Goal: Task Accomplishment & Management: Manage account settings

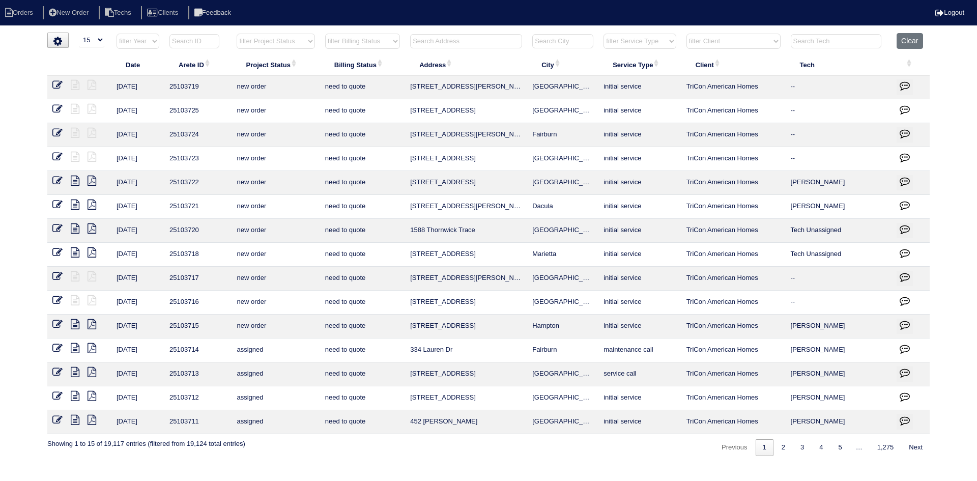
select select "15"
click at [269, 43] on select "filter Project Status -- Any Project Status -- new order assigned in progress f…" at bounding box center [276, 41] width 78 height 15
click at [237, 34] on select "filter Project Status -- Any Project Status -- new order assigned in progress f…" at bounding box center [276, 41] width 78 height 15
select select "field complete"
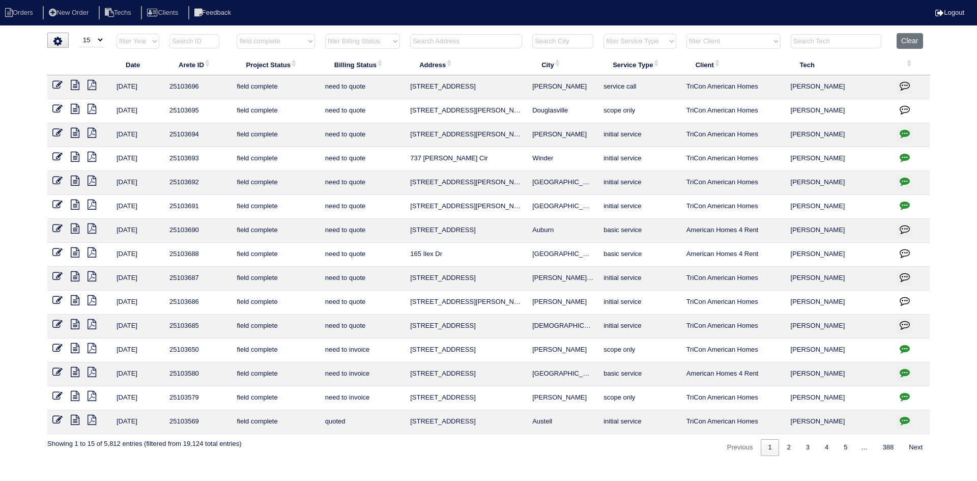
click at [398, 41] on select "filter Billing Status -- Any Billing Status -- need to quote quoted need to inv…" at bounding box center [362, 41] width 75 height 15
select select "need to quote"
click at [325, 34] on select "filter Billing Status -- Any Billing Status -- need to quote quoted need to inv…" at bounding box center [362, 41] width 75 height 15
select select "field complete"
select select "need to quote"
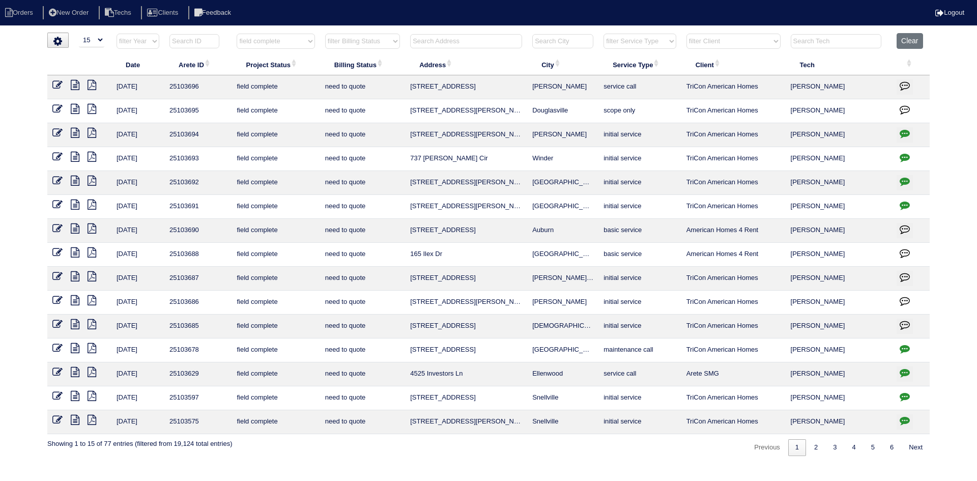
click at [905, 133] on icon "button" at bounding box center [905, 133] width 10 height 10
type textarea "10/7/25 - Move out scheduled 10/8 - from list - need WO - KE"
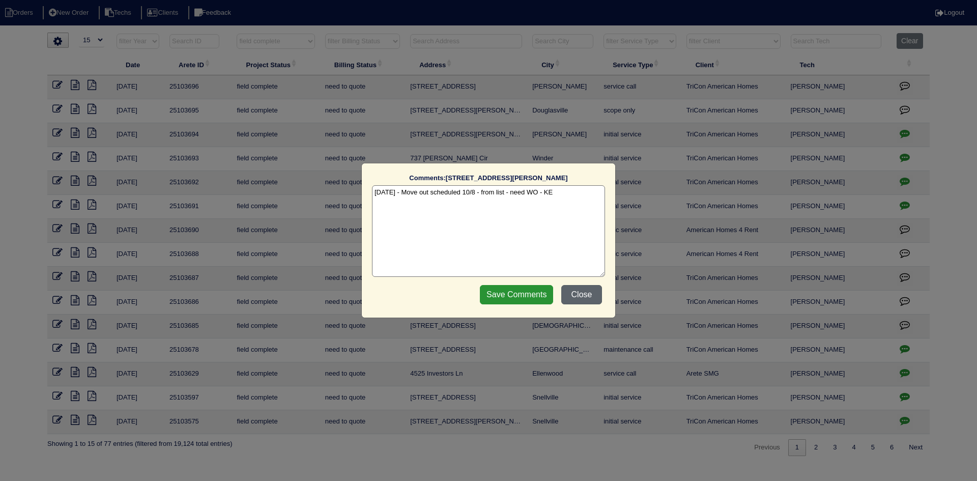
click at [579, 297] on button "Close" at bounding box center [582, 294] width 41 height 19
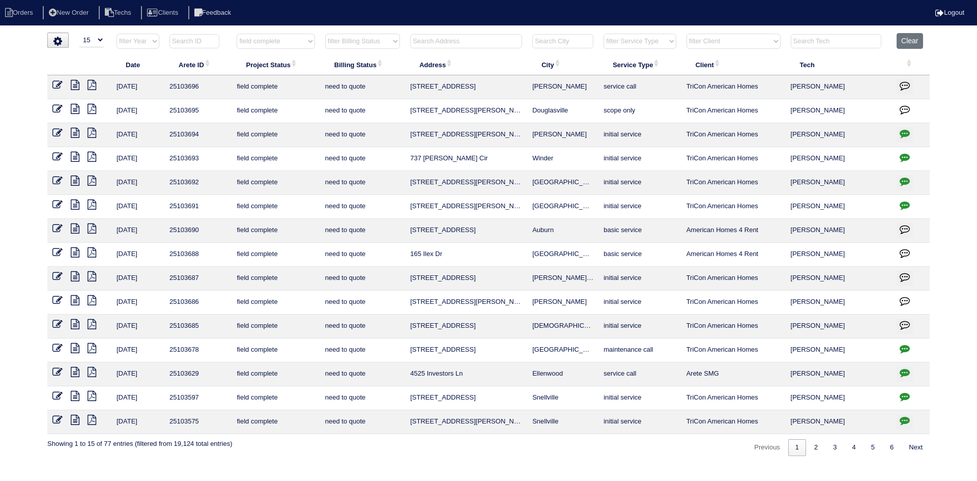
click at [428, 40] on input "text" at bounding box center [466, 41] width 112 height 14
type input "6230"
select select "field complete"
select select "need to quote"
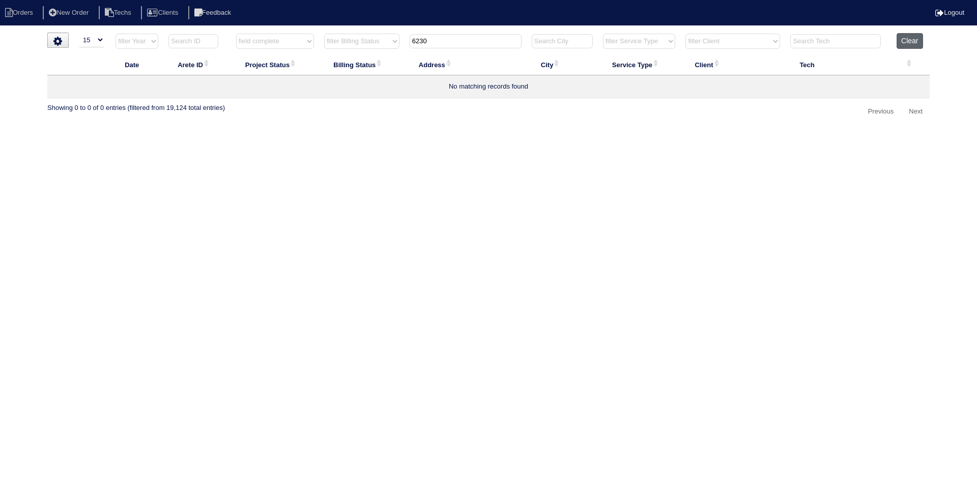
type input "6230"
click at [911, 41] on button "Clear" at bounding box center [910, 41] width 26 height 16
select select
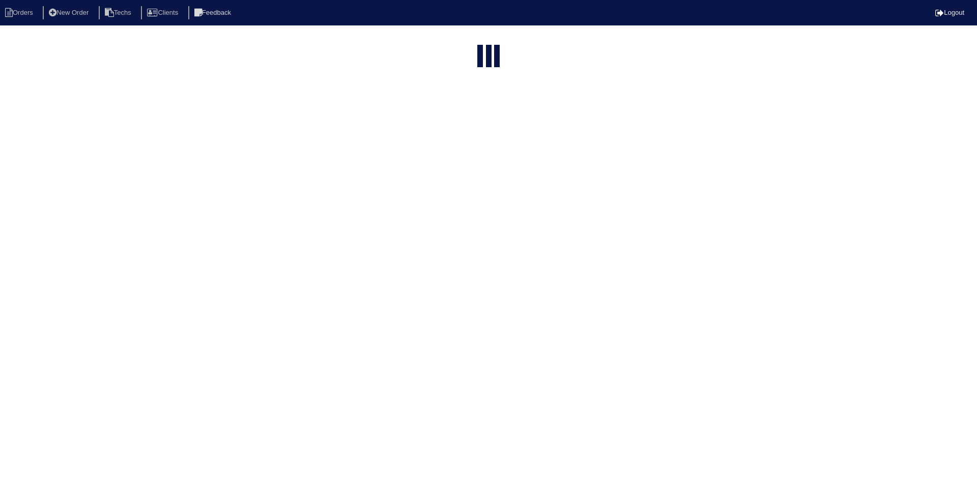
select select "15"
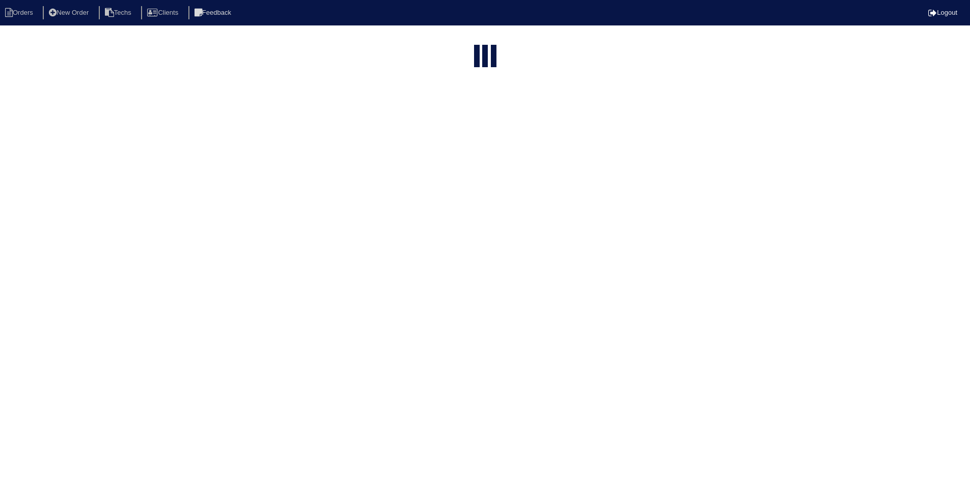
select select "15"
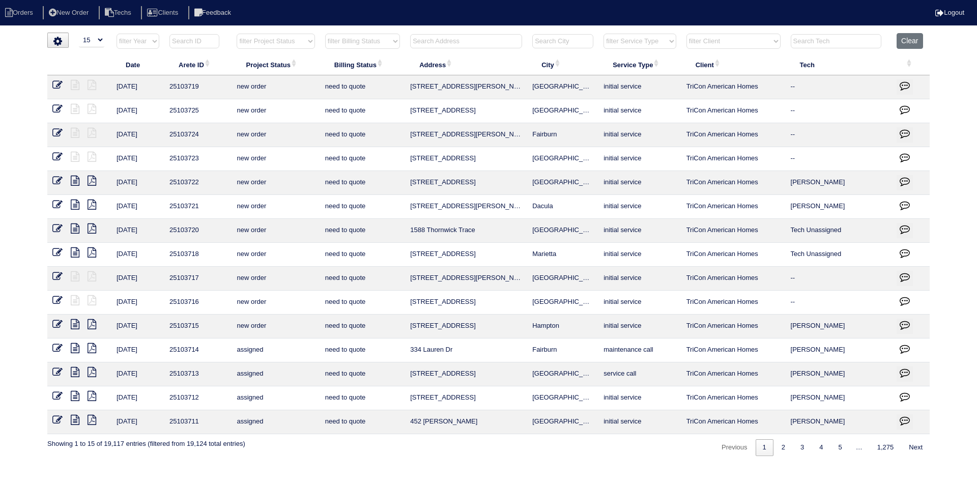
click at [454, 36] on input "text" at bounding box center [466, 41] width 112 height 14
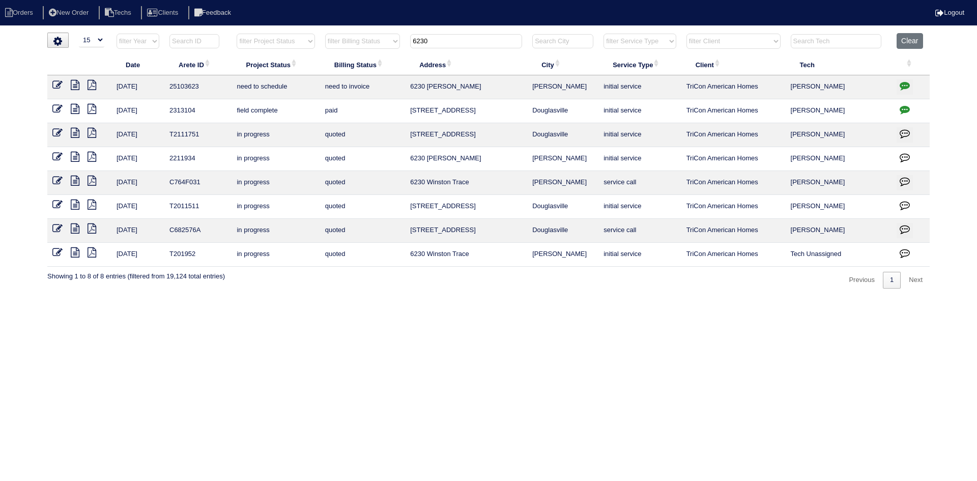
type input "6230"
click at [907, 83] on icon "button" at bounding box center [905, 85] width 10 height 10
type textarea "10/3/25 - Replace Furnace approved - Sent to Dan, Payton, Reeca - KE 10/6/25 - …"
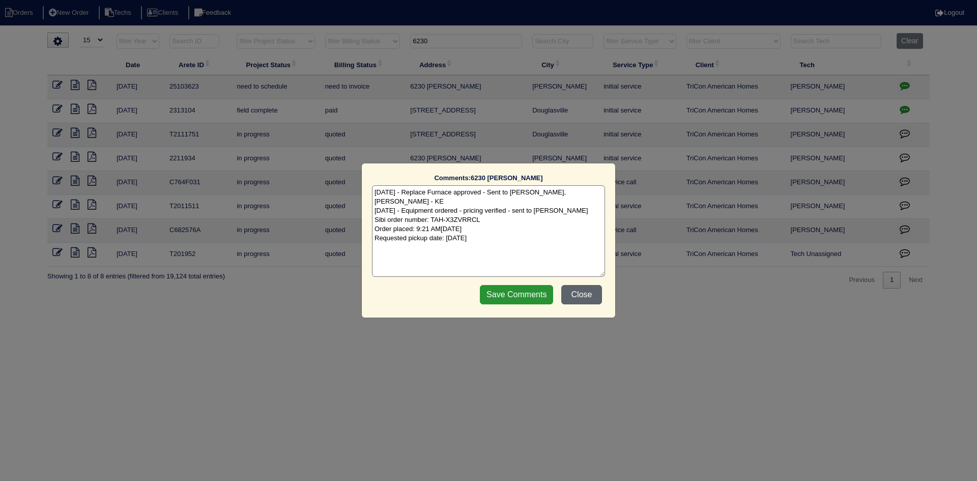
click at [588, 295] on button "Close" at bounding box center [582, 294] width 41 height 19
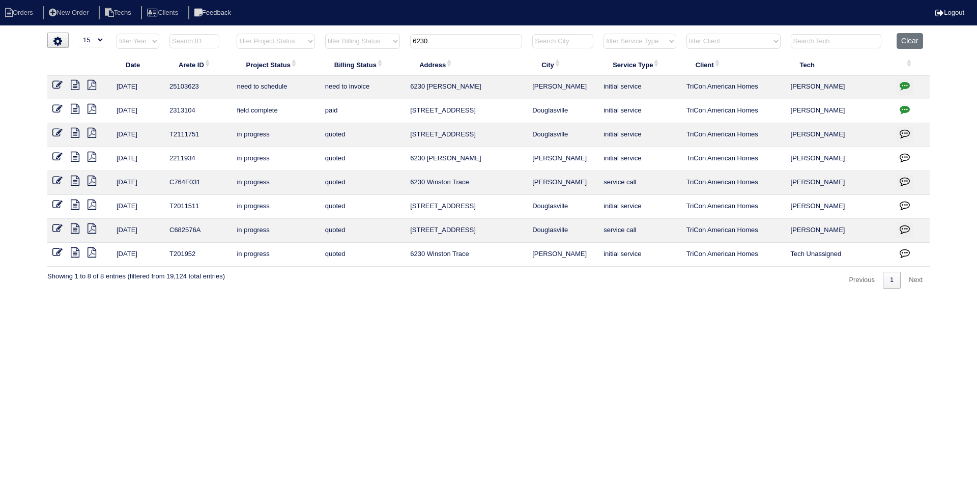
click at [909, 37] on button "Clear" at bounding box center [910, 41] width 26 height 16
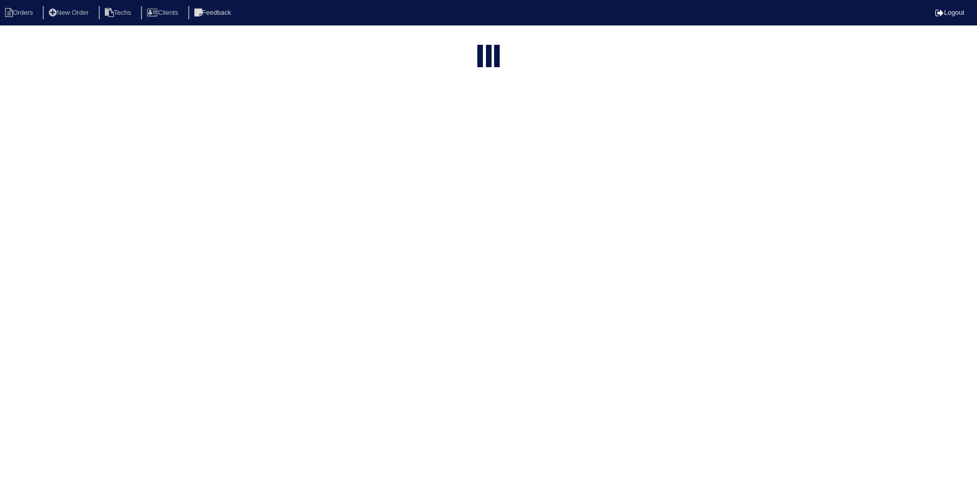
select select "15"
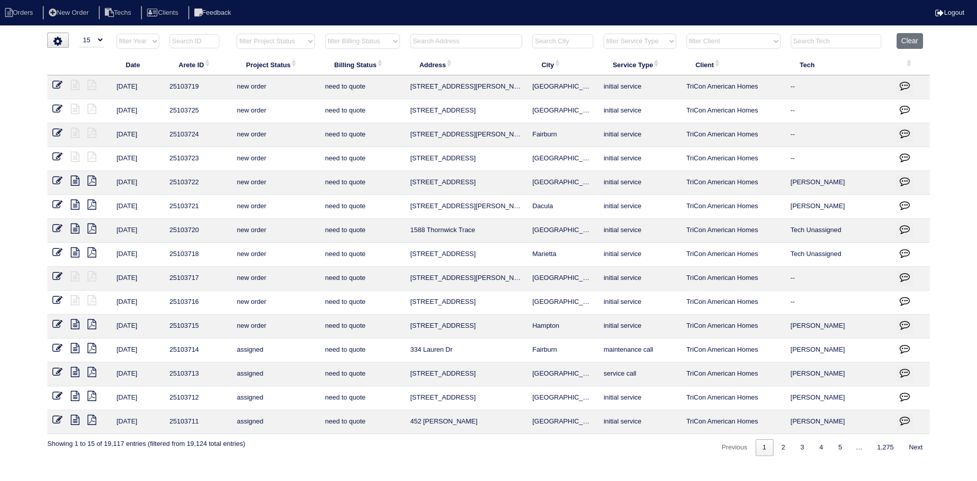
click at [307, 43] on select "filter Project Status -- Any Project Status -- new order assigned in progress f…" at bounding box center [276, 41] width 78 height 15
click at [237, 34] on select "filter Project Status -- Any Project Status -- new order assigned in progress f…" at bounding box center [276, 41] width 78 height 15
select select "field complete"
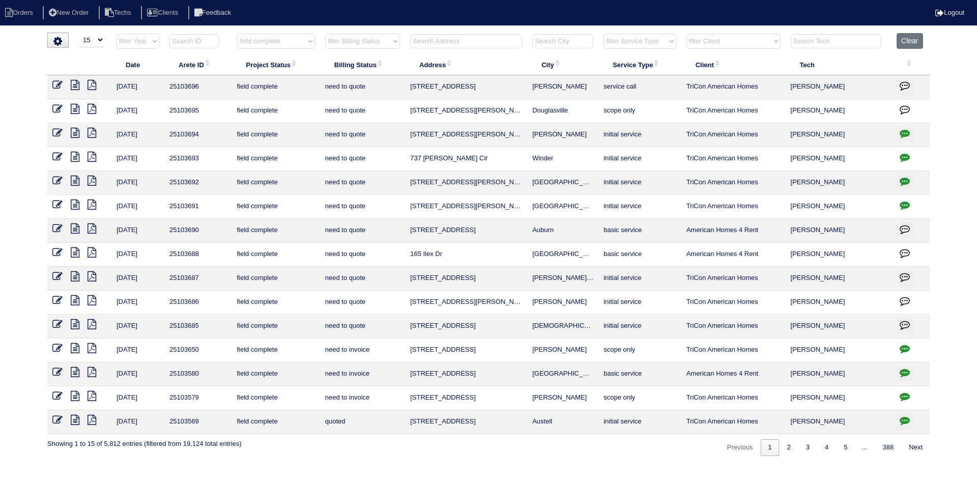
click at [383, 43] on select "filter Billing Status -- Any Billing Status -- need to quote quoted need to inv…" at bounding box center [362, 41] width 75 height 15
select select "need to quote"
click at [325, 34] on select "filter Billing Status -- Any Billing Status -- need to quote quoted need to inv…" at bounding box center [362, 41] width 75 height 15
select select "field complete"
select select "need to quote"
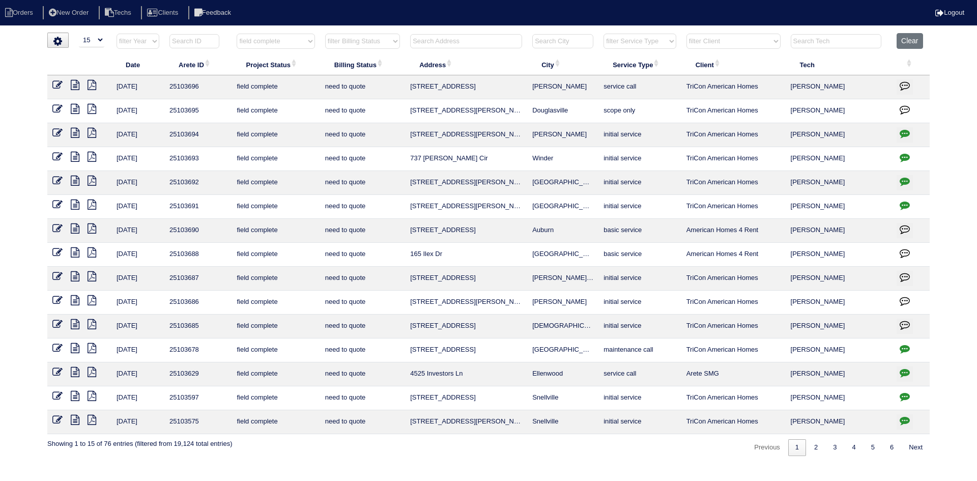
click at [73, 348] on icon at bounding box center [75, 348] width 9 height 10
click at [909, 347] on icon "button" at bounding box center [905, 349] width 10 height 10
type textarea "10/8/25 - texted Dan - how to quote since system is working - rk 10/8/25 - per …"
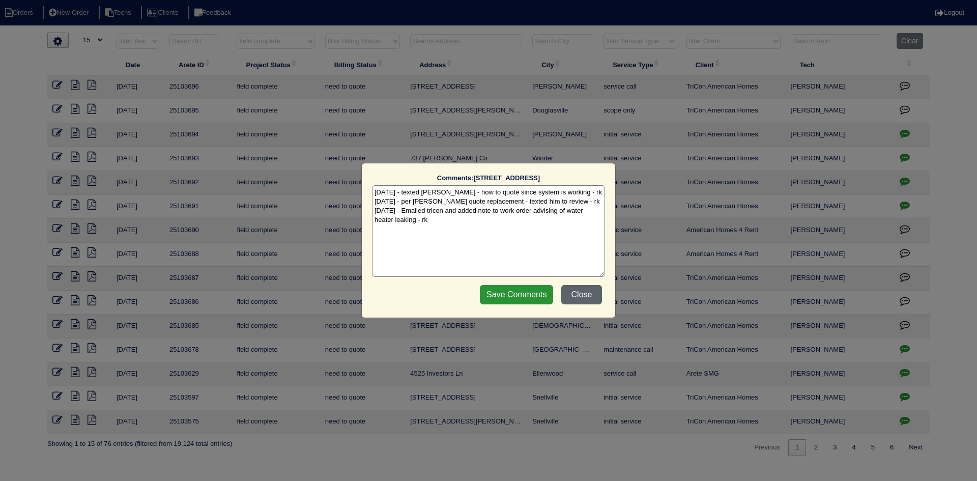
click at [585, 296] on button "Close" at bounding box center [582, 294] width 41 height 19
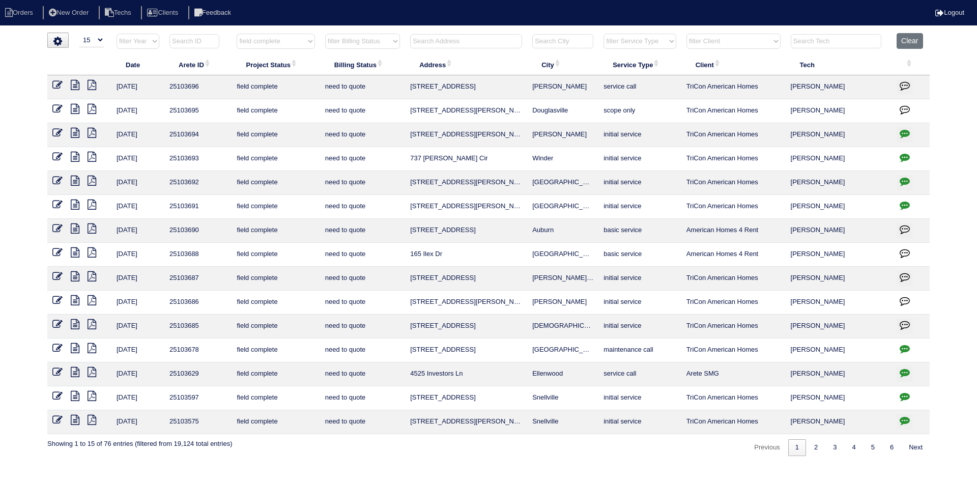
click at [74, 322] on icon at bounding box center [75, 324] width 9 height 10
click at [74, 183] on icon at bounding box center [75, 181] width 9 height 10
click at [76, 325] on icon at bounding box center [75, 324] width 9 height 10
click at [76, 180] on icon at bounding box center [75, 181] width 9 height 10
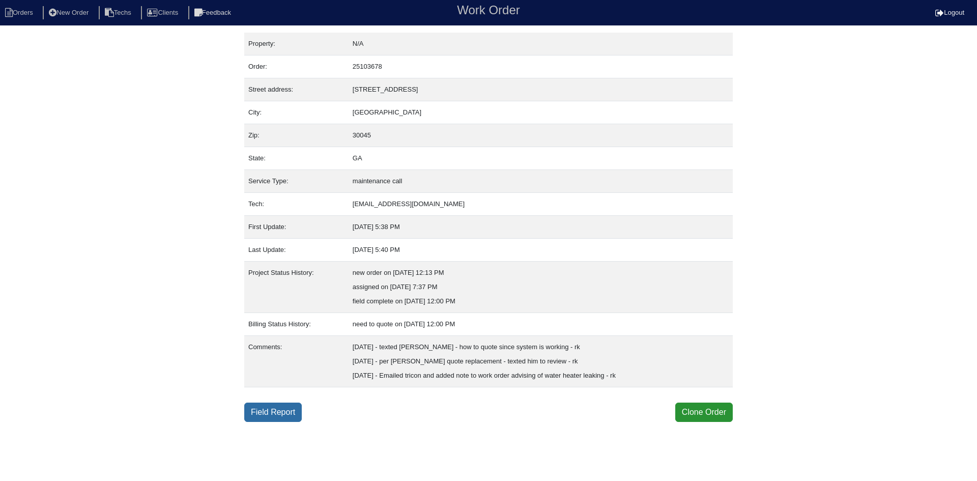
click at [276, 410] on link "Field Report" at bounding box center [273, 412] width 58 height 19
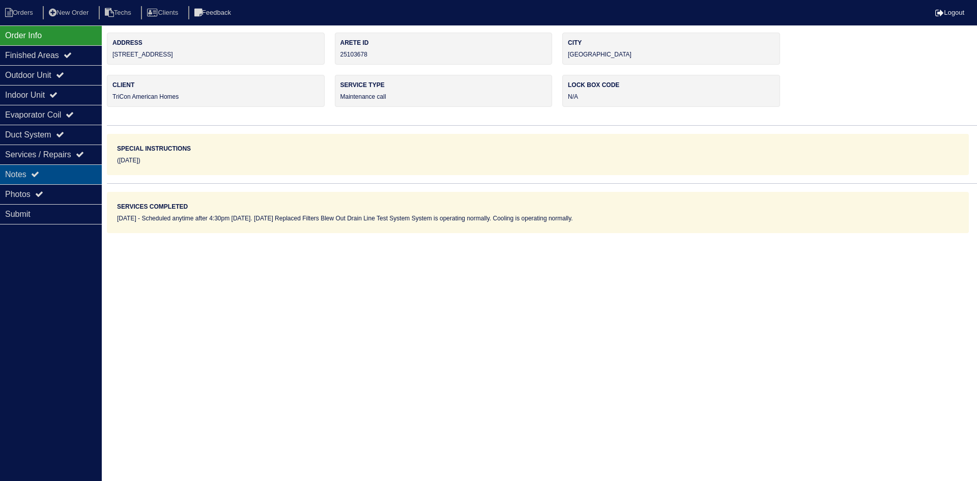
click at [65, 173] on div "Notes" at bounding box center [51, 174] width 102 height 20
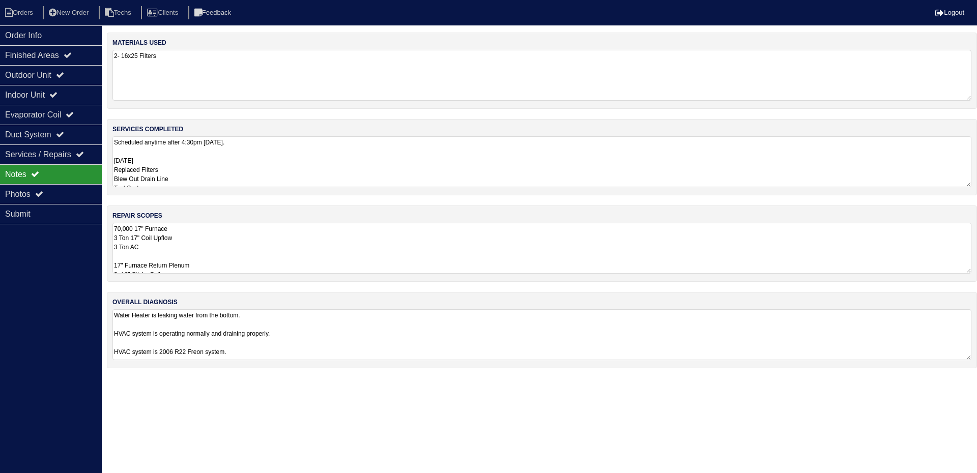
click at [305, 250] on textarea "70,000 17" Furnace 3 Ton 17" Coil Upflow 3 Ton AC 17" Furnace Return Plenum 3- …" at bounding box center [542, 248] width 859 height 51
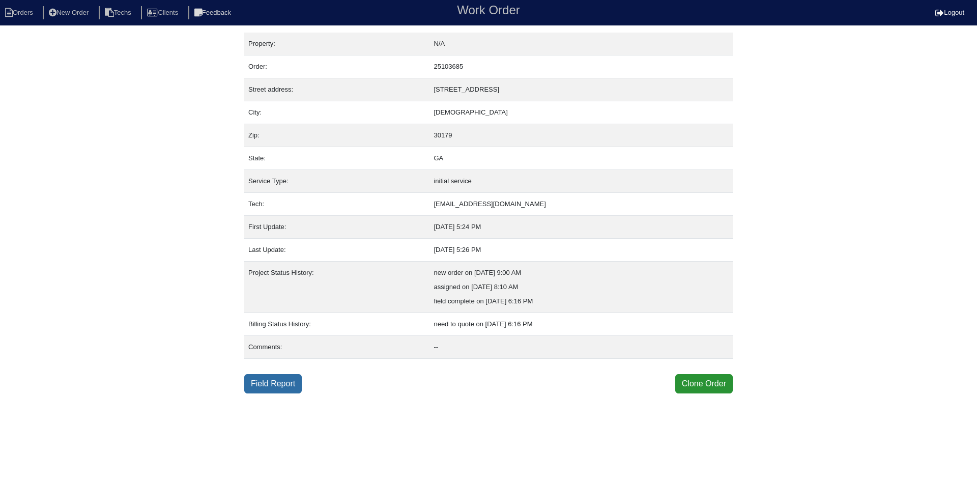
click at [274, 384] on link "Field Report" at bounding box center [273, 383] width 58 height 19
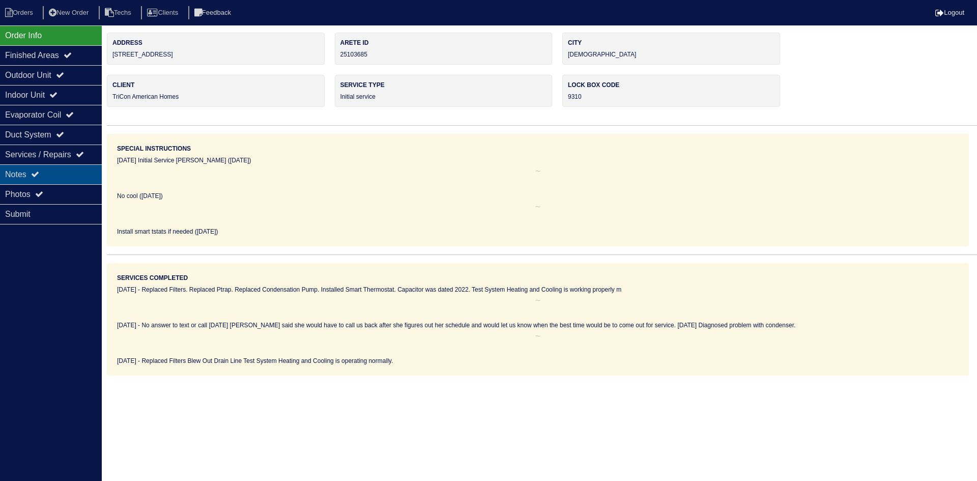
click at [50, 181] on div "Notes" at bounding box center [51, 174] width 102 height 20
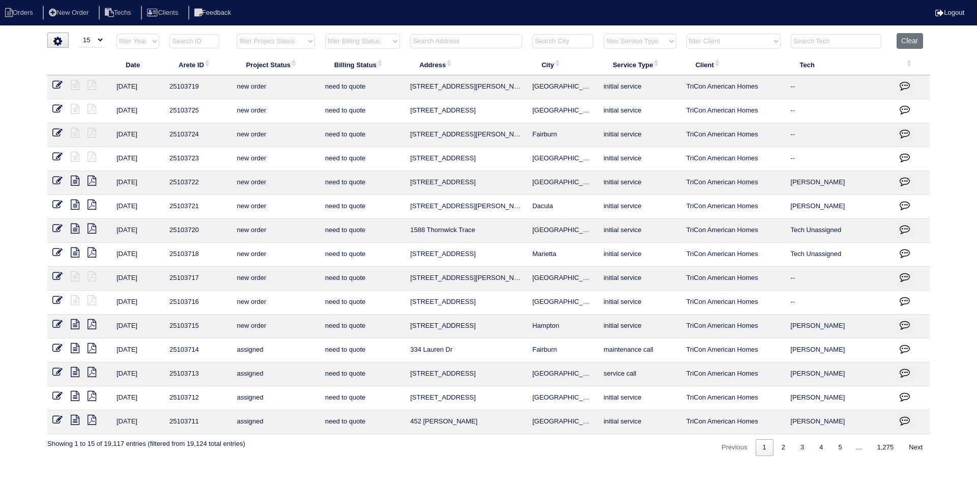
select select "15"
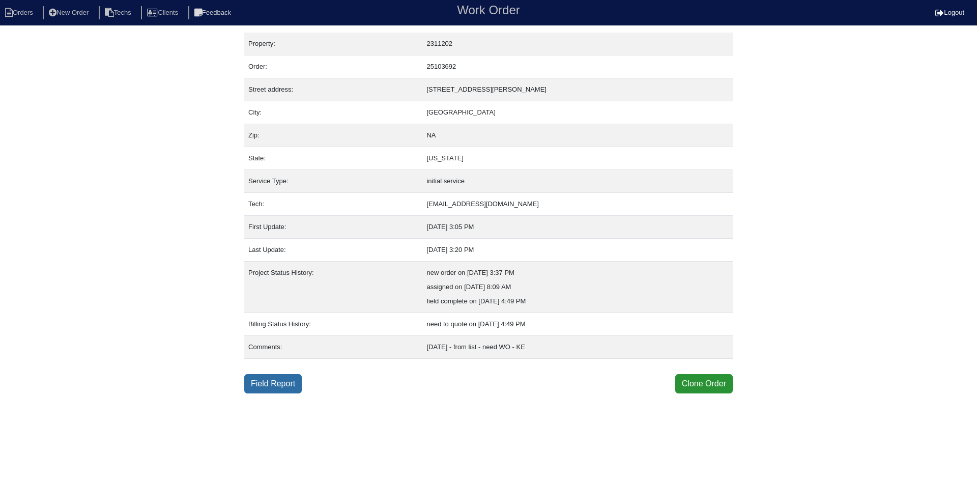
click at [285, 388] on link "Field Report" at bounding box center [273, 383] width 58 height 19
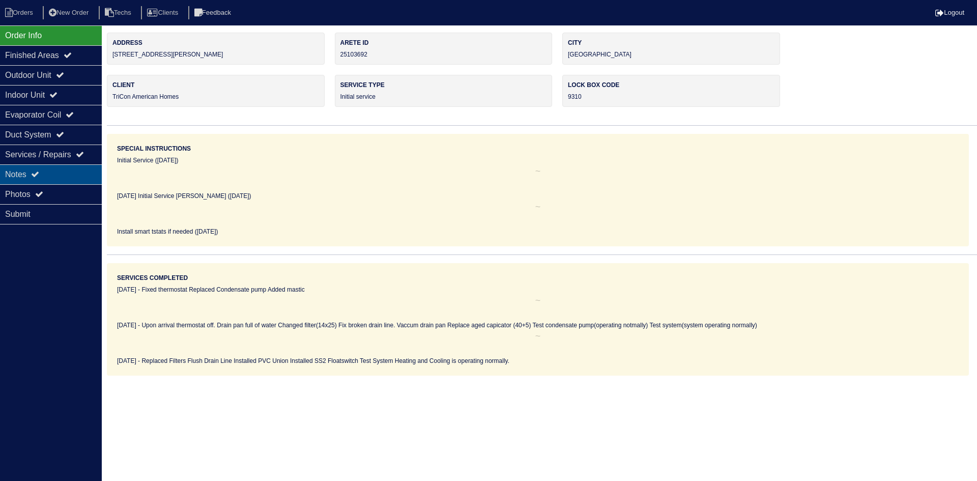
click at [47, 167] on div "Notes" at bounding box center [51, 174] width 102 height 20
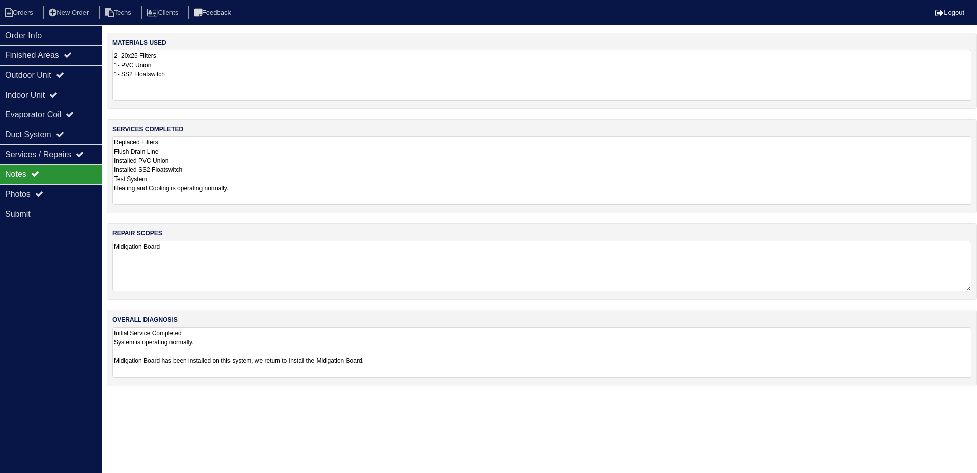
drag, startPoint x: 967, startPoint y: 185, endPoint x: 964, endPoint y: 203, distance: 18.2
click at [964, 203] on textarea "Replaced Filters Flush Drain Line Installed PVC Union Installed SS2 Floatswitch…" at bounding box center [542, 170] width 859 height 69
click at [76, 77] on div "Outdoor Unit" at bounding box center [51, 75] width 102 height 20
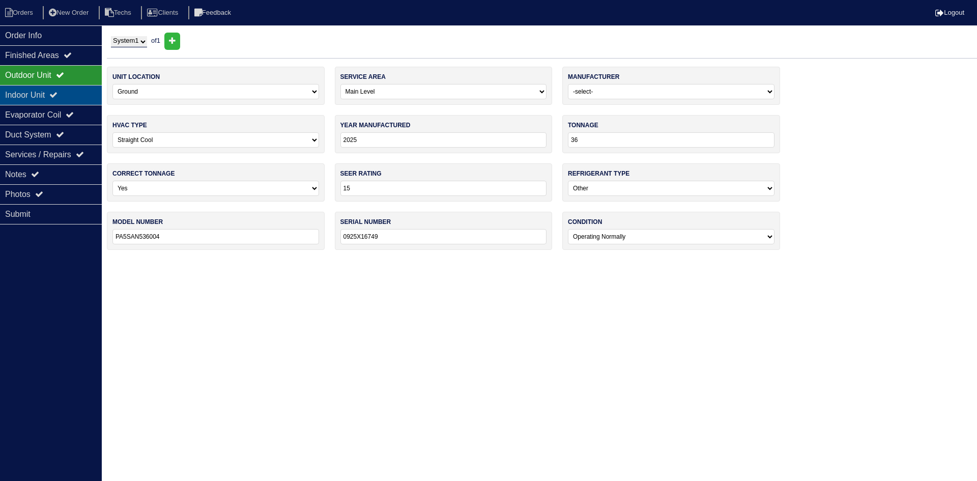
click at [70, 92] on div "Indoor Unit" at bounding box center [51, 95] width 102 height 20
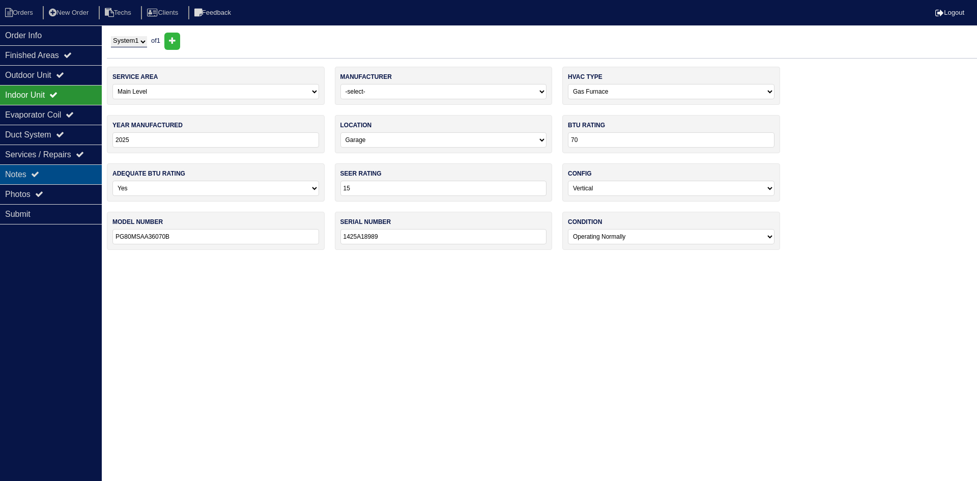
click at [63, 174] on div "Notes" at bounding box center [51, 174] width 102 height 20
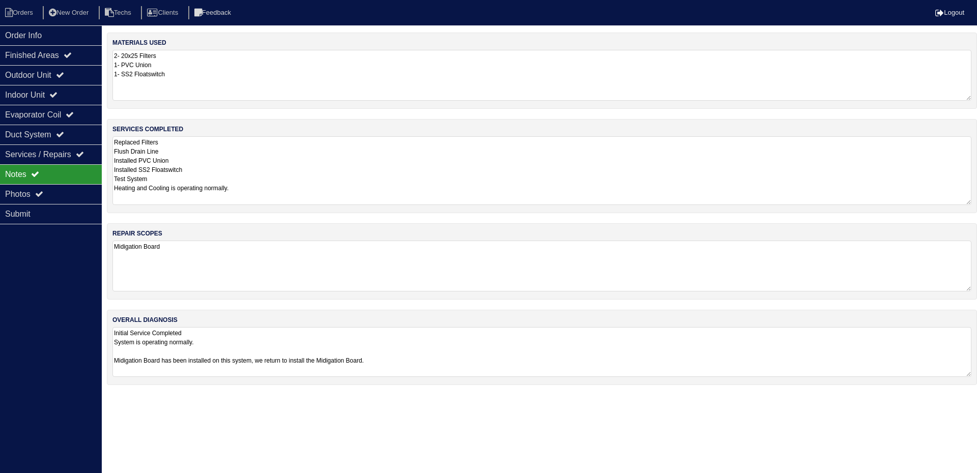
click at [179, 361] on textarea "Initial Service Completed System is operating normally. Midigation Board has be…" at bounding box center [542, 352] width 859 height 50
click at [63, 197] on div "Photos" at bounding box center [51, 194] width 102 height 20
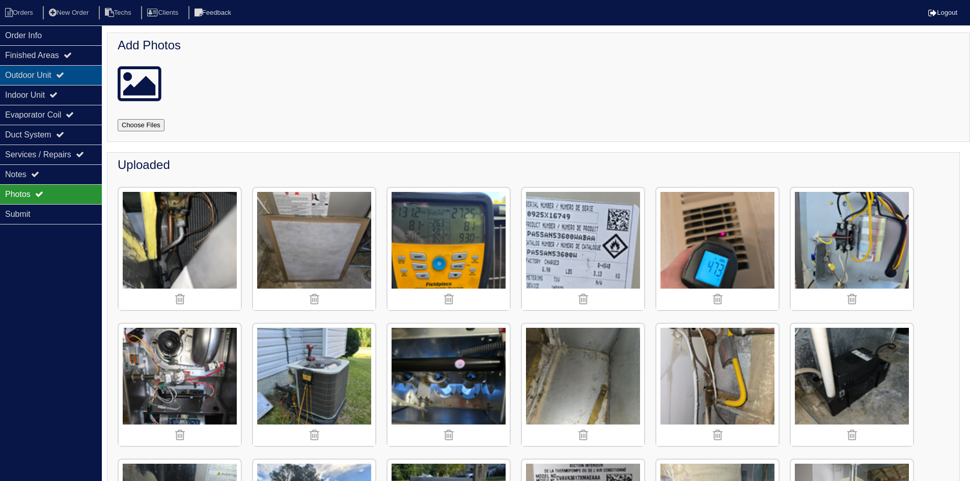
click at [48, 80] on div "Outdoor Unit" at bounding box center [51, 75] width 102 height 20
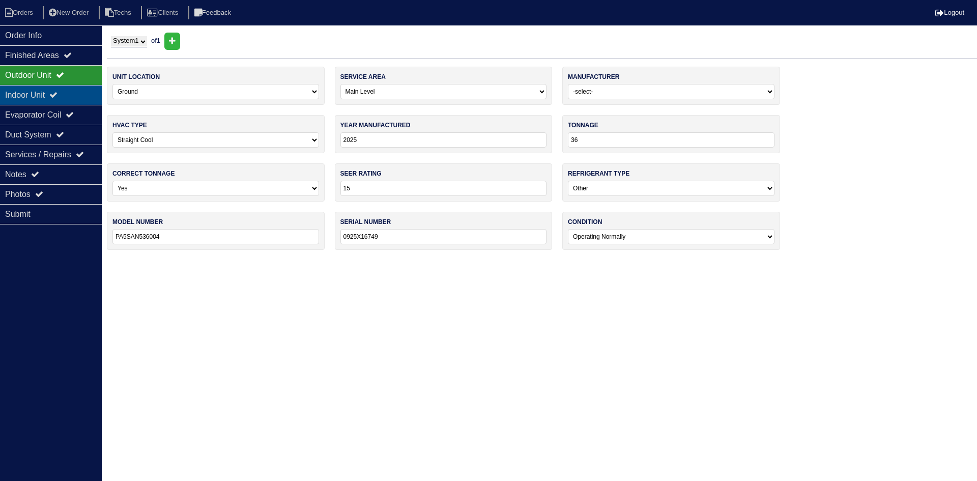
click at [49, 95] on div "Indoor Unit" at bounding box center [51, 95] width 102 height 20
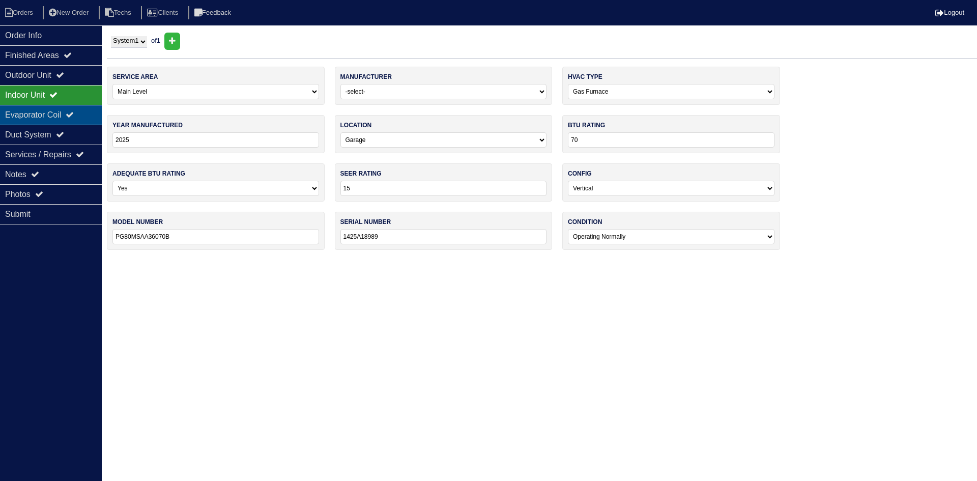
click at [47, 114] on div "Evaporator Coil" at bounding box center [51, 115] width 102 height 20
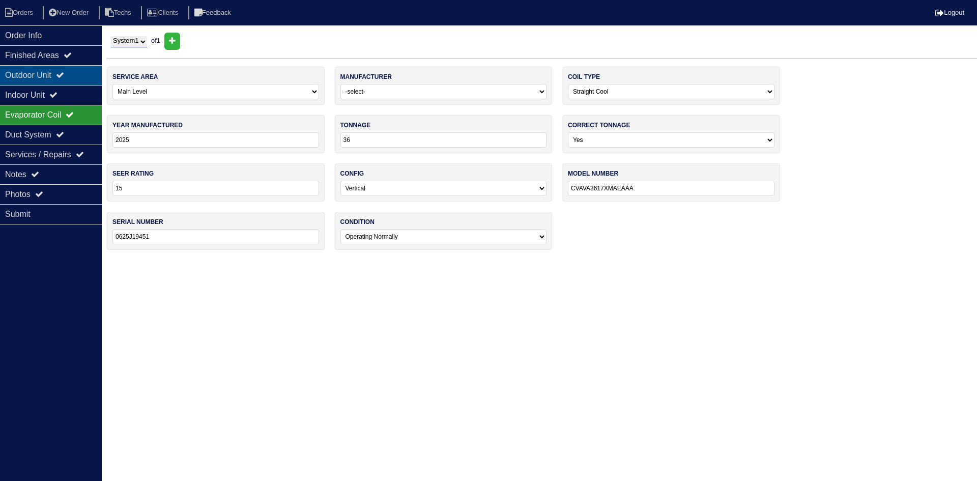
click at [61, 80] on div "Outdoor Unit" at bounding box center [51, 75] width 102 height 20
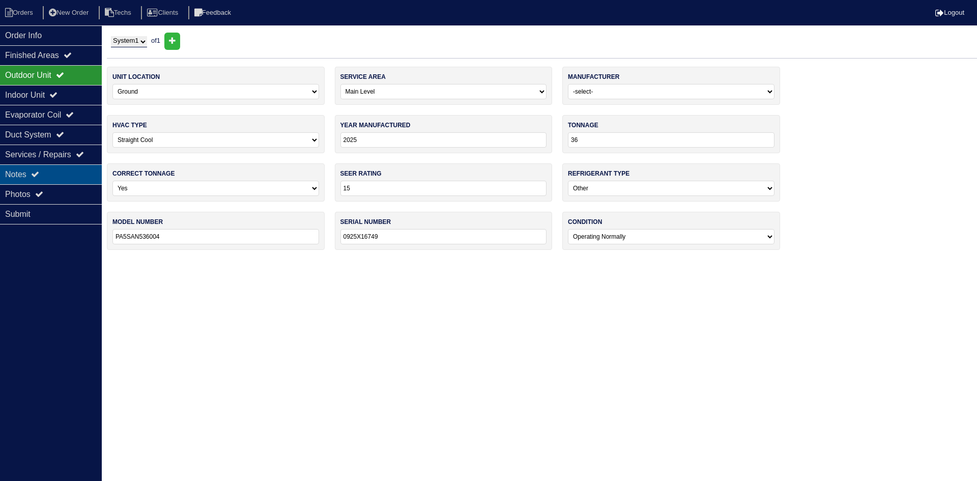
click at [55, 173] on div "Notes" at bounding box center [51, 174] width 102 height 20
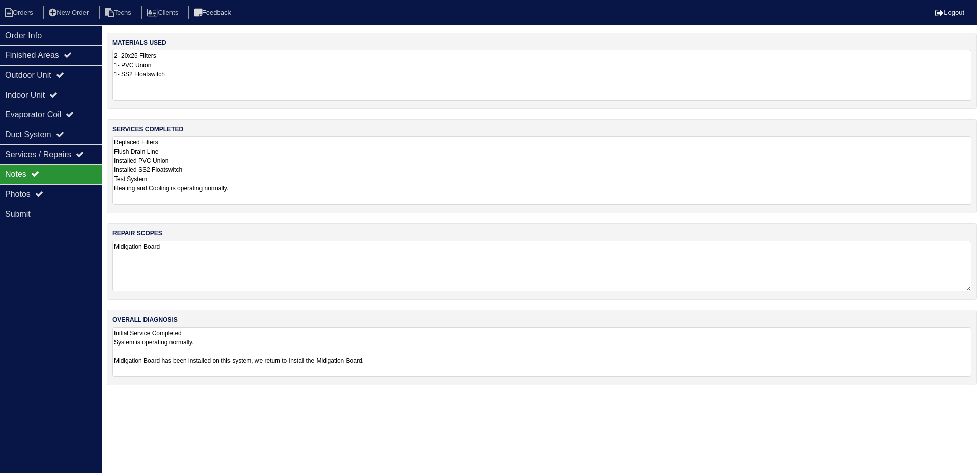
drag, startPoint x: 284, startPoint y: 359, endPoint x: 283, endPoint y: 368, distance: 8.7
click at [284, 359] on textarea "Initial Service Completed System is operating normally. Midigation Board has be…" at bounding box center [542, 352] width 859 height 50
type textarea "Initial Service Completed System is operating normally. Midigation Board has be…"
click at [82, 73] on div "Outdoor Unit" at bounding box center [51, 75] width 102 height 20
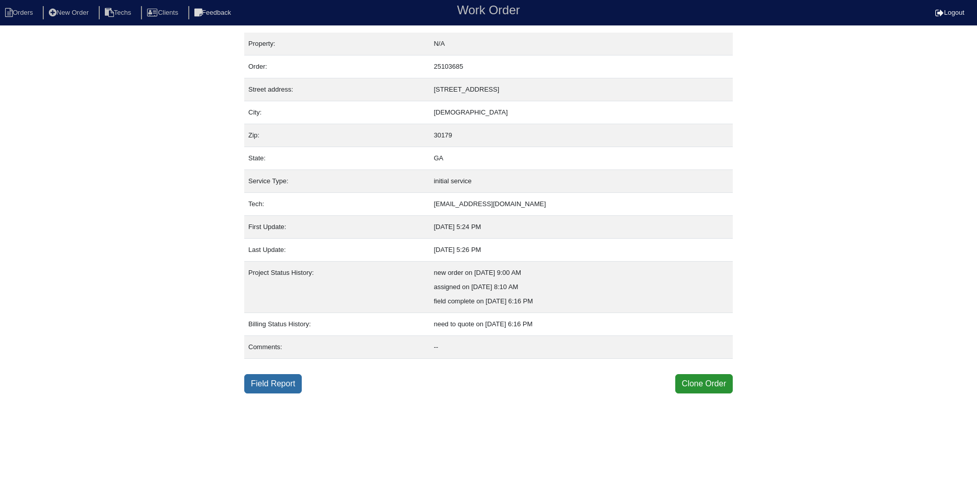
click at [292, 385] on link "Field Report" at bounding box center [273, 383] width 58 height 19
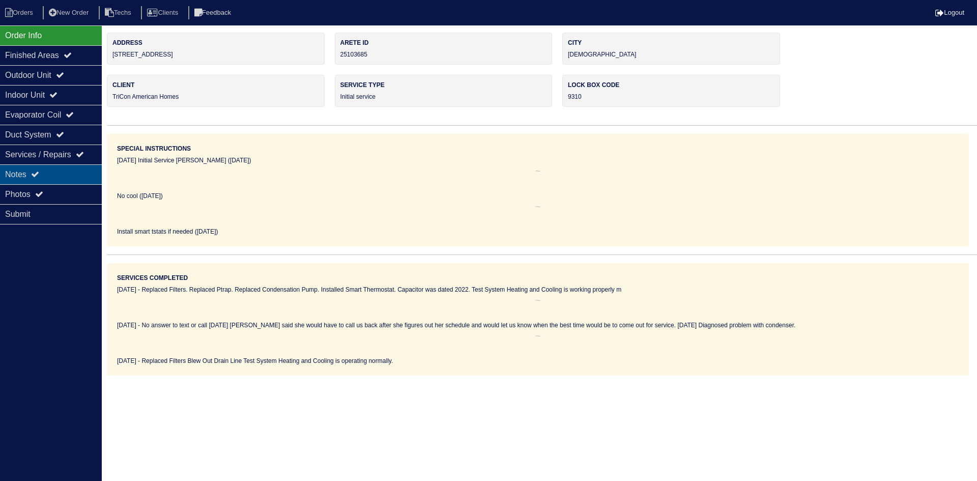
click at [44, 178] on div "Notes" at bounding box center [51, 174] width 102 height 20
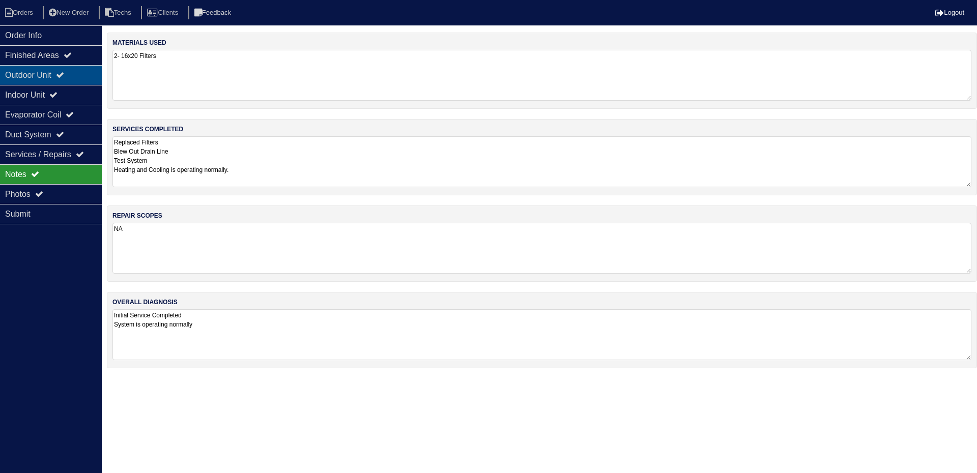
click at [64, 73] on icon at bounding box center [60, 75] width 8 height 8
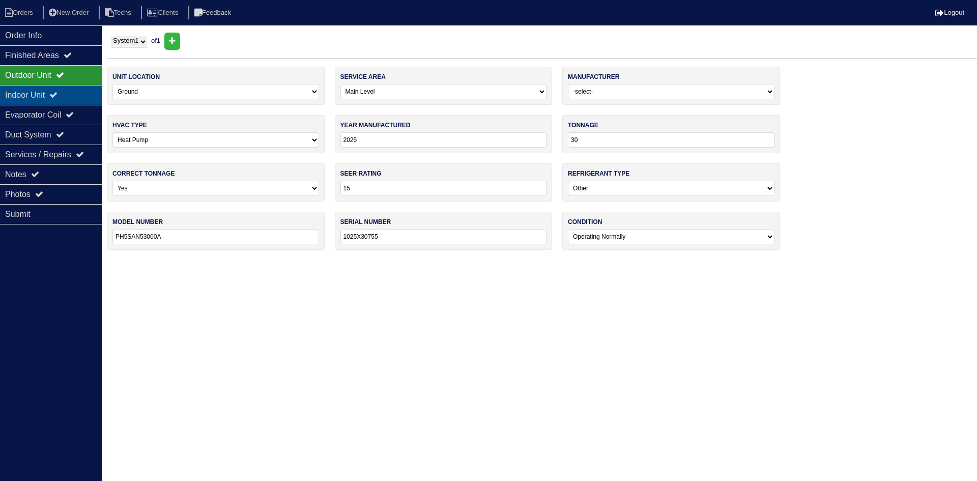
click at [58, 96] on icon at bounding box center [53, 95] width 8 height 8
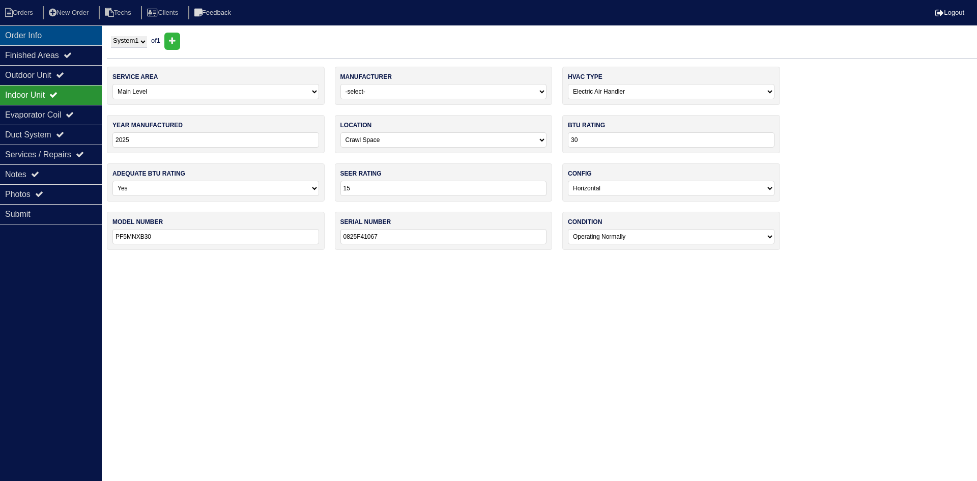
click at [63, 34] on div "Order Info" at bounding box center [51, 35] width 102 height 20
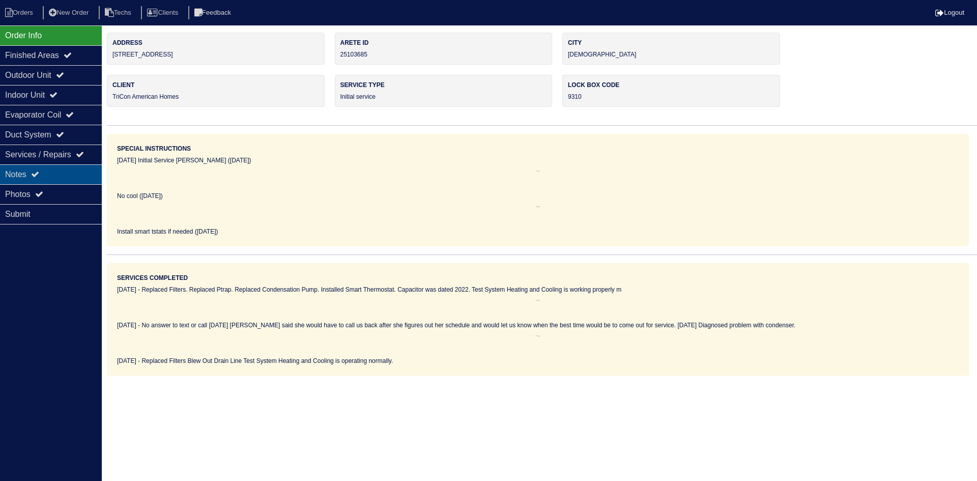
click at [50, 166] on div "Notes" at bounding box center [51, 174] width 102 height 20
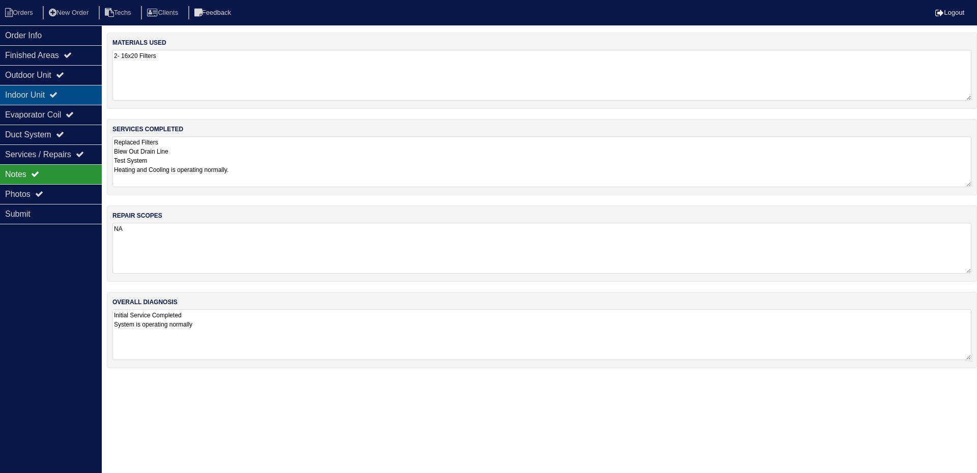
drag, startPoint x: 70, startPoint y: 76, endPoint x: 68, endPoint y: 92, distance: 15.9
click at [64, 77] on icon at bounding box center [60, 75] width 8 height 8
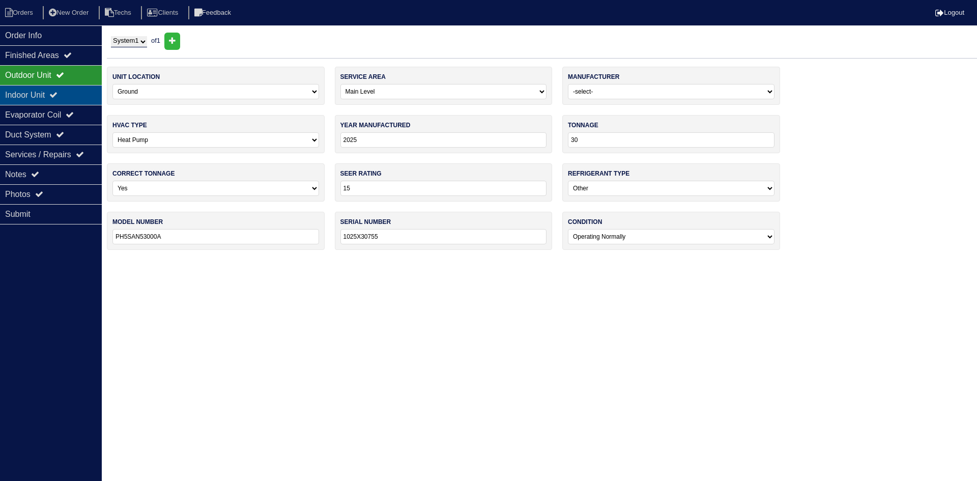
click at [66, 99] on div "Indoor Unit" at bounding box center [51, 95] width 102 height 20
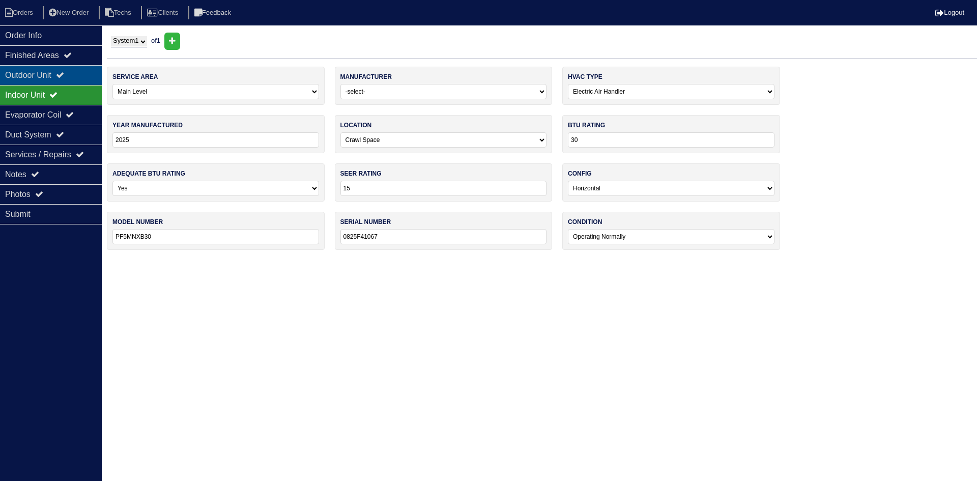
click at [64, 77] on icon at bounding box center [60, 75] width 8 height 8
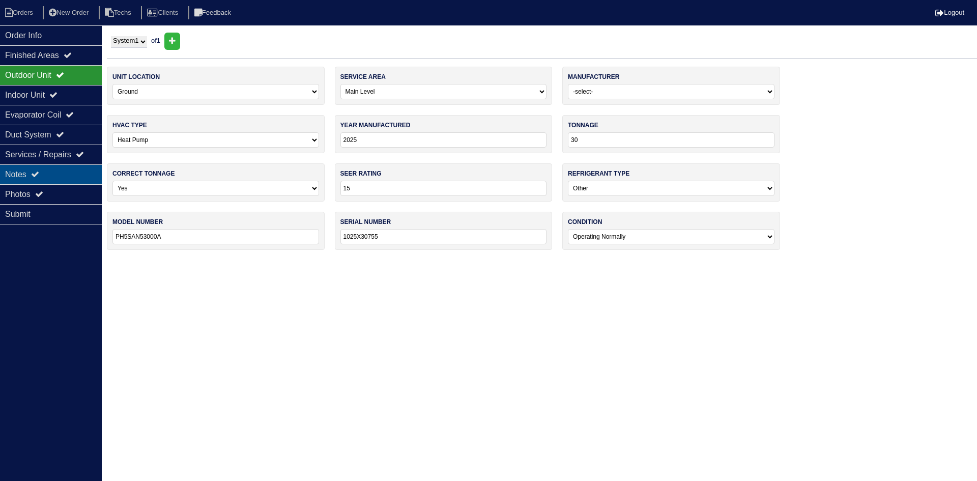
click at [39, 172] on icon at bounding box center [35, 174] width 8 height 8
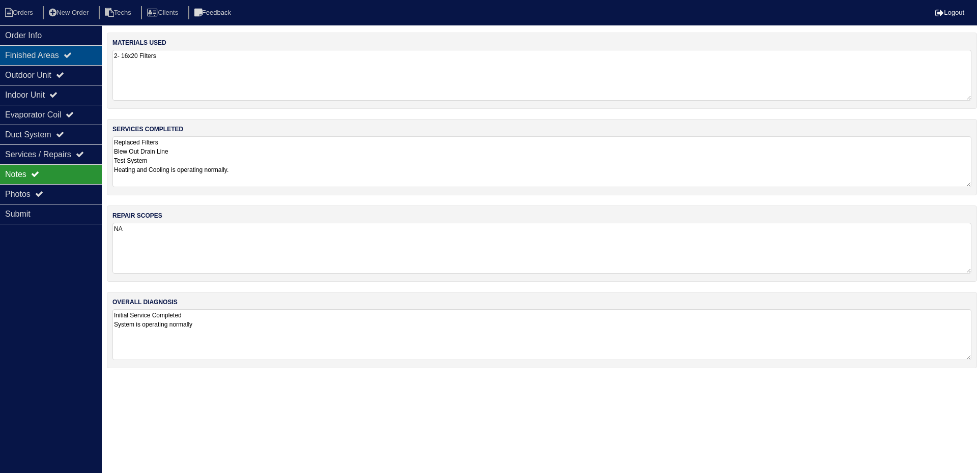
click at [64, 54] on div "Finished Areas" at bounding box center [51, 55] width 102 height 20
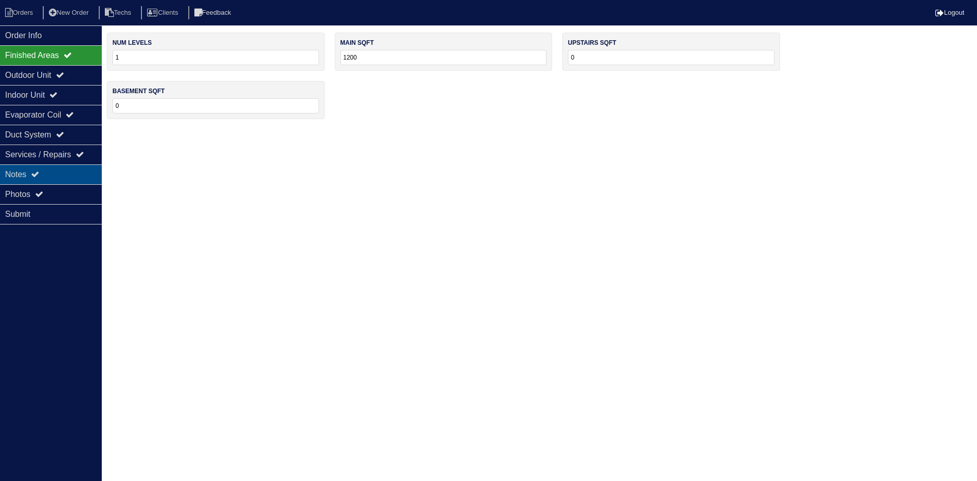
click at [56, 169] on div "Notes" at bounding box center [51, 174] width 102 height 20
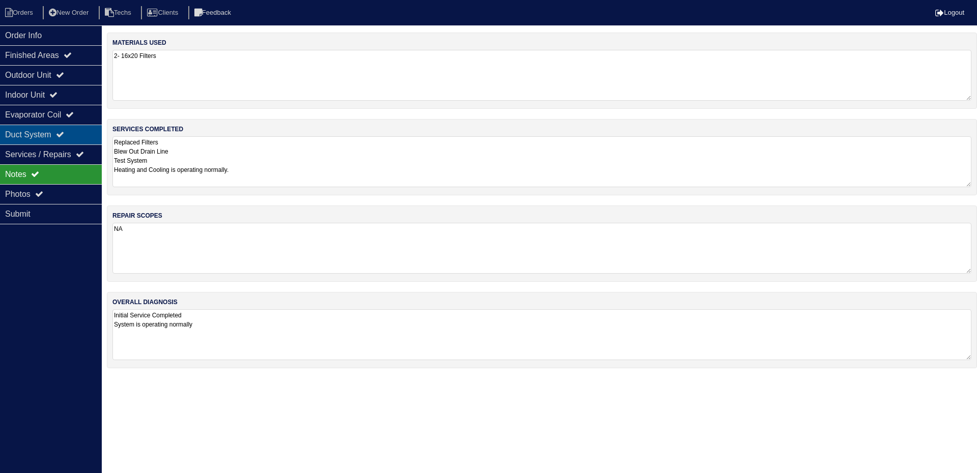
click at [62, 135] on div "Duct System" at bounding box center [51, 135] width 102 height 20
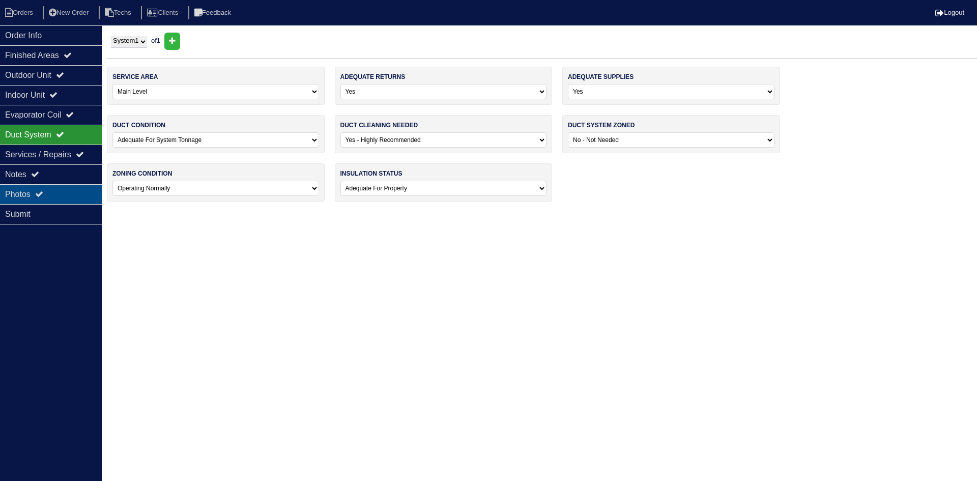
click at [58, 195] on div "Photos" at bounding box center [51, 194] width 102 height 20
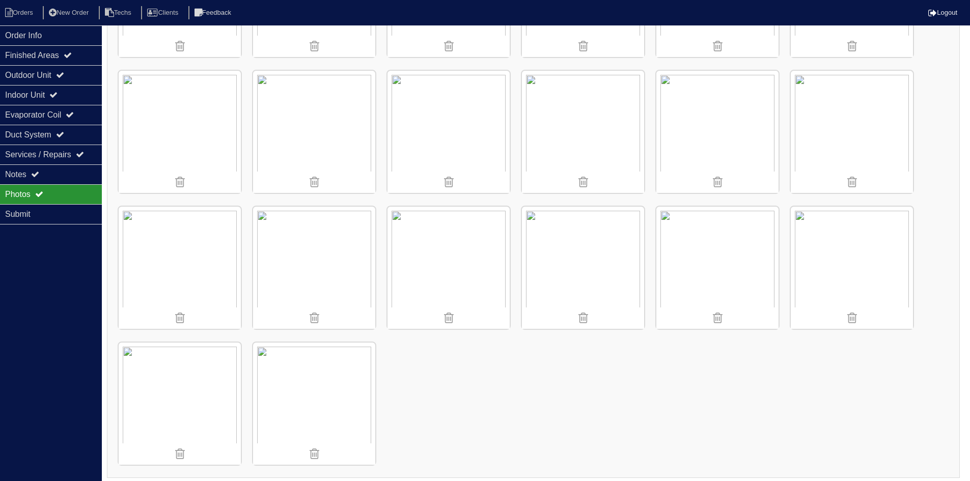
scroll to position [394, 0]
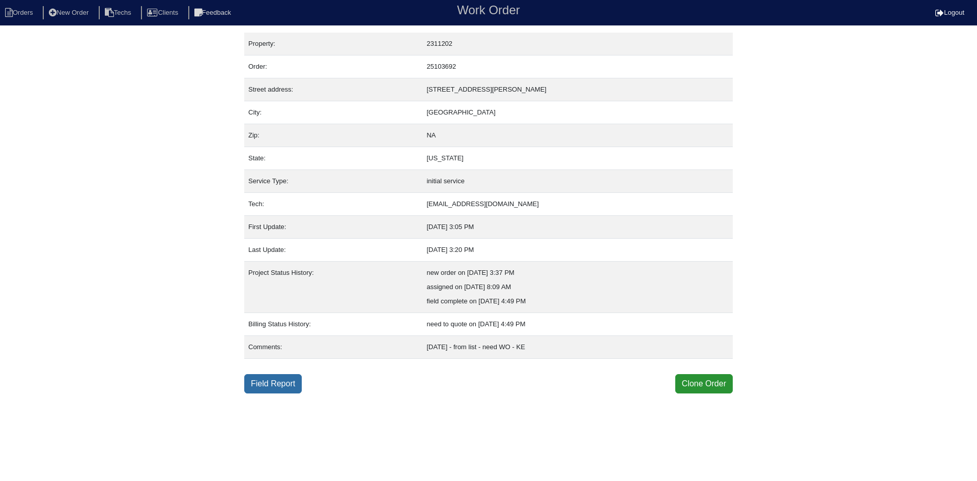
click at [270, 382] on link "Field Report" at bounding box center [273, 383] width 58 height 19
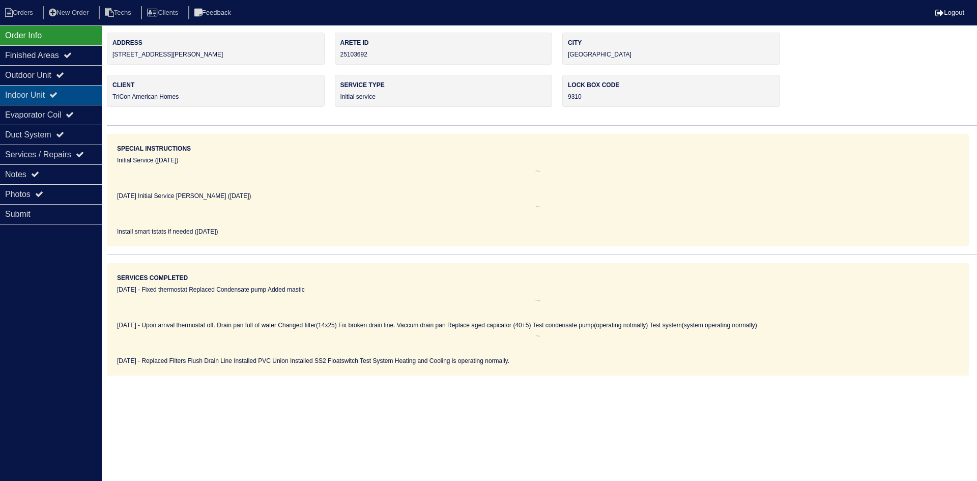
click at [54, 94] on div "Indoor Unit" at bounding box center [51, 95] width 102 height 20
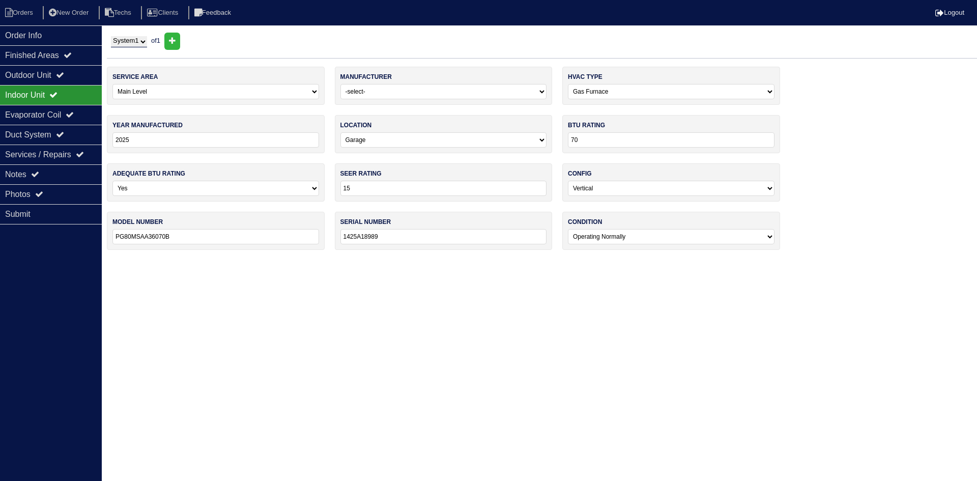
drag, startPoint x: 180, startPoint y: 238, endPoint x: 114, endPoint y: 239, distance: 65.7
click at [114, 239] on input "PG80MSAA36070B" at bounding box center [216, 236] width 207 height 15
click at [22, 7] on li "Orders" at bounding box center [20, 13] width 41 height 14
select select "15"
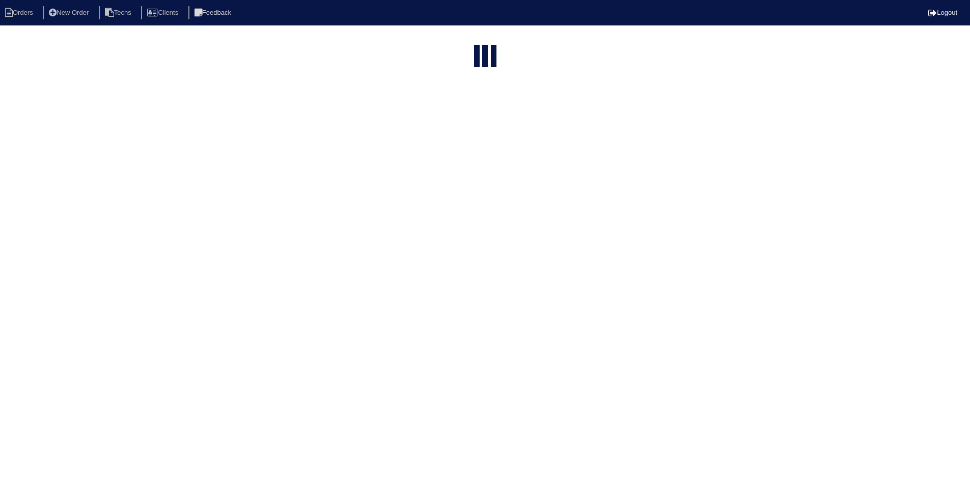
select select "field complete"
select select "need to quote"
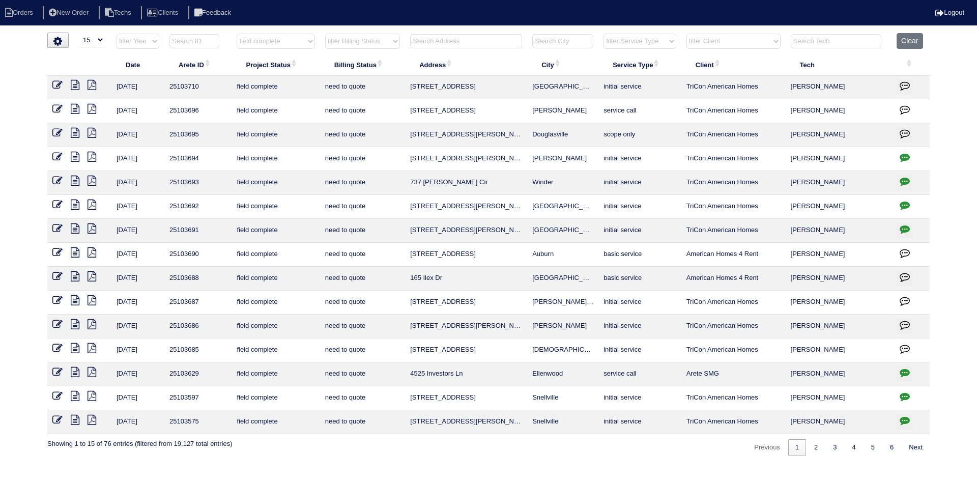
click at [78, 323] on icon at bounding box center [75, 324] width 9 height 10
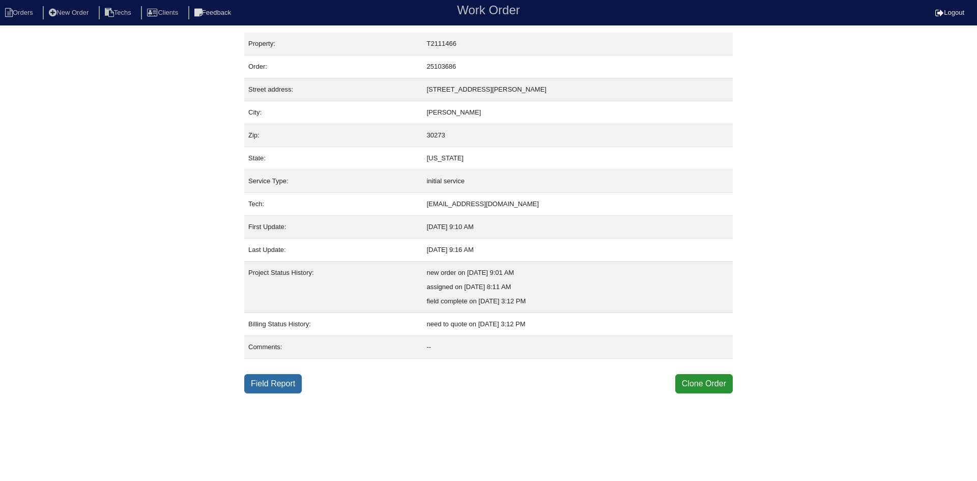
click at [267, 385] on link "Field Report" at bounding box center [273, 383] width 58 height 19
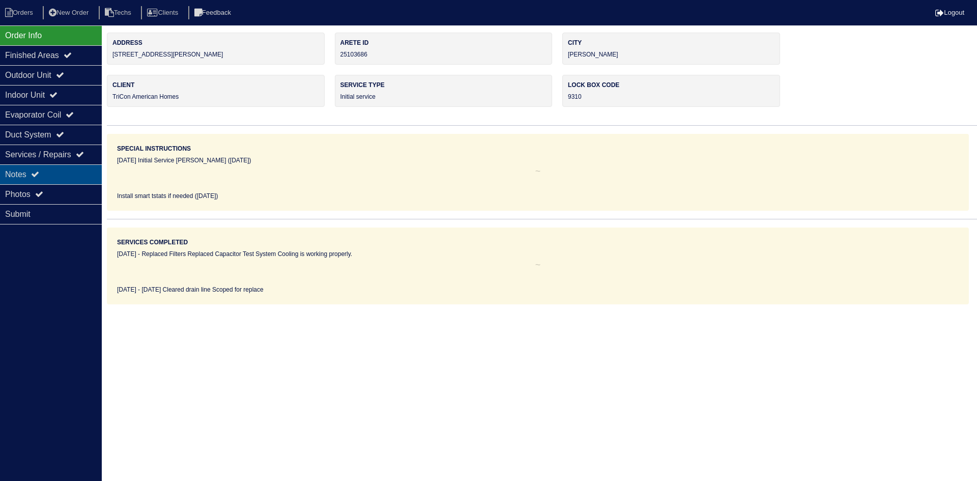
click at [75, 171] on div "Notes" at bounding box center [51, 174] width 102 height 20
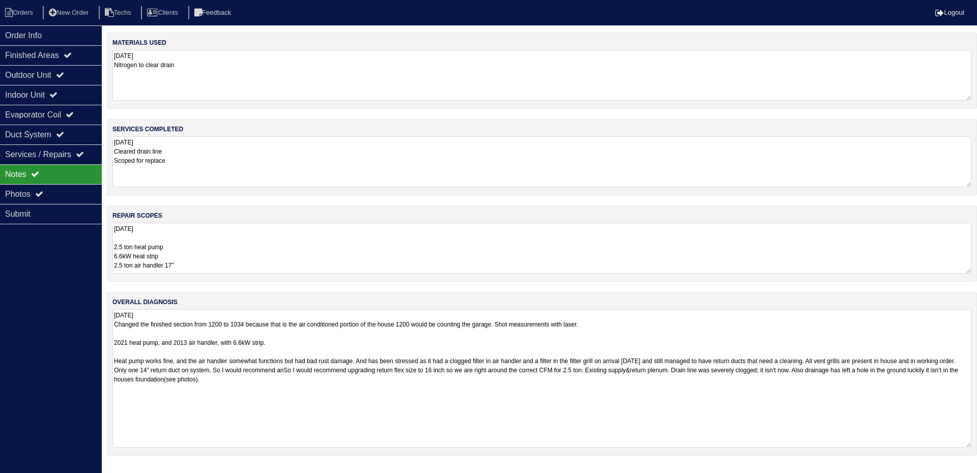
drag, startPoint x: 968, startPoint y: 357, endPoint x: 967, endPoint y: 397, distance: 39.7
click at [977, 444] on div "overall diagnosis [DATE] Changed the finished section from 1200 to 1034 because…" at bounding box center [542, 374] width 871 height 164
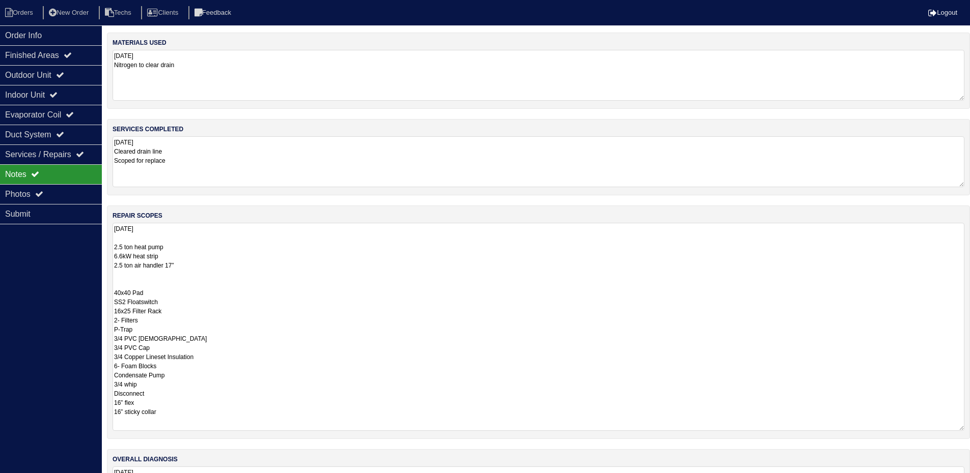
drag, startPoint x: 967, startPoint y: 270, endPoint x: 919, endPoint y: 367, distance: 107.9
click at [970, 426] on html "Orders New Order Techs Clients Feedback Logout Orders New Order Users Clients M…" at bounding box center [485, 311] width 970 height 623
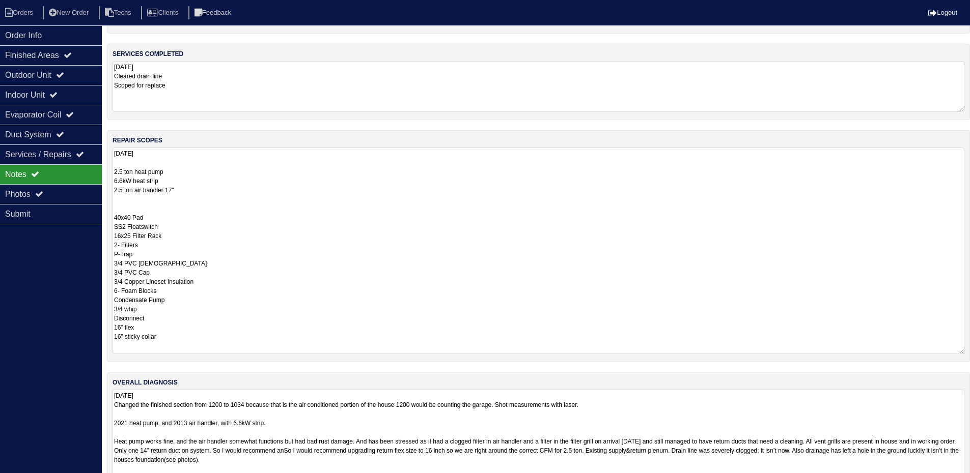
scroll to position [102, 0]
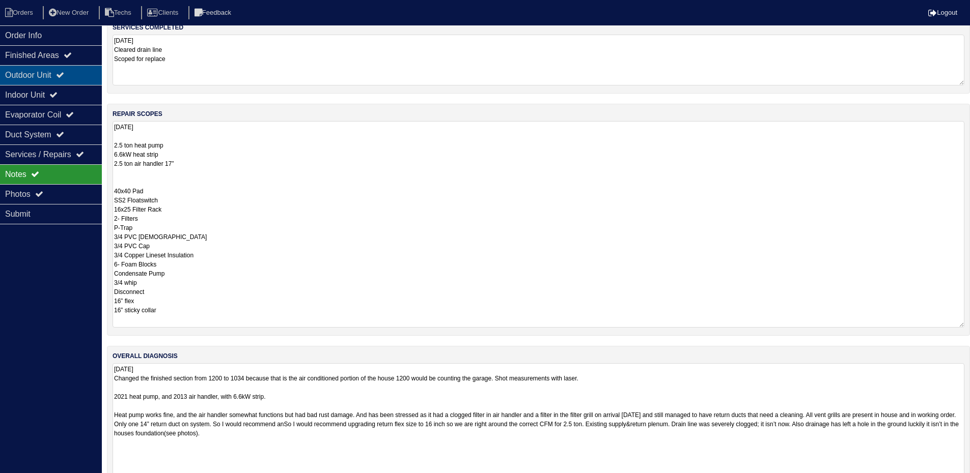
click at [79, 73] on div "Outdoor Unit" at bounding box center [51, 75] width 102 height 20
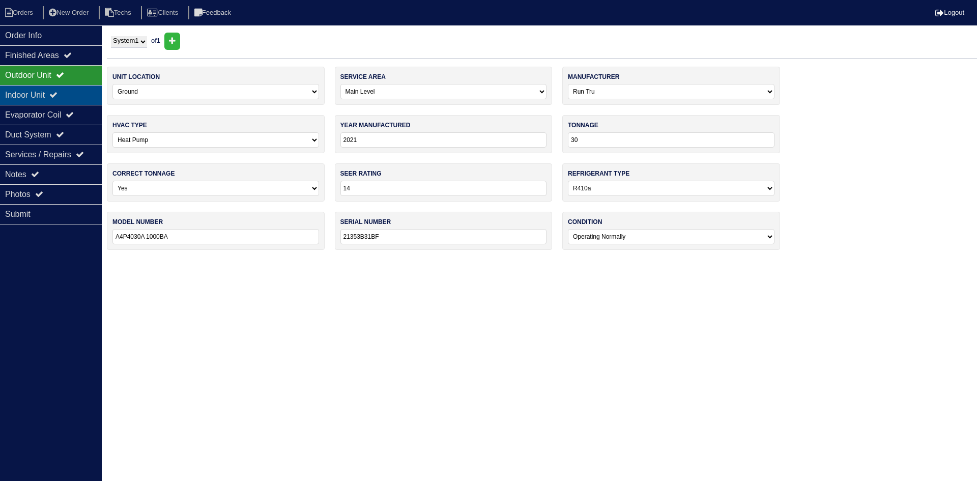
click at [73, 90] on div "Indoor Unit" at bounding box center [51, 95] width 102 height 20
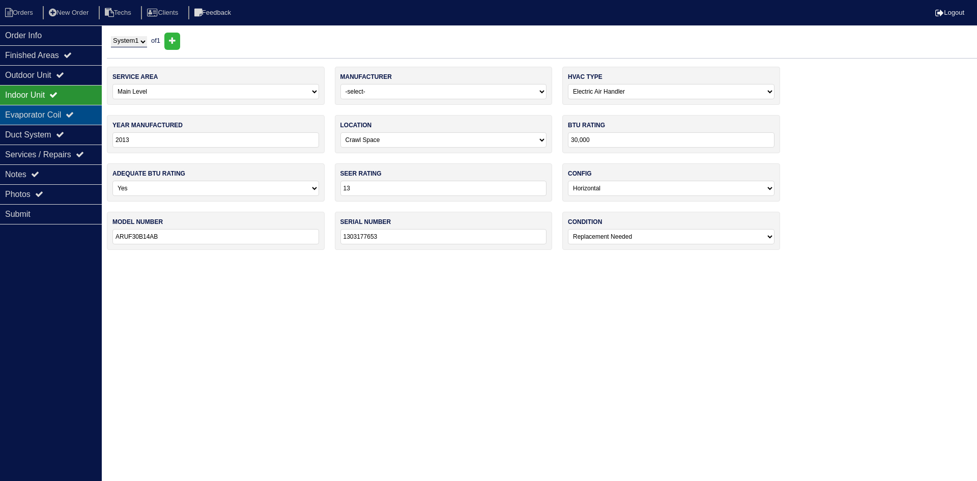
click at [74, 113] on icon at bounding box center [70, 114] width 8 height 8
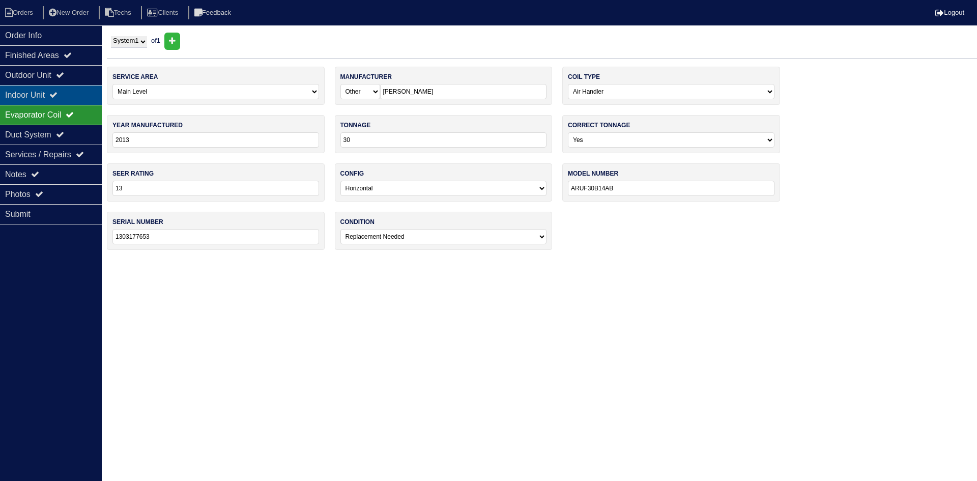
click at [76, 99] on div "Indoor Unit" at bounding box center [51, 95] width 102 height 20
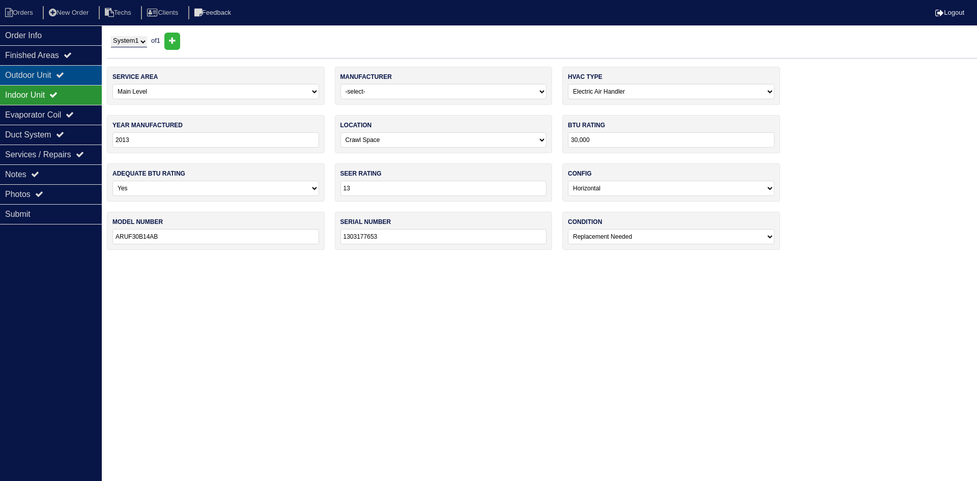
click at [64, 75] on icon at bounding box center [60, 75] width 8 height 8
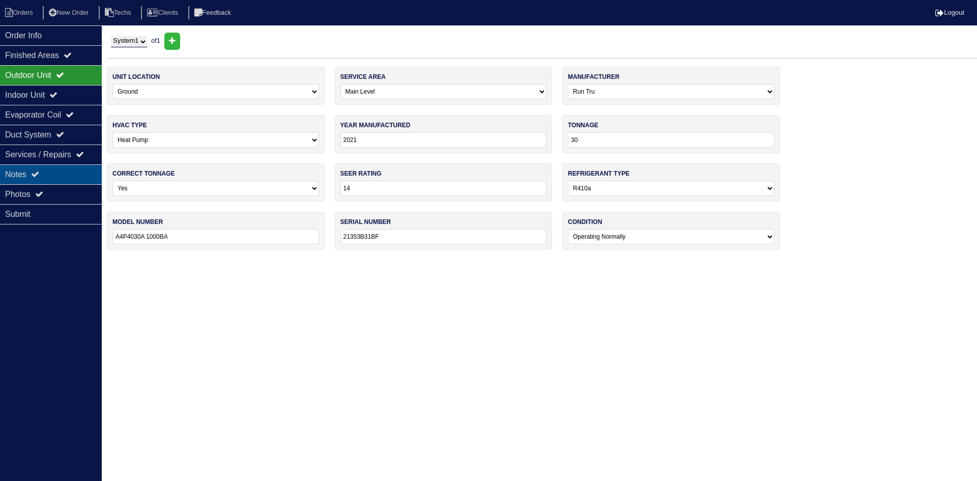
click at [39, 175] on icon at bounding box center [35, 174] width 8 height 8
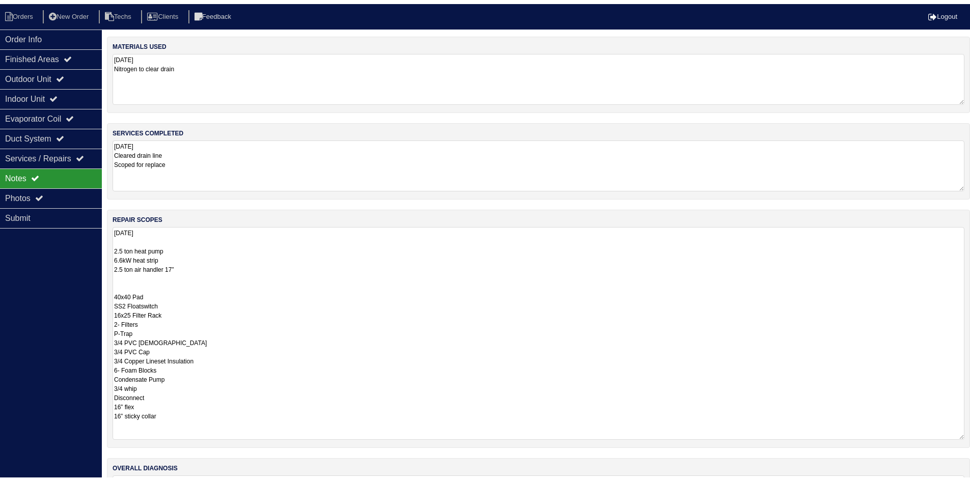
scroll to position [1, 0]
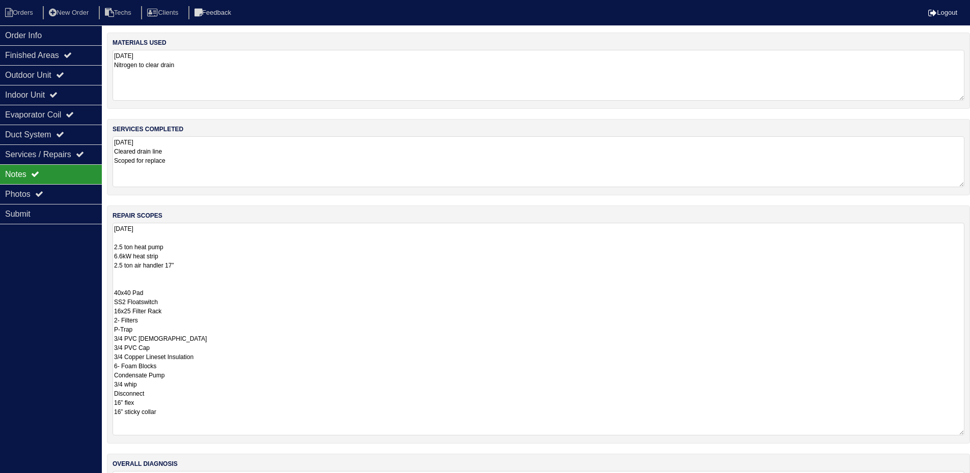
drag, startPoint x: 123, startPoint y: 248, endPoint x: 108, endPoint y: 248, distance: 14.3
click at [108, 248] on div "repair scopes 10.8.25 2.5 ton heat pump 6.6kW heat strip 2.5 ton air handler 17…" at bounding box center [538, 325] width 863 height 238
drag, startPoint x: 124, startPoint y: 256, endPoint x: 113, endPoint y: 257, distance: 10.7
click at [113, 257] on textarea "10.8.25 2.5 ton heat pump 6.6kW heat strip 2.5 ton air handler 17” 40x40 Pad SS…" at bounding box center [539, 329] width 852 height 213
type textarea "[DATE] 2.5 ton heat pump 8kW heat strip 2.5 ton air handler 17” 40x40 Pad SS2 F…"
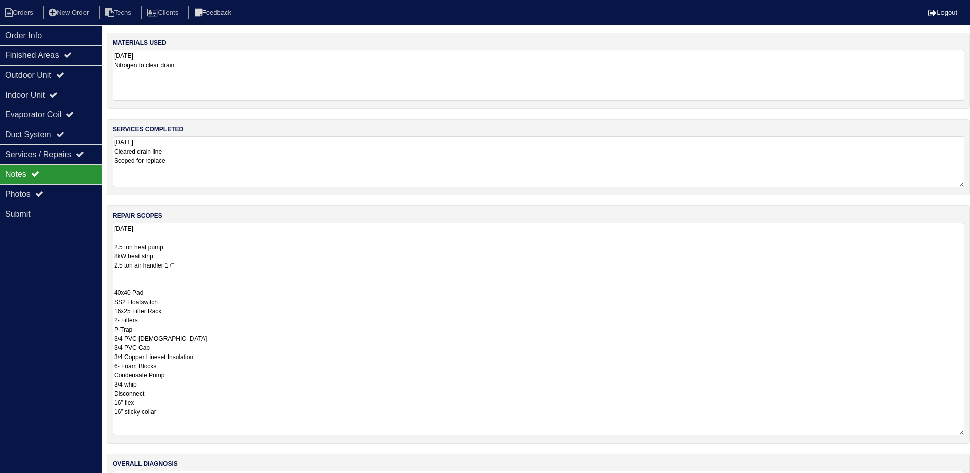
click at [74, 273] on div "Order Info Finished Areas Outdoor Unit Indoor Unit Evaporator Coil Duct System …" at bounding box center [51, 261] width 102 height 473
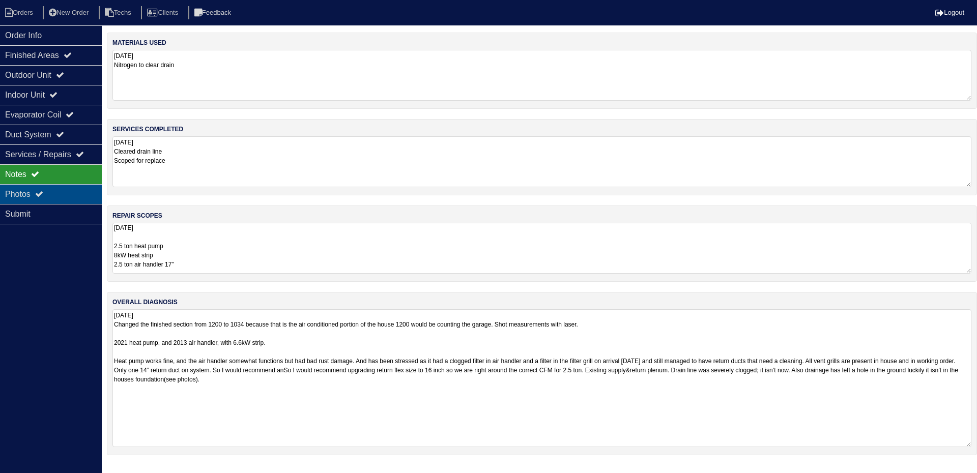
click at [76, 191] on div "Photos" at bounding box center [51, 194] width 102 height 20
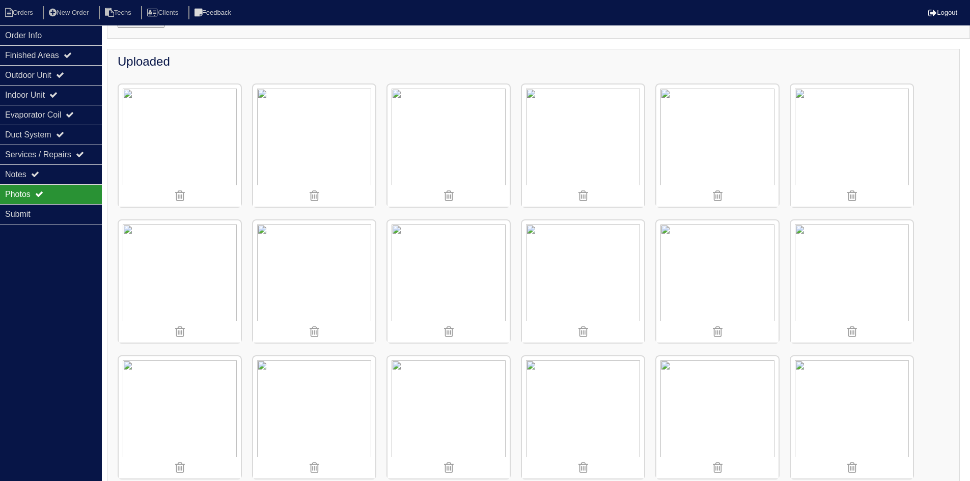
scroll to position [0, 0]
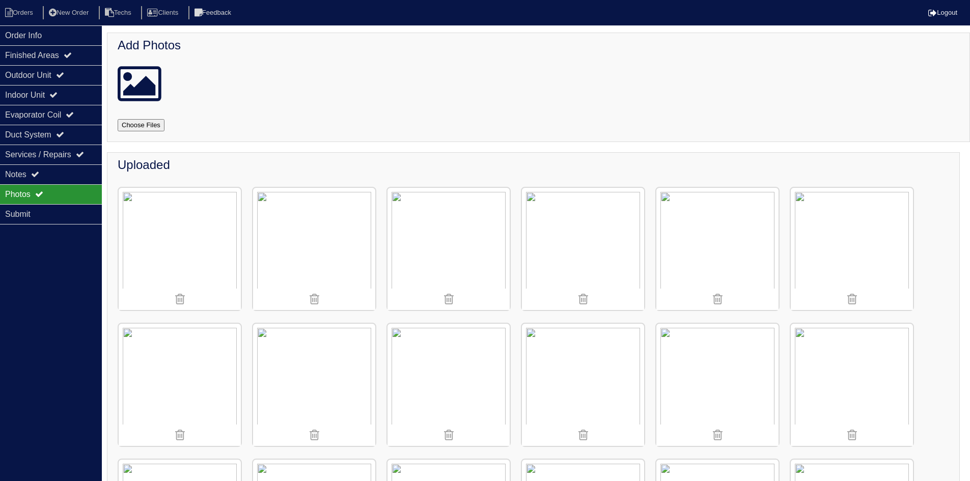
click at [139, 128] on input "file" at bounding box center [153, 125] width 71 height 12
type input "C:\fakepath\IMG_5529.JPG"
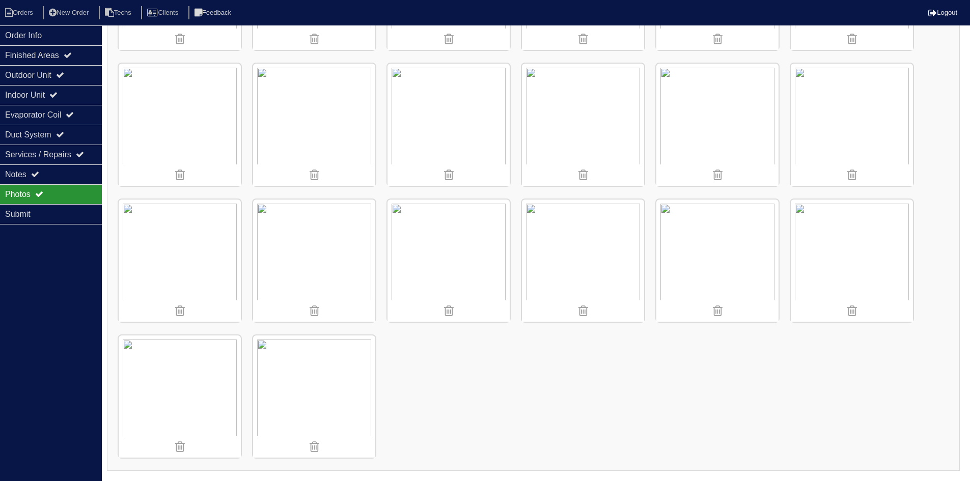
scroll to position [815, 0]
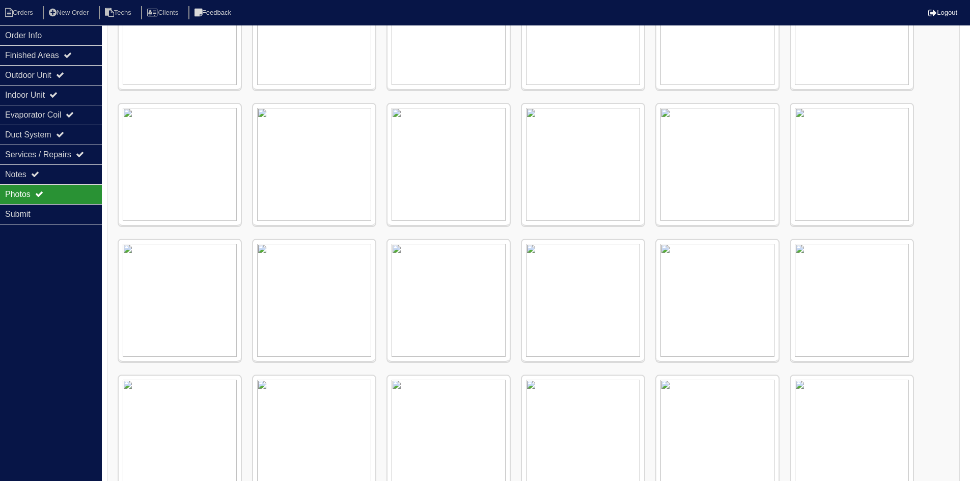
scroll to position [179, 0]
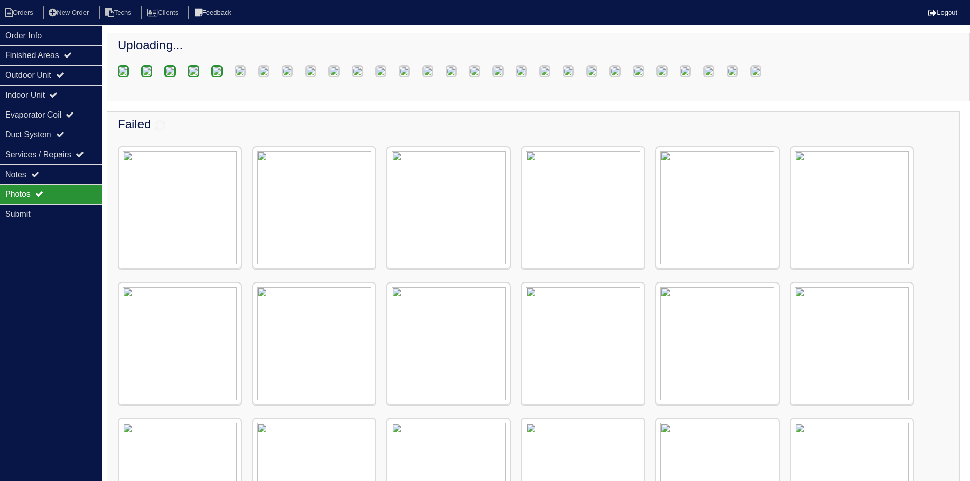
scroll to position [391, 0]
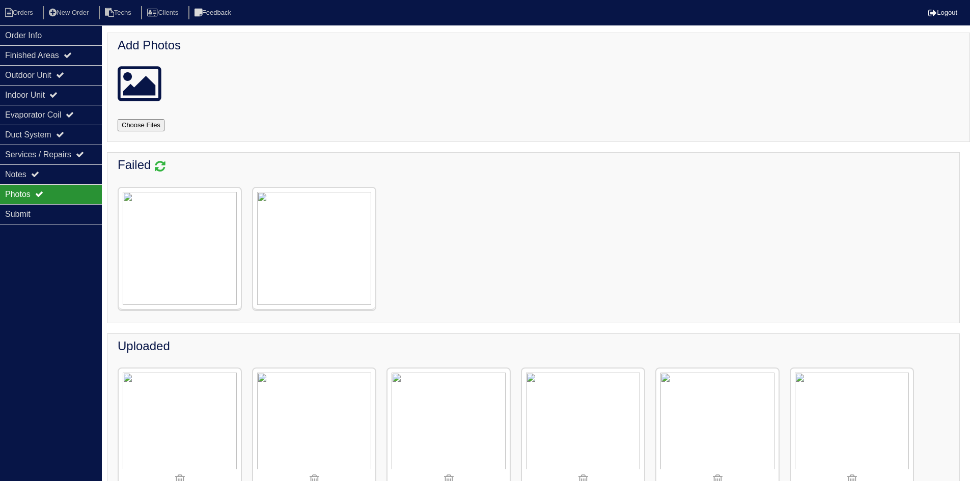
select select "0"
select select "Run Tru"
select select "1"
select select "0"
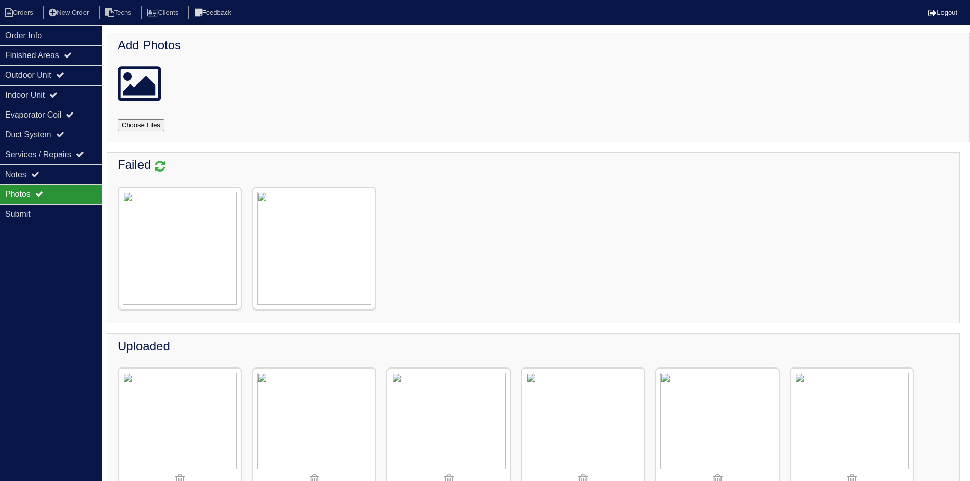
select select "1"
select select "0"
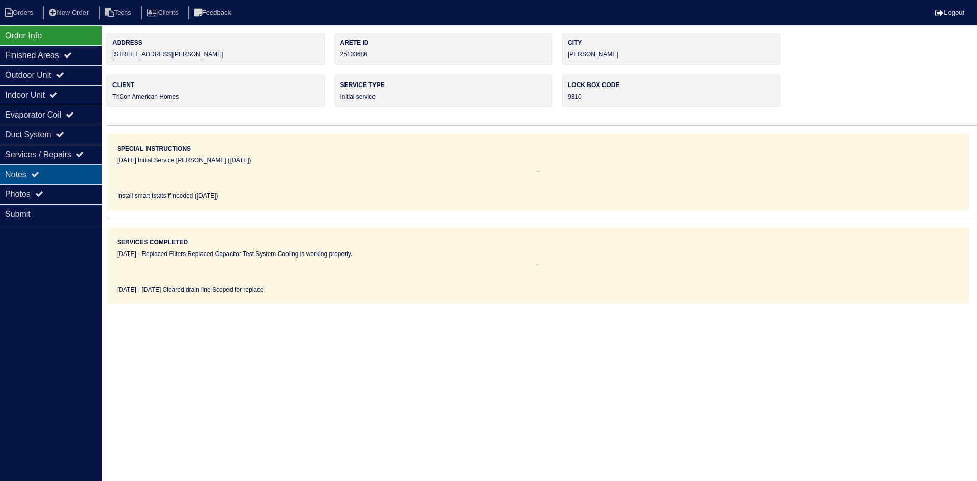
click at [50, 174] on div "Notes" at bounding box center [51, 174] width 102 height 20
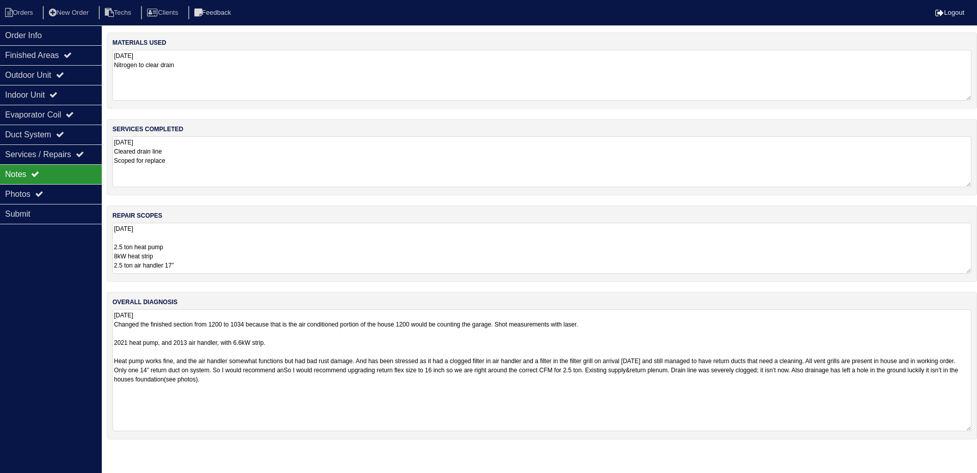
drag, startPoint x: 970, startPoint y: 358, endPoint x: 956, endPoint y: 429, distance: 72.8
click at [956, 429] on textarea "10.8.25 Changed the finished section from 1200 to 1034 because that is the air …" at bounding box center [542, 371] width 859 height 122
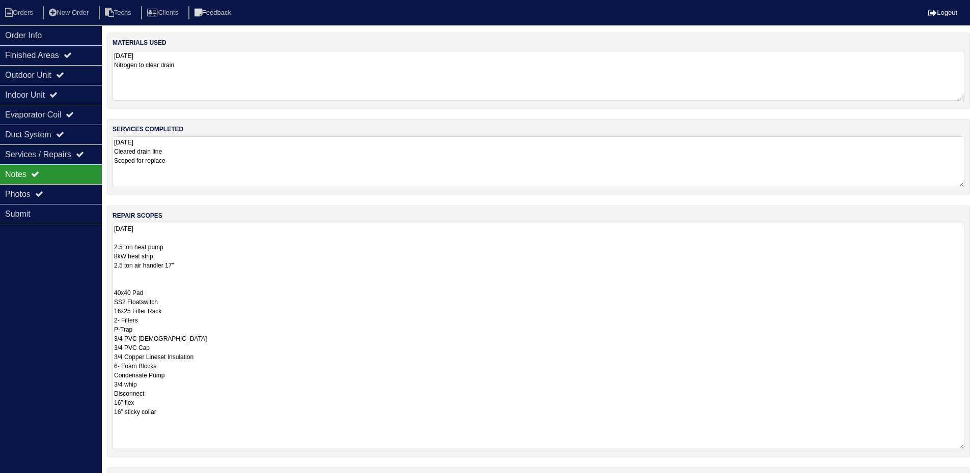
drag, startPoint x: 968, startPoint y: 269, endPoint x: 977, endPoint y: 445, distance: 175.8
click at [970, 445] on html "Orders New Order Techs Clients Feedback Logout Orders New Order Users Clients M…" at bounding box center [485, 313] width 970 height 626
click at [58, 199] on div "Photos" at bounding box center [51, 194] width 102 height 20
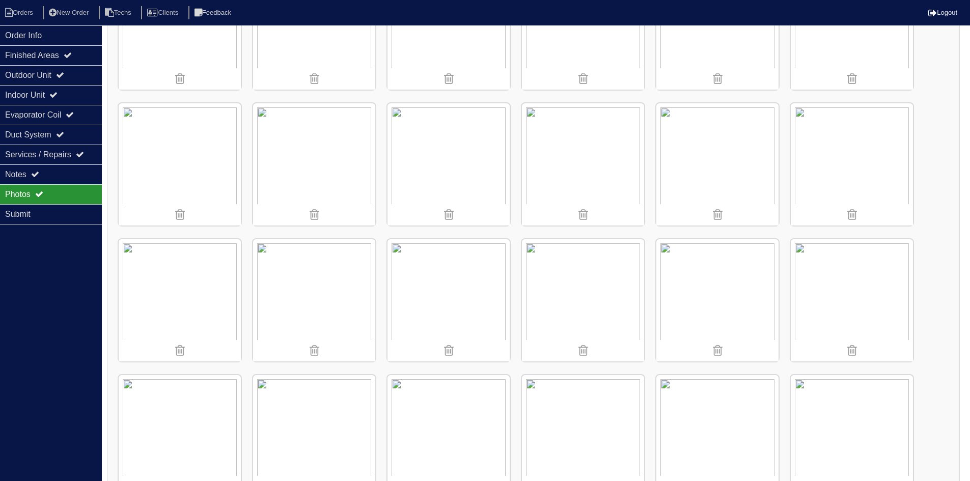
scroll to position [2036, 0]
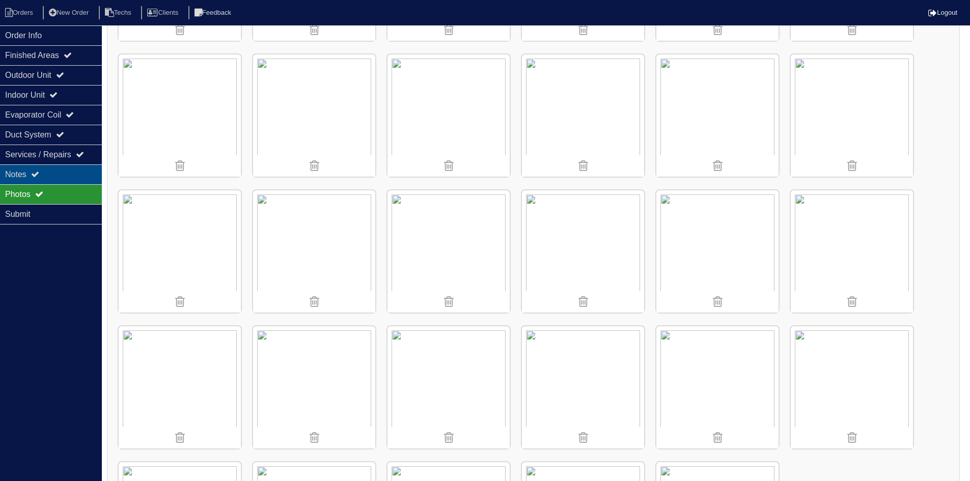
click at [47, 169] on div "Notes" at bounding box center [51, 174] width 102 height 20
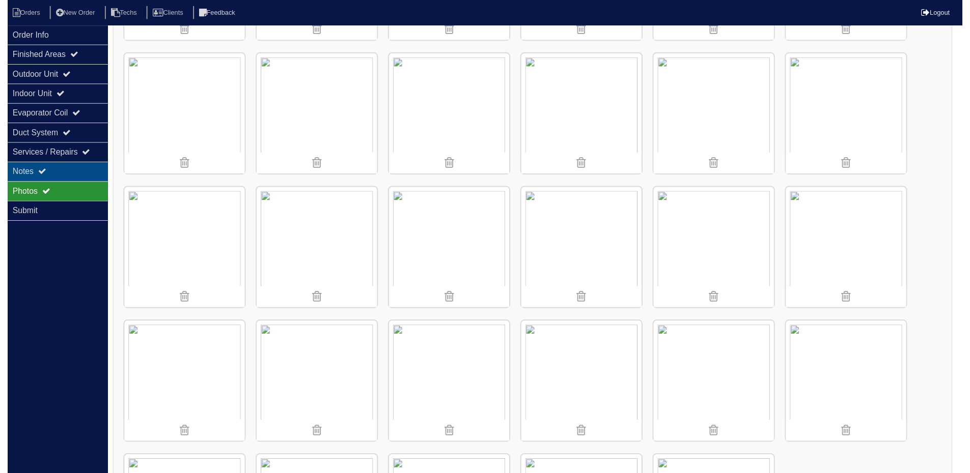
scroll to position [152, 0]
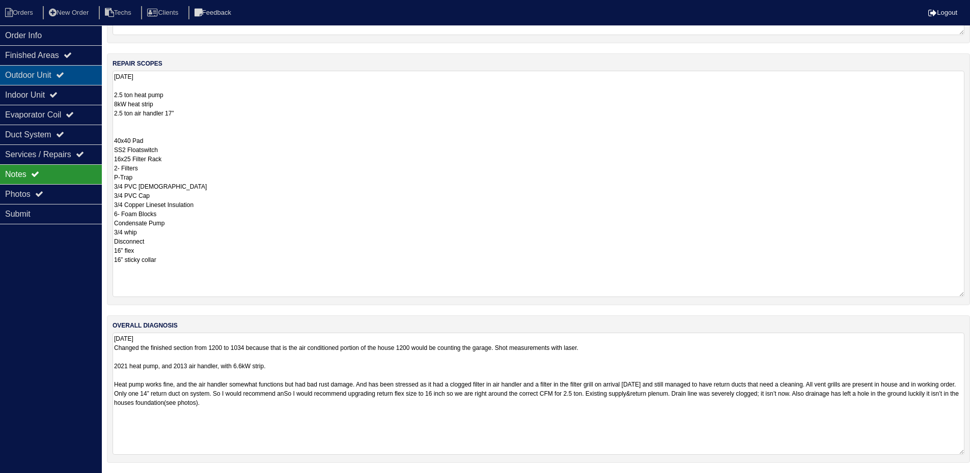
click at [47, 74] on div "Outdoor Unit" at bounding box center [51, 75] width 102 height 20
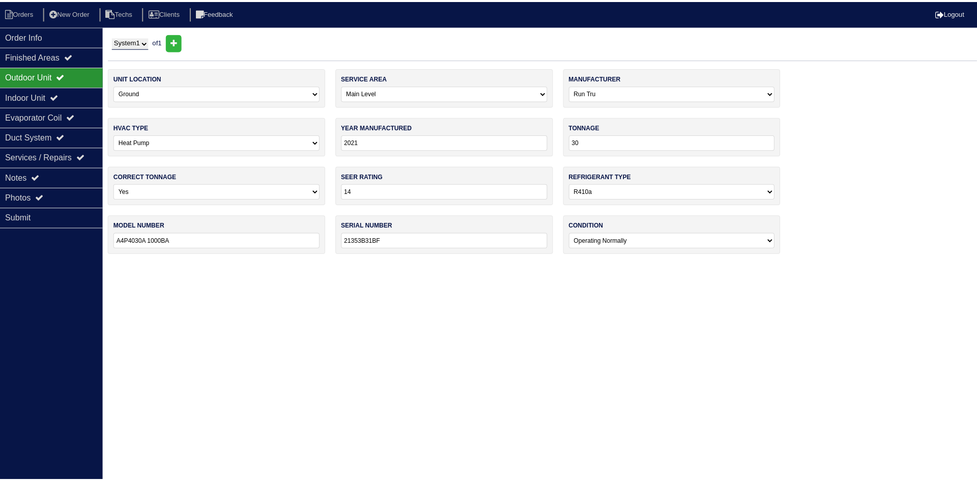
scroll to position [0, 0]
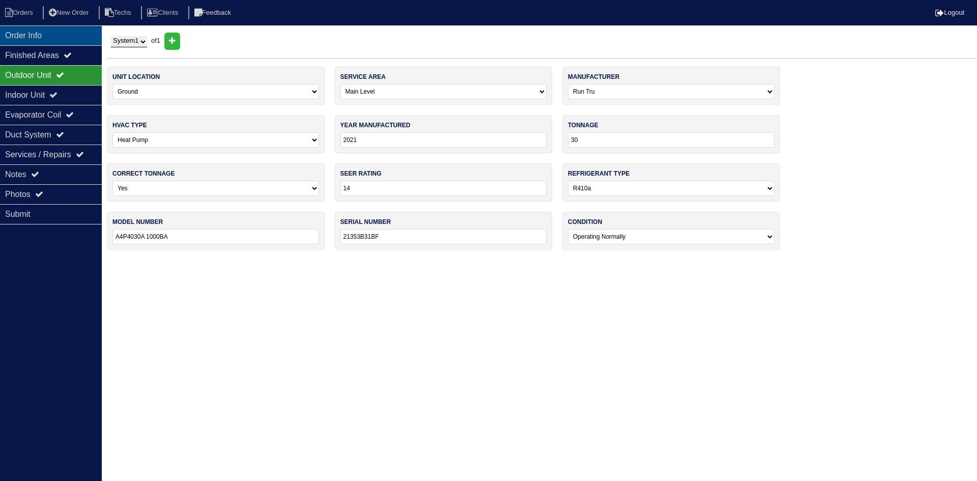
drag, startPoint x: 50, startPoint y: 53, endPoint x: 53, endPoint y: 43, distance: 10.3
click at [50, 52] on div "Finished Areas" at bounding box center [51, 55] width 102 height 20
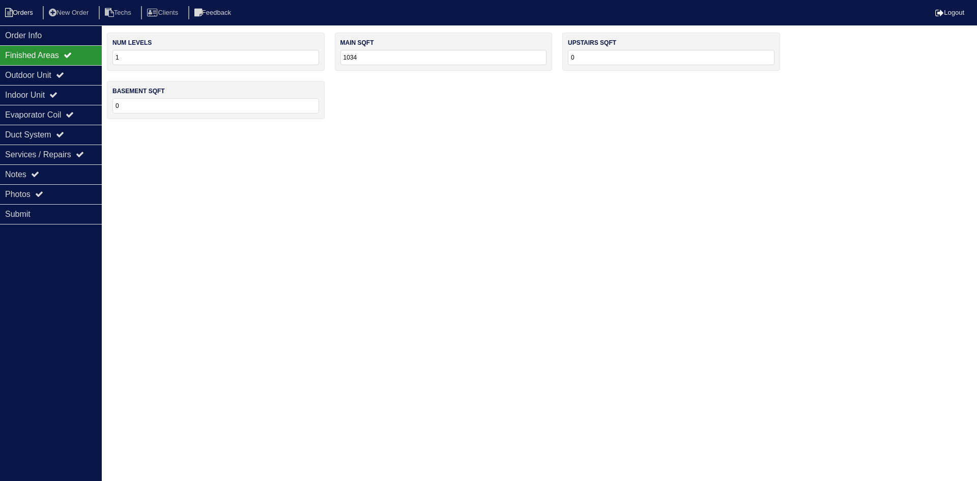
click at [23, 9] on li "Orders" at bounding box center [20, 13] width 41 height 14
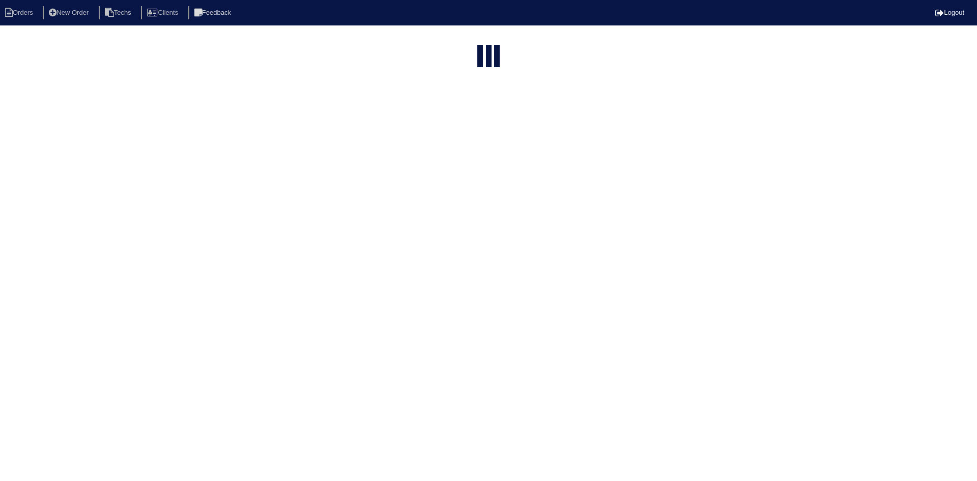
select select "15"
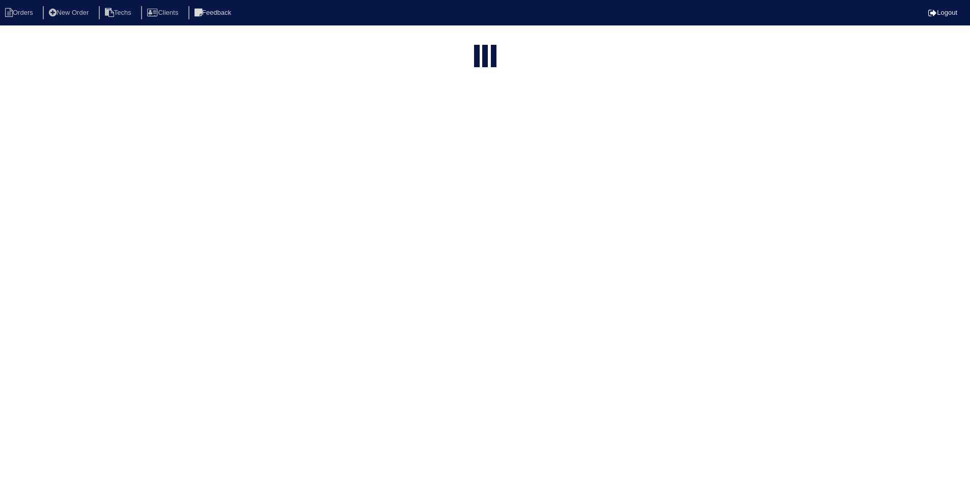
select select "field complete"
select select "need to quote"
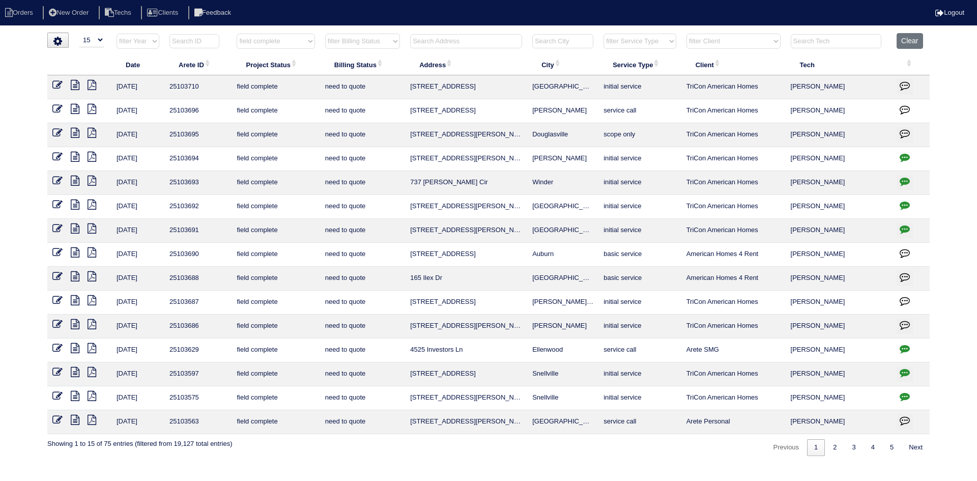
click at [75, 300] on icon at bounding box center [75, 300] width 9 height 10
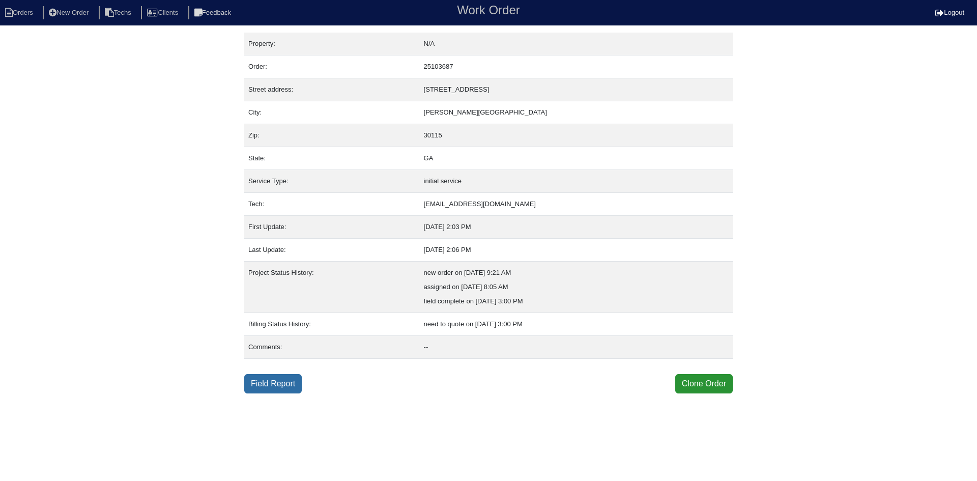
click at [260, 390] on link "Field Report" at bounding box center [273, 383] width 58 height 19
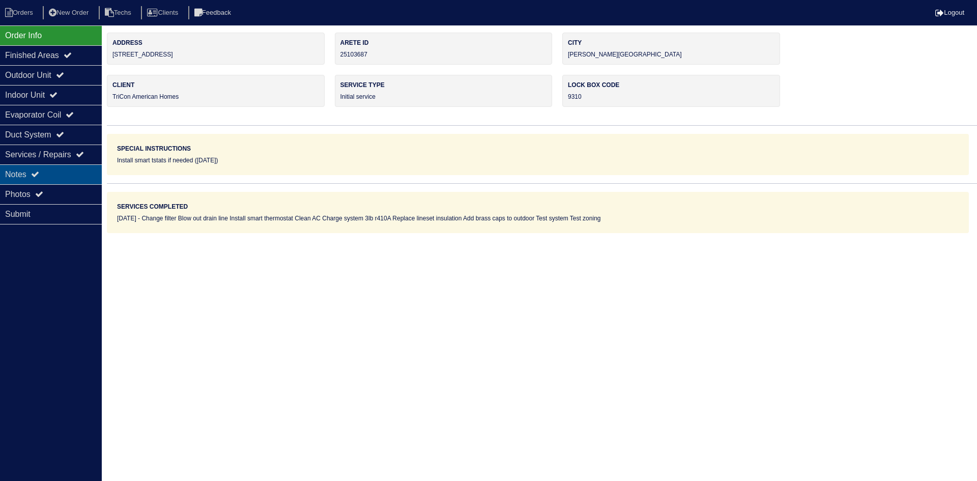
click at [73, 173] on div "Notes" at bounding box center [51, 174] width 102 height 20
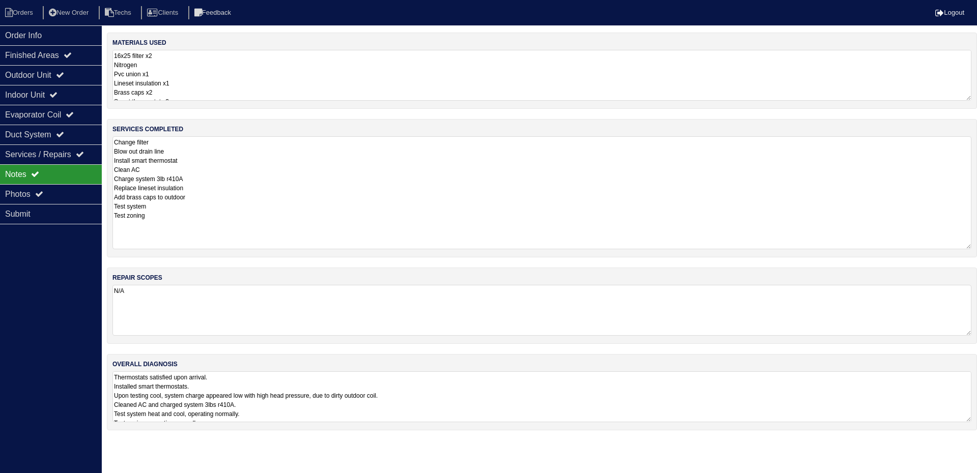
drag, startPoint x: 967, startPoint y: 180, endPoint x: 973, endPoint y: 242, distance: 62.5
click at [973, 242] on div "services completed Change filter Blow out drain line Install smart thermostat C…" at bounding box center [542, 188] width 871 height 138
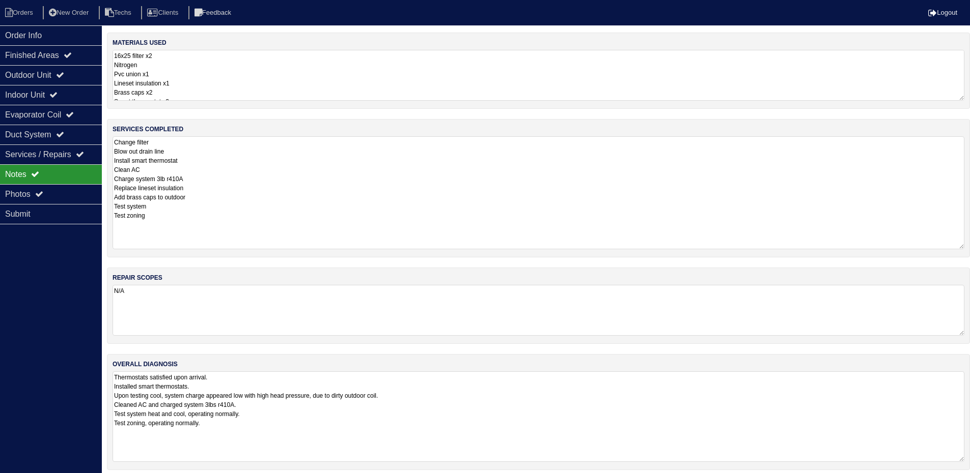
drag, startPoint x: 968, startPoint y: 419, endPoint x: 959, endPoint y: 322, distance: 97.7
click at [970, 459] on html "Orders New Order Techs Clients Feedback Logout Orders New Order Users Clients M…" at bounding box center [485, 240] width 970 height 481
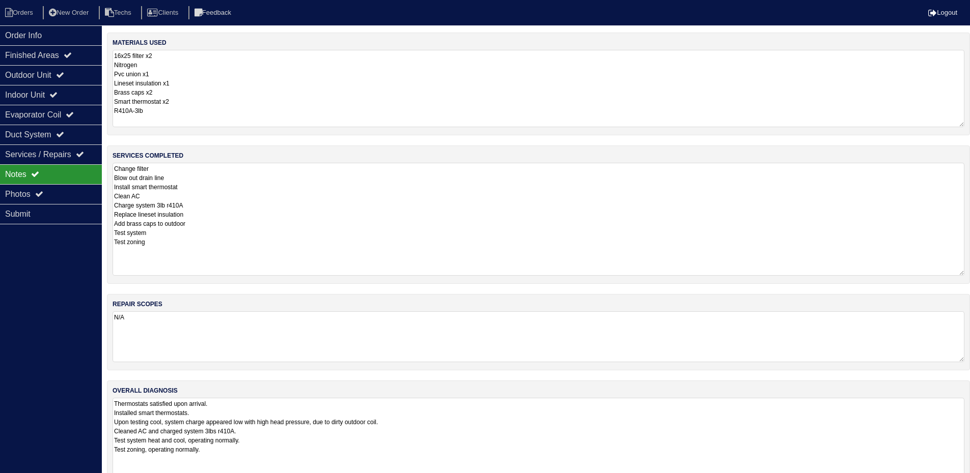
drag, startPoint x: 959, startPoint y: 95, endPoint x: 961, endPoint y: 122, distance: 26.6
click at [961, 122] on textarea "16x25 filter x2 Nitrogen Pvc union x1 Lineset insulation x1 Brass caps x2 Smart…" at bounding box center [539, 88] width 852 height 77
click at [46, 74] on div "Outdoor Unit" at bounding box center [51, 75] width 102 height 20
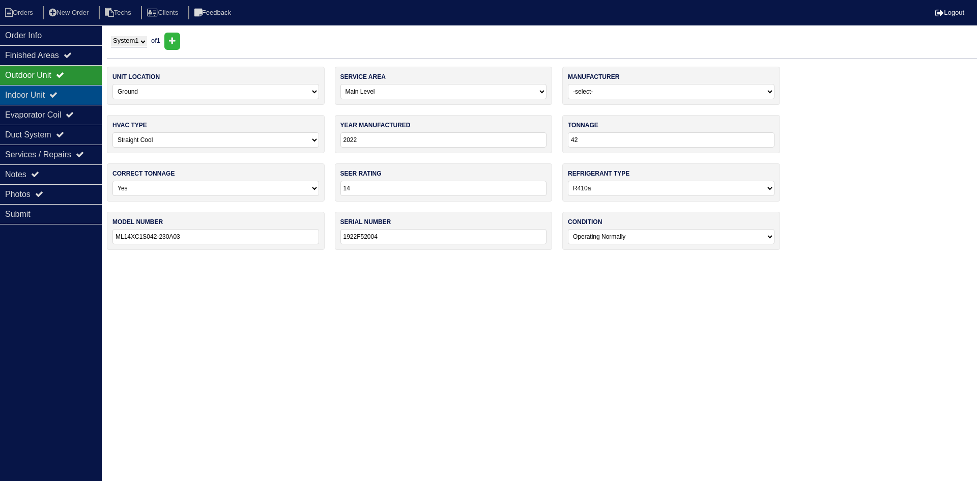
click at [42, 95] on div "Indoor Unit" at bounding box center [51, 95] width 102 height 20
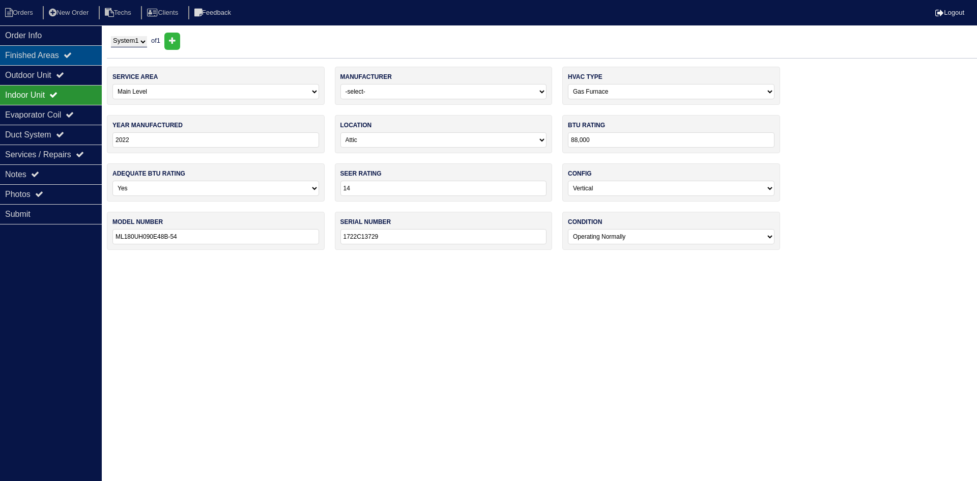
click at [20, 64] on div "Finished Areas" at bounding box center [51, 55] width 102 height 20
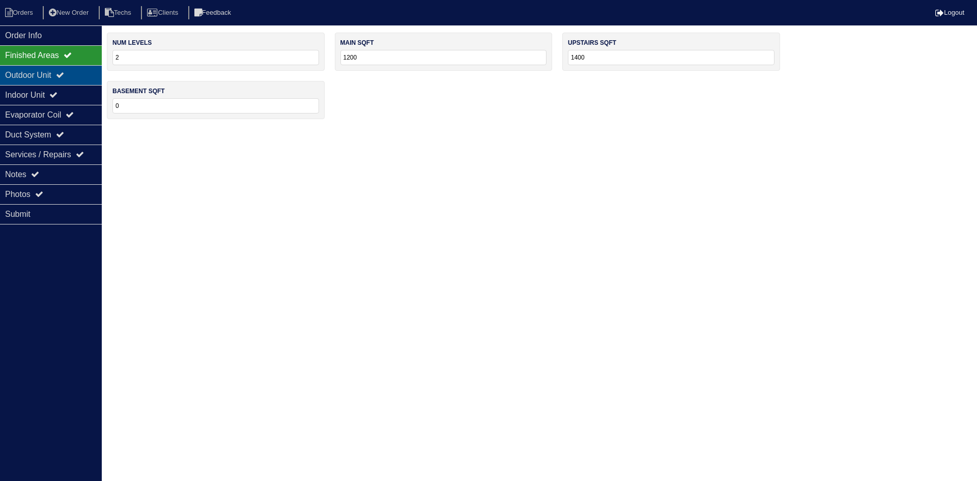
click at [20, 71] on div "Outdoor Unit" at bounding box center [51, 75] width 102 height 20
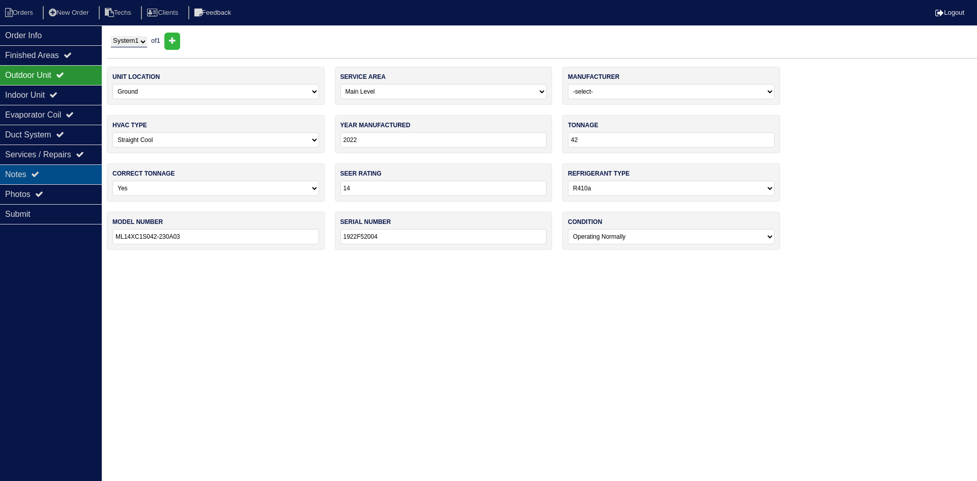
click at [39, 177] on icon at bounding box center [35, 174] width 8 height 8
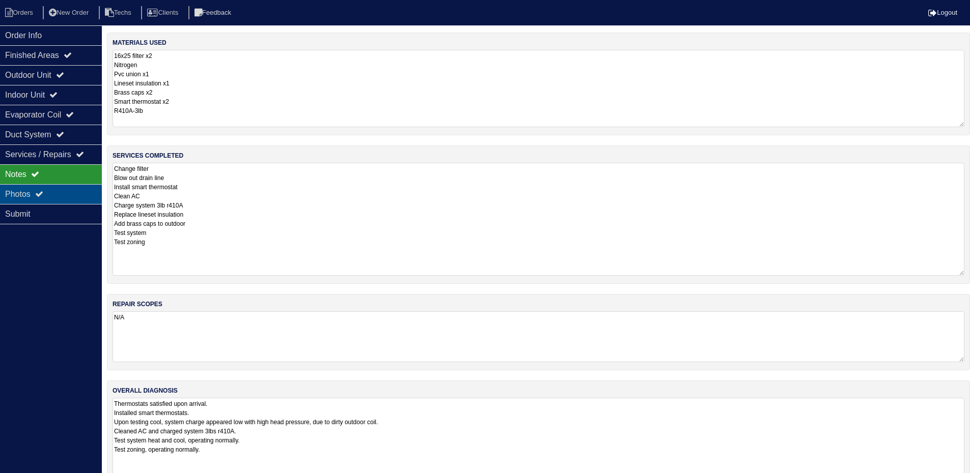
click at [55, 197] on div "Photos" at bounding box center [51, 194] width 102 height 20
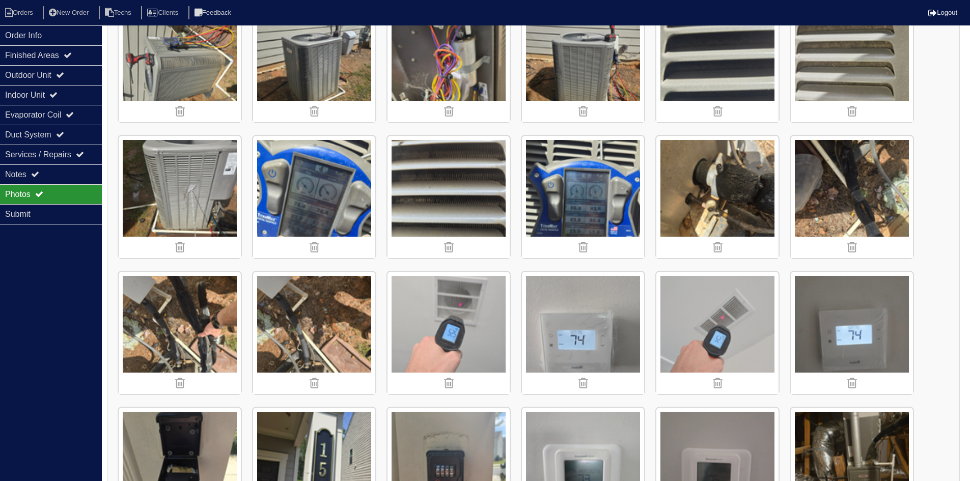
scroll to position [865, 0]
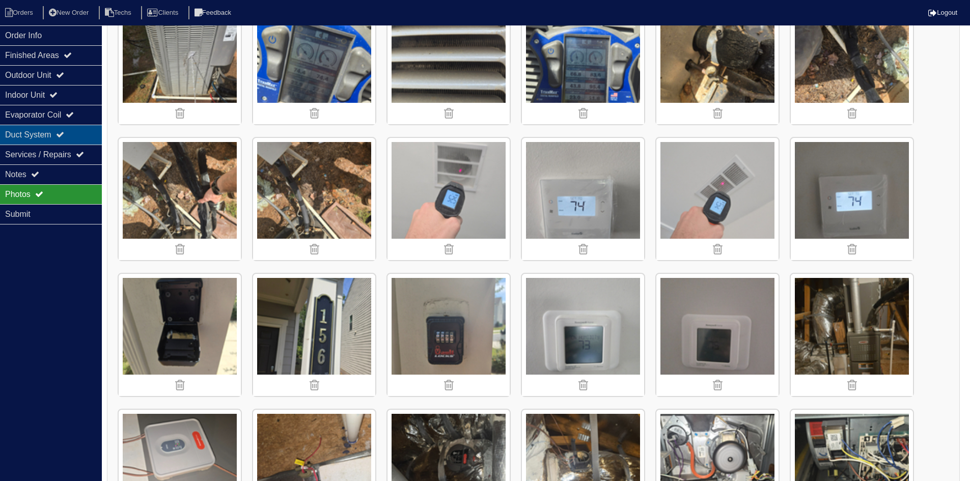
click at [87, 133] on div "Duct System" at bounding box center [51, 135] width 102 height 20
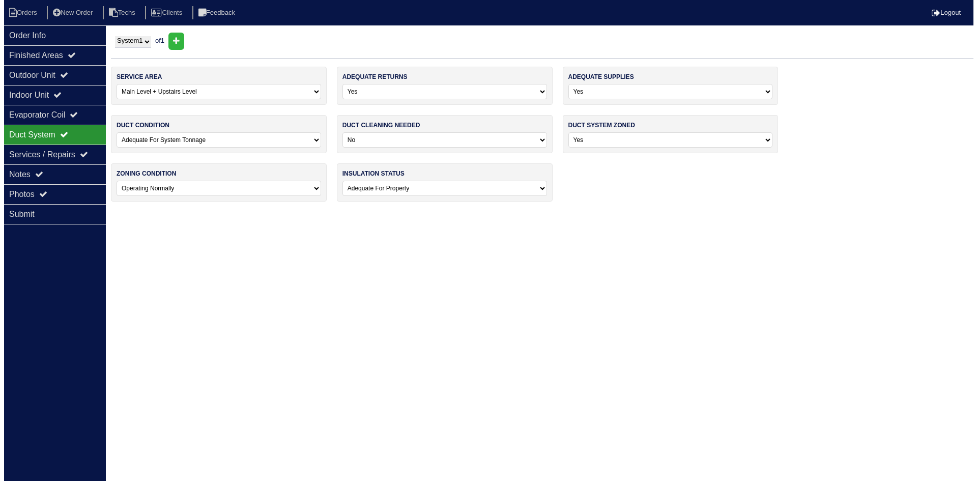
scroll to position [0, 0]
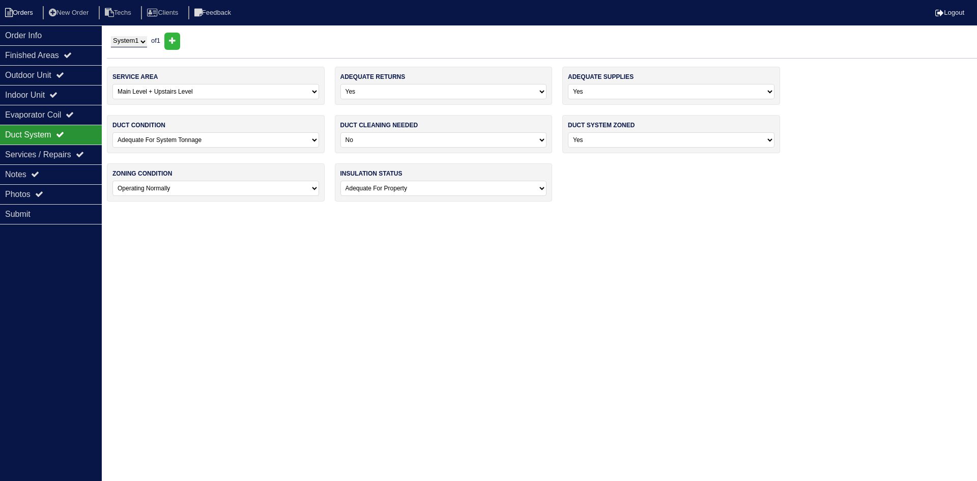
click at [25, 16] on li "Orders" at bounding box center [20, 13] width 41 height 14
select select "15"
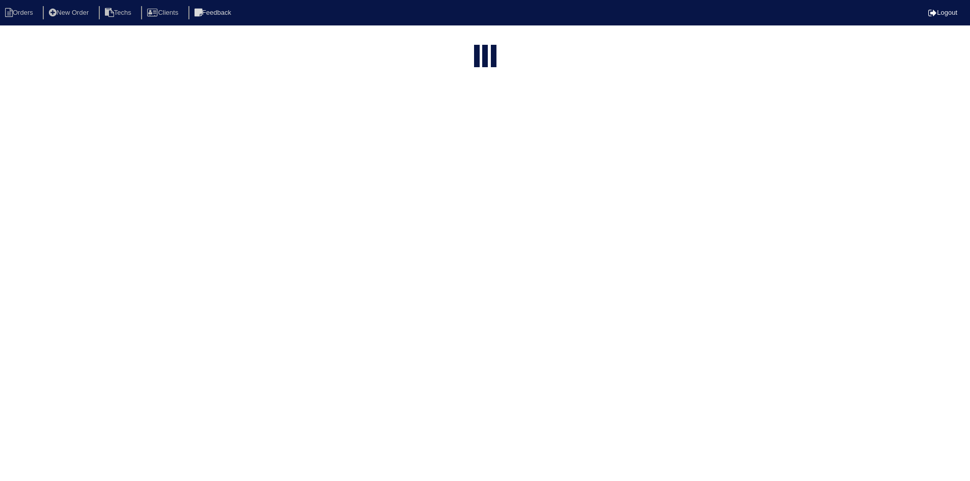
select select "field complete"
select select "need to quote"
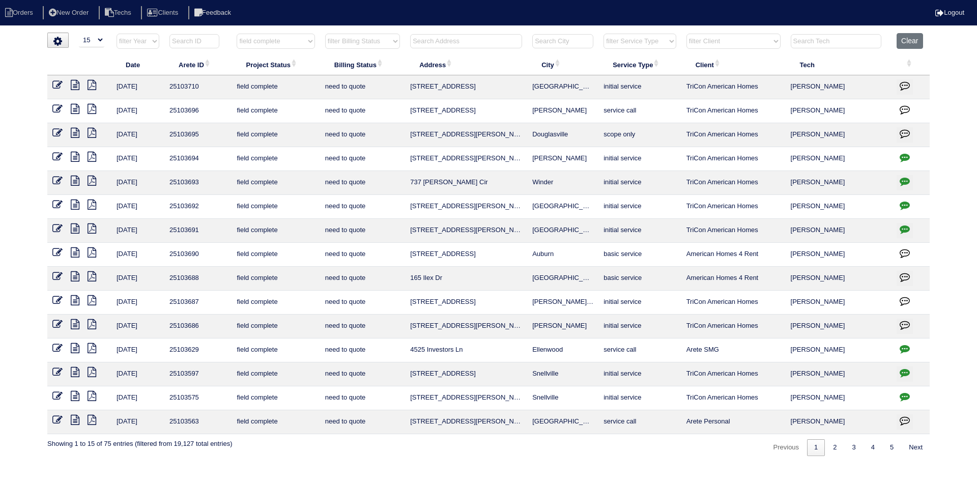
click at [76, 274] on icon at bounding box center [75, 276] width 9 height 10
click at [76, 230] on icon at bounding box center [75, 228] width 9 height 10
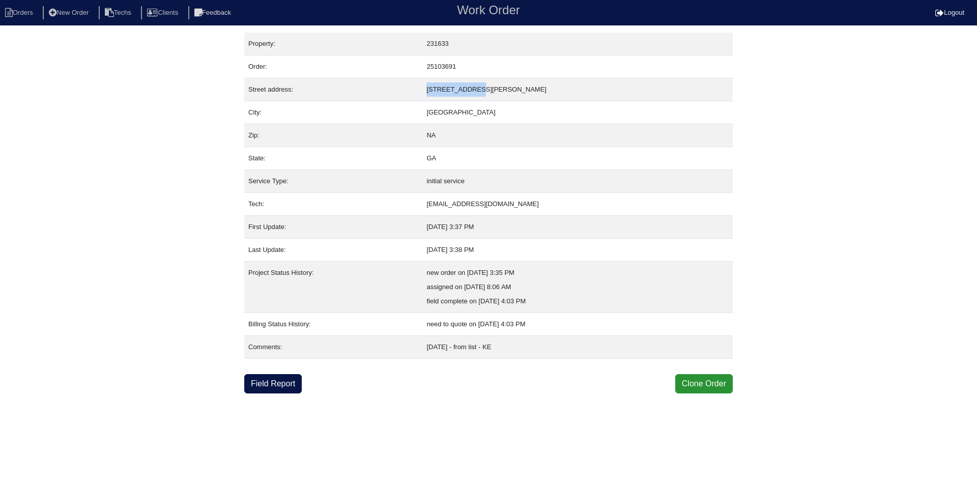
drag, startPoint x: 493, startPoint y: 90, endPoint x: 436, endPoint y: 88, distance: 56.5
click at [436, 88] on td "[STREET_ADDRESS][PERSON_NAME]" at bounding box center [578, 89] width 311 height 23
click at [262, 384] on link "Field Report" at bounding box center [273, 383] width 58 height 19
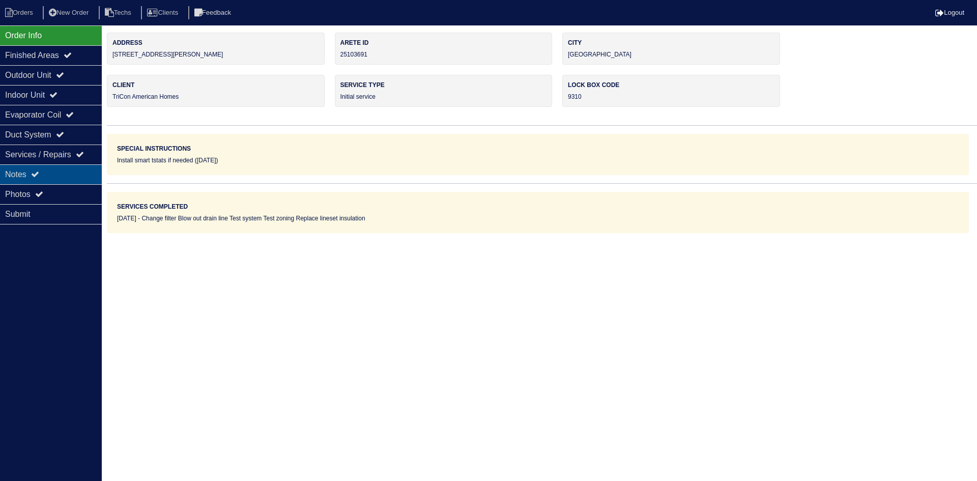
click at [39, 172] on icon at bounding box center [35, 174] width 8 height 8
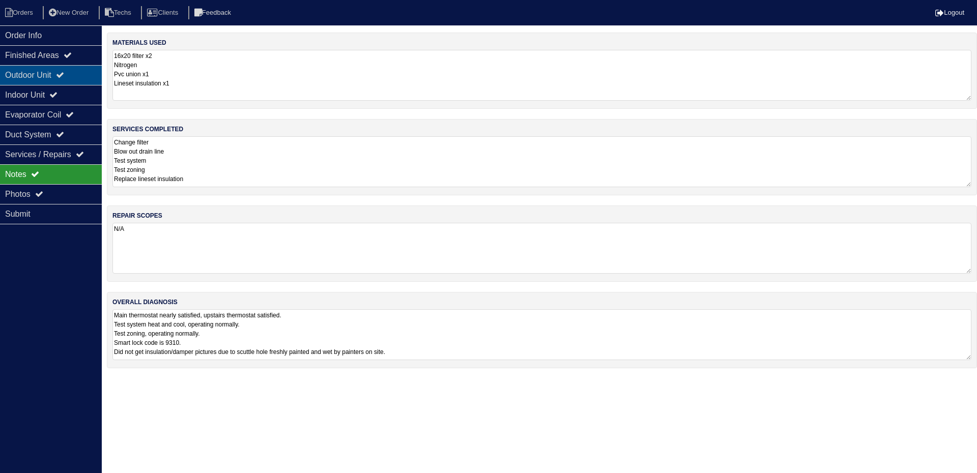
click at [53, 70] on div "Outdoor Unit" at bounding box center [51, 75] width 102 height 20
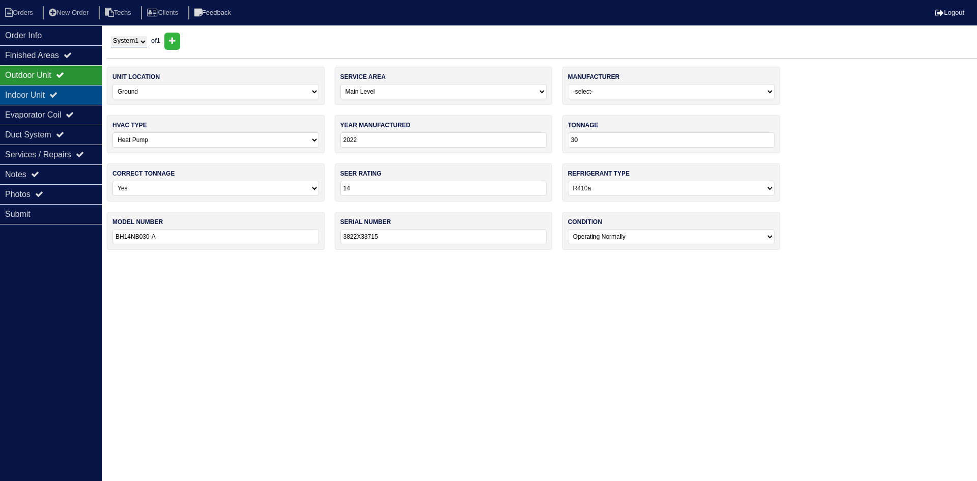
click at [57, 94] on div "Indoor Unit" at bounding box center [51, 95] width 102 height 20
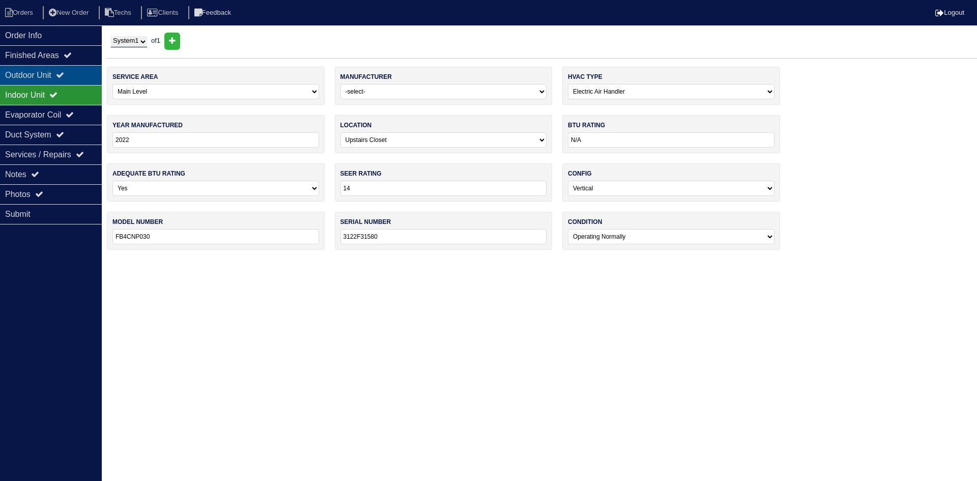
click at [86, 79] on div "Outdoor Unit" at bounding box center [51, 75] width 102 height 20
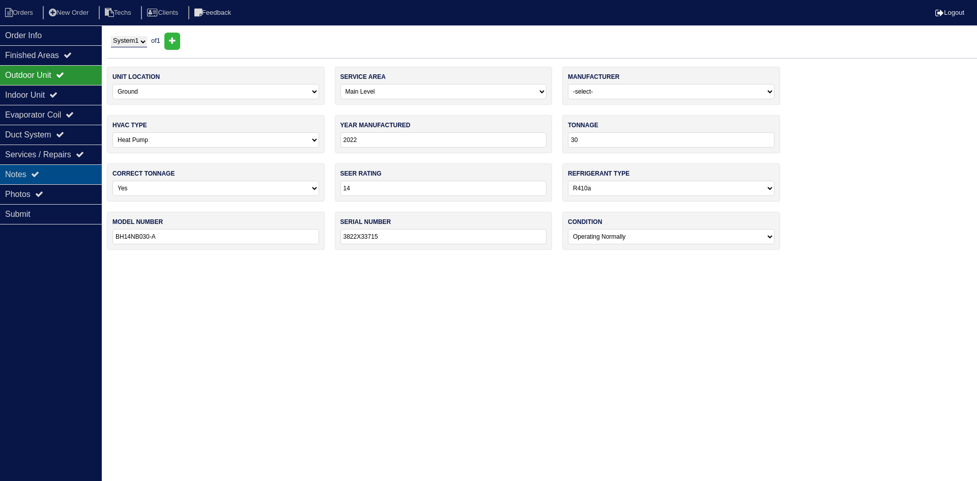
click at [32, 176] on div "Notes" at bounding box center [51, 174] width 102 height 20
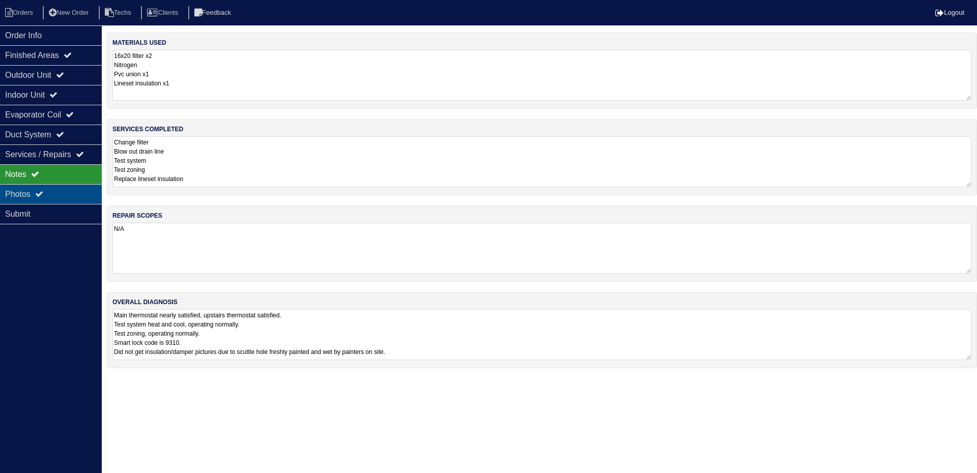
click at [42, 191] on icon at bounding box center [39, 194] width 8 height 8
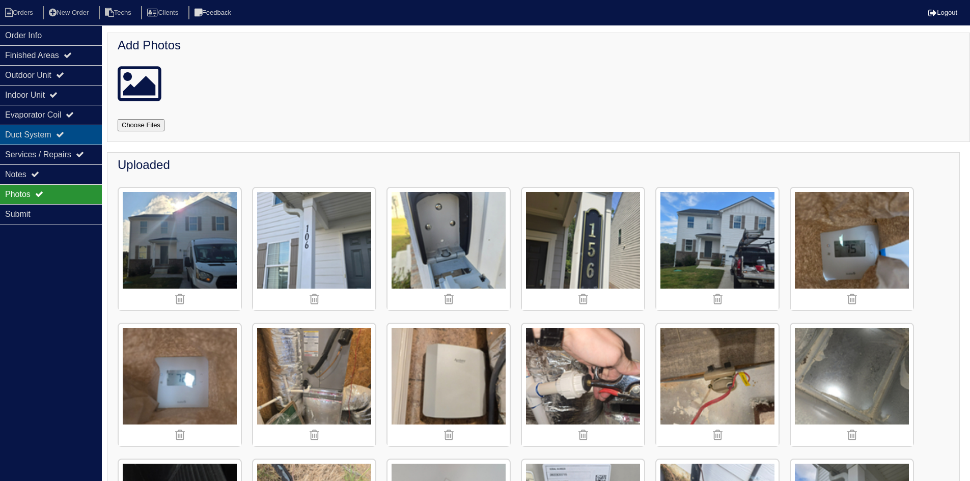
click at [49, 135] on div "Duct System" at bounding box center [51, 135] width 102 height 20
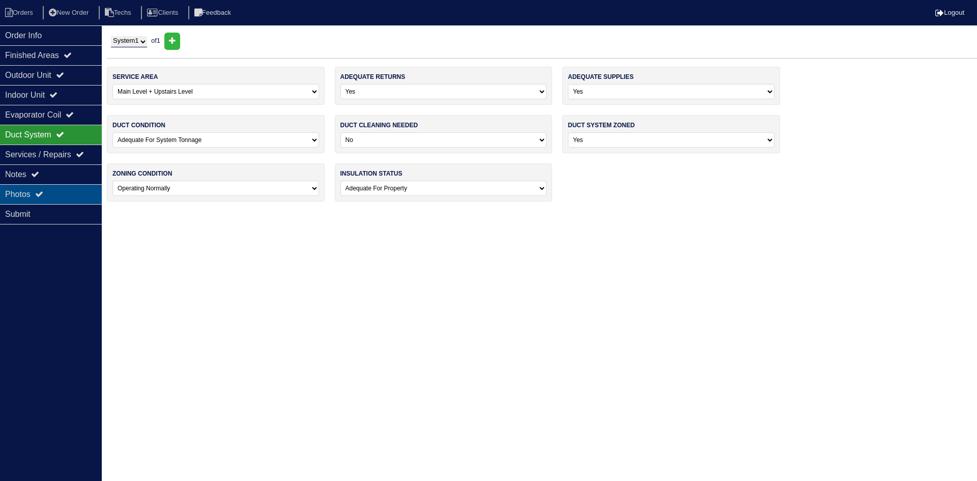
click at [49, 191] on div "Photos" at bounding box center [51, 194] width 102 height 20
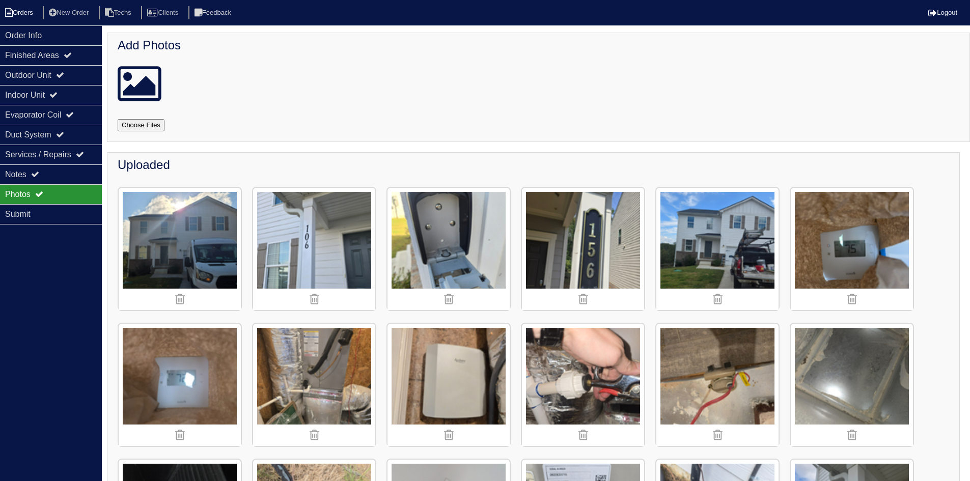
click at [23, 9] on li "Orders" at bounding box center [20, 13] width 41 height 14
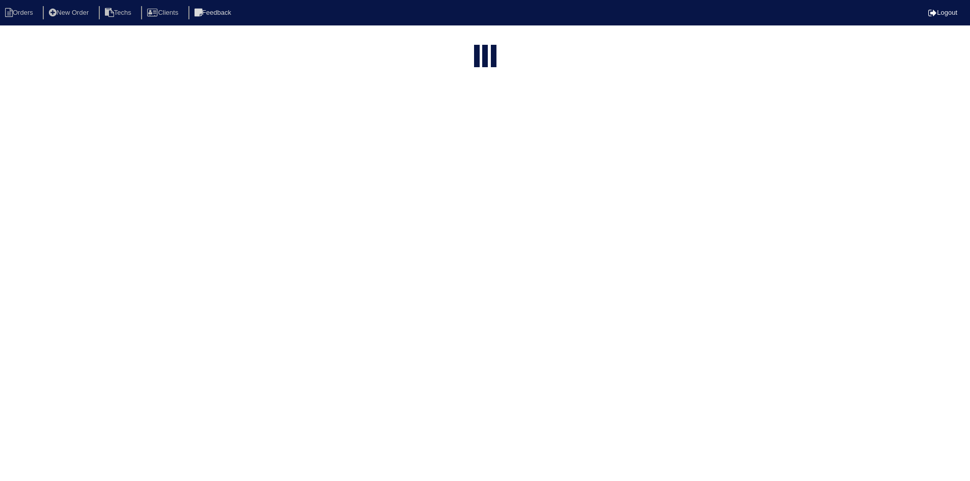
select select "15"
select select "field complete"
select select "need to quote"
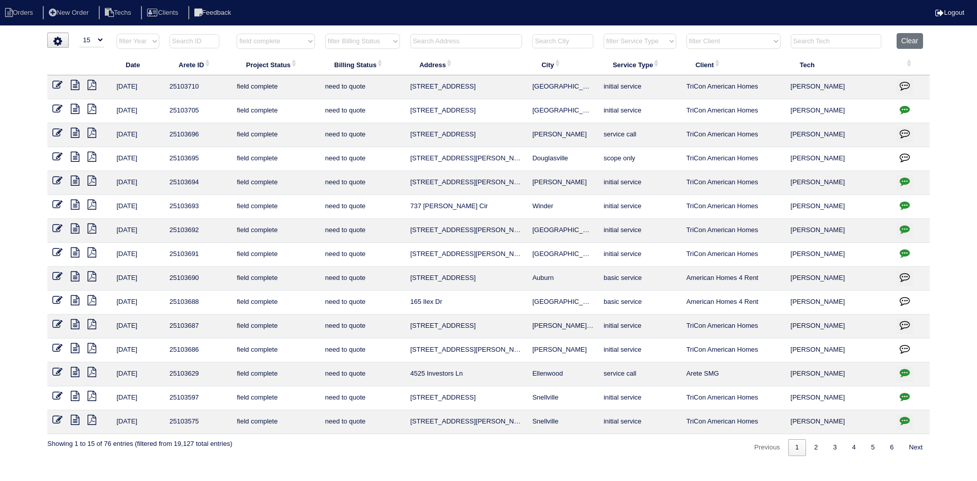
click at [73, 204] on icon at bounding box center [75, 205] width 9 height 10
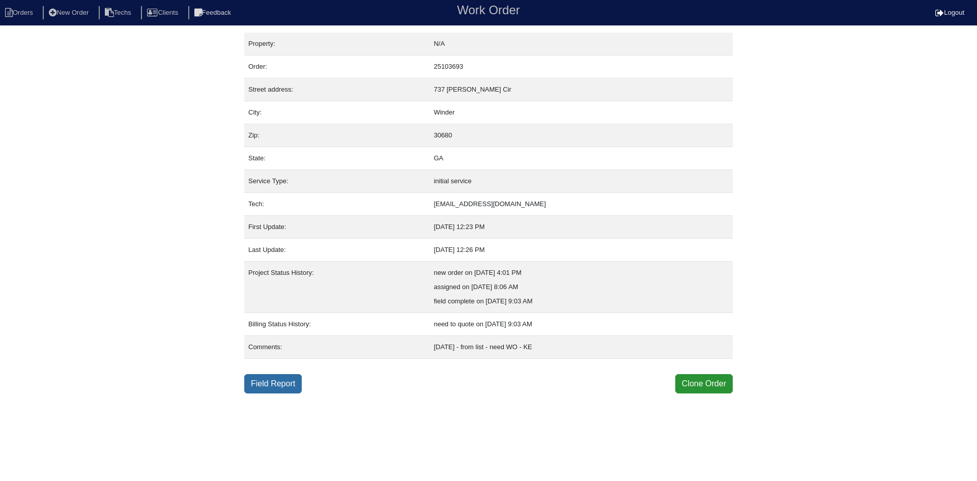
click at [285, 380] on link "Field Report" at bounding box center [273, 383] width 58 height 19
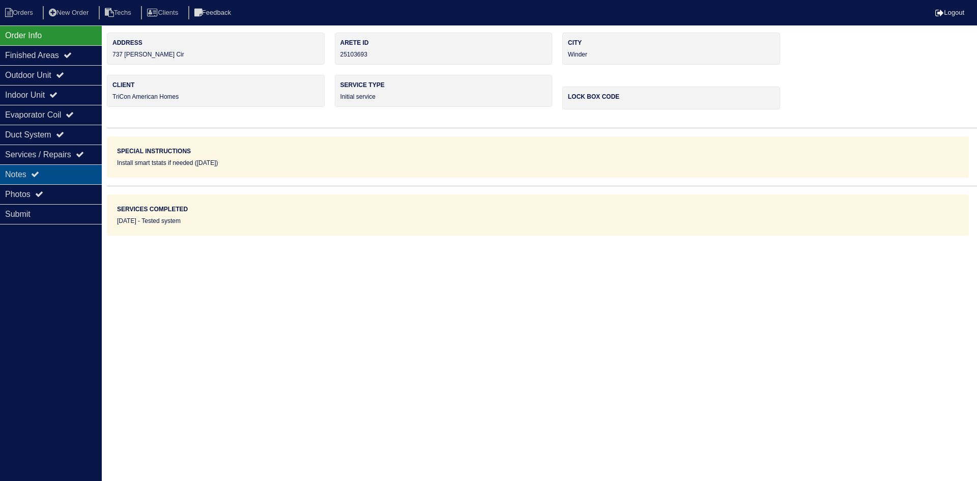
click at [60, 174] on div "Notes" at bounding box center [51, 174] width 102 height 20
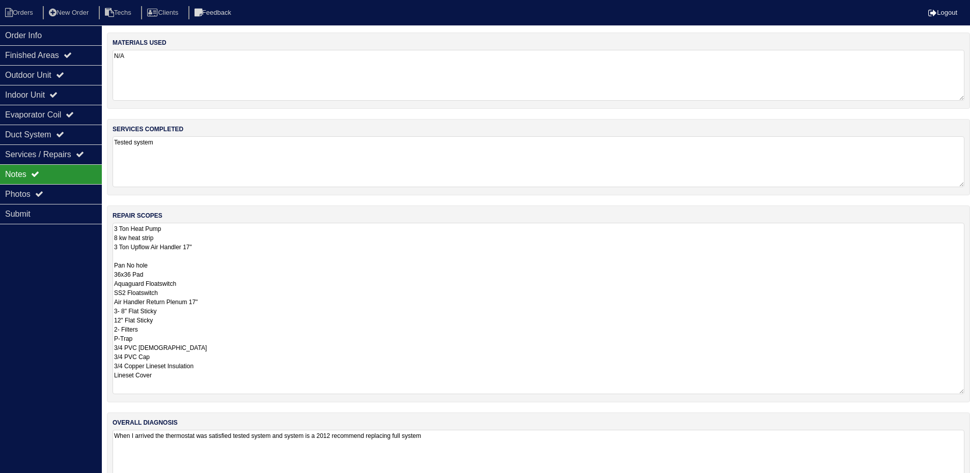
drag, startPoint x: 967, startPoint y: 271, endPoint x: 977, endPoint y: 391, distance: 121.0
click at [970, 391] on html "Orders New Order Techs Clients Feedback Logout Orders New Order Users Clients M…" at bounding box center [485, 249] width 970 height 499
click at [76, 68] on div "Outdoor Unit" at bounding box center [51, 75] width 102 height 20
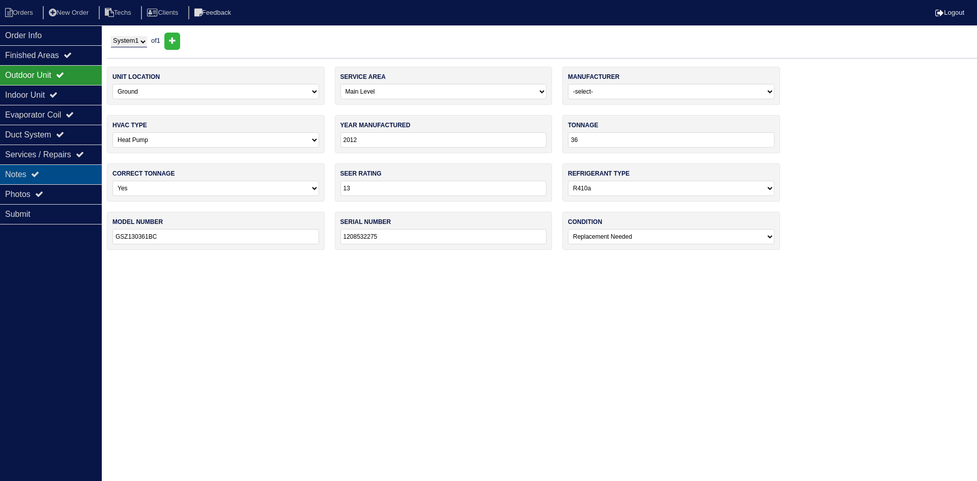
click at [73, 172] on div "Notes" at bounding box center [51, 174] width 102 height 20
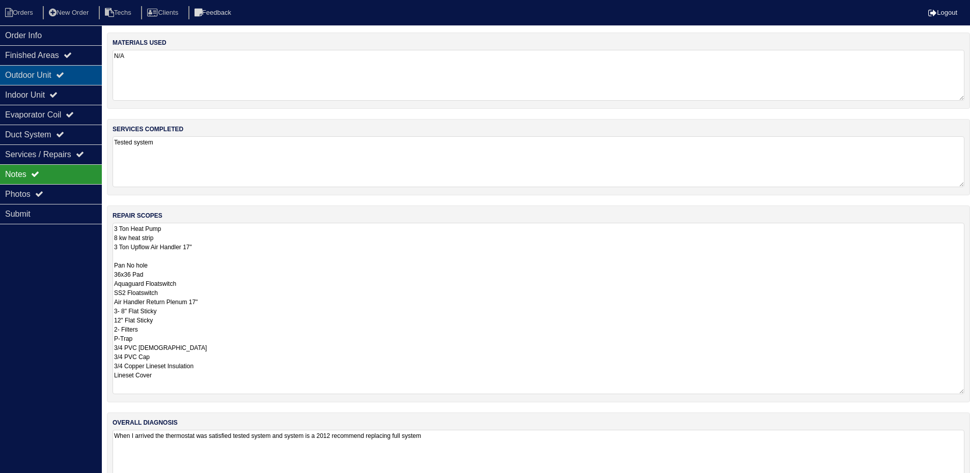
click at [58, 70] on div "Outdoor Unit" at bounding box center [51, 75] width 102 height 20
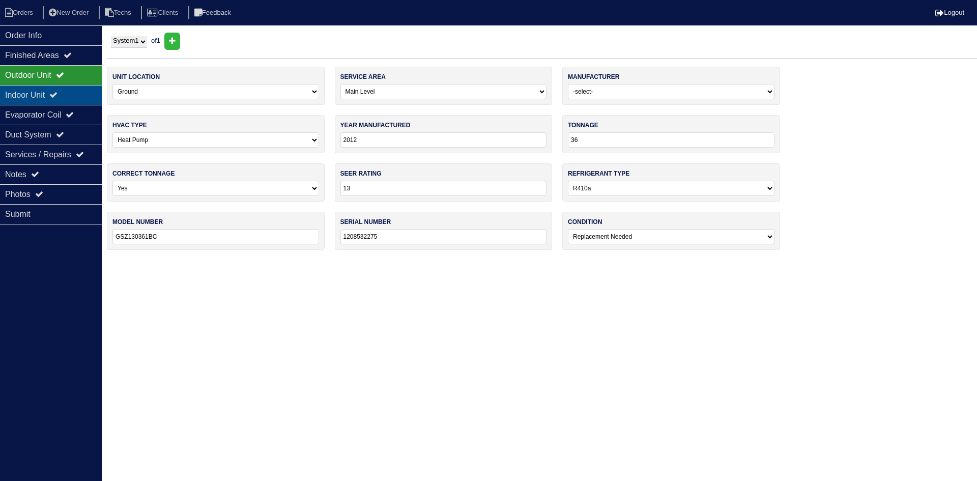
click at [55, 96] on div "Indoor Unit" at bounding box center [51, 95] width 102 height 20
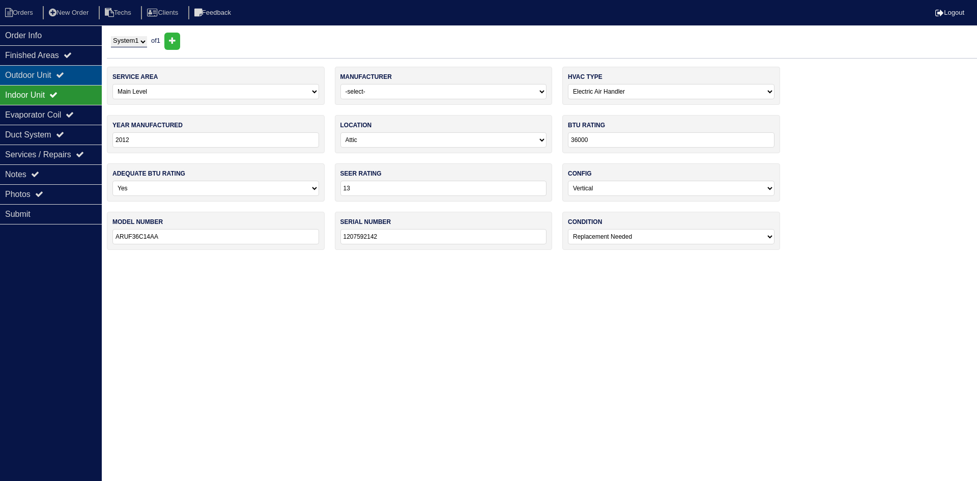
click at [52, 77] on div "Outdoor Unit" at bounding box center [51, 75] width 102 height 20
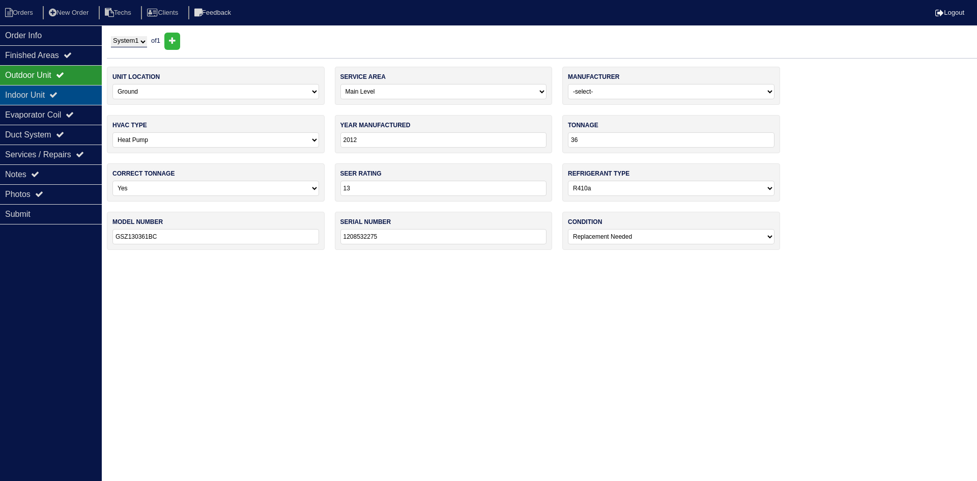
click at [58, 95] on icon at bounding box center [53, 95] width 8 height 8
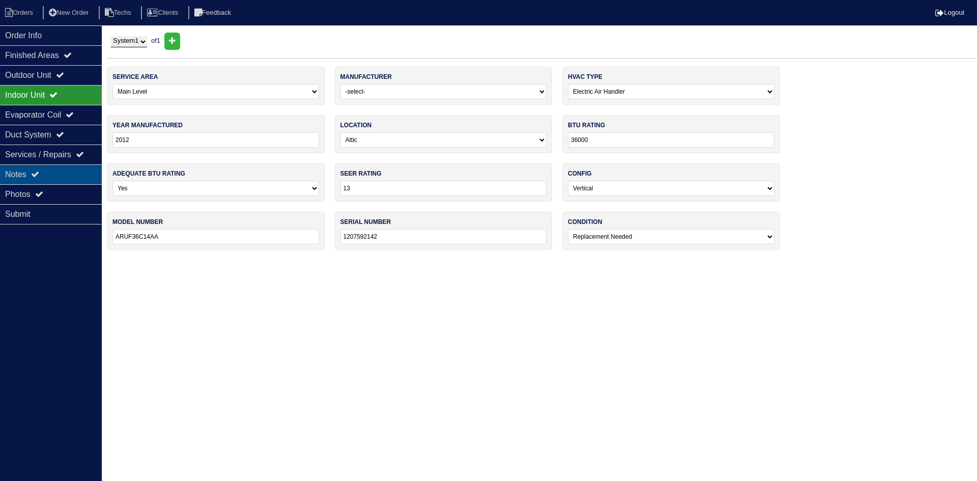
click at [65, 176] on div "Notes" at bounding box center [51, 174] width 102 height 20
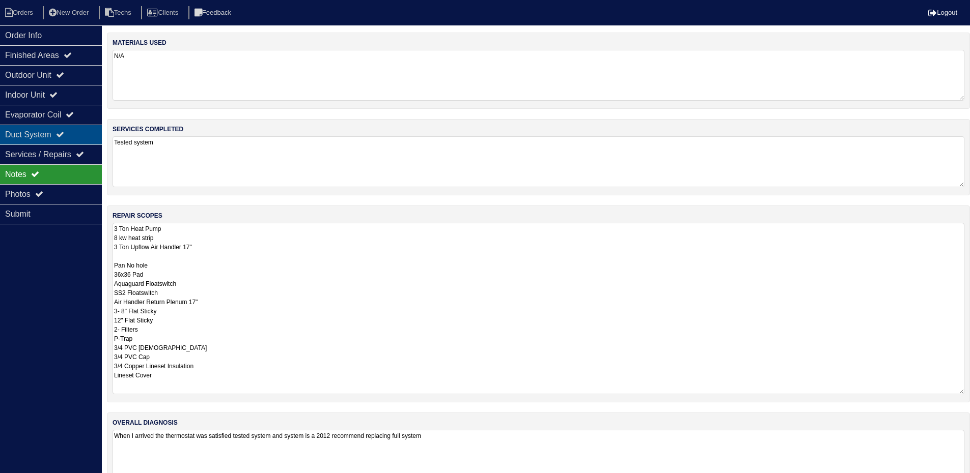
click at [80, 130] on div "Duct System" at bounding box center [51, 135] width 102 height 20
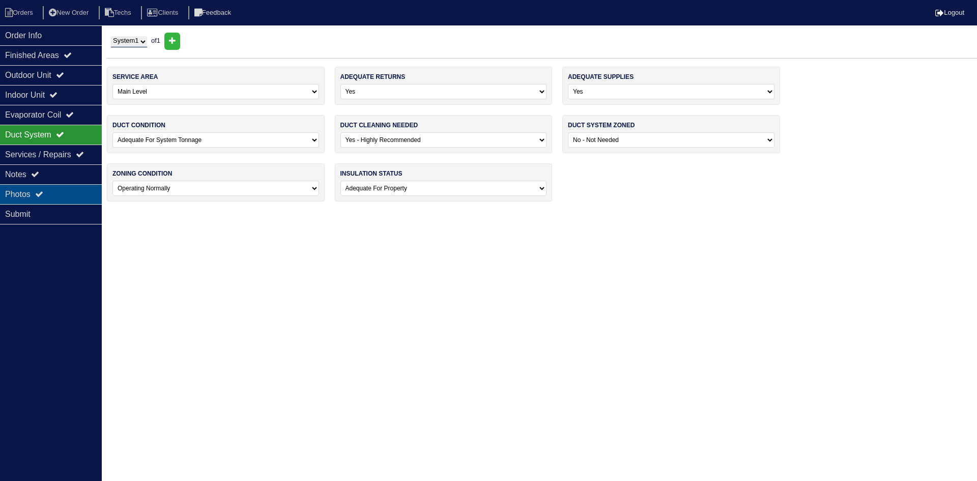
click at [74, 197] on div "Photos" at bounding box center [51, 194] width 102 height 20
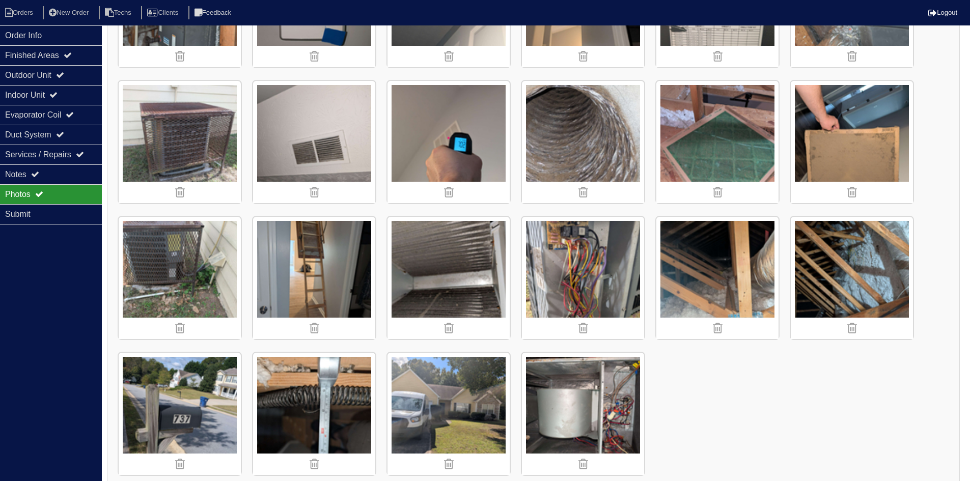
scroll to position [529, 0]
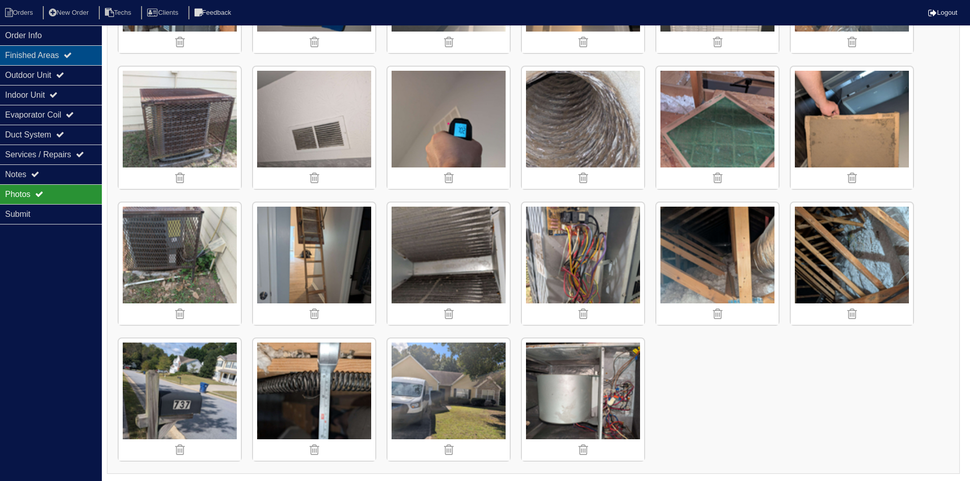
click at [80, 53] on div "Finished Areas" at bounding box center [51, 55] width 102 height 20
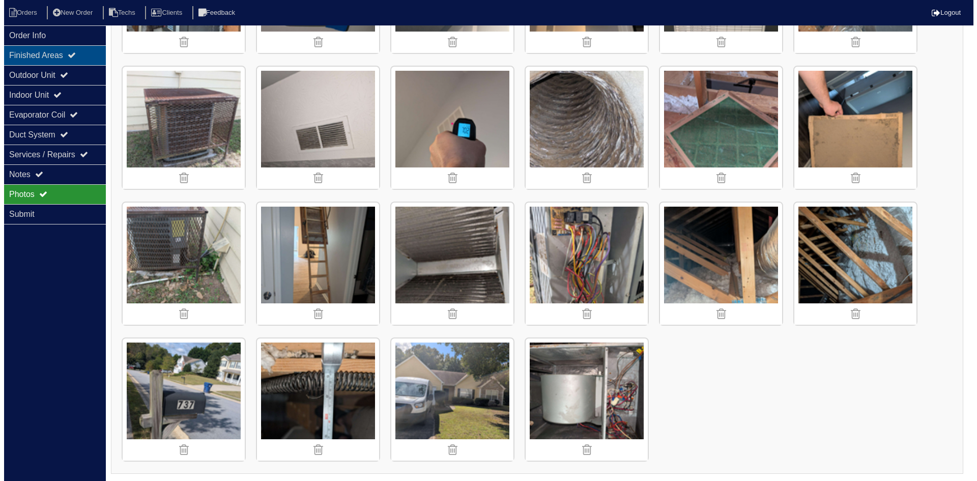
scroll to position [0, 0]
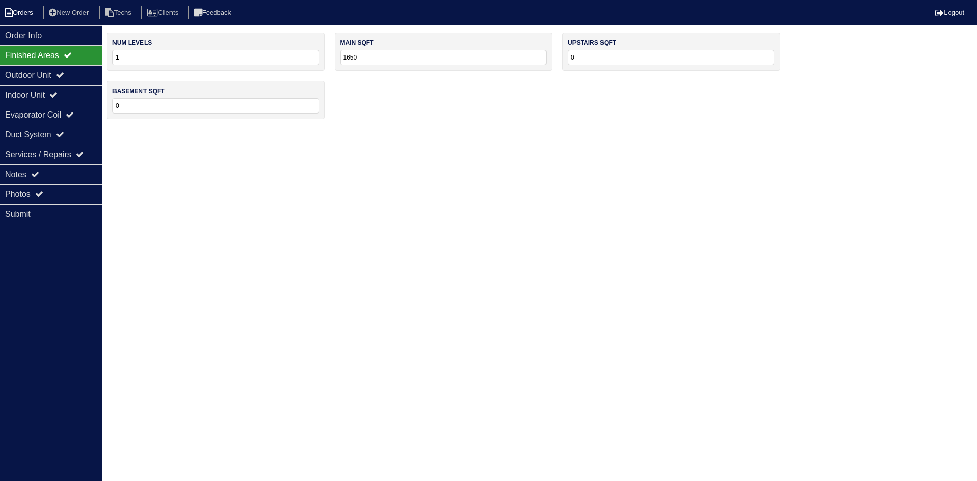
click at [28, 7] on li "Orders" at bounding box center [20, 13] width 41 height 14
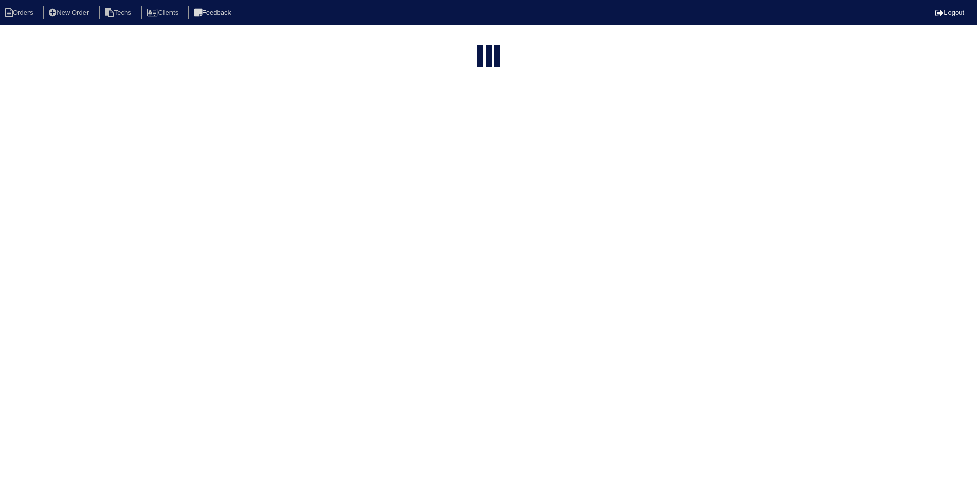
select select "15"
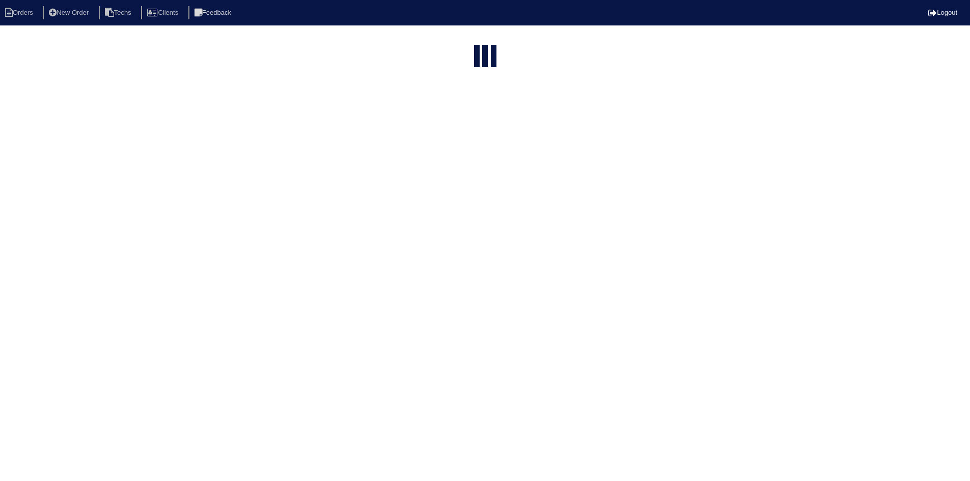
select select "field complete"
select select "need to quote"
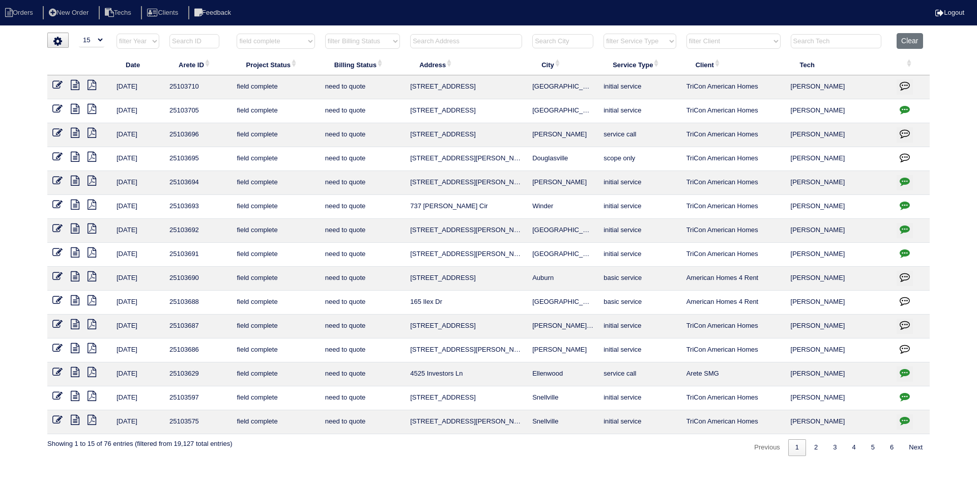
click at [76, 180] on icon at bounding box center [75, 181] width 9 height 10
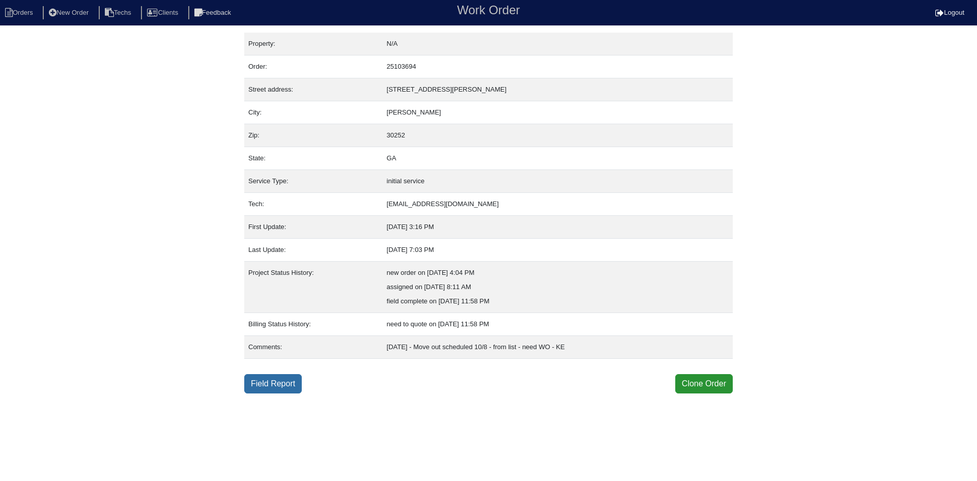
click at [283, 387] on link "Field Report" at bounding box center [273, 383] width 58 height 19
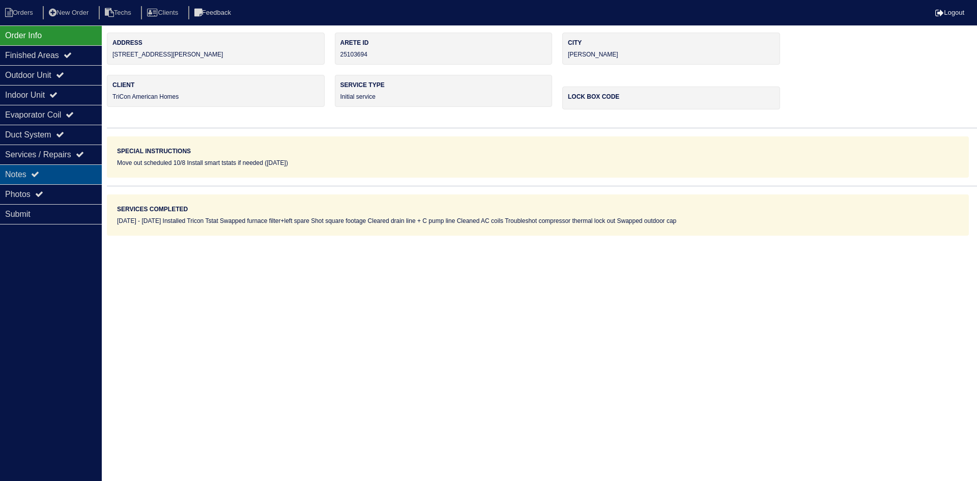
click at [66, 176] on div "Notes" at bounding box center [51, 174] width 102 height 20
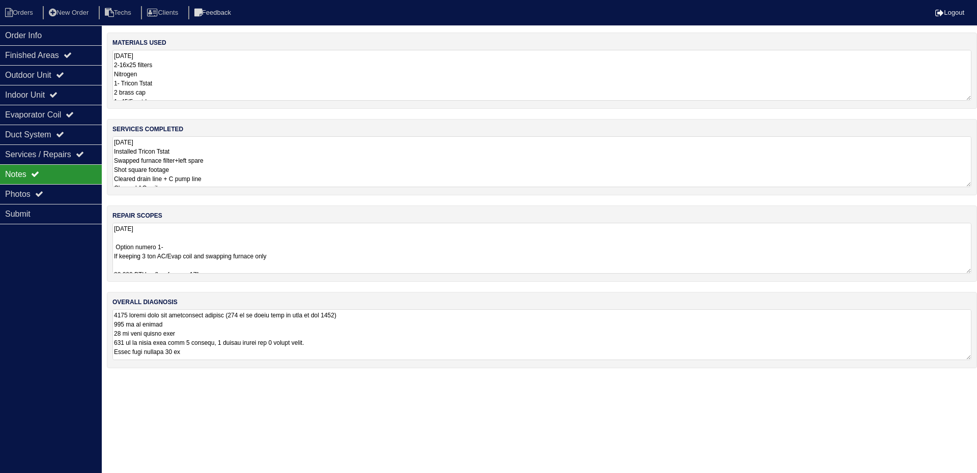
click at [573, 264] on textarea "[DATE] Option numero 1- If keeping 3 ton AC/Evap coil and swapping furnace only…" at bounding box center [542, 248] width 859 height 51
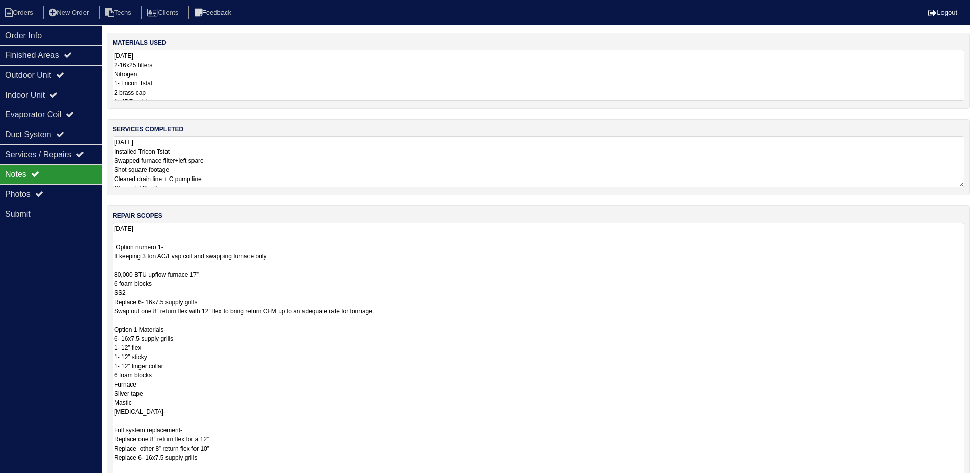
click at [422, 160] on textarea "[DATE] Installed Tricon Tstat Swapped furnace filter+left spare Shot square foo…" at bounding box center [539, 161] width 852 height 51
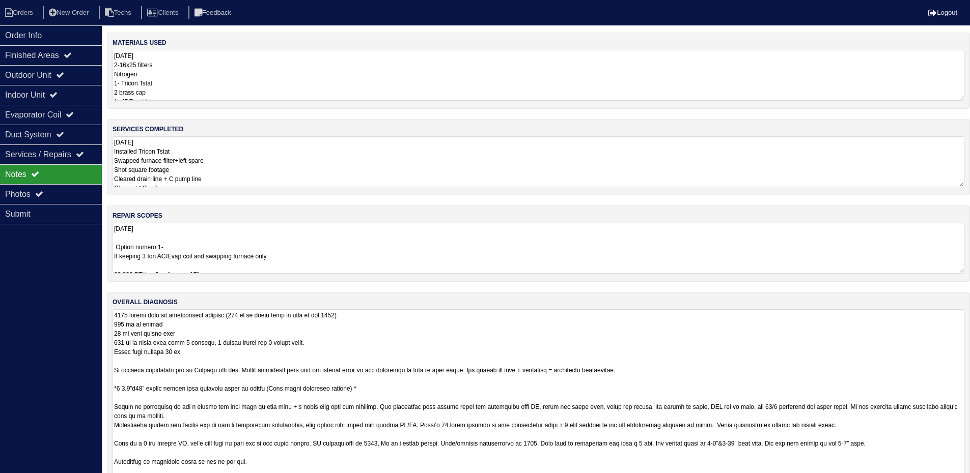
click at [448, 353] on textarea at bounding box center [539, 439] width 852 height 259
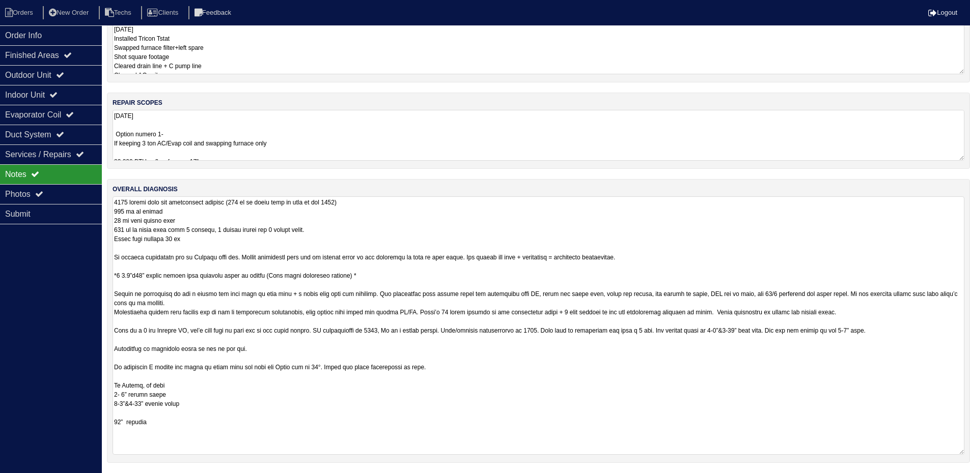
click at [419, 137] on div "materials used 10.8.25 2-16x25 filters Nitrogen 1- Tricon Tstat 2 brass cap 1- …" at bounding box center [538, 197] width 863 height 554
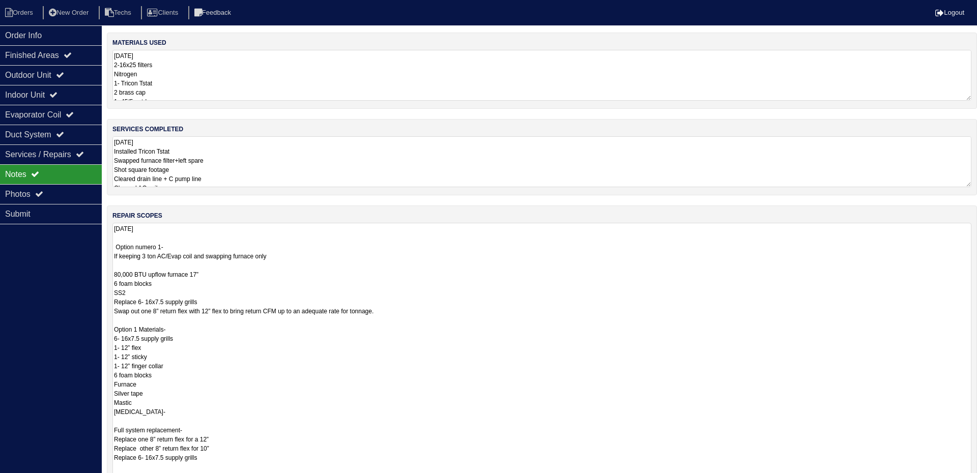
click at [408, 170] on textarea "[DATE] Installed Tricon Tstat Swapped furnace filter+left spare Shot square foo…" at bounding box center [542, 161] width 859 height 51
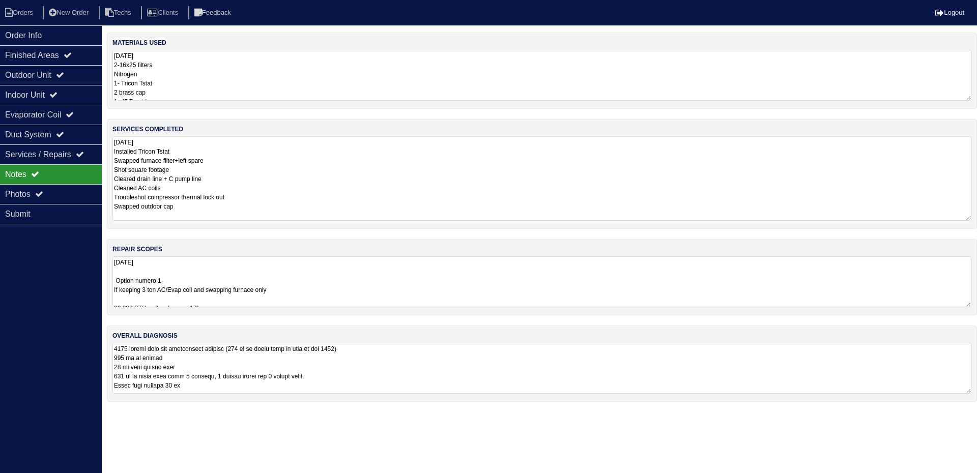
click at [385, 281] on textarea "[DATE] Option numero 1- If keeping 3 ton AC/Evap coil and swapping furnace only…" at bounding box center [542, 282] width 859 height 51
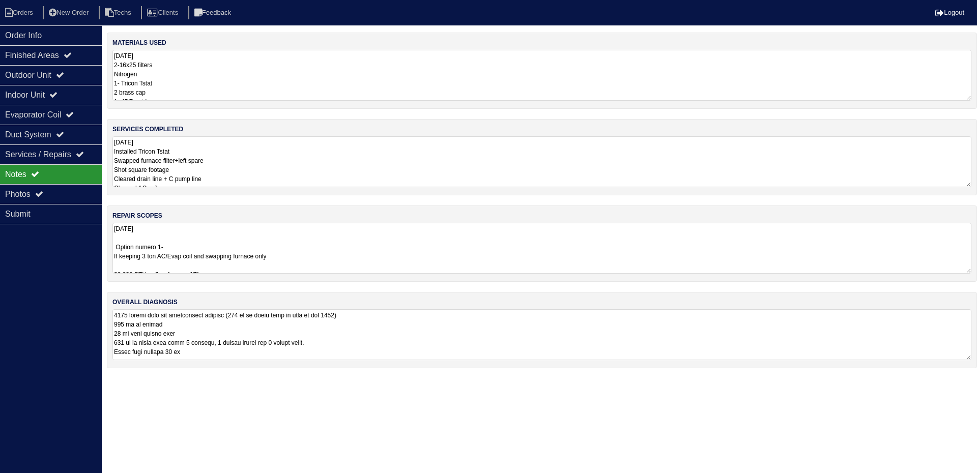
click at [422, 243] on textarea "[DATE] Option numero 1- If keeping 3 ton AC/Evap coil and swapping furnace only…" at bounding box center [542, 248] width 859 height 51
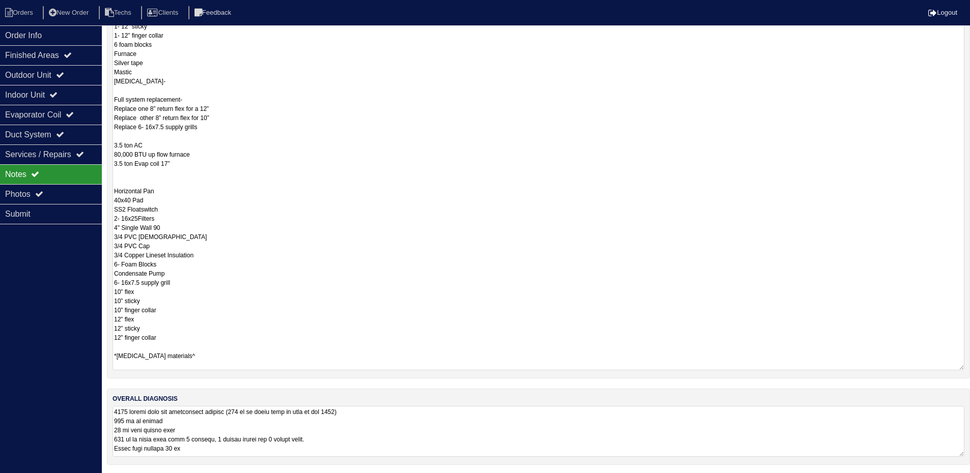
scroll to position [333, 0]
click at [519, 418] on textarea at bounding box center [539, 429] width 852 height 51
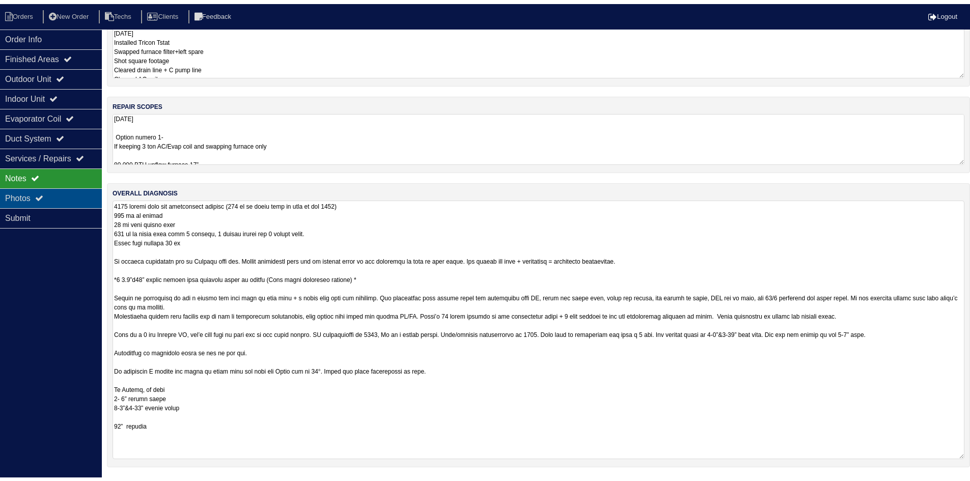
scroll to position [0, 0]
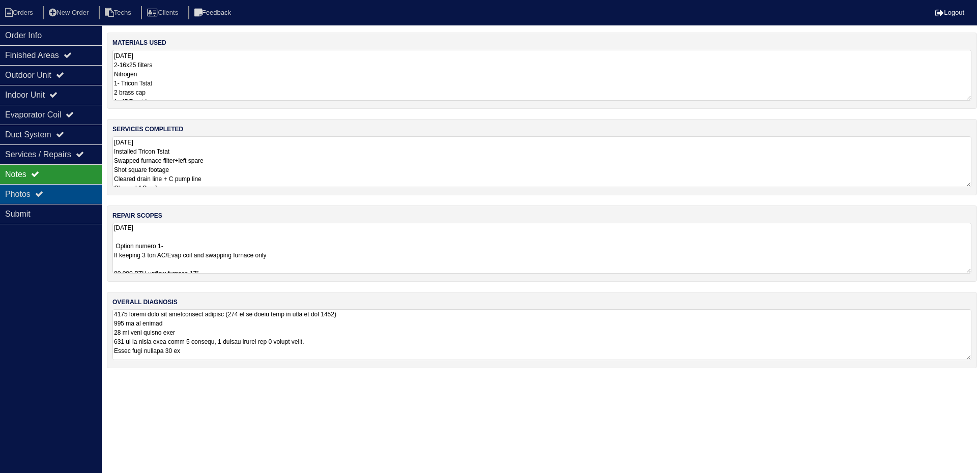
click at [31, 188] on div "Photos" at bounding box center [51, 194] width 102 height 20
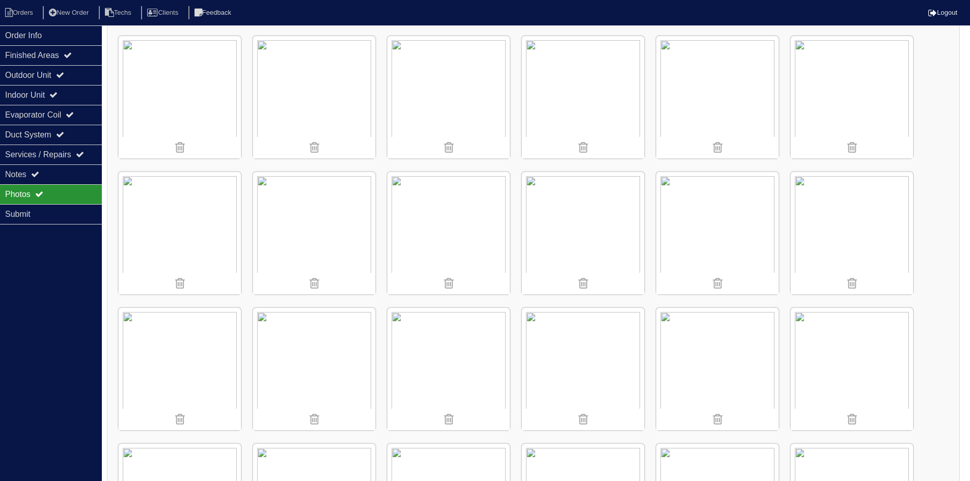
scroll to position [1222, 0]
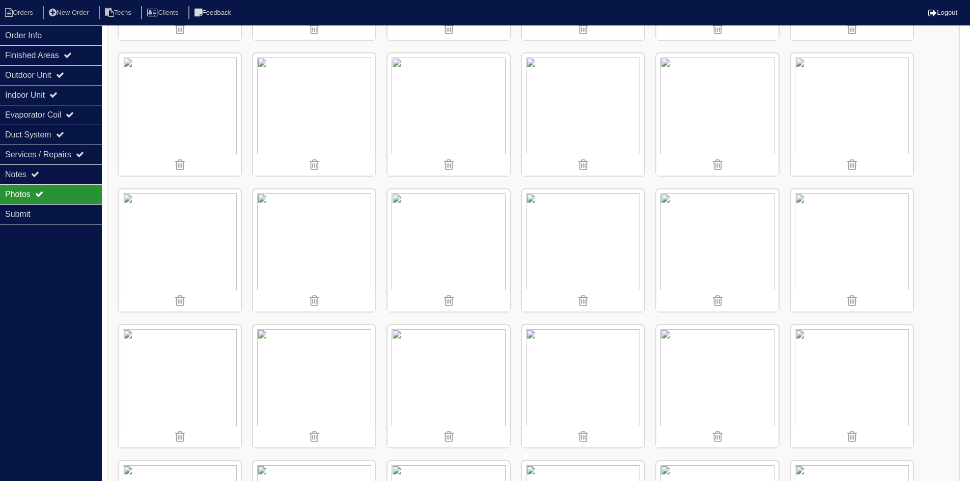
click at [446, 116] on img at bounding box center [448, 114] width 122 height 122
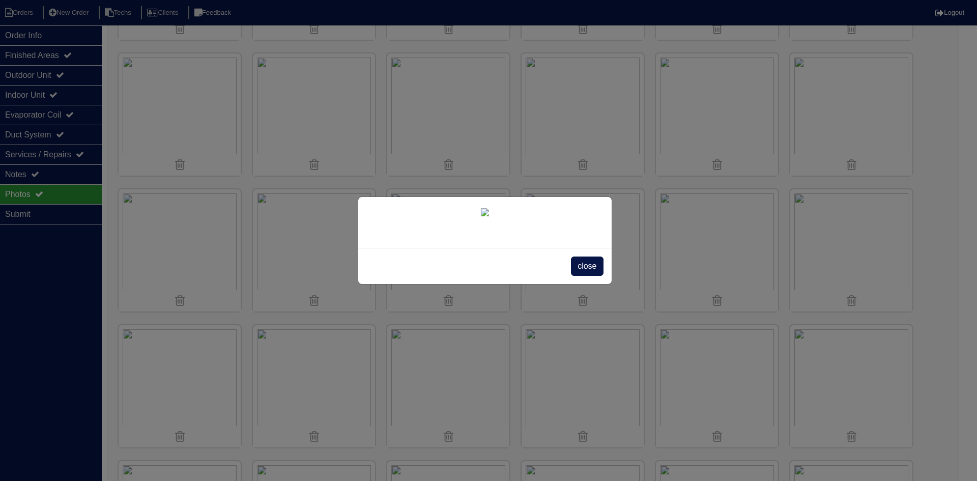
click at [446, 116] on div "close" at bounding box center [488, 240] width 977 height 481
drag, startPoint x: 588, startPoint y: 338, endPoint x: 593, endPoint y: 327, distance: 11.6
click at [587, 276] on span "close" at bounding box center [587, 266] width 32 height 19
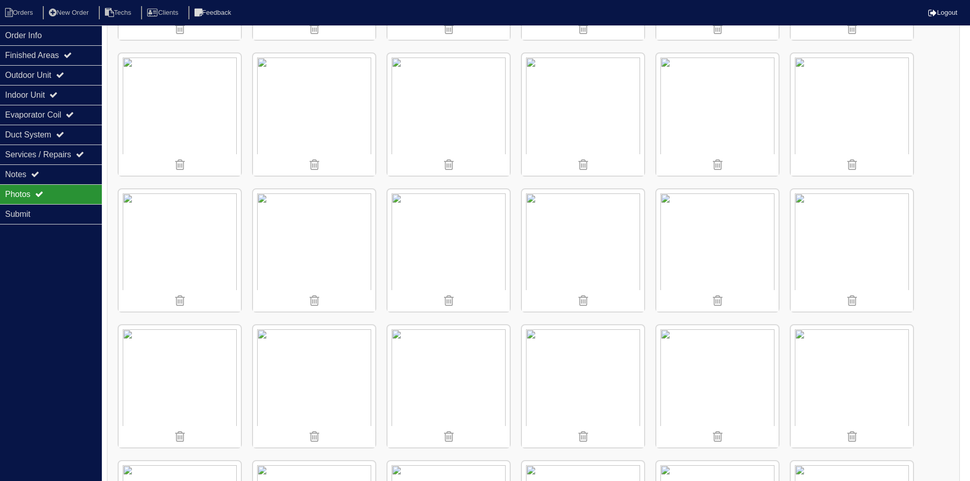
click at [731, 118] on img at bounding box center [717, 114] width 122 height 122
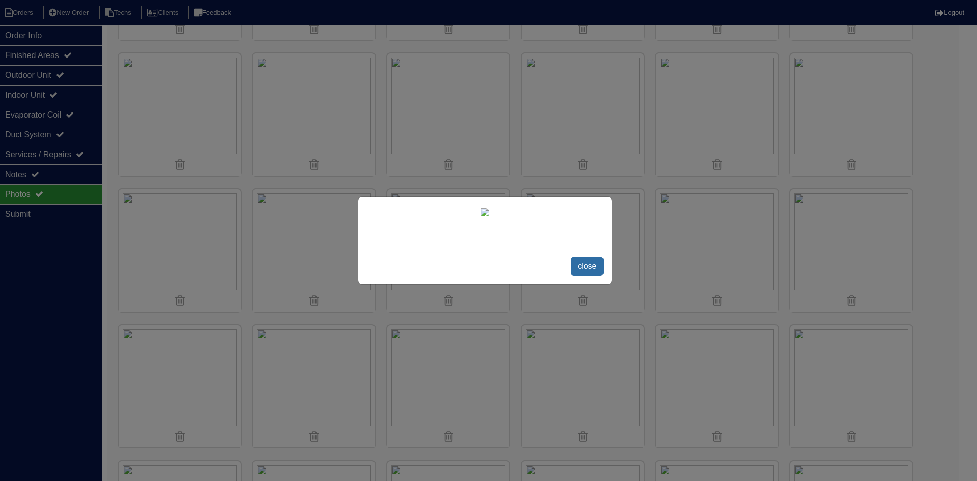
click at [575, 276] on span "close" at bounding box center [587, 266] width 32 height 19
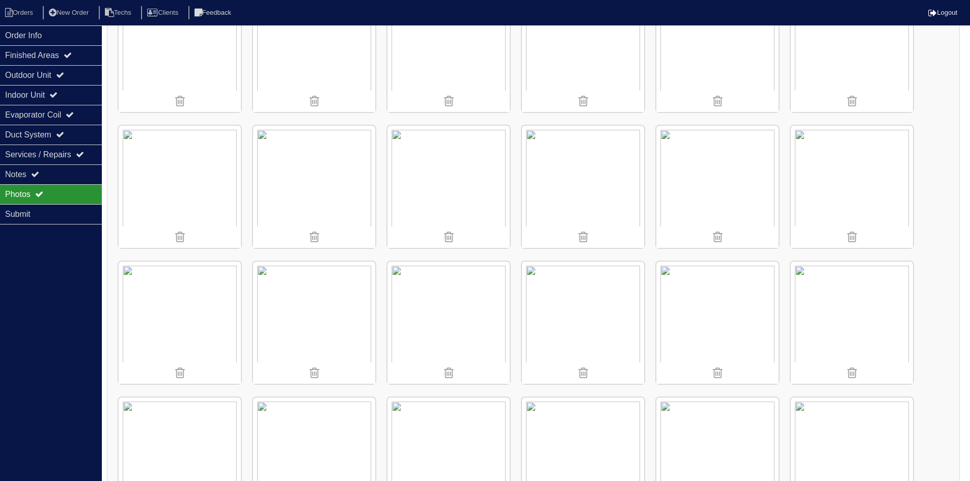
scroll to position [2507, 0]
click at [483, 171] on img at bounding box center [448, 188] width 122 height 122
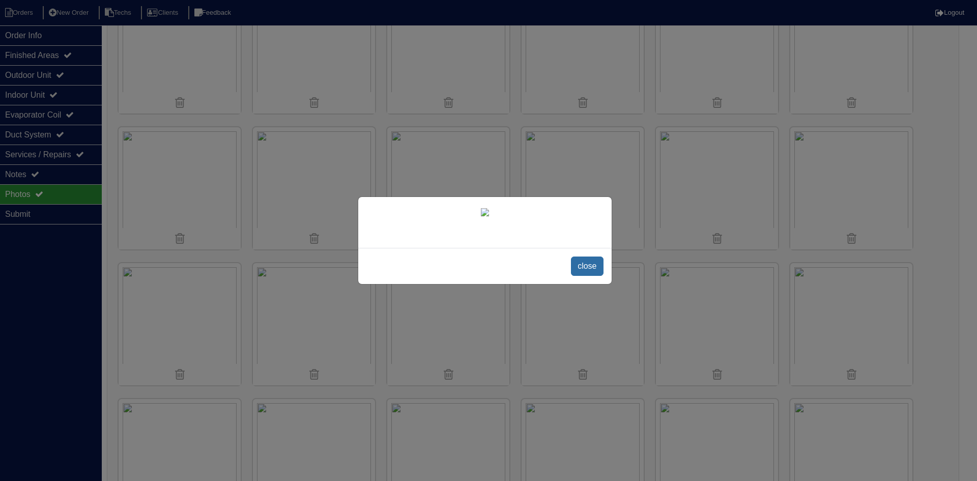
click at [583, 276] on span "close" at bounding box center [587, 266] width 32 height 19
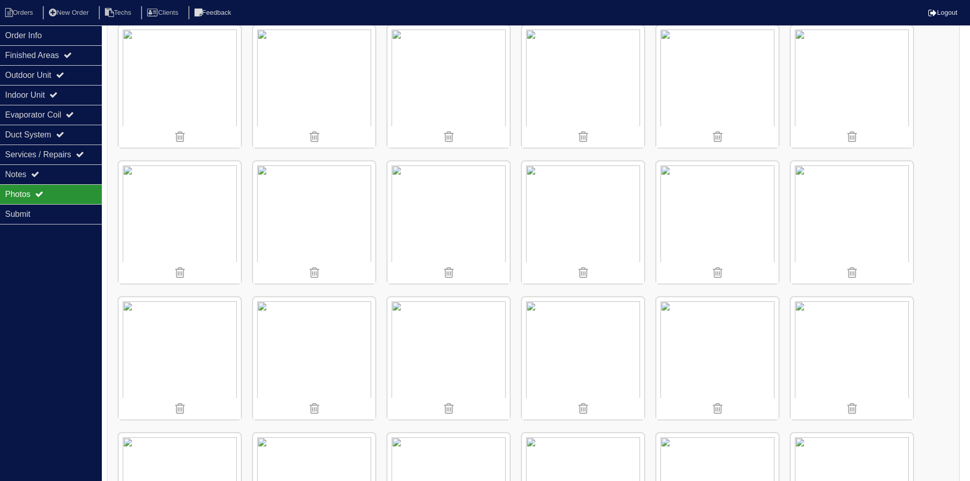
scroll to position [2100, 0]
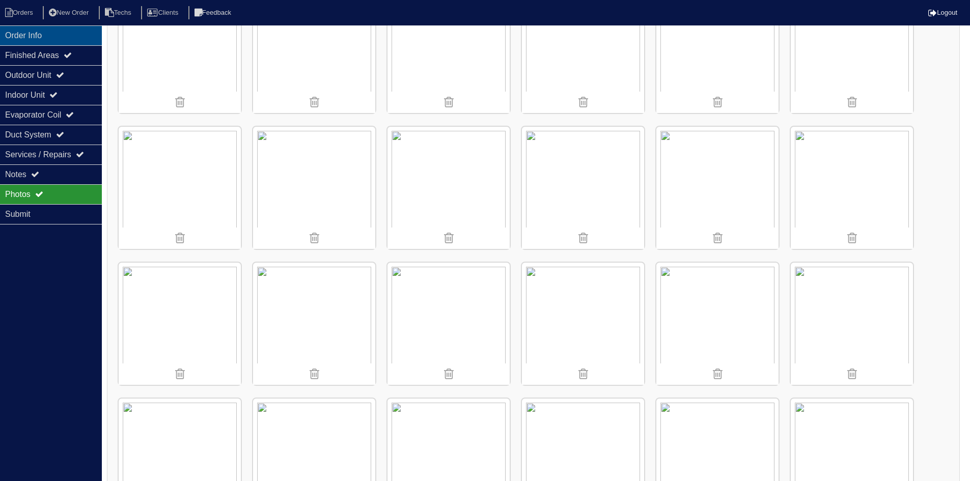
click at [70, 27] on div "Order Info" at bounding box center [51, 35] width 102 height 20
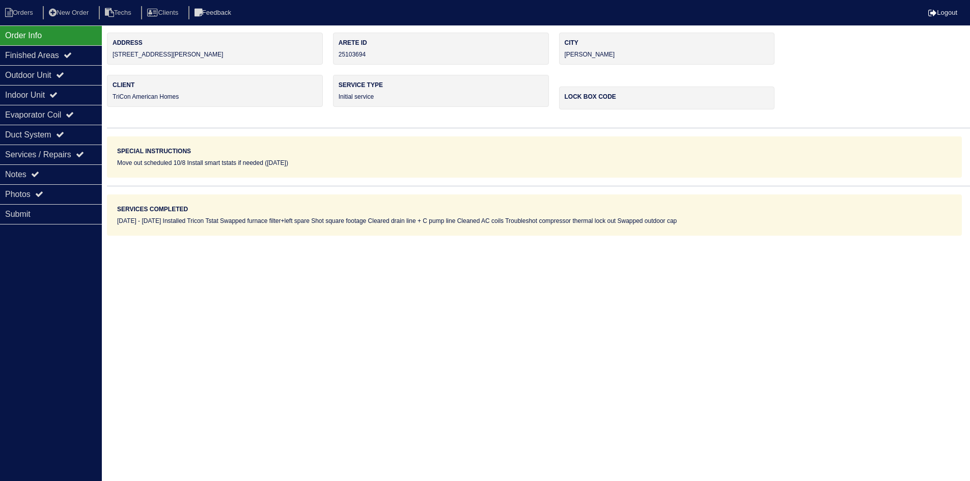
scroll to position [0, 0]
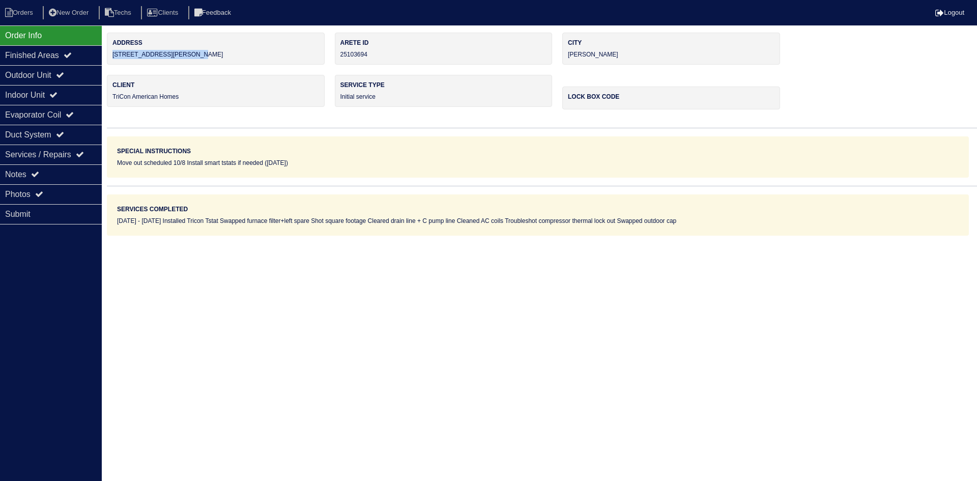
drag, startPoint x: 178, startPoint y: 56, endPoint x: 129, endPoint y: 56, distance: 48.9
click at [117, 60] on div "Address 416 Kelleytown Woods Pkwy" at bounding box center [216, 49] width 218 height 32
drag, startPoint x: 129, startPoint y: 56, endPoint x: 201, endPoint y: 54, distance: 71.8
click at [188, 42] on label "Address" at bounding box center [216, 42] width 207 height 9
drag, startPoint x: 205, startPoint y: 58, endPoint x: 109, endPoint y: 59, distance: 95.7
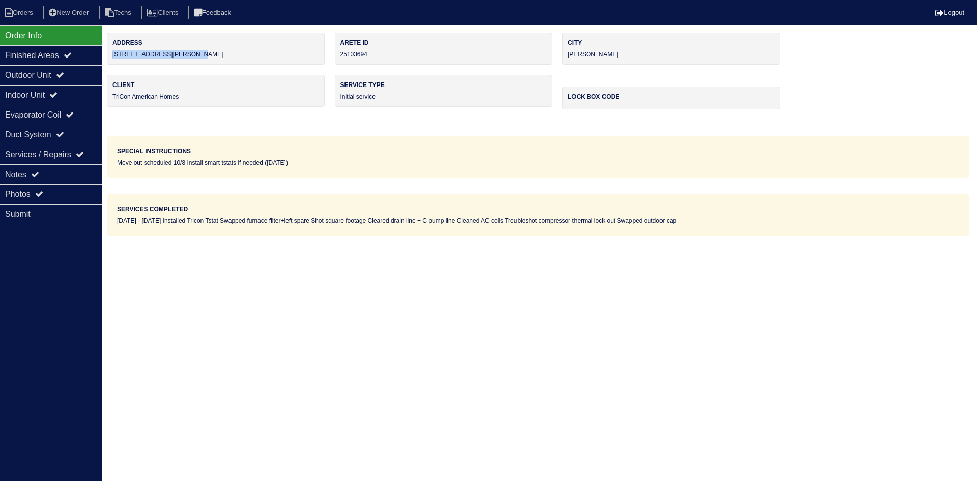
click at [109, 59] on div "Address 416 Kelleytown Woods Pkwy" at bounding box center [216, 49] width 218 height 32
click at [52, 190] on div "Photos" at bounding box center [51, 194] width 102 height 20
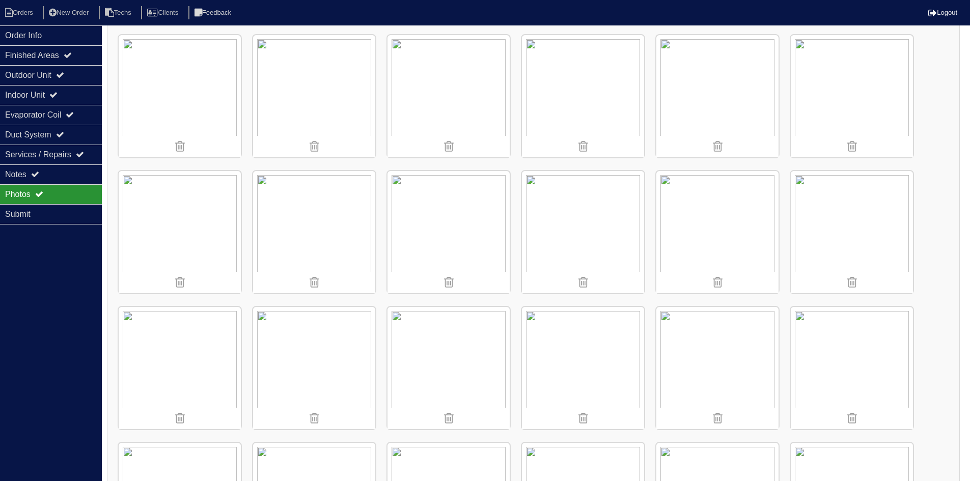
scroll to position [204, 0]
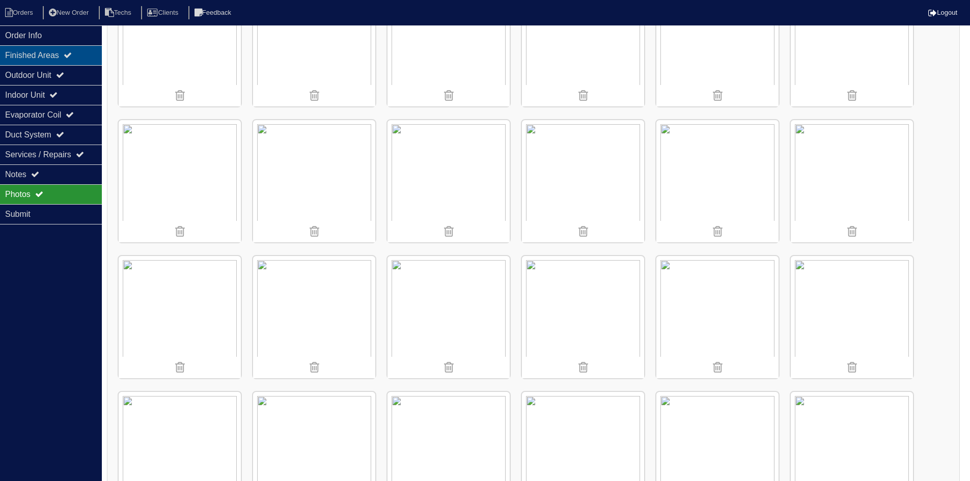
click at [43, 53] on div "Finished Areas" at bounding box center [51, 55] width 102 height 20
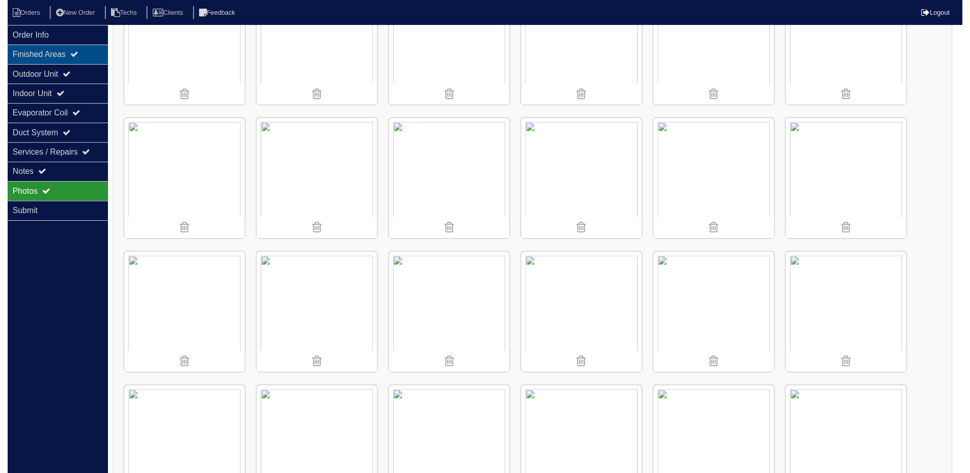
scroll to position [0, 0]
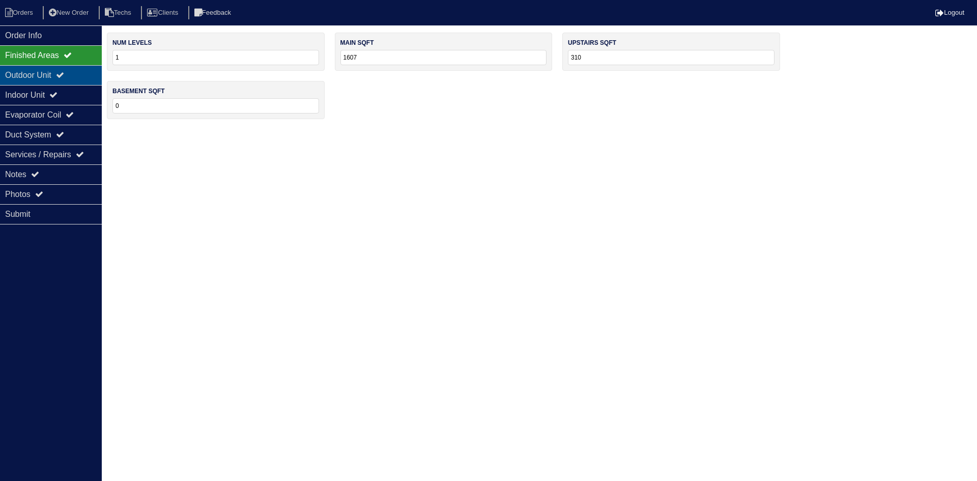
click at [49, 72] on div "Outdoor Unit" at bounding box center [51, 75] width 102 height 20
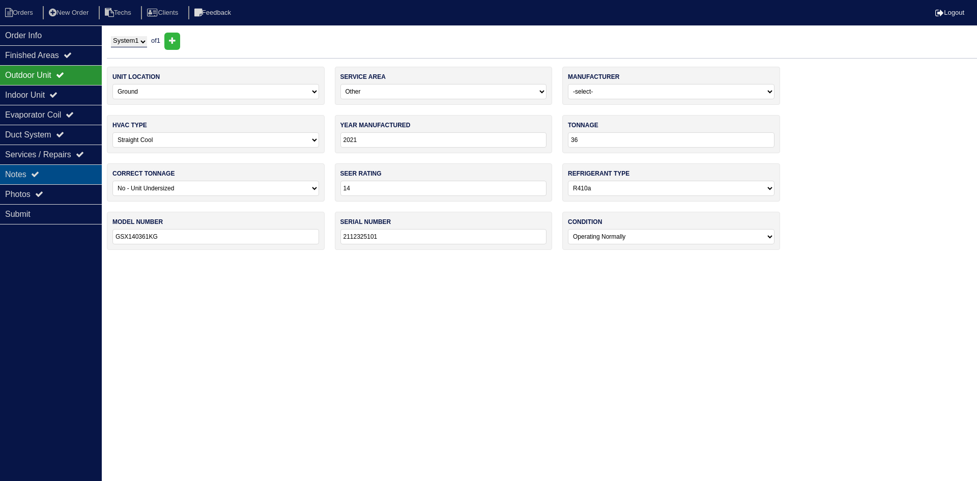
click at [58, 181] on div "Notes" at bounding box center [51, 174] width 102 height 20
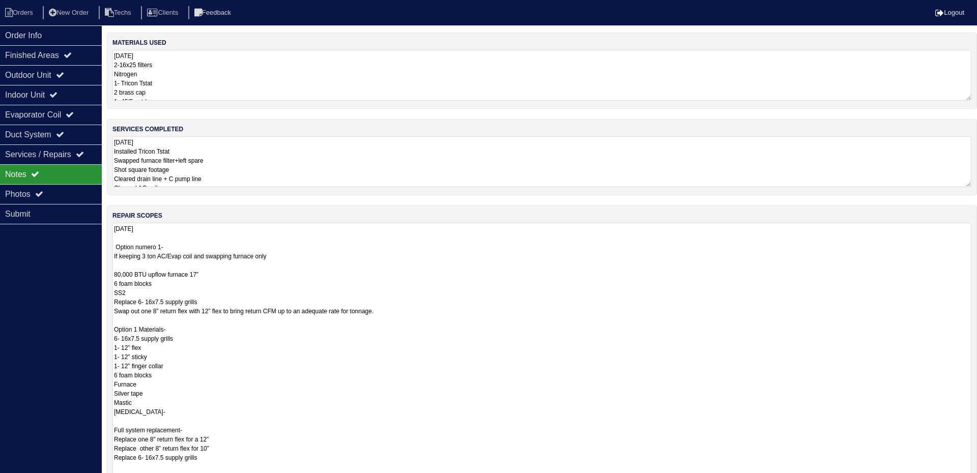
click at [205, 249] on textarea "10.8.25 Option numero 1- If keeping 3 ton AC/Evap coil and swapping furnace onl…" at bounding box center [542, 462] width 859 height 479
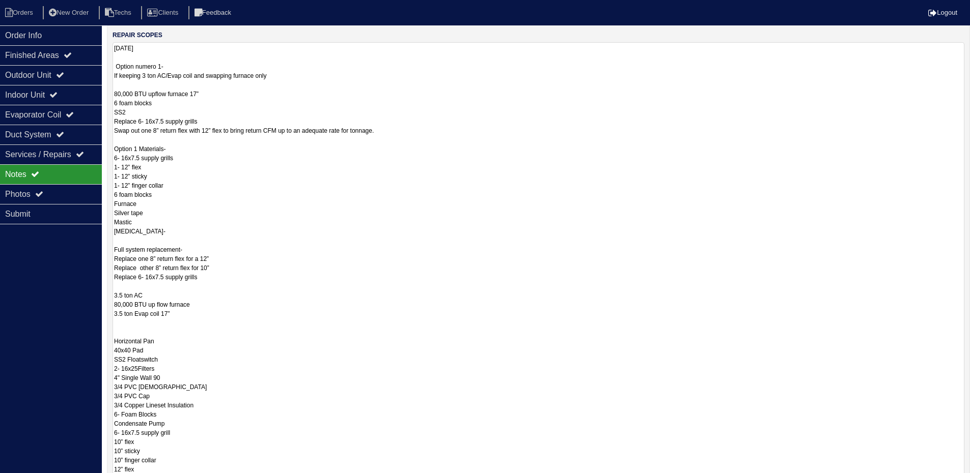
scroll to position [180, 0]
click at [48, 72] on div "Outdoor Unit" at bounding box center [51, 75] width 102 height 20
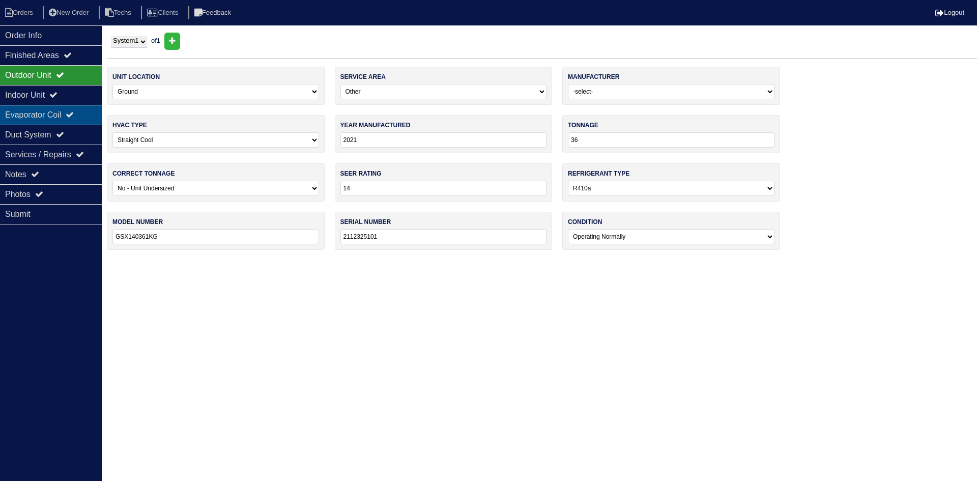
click at [49, 110] on div "Evaporator Coil" at bounding box center [51, 115] width 102 height 20
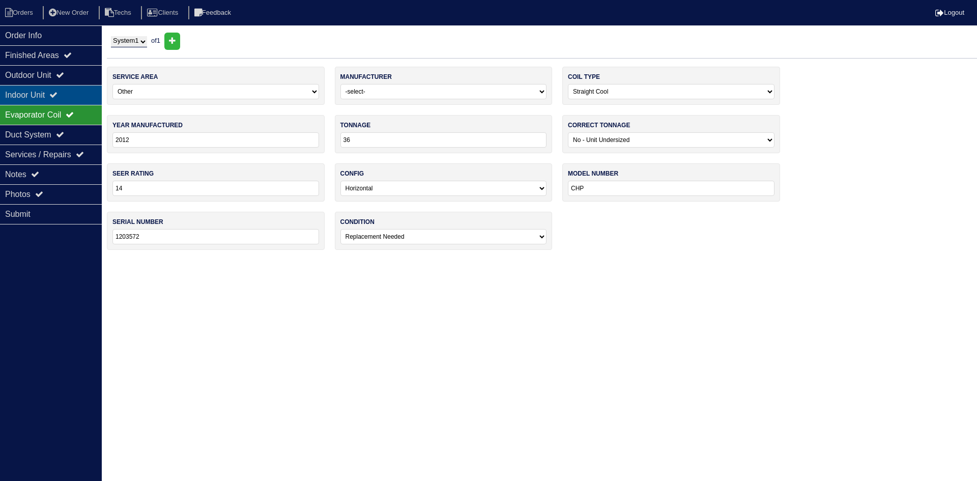
click at [56, 97] on div "Indoor Unit" at bounding box center [51, 95] width 102 height 20
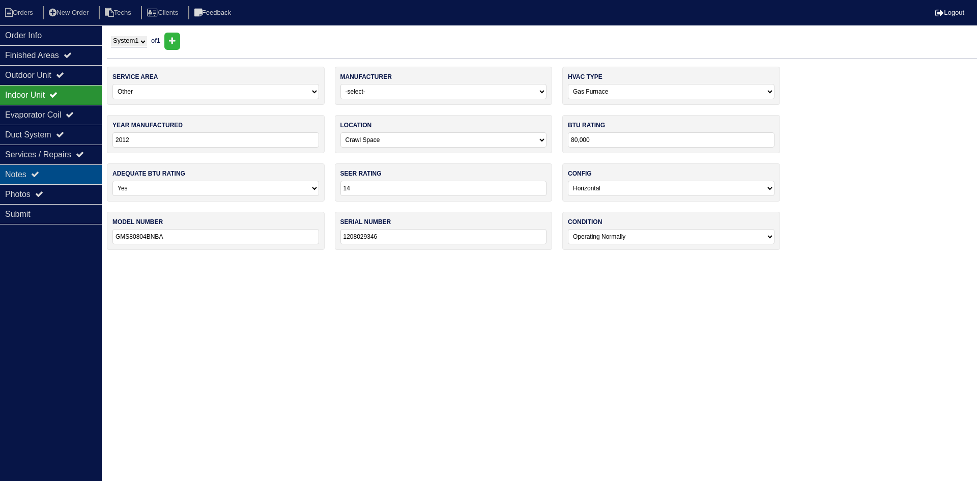
click at [57, 175] on div "Notes" at bounding box center [51, 174] width 102 height 20
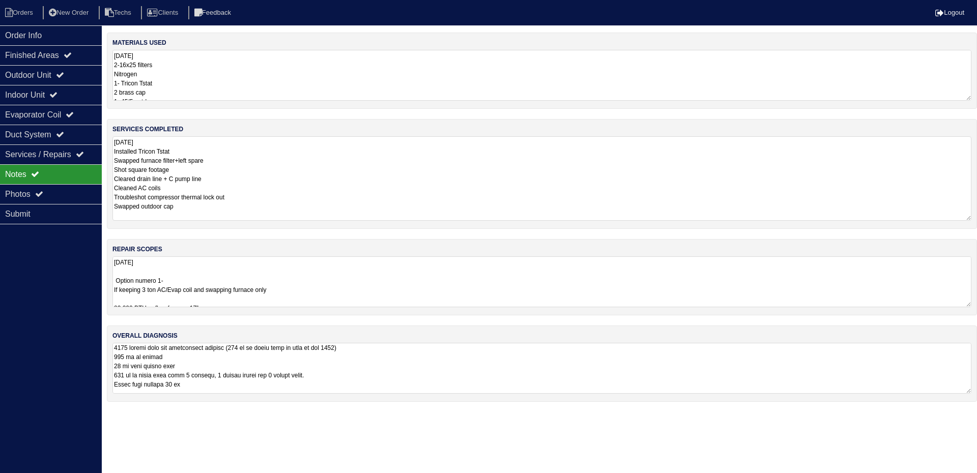
click at [277, 142] on textarea "[DATE] Installed Tricon Tstat Swapped furnace filter+left spare Shot square foo…" at bounding box center [542, 178] width 859 height 85
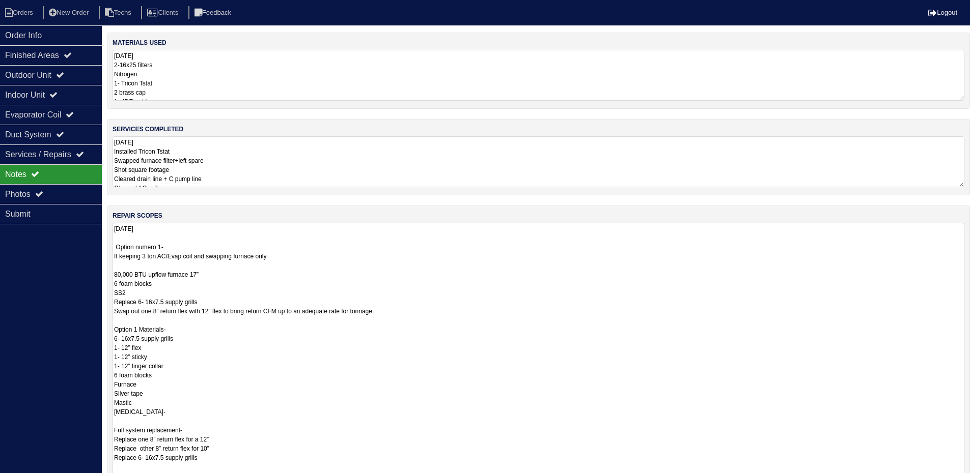
click at [182, 300] on textarea "10.8.25 Option numero 1- If keeping 3 ton AC/Evap coil and swapping furnace onl…" at bounding box center [539, 462] width 852 height 479
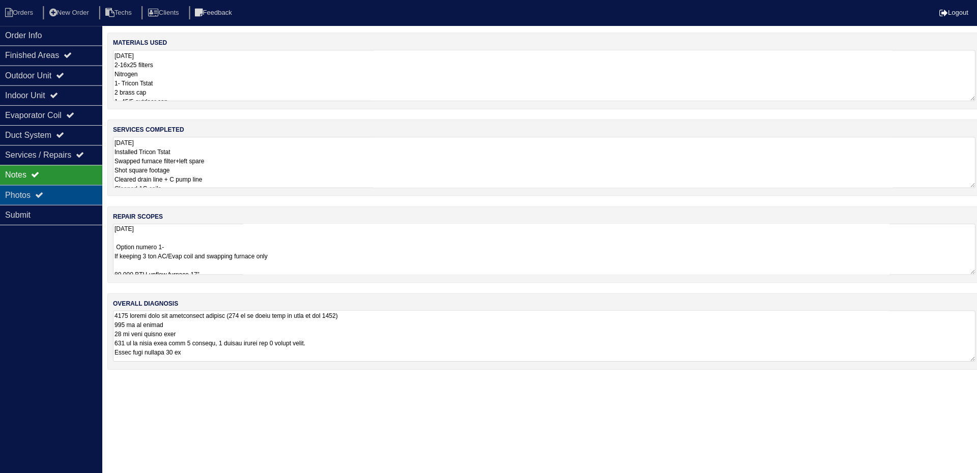
click at [88, 184] on div "Photos" at bounding box center [51, 194] width 102 height 20
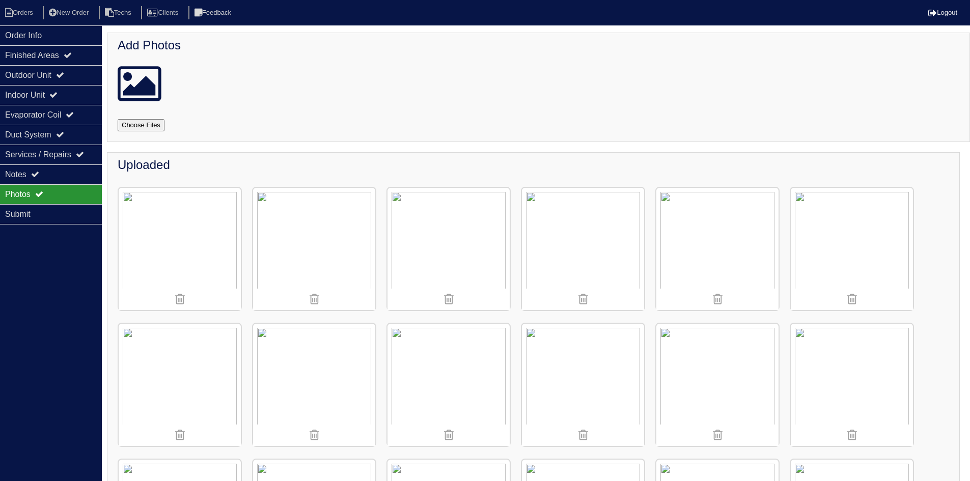
click at [843, 226] on img at bounding box center [852, 249] width 122 height 122
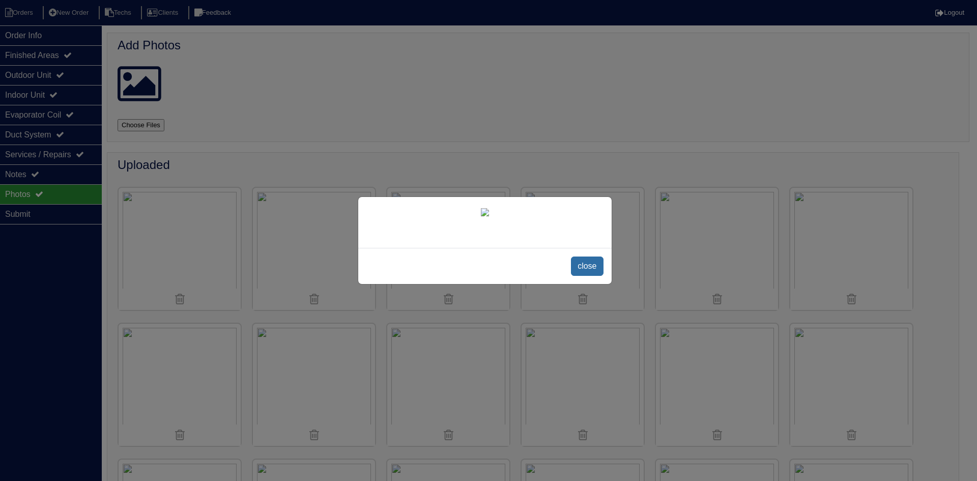
click at [593, 265] on span "close" at bounding box center [587, 266] width 32 height 19
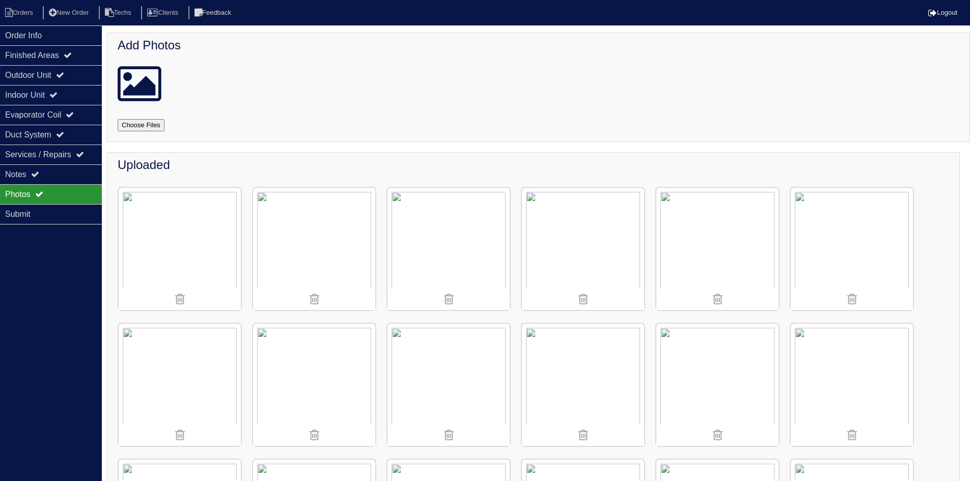
click at [192, 221] on img at bounding box center [180, 249] width 122 height 122
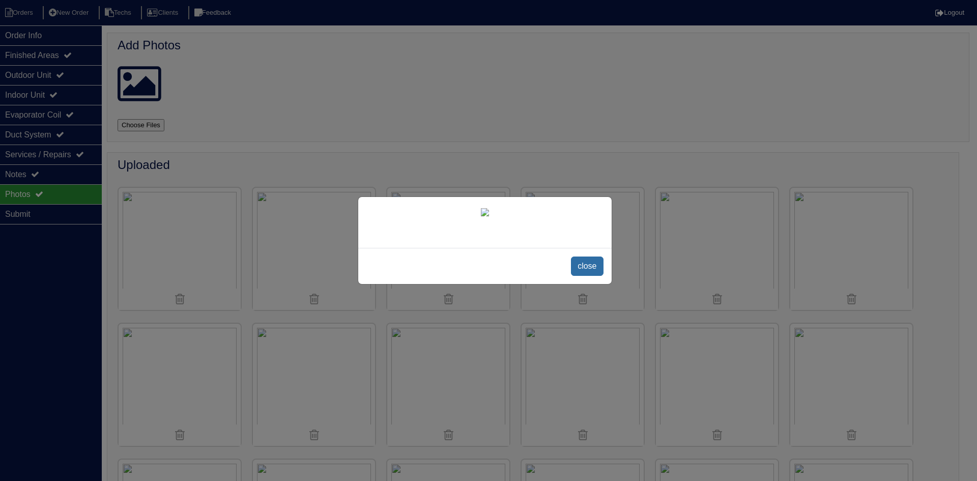
click at [603, 271] on span "close" at bounding box center [587, 266] width 32 height 19
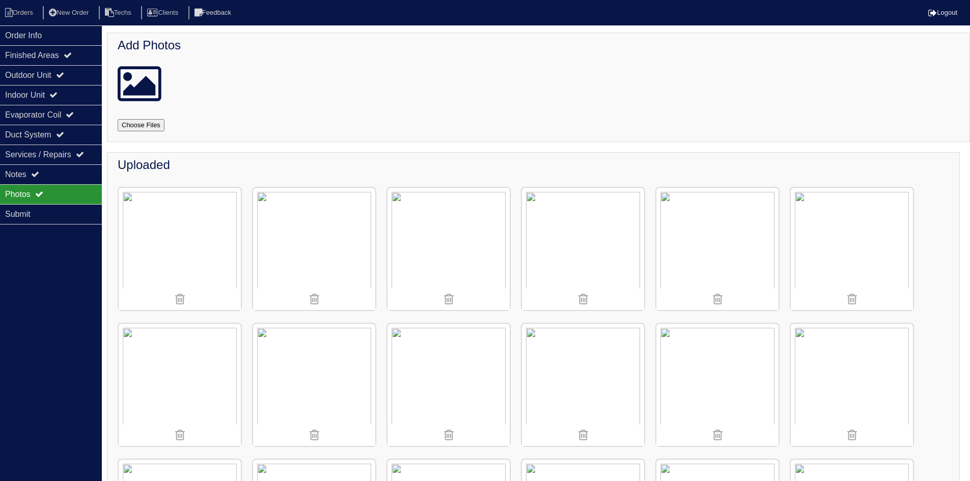
click at [201, 239] on img at bounding box center [180, 249] width 122 height 122
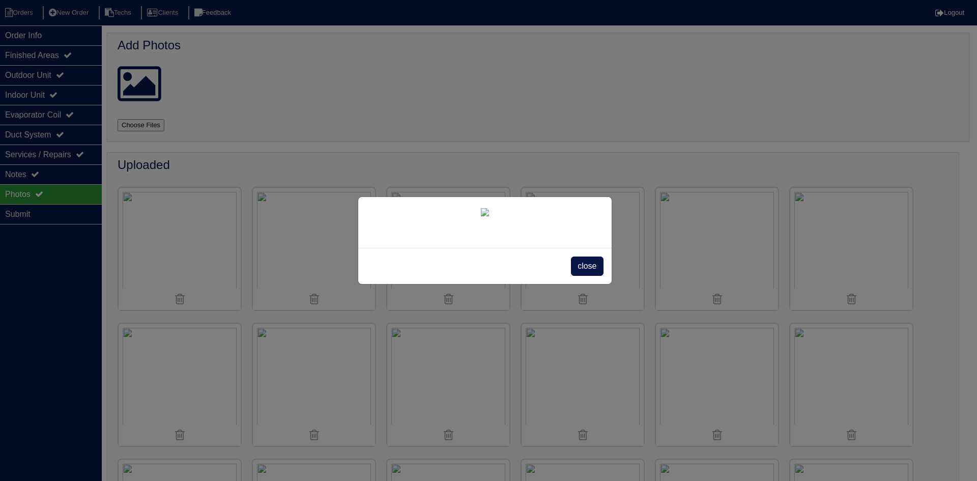
click at [571, 266] on div "close" at bounding box center [485, 266] width 254 height 36
click at [576, 265] on span "close" at bounding box center [587, 266] width 32 height 19
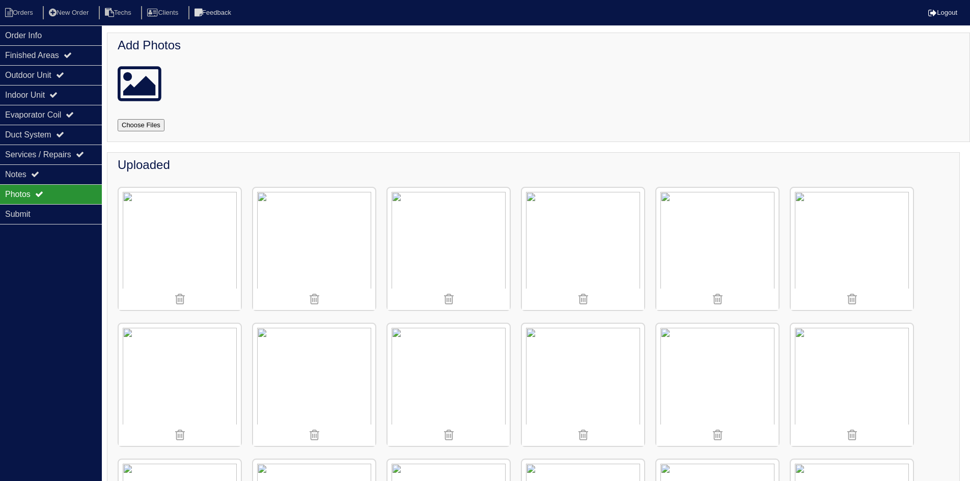
scroll to position [102, 0]
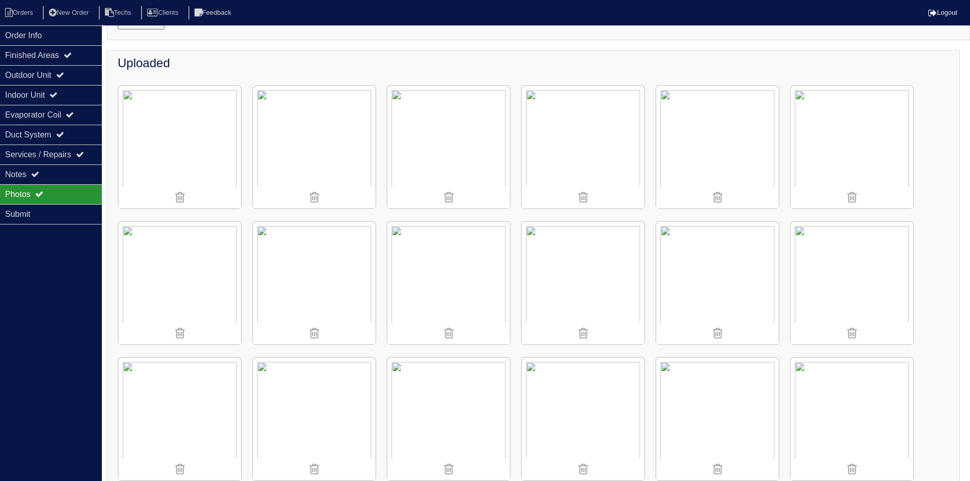
click at [198, 119] on img at bounding box center [180, 147] width 122 height 122
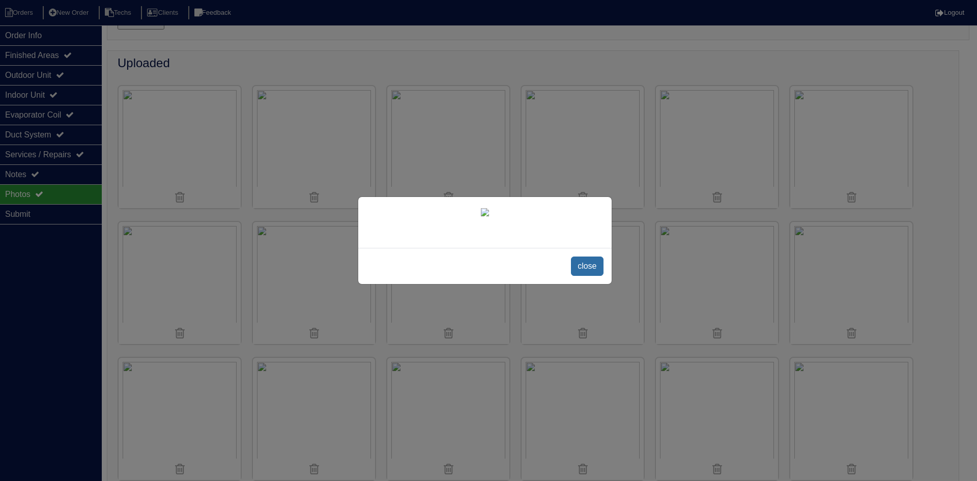
click at [596, 276] on span "close" at bounding box center [587, 266] width 32 height 19
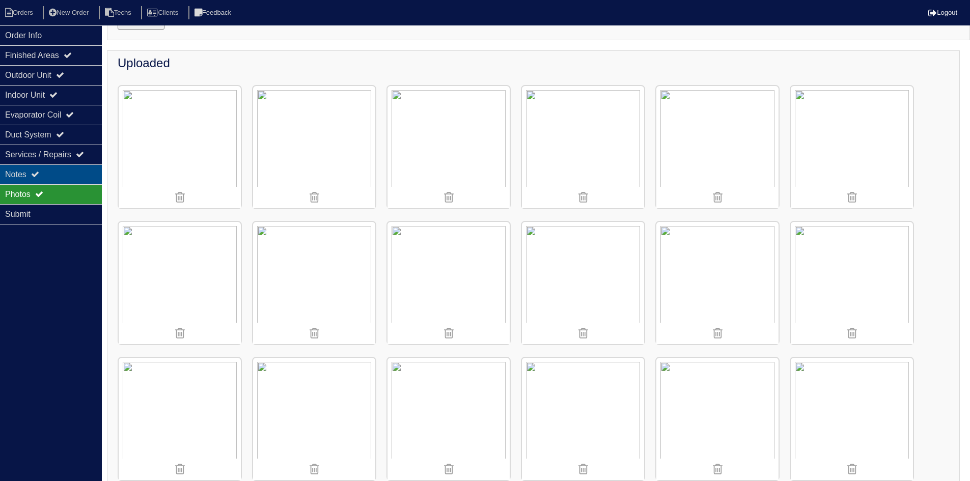
click at [72, 173] on div "Notes" at bounding box center [51, 174] width 102 height 20
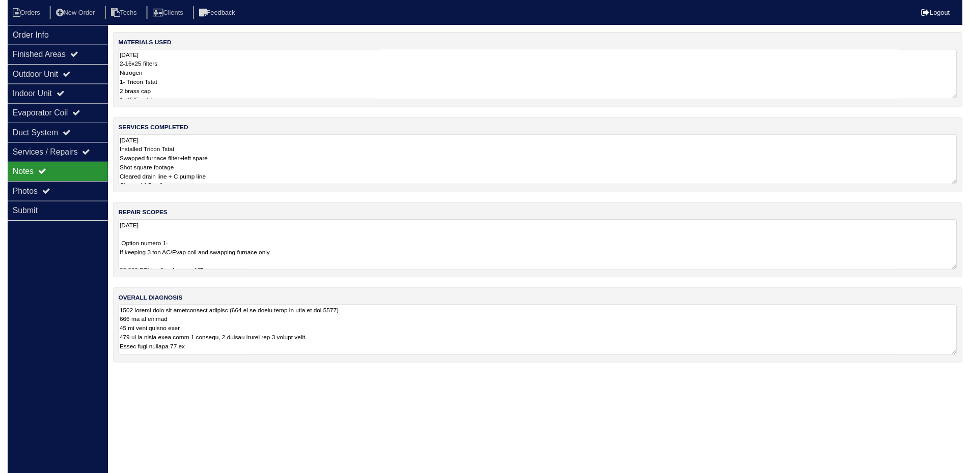
scroll to position [0, 0]
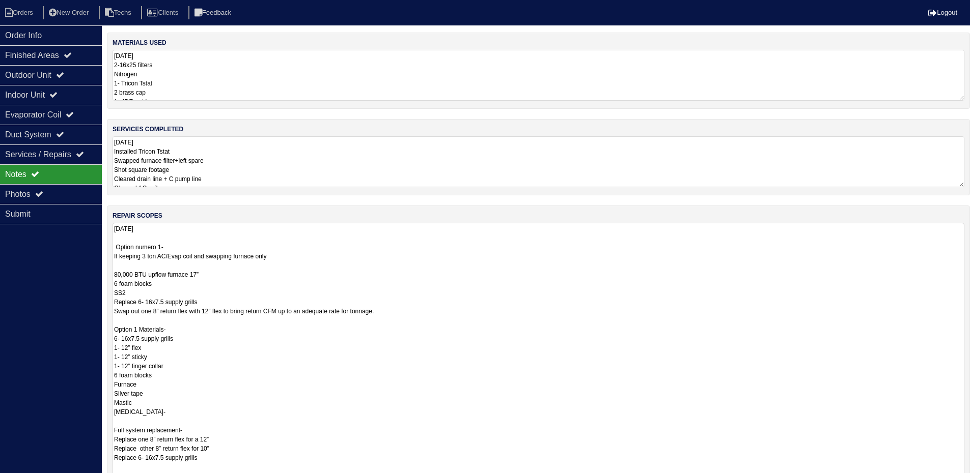
click at [467, 248] on textarea "[DATE] Option numero 1- If keeping 3 ton AC/Evap coil and swapping furnace only…" at bounding box center [539, 462] width 852 height 479
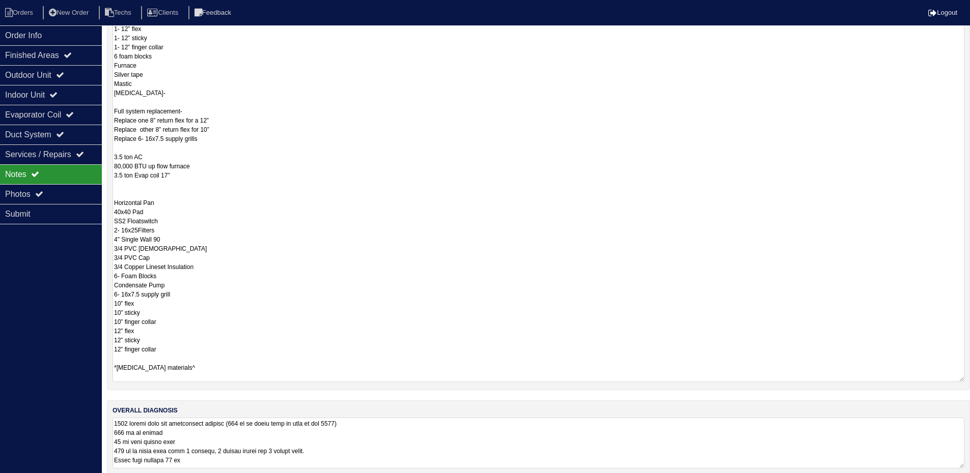
scroll to position [333, 0]
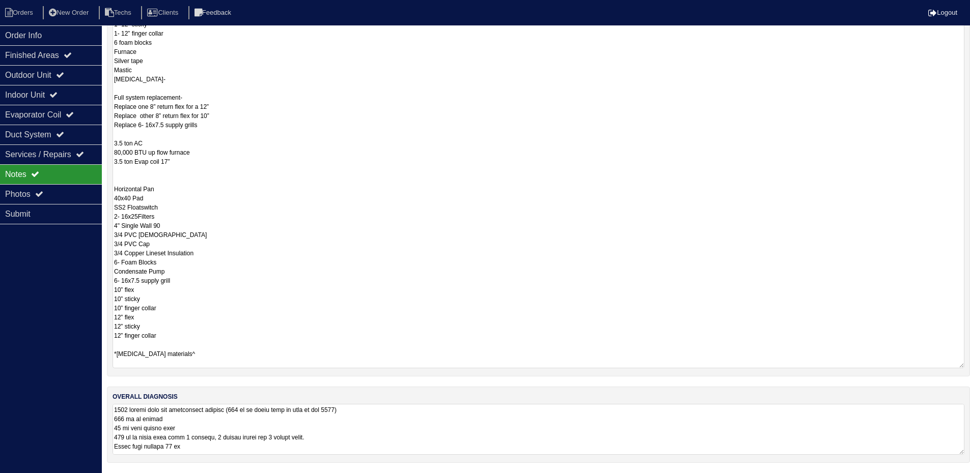
click at [129, 172] on textarea "[DATE] Option numero 1- If keeping 3 ton AC/Evap coil and swapping furnace only…" at bounding box center [539, 129] width 852 height 479
type textarea "[DATE] Option numero 1- If keeping 3 ton AC/Evap coil and swapping furnace only…"
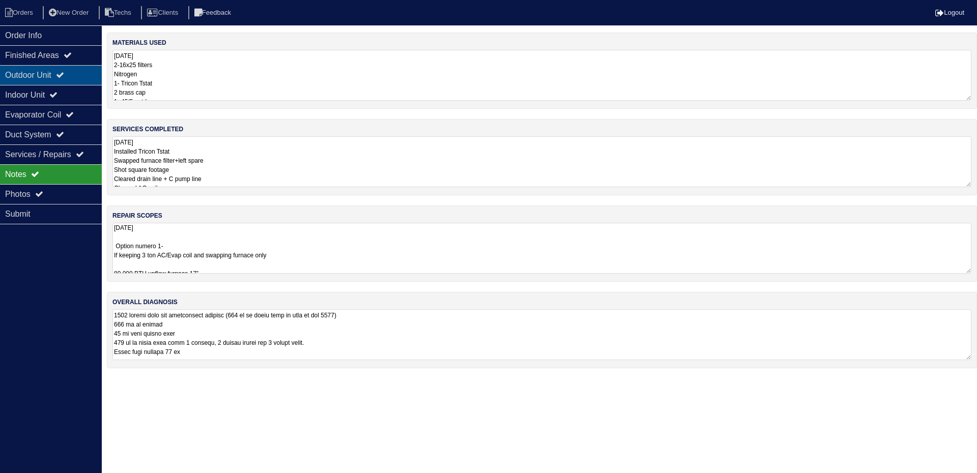
click at [64, 75] on icon at bounding box center [60, 75] width 8 height 8
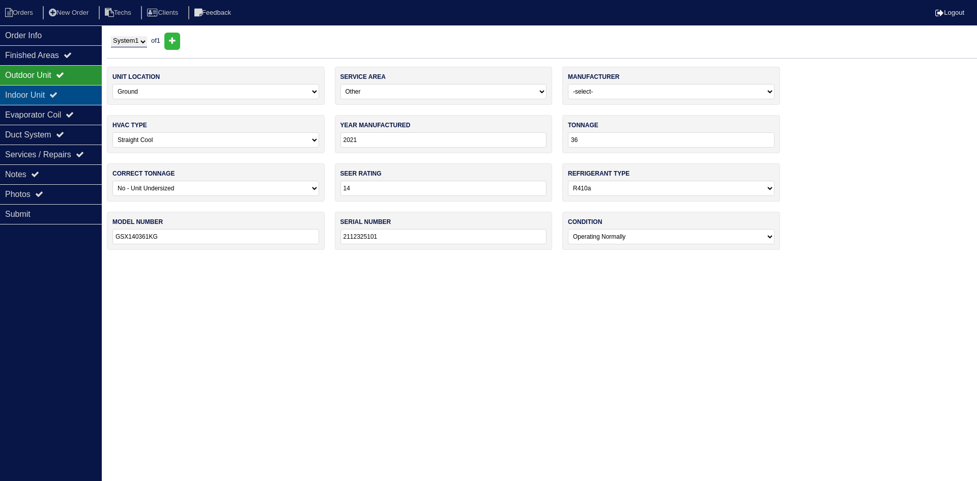
click at [58, 95] on icon at bounding box center [53, 95] width 8 height 8
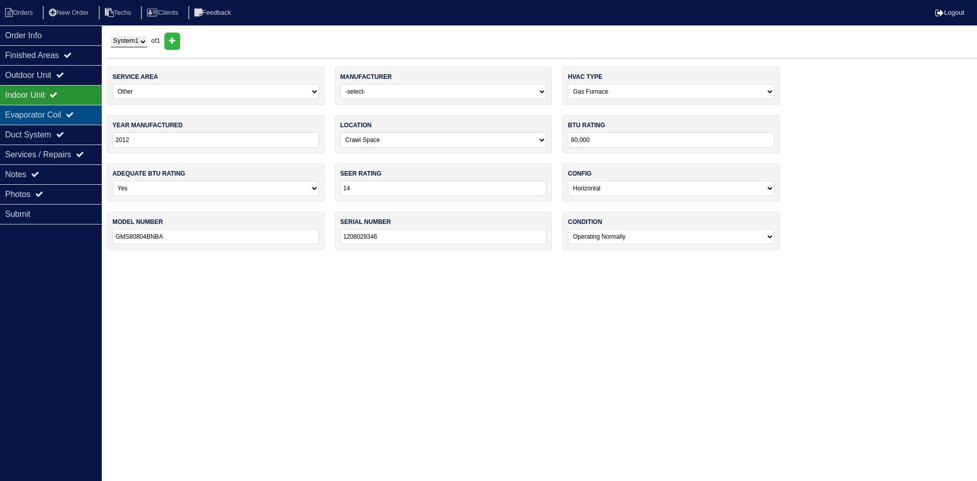
click at [61, 115] on div "Evaporator Coil" at bounding box center [51, 115] width 102 height 20
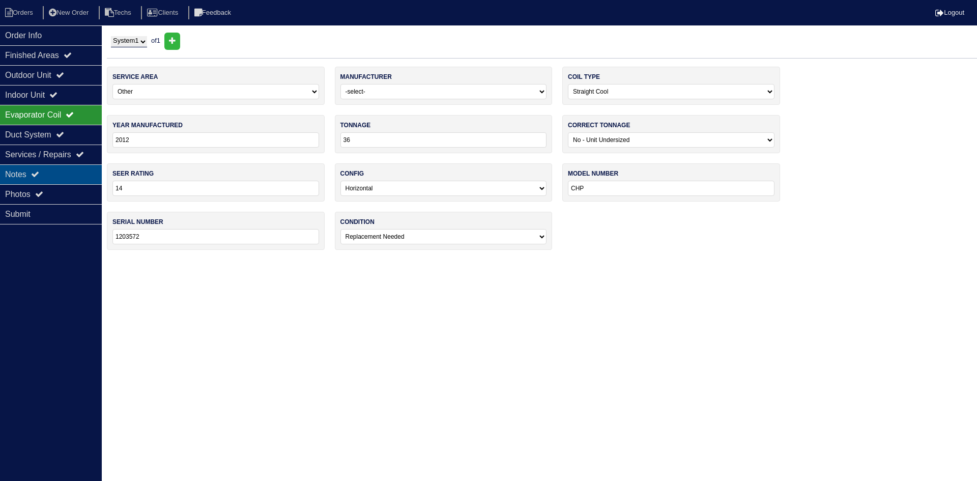
click at [31, 172] on div "Notes" at bounding box center [51, 174] width 102 height 20
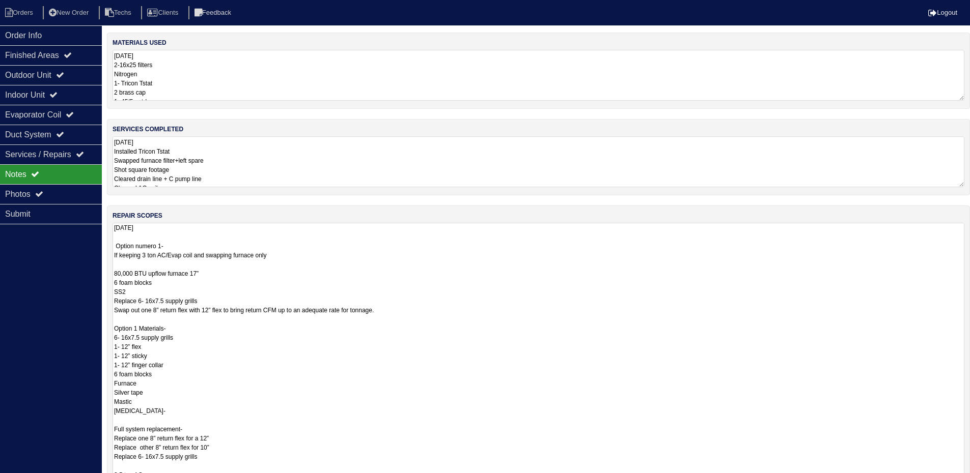
drag, startPoint x: 969, startPoint y: 269, endPoint x: 977, endPoint y: 495, distance: 226.2
click at [969, 481] on html "Orders New Order Techs Clients Feedback Logout Orders New Order Users Clients M…" at bounding box center [485, 302] width 970 height 605
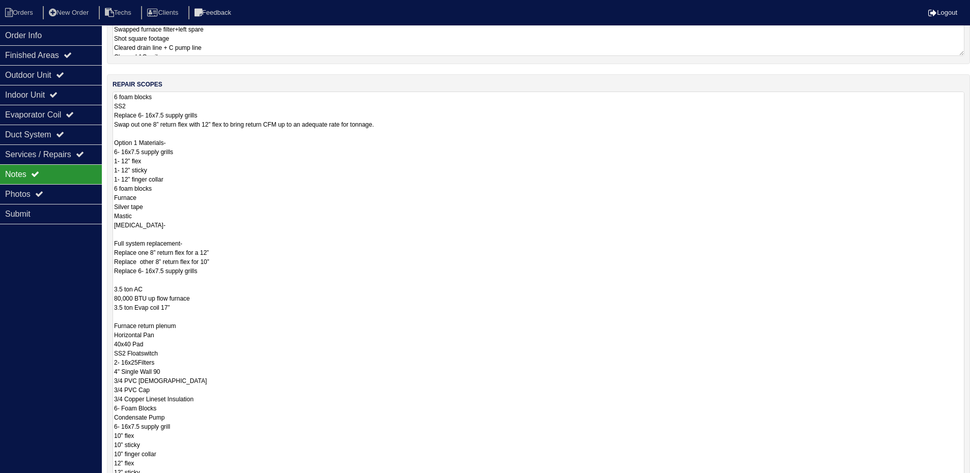
scroll to position [64, 0]
drag, startPoint x: 961, startPoint y: 366, endPoint x: 946, endPoint y: 470, distance: 105.5
click at [955, 481] on html "Orders New Order Techs Clients Feedback Logout Orders New Order Users Clients M…" at bounding box center [485, 241] width 970 height 744
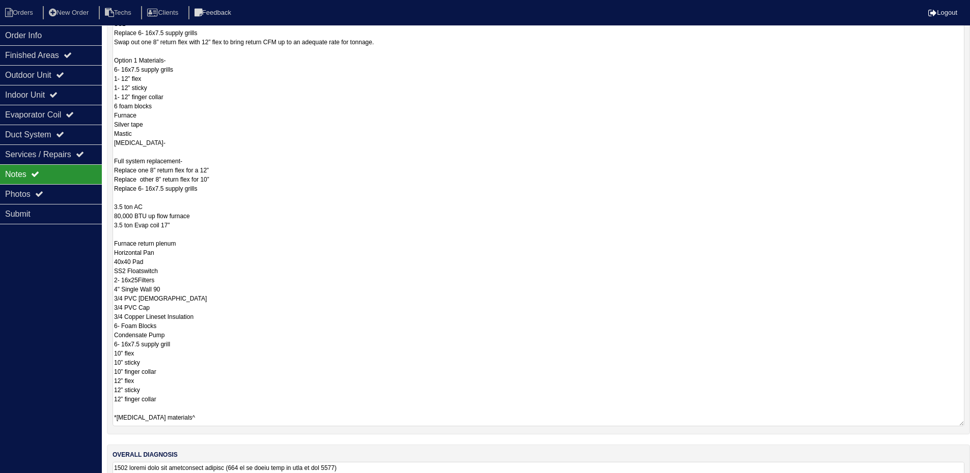
scroll to position [0, 0]
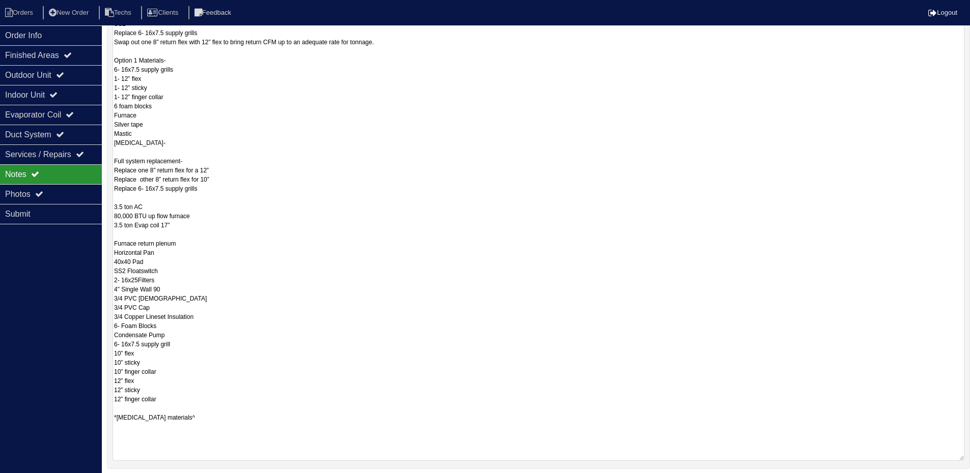
drag, startPoint x: 960, startPoint y: 363, endPoint x: 962, endPoint y: 460, distance: 96.8
click at [962, 460] on textarea "[DATE] Option numero 1- If keeping 3 ton AC/Evap coil and swapping furnace only…" at bounding box center [539, 208] width 852 height 508
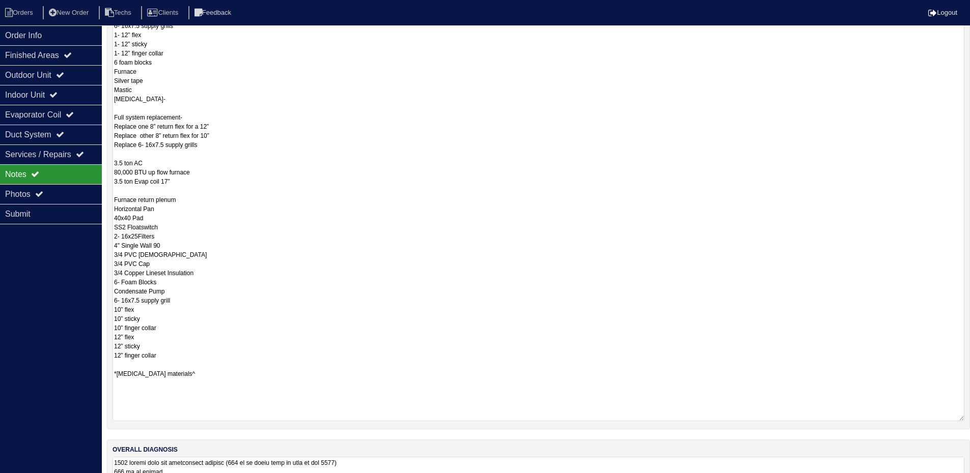
scroll to position [366, 0]
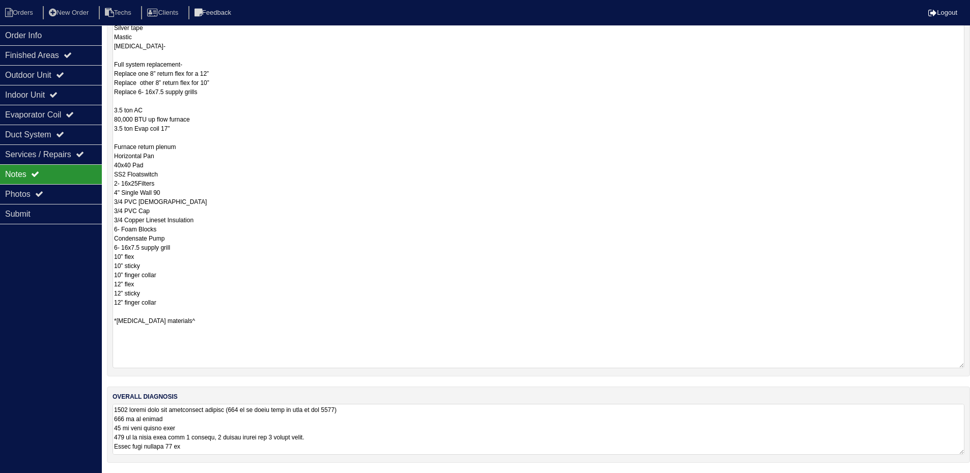
click at [521, 426] on textarea at bounding box center [539, 429] width 852 height 51
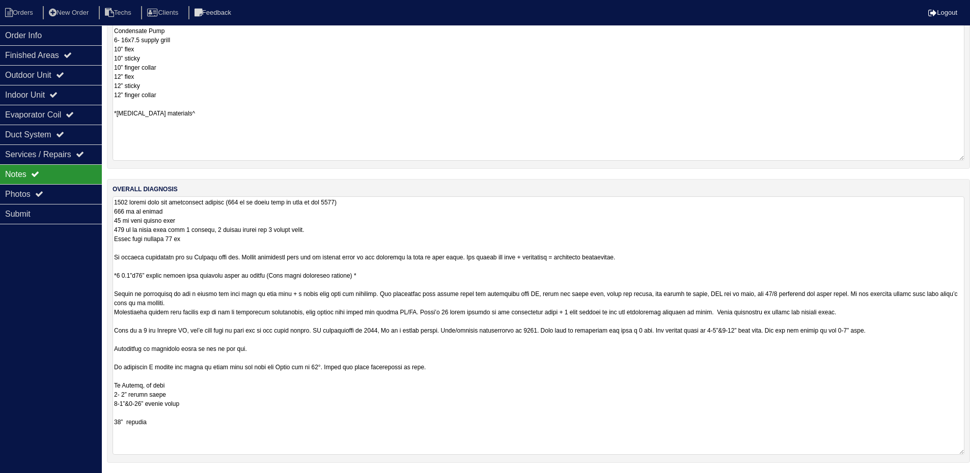
click at [960, 453] on textarea at bounding box center [539, 326] width 852 height 259
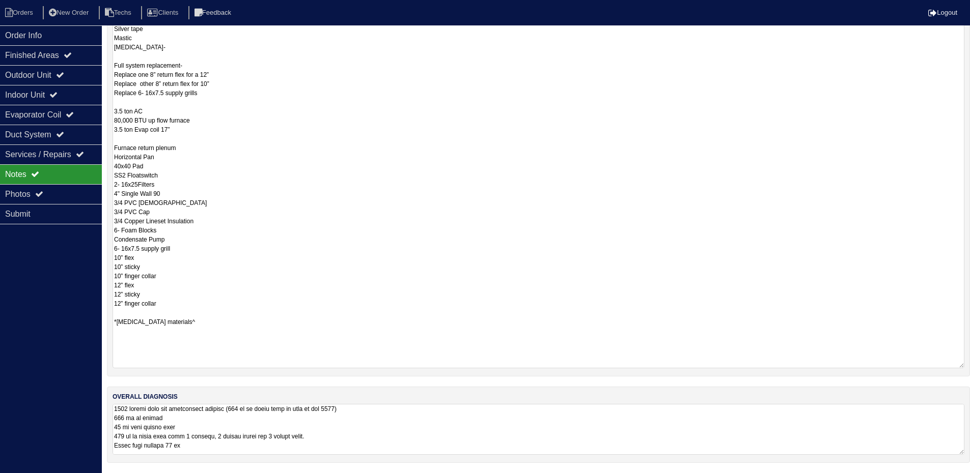
click at [68, 307] on div "Order Info Finished Areas Outdoor Unit Indoor Unit Evaporator Coil Duct System …" at bounding box center [51, 261] width 102 height 473
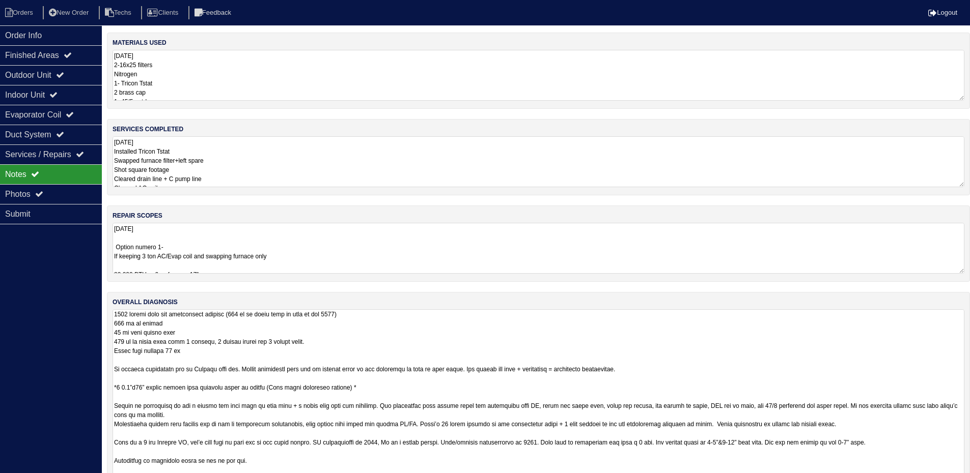
drag, startPoint x: 969, startPoint y: 359, endPoint x: 970, endPoint y: 505, distance: 146.1
click at [969, 481] on html "Orders New Order Techs Clients Feedback Logout Orders New Order Users Clients M…" at bounding box center [485, 262] width 970 height 525
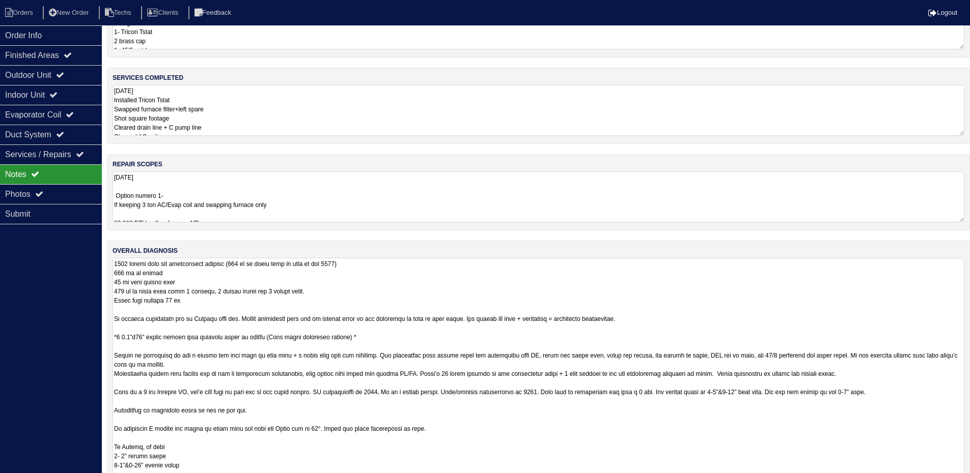
scroll to position [10, 0]
drag, startPoint x: 962, startPoint y: 452, endPoint x: 963, endPoint y: 505, distance: 53.0
click at [963, 481] on html "Orders New Order Techs Clients Feedback Logout Orders New Order Users Clients M…" at bounding box center [485, 238] width 970 height 578
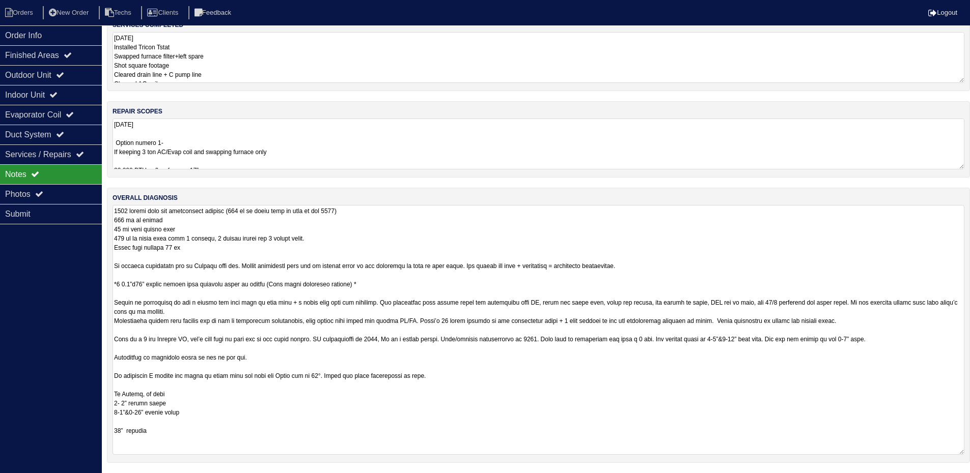
scroll to position [0, 0]
drag, startPoint x: 961, startPoint y: 453, endPoint x: 961, endPoint y: 505, distance: 51.9
click at [961, 481] on html "Orders New Order Techs Clients Feedback Logout Orders New Order Users Clients M…" at bounding box center [485, 211] width 970 height 630
click at [391, 134] on textarea "[DATE] Option numero 1- If keeping 3 ton AC/Evap coil and swapping furnace only…" at bounding box center [539, 144] width 852 height 51
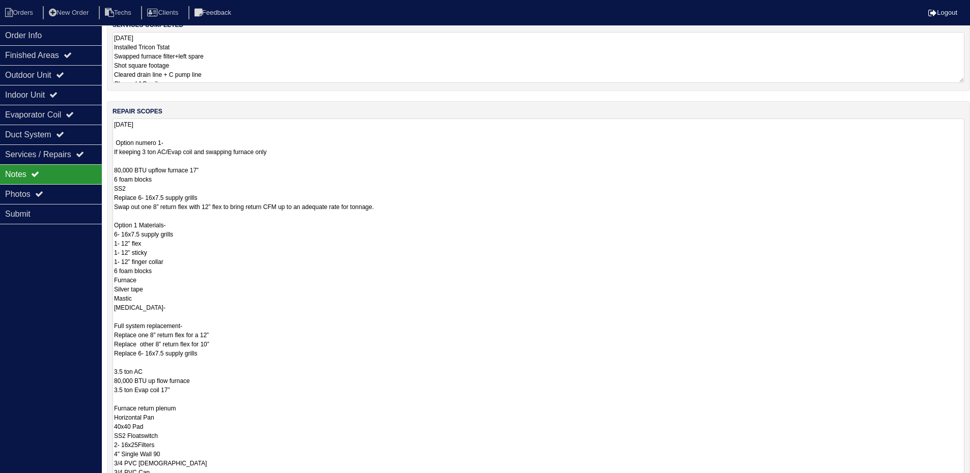
click at [275, 65] on textarea "[DATE] Installed Tricon Tstat Swapped furnace filter+left spare Shot square foo…" at bounding box center [539, 57] width 852 height 51
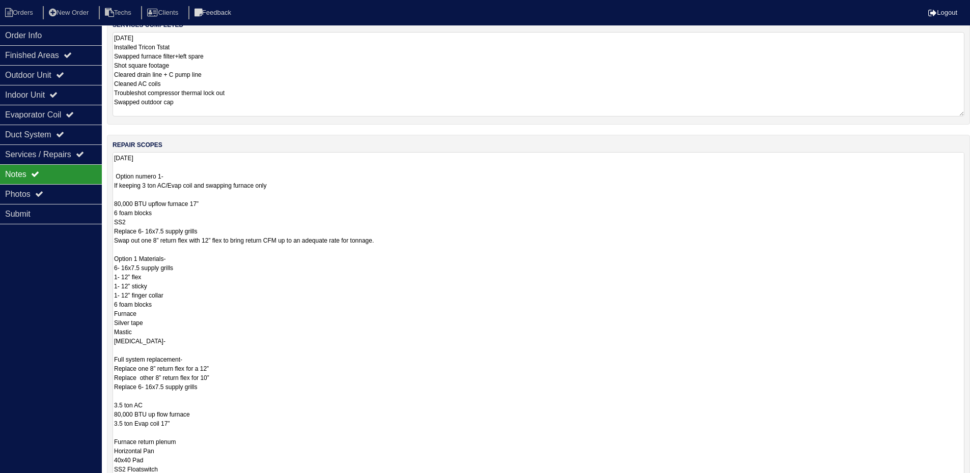
drag, startPoint x: 962, startPoint y: 200, endPoint x: 969, endPoint y: 505, distance: 305.0
click at [969, 481] on html "Orders New Order Techs Clients Feedback Logout Orders New Order Users Clients M…" at bounding box center [485, 380] width 970 height 968
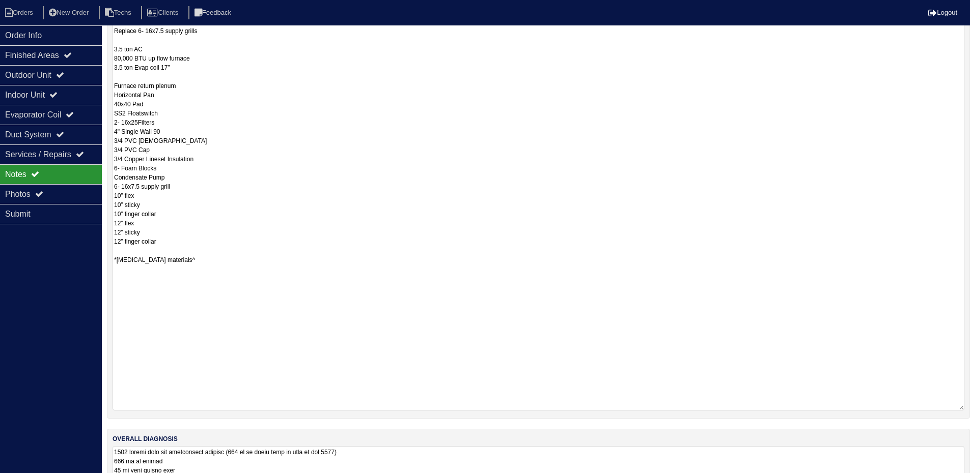
drag, startPoint x: 961, startPoint y: 147, endPoint x: 958, endPoint y: 406, distance: 259.1
click at [958, 406] on textarea "[DATE] Option numero 1- If keeping 3 ton AC/Evap coil and swapping furnace only…" at bounding box center [539, 103] width 852 height 615
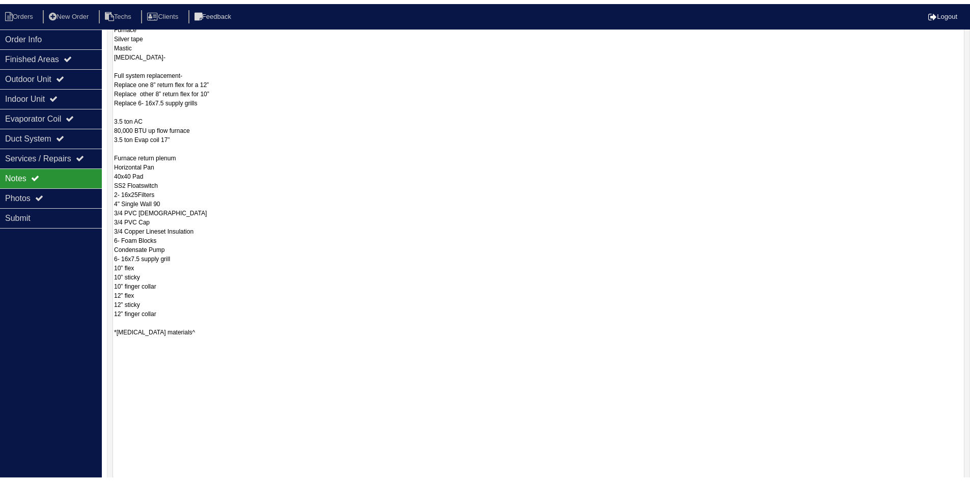
scroll to position [325, 0]
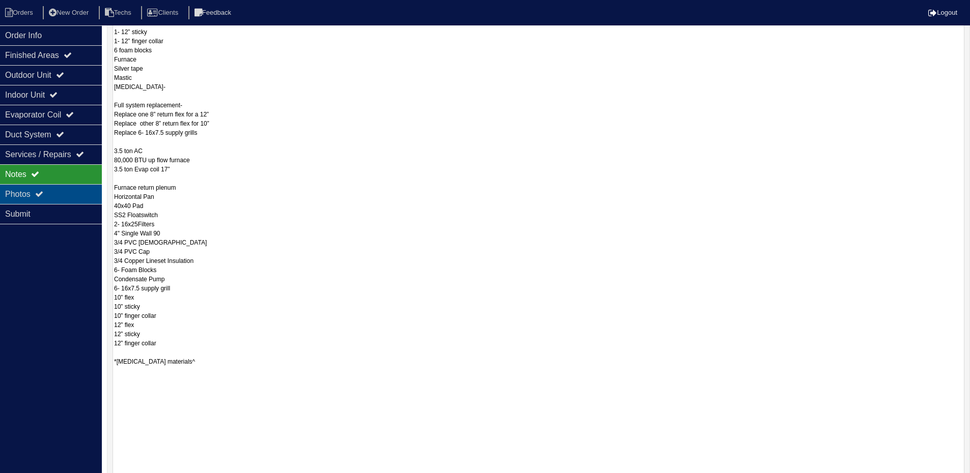
click at [41, 198] on icon at bounding box center [39, 194] width 8 height 8
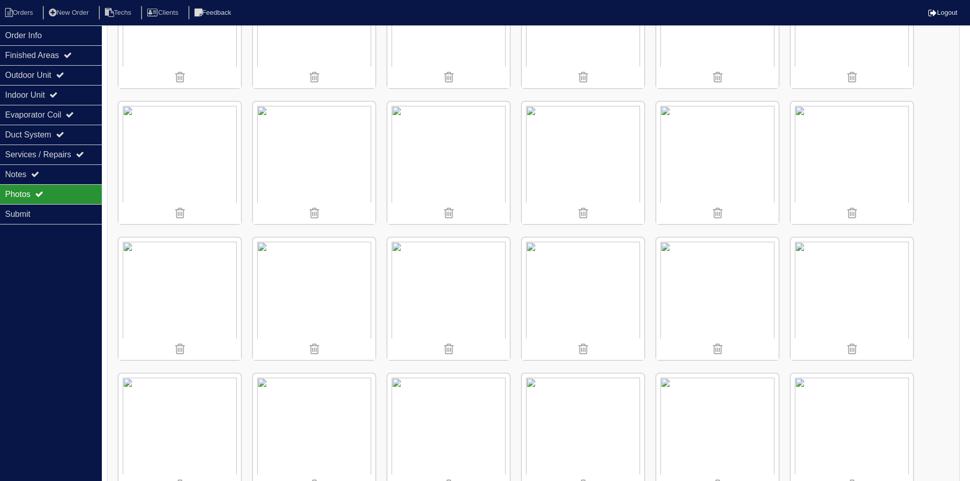
scroll to position [631, 0]
click at [470, 165] on img at bounding box center [448, 162] width 122 height 122
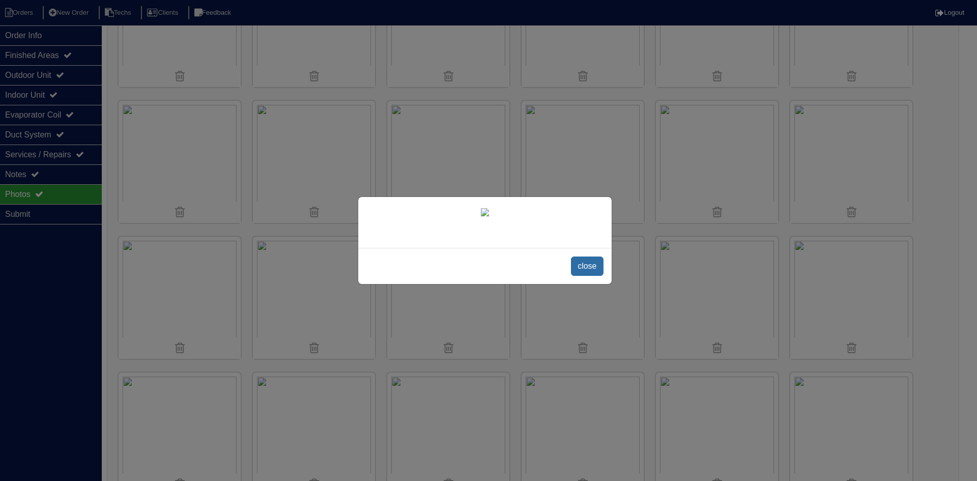
click at [579, 266] on span "close" at bounding box center [587, 266] width 32 height 19
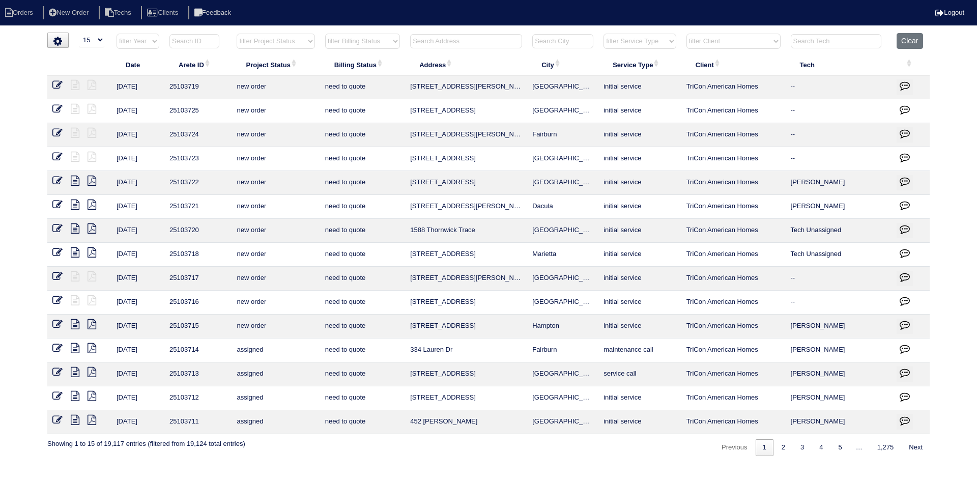
select select "15"
click at [303, 40] on select "filter Project Status -- Any Project Status -- new order assigned in progress f…" at bounding box center [276, 41] width 78 height 15
click at [237, 34] on select "filter Project Status -- Any Project Status -- new order assigned in progress f…" at bounding box center [276, 41] width 78 height 15
select select "field complete"
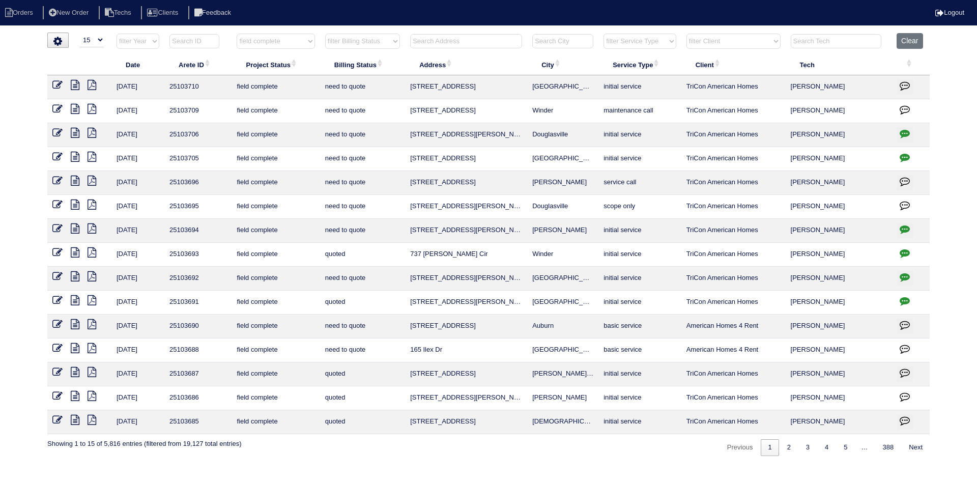
click at [378, 39] on select "filter Billing Status -- Any Billing Status -- need to quote quoted need to inv…" at bounding box center [362, 41] width 75 height 15
select select "need to quote"
click at [325, 34] on select "filter Billing Status -- Any Billing Status -- need to quote quoted need to inv…" at bounding box center [362, 41] width 75 height 15
select select "field complete"
select select "need to quote"
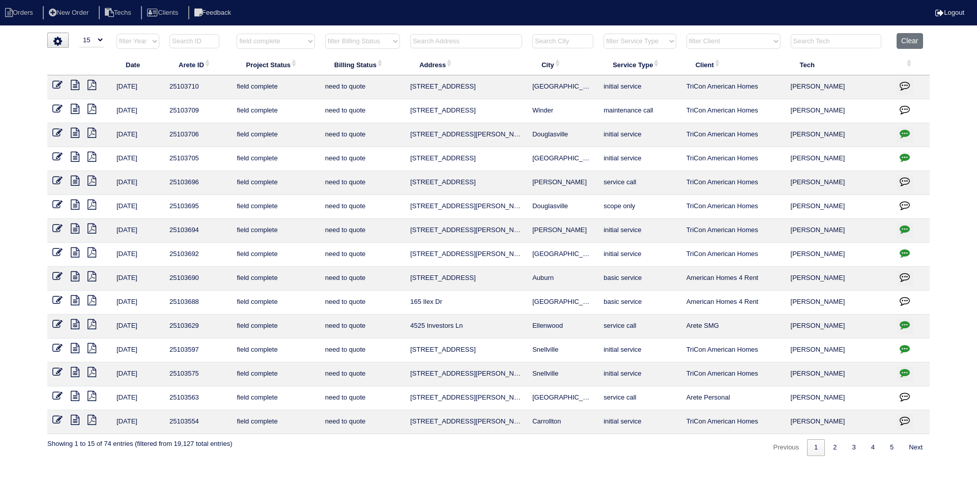
click at [72, 254] on icon at bounding box center [75, 252] width 9 height 10
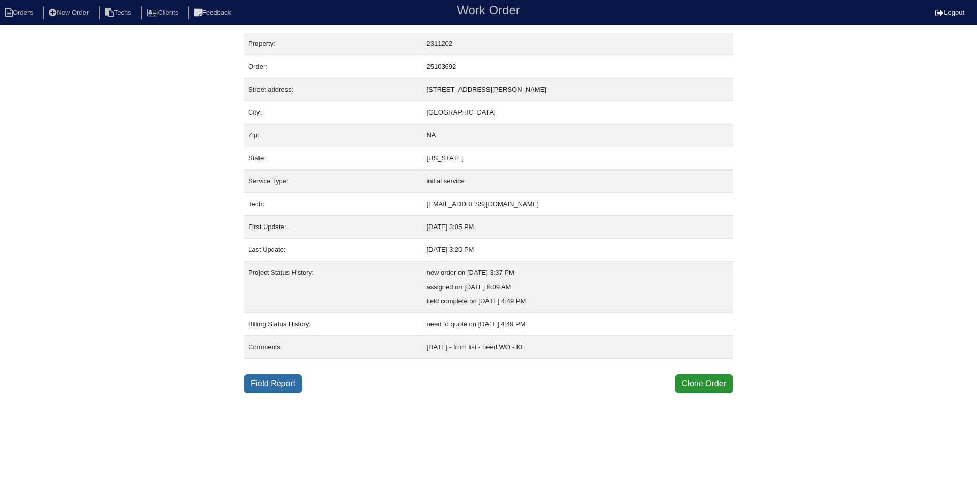
click at [295, 377] on link "Field Report" at bounding box center [273, 383] width 58 height 19
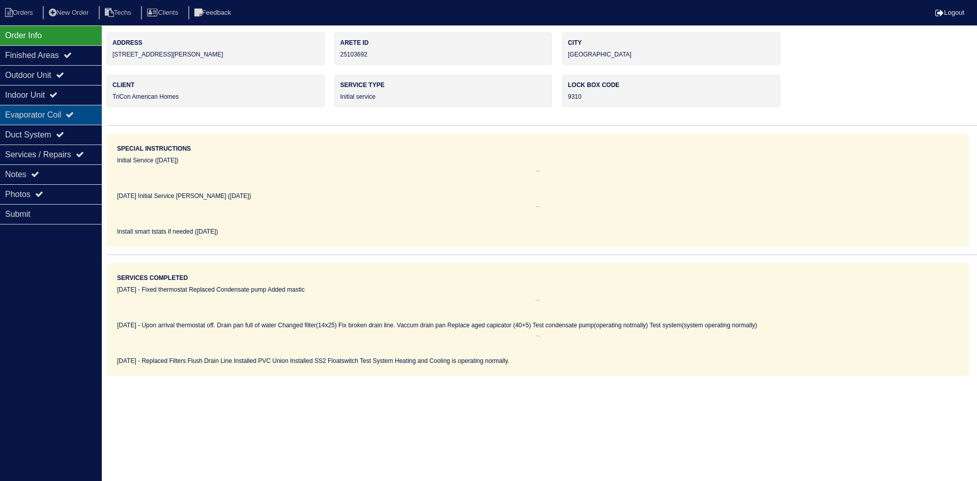
click at [51, 112] on div "Evaporator Coil" at bounding box center [51, 115] width 102 height 20
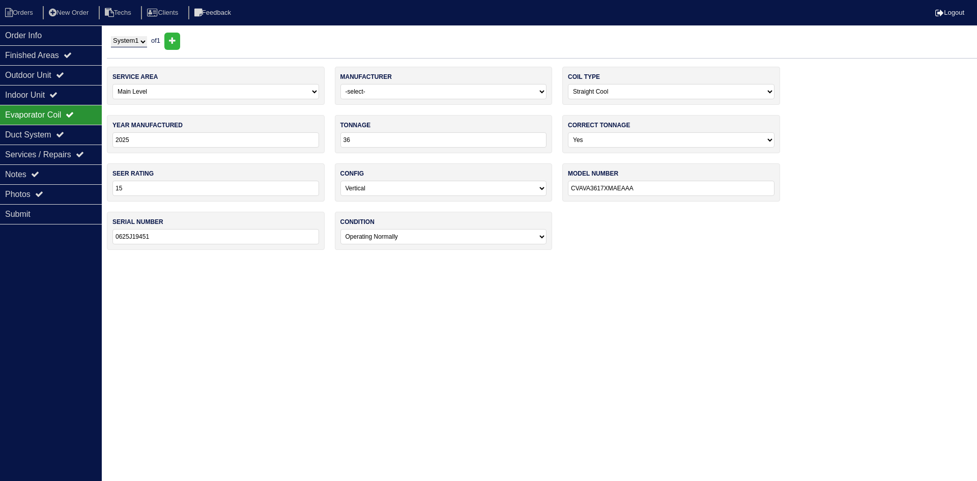
drag, startPoint x: 644, startPoint y: 186, endPoint x: 564, endPoint y: 188, distance: 80.4
click at [564, 188] on div "model number CVAVA3617XMAEAAA" at bounding box center [672, 182] width 218 height 38
click at [46, 173] on div "Notes" at bounding box center [51, 174] width 102 height 20
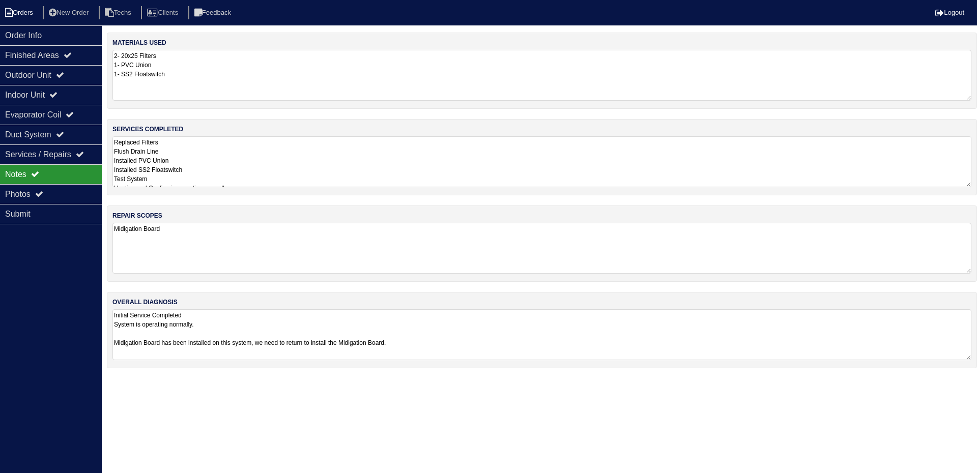
click at [30, 9] on li "Orders" at bounding box center [20, 13] width 41 height 14
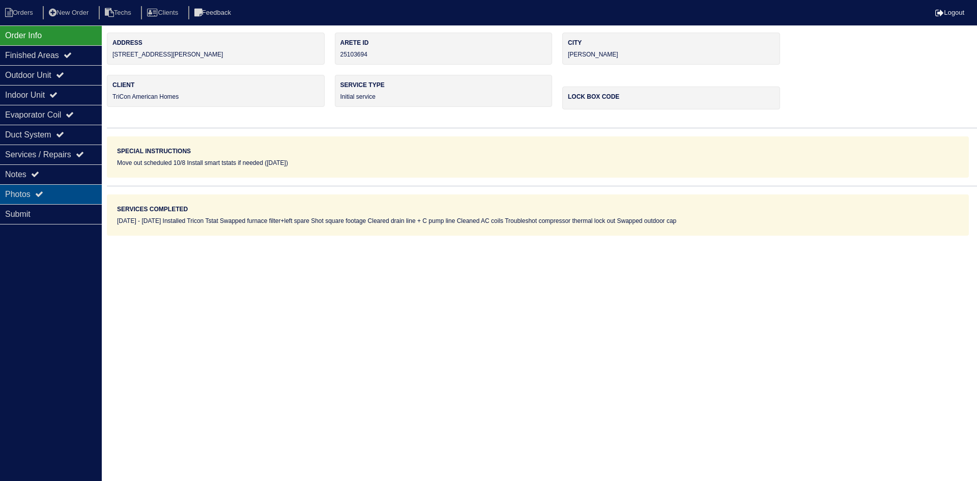
click at [41, 191] on icon at bounding box center [39, 194] width 8 height 8
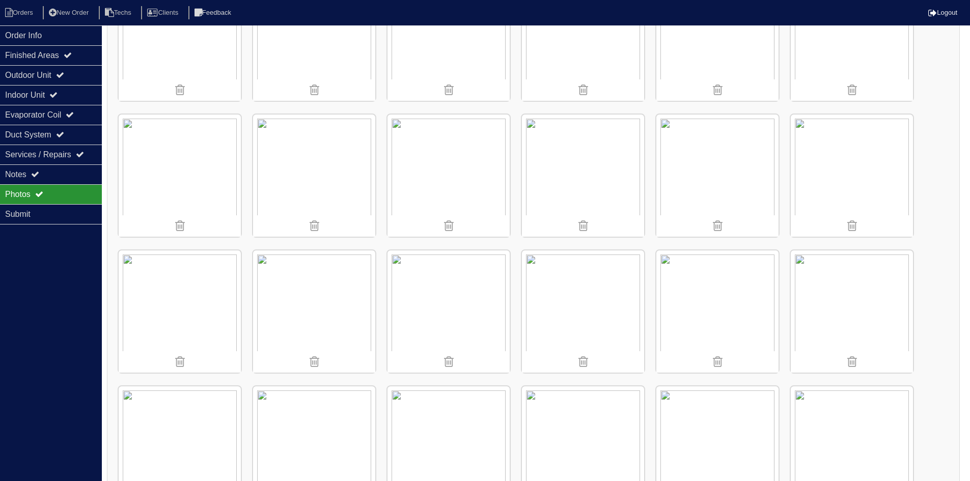
scroll to position [631, 0]
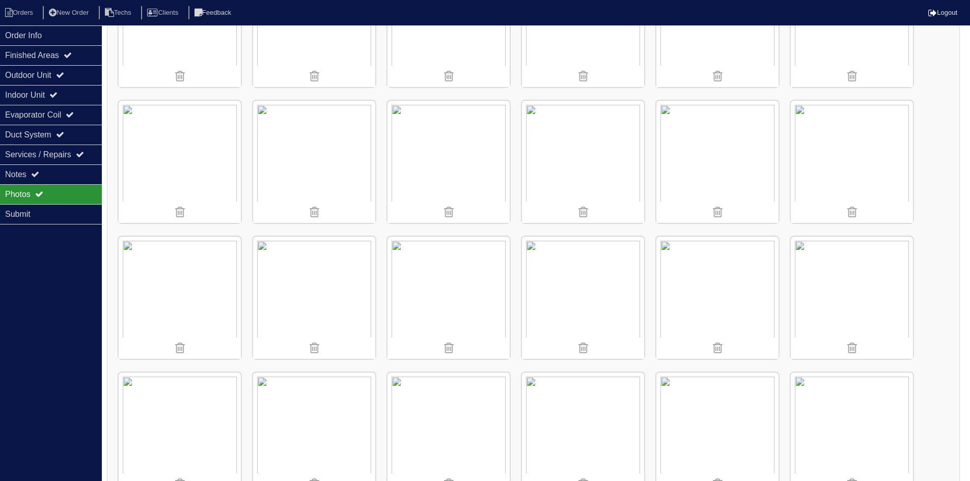
click at [444, 181] on img at bounding box center [448, 162] width 122 height 122
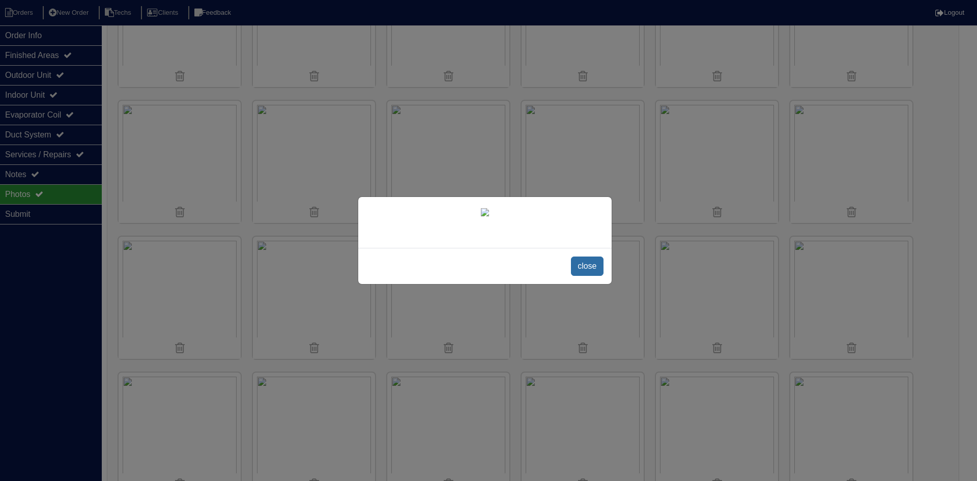
click at [587, 276] on span "close" at bounding box center [587, 266] width 32 height 19
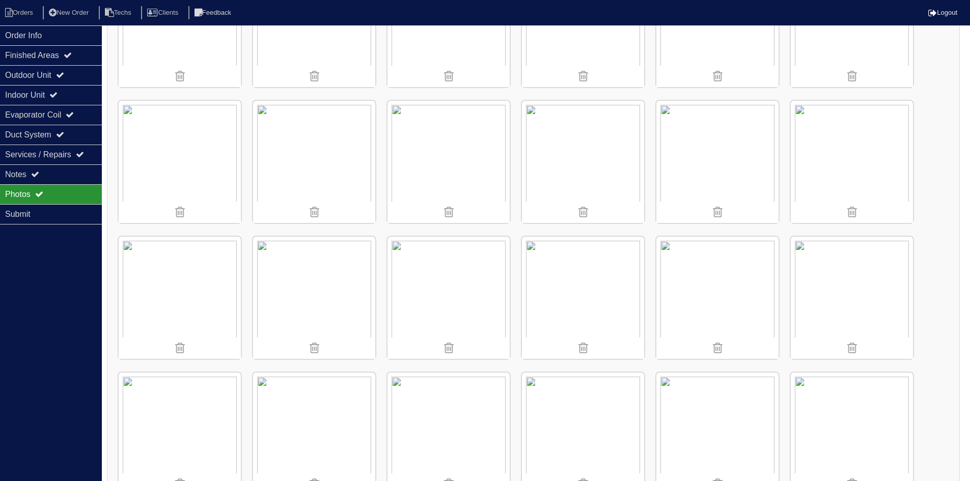
click at [579, 190] on img at bounding box center [583, 162] width 122 height 122
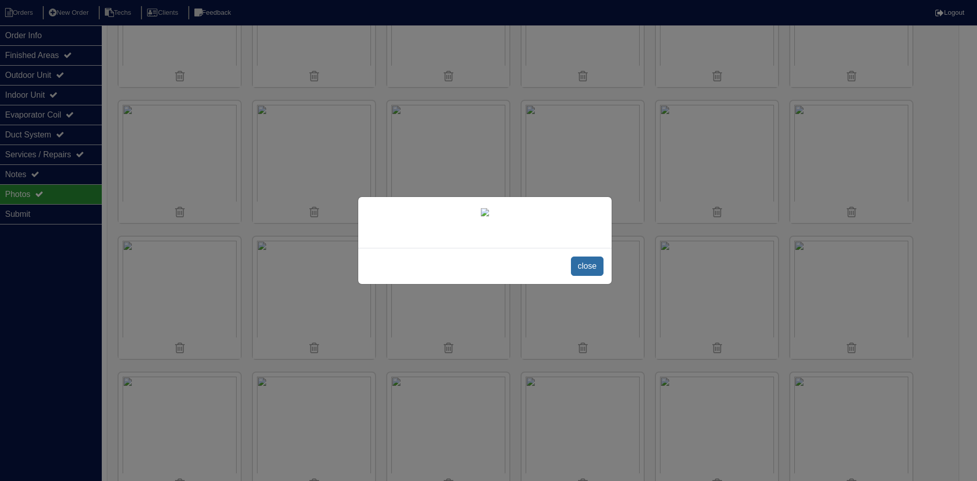
click at [592, 276] on span "close" at bounding box center [587, 266] width 32 height 19
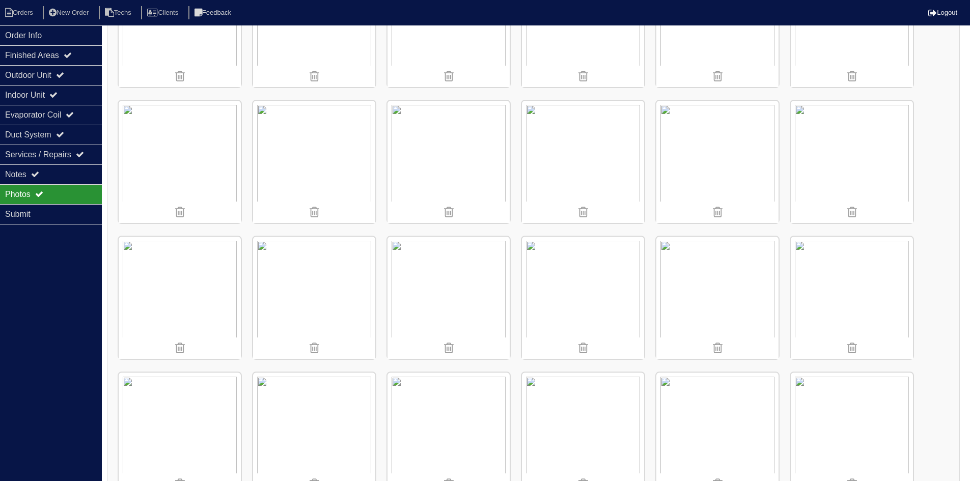
click at [682, 157] on img at bounding box center [717, 162] width 122 height 122
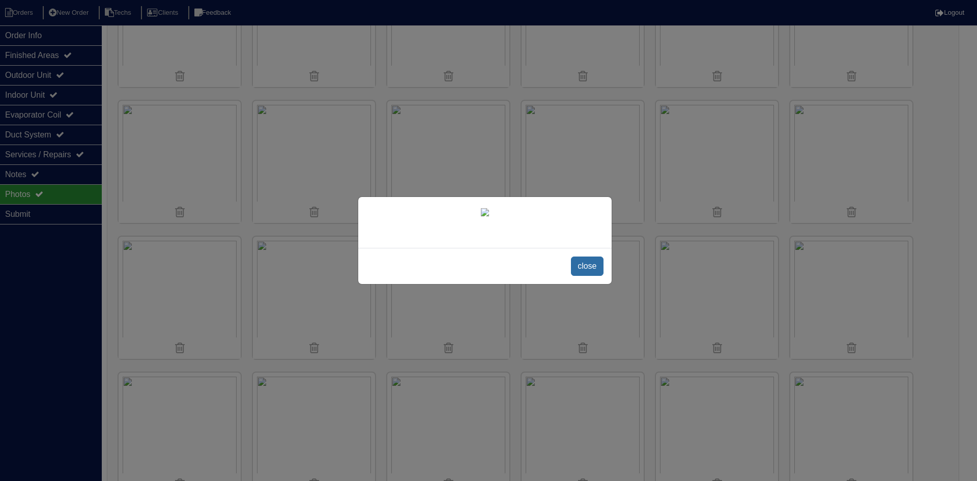
click at [592, 276] on span "close" at bounding box center [587, 266] width 32 height 19
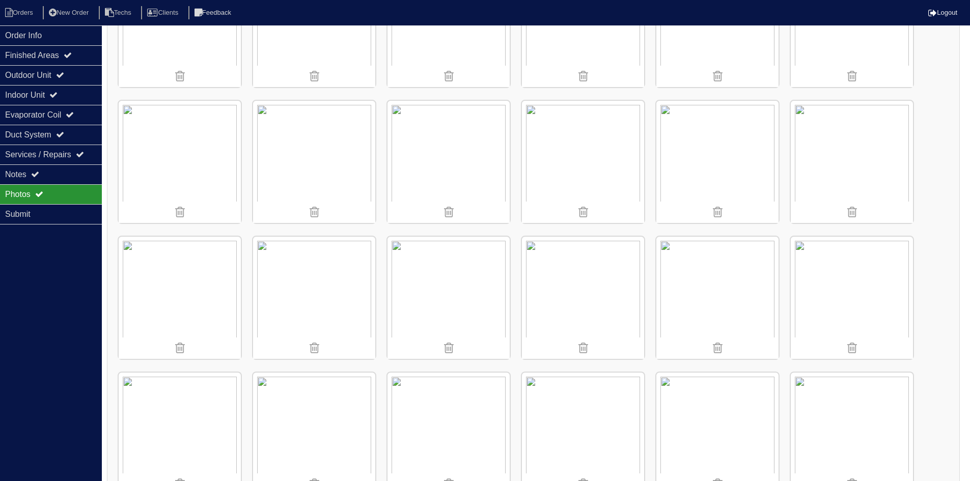
click at [579, 170] on img at bounding box center [583, 162] width 122 height 122
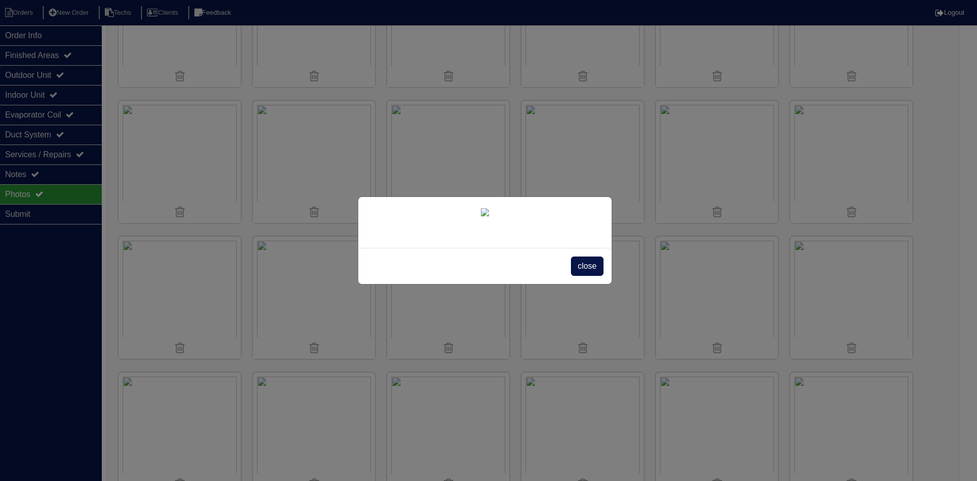
click at [585, 276] on span "close" at bounding box center [587, 266] width 32 height 19
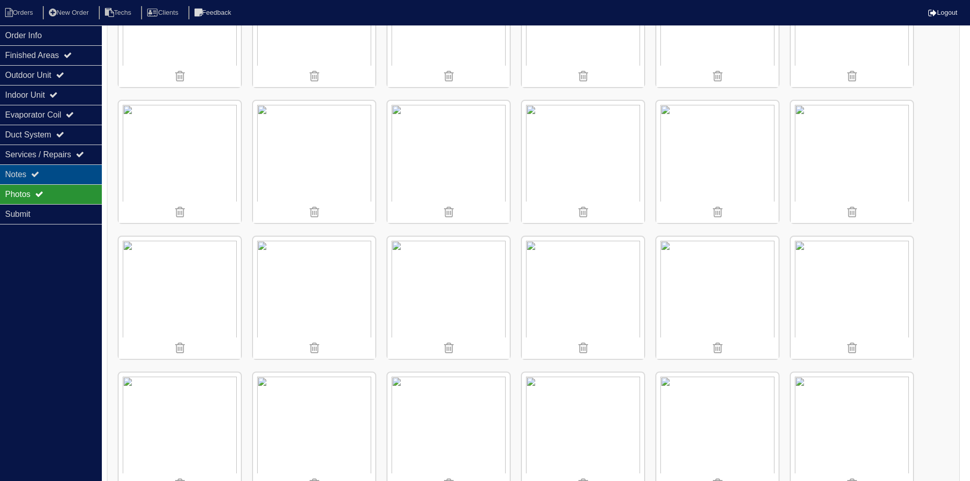
click at [62, 172] on div "Notes" at bounding box center [51, 174] width 102 height 20
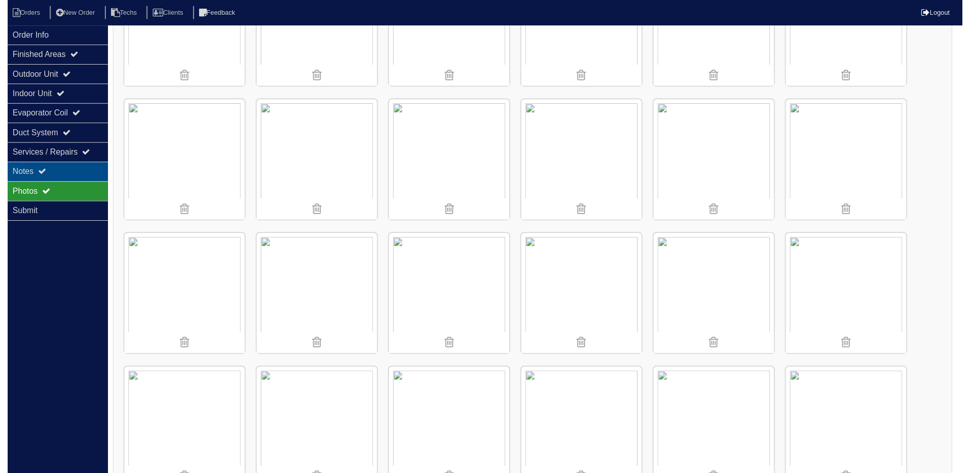
scroll to position [0, 0]
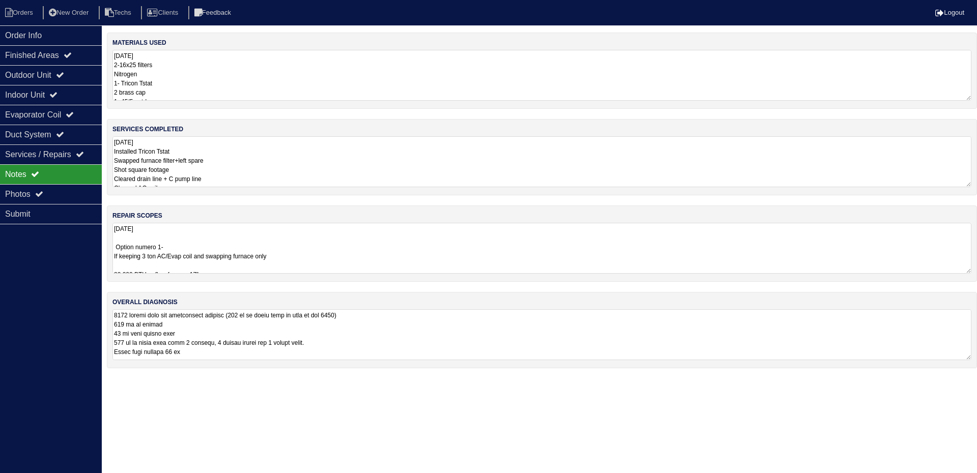
click at [359, 256] on textarea "10.8.25 Option numero 1- If keeping 3 ton AC/Evap coil and swapping furnace onl…" at bounding box center [542, 248] width 859 height 51
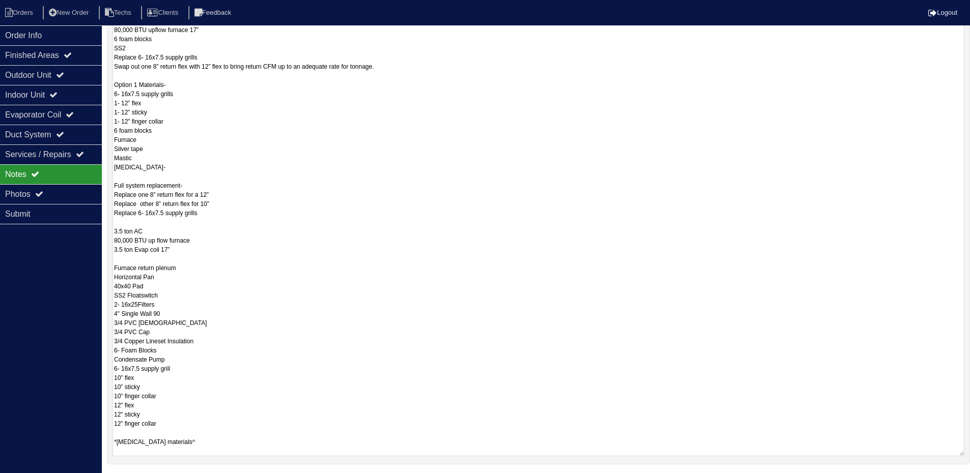
scroll to position [255, 0]
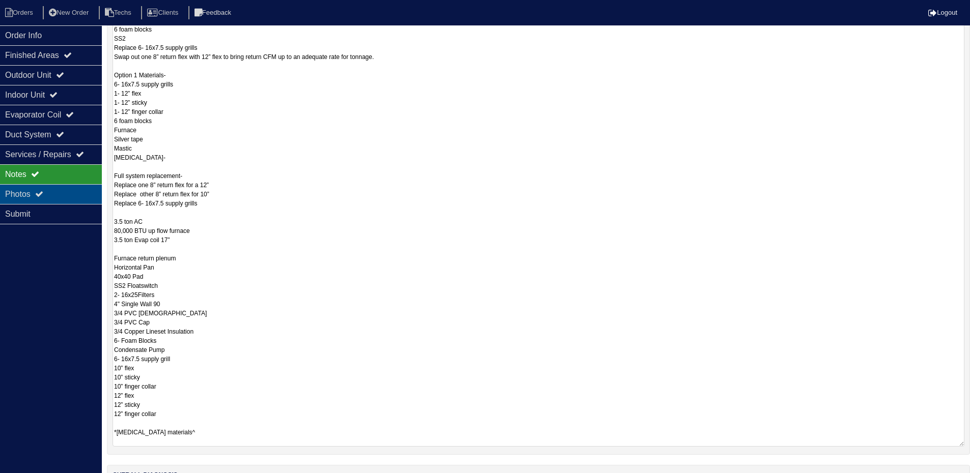
click at [71, 192] on div "Photos" at bounding box center [51, 194] width 102 height 20
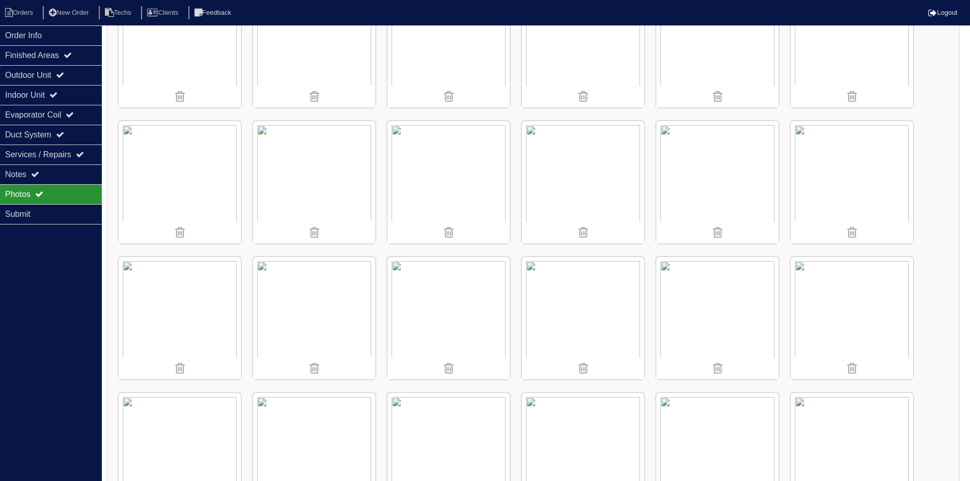
scroll to position [611, 0]
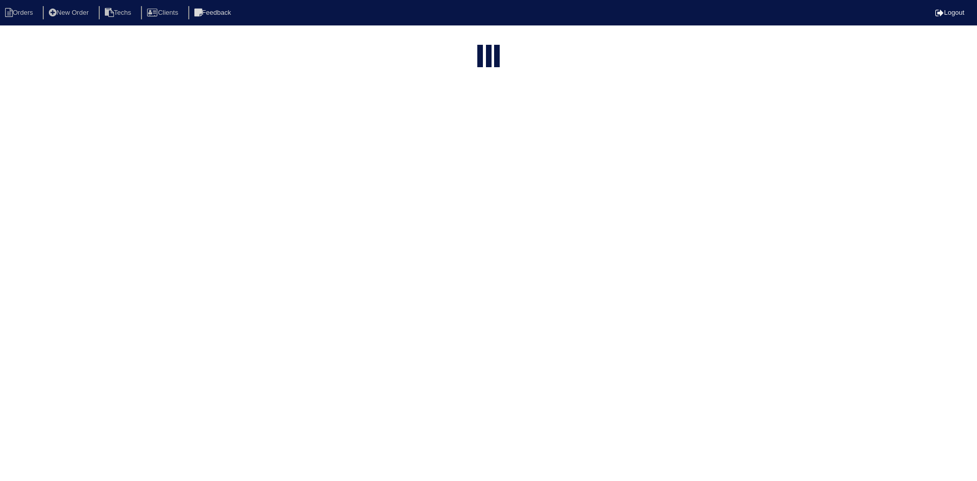
select select "15"
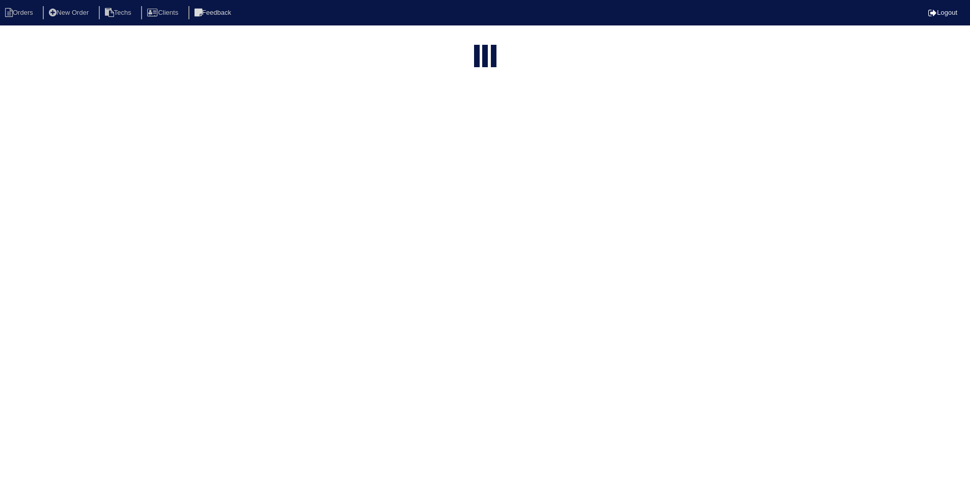
select select "field complete"
select select "need to quote"
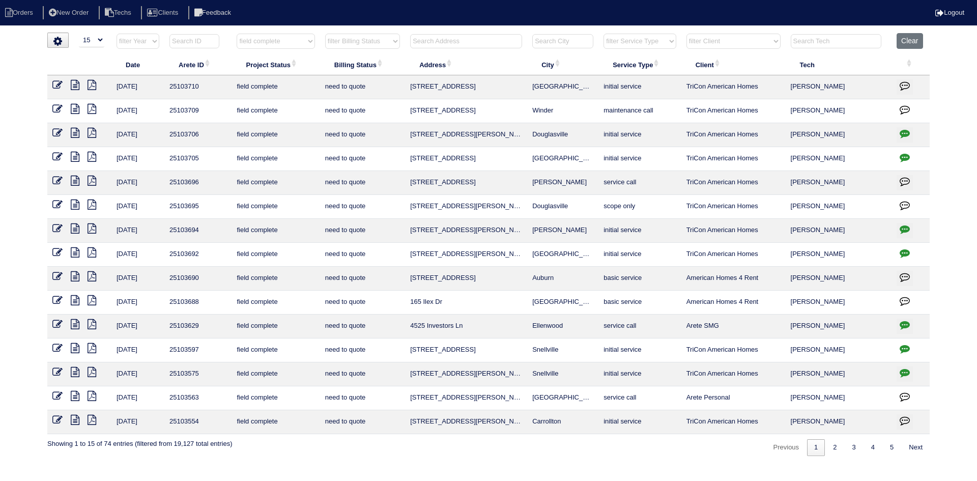
click at [905, 227] on icon "button" at bounding box center [905, 229] width 10 height 10
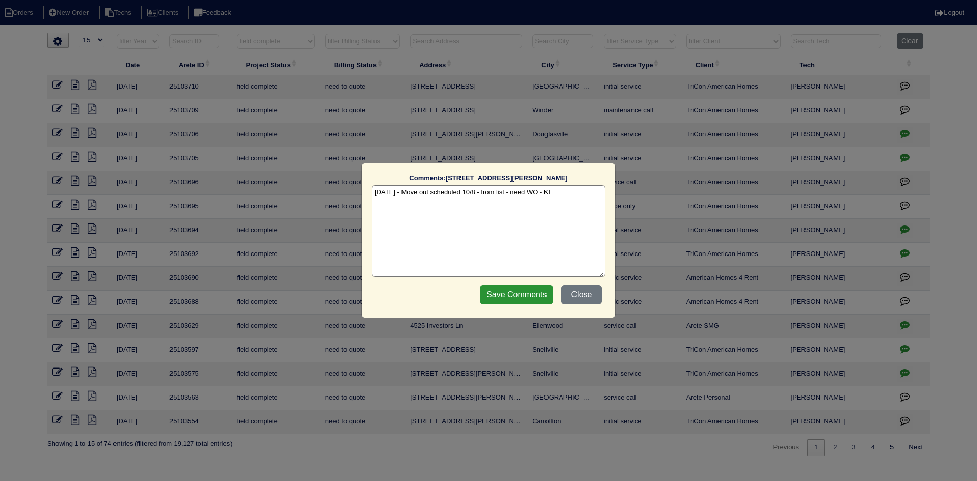
click at [569, 191] on textarea "[DATE] - Move out scheduled 10/8 - from list - need WO - KE" at bounding box center [488, 231] width 233 height 92
type textarea "10/7/25 - Move out scheduled 10/8 - from list - need WO - KE 10/9/25 - Ask Payt…"
click at [525, 291] on input "Save Comments" at bounding box center [516, 294] width 73 height 19
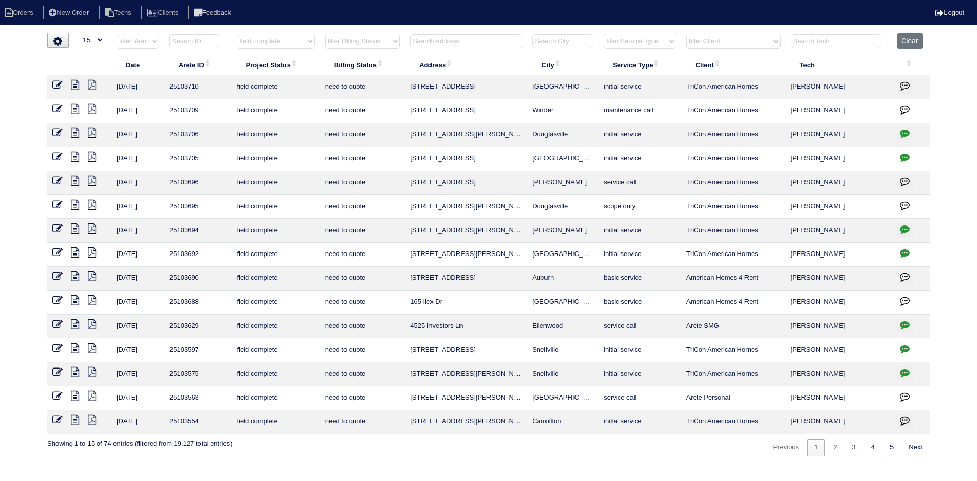
click at [74, 204] on icon at bounding box center [75, 205] width 9 height 10
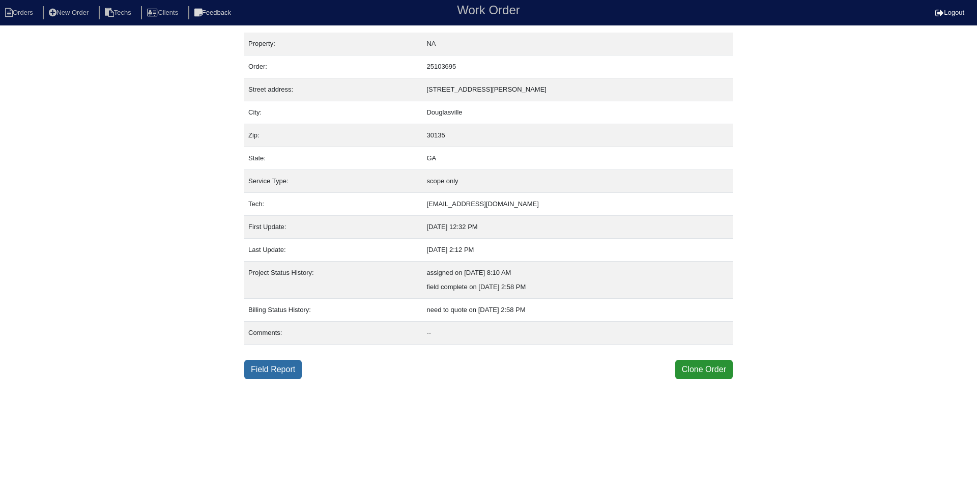
click at [266, 370] on link "Field Report" at bounding box center [273, 369] width 58 height 19
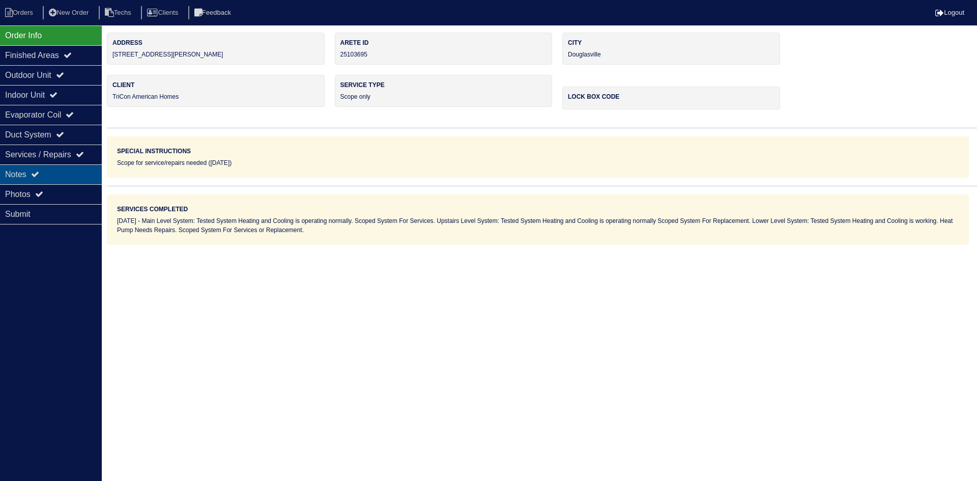
drag, startPoint x: 34, startPoint y: 174, endPoint x: 53, endPoint y: 173, distance: 19.4
click at [34, 174] on div "Notes" at bounding box center [51, 174] width 102 height 20
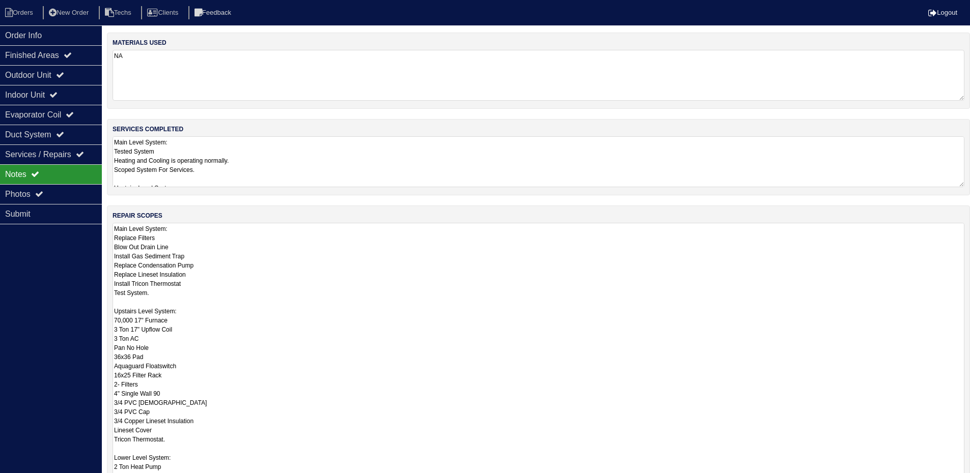
drag, startPoint x: 968, startPoint y: 270, endPoint x: 977, endPoint y: 499, distance: 229.3
click at [970, 481] on html "Orders New Order Techs Clients Feedback Logout Orders New Order Users Clients M…" at bounding box center [485, 304] width 970 height 608
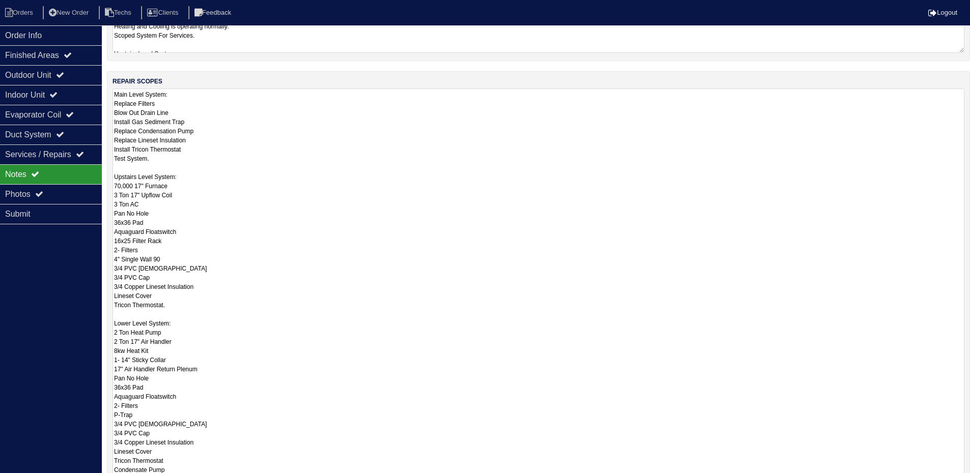
drag, startPoint x: 963, startPoint y: 363, endPoint x: 974, endPoint y: 505, distance: 142.0
click at [970, 481] on html "Orders New Order Techs Clients Feedback Logout Orders New Order Users Clients M…" at bounding box center [485, 240] width 970 height 749
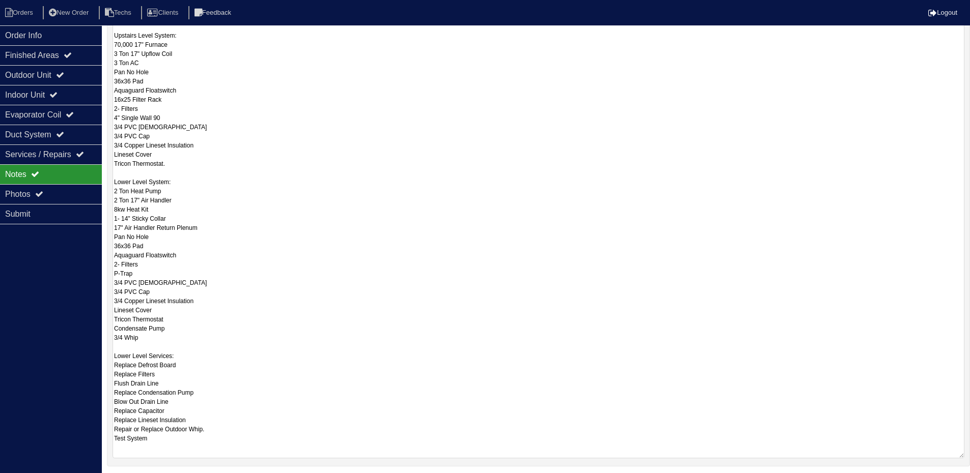
scroll to position [0, 0]
drag, startPoint x: 959, startPoint y: 367, endPoint x: 973, endPoint y: 478, distance: 112.3
click at [970, 480] on html "Orders New Order Techs Clients Feedback Logout Orders New Order Users Clients M…" at bounding box center [485, 157] width 970 height 866
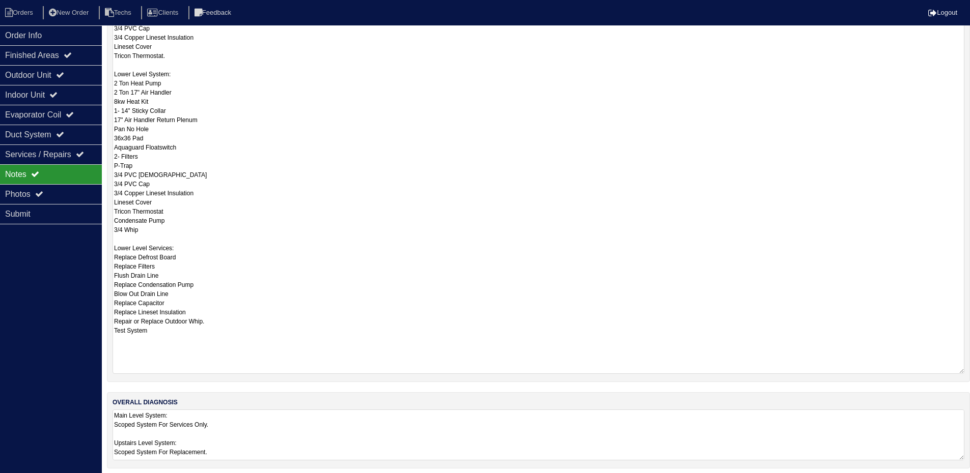
scroll to position [389, 0]
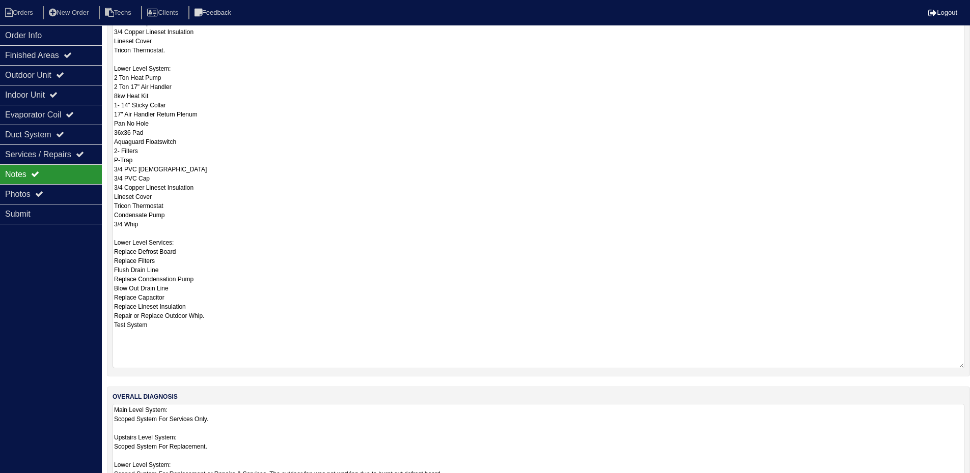
click at [586, 428] on textarea "Main Level System: Scoped System For Services Only. Upstairs Level System: Scop…" at bounding box center [539, 441] width 852 height 75
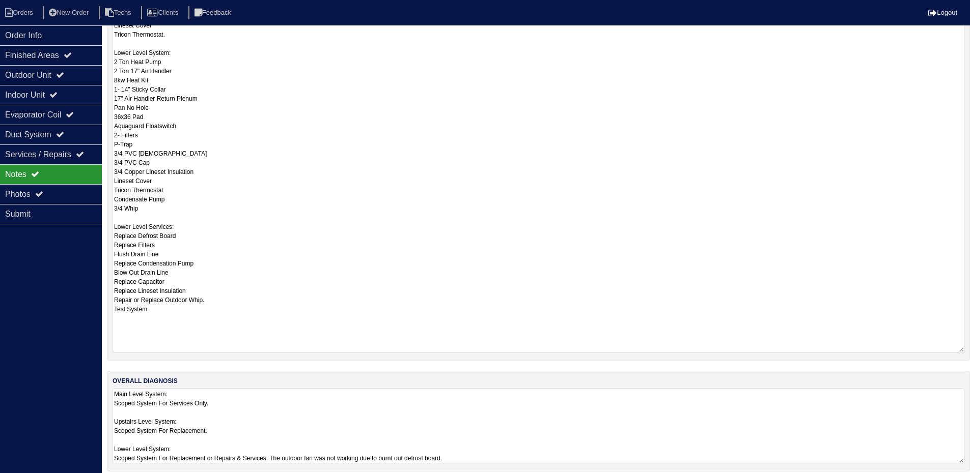
scroll to position [414, 0]
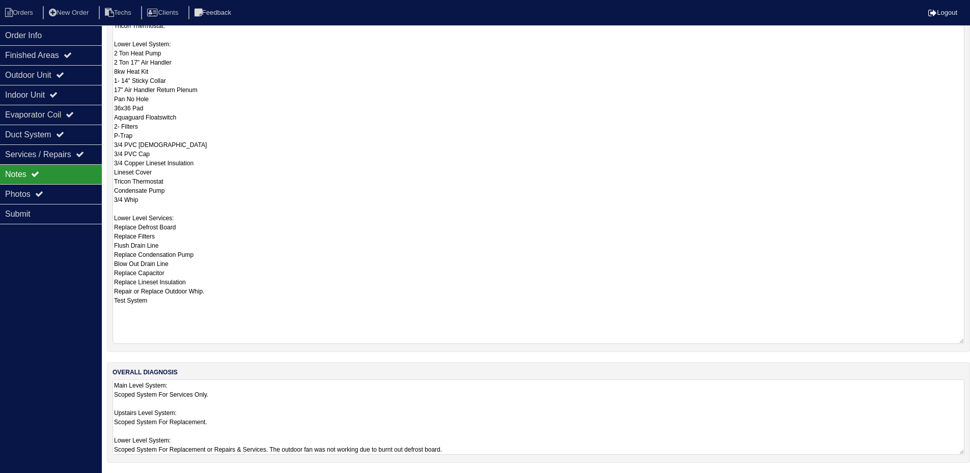
click at [39, 380] on div "Order Info Finished Areas Outdoor Unit Indoor Unit Evaporator Coil Duct System …" at bounding box center [51, 261] width 102 height 473
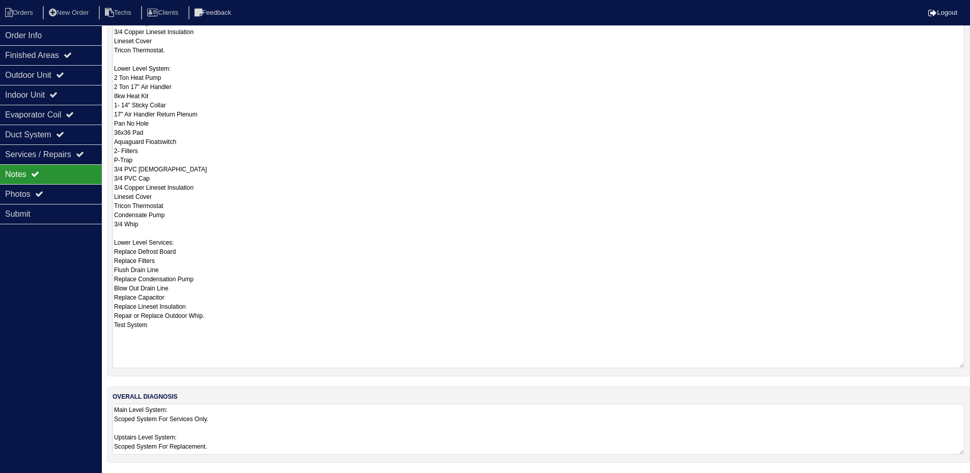
scroll to position [389, 0]
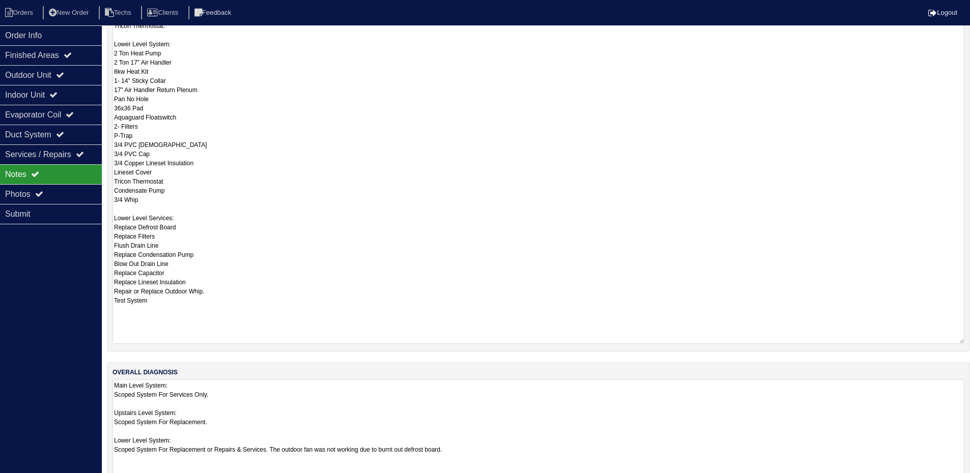
drag, startPoint x: 959, startPoint y: 452, endPoint x: 968, endPoint y: 505, distance: 53.7
click at [968, 481] on html "Orders New Order Techs Clients Feedback Logout Orders New Order Users Clients M…" at bounding box center [485, 44] width 970 height 916
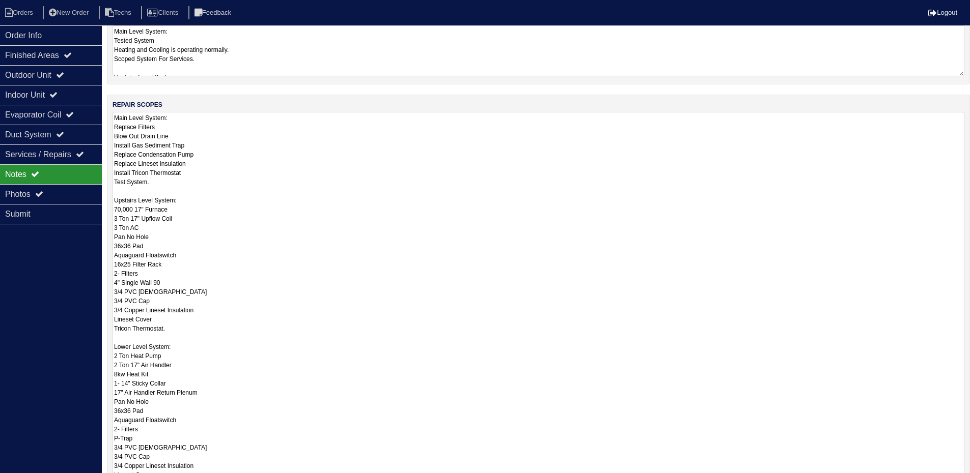
scroll to position [0, 0]
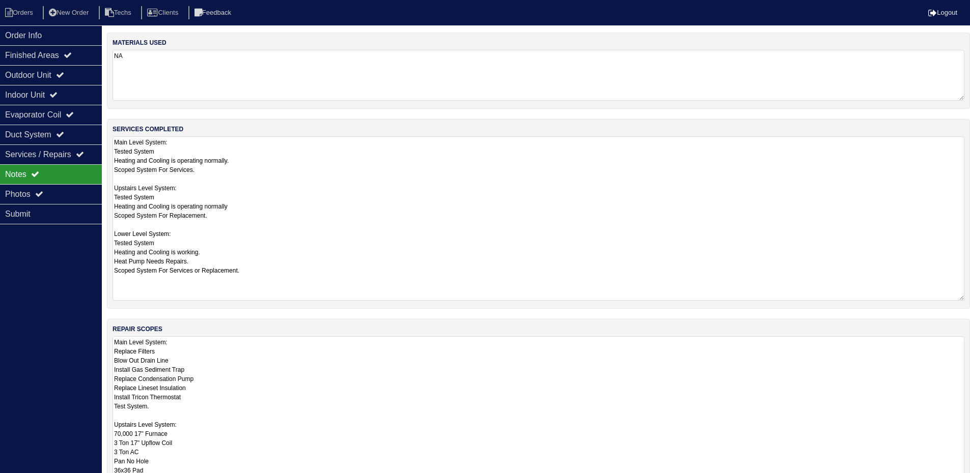
drag, startPoint x: 960, startPoint y: 185, endPoint x: 965, endPoint y: 298, distance: 113.6
click at [965, 298] on div "services completed Main Level System: Tested System Heating and Cooling is oper…" at bounding box center [538, 214] width 863 height 190
click at [85, 75] on div "Outdoor Unit" at bounding box center [51, 75] width 102 height 20
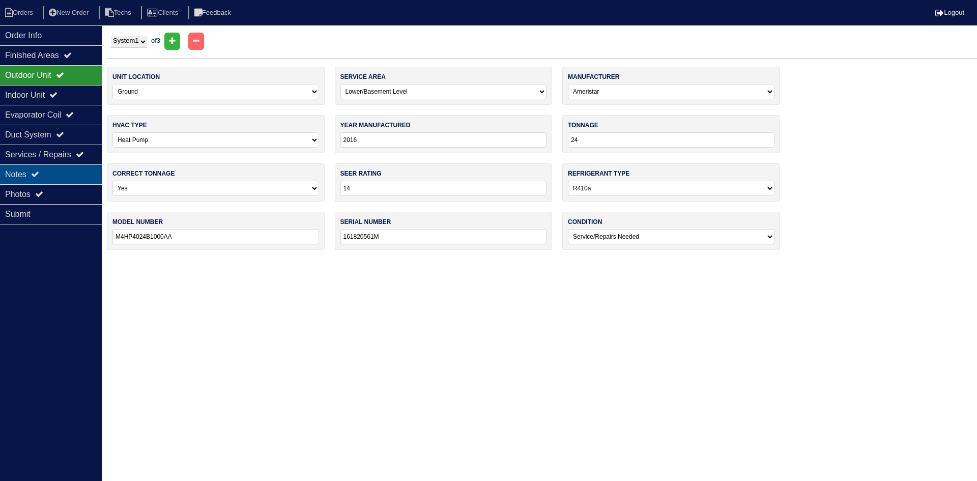
click at [65, 171] on div "Notes" at bounding box center [51, 174] width 102 height 20
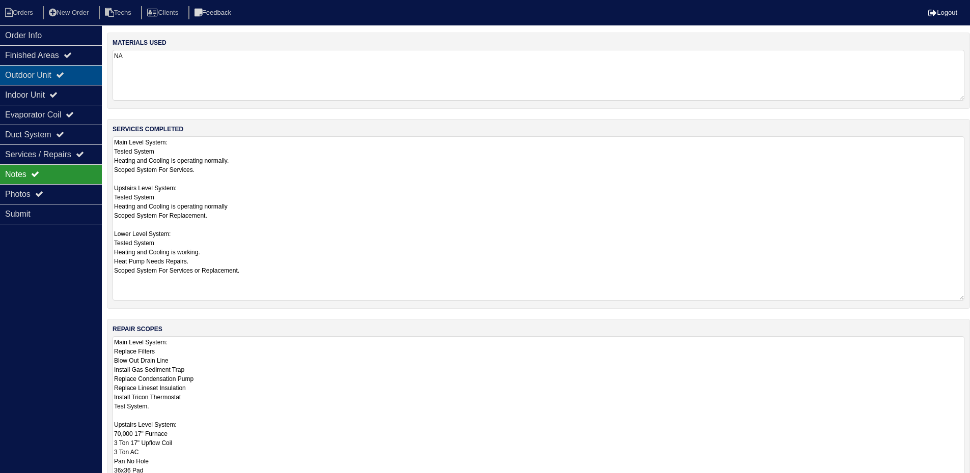
click at [64, 76] on icon at bounding box center [60, 75] width 8 height 8
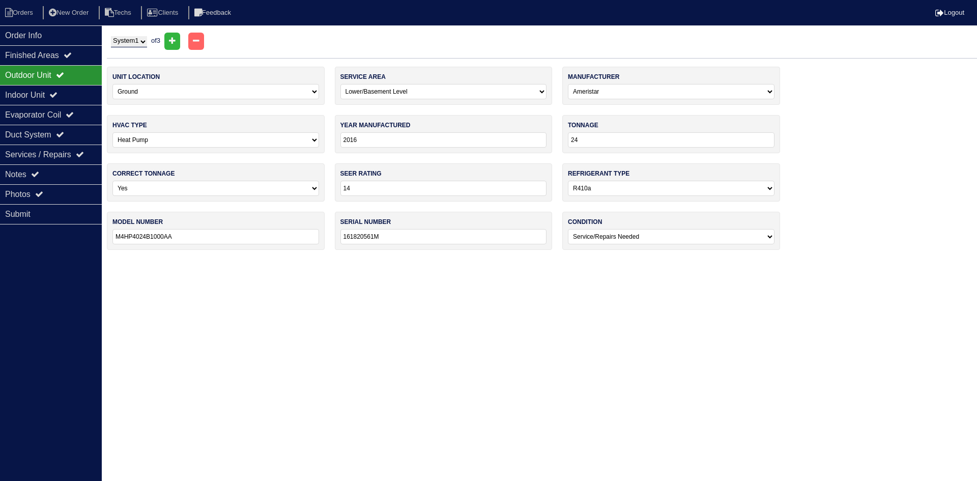
click at [147, 41] on select "System 1 System 2 System 3" at bounding box center [129, 41] width 36 height 11
select select "2"
click at [111, 36] on select "System 1 System 2 System 3" at bounding box center [129, 41] width 36 height 11
select select "0"
select select "[PERSON_NAME]"
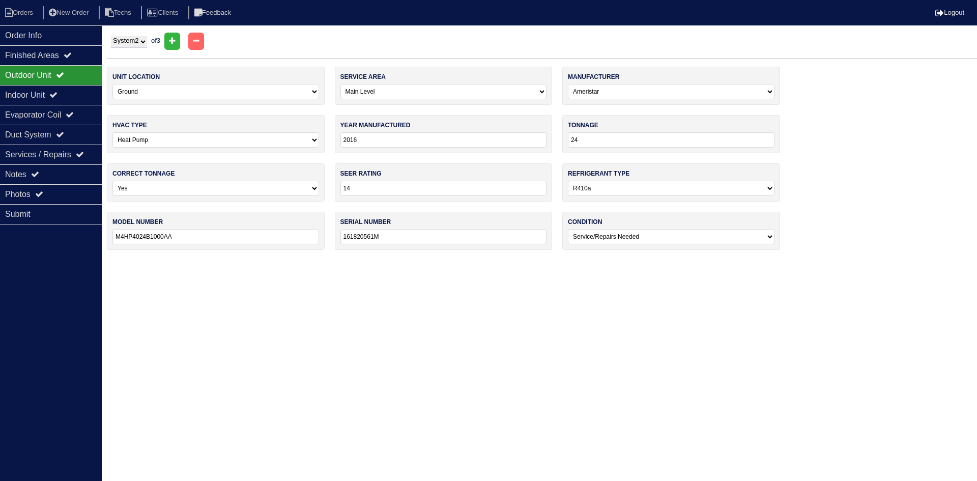
select select "0"
type input "2022"
type input "GSXN402410AA"
type input "2208433997"
select select "0"
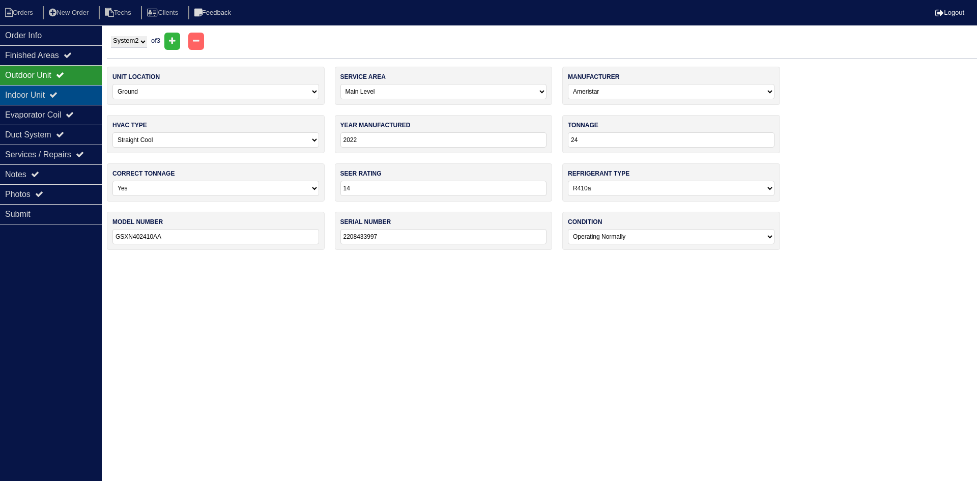
click at [64, 90] on div "Indoor Unit" at bounding box center [51, 95] width 102 height 20
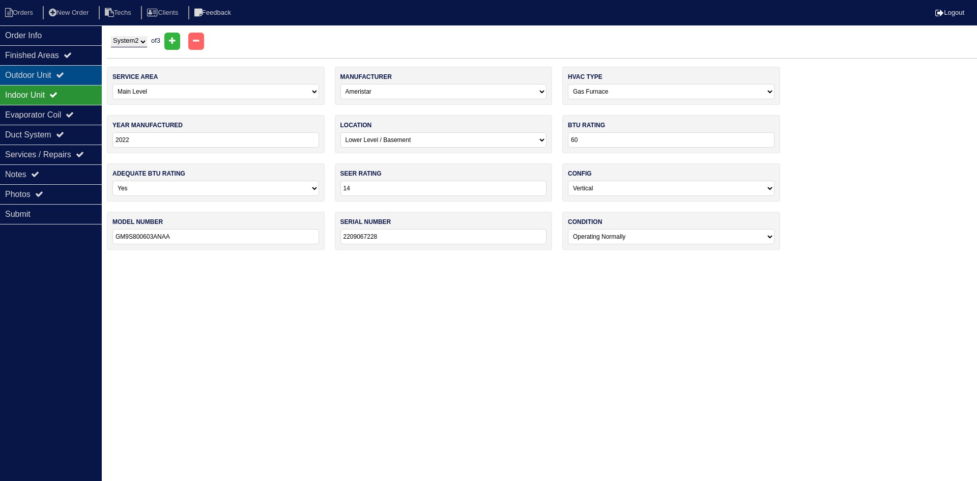
click at [64, 75] on icon at bounding box center [60, 75] width 8 height 8
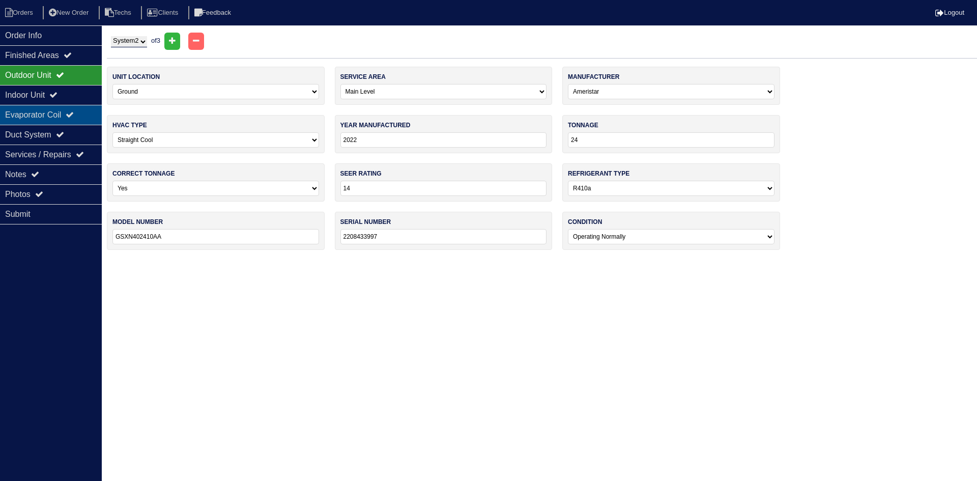
click at [70, 110] on div "Evaporator Coil" at bounding box center [51, 115] width 102 height 20
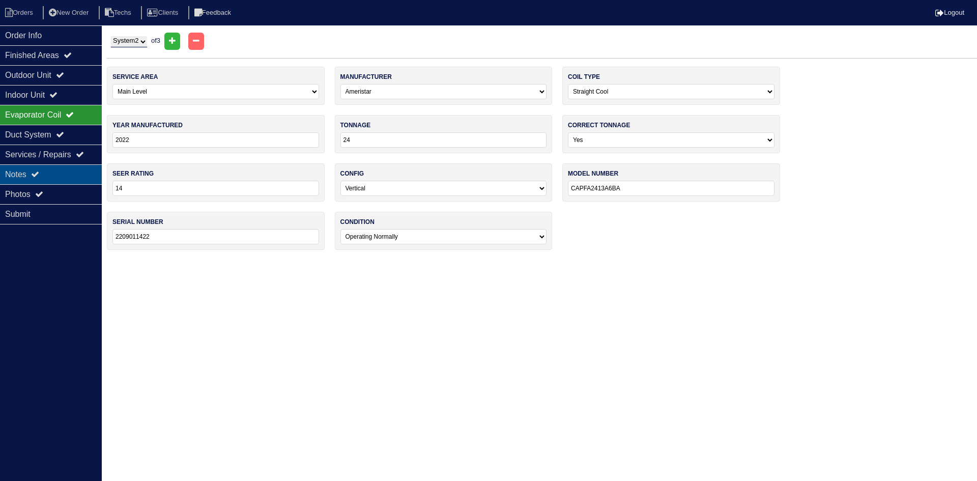
click at [63, 175] on div "Notes" at bounding box center [51, 174] width 102 height 20
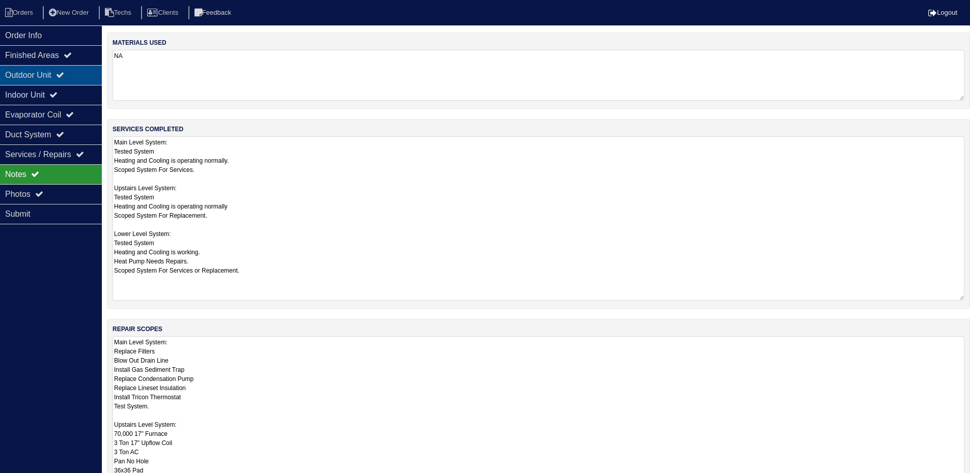
click at [64, 78] on icon at bounding box center [60, 75] width 8 height 8
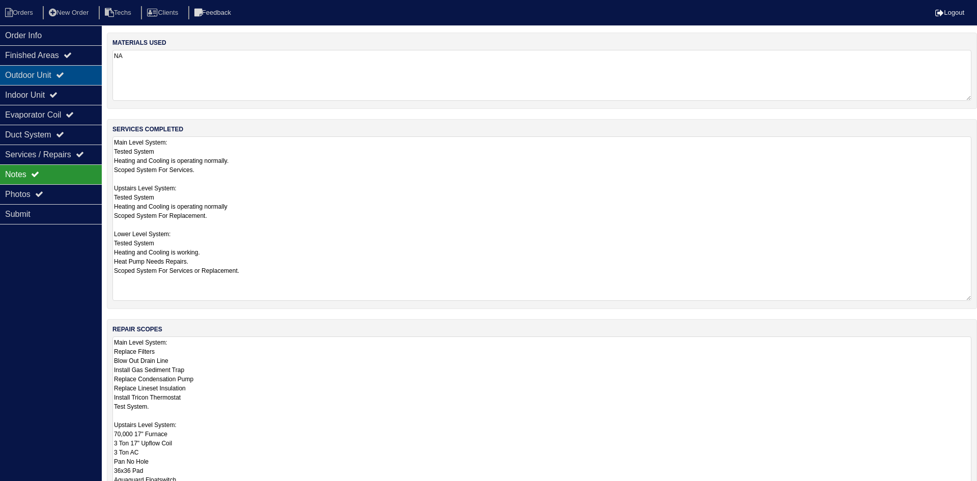
select select "2"
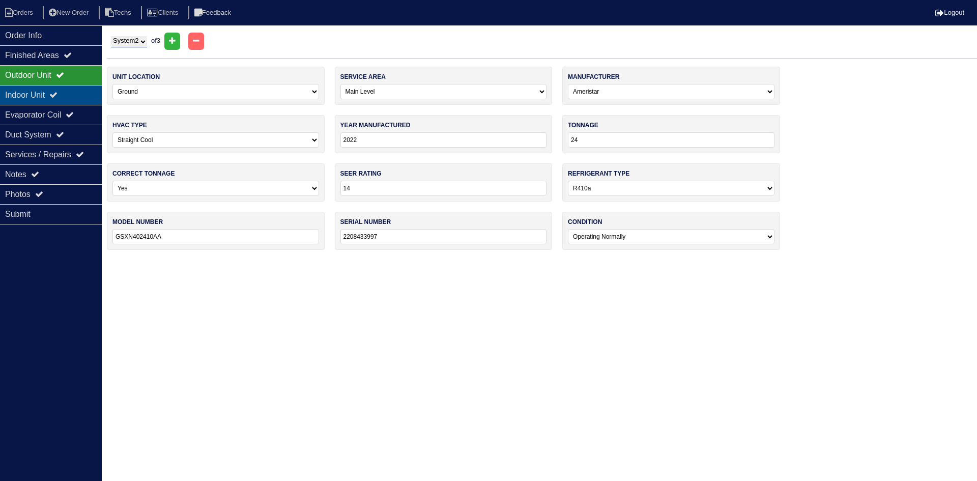
click at [58, 97] on icon at bounding box center [53, 95] width 8 height 8
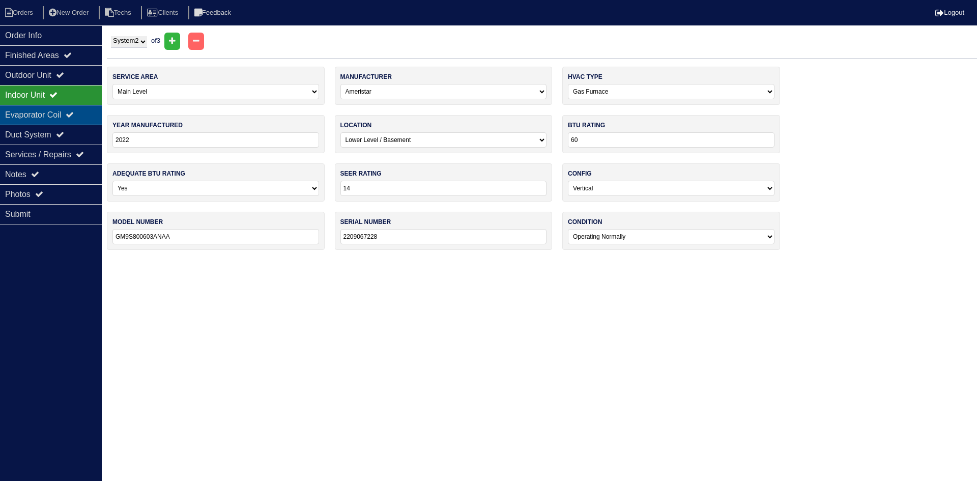
click at [59, 109] on div "Evaporator Coil" at bounding box center [51, 115] width 102 height 20
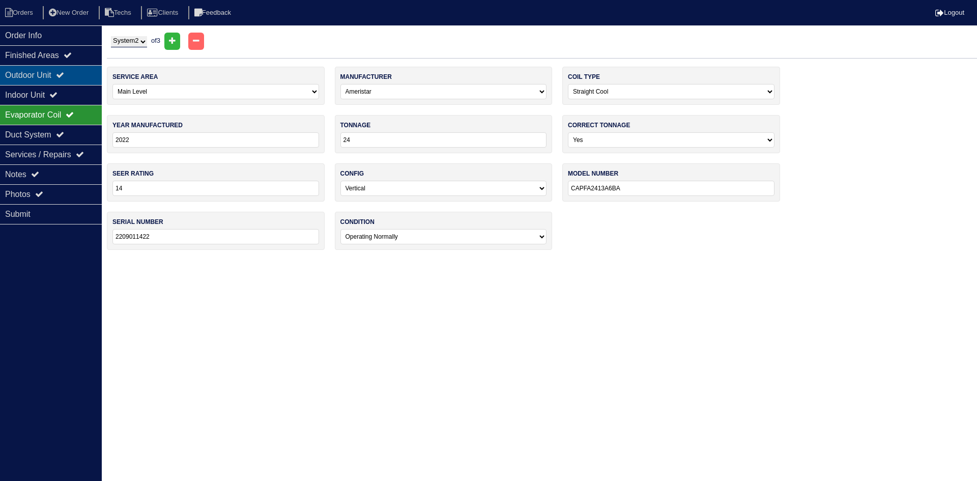
click at [56, 74] on div "Outdoor Unit" at bounding box center [51, 75] width 102 height 20
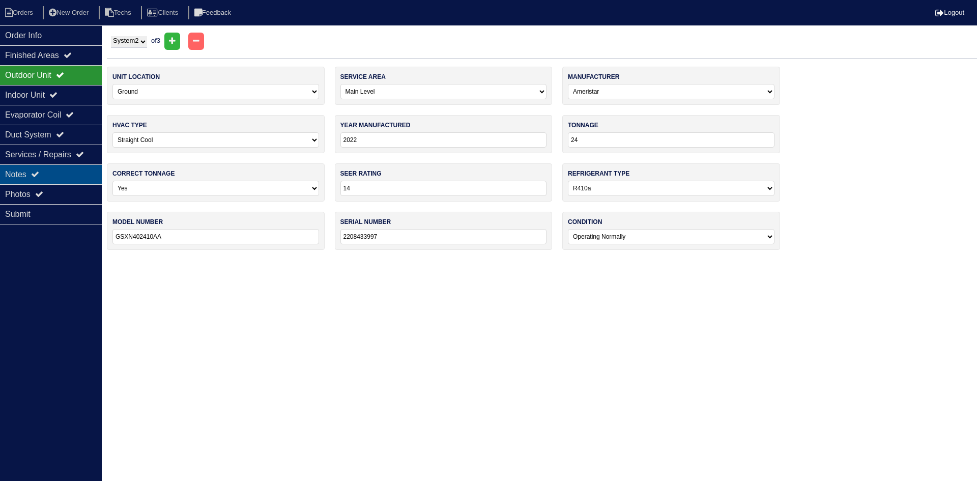
click at [23, 179] on div "Notes" at bounding box center [51, 174] width 102 height 20
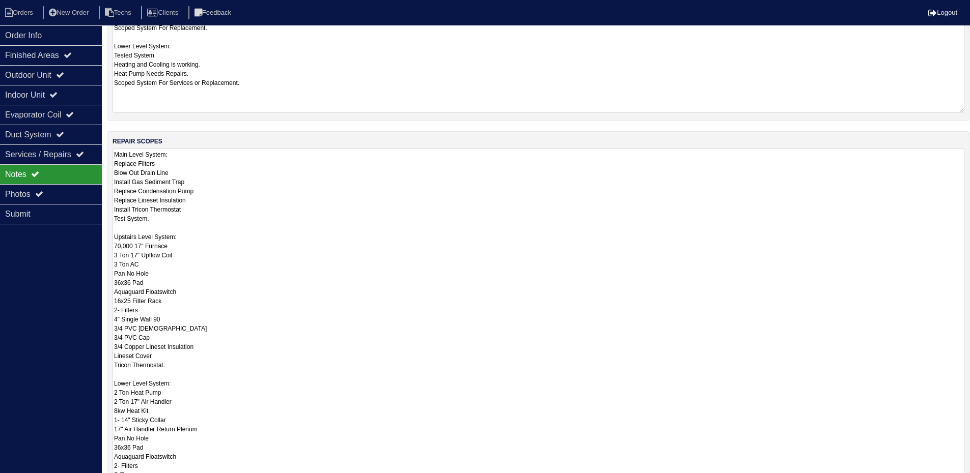
scroll to position [204, 0]
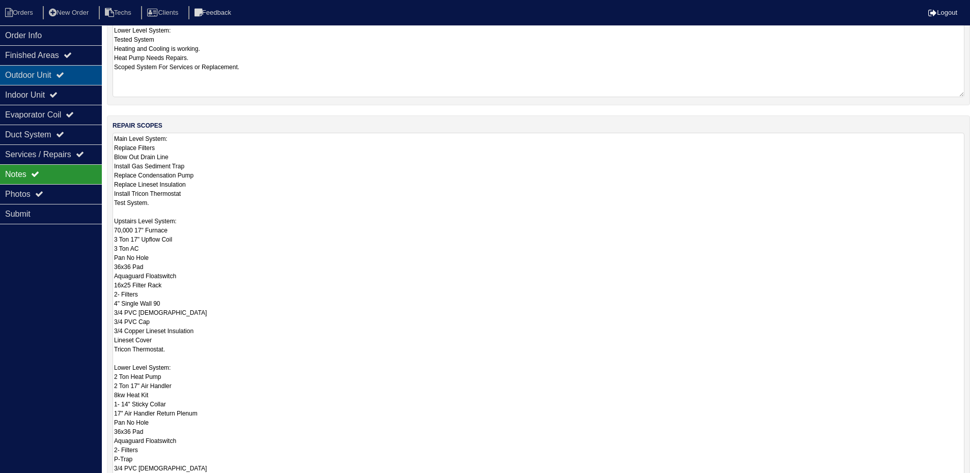
drag, startPoint x: 40, startPoint y: 72, endPoint x: 45, endPoint y: 66, distance: 8.0
click at [40, 72] on div "Outdoor Unit" at bounding box center [51, 75] width 102 height 20
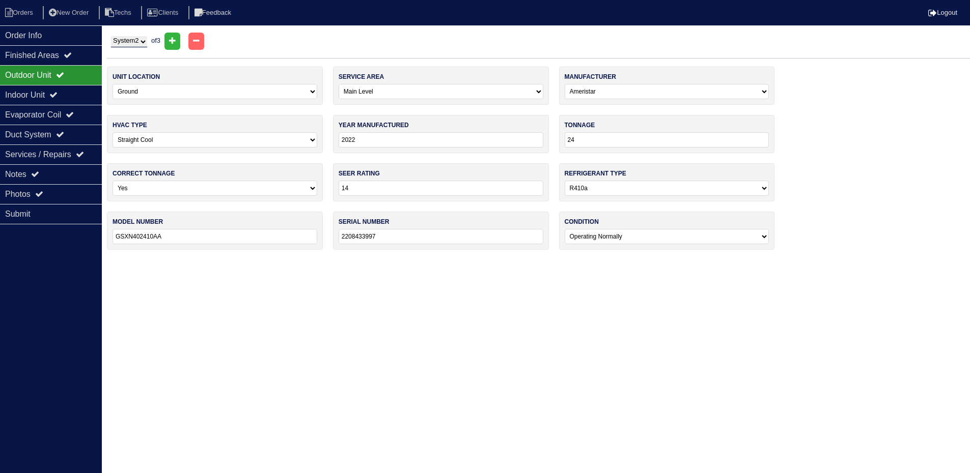
scroll to position [0, 0]
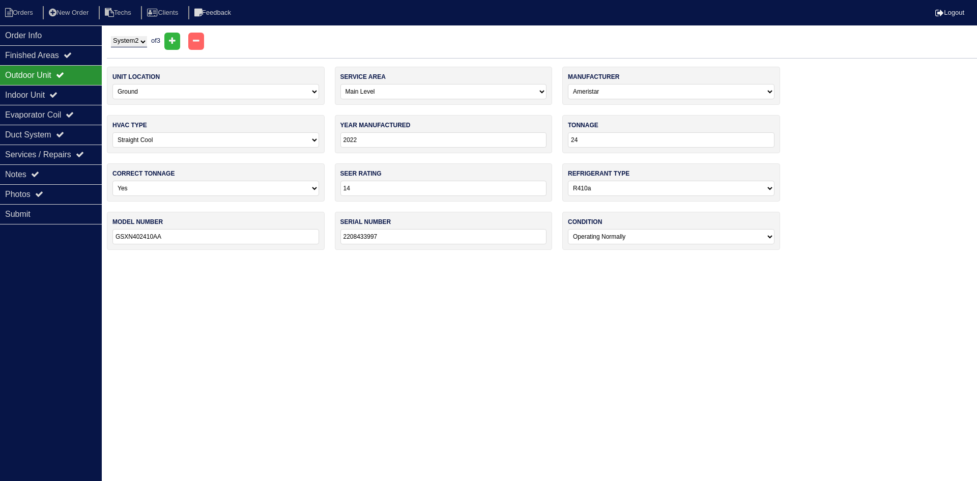
click at [128, 42] on select "System 1 System 2 System 3" at bounding box center [129, 41] width 36 height 11
select select "3"
click at [111, 36] on select "System 1 System 2 System 3" at bounding box center [129, 41] width 36 height 11
select select "1"
select select "[PERSON_NAME]"
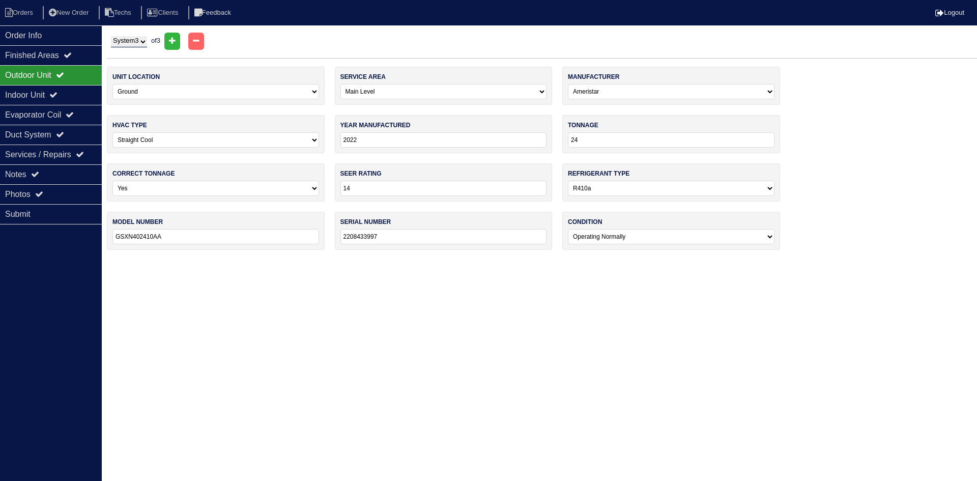
type input "2009"
type input "36"
type input "13"
type input "N4A336AK8200"
type input "E093311450"
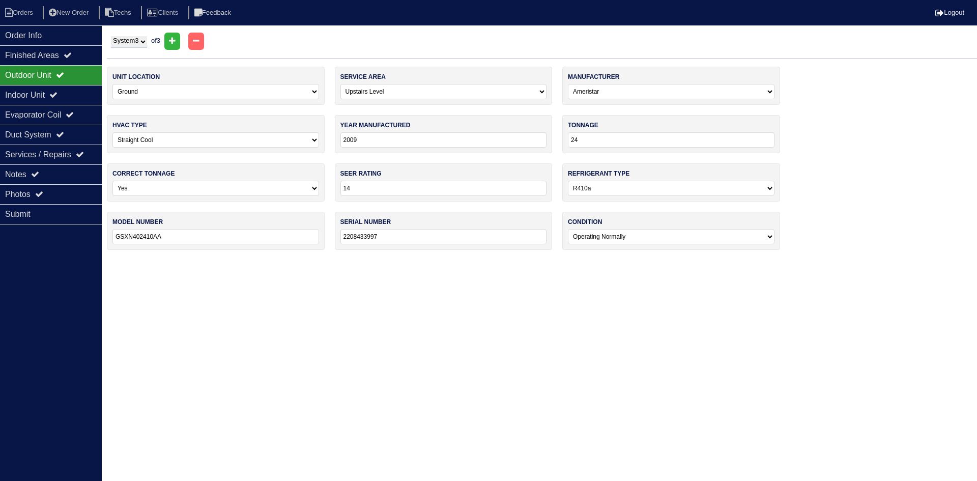
select select "2"
click at [74, 95] on div "Indoor Unit" at bounding box center [51, 95] width 102 height 20
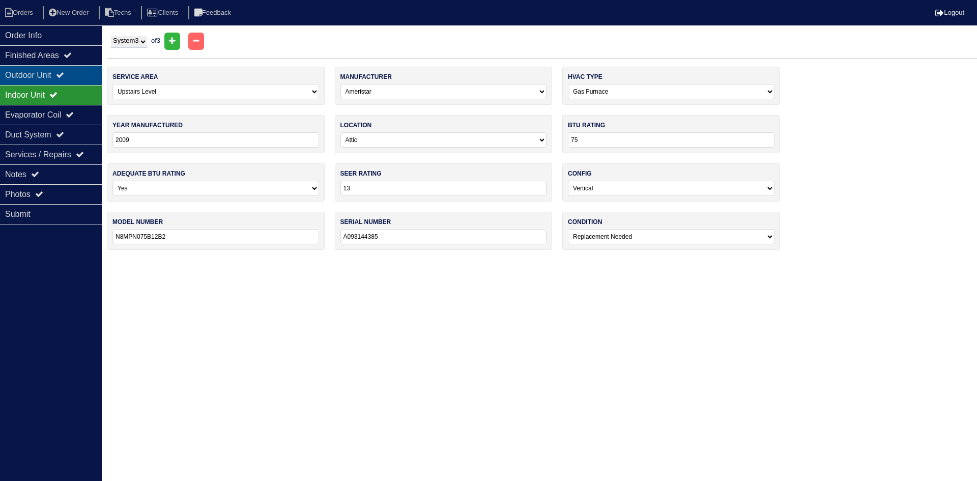
click at [72, 77] on div "Outdoor Unit" at bounding box center [51, 75] width 102 height 20
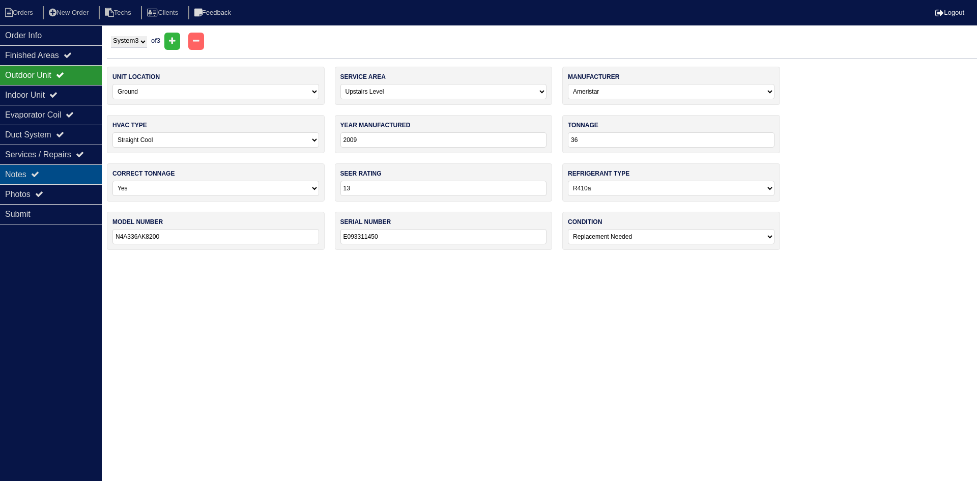
drag, startPoint x: 35, startPoint y: 172, endPoint x: 58, endPoint y: 176, distance: 23.4
click at [35, 171] on icon at bounding box center [35, 174] width 8 height 8
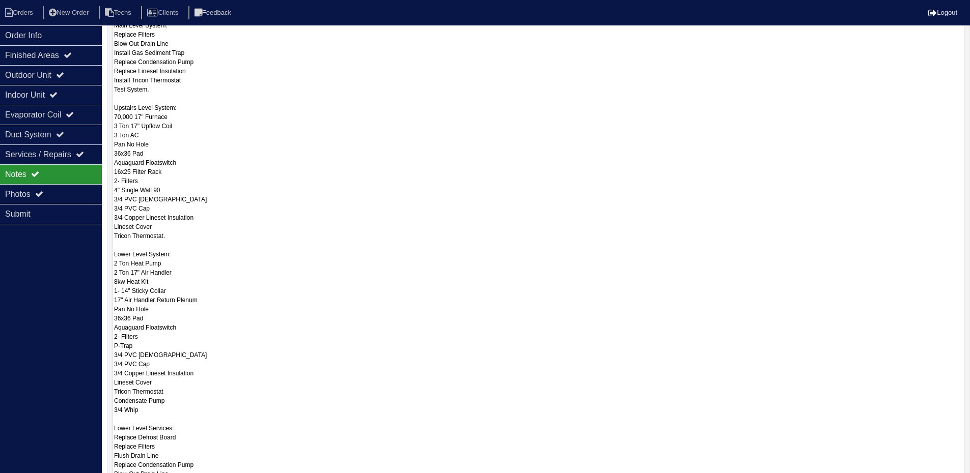
scroll to position [305, 0]
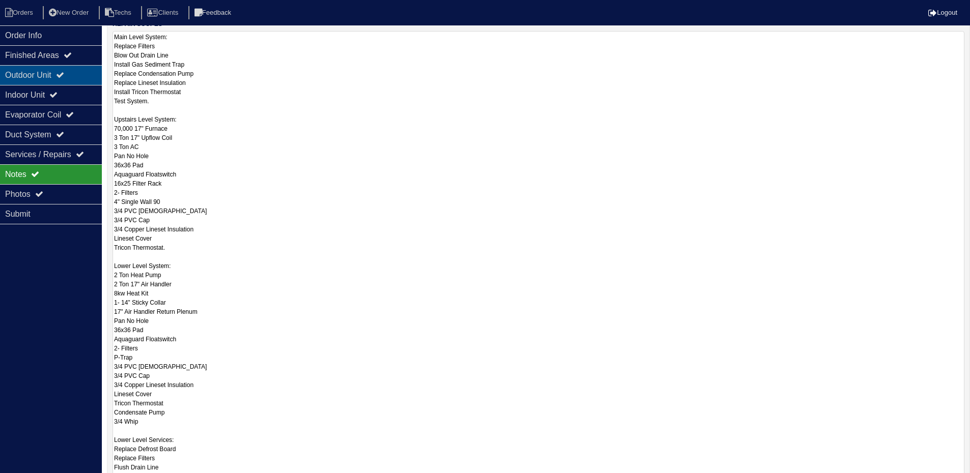
click at [64, 75] on icon at bounding box center [60, 75] width 8 height 8
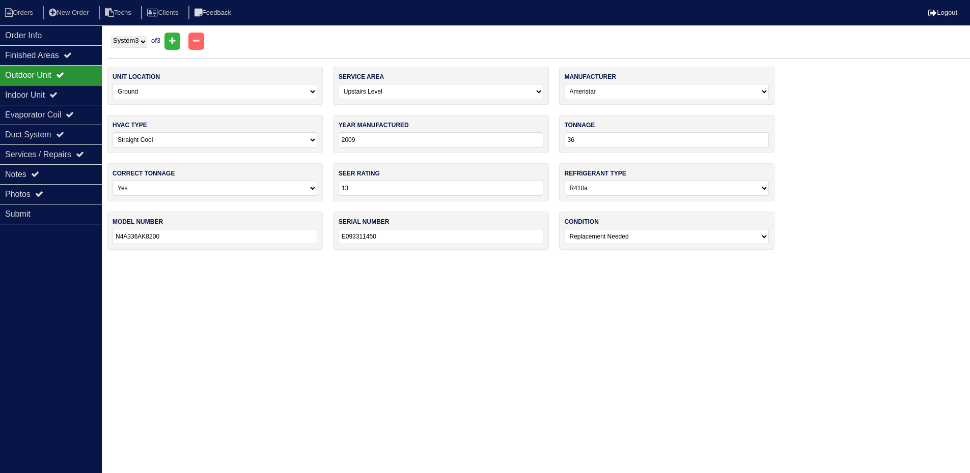
scroll to position [0, 0]
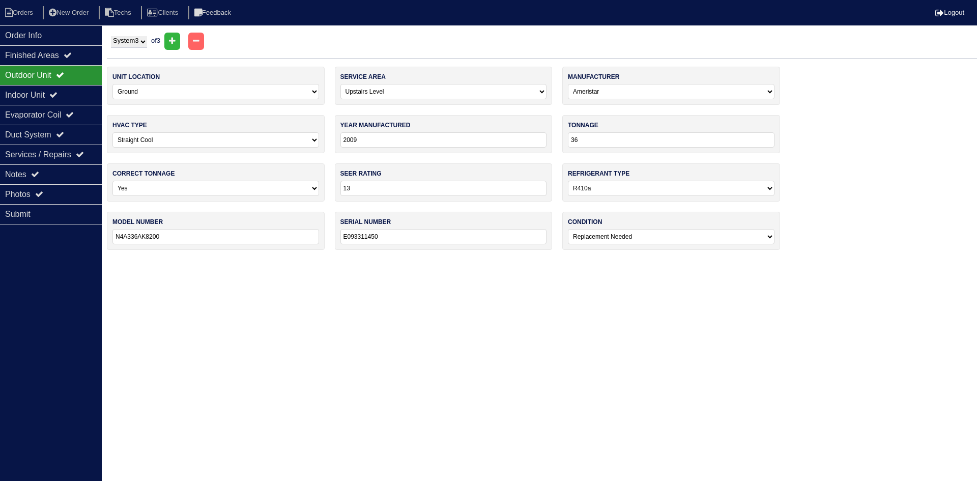
click at [134, 44] on select "System 1 System 2 System 3" at bounding box center [129, 41] width 36 height 11
select select "1"
click at [111, 36] on select "System 1 System 2 System 3" at bounding box center [129, 41] width 36 height 11
select select "2"
select select "Ameristar"
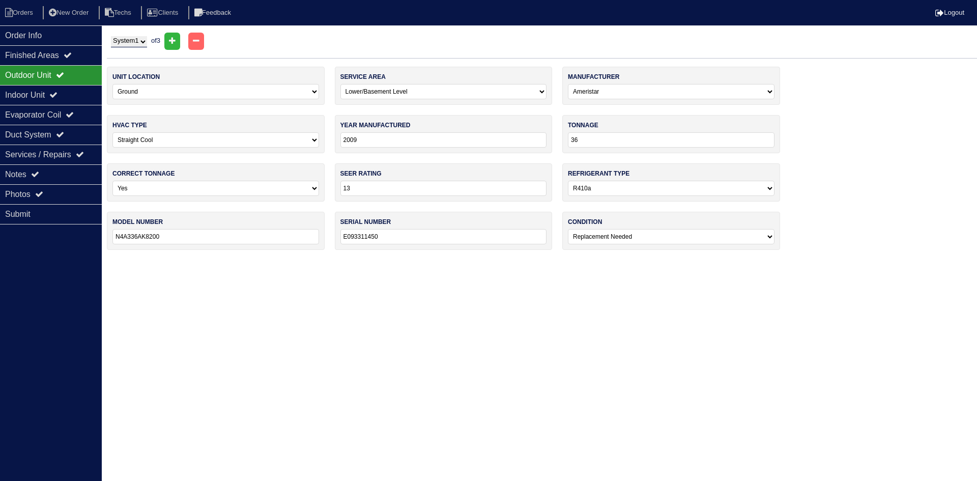
select select "1"
type input "2016"
type input "24"
type input "14"
type input "M4HP4024B1000AA"
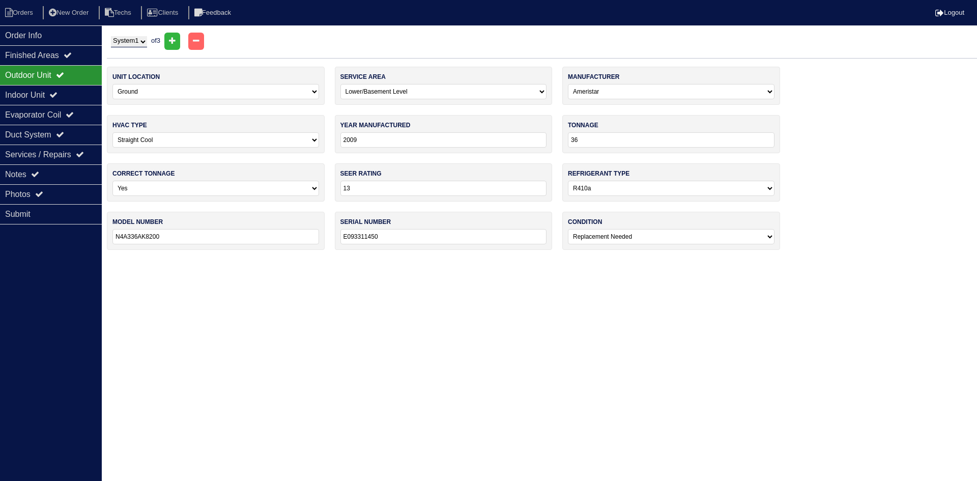
type input "161820561M"
select select "1"
select select "2"
select select "Ameristar"
select select "1"
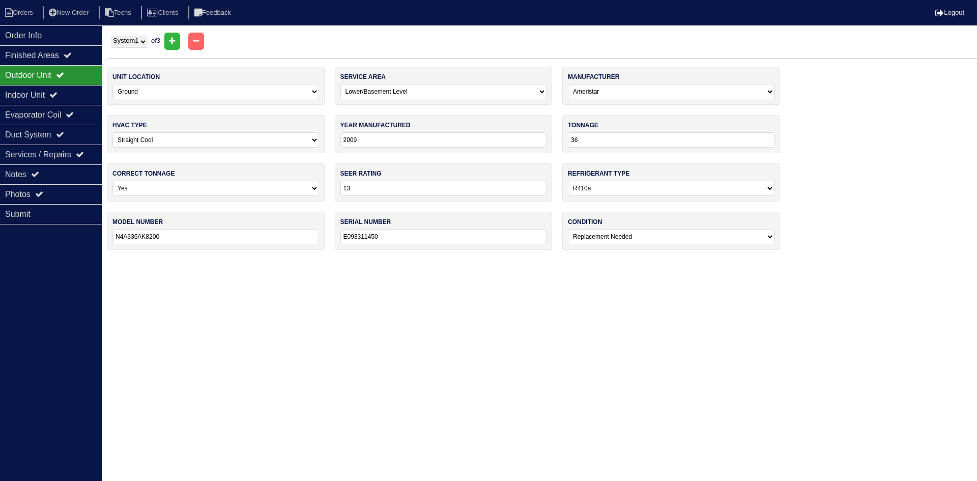
type input "2016"
select select "3"
type input "24"
type input "14"
type input "M4AH4025A1000AA"
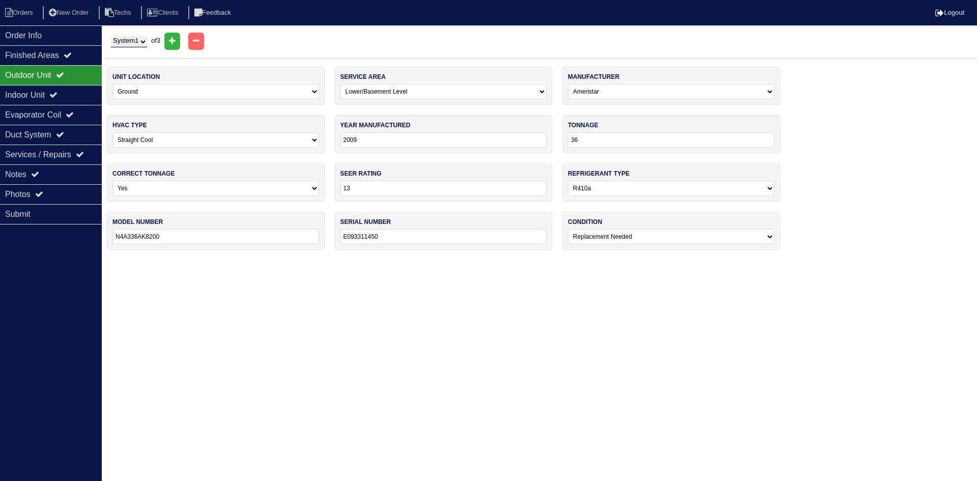
type input "162130495M"
select select "0"
click at [72, 90] on div "Indoor Unit" at bounding box center [51, 95] width 102 height 20
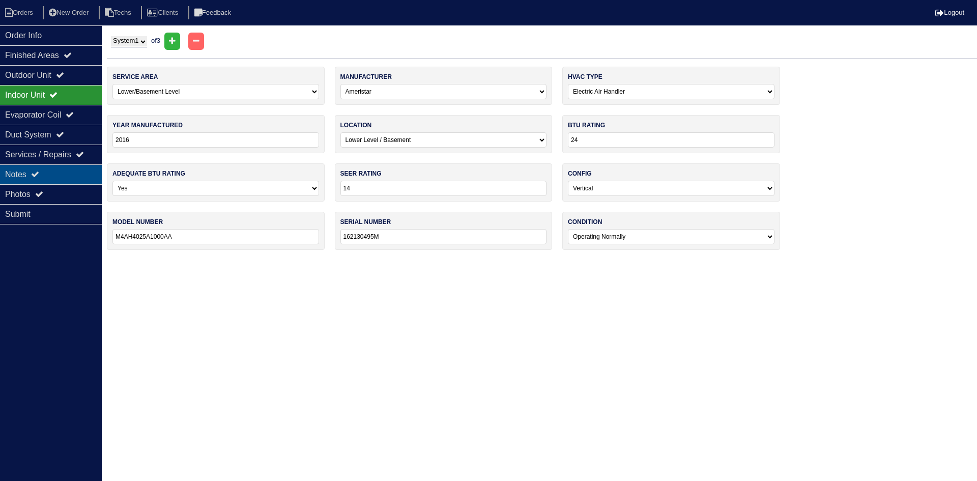
click at [71, 173] on div "Notes" at bounding box center [51, 174] width 102 height 20
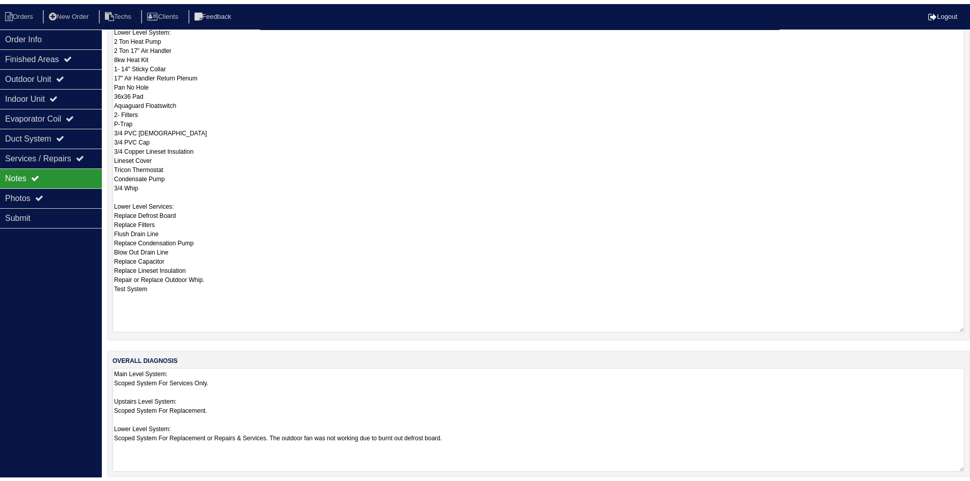
scroll to position [556, 0]
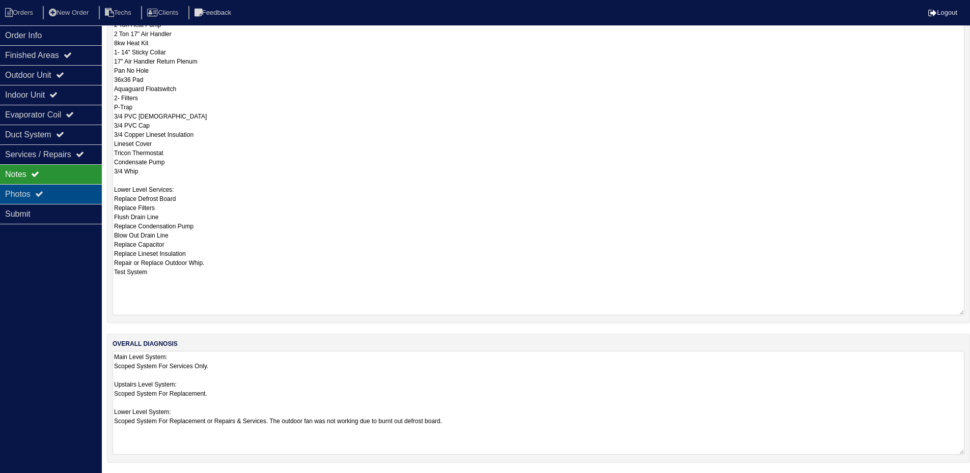
click at [49, 194] on div "Photos" at bounding box center [51, 194] width 102 height 20
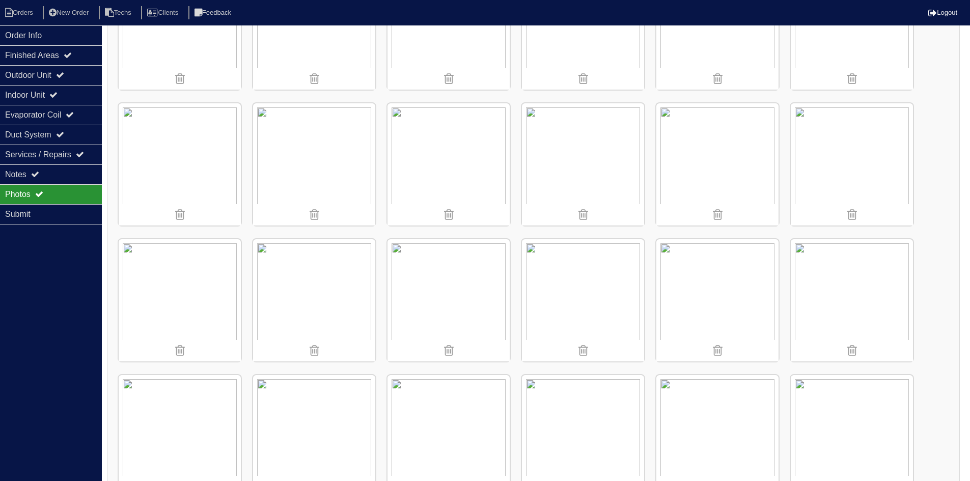
scroll to position [709, 0]
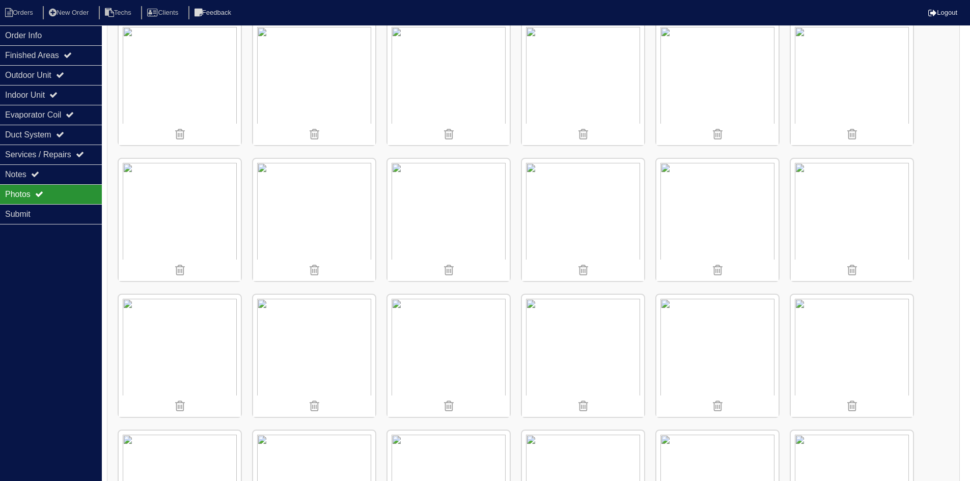
click at [842, 220] on img at bounding box center [852, 220] width 122 height 122
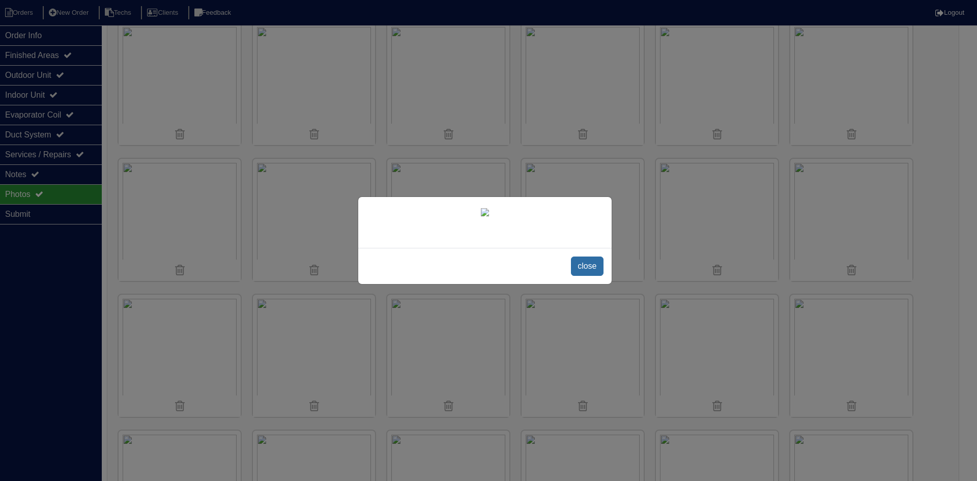
click at [585, 266] on span "close" at bounding box center [587, 266] width 32 height 19
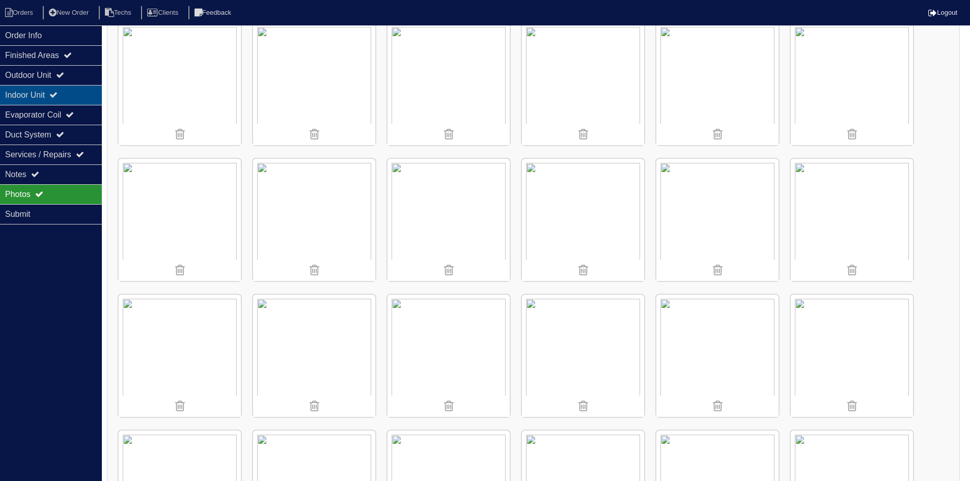
click at [59, 90] on div "Indoor Unit" at bounding box center [51, 95] width 102 height 20
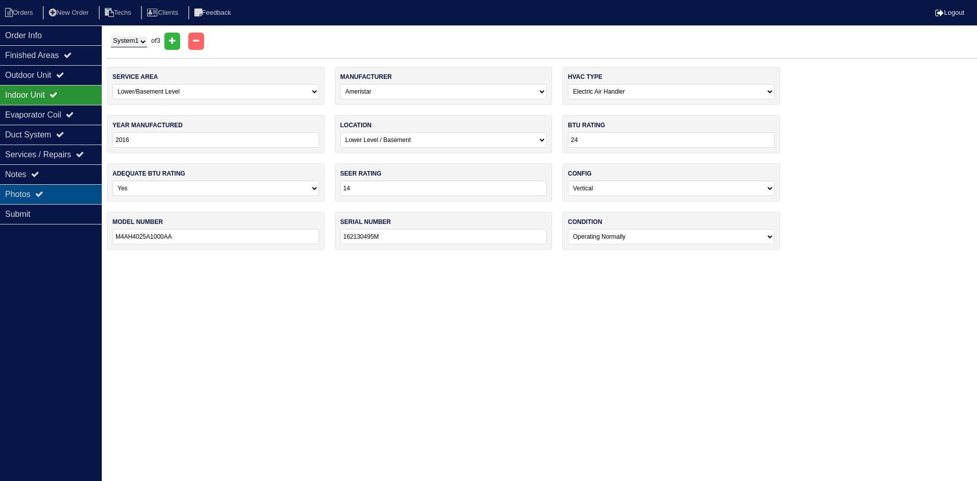
click at [59, 197] on div "Photos" at bounding box center [51, 194] width 102 height 20
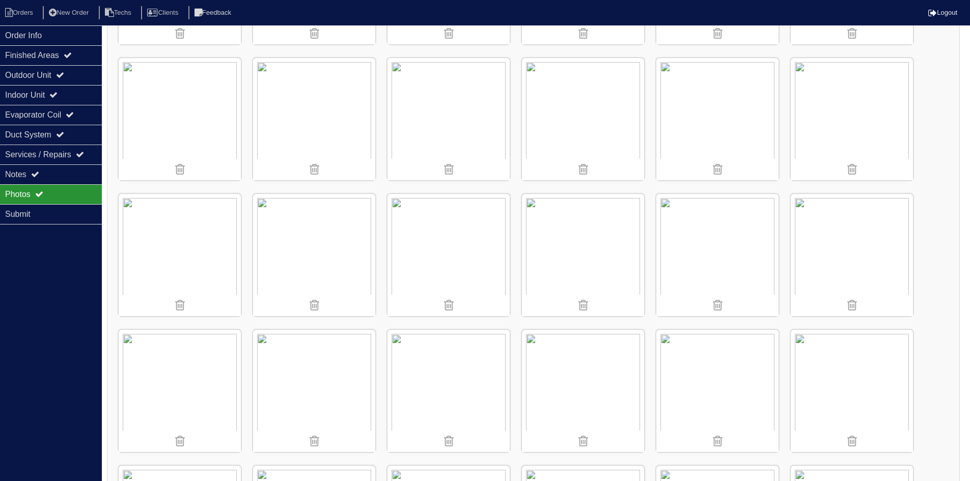
scroll to position [815, 0]
click at [325, 257] on img at bounding box center [314, 250] width 122 height 122
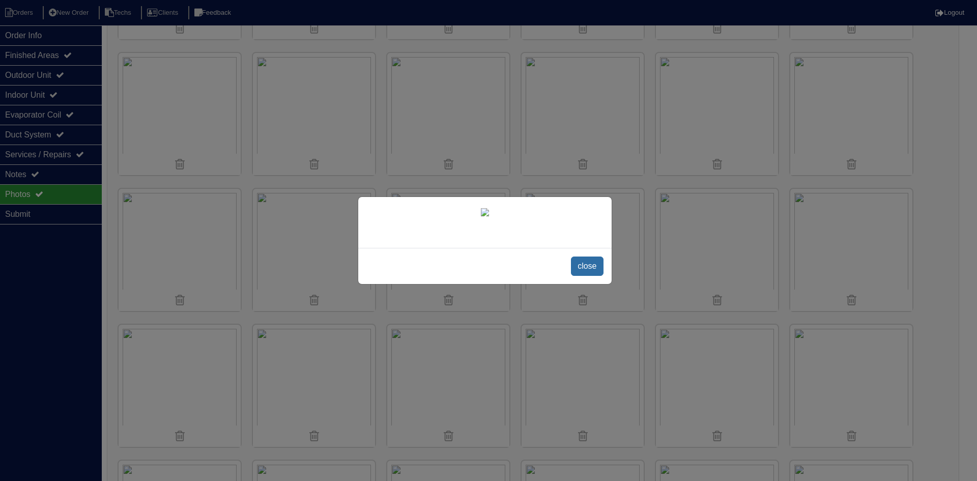
click at [580, 264] on span "close" at bounding box center [587, 266] width 32 height 19
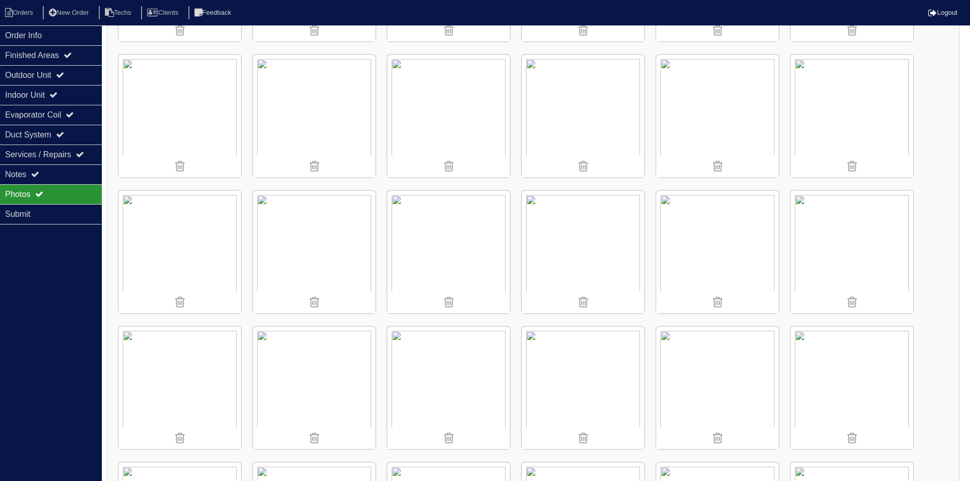
scroll to position [1527, 0]
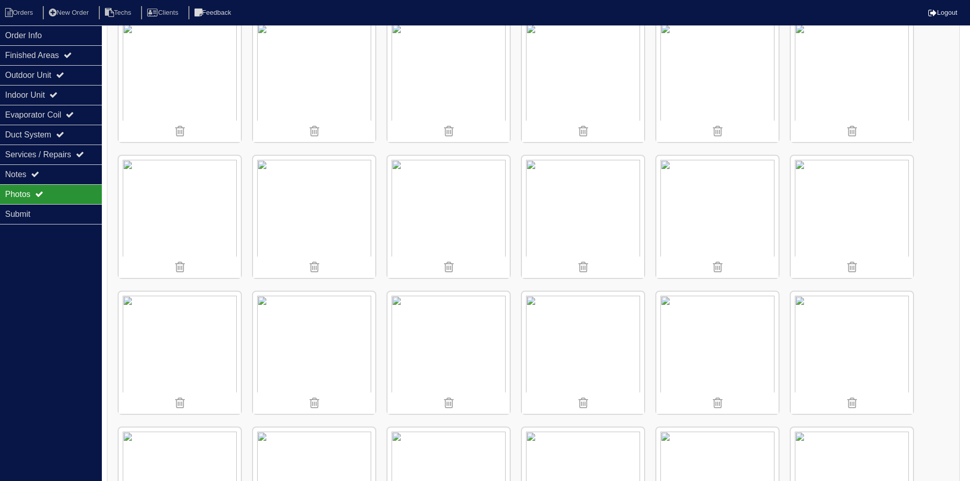
click at [194, 204] on img at bounding box center [180, 217] width 122 height 122
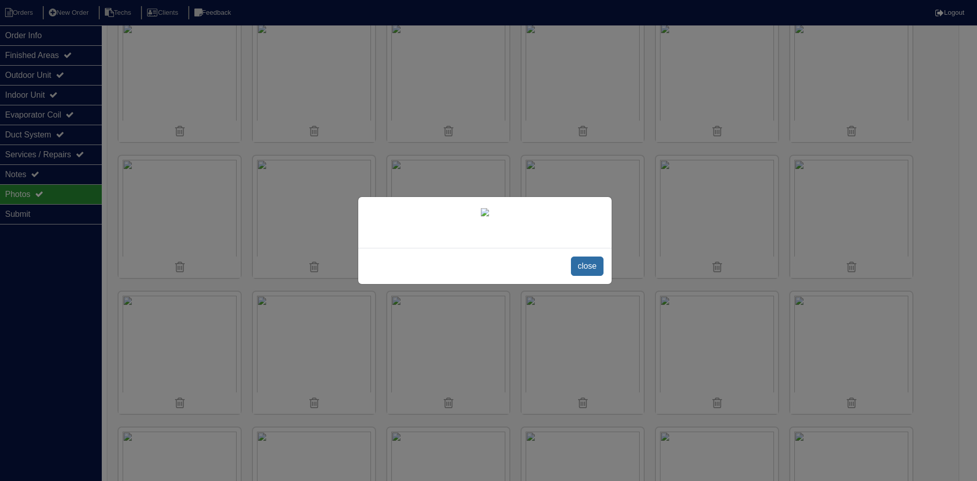
click at [583, 263] on span "close" at bounding box center [587, 266] width 32 height 19
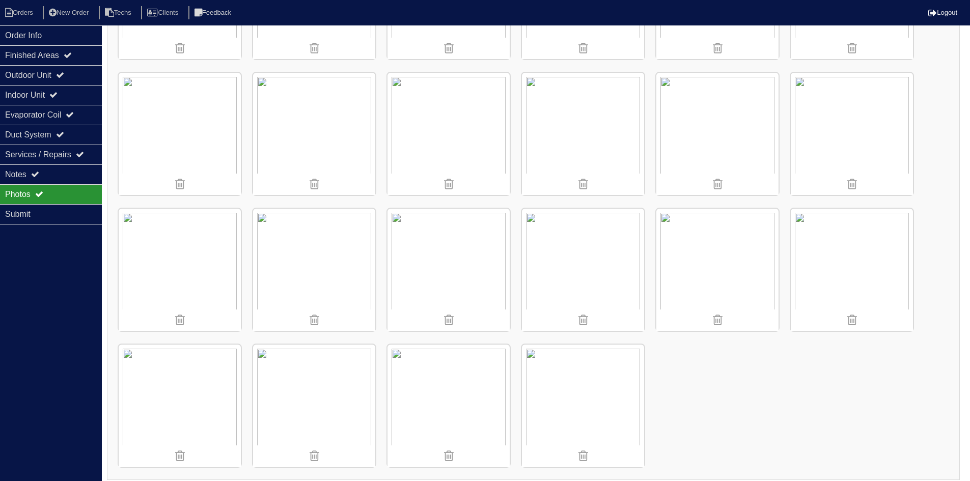
scroll to position [1748, 0]
click at [38, 171] on icon at bounding box center [35, 174] width 8 height 8
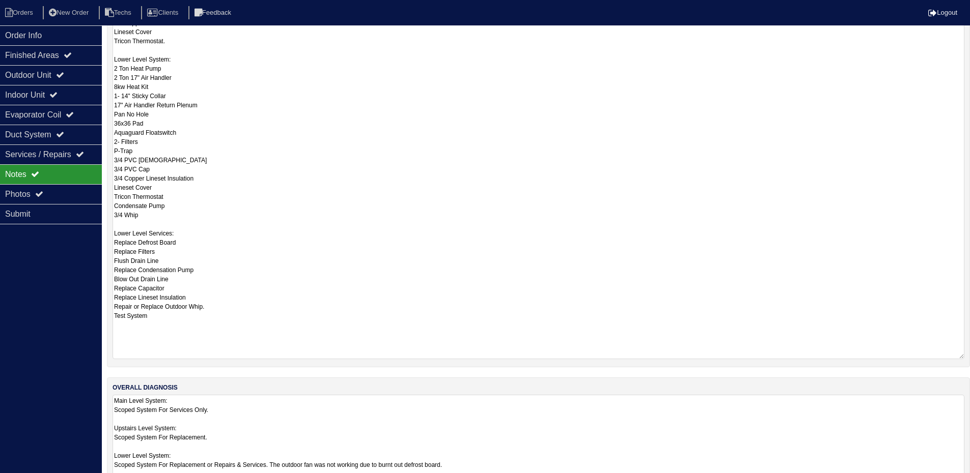
scroll to position [454, 0]
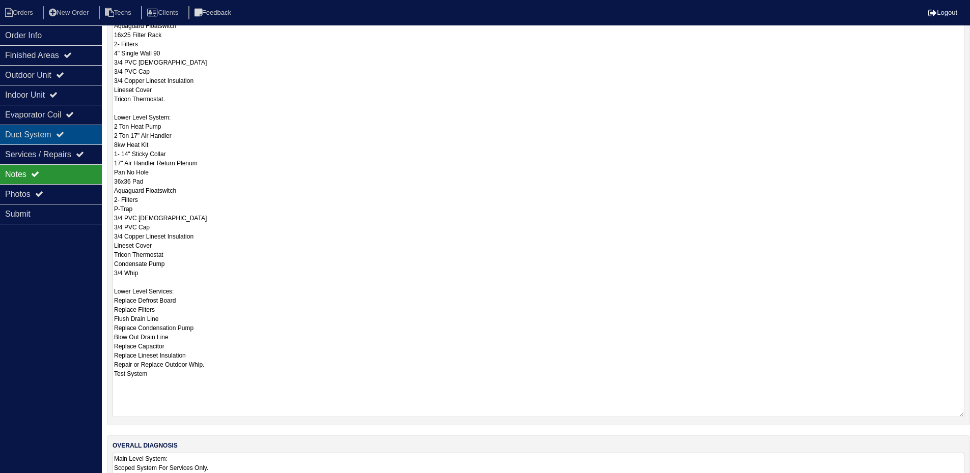
click at [54, 132] on div "Duct System" at bounding box center [51, 135] width 102 height 20
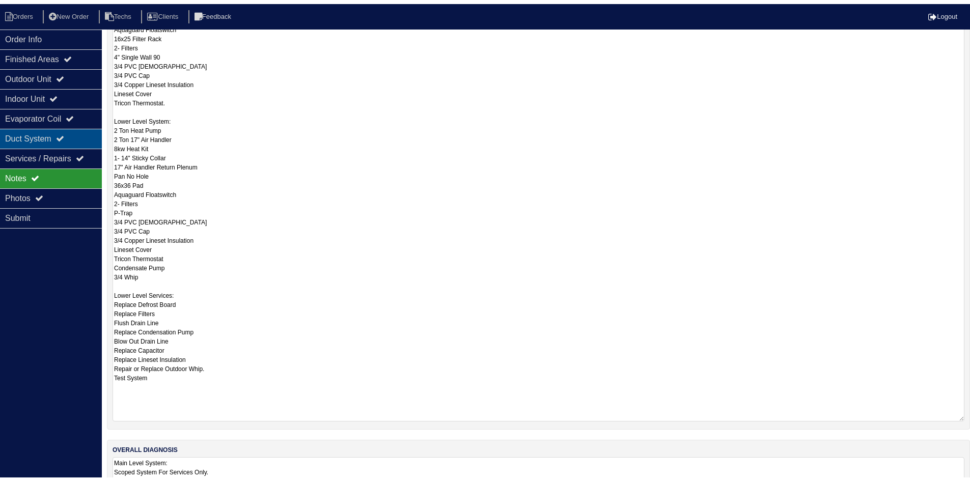
scroll to position [0, 0]
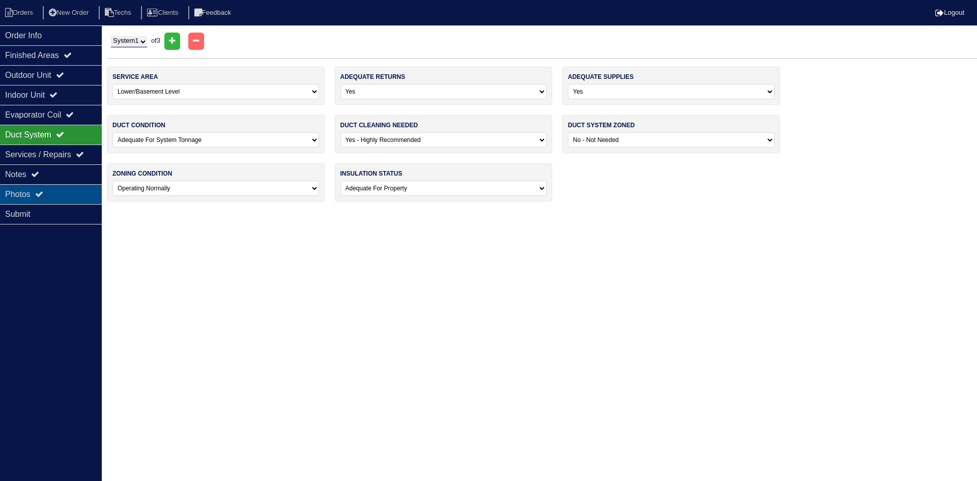
click at [57, 192] on div "Photos" at bounding box center [51, 194] width 102 height 20
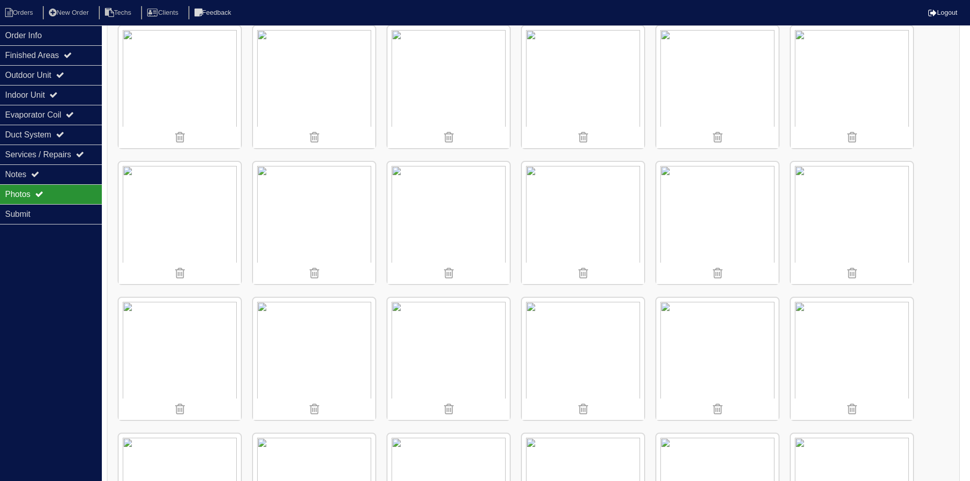
scroll to position [305, 0]
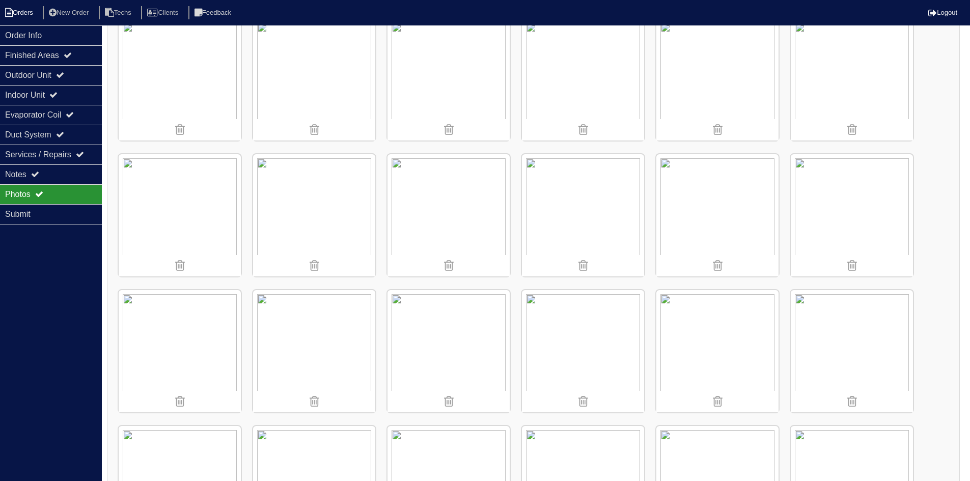
click at [30, 12] on li "Orders" at bounding box center [20, 13] width 41 height 14
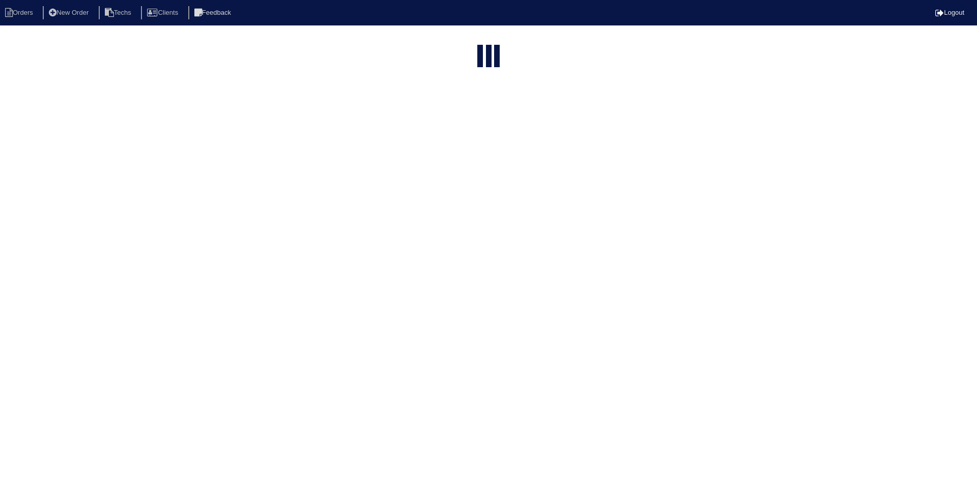
select select "15"
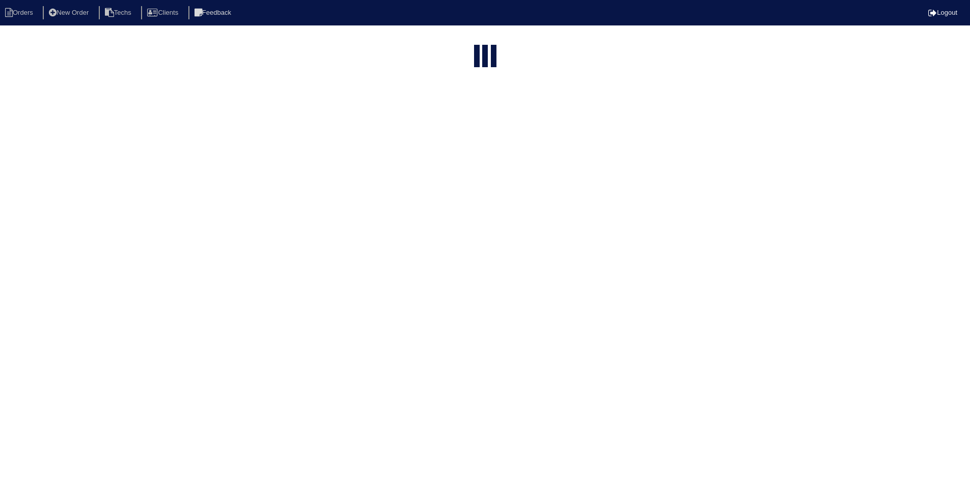
select select "field complete"
select select "need to quote"
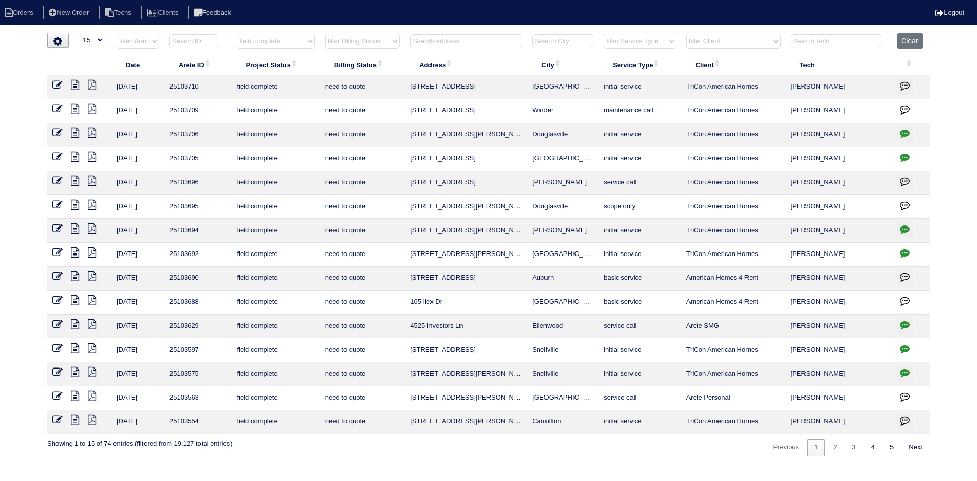
click at [72, 229] on icon at bounding box center [75, 228] width 9 height 10
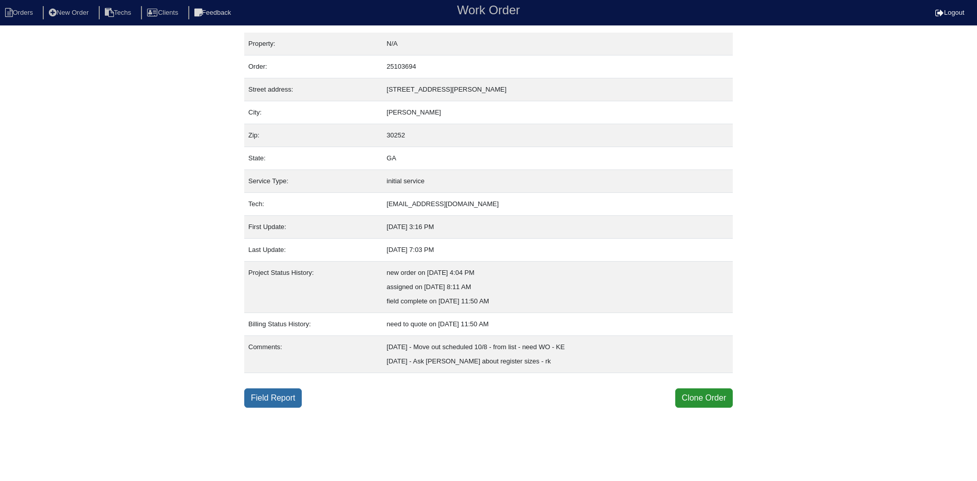
click at [277, 400] on link "Field Report" at bounding box center [273, 397] width 58 height 19
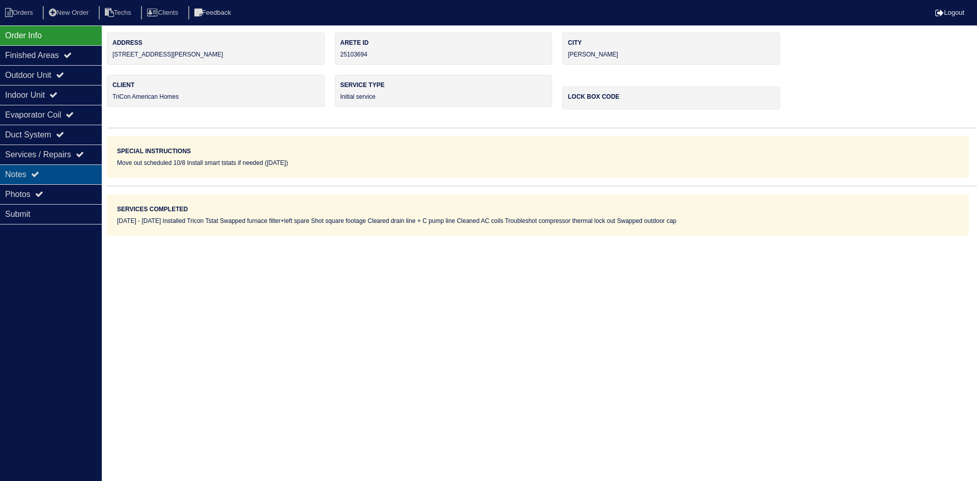
click at [50, 174] on div "Notes" at bounding box center [51, 174] width 102 height 20
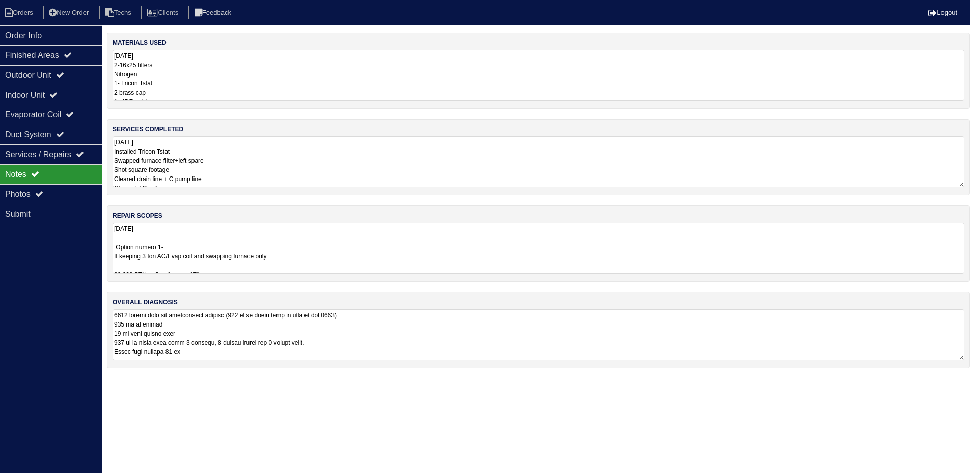
click at [510, 237] on textarea "[DATE] Option numero 1- If keeping 3 ton AC/Evap coil and swapping furnace only…" at bounding box center [539, 248] width 852 height 51
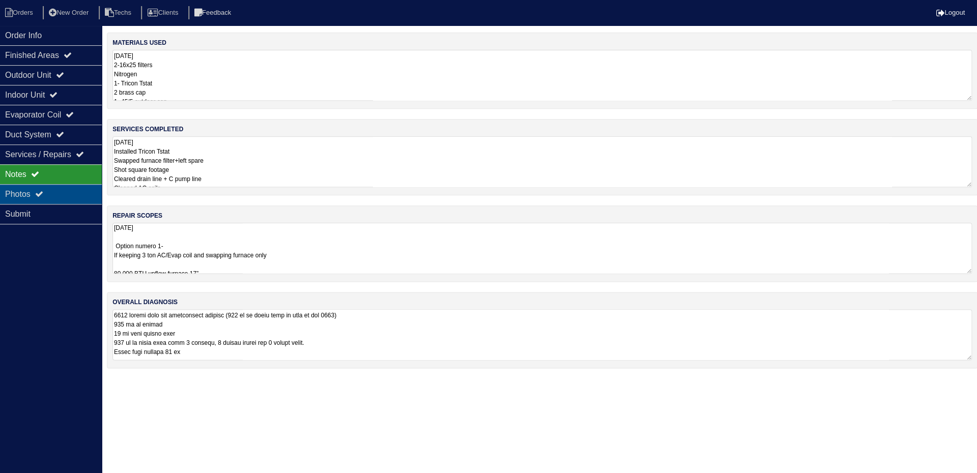
click at [43, 193] on icon at bounding box center [39, 194] width 8 height 8
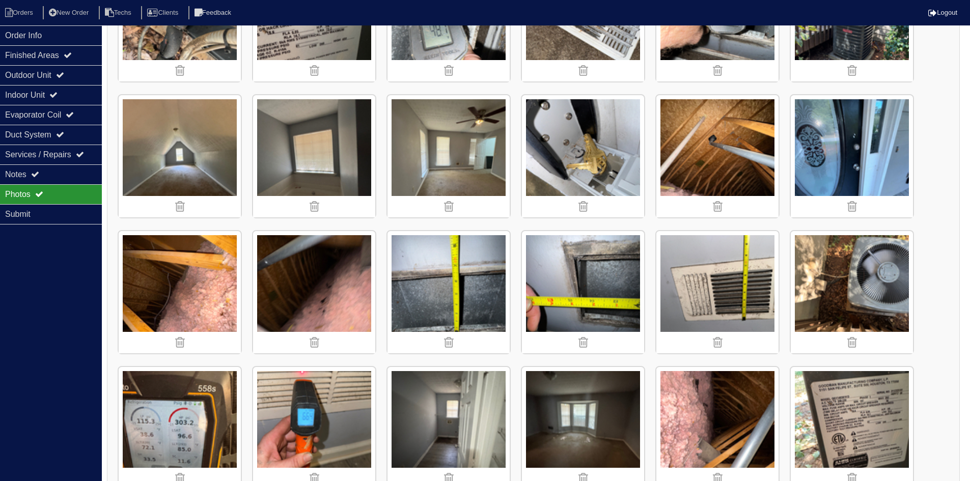
scroll to position [509, 0]
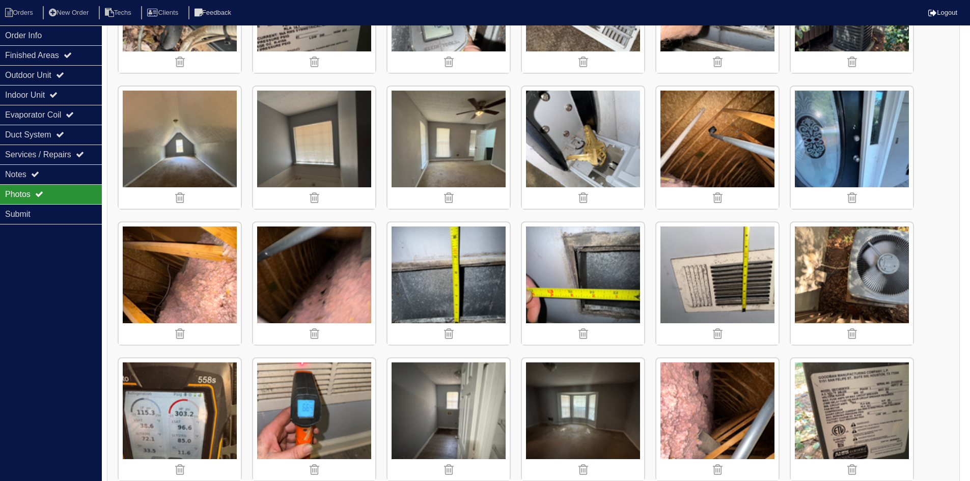
click at [473, 272] on img at bounding box center [448, 283] width 122 height 122
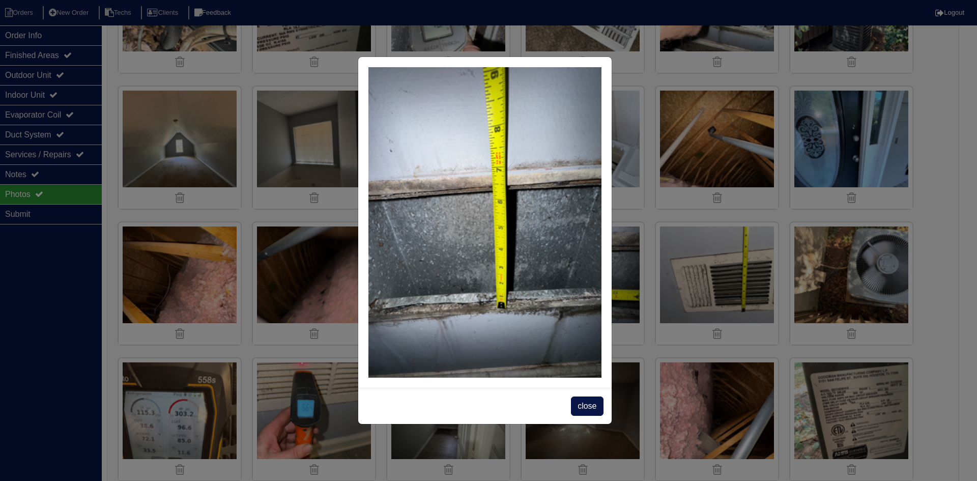
click at [589, 410] on span "close" at bounding box center [587, 406] width 32 height 19
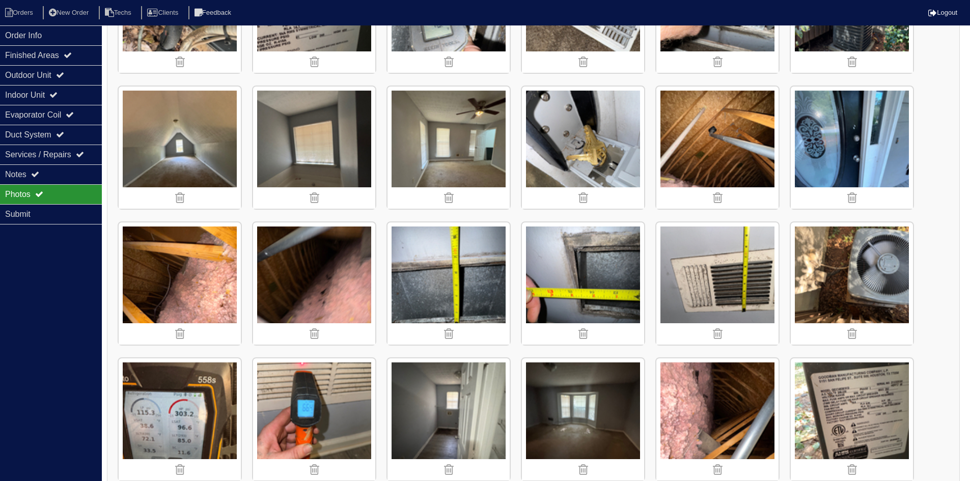
click at [600, 269] on img at bounding box center [583, 283] width 122 height 122
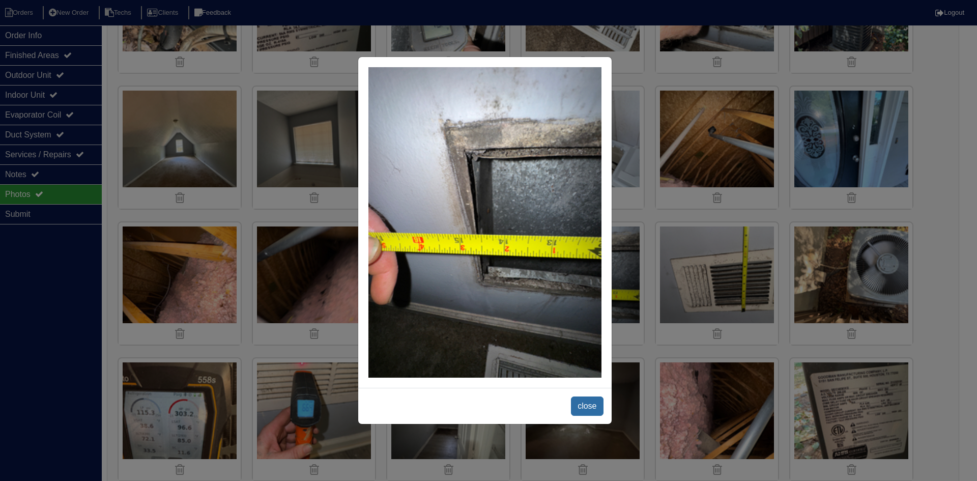
click at [596, 404] on span "close" at bounding box center [587, 406] width 32 height 19
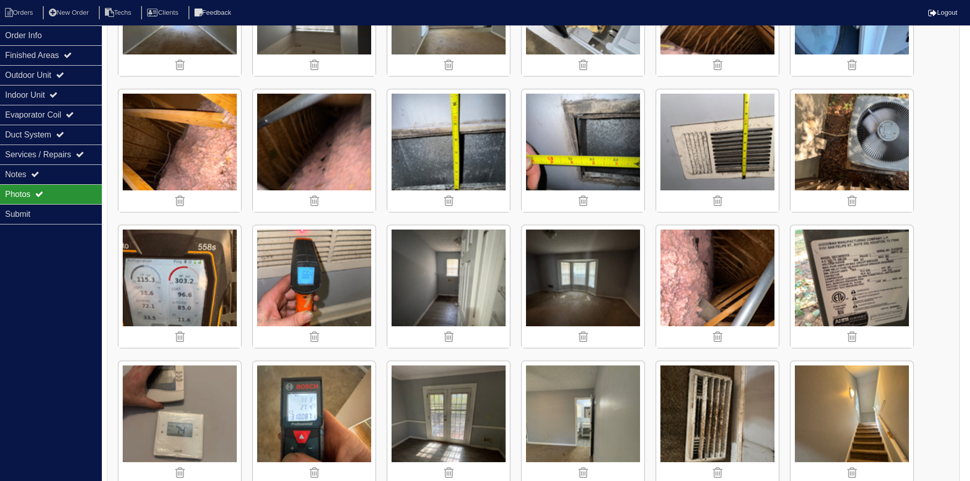
scroll to position [662, 0]
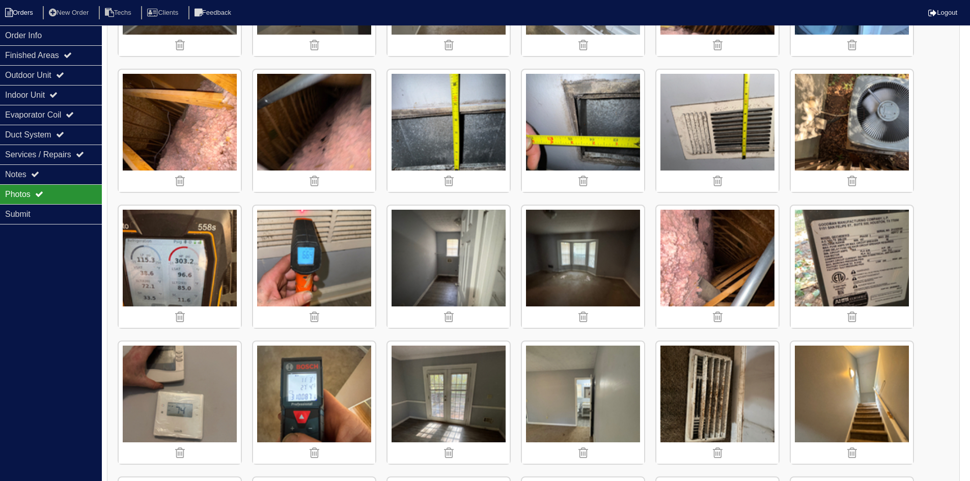
click at [20, 14] on li "Orders" at bounding box center [20, 13] width 41 height 14
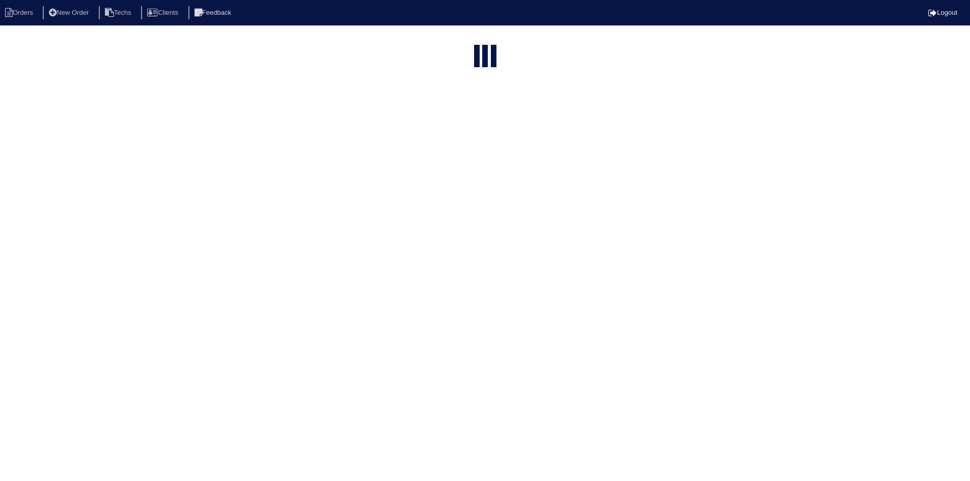
select select "15"
select select "field complete"
select select "need to quote"
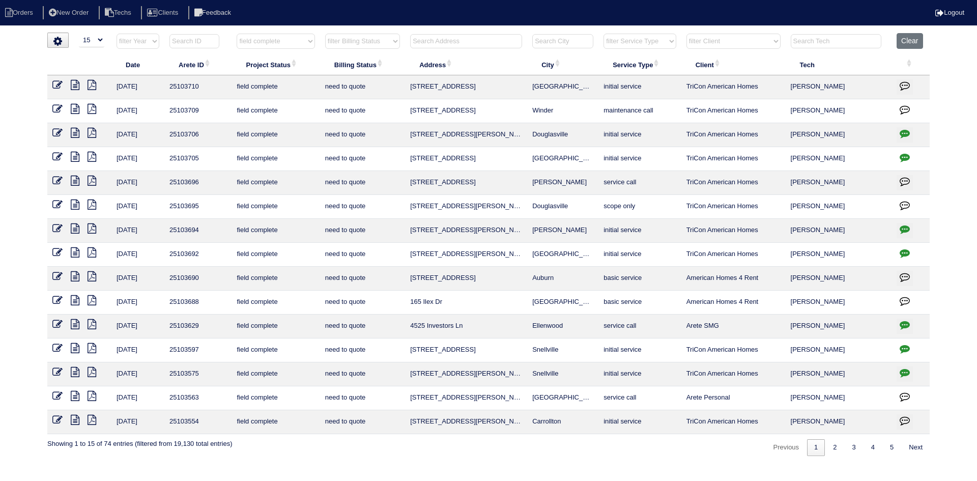
click at [76, 253] on icon at bounding box center [75, 252] width 9 height 10
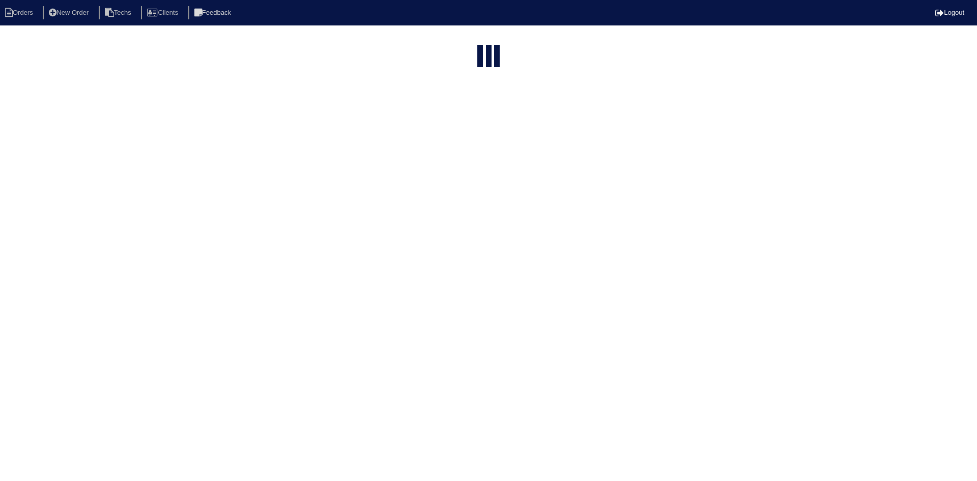
select select "15"
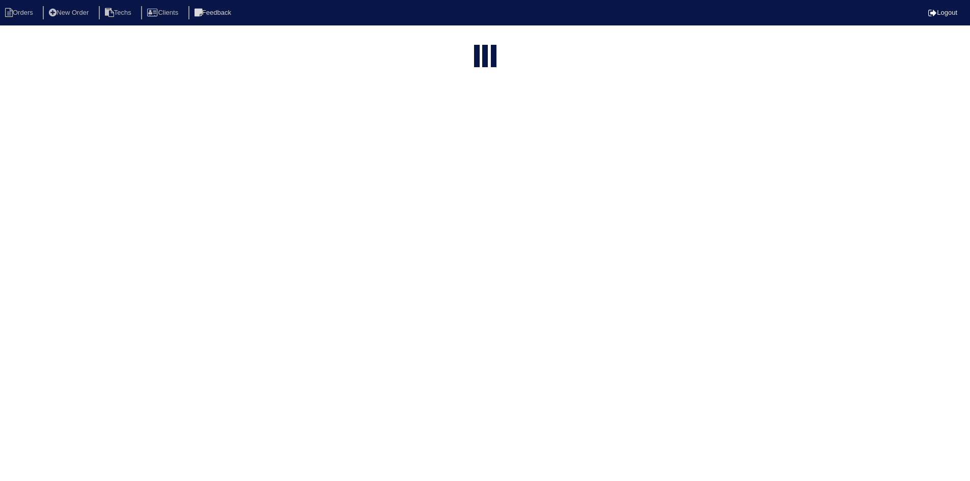
select select "field complete"
select select "need to quote"
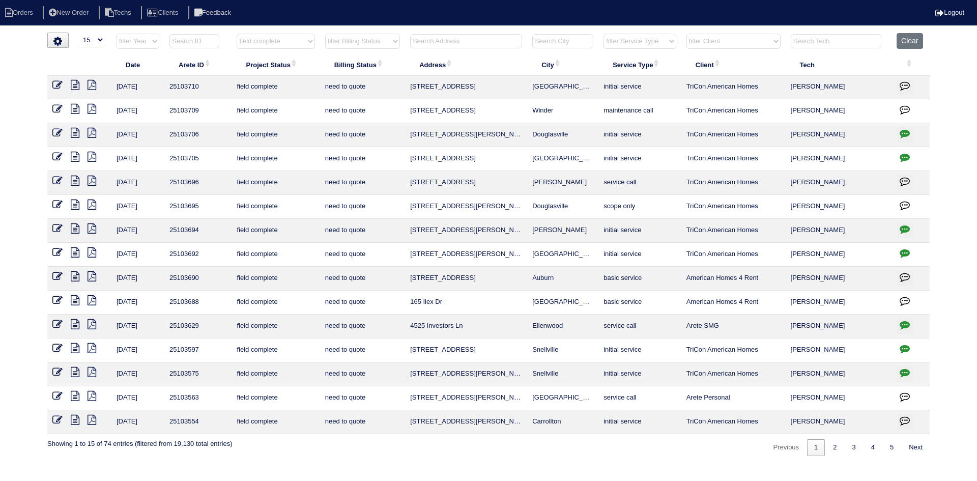
click at [76, 231] on icon at bounding box center [75, 228] width 9 height 10
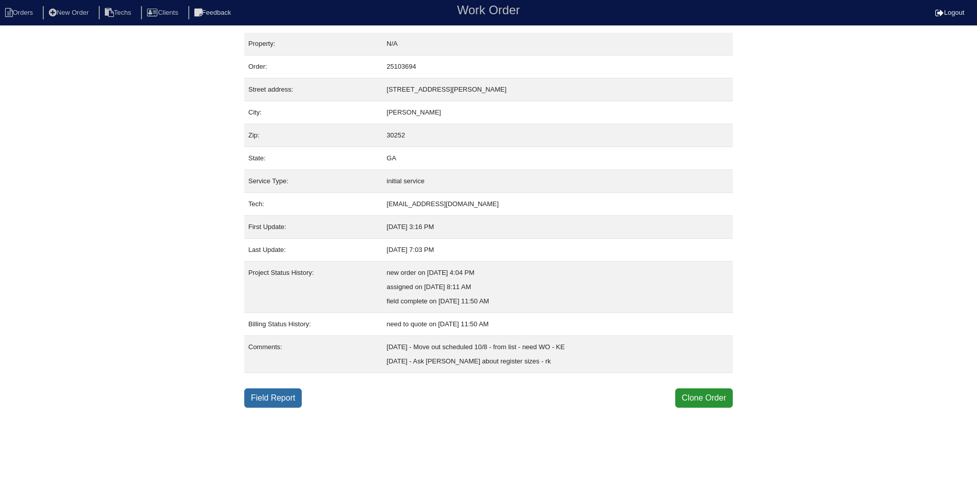
click at [283, 400] on link "Field Report" at bounding box center [273, 397] width 58 height 19
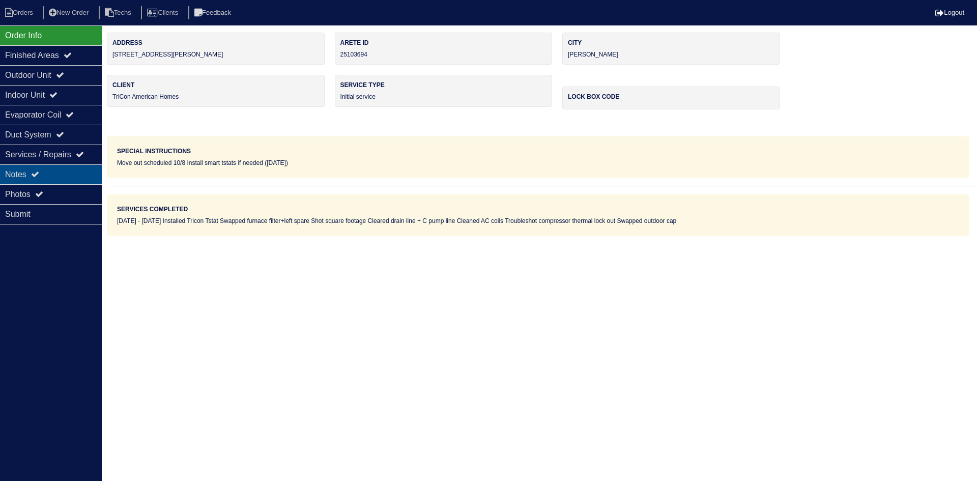
drag, startPoint x: 74, startPoint y: 174, endPoint x: 93, endPoint y: 173, distance: 18.4
click at [74, 174] on div "Notes" at bounding box center [51, 174] width 102 height 20
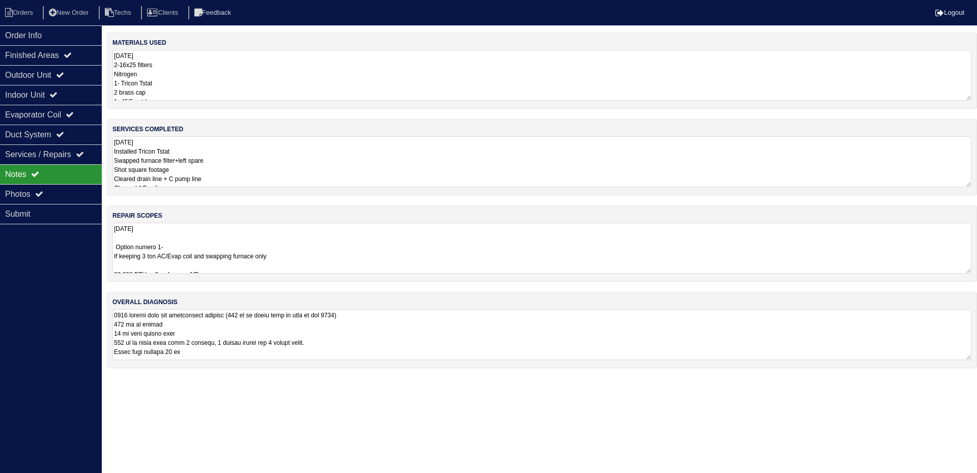
click at [489, 256] on textarea "10.8.25 Option numero 1- If keeping 3 ton AC/Evap coil and swapping furnace onl…" at bounding box center [542, 248] width 859 height 51
click at [64, 135] on icon at bounding box center [60, 134] width 8 height 8
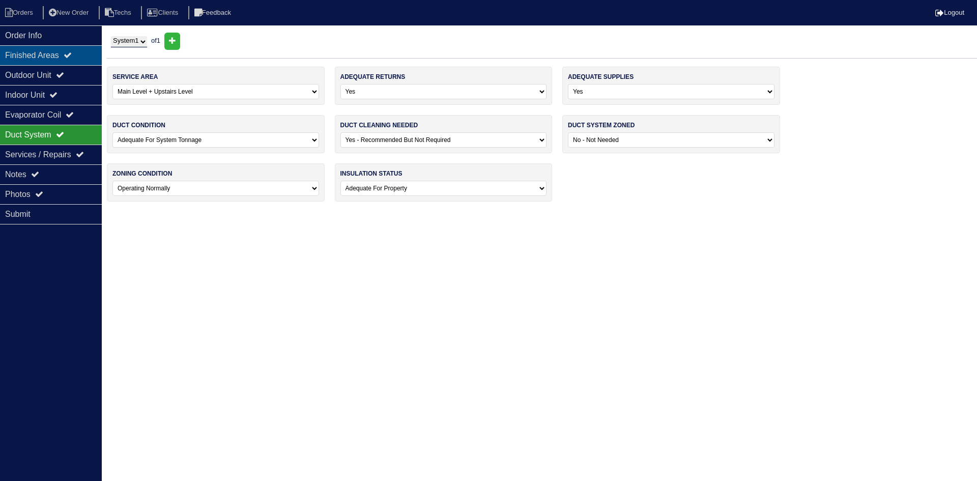
click at [63, 53] on div "Finished Areas" at bounding box center [51, 55] width 102 height 20
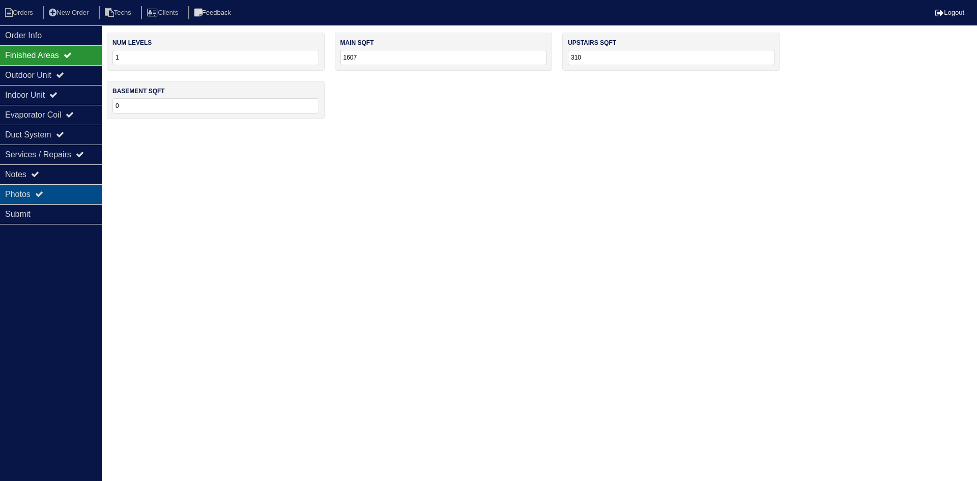
click at [72, 186] on div "Photos" at bounding box center [51, 194] width 102 height 20
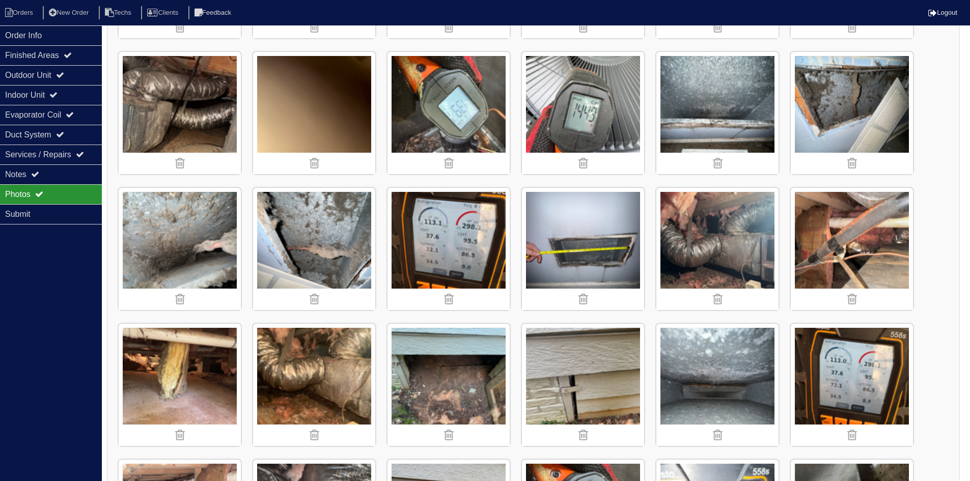
scroll to position [3004, 0]
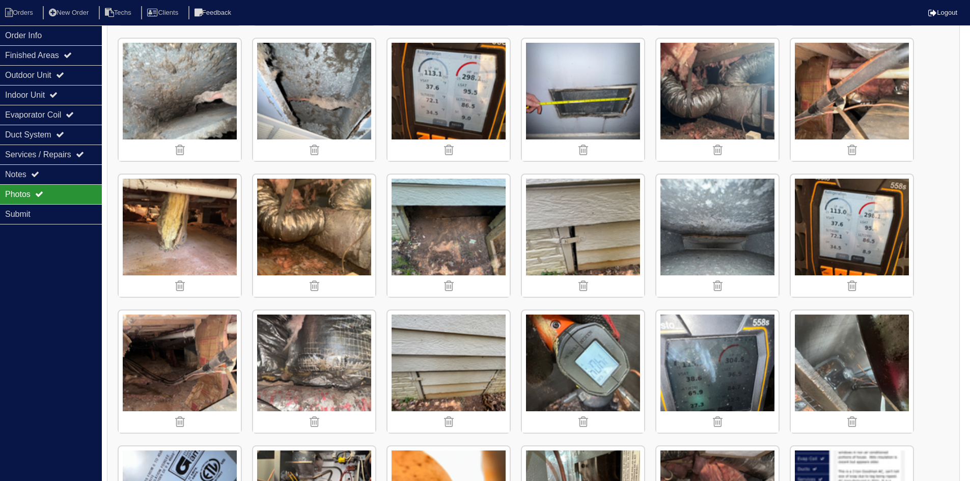
click at [30, 5] on nav "Orders New Order Techs Clients Feedback Logout" at bounding box center [485, 12] width 970 height 25
click at [24, 15] on li "Orders" at bounding box center [20, 13] width 41 height 14
select select "15"
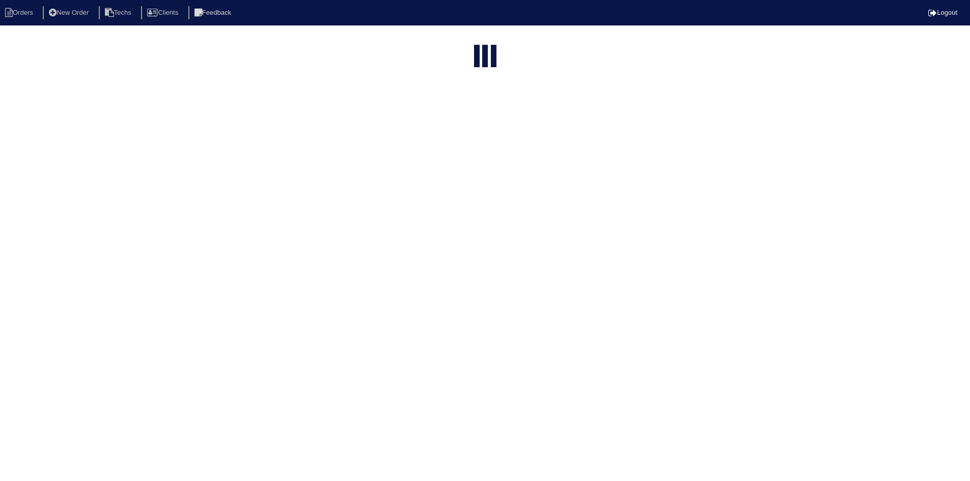
select select "field complete"
select select "need to quote"
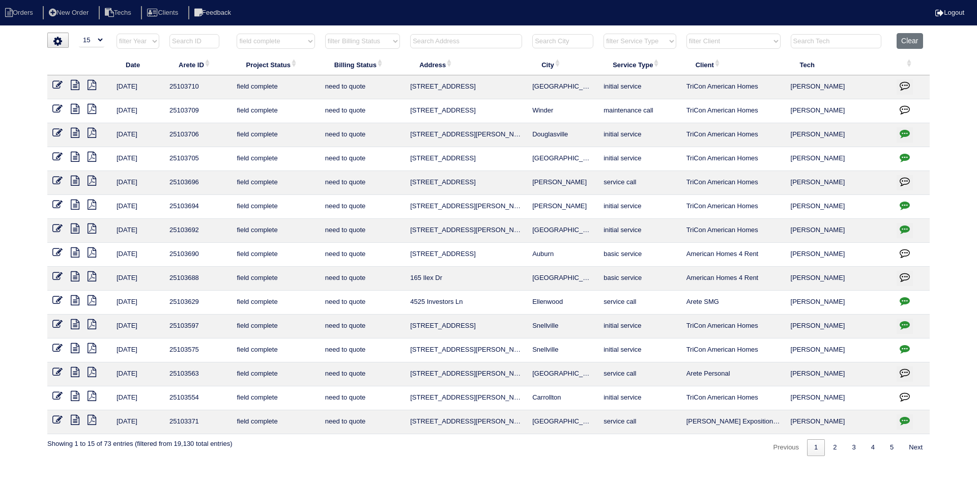
click at [75, 179] on icon at bounding box center [75, 181] width 9 height 10
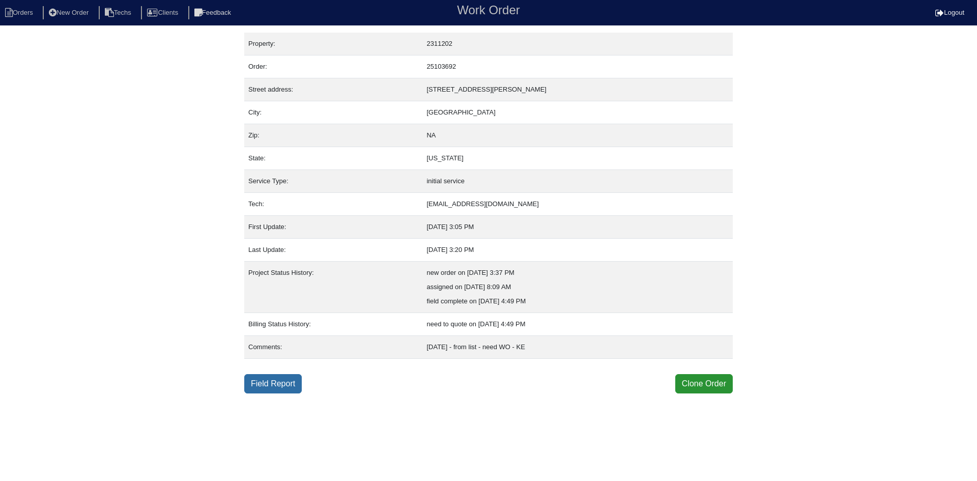
click at [279, 384] on link "Field Report" at bounding box center [273, 383] width 58 height 19
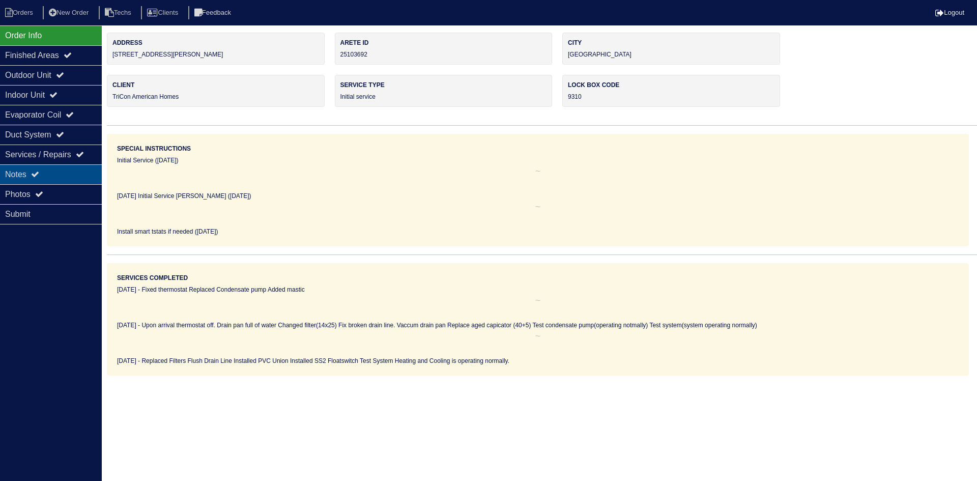
click at [78, 176] on div "Notes" at bounding box center [51, 174] width 102 height 20
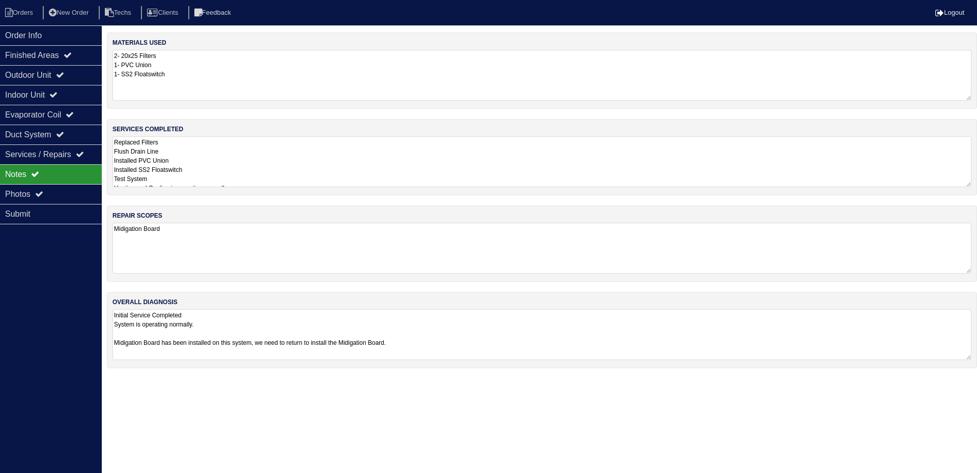
click at [380, 174] on textarea "Replaced Filters Flush Drain Line Installed PVC Union Installed SS2 Floatswitch…" at bounding box center [542, 161] width 859 height 51
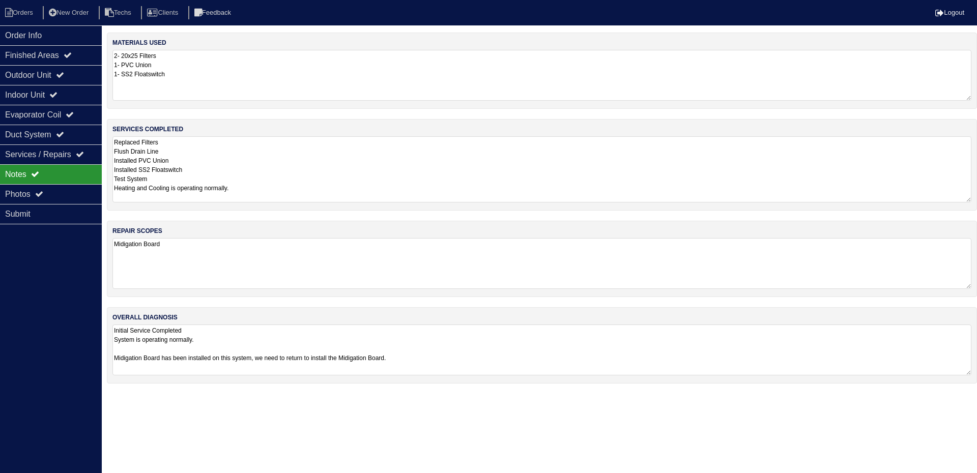
click at [204, 250] on textarea "Midigation Board" at bounding box center [542, 263] width 859 height 51
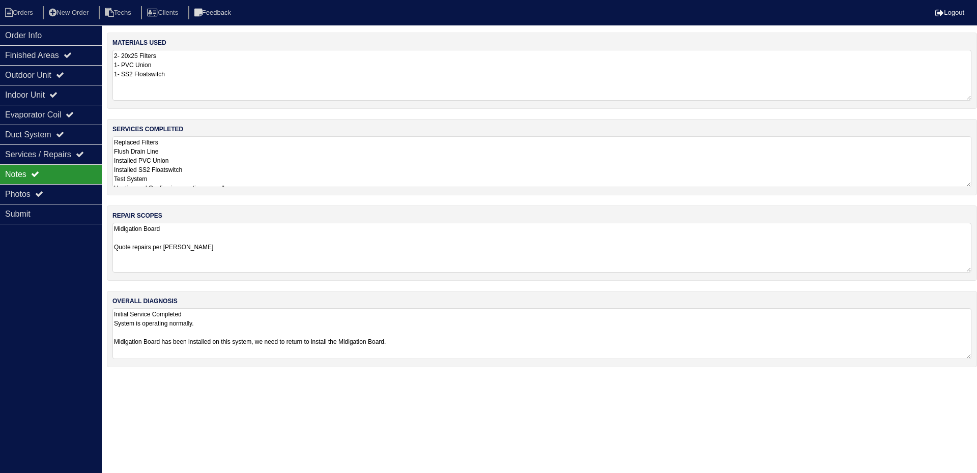
type textarea "Midigation Board Quote repairs per [PERSON_NAME]"
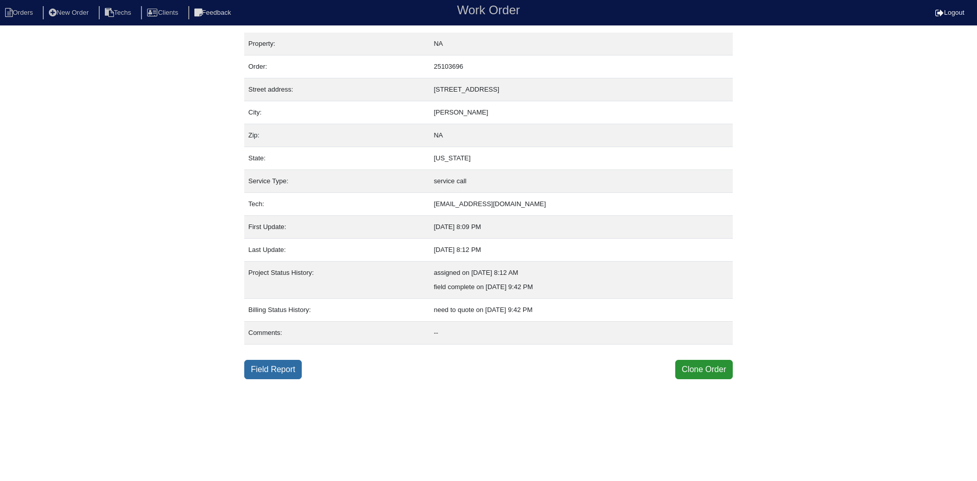
click at [289, 364] on link "Field Report" at bounding box center [273, 369] width 58 height 19
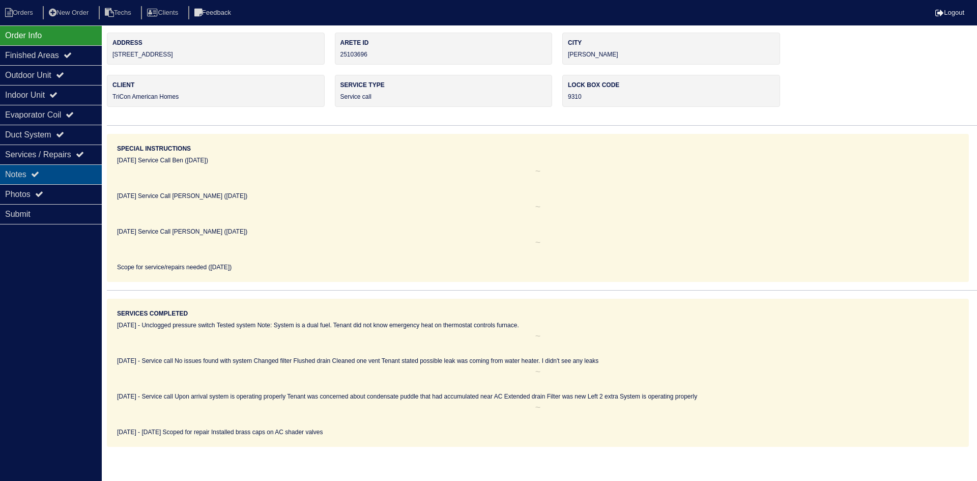
drag, startPoint x: 69, startPoint y: 178, endPoint x: 141, endPoint y: 183, distance: 72.0
click at [69, 178] on div "Notes" at bounding box center [51, 174] width 102 height 20
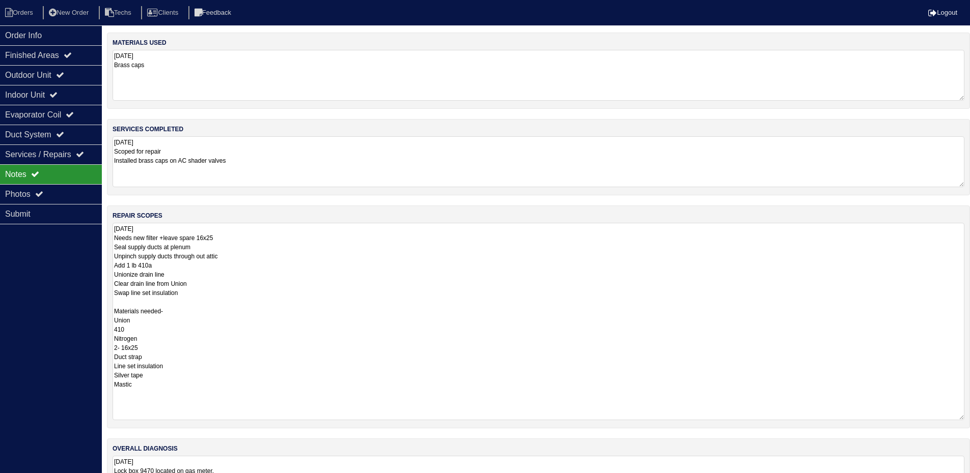
drag, startPoint x: 969, startPoint y: 271, endPoint x: 748, endPoint y: 350, distance: 234.4
click at [954, 415] on textarea "10.8.25 Needs new filter +leave spare 16x25 Seal supply ducts at plenum Unpinch…" at bounding box center [539, 322] width 852 height 198
click at [50, 75] on div "Outdoor Unit" at bounding box center [51, 75] width 102 height 20
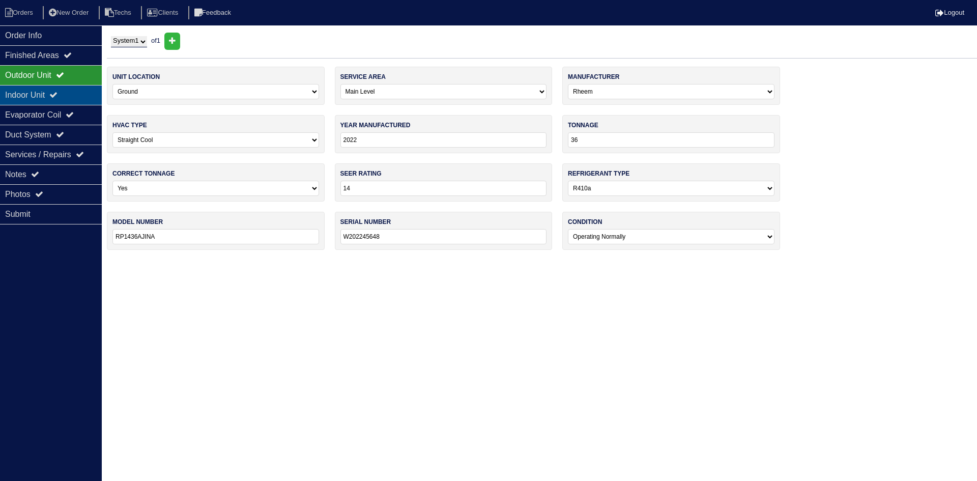
click at [70, 96] on div "Indoor Unit" at bounding box center [51, 95] width 102 height 20
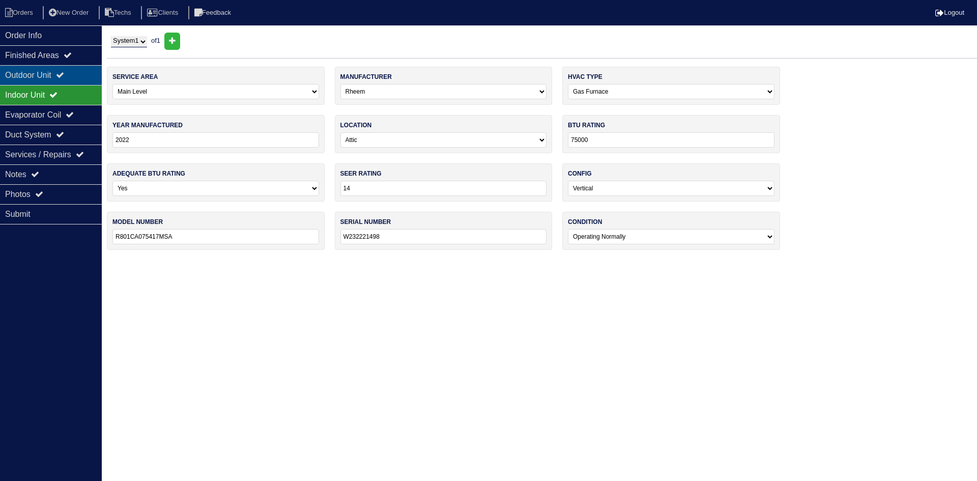
click at [64, 72] on icon at bounding box center [60, 75] width 8 height 8
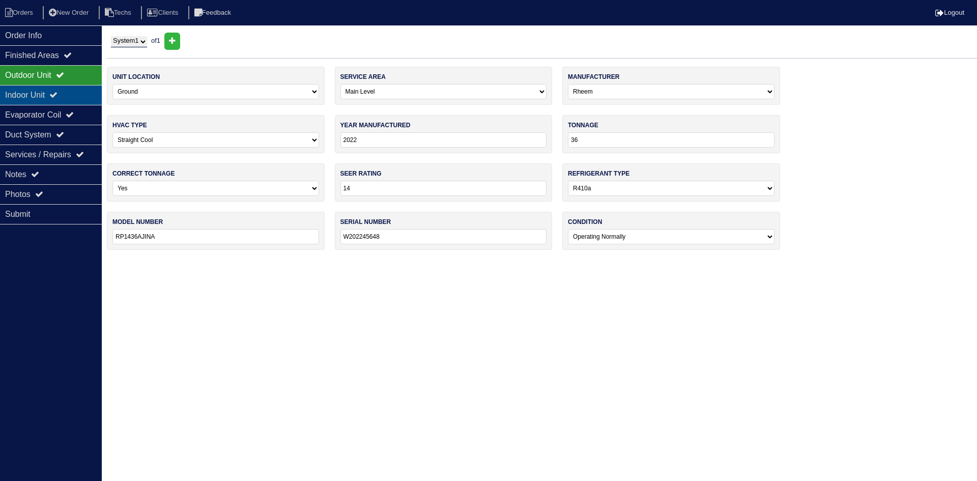
click at [57, 94] on div "Indoor Unit" at bounding box center [51, 95] width 102 height 20
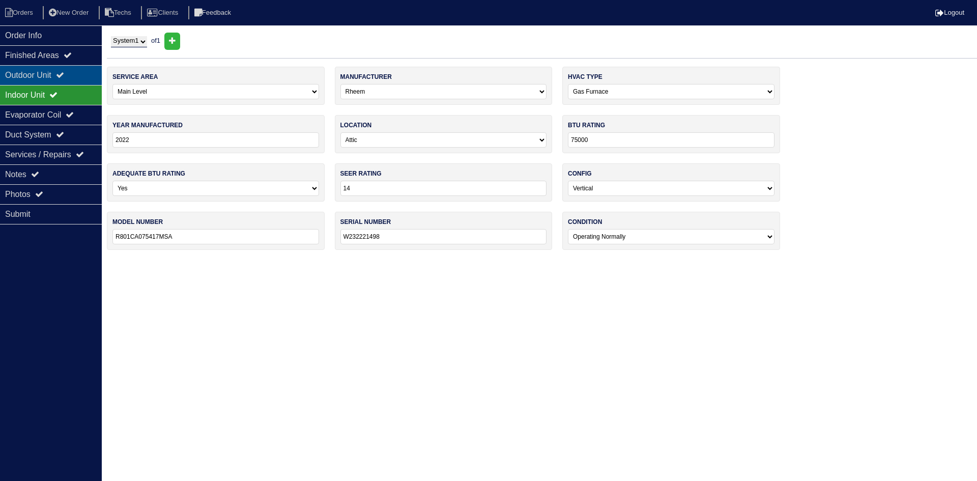
click at [55, 74] on div "Outdoor Unit" at bounding box center [51, 75] width 102 height 20
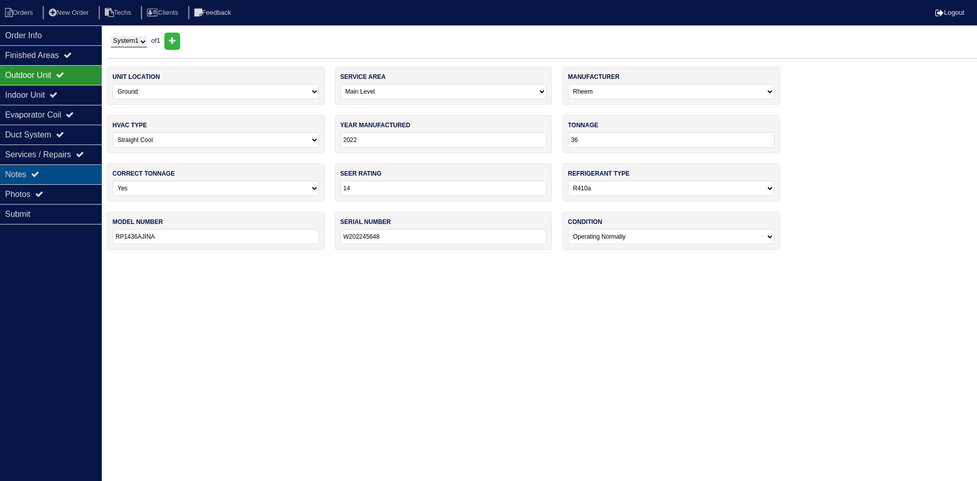
click at [52, 170] on div "Notes" at bounding box center [51, 174] width 102 height 20
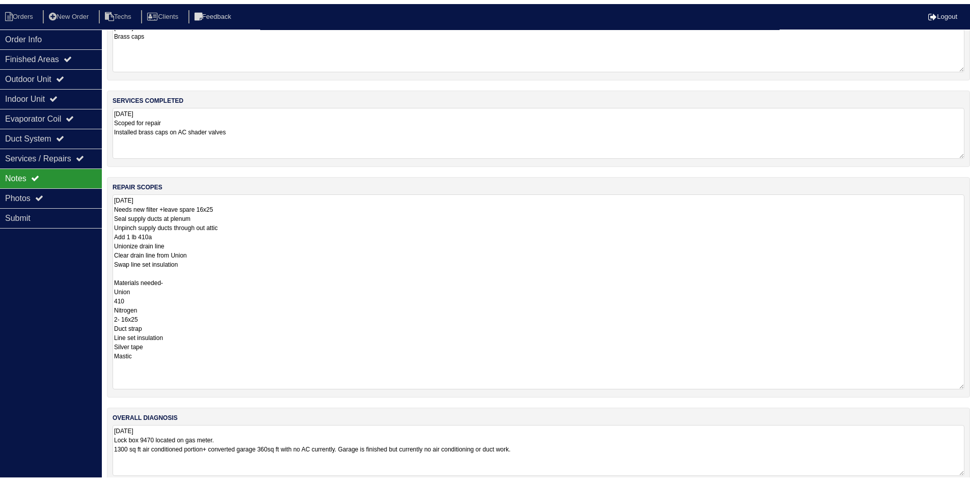
scroll to position [49, 0]
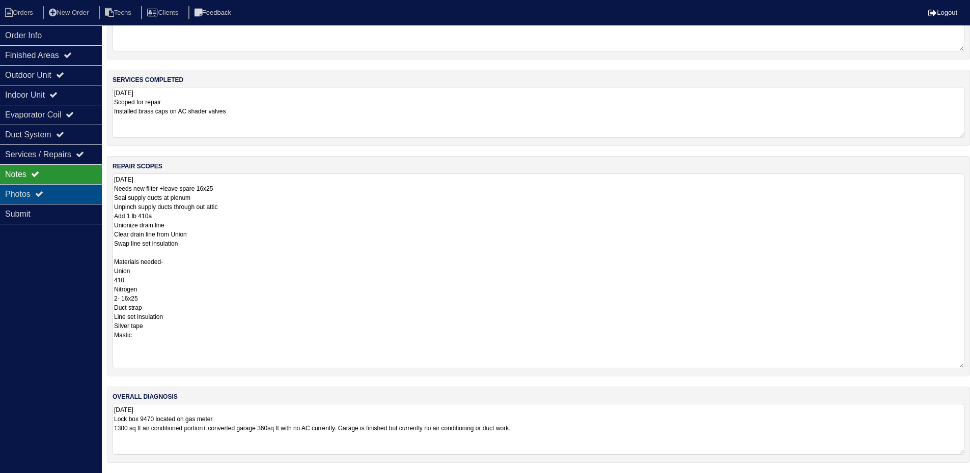
drag, startPoint x: 14, startPoint y: 198, endPoint x: 27, endPoint y: 196, distance: 12.9
click at [14, 198] on div "Photos" at bounding box center [51, 194] width 102 height 20
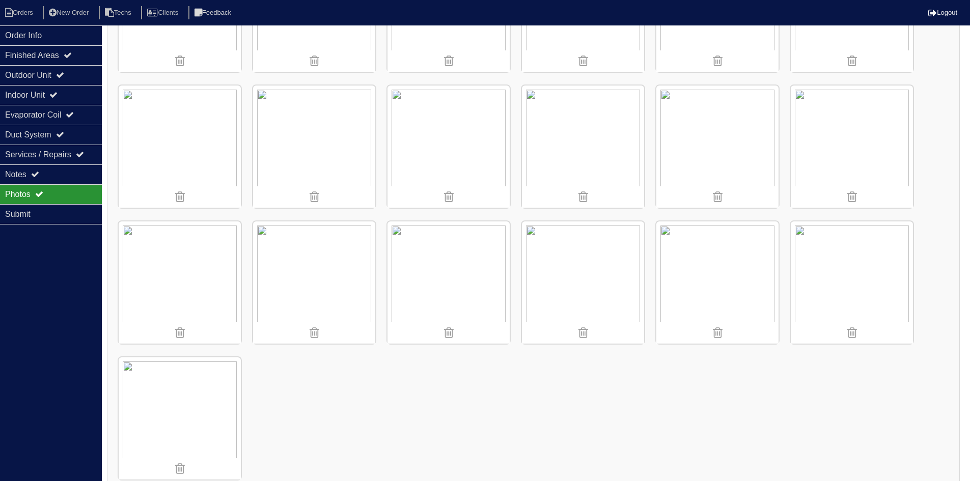
scroll to position [1612, 0]
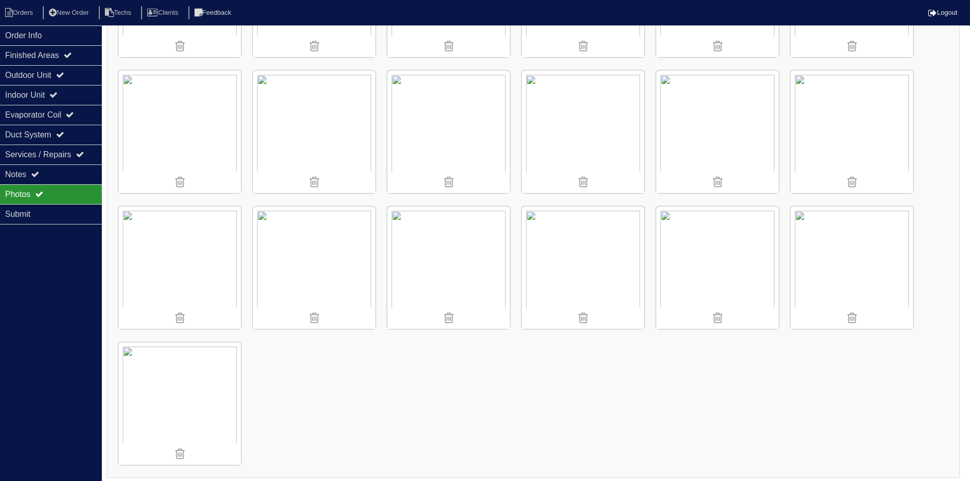
click at [852, 263] on img at bounding box center [852, 268] width 122 height 122
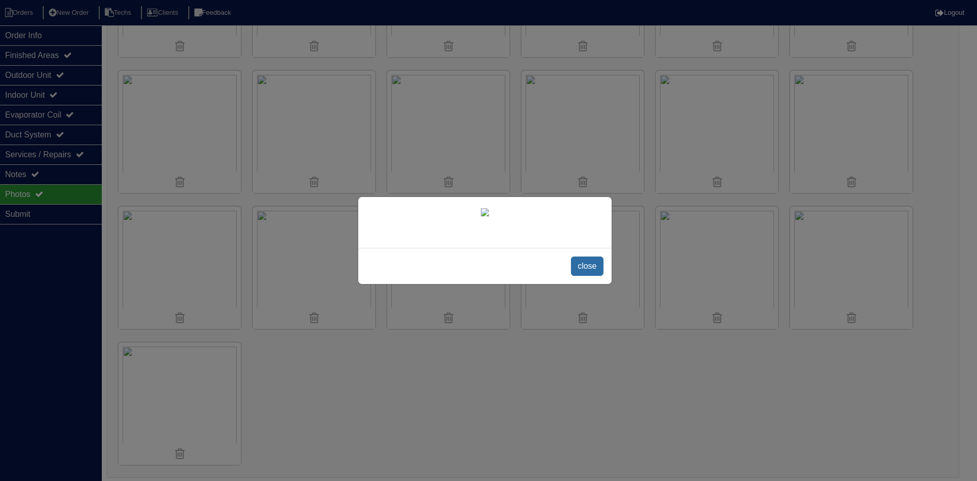
click at [587, 276] on span "close" at bounding box center [587, 266] width 32 height 19
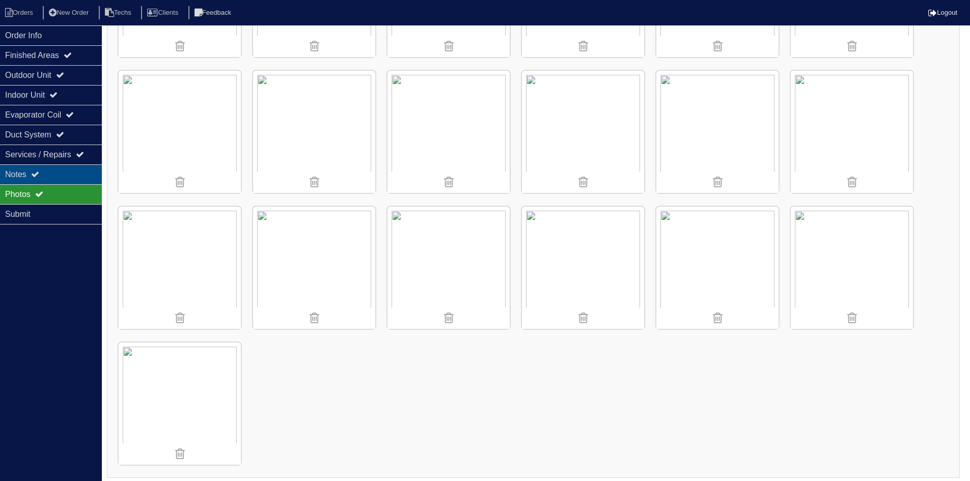
click at [74, 176] on div "Notes" at bounding box center [51, 174] width 102 height 20
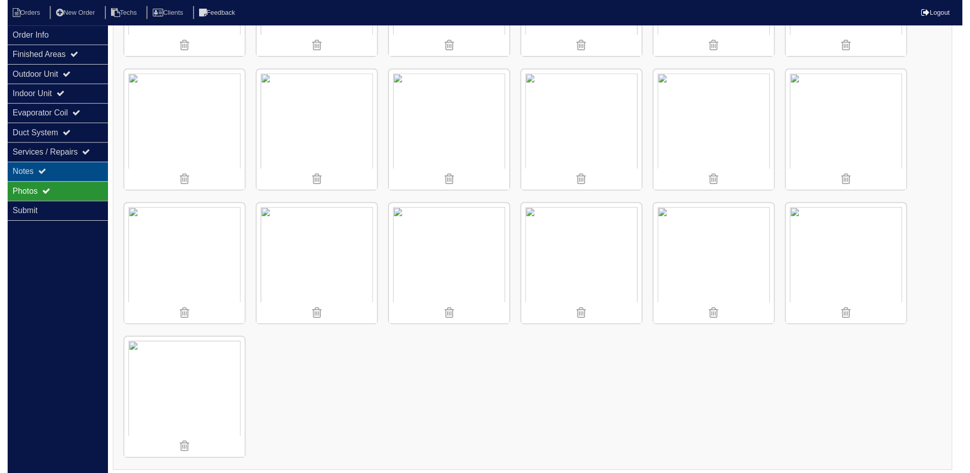
scroll to position [49, 0]
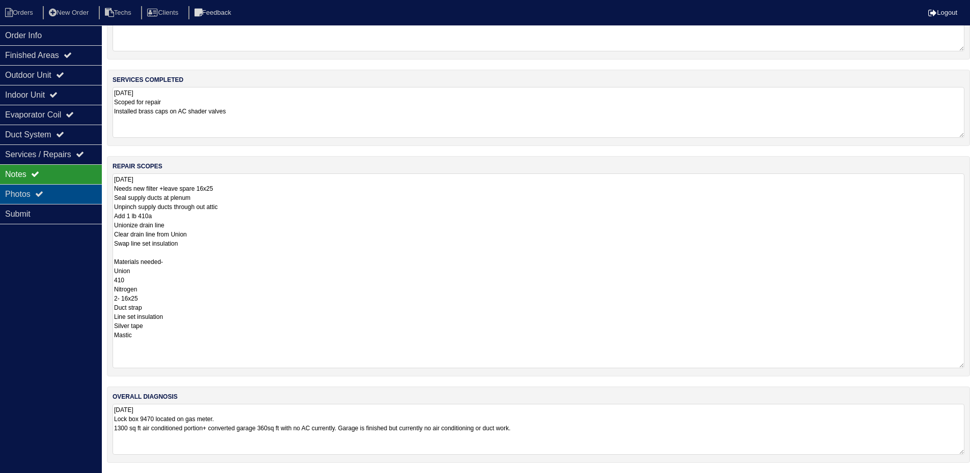
click at [60, 197] on div "Photos" at bounding box center [51, 194] width 102 height 20
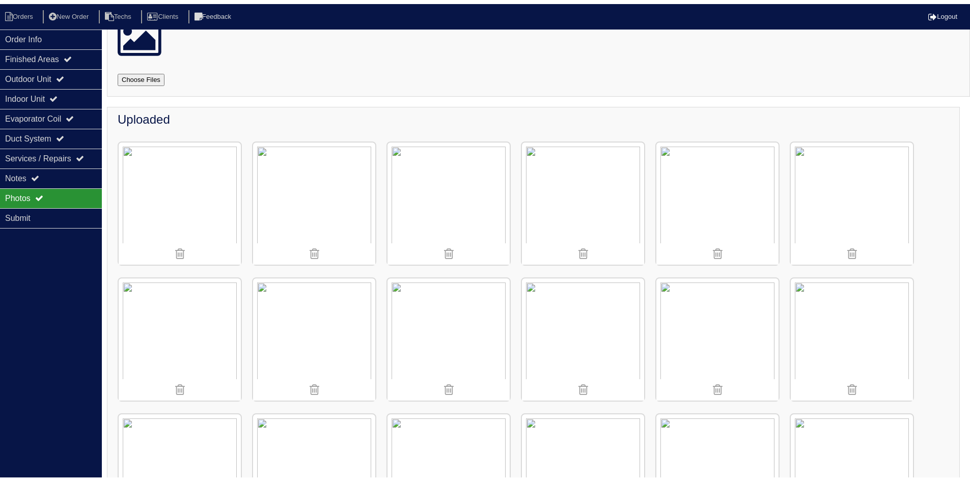
scroll to position [1612, 0]
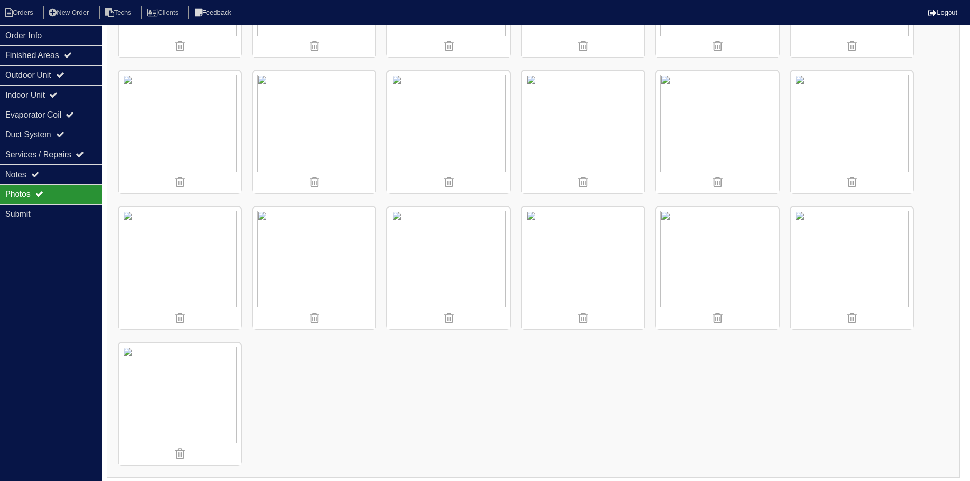
click at [731, 263] on img at bounding box center [717, 268] width 122 height 122
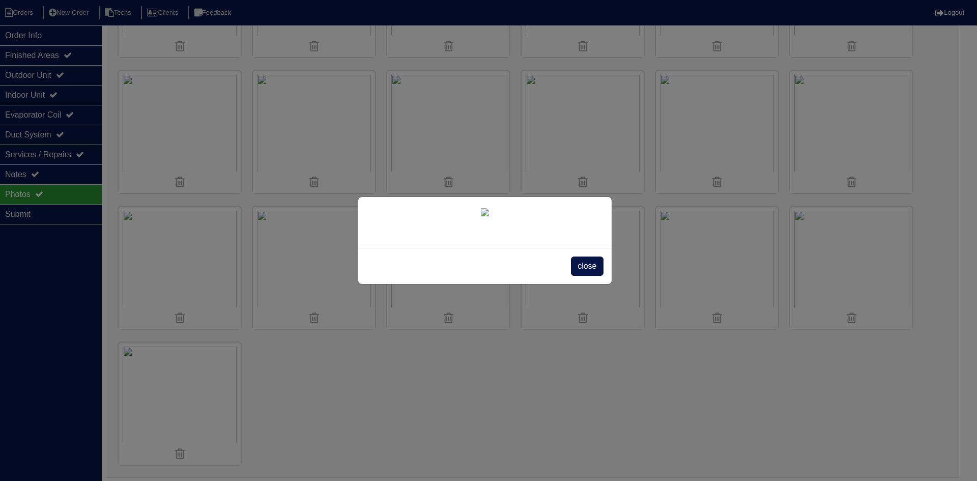
click at [583, 276] on span "close" at bounding box center [587, 266] width 32 height 19
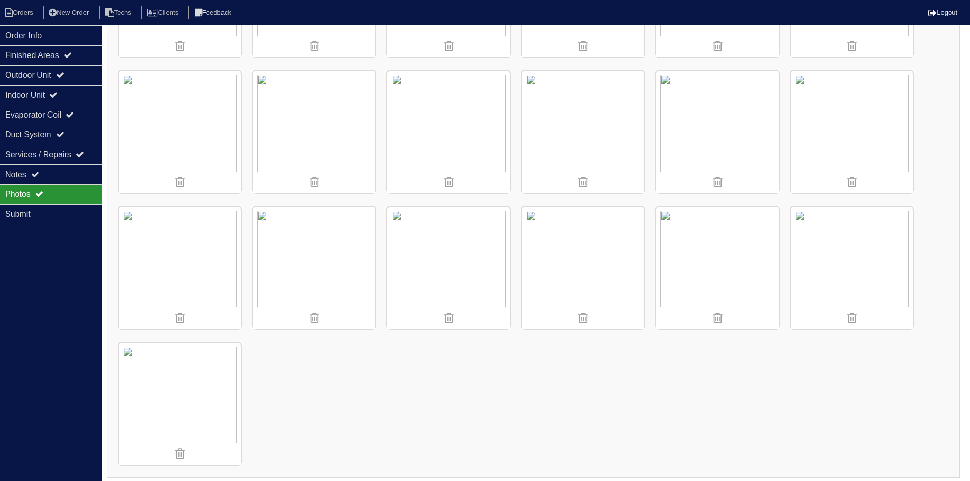
click at [844, 261] on img at bounding box center [852, 268] width 122 height 122
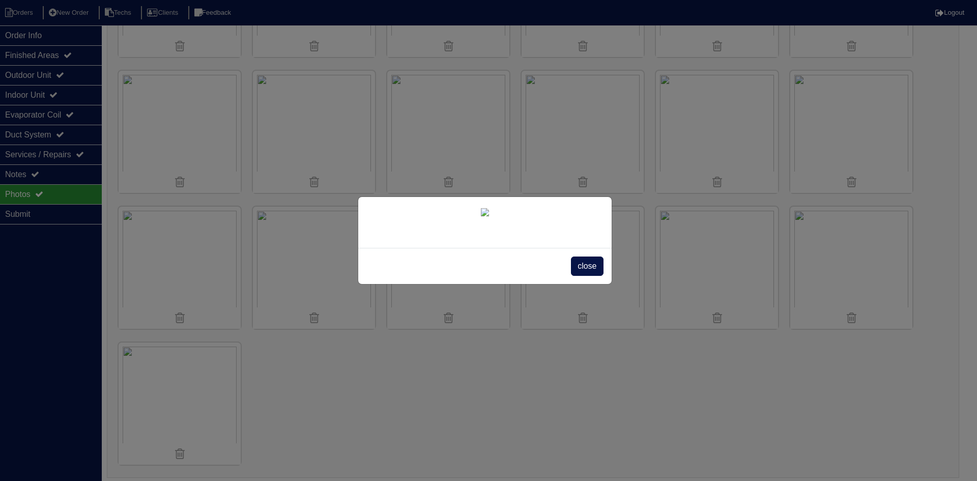
click at [590, 276] on span "close" at bounding box center [587, 266] width 32 height 19
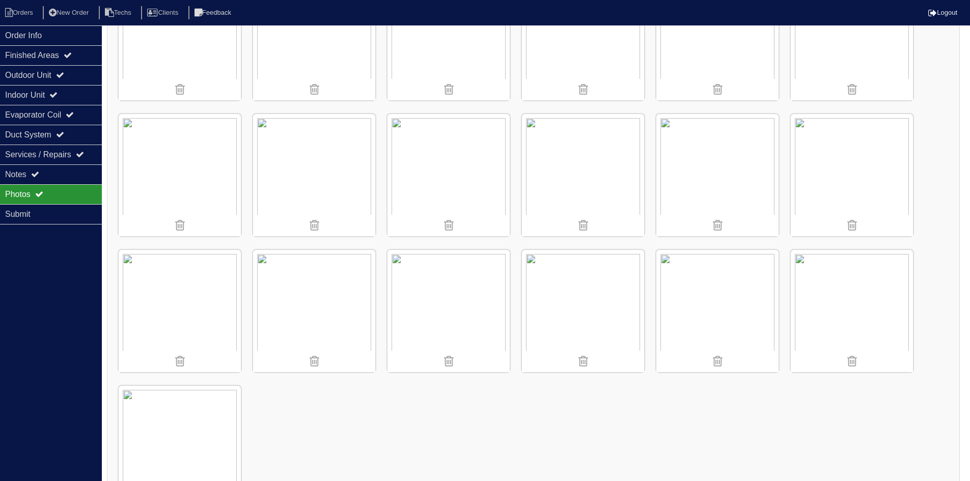
scroll to position [1510, 0]
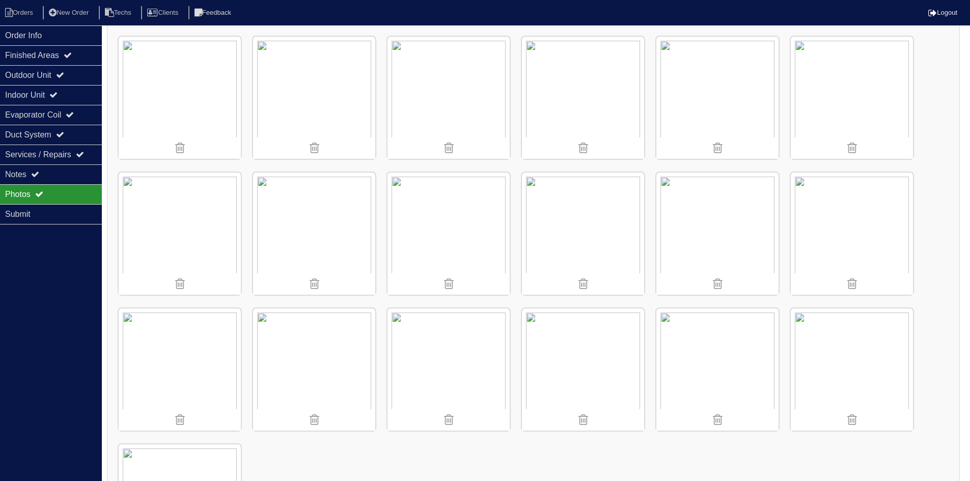
click at [164, 217] on img at bounding box center [180, 234] width 122 height 122
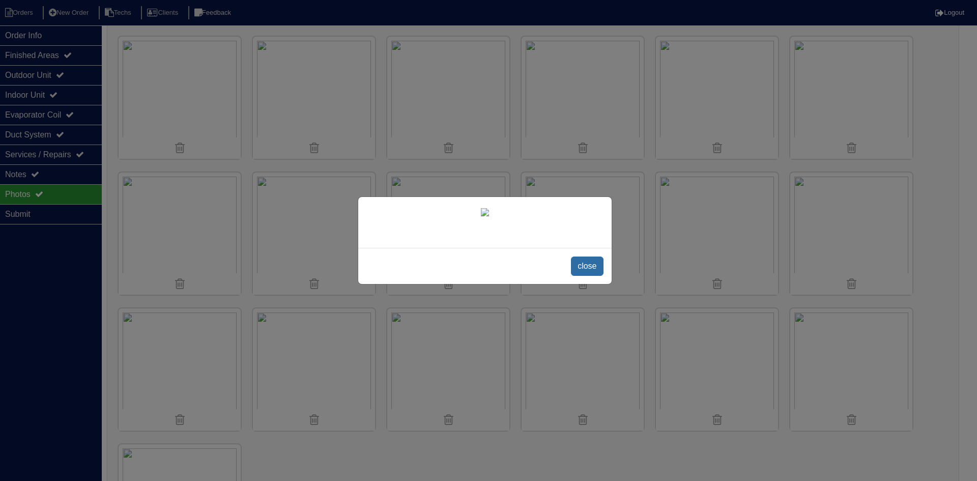
click at [586, 276] on span "close" at bounding box center [587, 266] width 32 height 19
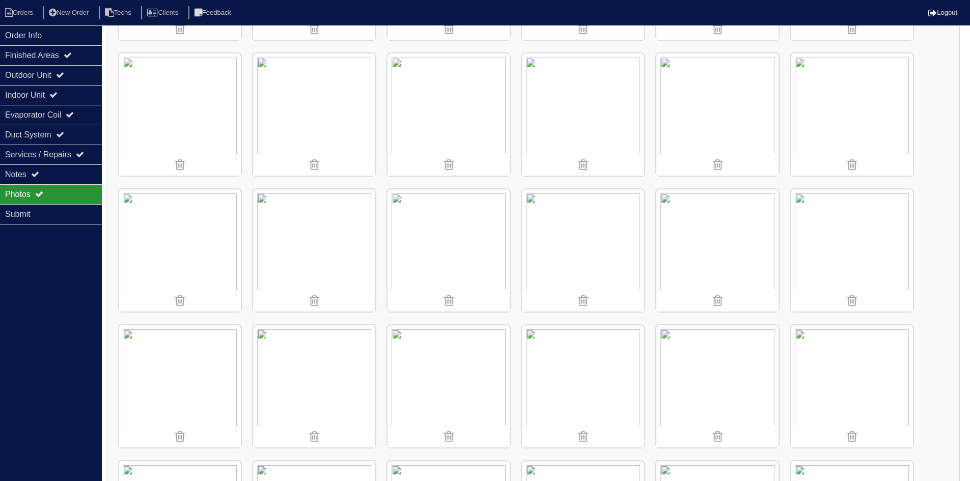
scroll to position [1205, 0]
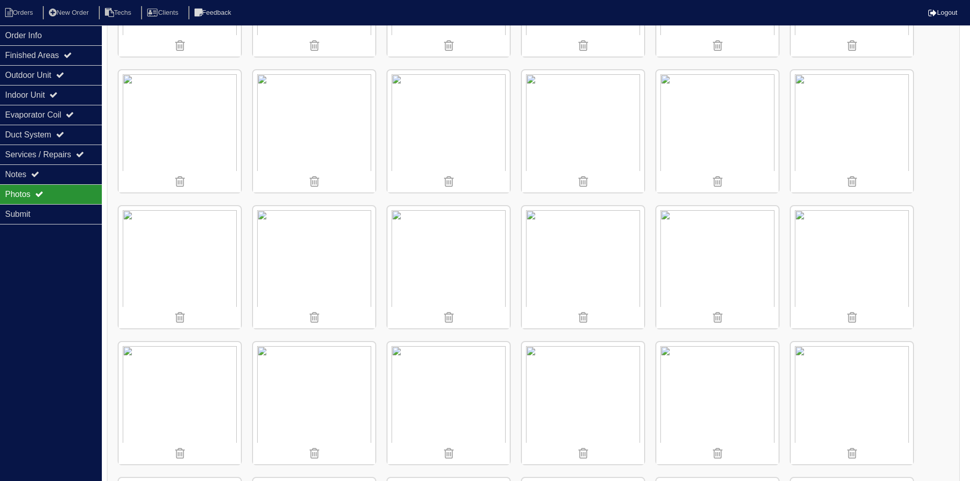
click at [598, 390] on img at bounding box center [583, 403] width 122 height 122
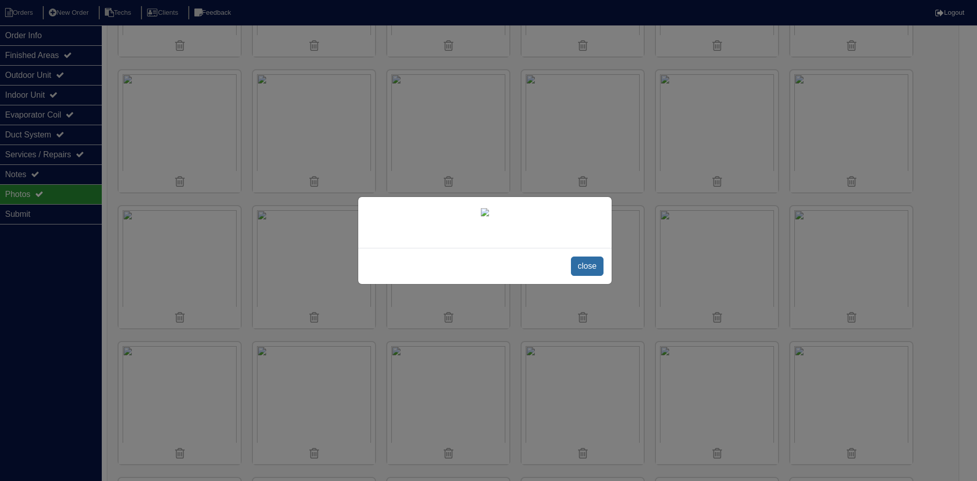
click at [585, 276] on span "close" at bounding box center [587, 266] width 32 height 19
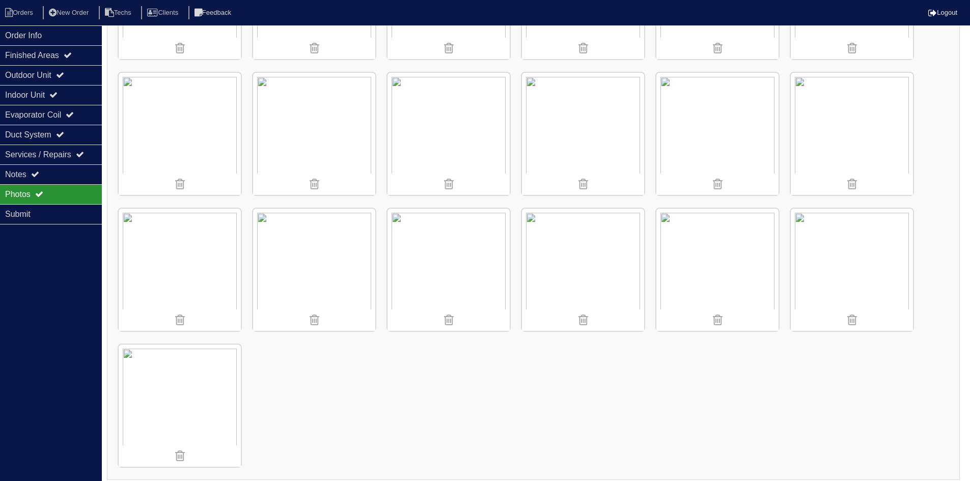
scroll to position [1612, 0]
click at [35, 173] on icon at bounding box center [35, 174] width 8 height 8
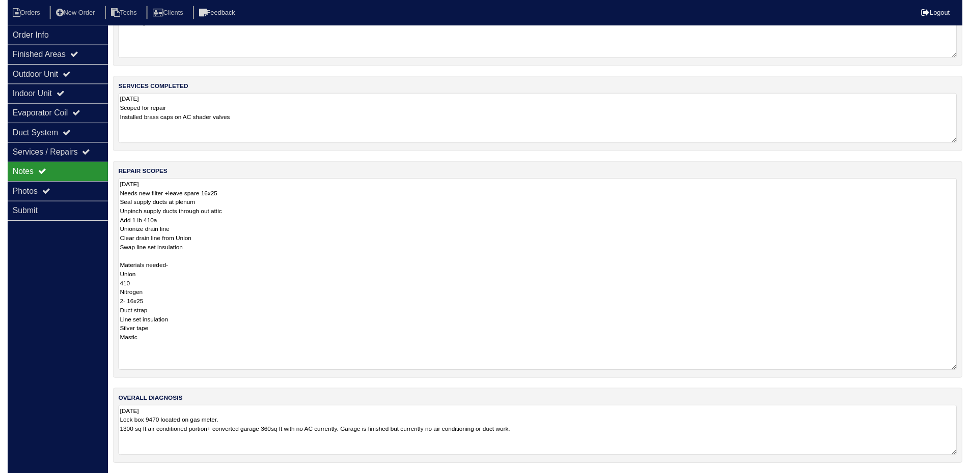
scroll to position [49, 0]
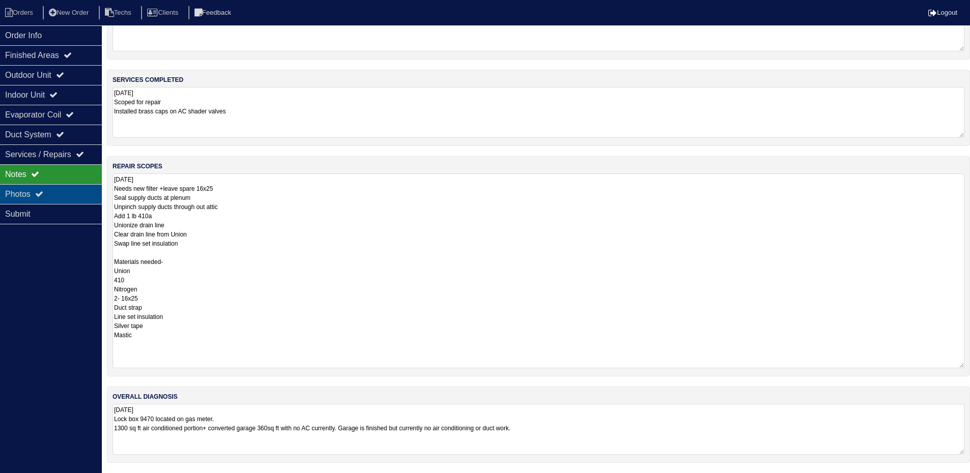
click at [60, 188] on div "Photos" at bounding box center [51, 194] width 102 height 20
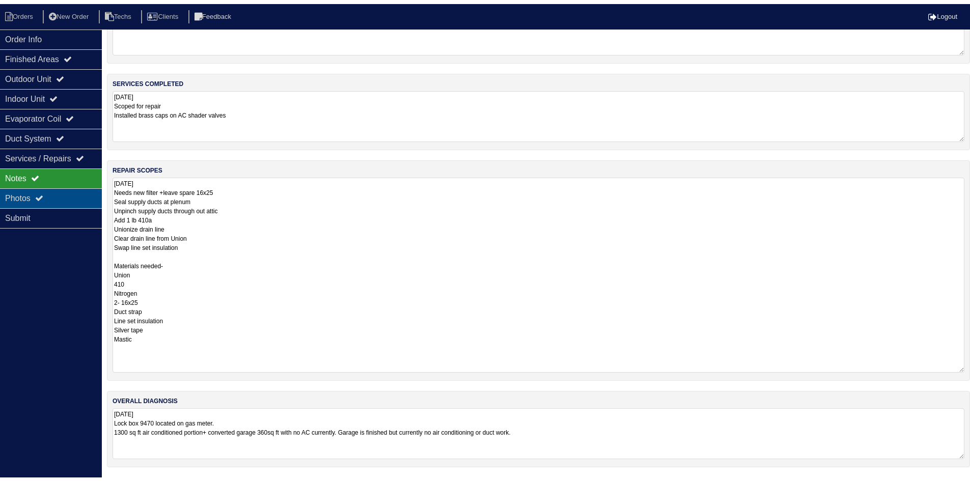
scroll to position [1612, 0]
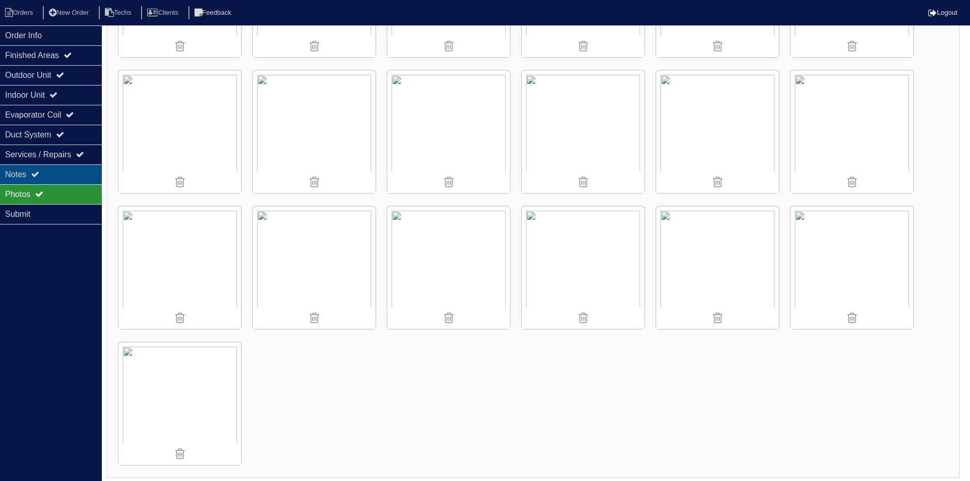
click at [71, 171] on div "Notes" at bounding box center [51, 174] width 102 height 20
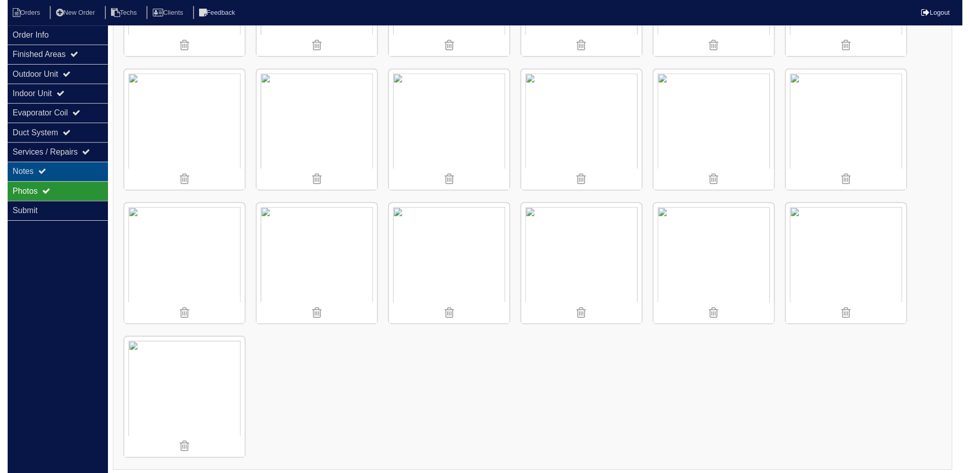
scroll to position [49, 0]
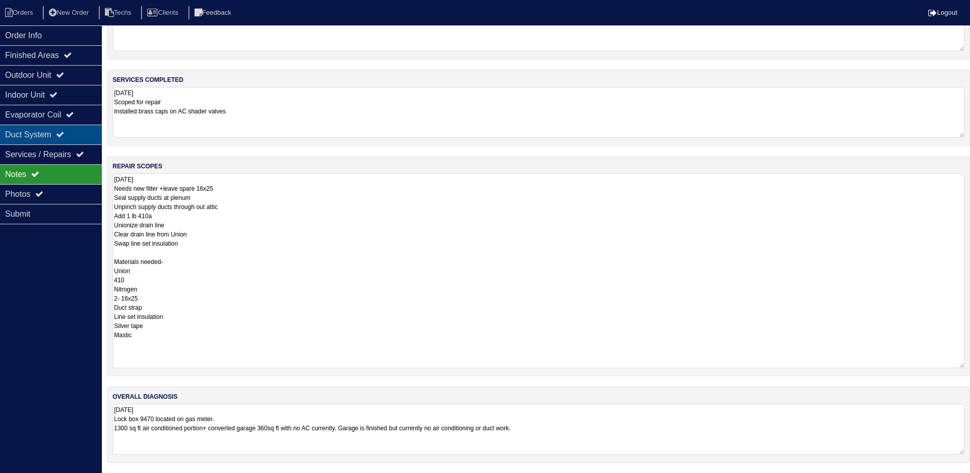
click at [46, 137] on div "Duct System" at bounding box center [51, 135] width 102 height 20
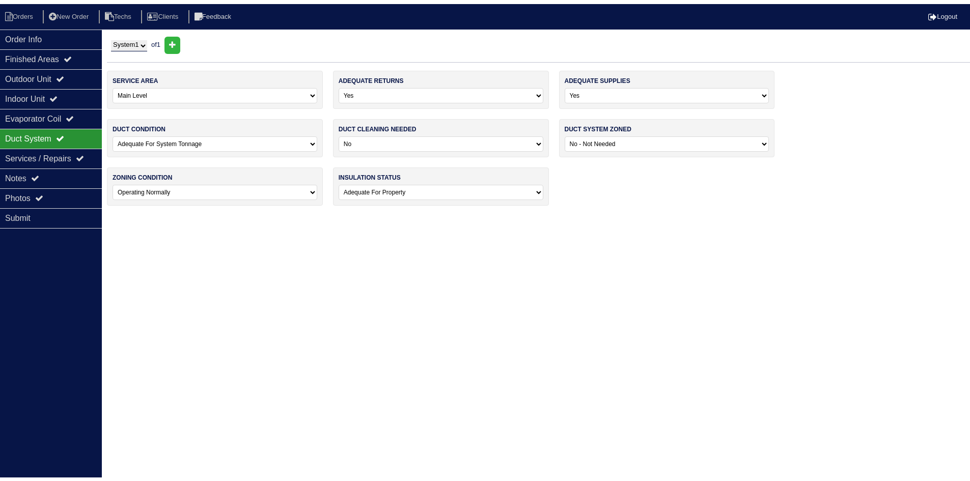
scroll to position [0, 0]
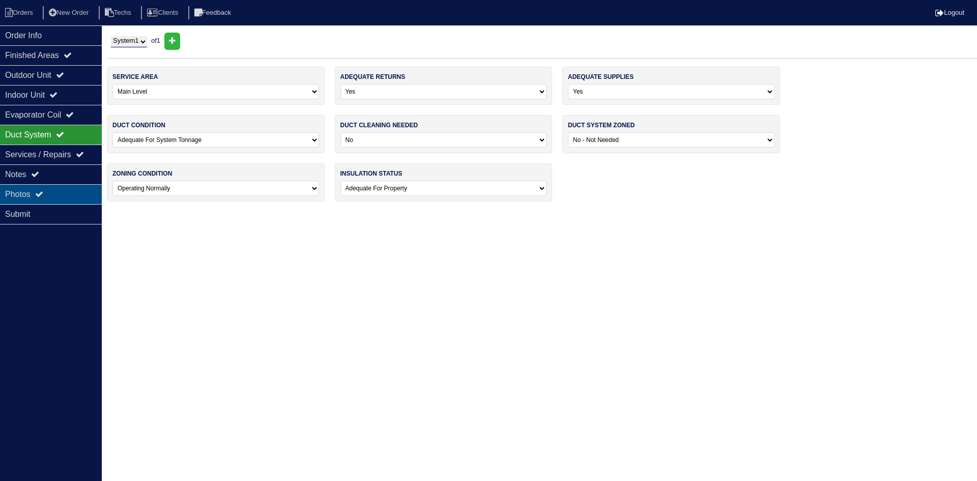
click at [31, 192] on div "Photos" at bounding box center [51, 194] width 102 height 20
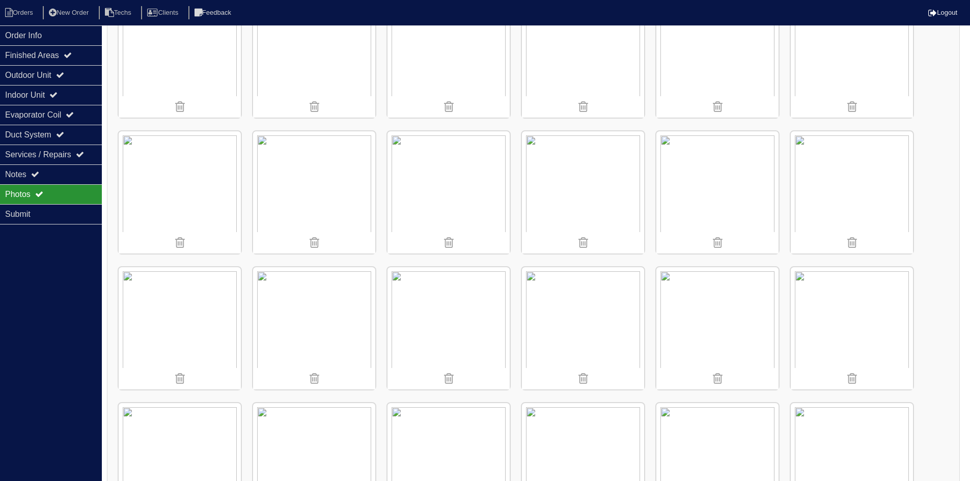
scroll to position [204, 0]
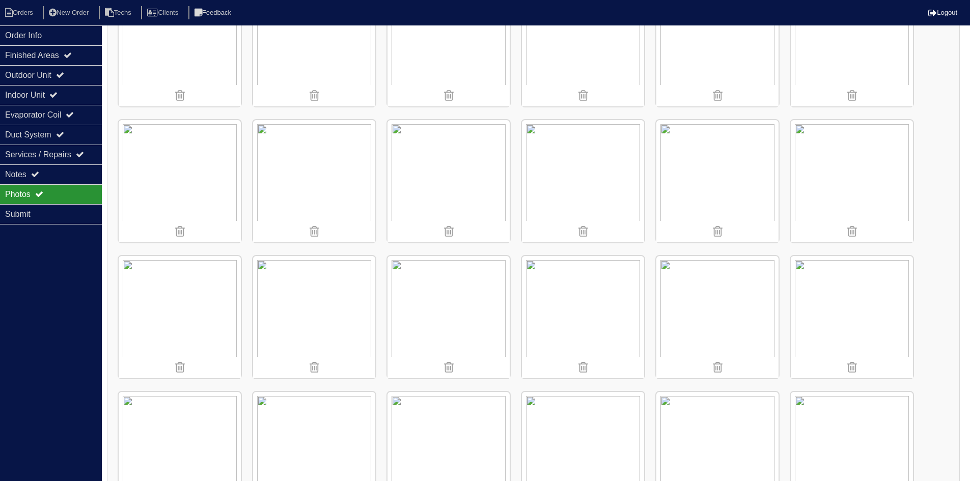
click at [694, 201] on img at bounding box center [717, 181] width 122 height 122
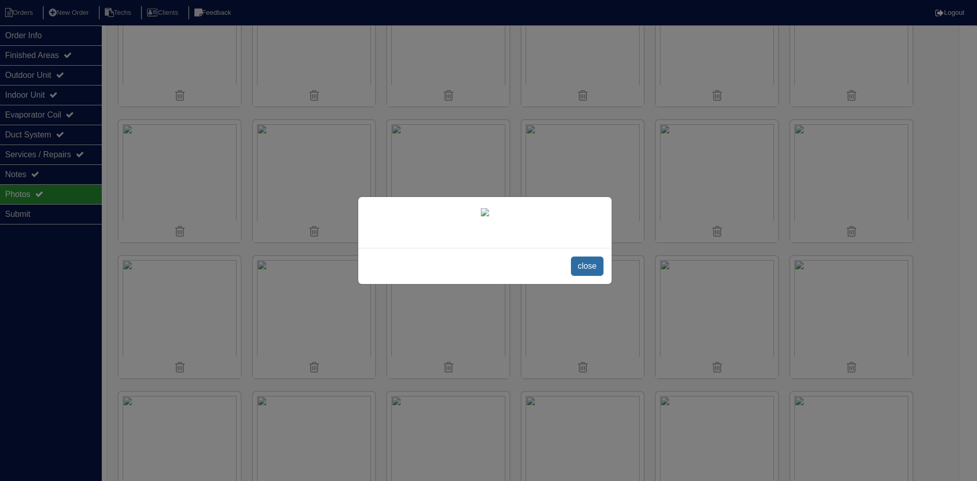
click at [591, 267] on span "close" at bounding box center [587, 266] width 32 height 19
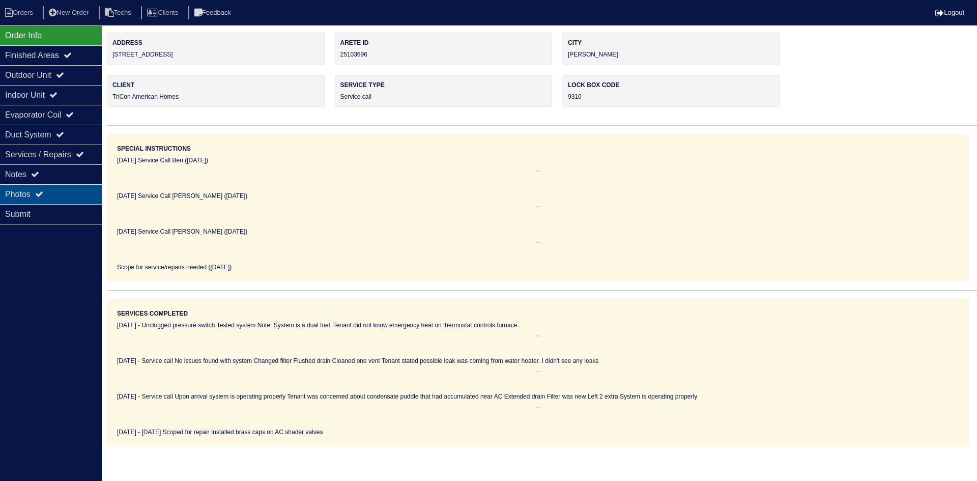
click at [42, 189] on div "Photos" at bounding box center [51, 194] width 102 height 20
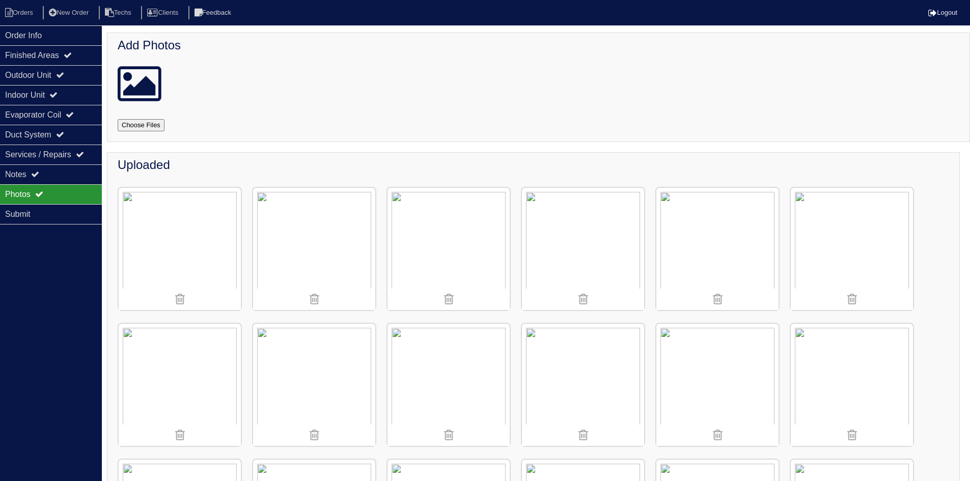
click at [727, 349] on img at bounding box center [717, 385] width 122 height 122
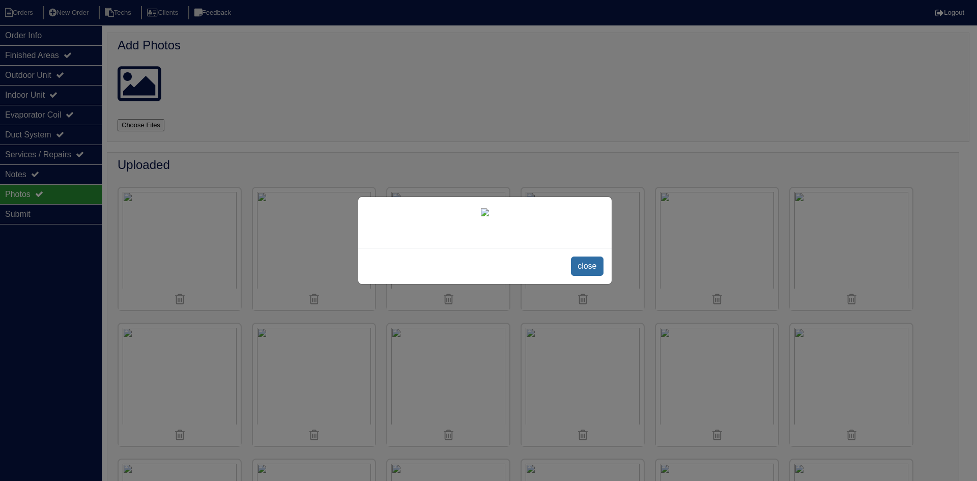
click at [590, 276] on span "close" at bounding box center [587, 266] width 32 height 19
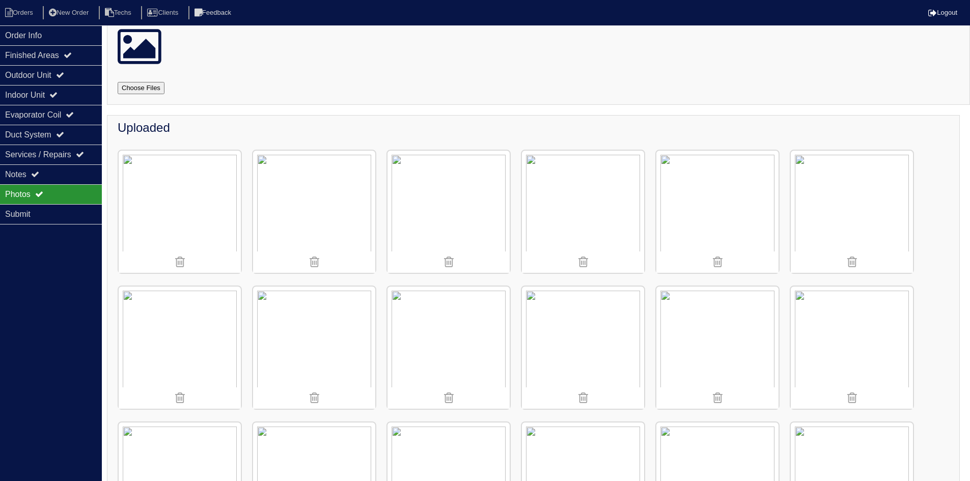
scroll to position [102, 0]
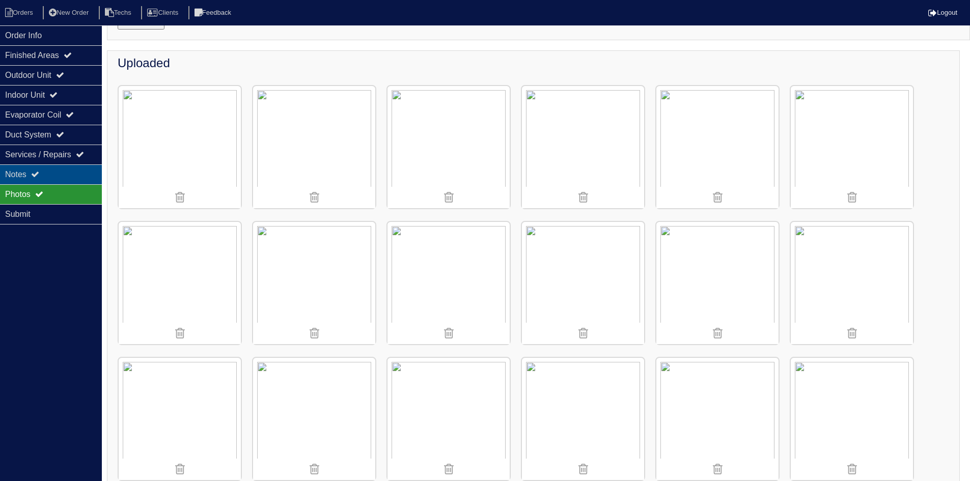
drag, startPoint x: 56, startPoint y: 168, endPoint x: 63, endPoint y: 171, distance: 7.1
click at [56, 169] on div "Notes" at bounding box center [51, 174] width 102 height 20
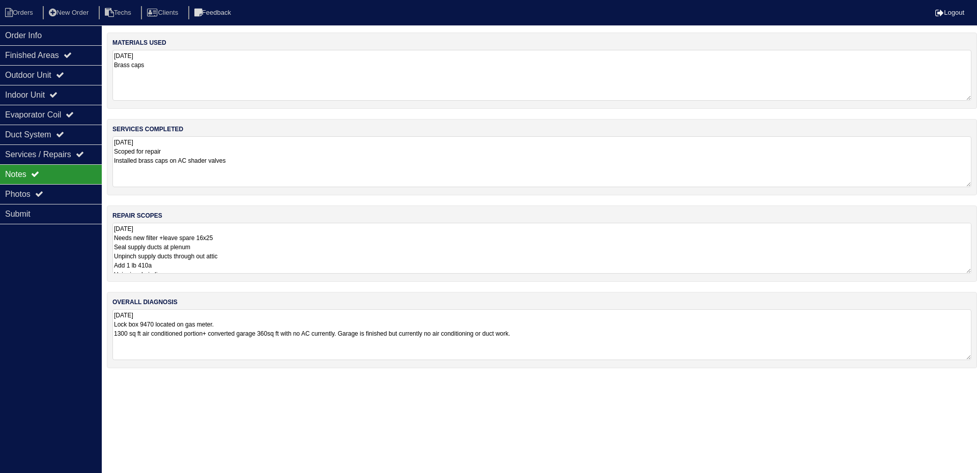
click at [366, 243] on textarea "10.8.25 Needs new filter +leave spare 16x25 Seal supply ducts at plenum Unpinch…" at bounding box center [542, 248] width 859 height 51
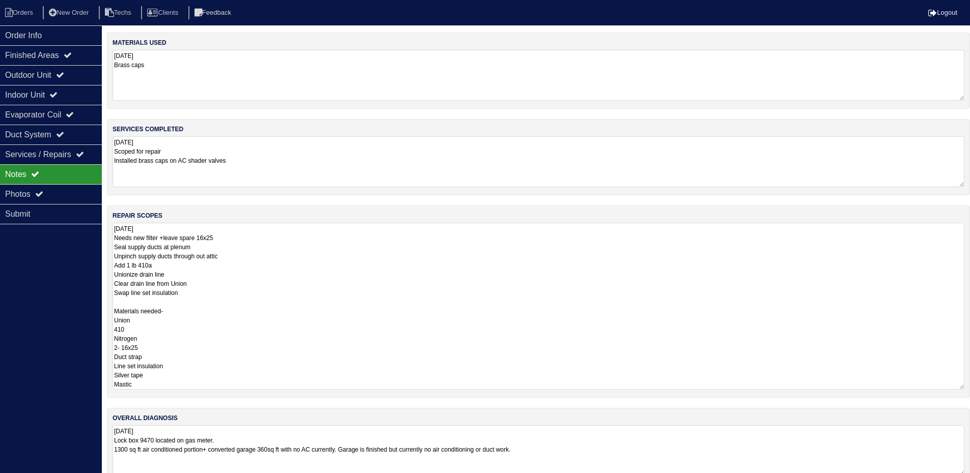
click at [195, 293] on textarea "10.8.25 Needs new filter +leave spare 16x25 Seal supply ducts at plenum Unpinch…" at bounding box center [539, 306] width 852 height 167
type textarea "10.8.25 Needs new filter +leave spare 16x25 Seal supply ducts at plenum Unpinch…"
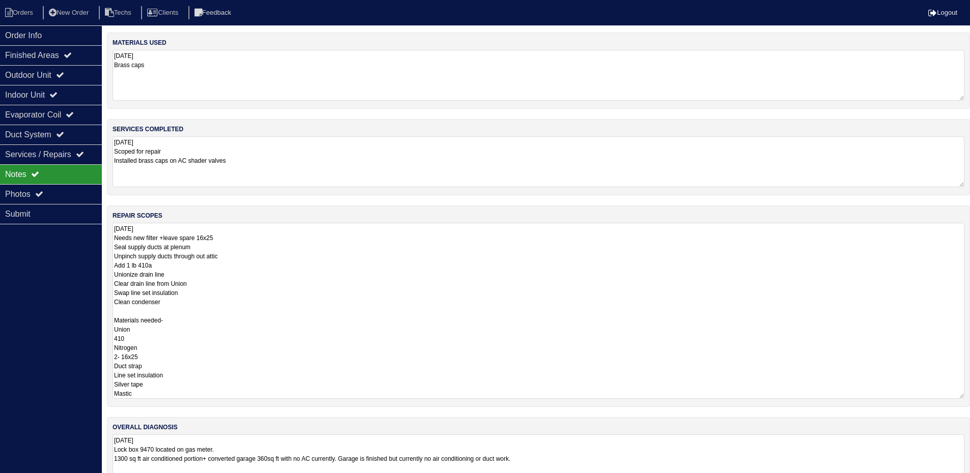
click at [289, 248] on textarea "10.8.25 Needs new filter +leave spare 16x25 Seal supply ducts at plenum Unpinch…" at bounding box center [539, 311] width 852 height 176
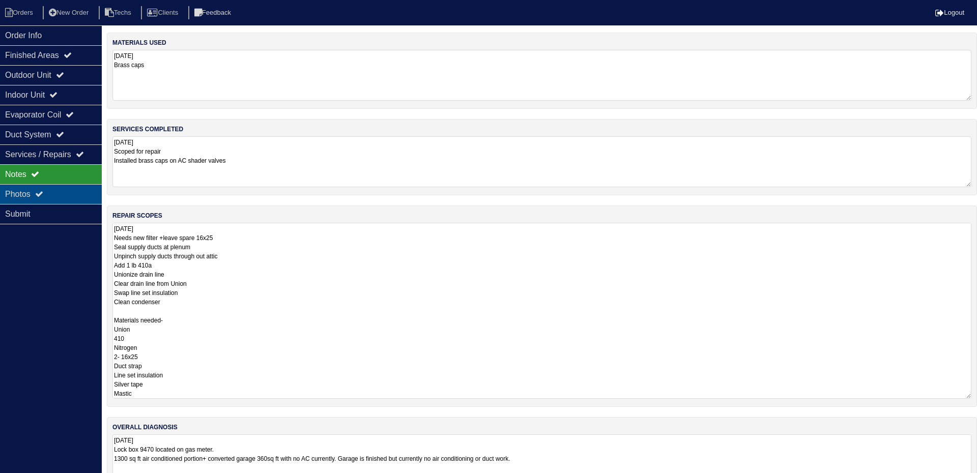
click at [62, 194] on div "Photos" at bounding box center [51, 194] width 102 height 20
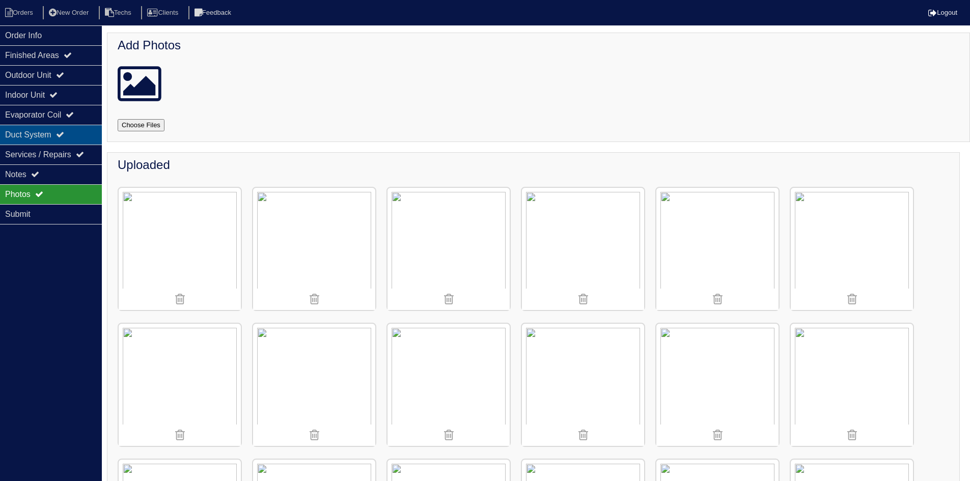
click at [60, 137] on div "Duct System" at bounding box center [51, 135] width 102 height 20
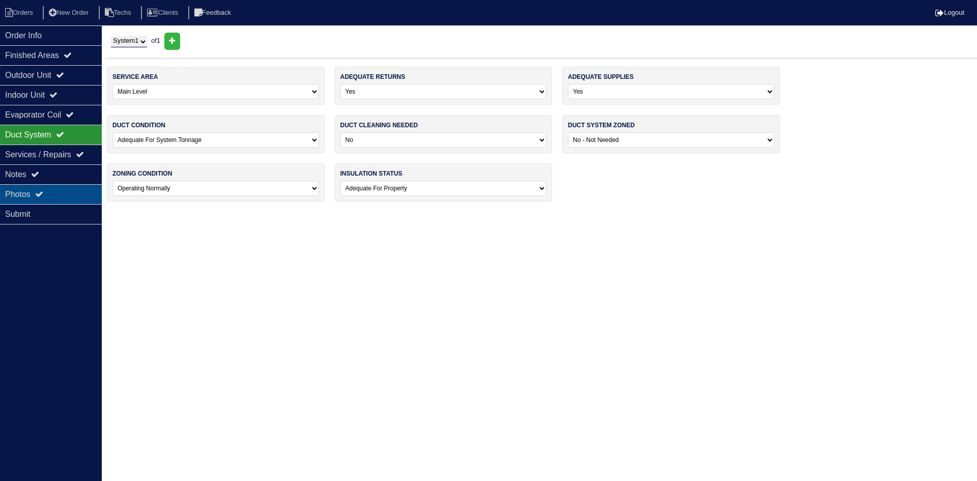
click at [59, 194] on div "Photos" at bounding box center [51, 194] width 102 height 20
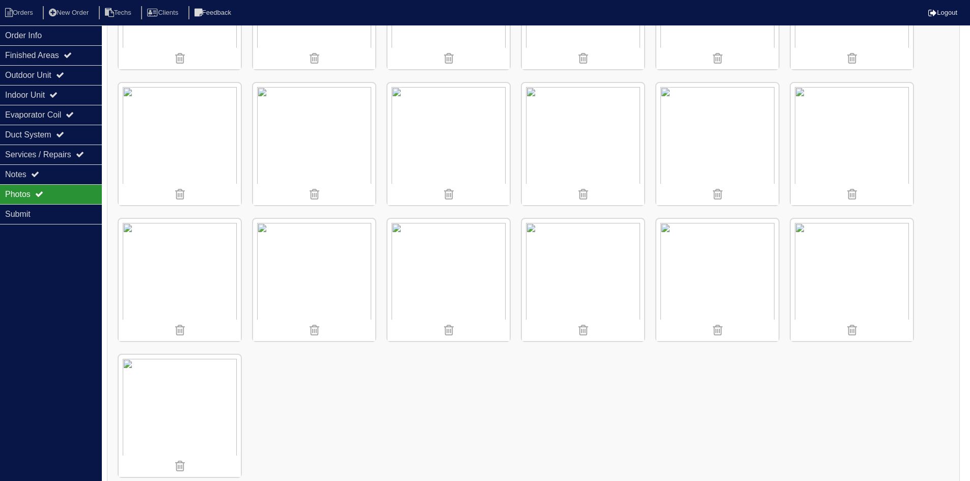
scroll to position [1612, 0]
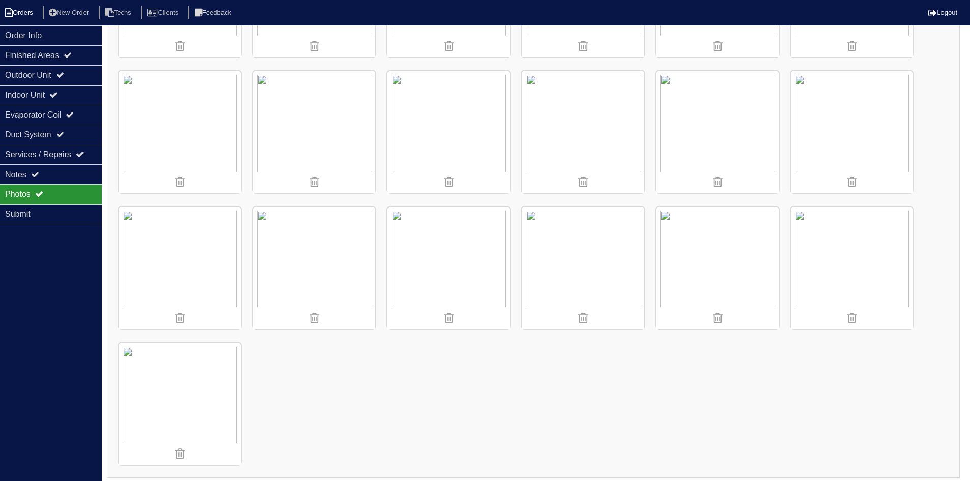
click at [20, 13] on li "Orders" at bounding box center [20, 13] width 41 height 14
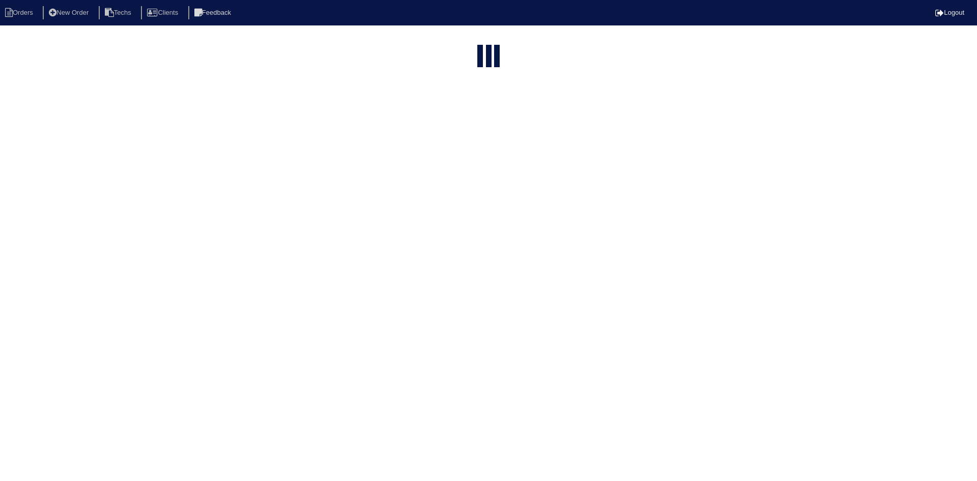
select select "15"
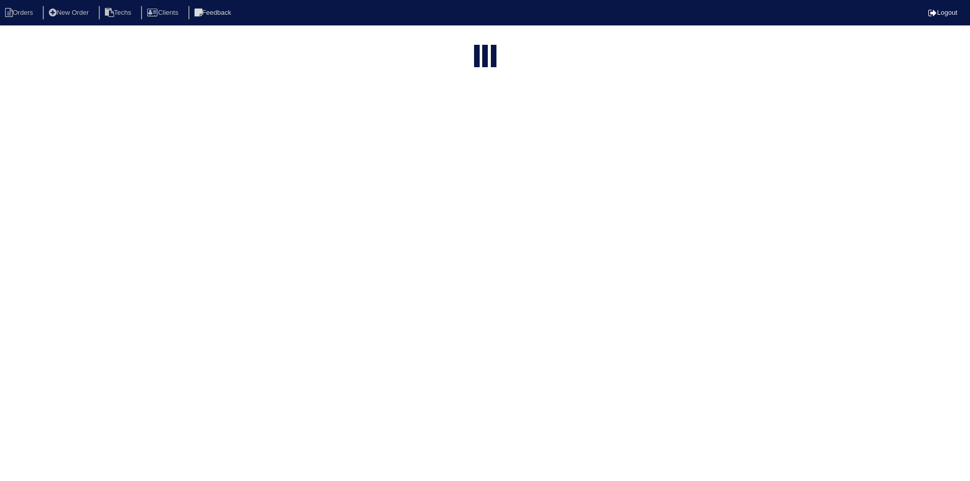
select select "field complete"
select select "need to quote"
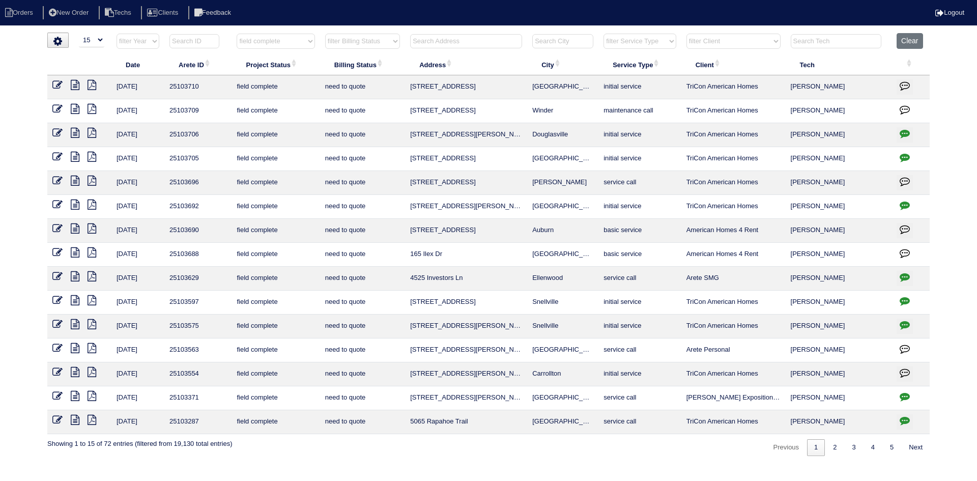
click at [903, 201] on icon "button" at bounding box center [905, 205] width 10 height 10
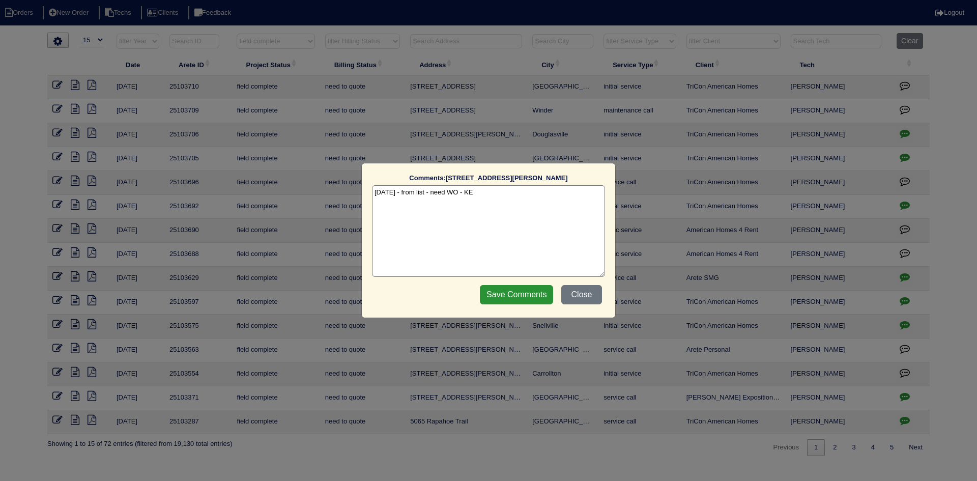
click at [483, 191] on textarea "[DATE] - from list - need WO - KE" at bounding box center [488, 231] width 233 height 92
type textarea "[DATE] - from list - need WO - KE [DATE] - Per [PERSON_NAME], hold off quoting …"
click at [524, 290] on input "Save Comments" at bounding box center [516, 294] width 73 height 19
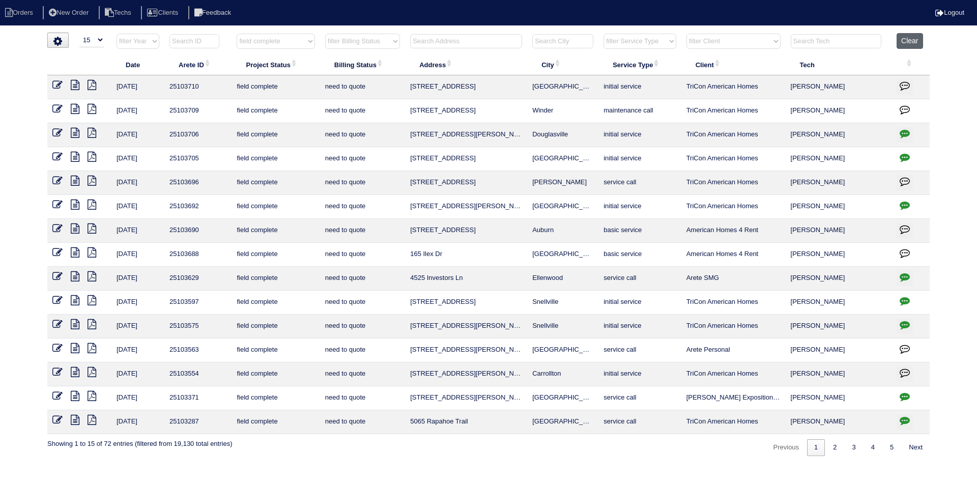
click at [906, 39] on button "Clear" at bounding box center [910, 41] width 26 height 16
select select
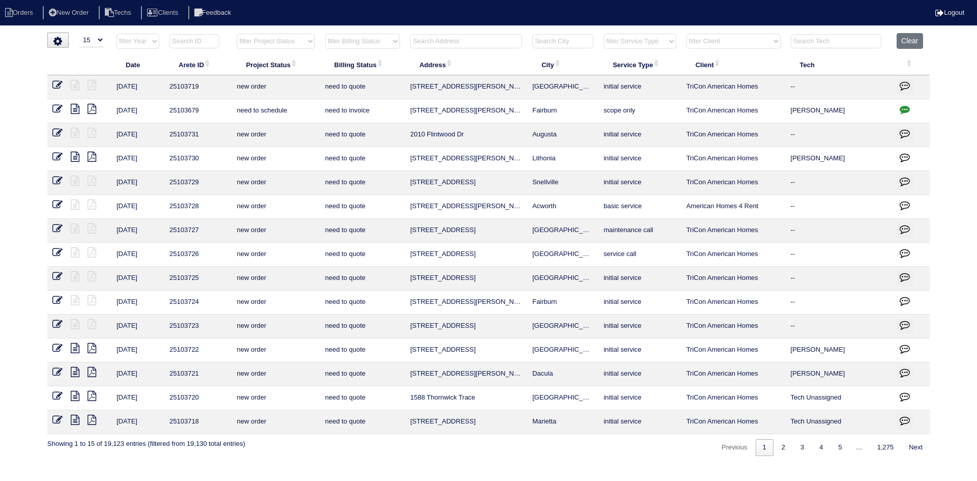
select select "15"
click at [311, 38] on select "filter Project Status -- Any Project Status -- new order assigned in progress f…" at bounding box center [276, 41] width 78 height 15
click at [237, 34] on select "filter Project Status -- Any Project Status -- new order assigned in progress f…" at bounding box center [276, 41] width 78 height 15
select select "field complete"
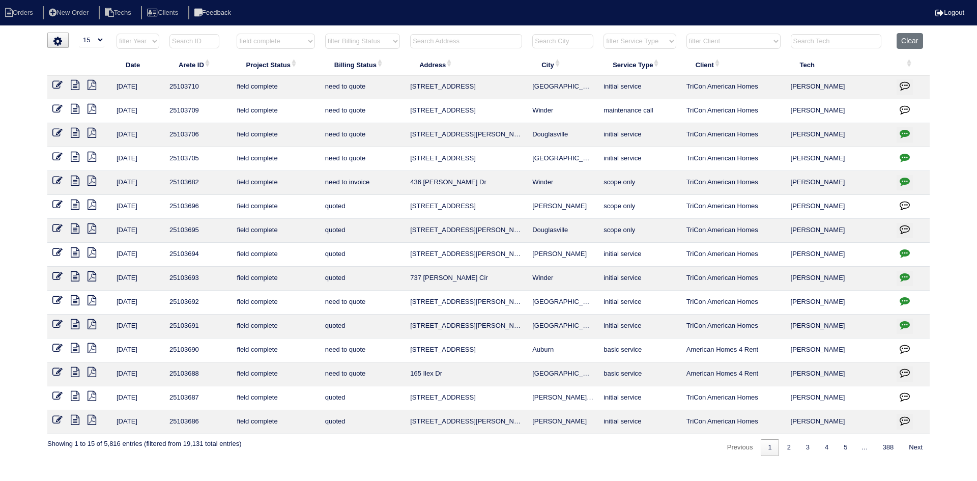
click at [389, 40] on select "filter Billing Status -- Any Billing Status -- need to quote quoted need to inv…" at bounding box center [362, 41] width 75 height 15
select select "need to quote"
click at [325, 34] on select "filter Billing Status -- Any Billing Status -- need to quote quoted need to inv…" at bounding box center [362, 41] width 75 height 15
select select "field complete"
select select "need to quote"
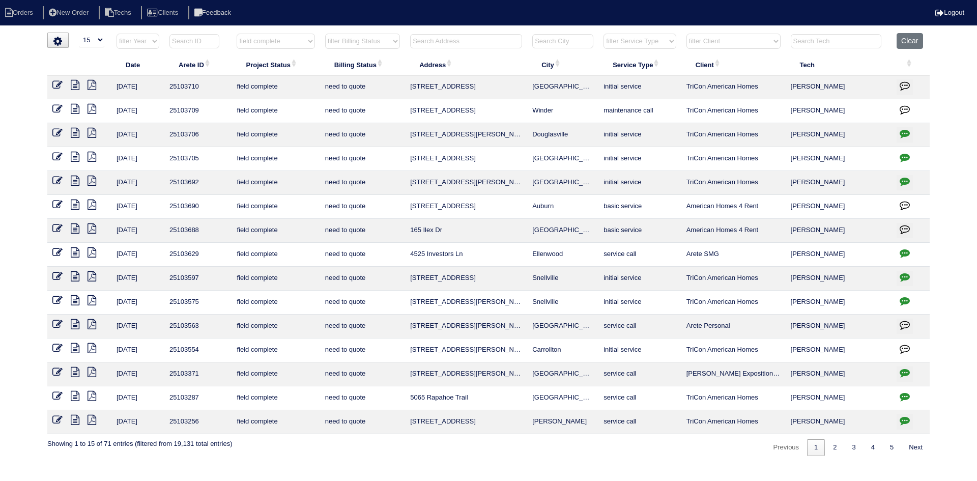
click at [752, 41] on select "filter Client -- Any Client -- [PERSON_NAME] American Homes 4 Rent Arete Person…" at bounding box center [734, 41] width 94 height 15
select select "American Homes 4 Rent"
click at [687, 34] on select "filter Client -- Any Client -- [PERSON_NAME] American Homes 4 Rent Arete Person…" at bounding box center [734, 41] width 94 height 15
select select "field complete"
select select "need to quote"
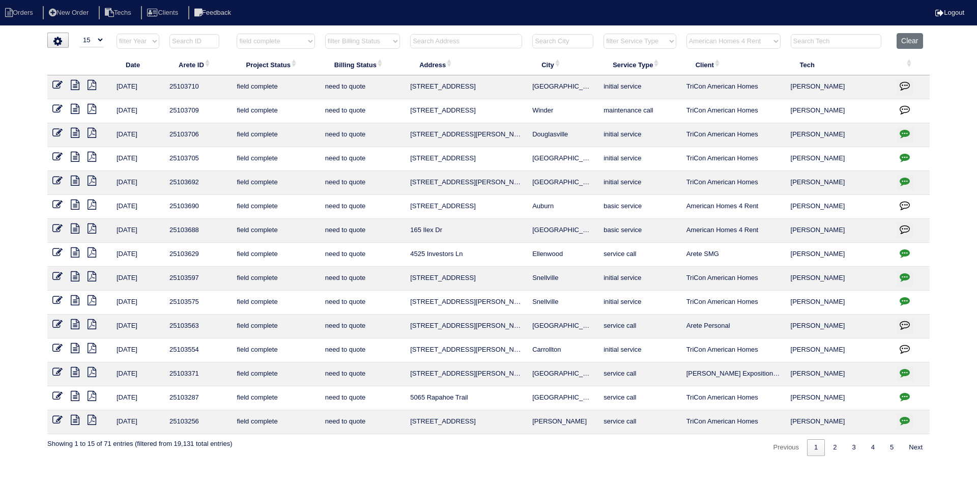
select select "American Homes 4 Rent"
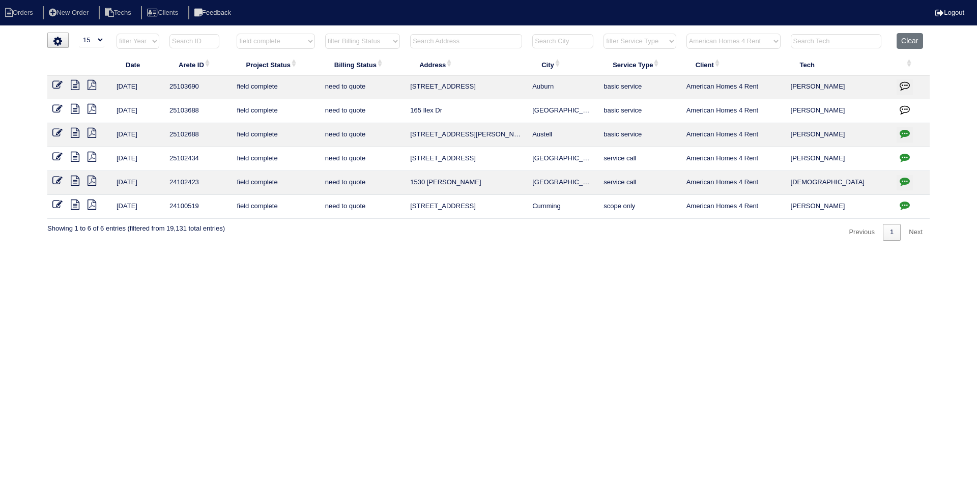
click at [75, 109] on icon at bounding box center [75, 109] width 9 height 10
click at [93, 106] on icon at bounding box center [92, 109] width 9 height 10
click at [76, 109] on icon at bounding box center [75, 109] width 9 height 10
click at [57, 105] on icon at bounding box center [57, 109] width 10 height 10
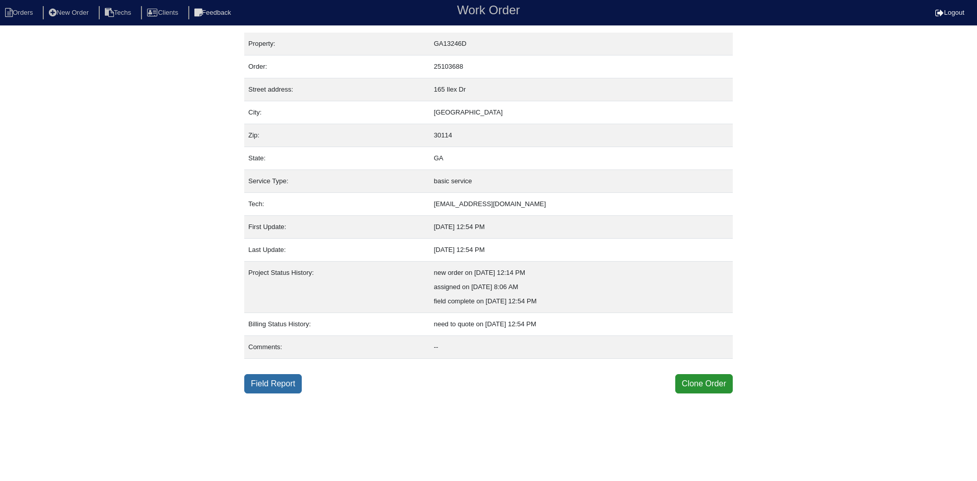
click at [259, 387] on link "Field Report" at bounding box center [273, 383] width 58 height 19
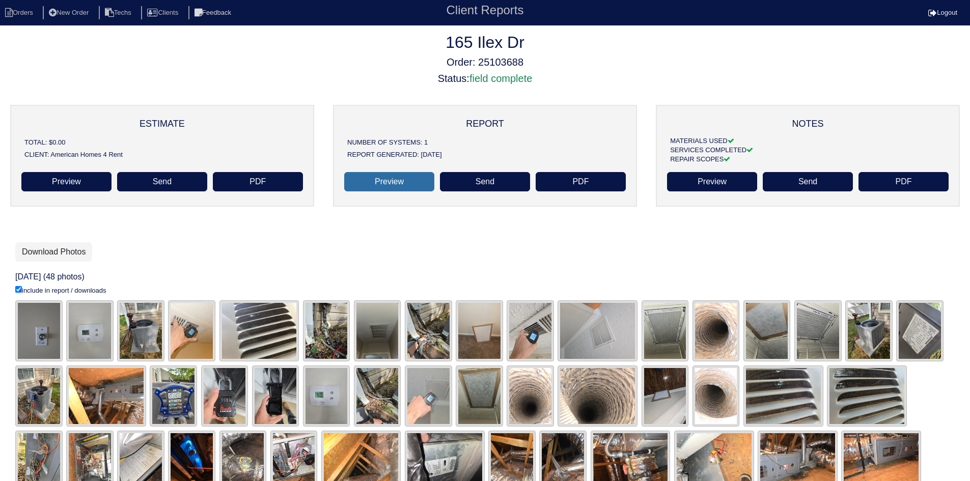
click at [385, 184] on link "Preview" at bounding box center [389, 181] width 90 height 19
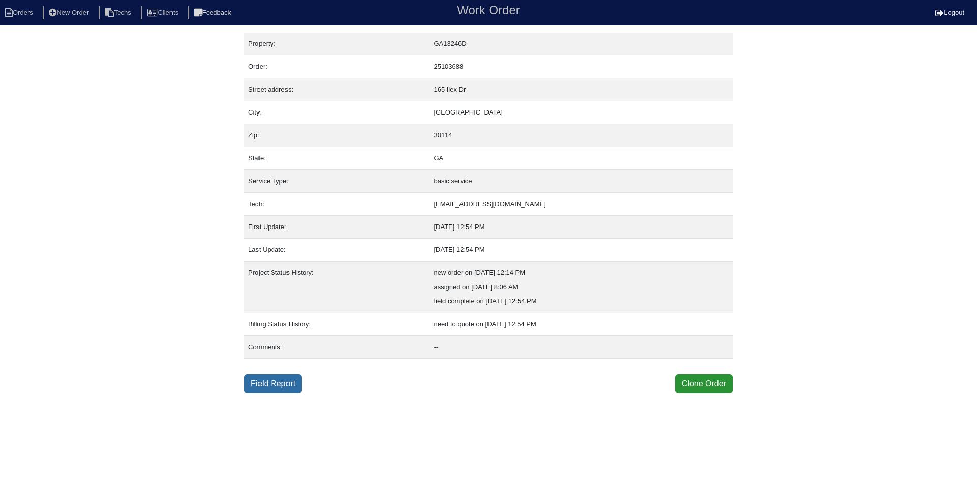
click at [286, 383] on link "Field Report" at bounding box center [273, 383] width 58 height 19
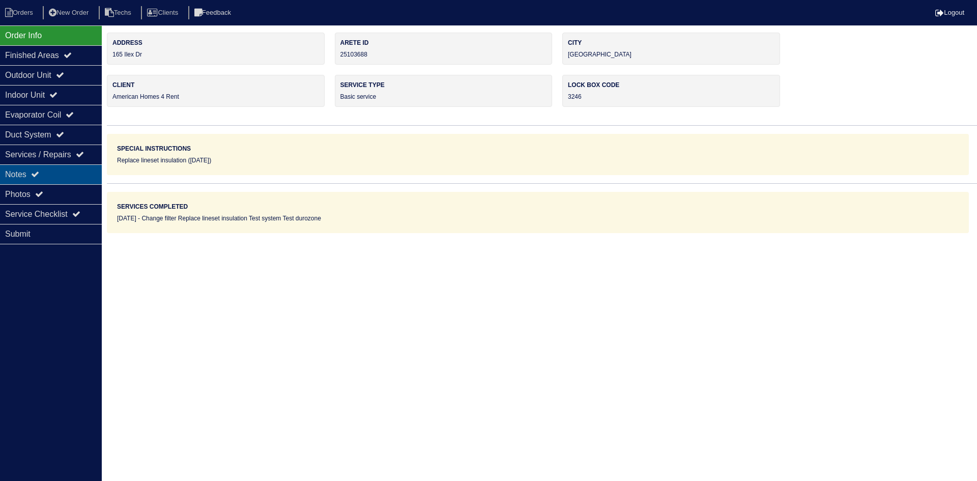
click at [64, 171] on div "Notes" at bounding box center [51, 174] width 102 height 20
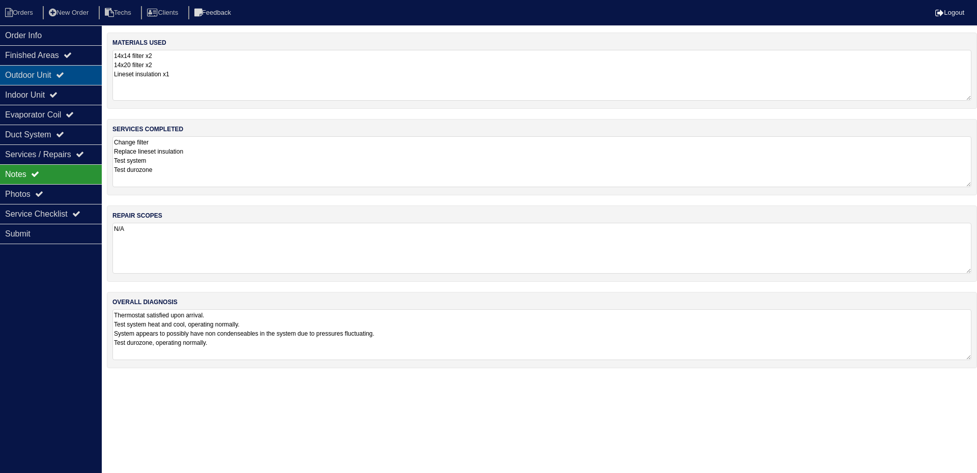
click at [66, 80] on div "Outdoor Unit" at bounding box center [51, 75] width 102 height 20
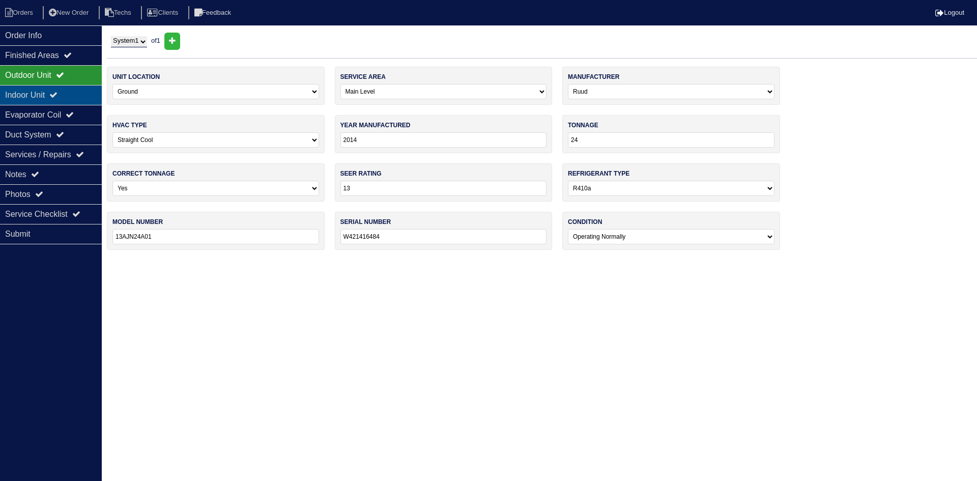
click at [66, 92] on div "Indoor Unit" at bounding box center [51, 95] width 102 height 20
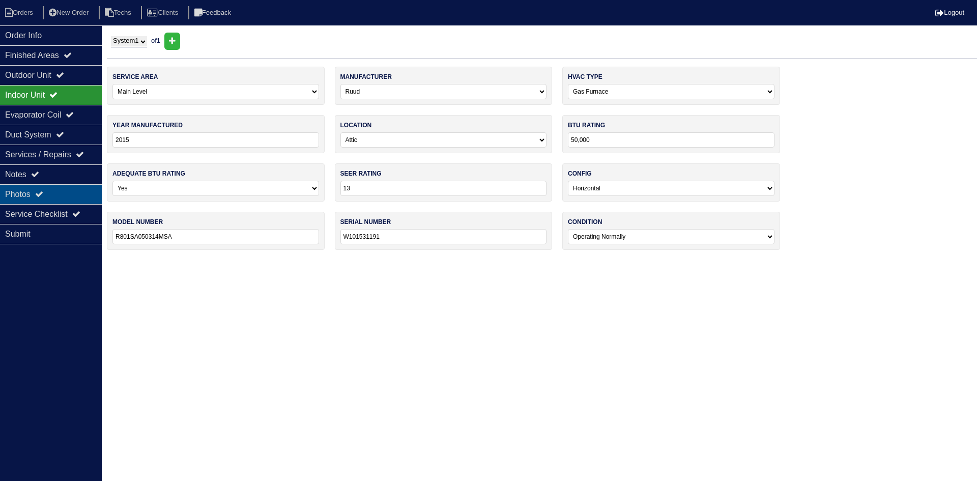
click at [43, 190] on icon at bounding box center [39, 194] width 8 height 8
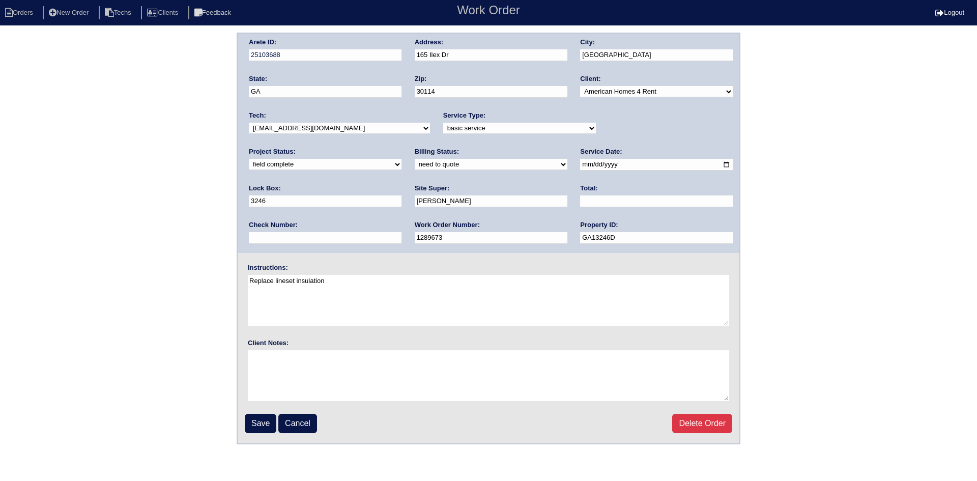
click at [415, 165] on select "need to quote quoted need to invoice invoiced paid warranty purchase order need…" at bounding box center [491, 164] width 153 height 11
select select "quoted"
click at [415, 159] on select "need to quote quoted need to invoice invoiced paid warranty purchase order need…" at bounding box center [491, 164] width 153 height 11
click at [580, 205] on input "text" at bounding box center [656, 201] width 153 height 12
type input "225.00"
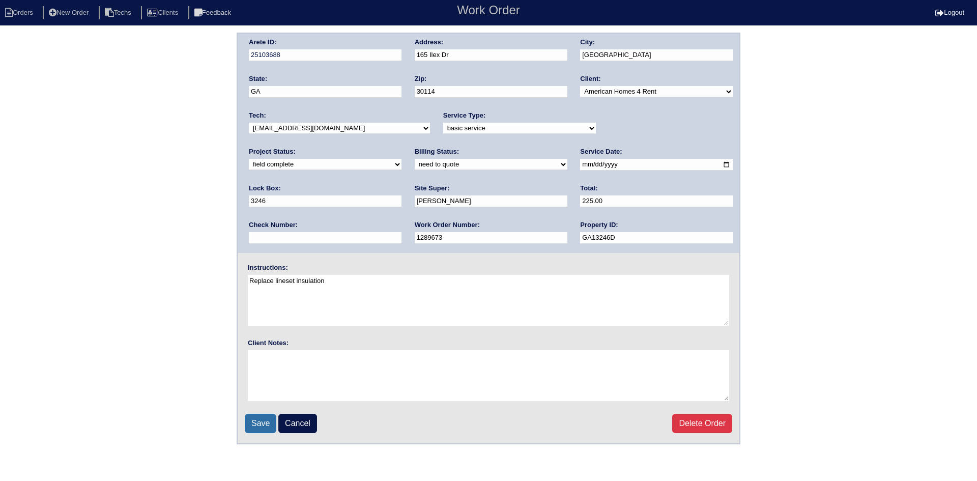
click at [255, 425] on input "Save" at bounding box center [261, 423] width 32 height 19
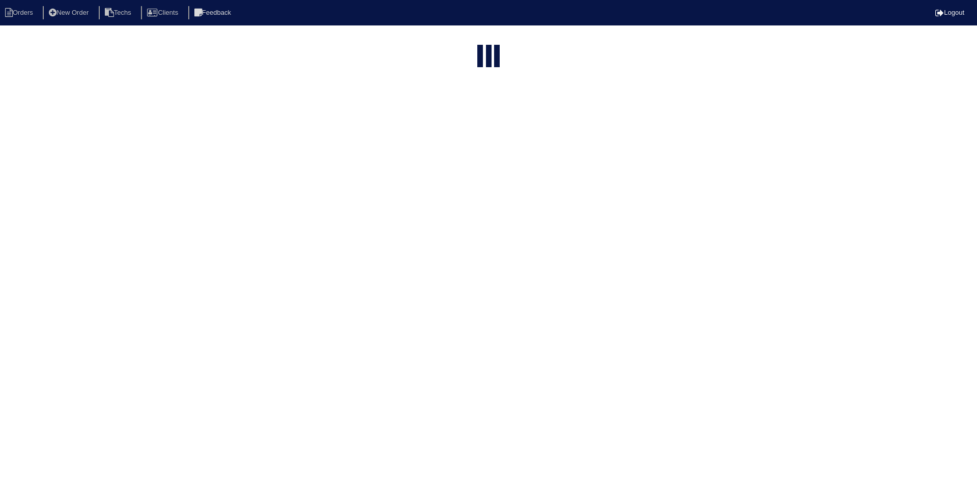
select select "15"
select select "field complete"
select select "need to quote"
select select "American Homes 4 Rent"
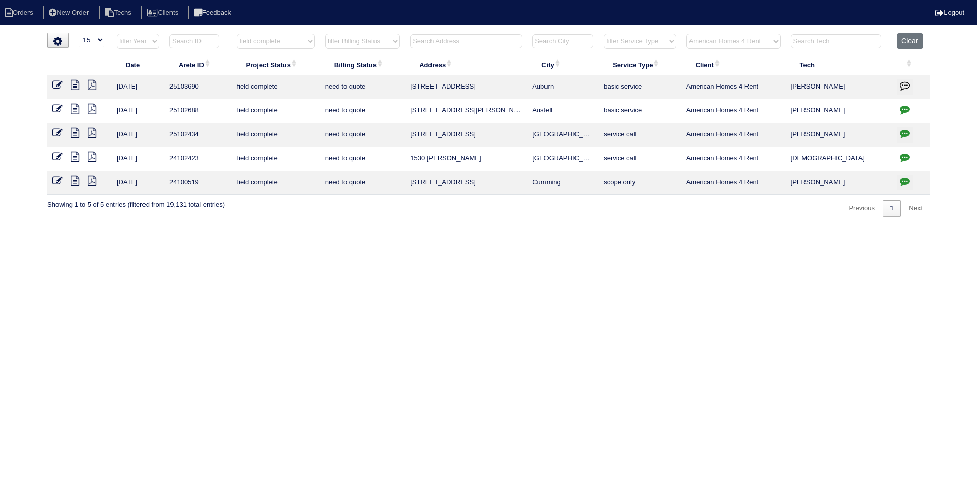
click at [78, 85] on icon at bounding box center [75, 85] width 9 height 10
click at [91, 87] on icon at bounding box center [92, 85] width 9 height 10
click at [74, 85] on icon at bounding box center [75, 85] width 9 height 10
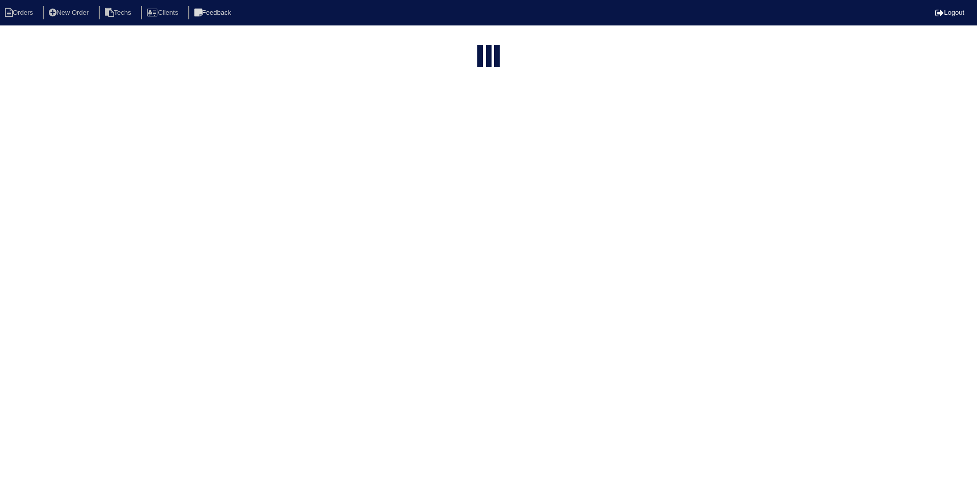
select select "15"
select select "field complete"
select select "need to quote"
select select "American Homes 4 Rent"
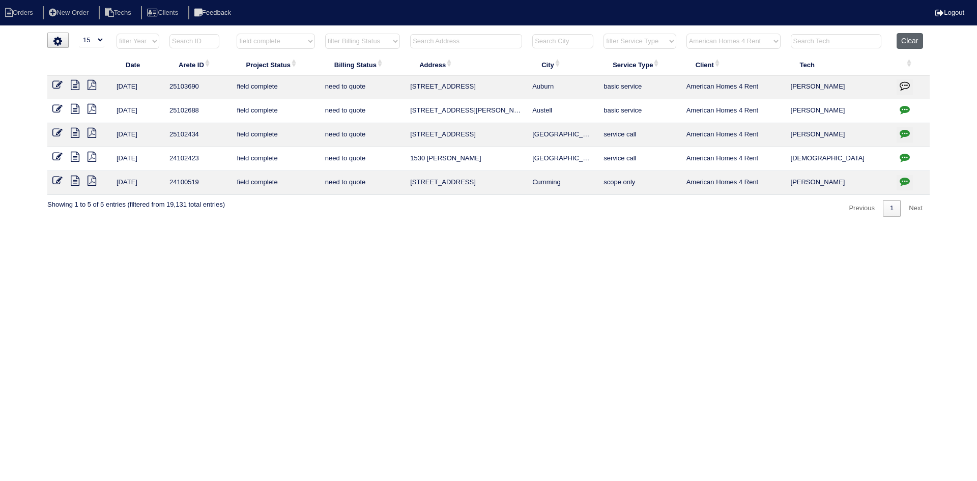
click at [917, 40] on button "Clear" at bounding box center [910, 41] width 26 height 16
select select
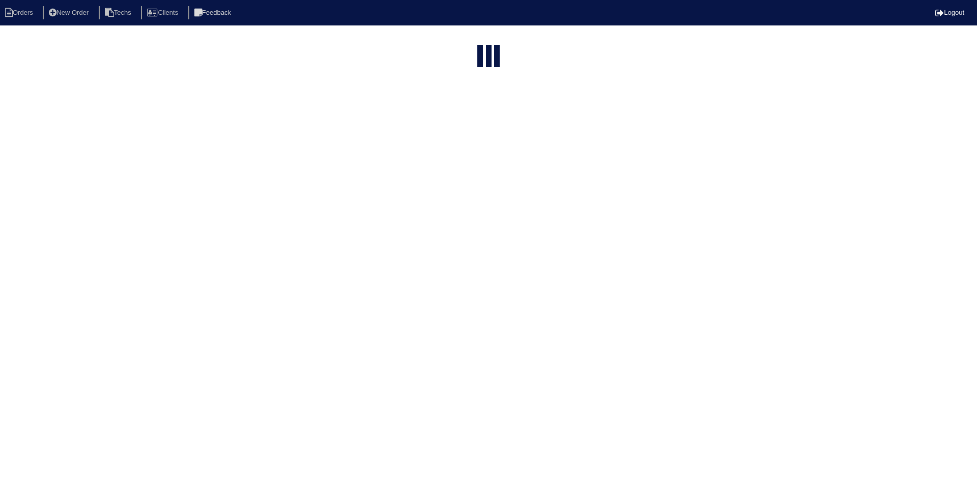
select select "15"
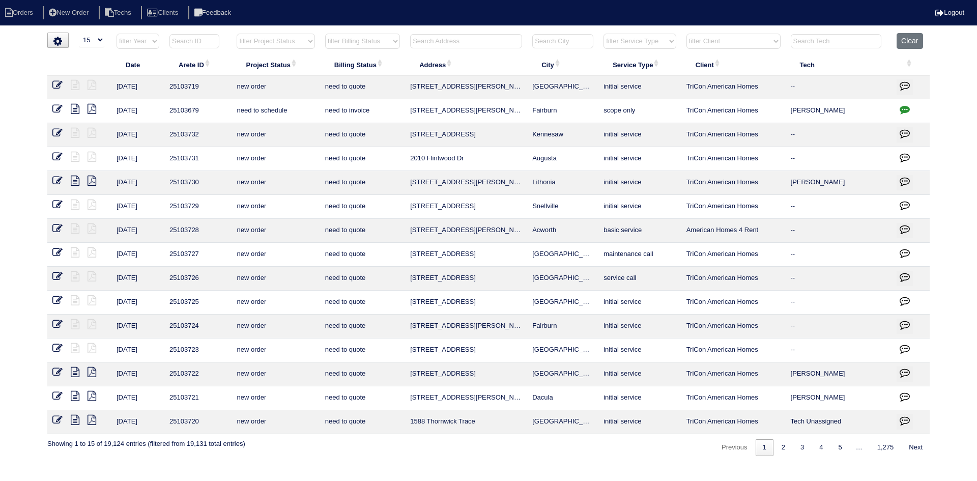
click at [470, 37] on input "text" at bounding box center [466, 41] width 112 height 14
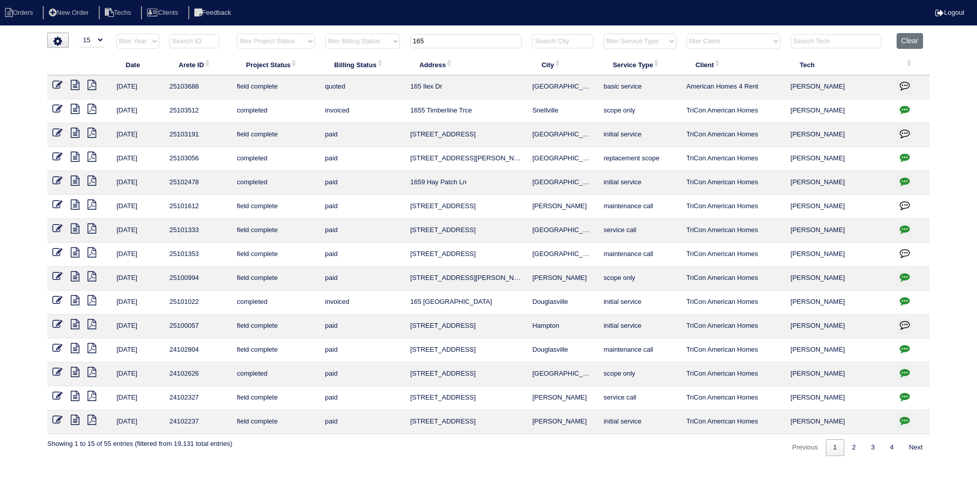
type input "165"
click at [904, 89] on icon "button" at bounding box center [905, 85] width 10 height 10
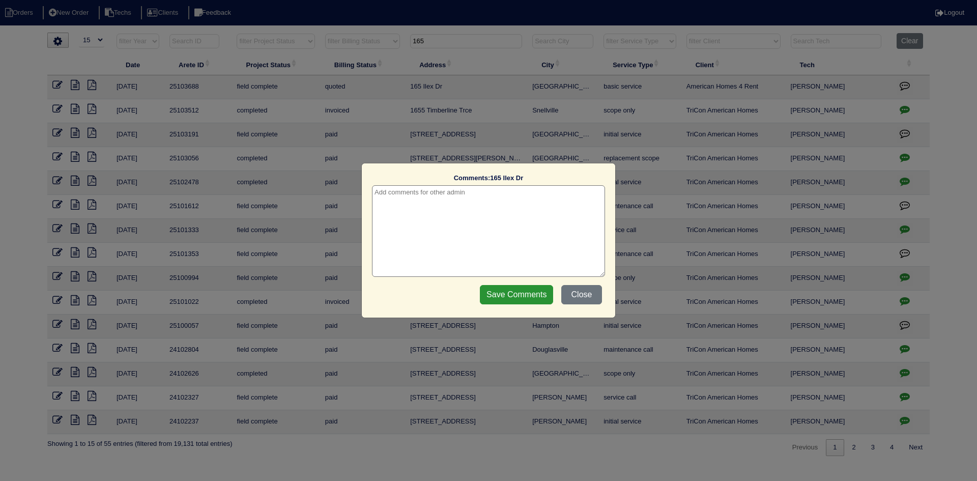
click at [464, 186] on textarea at bounding box center [488, 231] width 233 height 92
type textarea "10/9/25 - HVAC report sent - rk"
click at [514, 297] on input "Save Comments" at bounding box center [516, 294] width 73 height 19
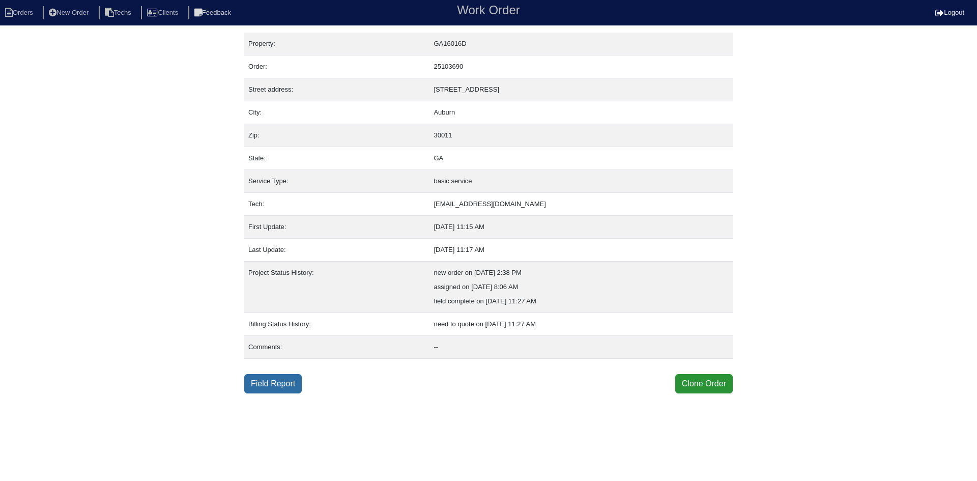
click at [266, 385] on link "Field Report" at bounding box center [273, 383] width 58 height 19
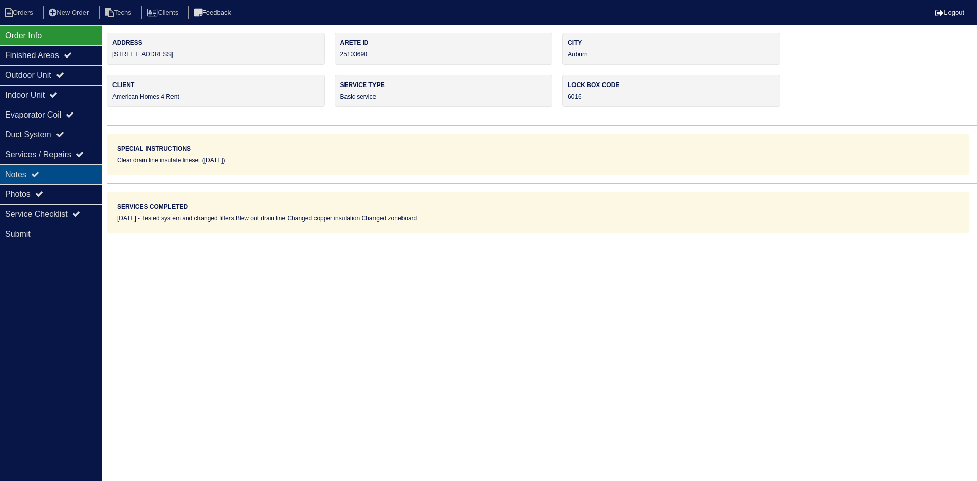
click at [59, 173] on div "Notes" at bounding box center [51, 174] width 102 height 20
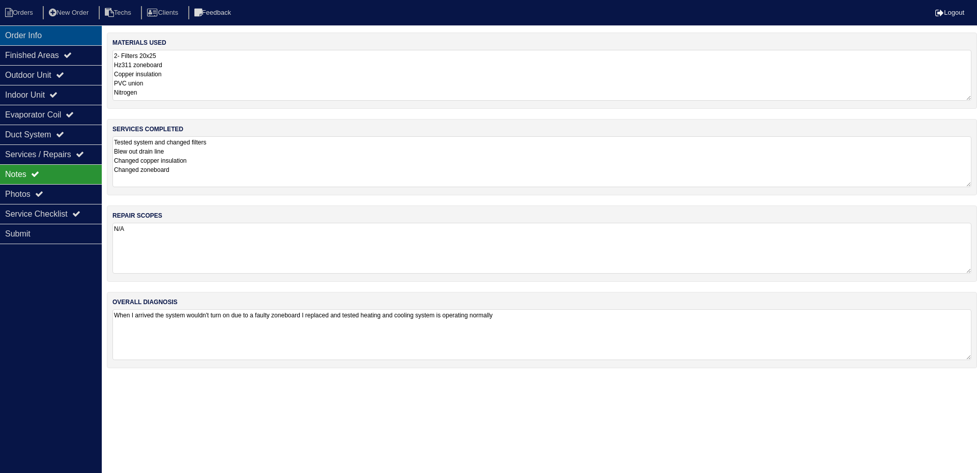
click at [51, 34] on div "Order Info" at bounding box center [51, 35] width 102 height 20
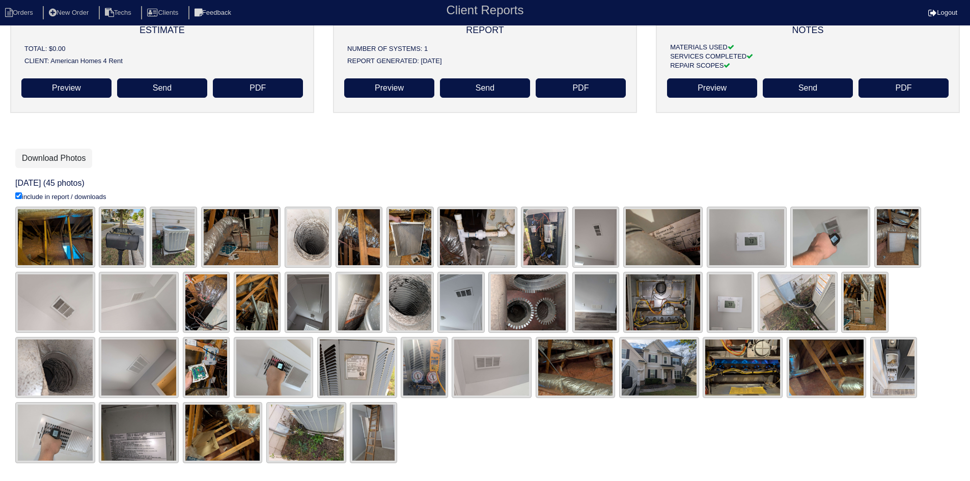
scroll to position [95, 0]
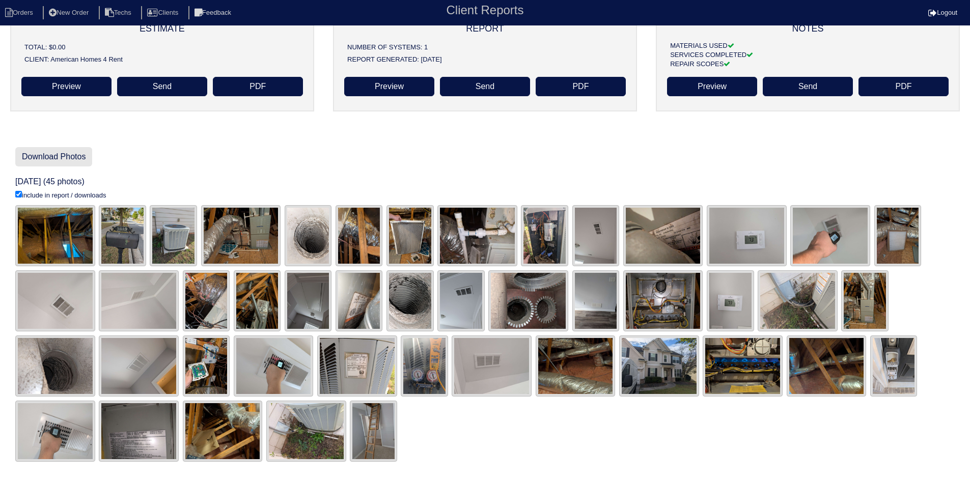
click at [42, 158] on link "Download Photos" at bounding box center [53, 156] width 77 height 19
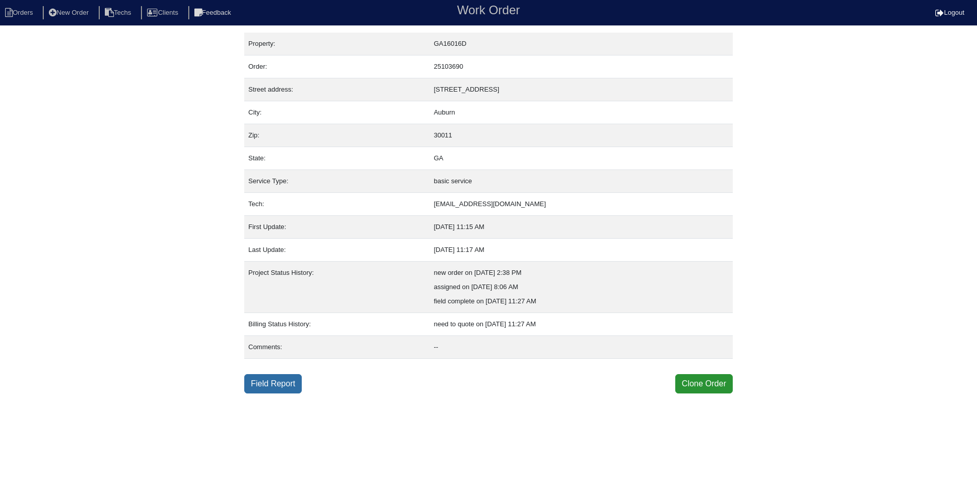
click at [277, 382] on link "Field Report" at bounding box center [273, 383] width 58 height 19
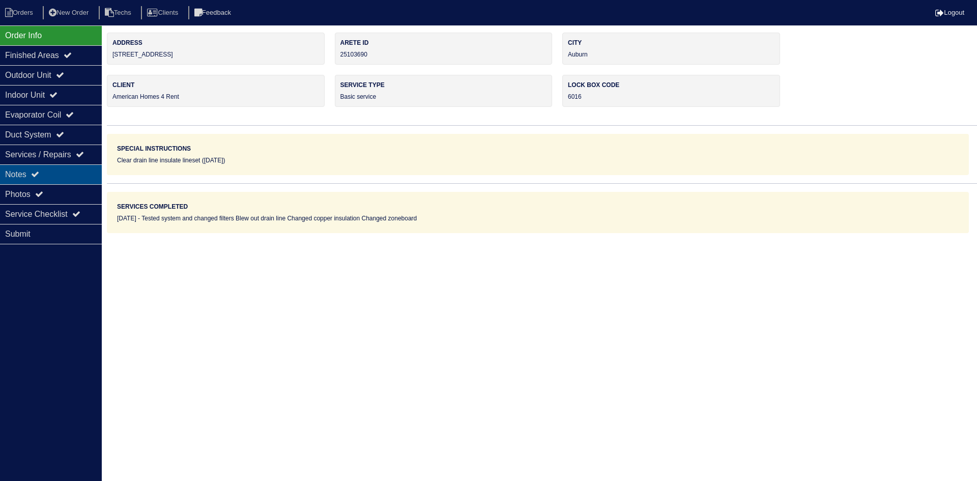
click at [54, 176] on div "Notes" at bounding box center [51, 174] width 102 height 20
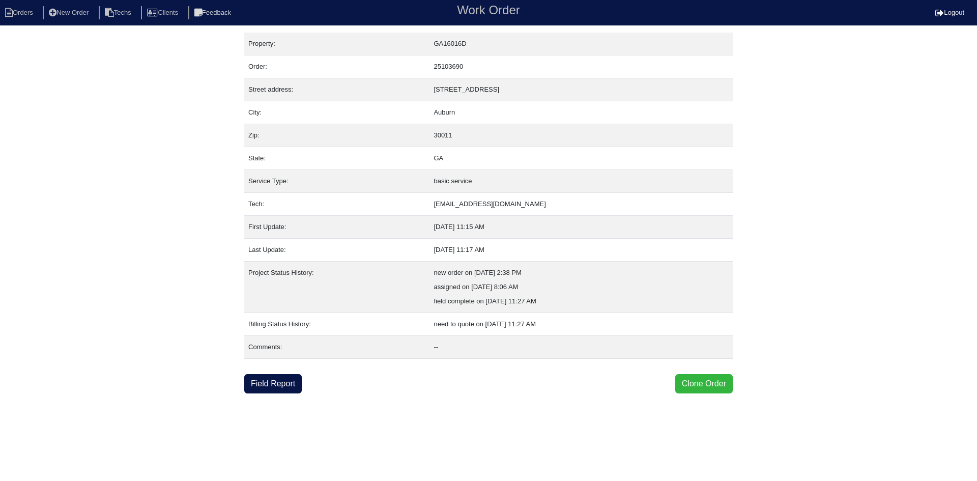
click at [698, 387] on button "Clone Order" at bounding box center [705, 383] width 58 height 19
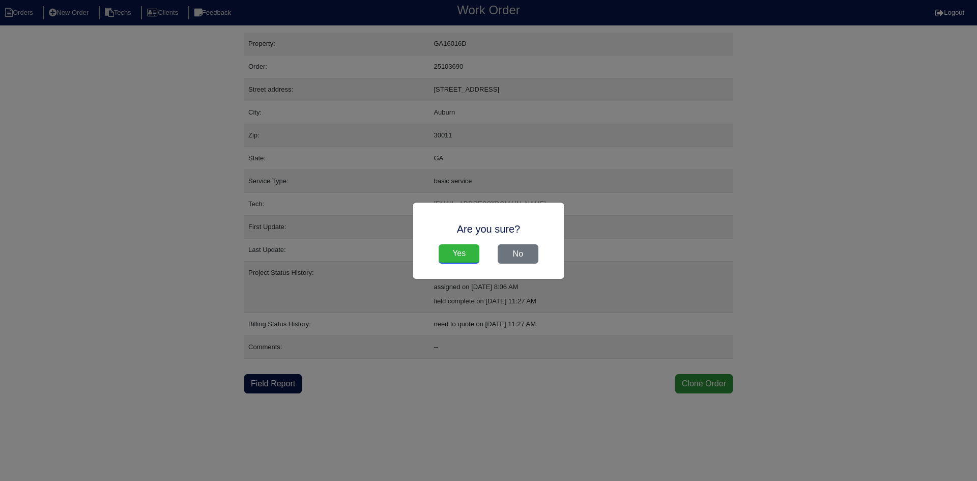
click at [464, 252] on input "Yes" at bounding box center [459, 253] width 41 height 19
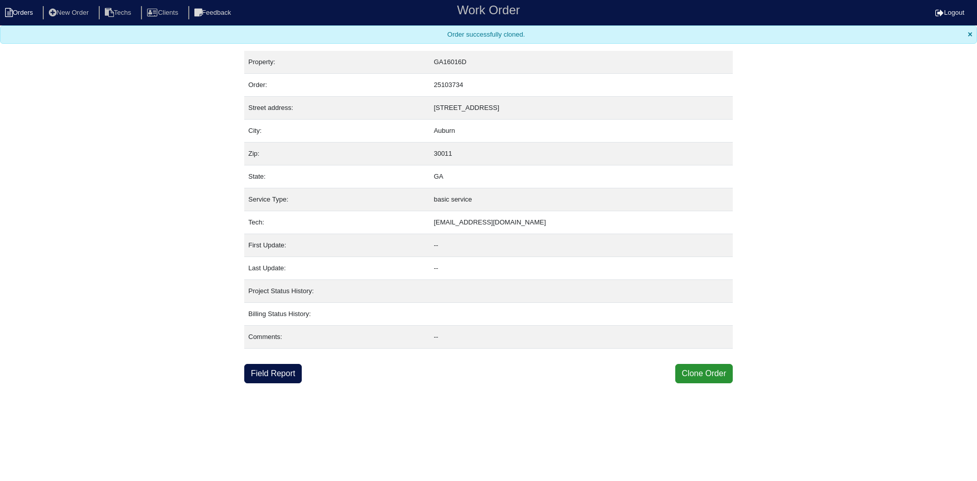
click at [26, 9] on li "Orders" at bounding box center [20, 13] width 41 height 14
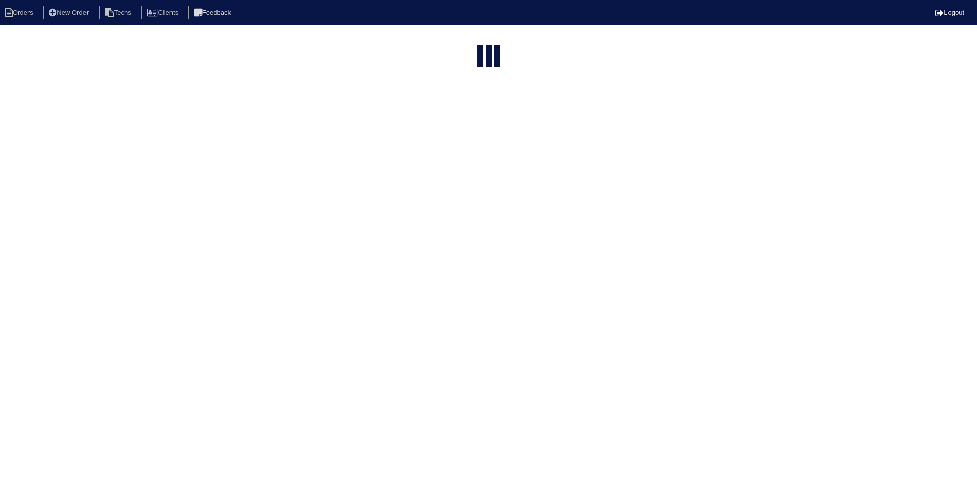
select select "15"
type input "165"
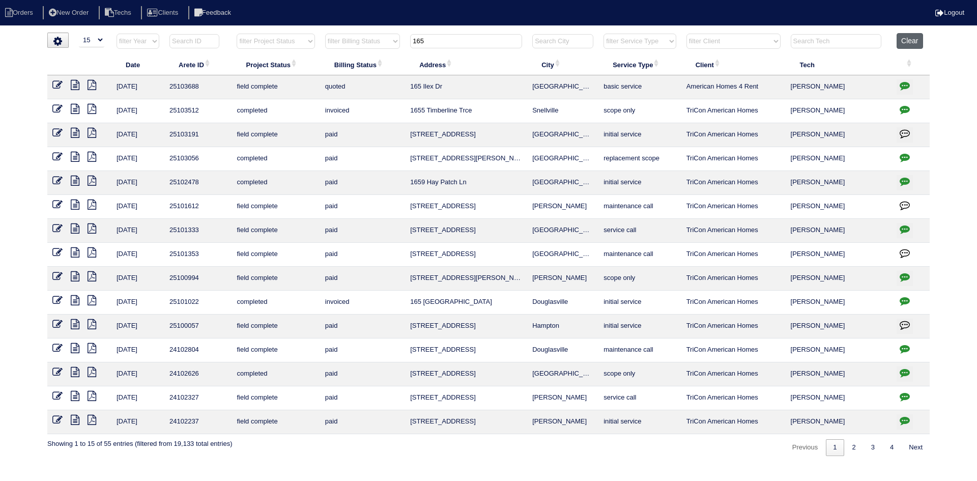
click at [909, 41] on button "Clear" at bounding box center [910, 41] width 26 height 16
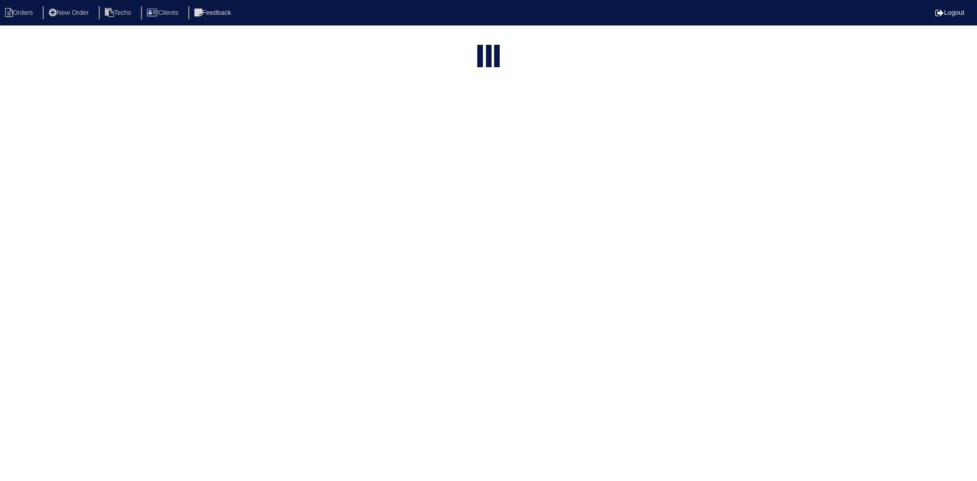
select select "15"
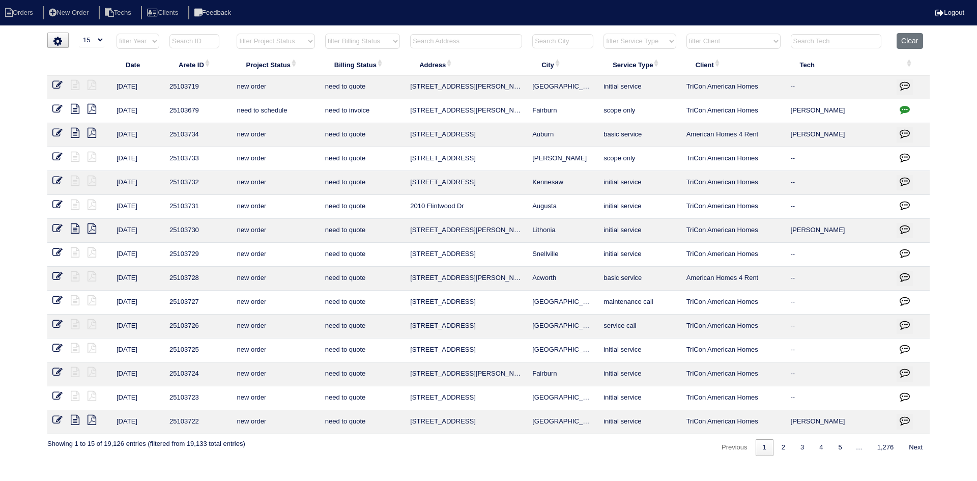
click at [473, 43] on input "text" at bounding box center [466, 41] width 112 height 14
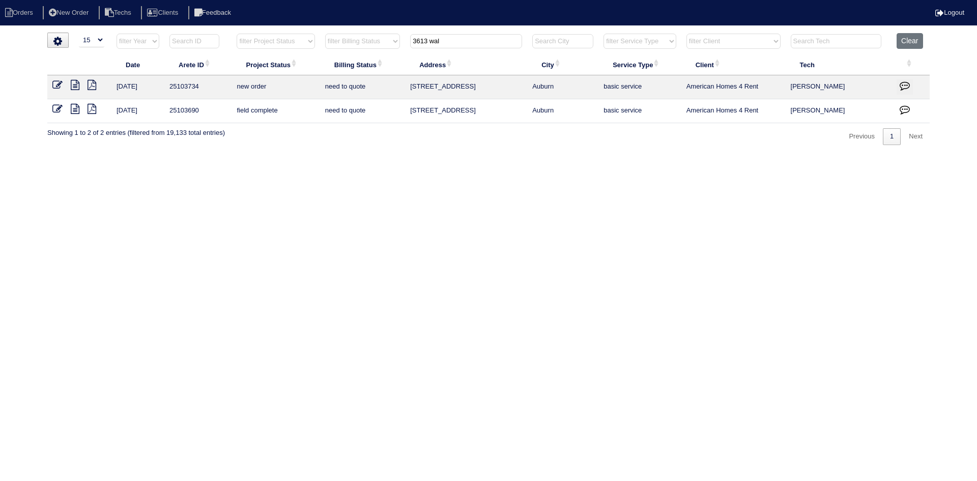
type input "3613 wal"
click at [904, 82] on icon "button" at bounding box center [905, 85] width 10 height 10
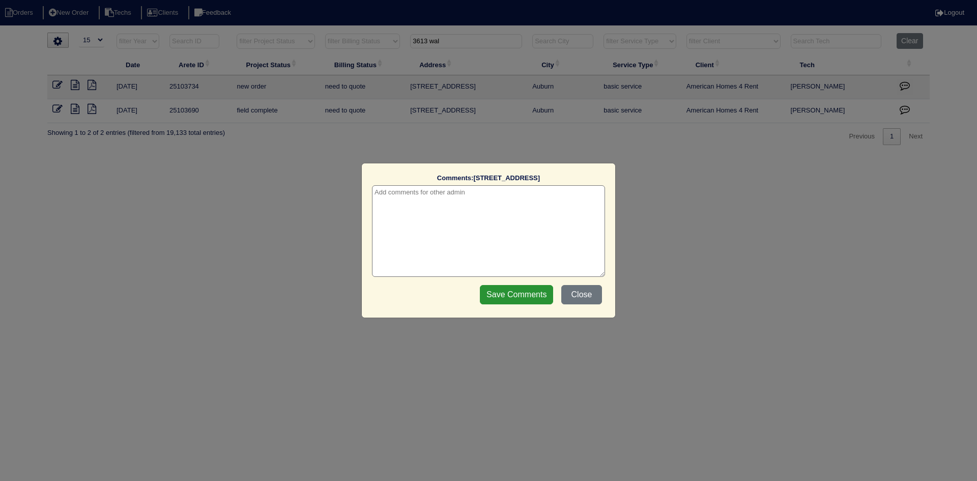
click at [493, 200] on textarea at bounding box center [488, 231] width 233 height 92
type textarea "1"
type textarea "10/9/25 - This is for a change order only - rk"
click at [515, 292] on input "Save Comments" at bounding box center [516, 294] width 73 height 19
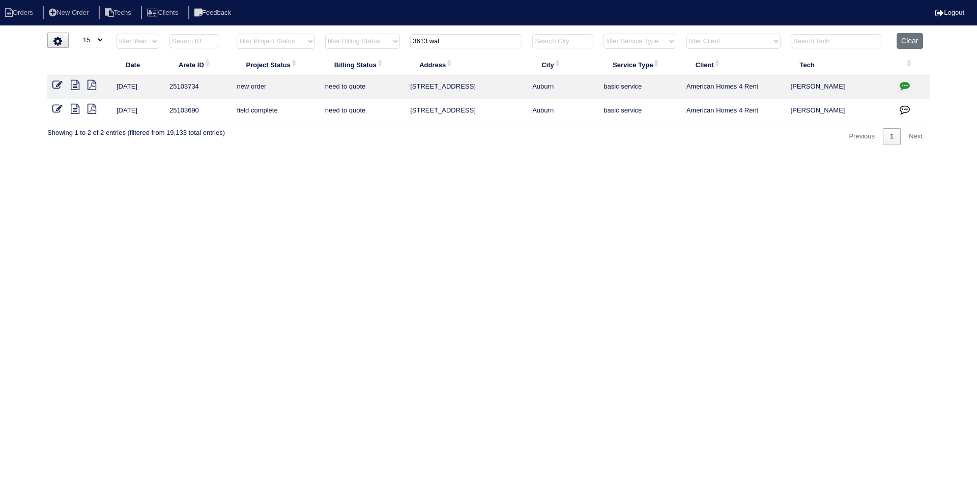
click at [63, 83] on link at bounding box center [61, 86] width 18 height 8
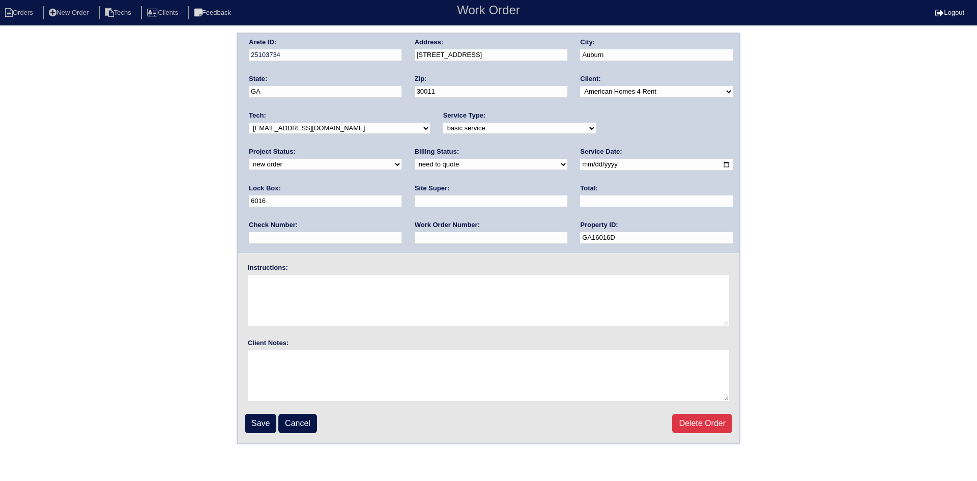
click at [402, 159] on select "new order assigned in progress field complete need to schedule admin review arc…" at bounding box center [325, 164] width 153 height 11
select select "field complete"
click at [402, 159] on select "new order assigned in progress field complete need to schedule admin review arc…" at bounding box center [325, 164] width 153 height 11
drag, startPoint x: 294, startPoint y: 160, endPoint x: 295, endPoint y: 166, distance: 6.2
click at [415, 161] on select "need to quote quoted need to invoice invoiced paid warranty purchase order need…" at bounding box center [491, 164] width 153 height 11
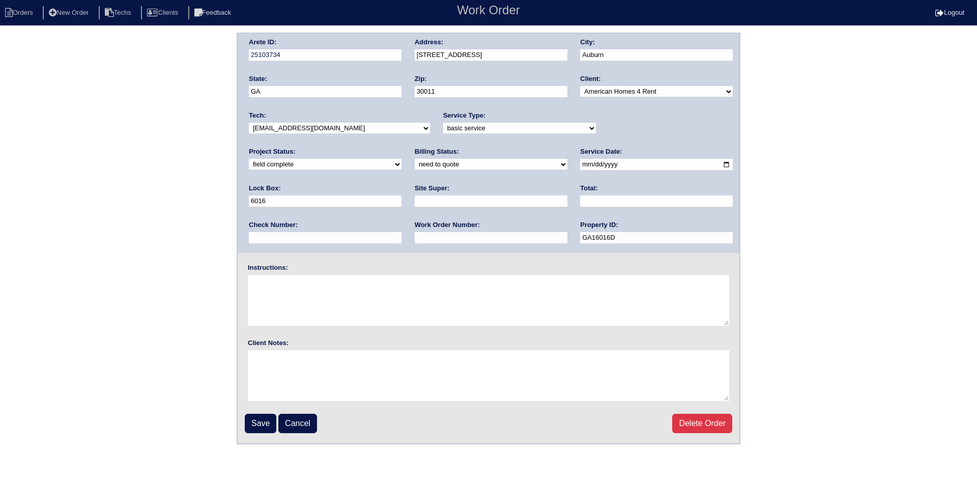
select select "purchase order needed"
click at [415, 159] on select "need to quote quoted need to invoice invoiced paid warranty purchase order need…" at bounding box center [491, 164] width 153 height 11
click at [415, 200] on input "text" at bounding box center [491, 201] width 153 height 12
type input "Ryan Franklin"
click at [580, 202] on input "text" at bounding box center [656, 201] width 153 height 12
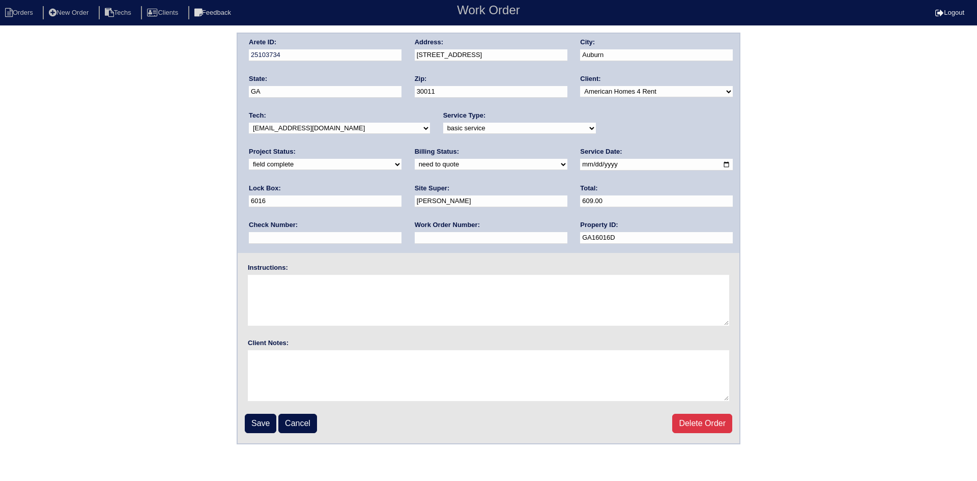
type input "609.00"
click at [415, 241] on input "text" at bounding box center [491, 238] width 153 height 12
type input "Requested"
click at [324, 290] on textarea at bounding box center [489, 300] width 482 height 51
type textarea "This is for a change order only"
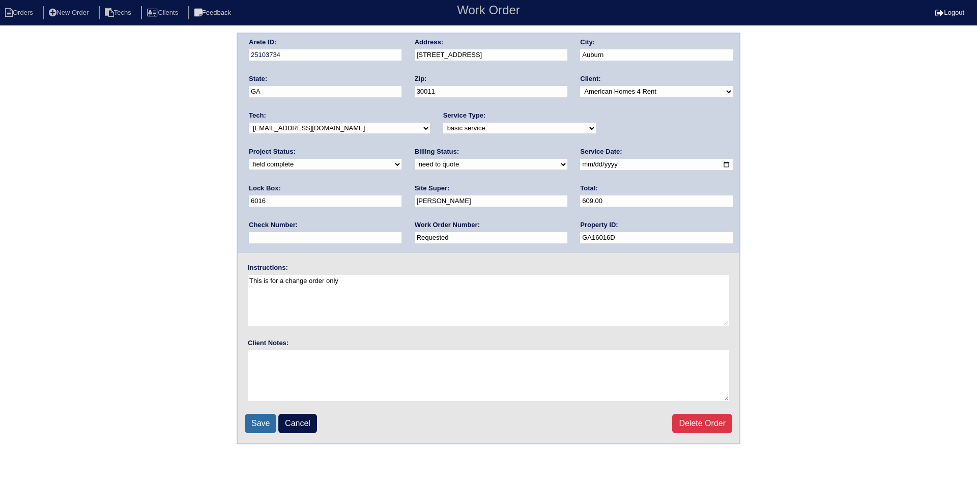
click at [259, 422] on input "Save" at bounding box center [261, 423] width 32 height 19
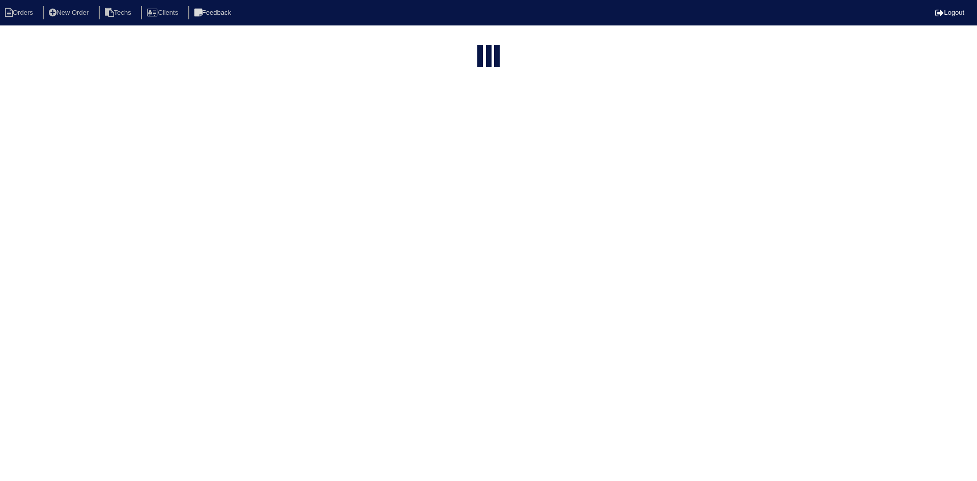
select select "15"
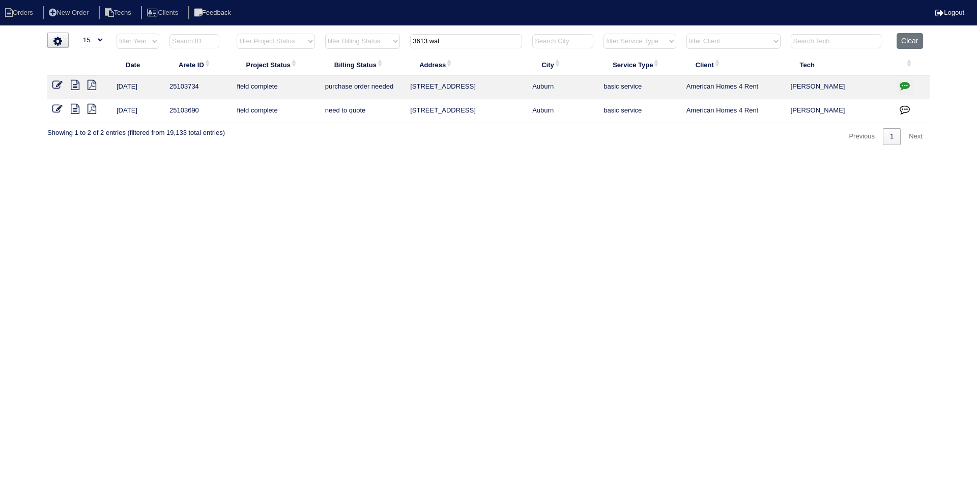
click at [904, 109] on icon "button" at bounding box center [905, 109] width 10 height 10
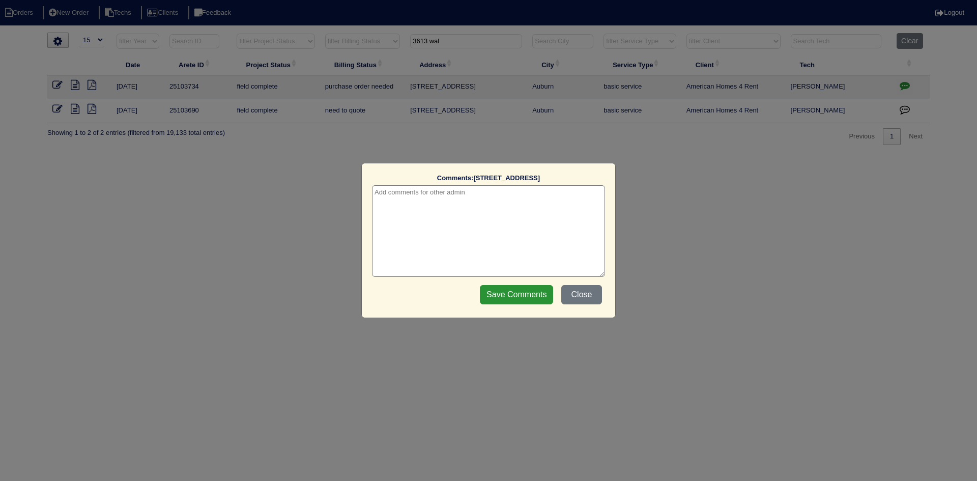
click at [480, 194] on textarea at bounding box center [488, 231] width 233 height 92
type textarea "[DATE] - Change order requested - rk"
click at [508, 293] on input "Save Comments" at bounding box center [516, 294] width 73 height 19
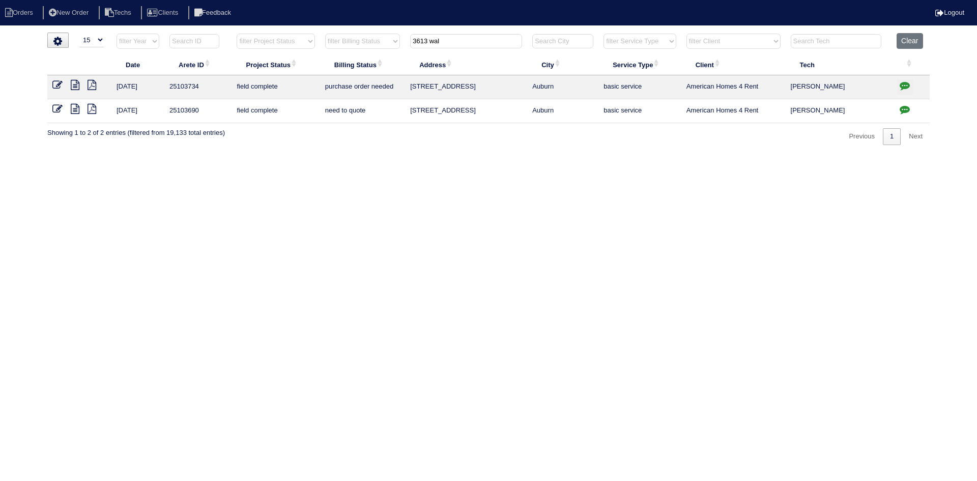
click at [53, 106] on icon at bounding box center [57, 109] width 10 height 10
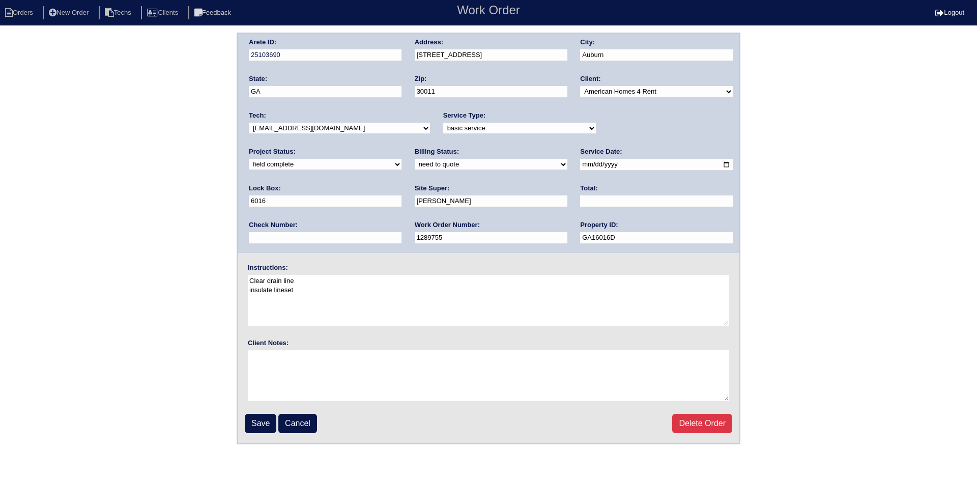
click at [415, 164] on select "need to quote quoted need to invoice invoiced paid warranty purchase order need…" at bounding box center [491, 164] width 153 height 11
select select "quoted"
click at [415, 159] on select "need to quote quoted need to invoice invoiced paid warranty purchase order need…" at bounding box center [491, 164] width 153 height 11
click at [580, 201] on input "text" at bounding box center [656, 201] width 153 height 12
type input "375.00"
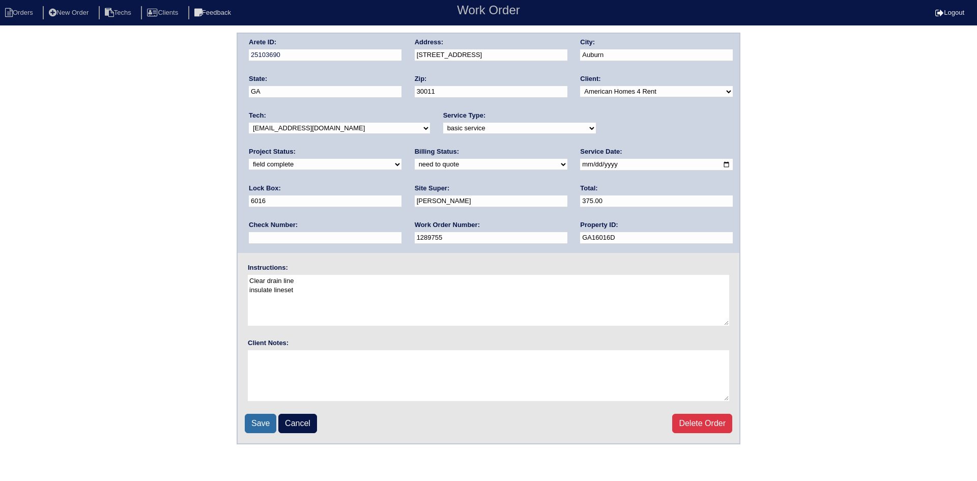
click at [266, 420] on input "Save" at bounding box center [261, 423] width 32 height 19
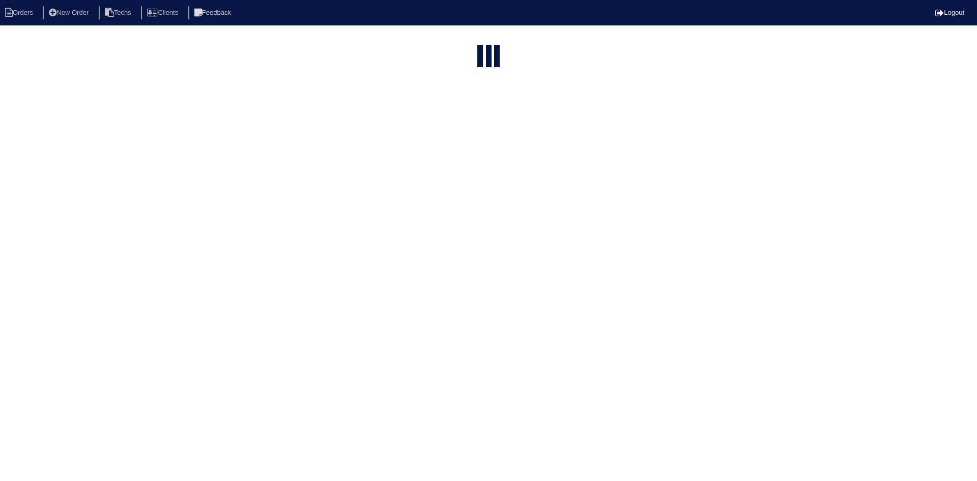
select select "15"
type input "3613 wal"
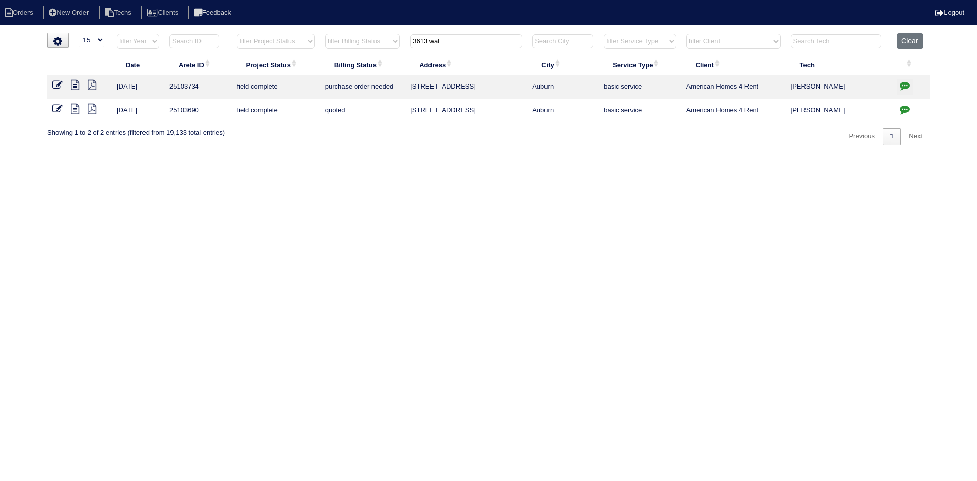
click at [92, 107] on icon at bounding box center [92, 109] width 9 height 10
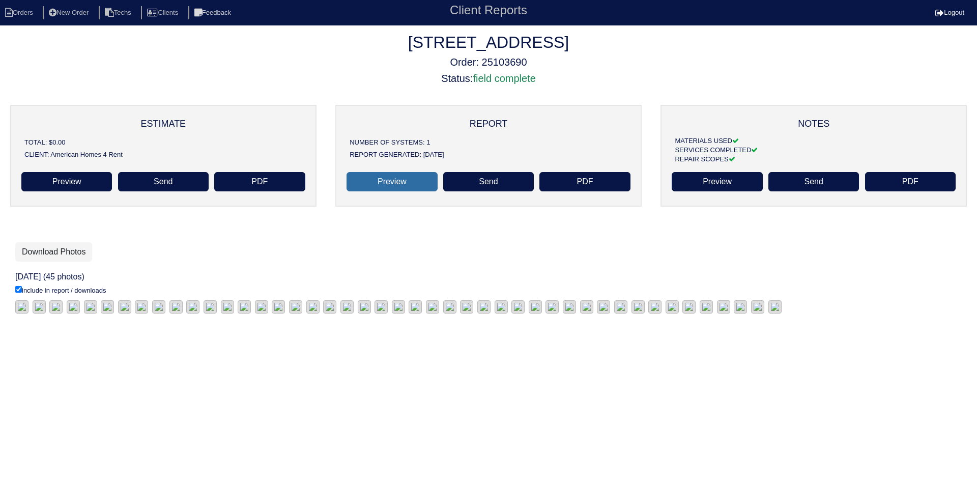
click at [396, 179] on link "Preview" at bounding box center [392, 181] width 91 height 19
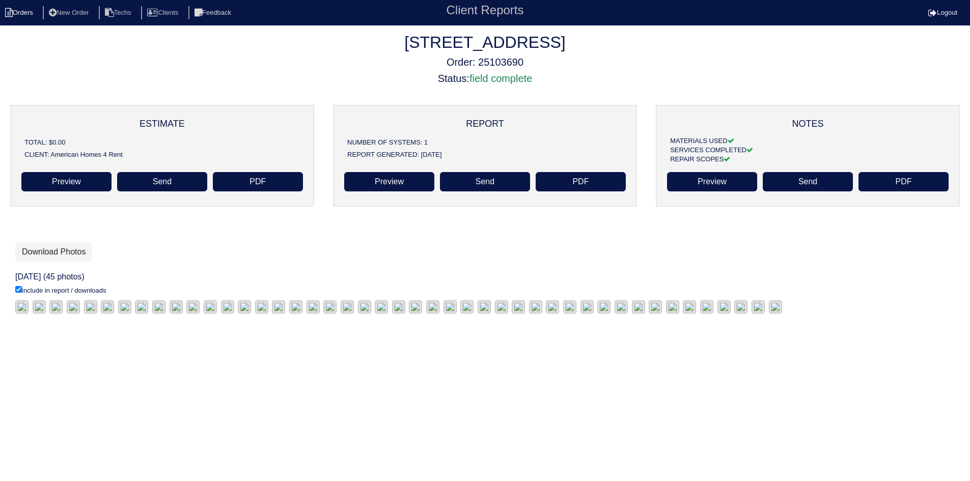
click at [27, 12] on li "Orders" at bounding box center [20, 13] width 41 height 14
select select "15"
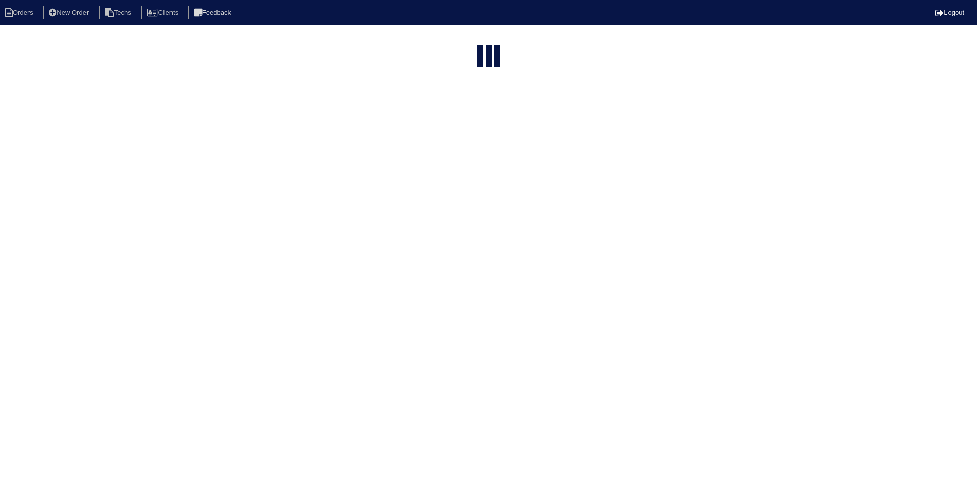
type input "3613 wal"
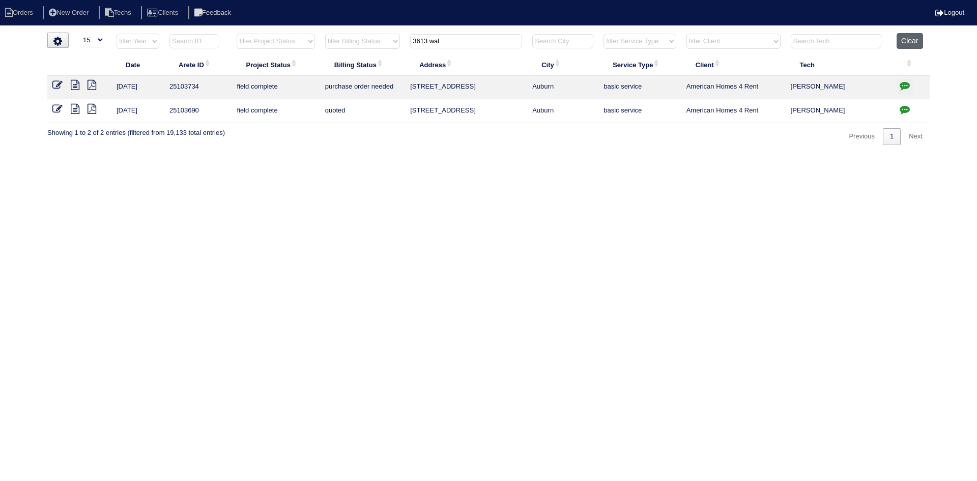
click at [910, 41] on button "Clear" at bounding box center [910, 41] width 26 height 16
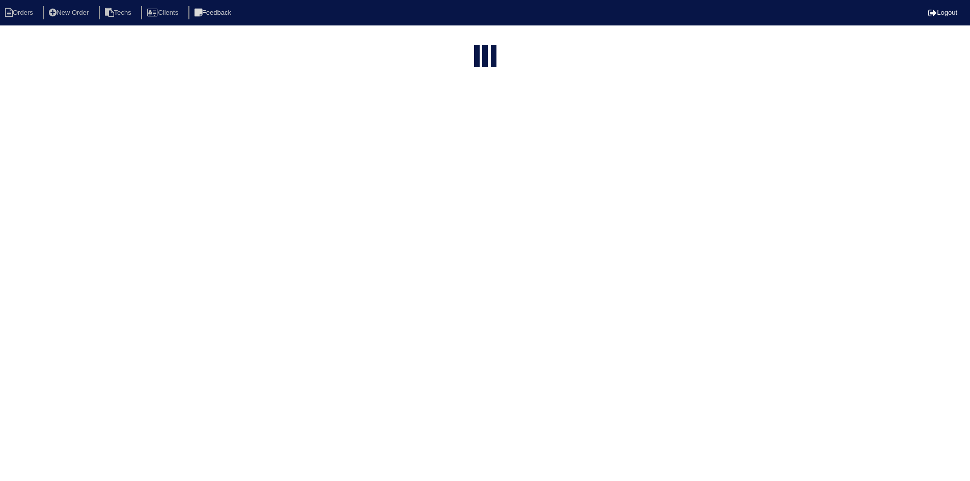
select select "15"
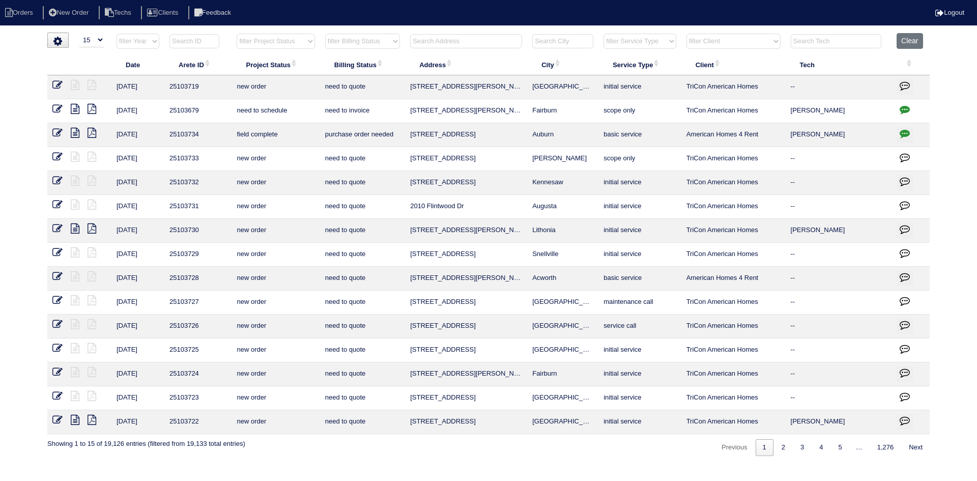
click at [304, 42] on select "filter Project Status -- Any Project Status -- new order assigned in progress f…" at bounding box center [276, 41] width 78 height 15
click at [237, 34] on select "filter Project Status -- Any Project Status -- new order assigned in progress f…" at bounding box center [276, 41] width 78 height 15
select select "field complete"
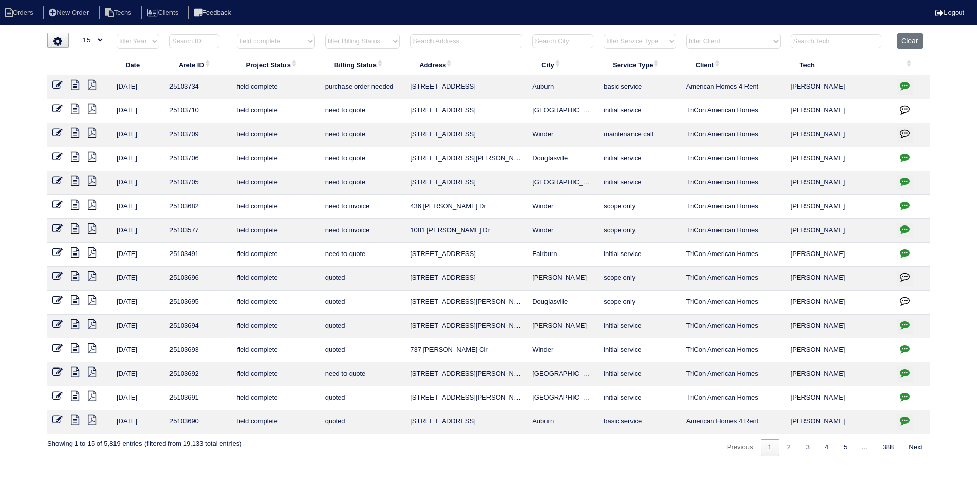
click at [373, 41] on select "filter Billing Status -- Any Billing Status -- need to quote quoted need to inv…" at bounding box center [362, 41] width 75 height 15
select select "need to quote"
click at [325, 34] on select "filter Billing Status -- Any Billing Status -- need to quote quoted need to inv…" at bounding box center [362, 41] width 75 height 15
select select "field complete"
select select "need to quote"
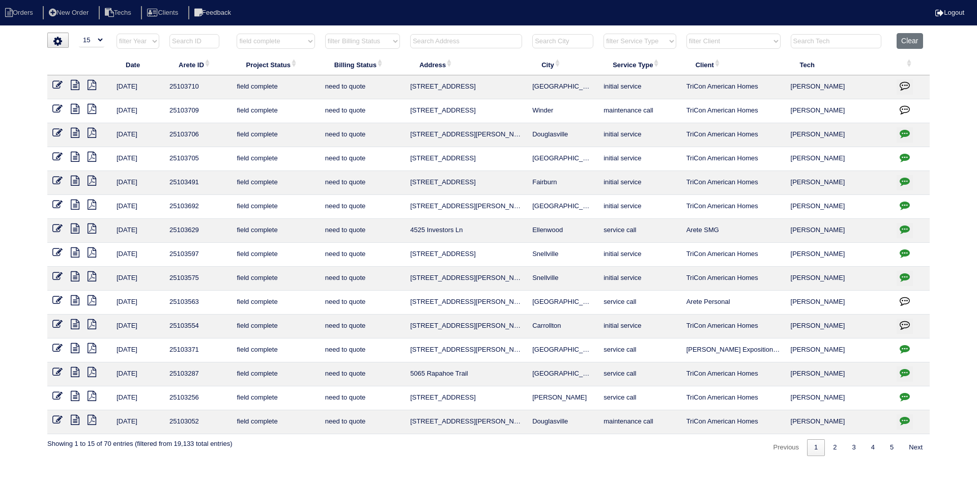
click at [74, 131] on icon at bounding box center [75, 133] width 9 height 10
click at [74, 110] on icon at bounding box center [75, 109] width 9 height 10
click at [54, 108] on icon at bounding box center [57, 109] width 10 height 10
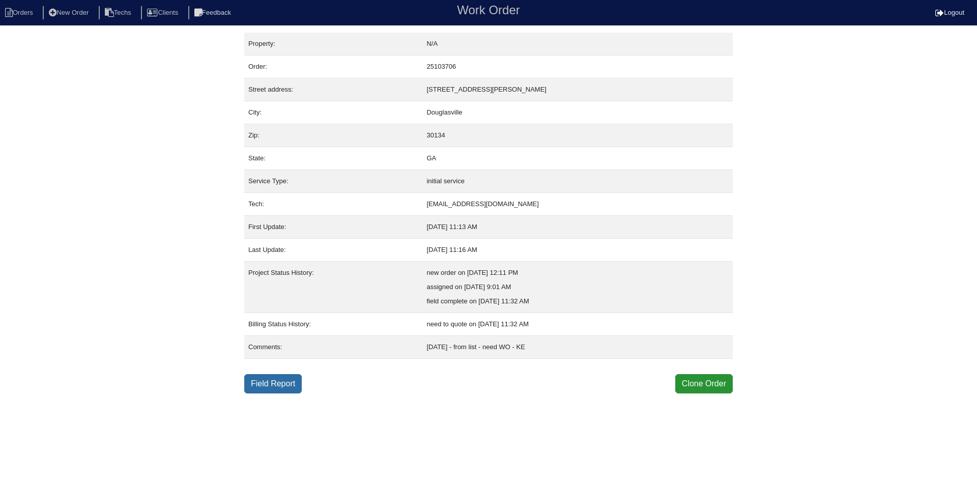
click at [288, 385] on link "Field Report" at bounding box center [273, 383] width 58 height 19
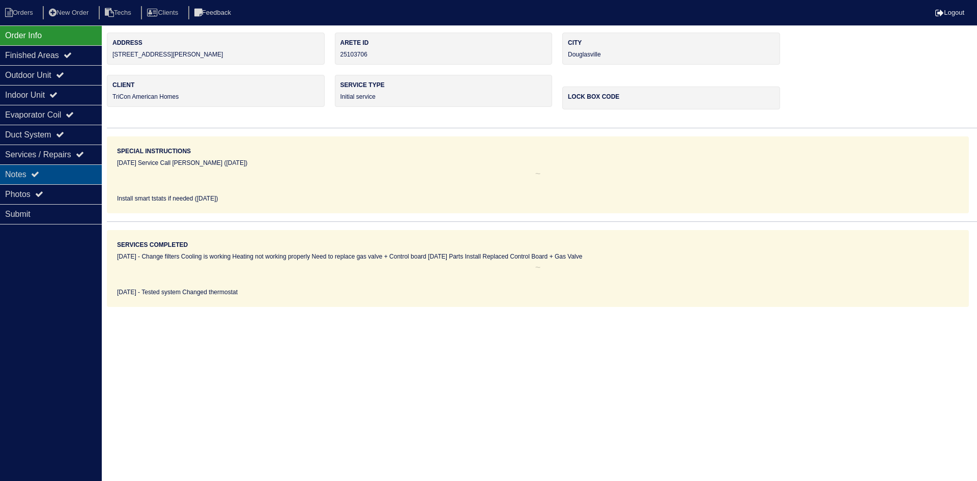
click at [60, 170] on div "Notes" at bounding box center [51, 174] width 102 height 20
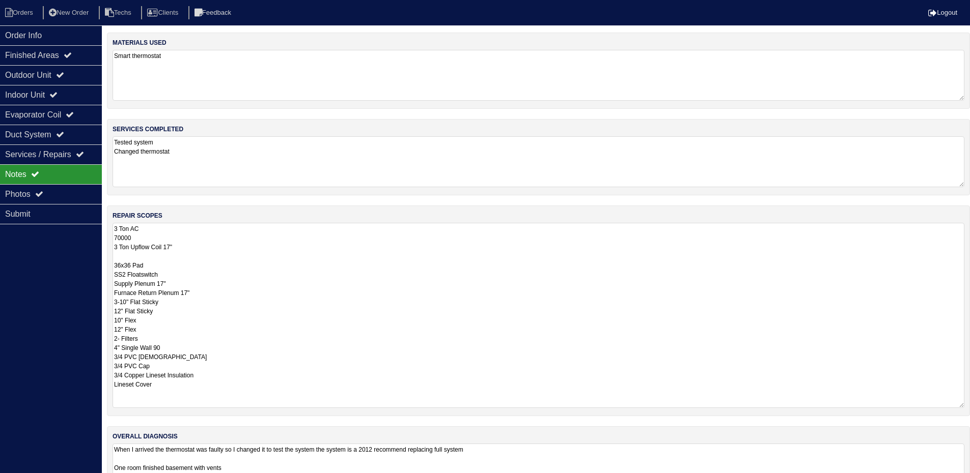
drag, startPoint x: 968, startPoint y: 268, endPoint x: 664, endPoint y: 328, distance: 309.8
click at [958, 394] on textarea "3 Ton AC 70000 3 Ton Upflow Coil 17" 36x36 Pad SS2 Floatswitch Supply Plenum 17…" at bounding box center [539, 315] width 852 height 185
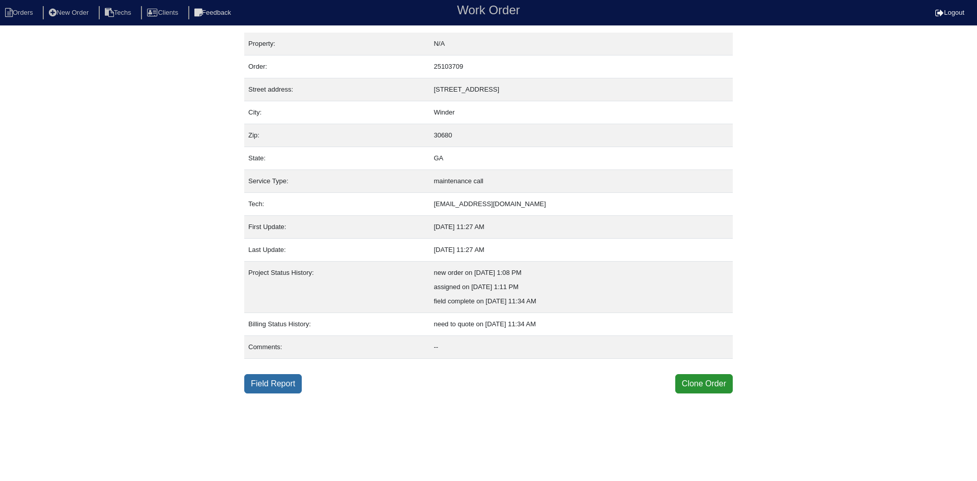
click at [276, 381] on link "Field Report" at bounding box center [273, 383] width 58 height 19
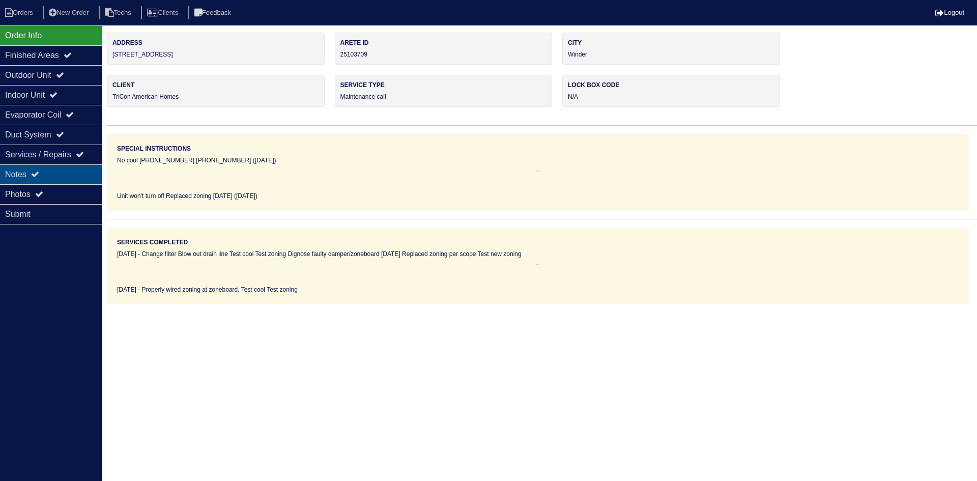
click at [35, 175] on icon at bounding box center [35, 174] width 8 height 8
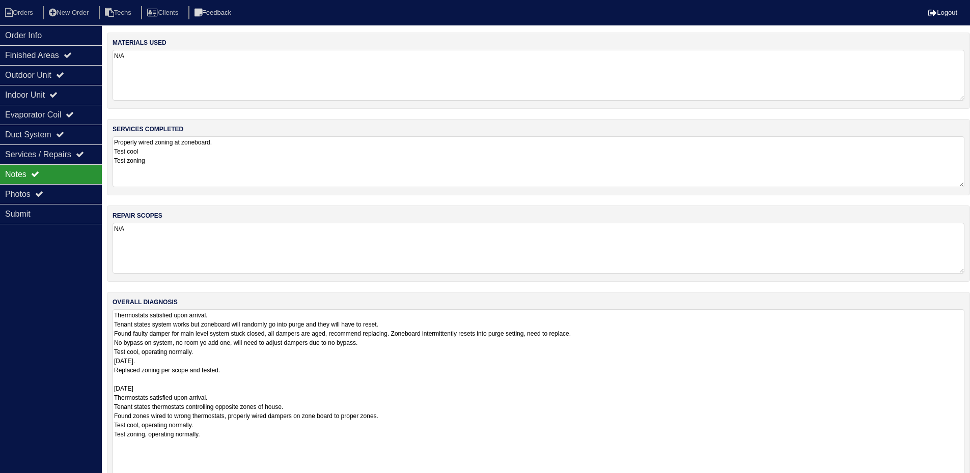
drag, startPoint x: 969, startPoint y: 356, endPoint x: 975, endPoint y: 504, distance: 148.2
click at [970, 481] on html "Orders New Order Techs Clients Feedback Logout Orders New Order Users Clients M…" at bounding box center [485, 263] width 970 height 527
click at [61, 38] on div "Order Info" at bounding box center [51, 35] width 102 height 20
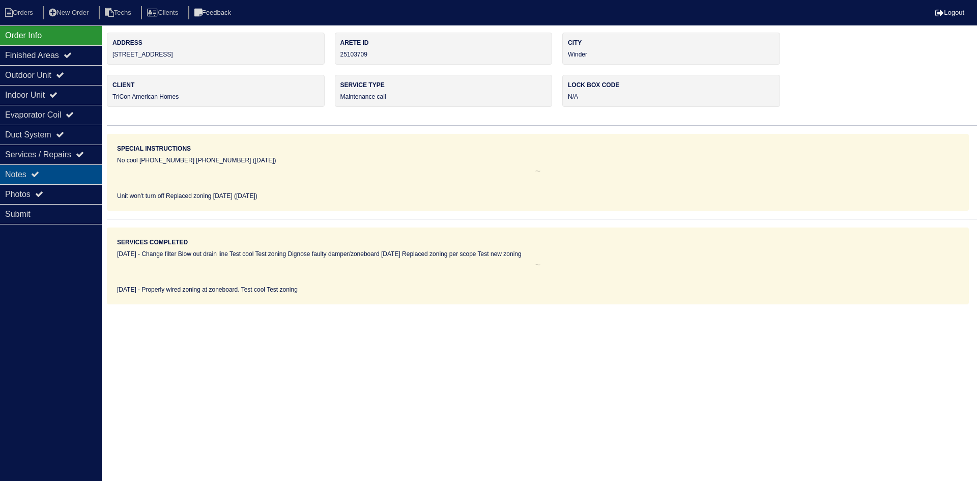
click at [63, 175] on div "Notes" at bounding box center [51, 174] width 102 height 20
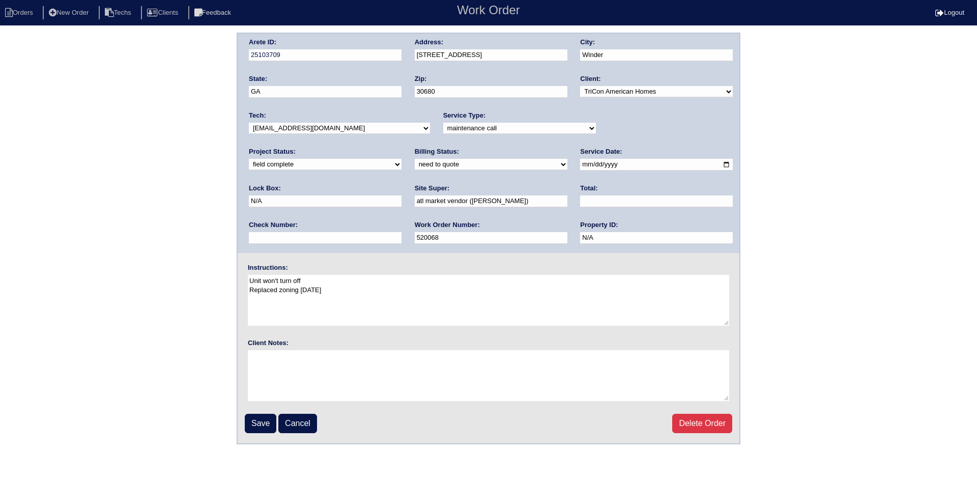
click at [415, 165] on select "need to quote quoted need to invoice invoiced paid warranty purchase order need…" at bounding box center [491, 164] width 153 height 11
select select "warranty"
click at [415, 159] on select "need to quote quoted need to invoice invoiced paid warranty purchase order need…" at bounding box center [491, 164] width 153 height 11
click at [253, 426] on input "Save" at bounding box center [261, 423] width 32 height 19
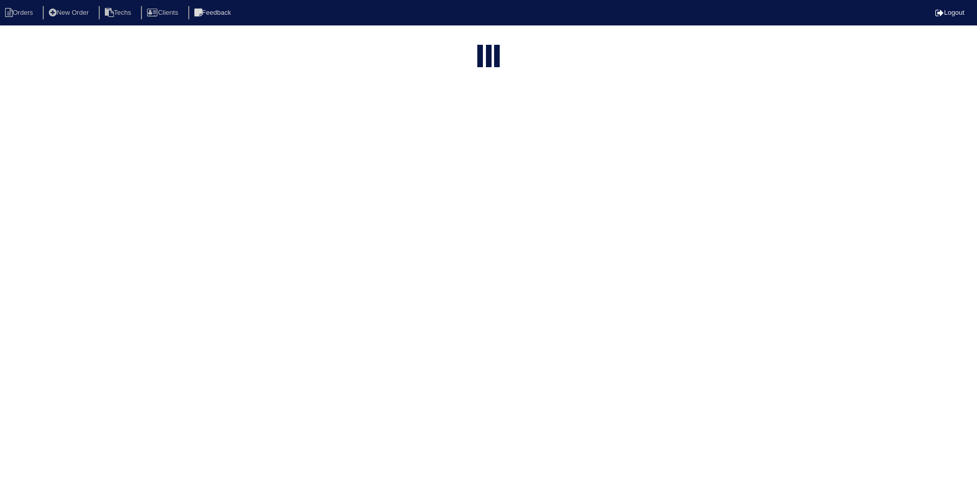
select select "15"
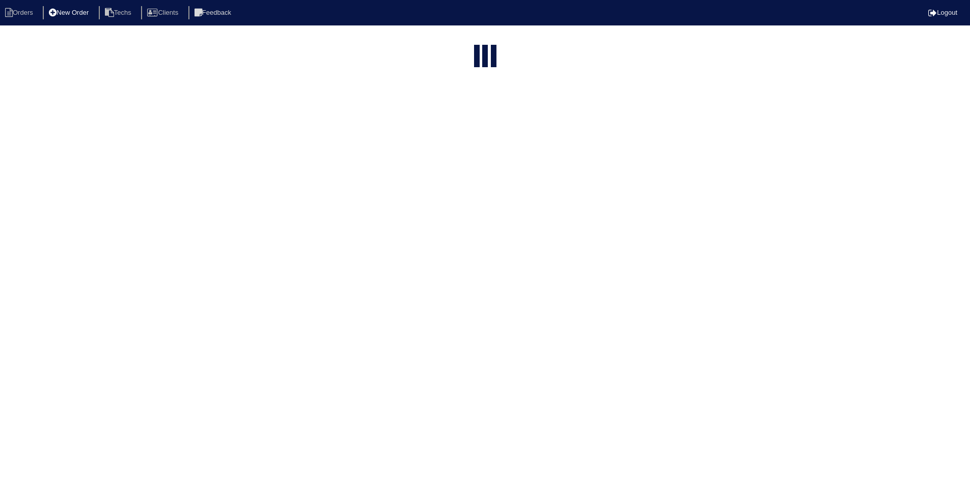
select select "field complete"
select select "need to quote"
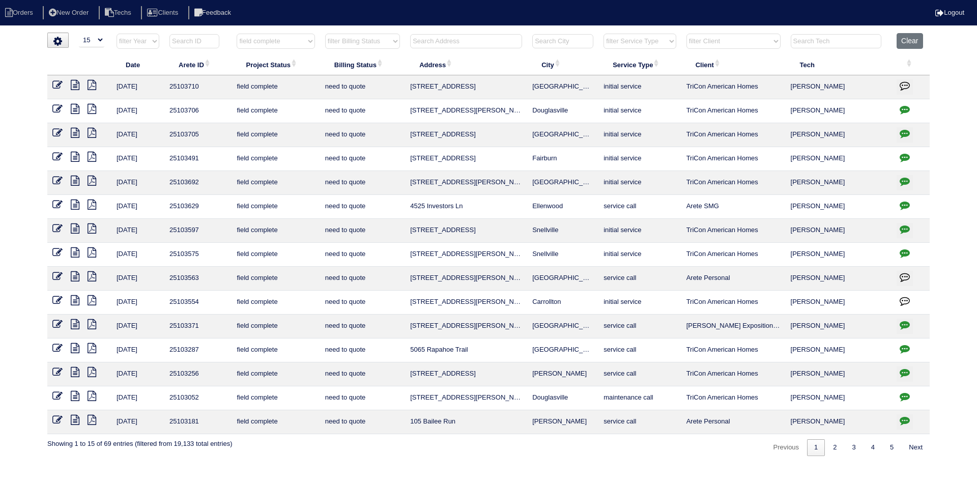
click at [75, 110] on icon at bounding box center [75, 109] width 9 height 10
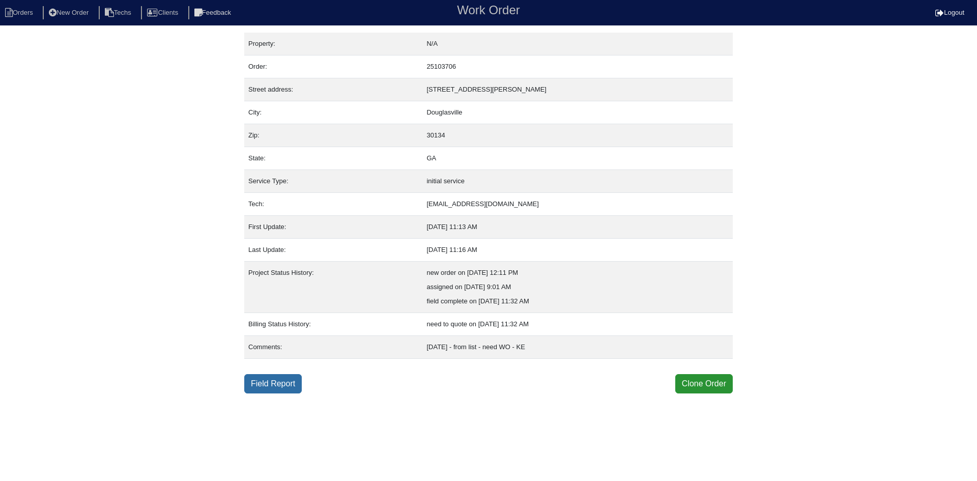
click at [281, 384] on link "Field Report" at bounding box center [273, 383] width 58 height 19
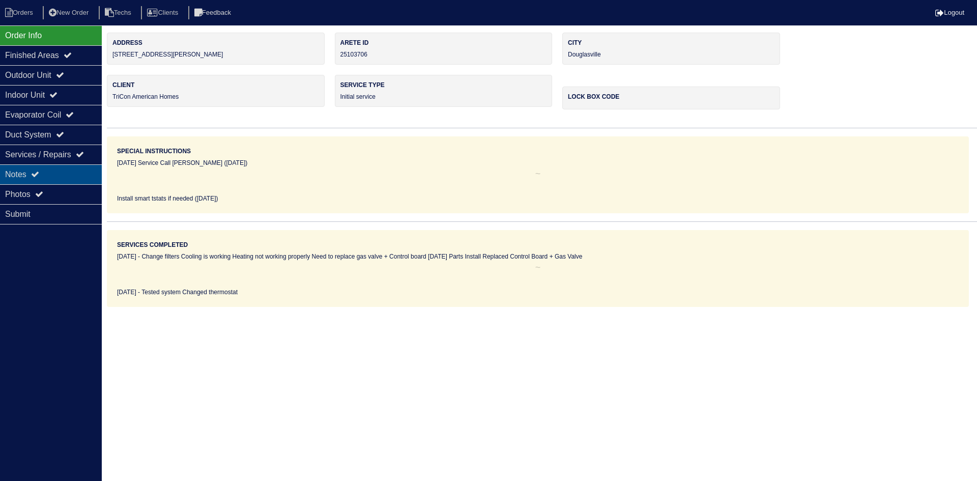
click at [63, 167] on div "Notes" at bounding box center [51, 174] width 102 height 20
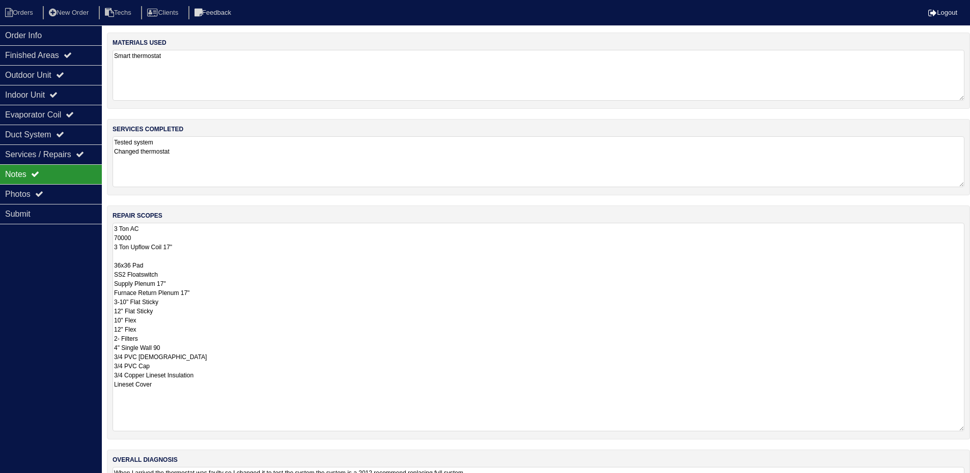
drag, startPoint x: 969, startPoint y: 271, endPoint x: 511, endPoint y: 411, distance: 479.6
click at [970, 430] on html "Orders New Order Techs Clients Feedback Logout Orders New Order Users Clients M…" at bounding box center [485, 268] width 970 height 537
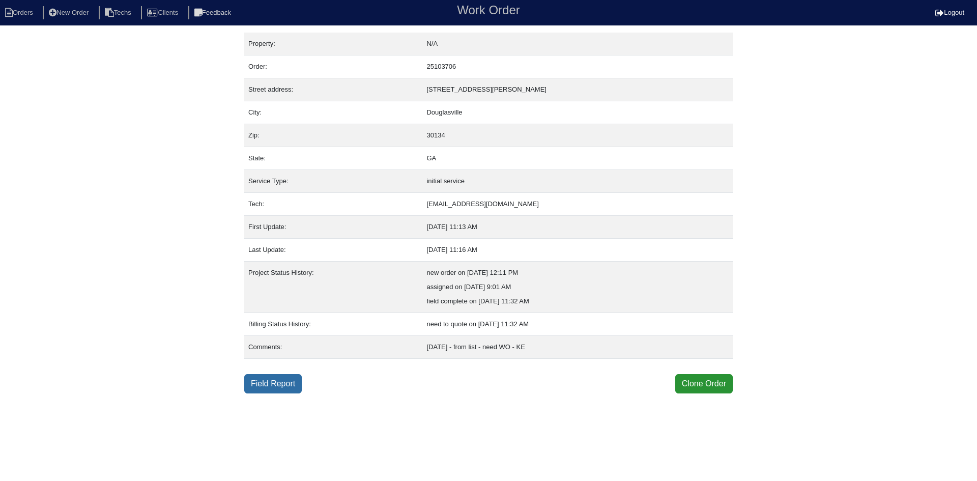
click at [282, 380] on link "Field Report" at bounding box center [273, 383] width 58 height 19
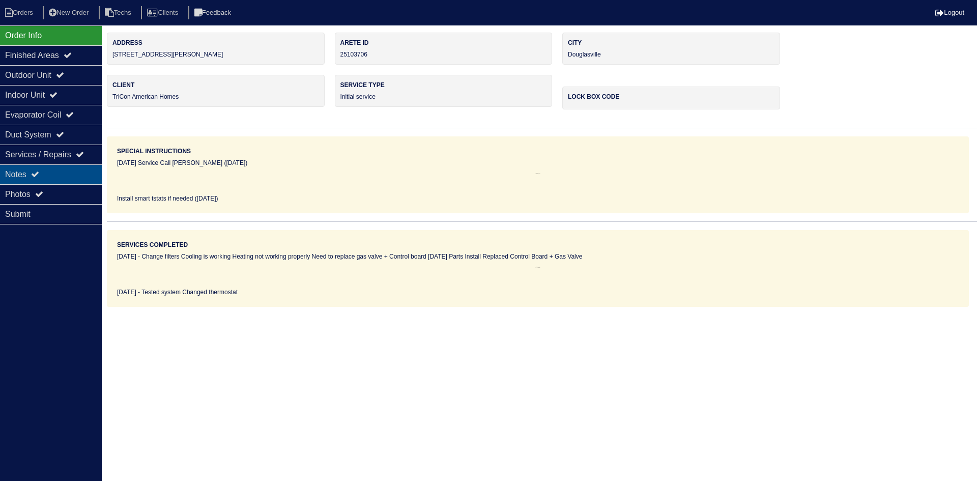
click at [46, 169] on div "Notes" at bounding box center [51, 174] width 102 height 20
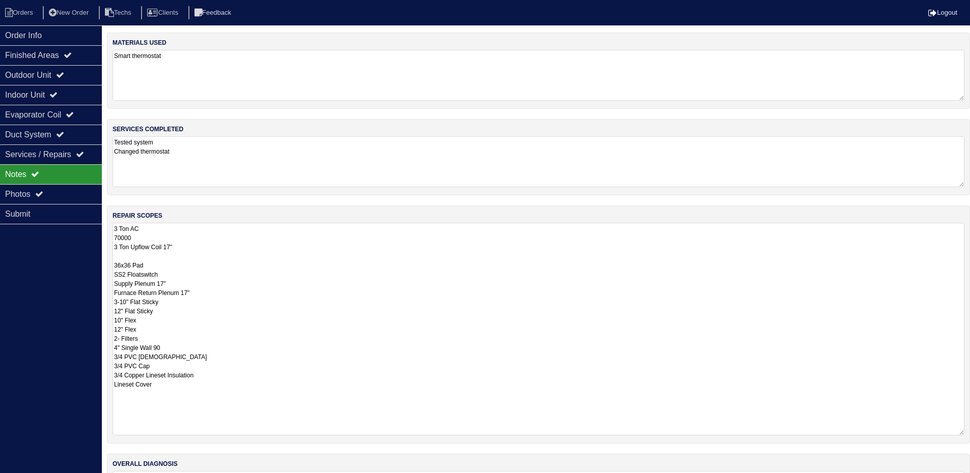
drag, startPoint x: 968, startPoint y: 270, endPoint x: 956, endPoint y: 432, distance: 162.3
click at [956, 432] on textarea "3 Ton AC 70000 3 Ton Upflow Coil 17" 36x36 Pad SS2 Floatswitch Supply Plenum 17…" at bounding box center [539, 329] width 852 height 213
click at [55, 70] on div "Outdoor Unit" at bounding box center [51, 75] width 102 height 20
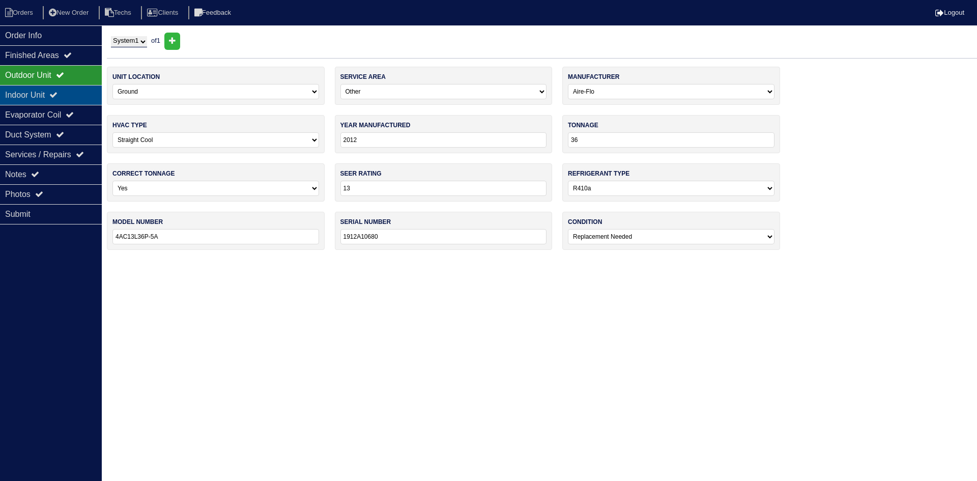
click at [51, 98] on div "Indoor Unit" at bounding box center [51, 95] width 102 height 20
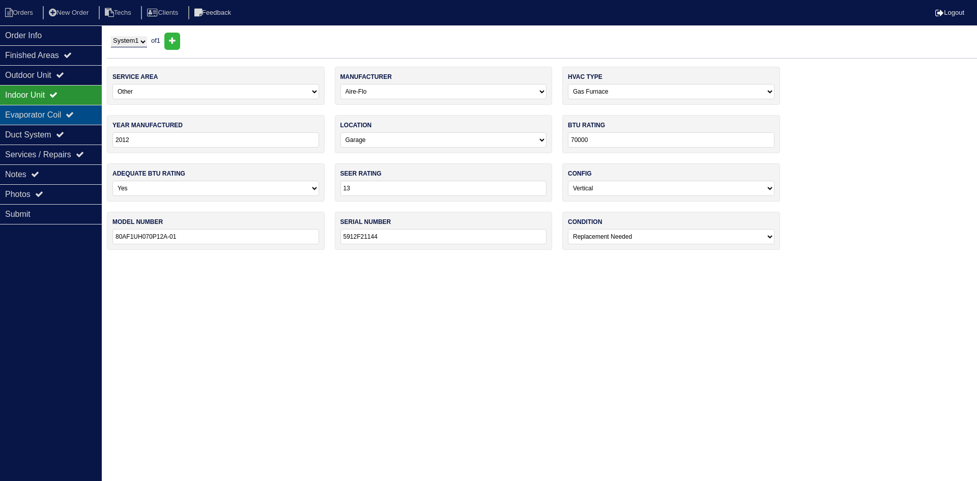
click at [47, 109] on div "Evaporator Coil" at bounding box center [51, 115] width 102 height 20
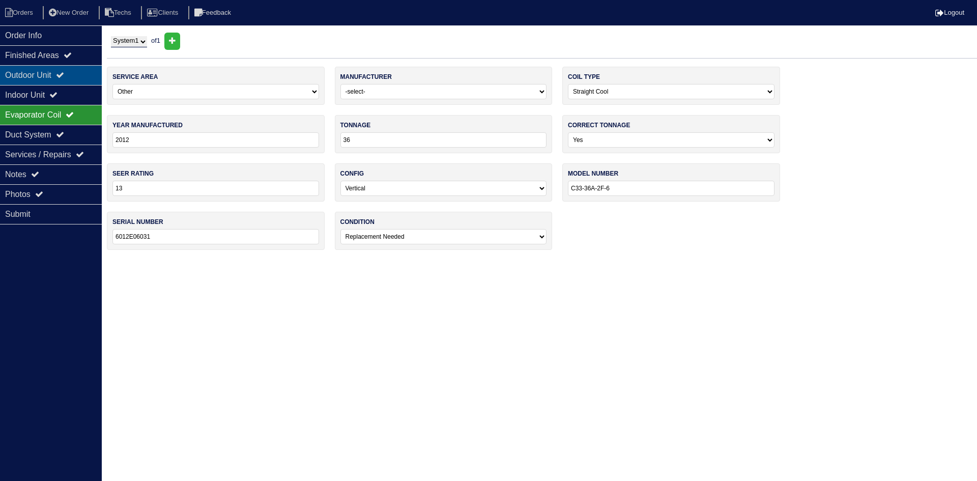
click at [53, 76] on div "Outdoor Unit" at bounding box center [51, 75] width 102 height 20
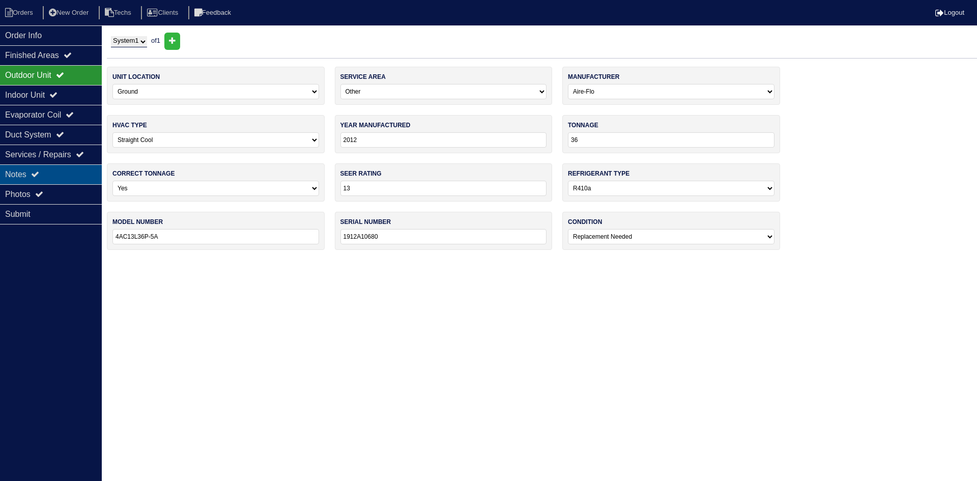
click at [39, 172] on icon at bounding box center [35, 174] width 8 height 8
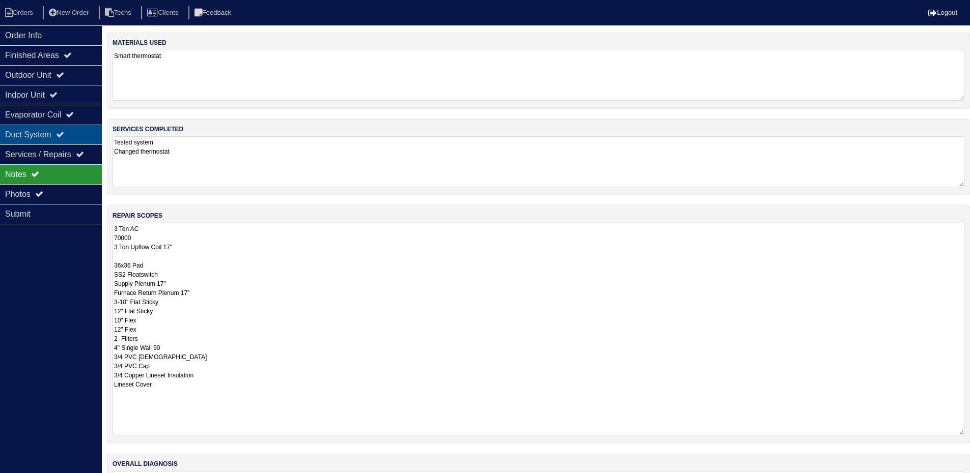
click at [74, 131] on div "Duct System" at bounding box center [51, 135] width 102 height 20
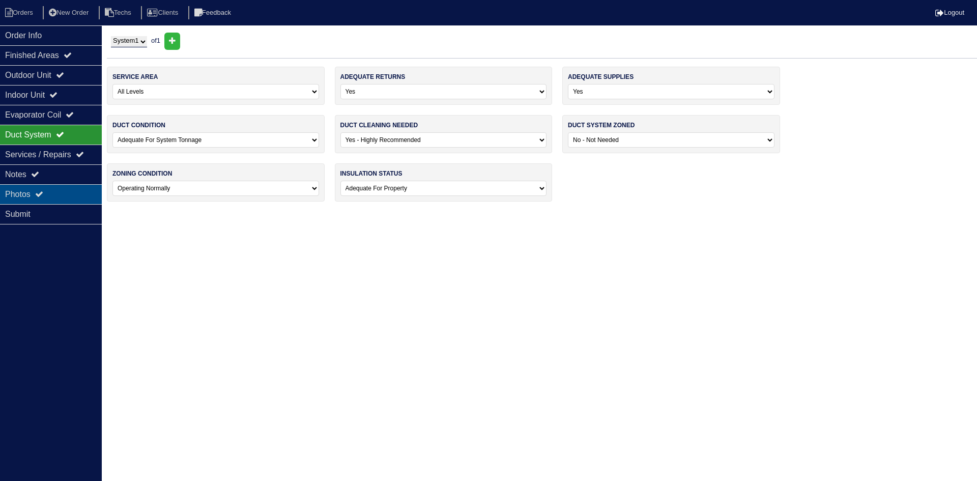
click at [49, 191] on div "Photos" at bounding box center [51, 194] width 102 height 20
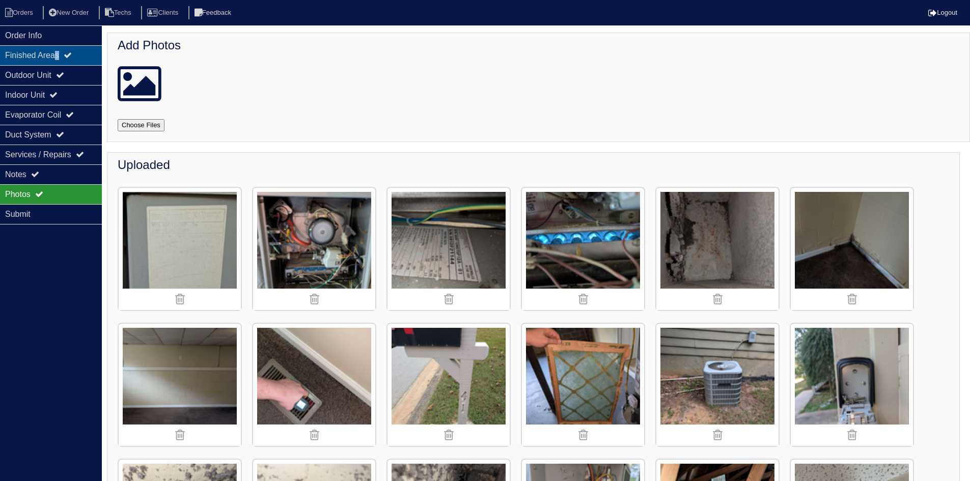
click at [62, 52] on div "Finished Areas" at bounding box center [51, 55] width 102 height 20
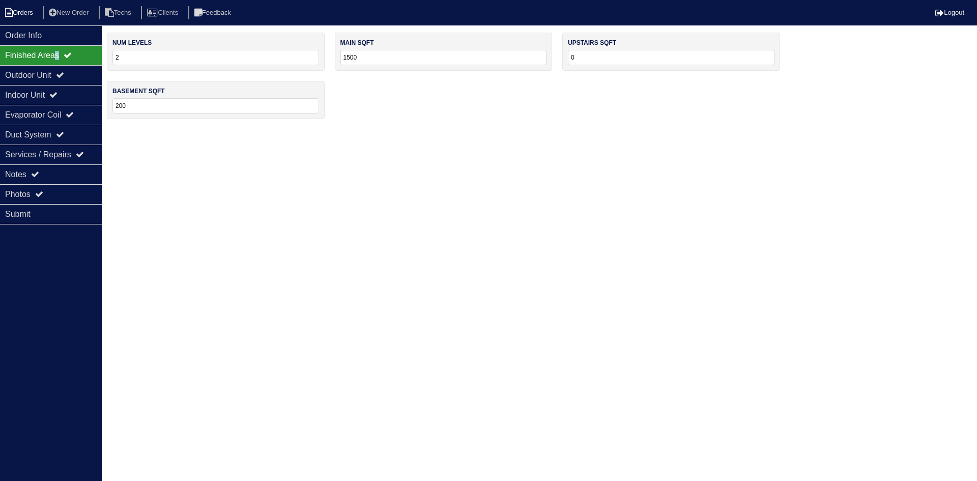
click at [33, 11] on li "Orders" at bounding box center [20, 13] width 41 height 14
select select "15"
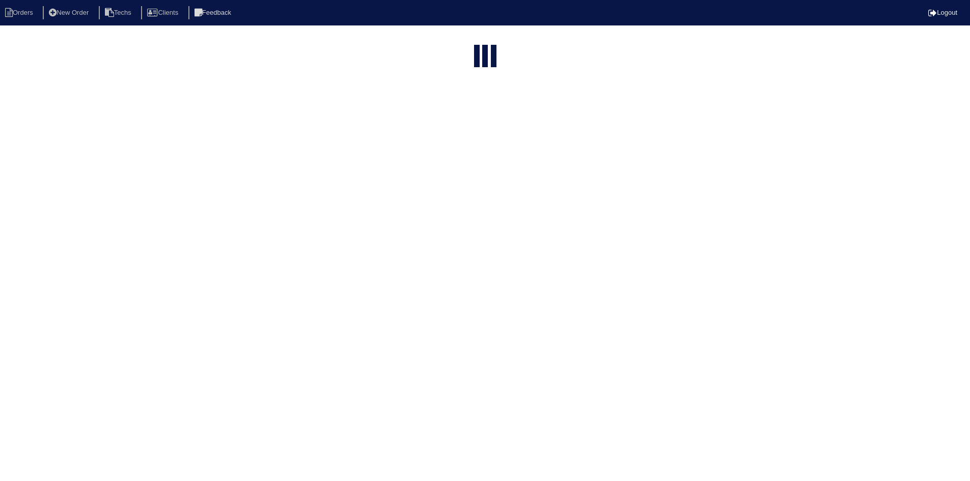
select select "field complete"
select select "need to quote"
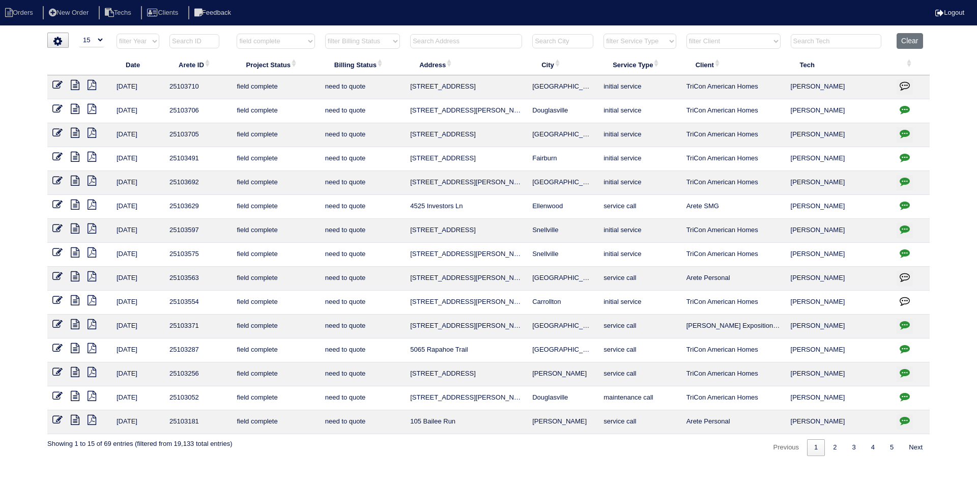
click at [75, 134] on icon at bounding box center [75, 133] width 9 height 10
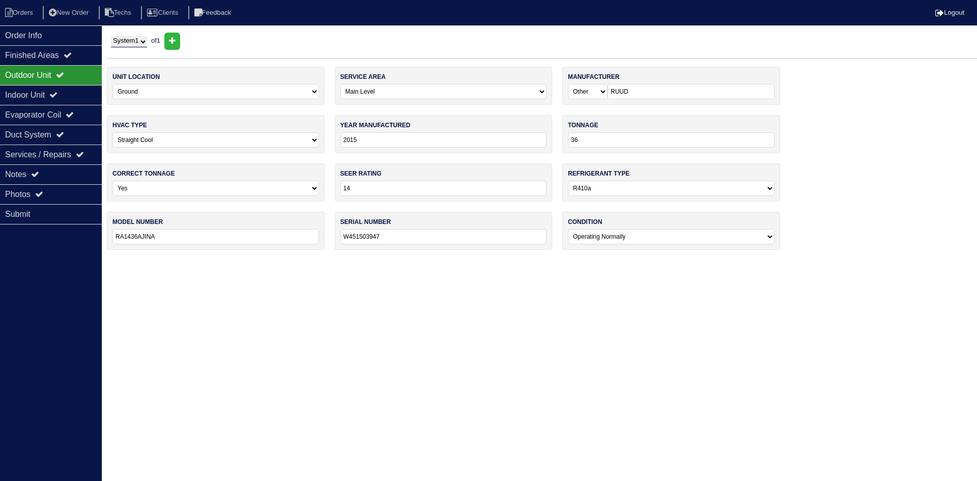
select select "0"
select select "Other"
select select "0"
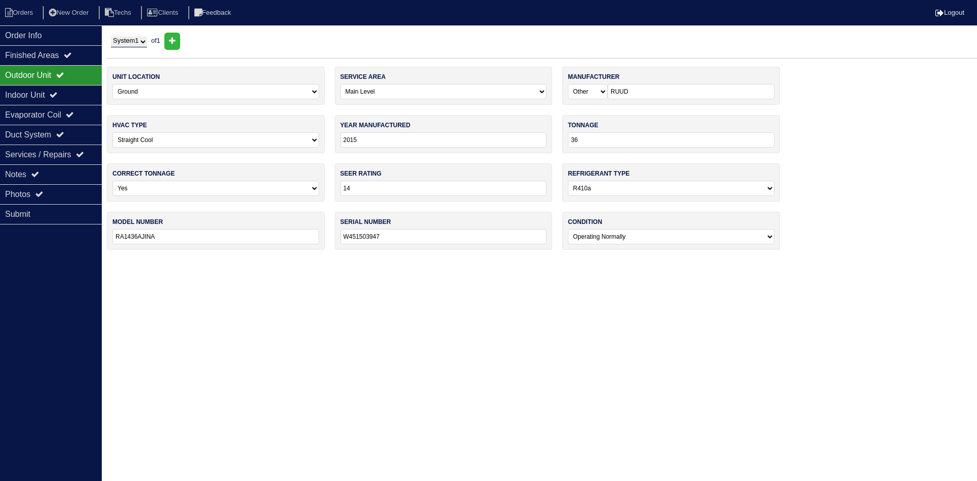
select select "1"
select select "0"
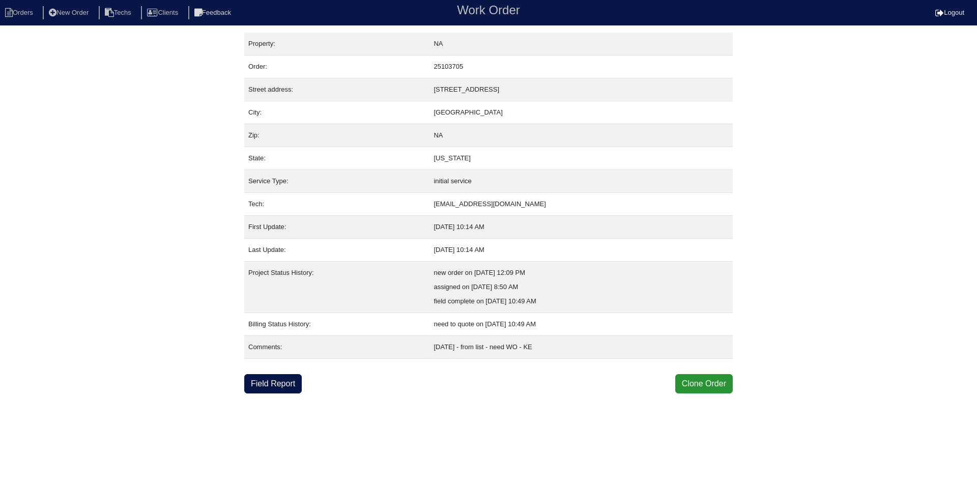
drag, startPoint x: 515, startPoint y: 90, endPoint x: 431, endPoint y: 90, distance: 83.5
click at [431, 90] on td "[STREET_ADDRESS]" at bounding box center [581, 89] width 303 height 23
click at [262, 382] on link "Field Report" at bounding box center [273, 383] width 58 height 19
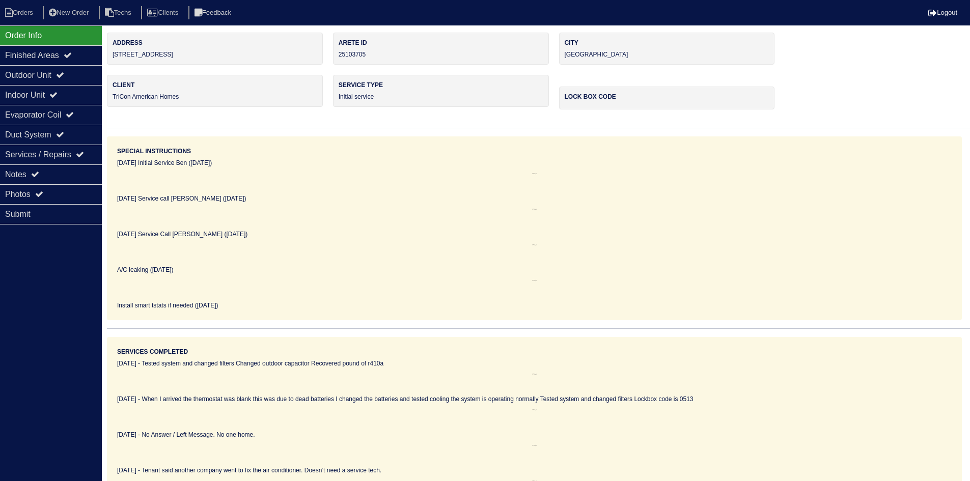
select select "0"
select select "Other"
select select "0"
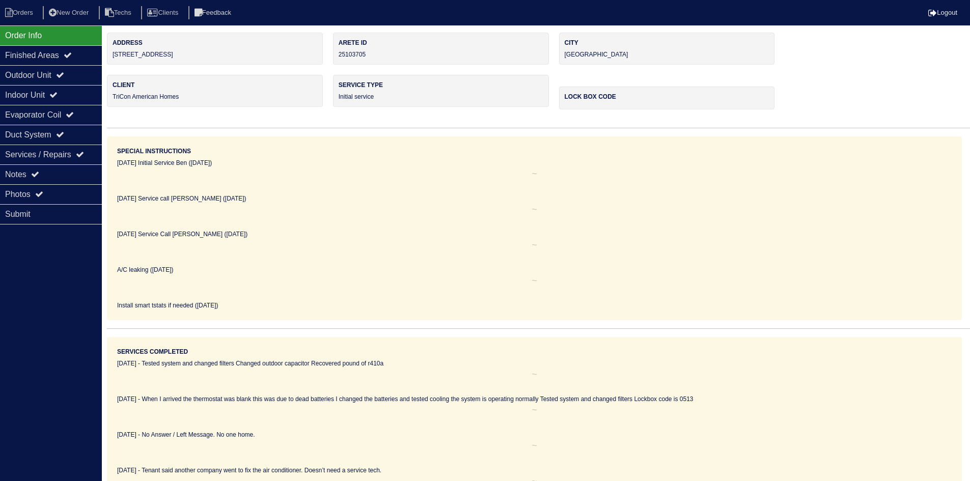
select select "1"
select select "0"
click at [47, 76] on div "Outdoor Unit" at bounding box center [51, 75] width 102 height 20
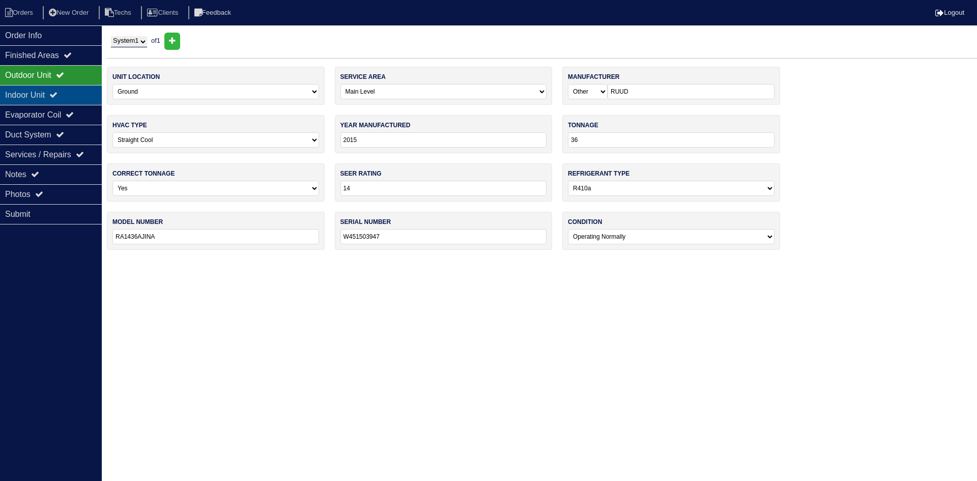
click at [52, 95] on div "Indoor Unit" at bounding box center [51, 95] width 102 height 20
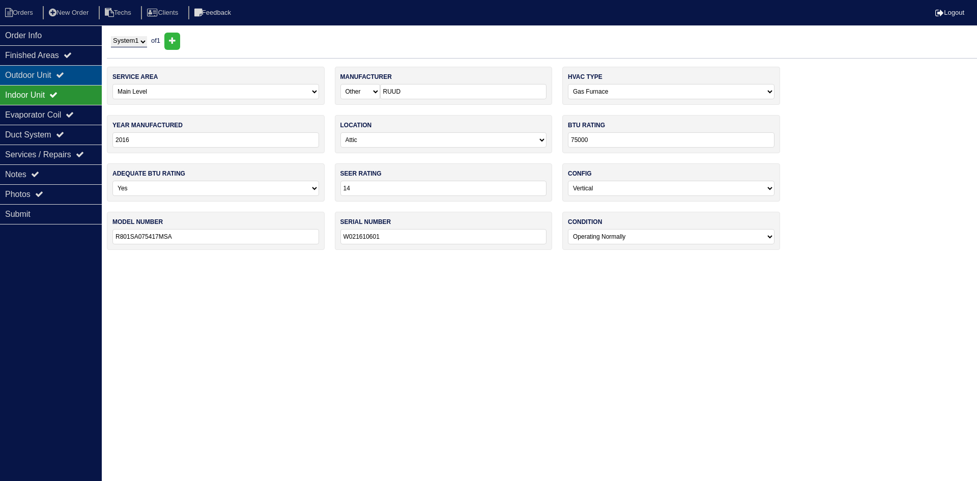
click at [50, 75] on div "Outdoor Unit" at bounding box center [51, 75] width 102 height 20
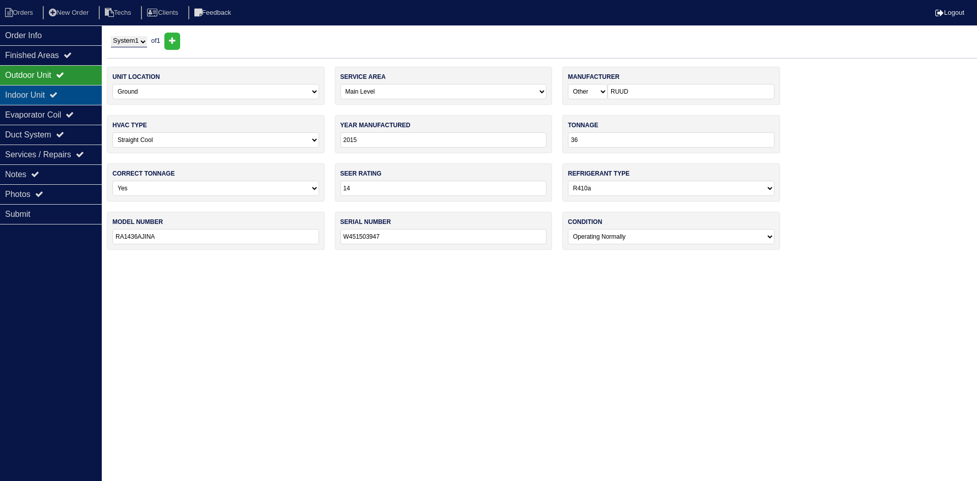
click at [50, 89] on div "Indoor Unit" at bounding box center [51, 95] width 102 height 20
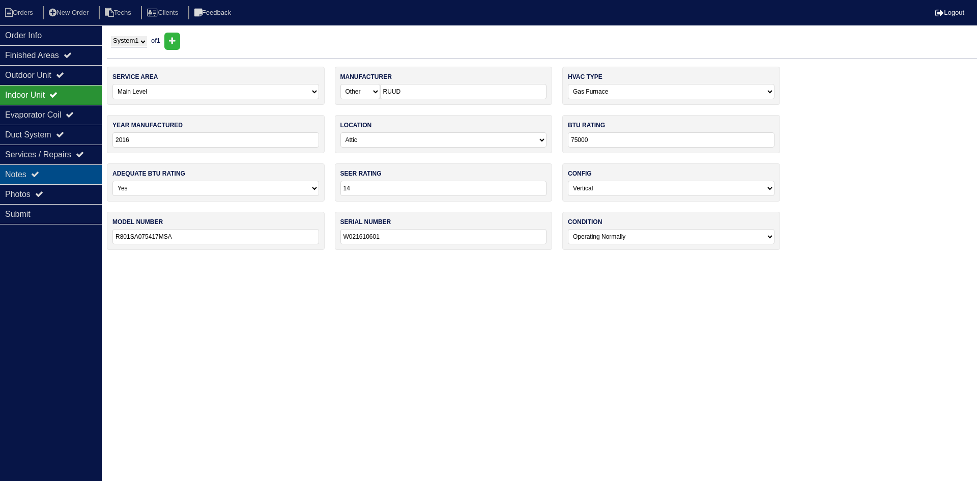
click at [76, 173] on div "Notes" at bounding box center [51, 174] width 102 height 20
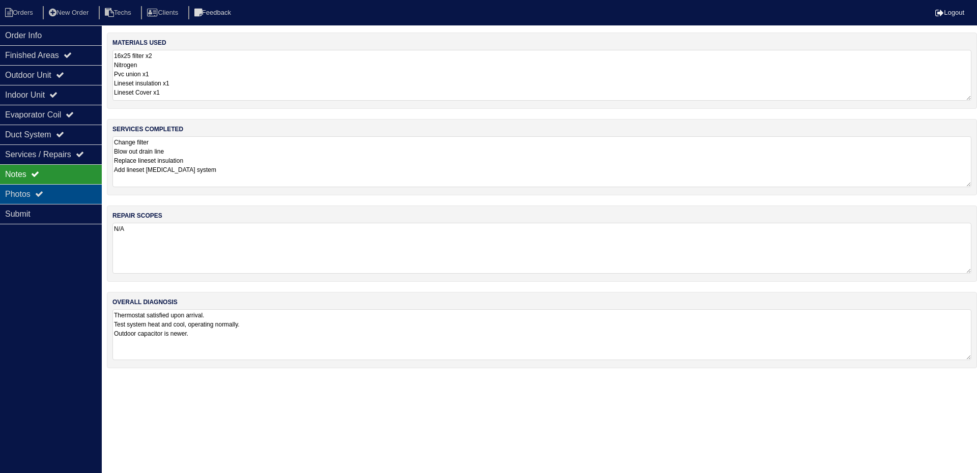
click at [79, 194] on div "Photos" at bounding box center [51, 194] width 102 height 20
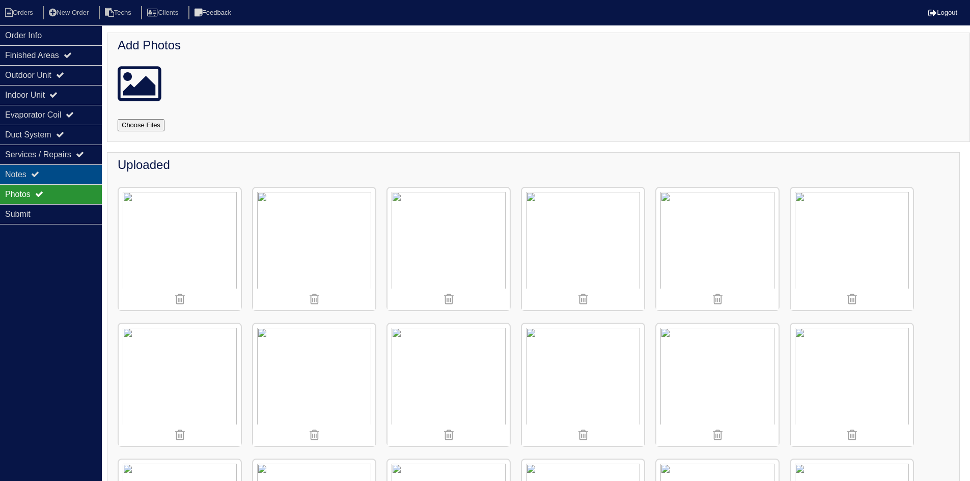
click at [72, 176] on div "Notes" at bounding box center [51, 174] width 102 height 20
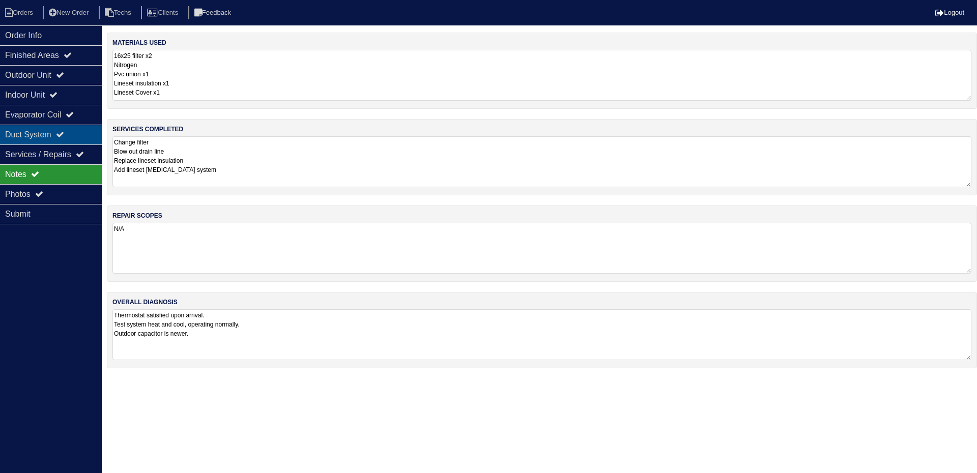
click at [40, 131] on div "Duct System" at bounding box center [51, 135] width 102 height 20
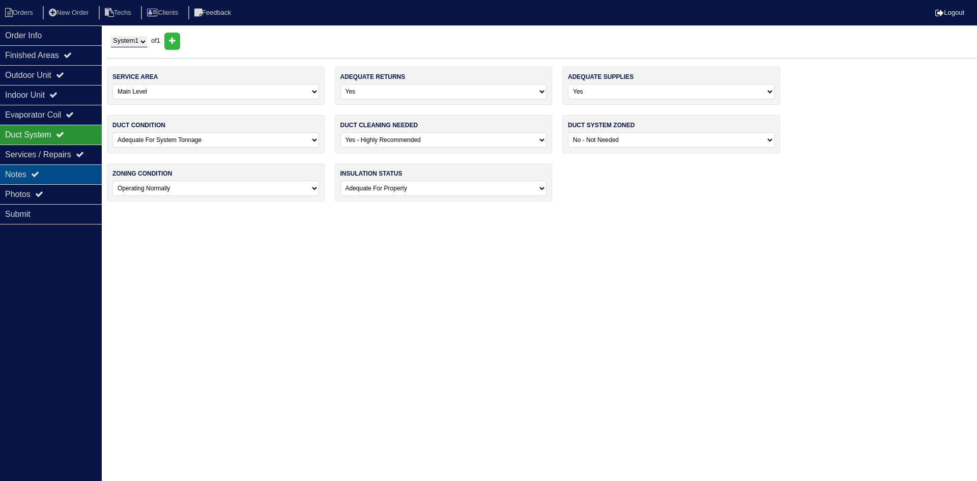
click at [38, 173] on icon at bounding box center [35, 174] width 8 height 8
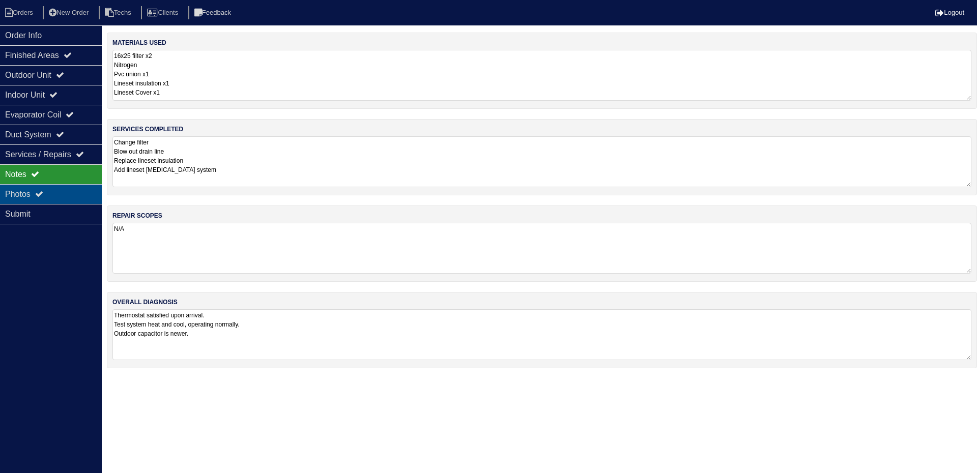
click at [42, 193] on icon at bounding box center [39, 194] width 8 height 8
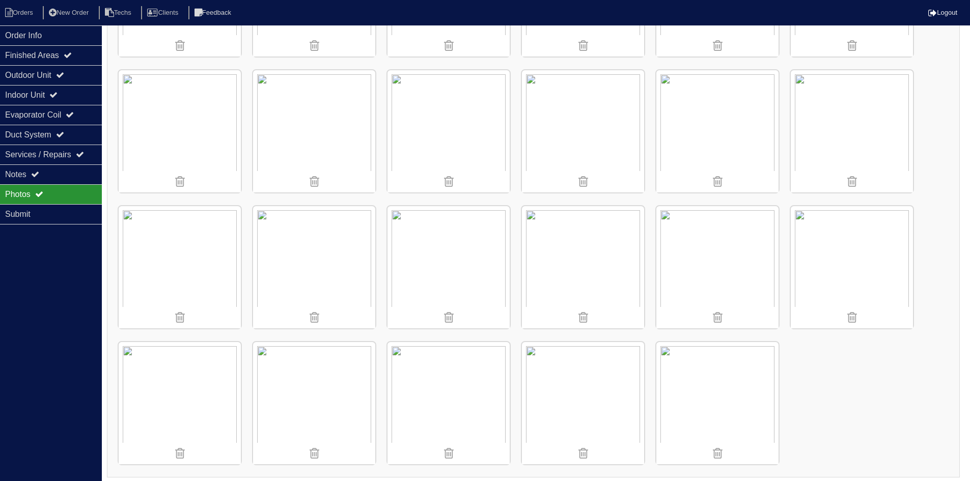
scroll to position [800, 0]
click at [64, 71] on icon at bounding box center [60, 75] width 8 height 8
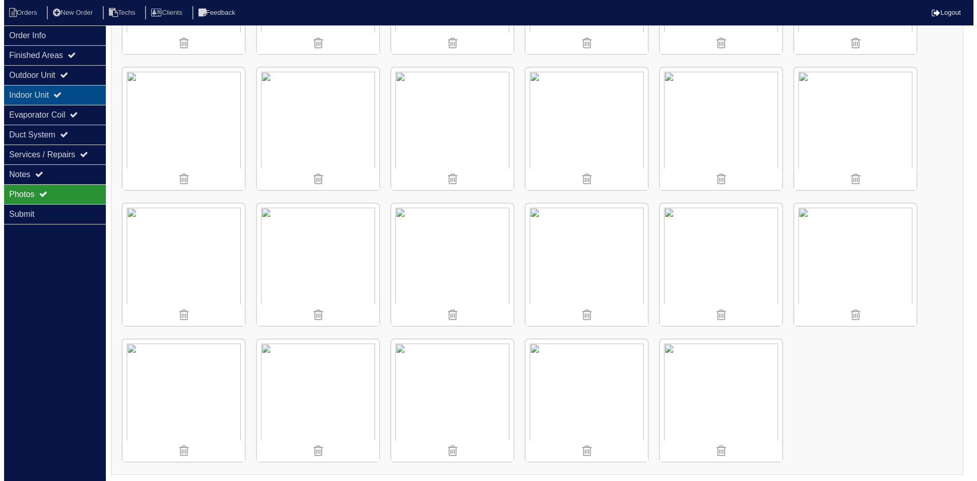
scroll to position [0, 0]
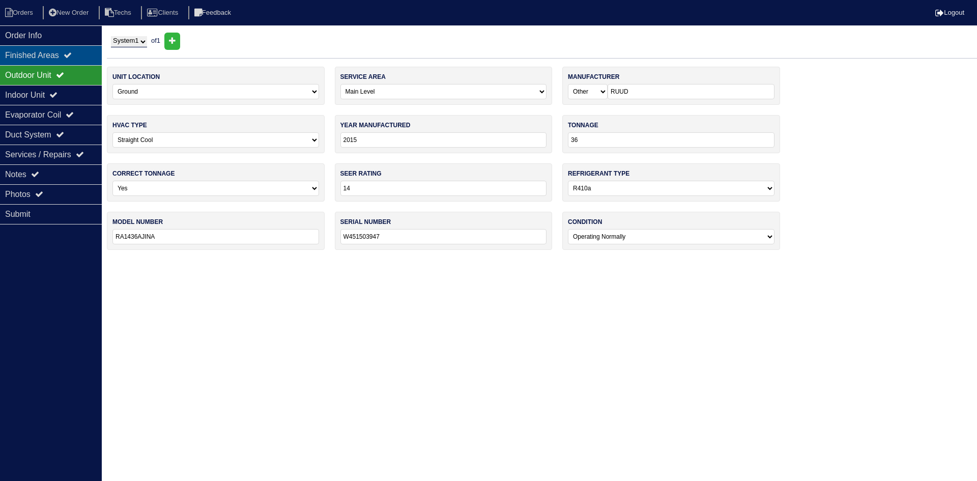
click at [56, 49] on div "Finished Areas" at bounding box center [51, 55] width 102 height 20
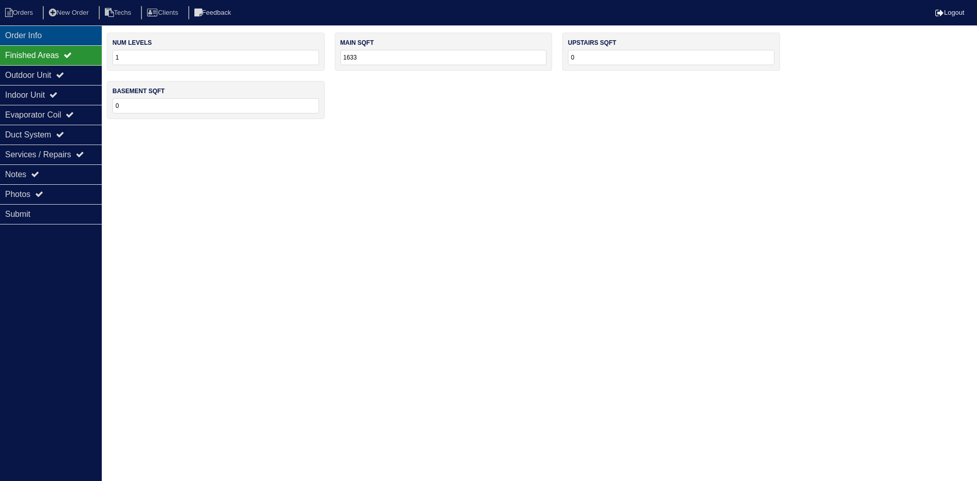
click at [38, 34] on div "Order Info" at bounding box center [51, 35] width 102 height 20
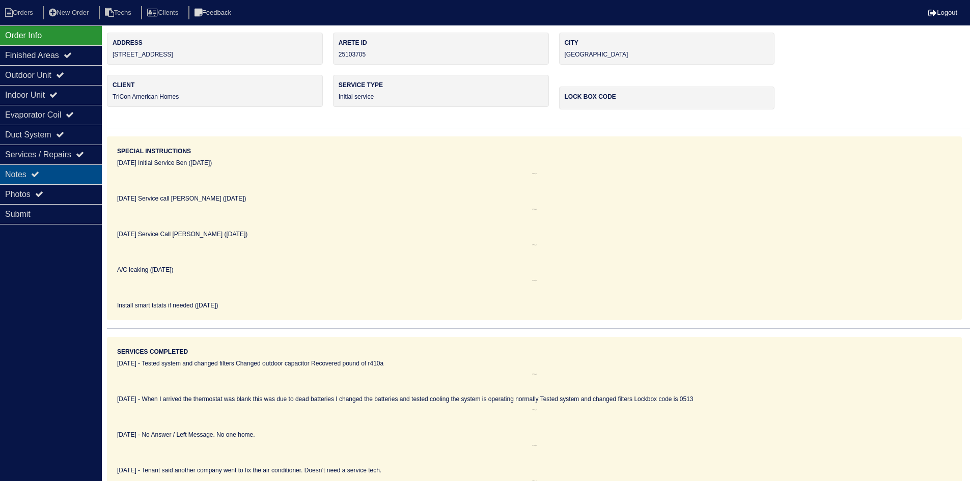
click at [35, 173] on icon at bounding box center [35, 174] width 8 height 8
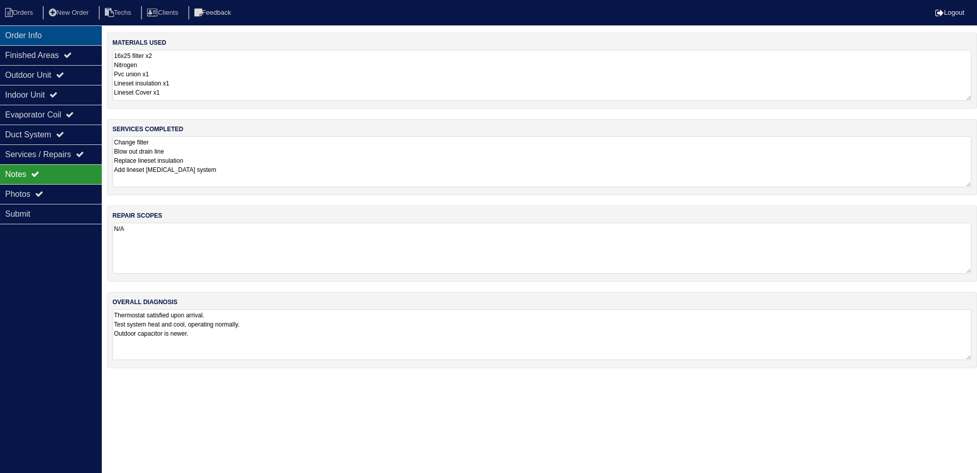
click at [37, 16] on li "Orders" at bounding box center [20, 13] width 41 height 14
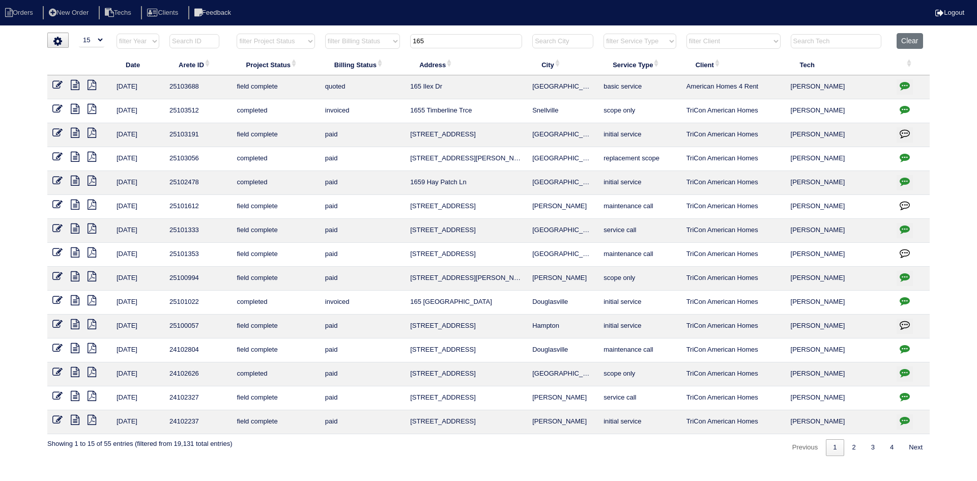
select select "15"
drag, startPoint x: 425, startPoint y: 44, endPoint x: 403, endPoint y: 46, distance: 21.5
click at [403, 46] on tr "filter Year -- Any Year -- 2025 2024 2023 2022 2021 2020 2019 filter Project St…" at bounding box center [488, 43] width 883 height 21
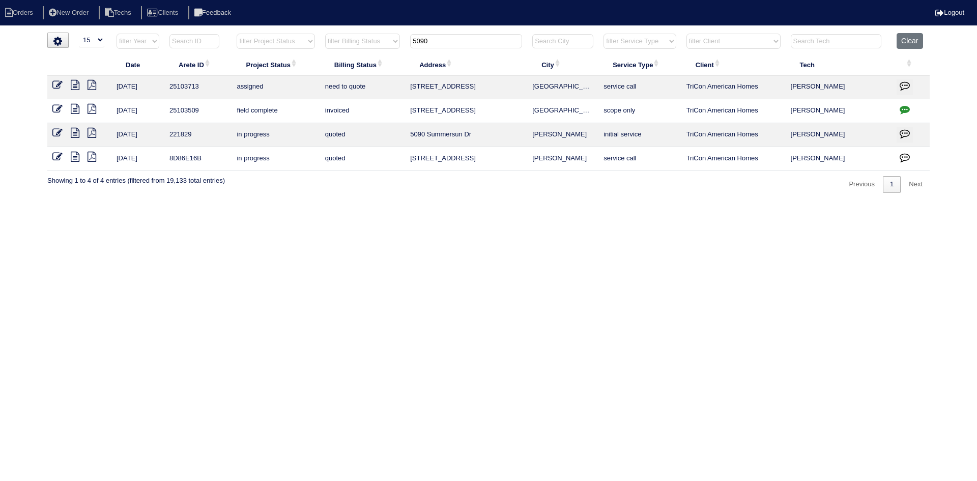
type input "5090"
click at [74, 83] on icon at bounding box center [75, 85] width 9 height 10
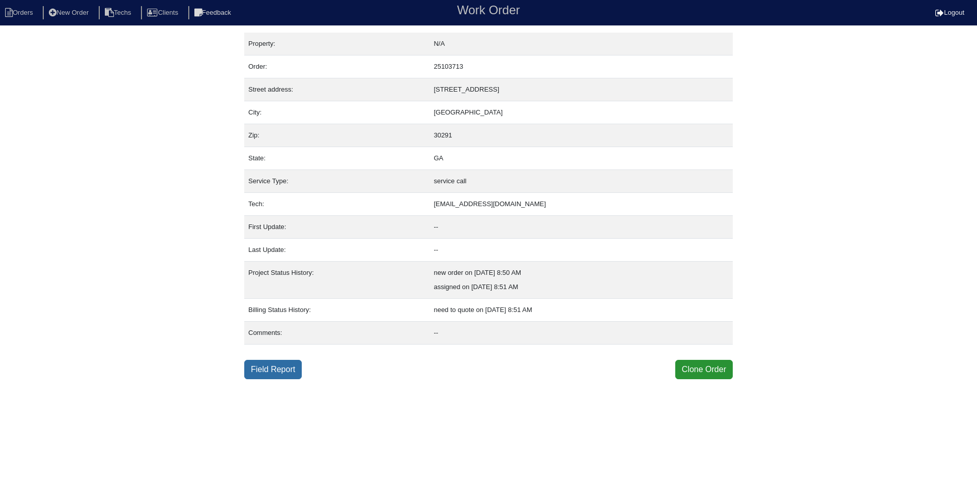
click at [290, 365] on link "Field Report" at bounding box center [273, 369] width 58 height 19
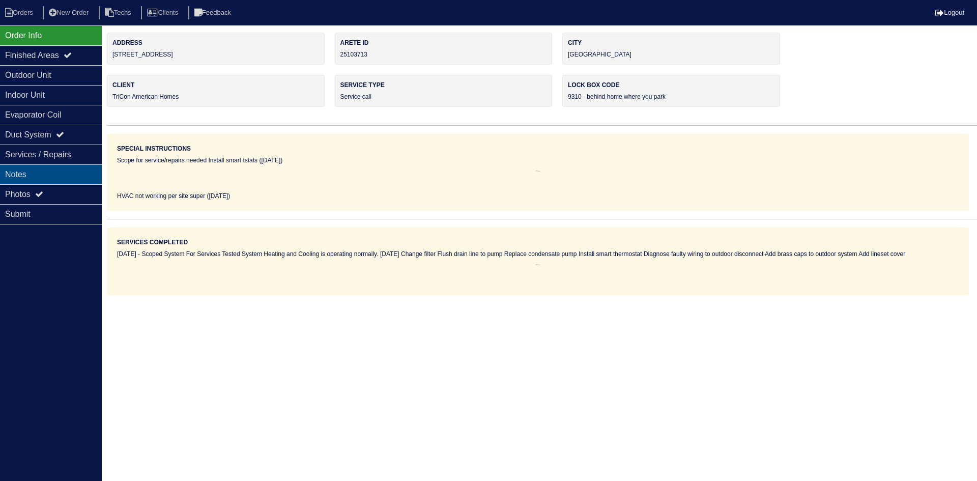
click at [29, 172] on div "Notes" at bounding box center [51, 174] width 102 height 20
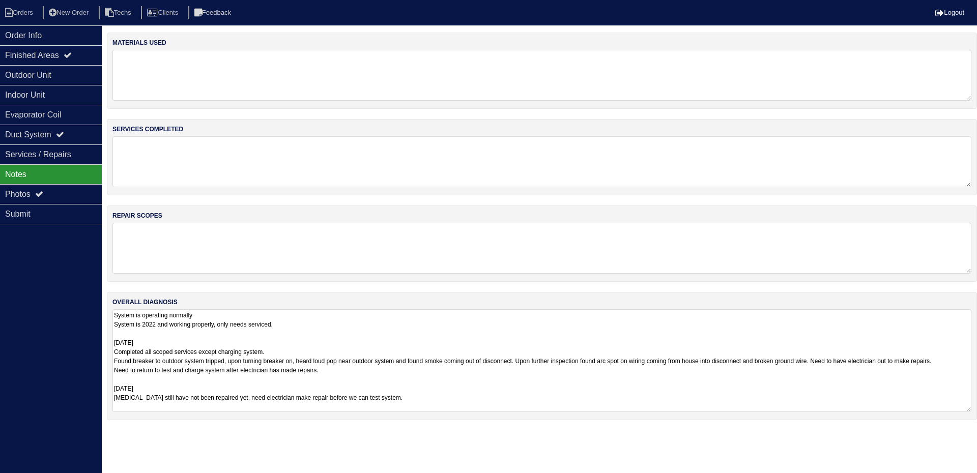
click at [395, 338] on textarea "System is operating normally System is 2022 and working properly, only needs se…" at bounding box center [542, 361] width 859 height 103
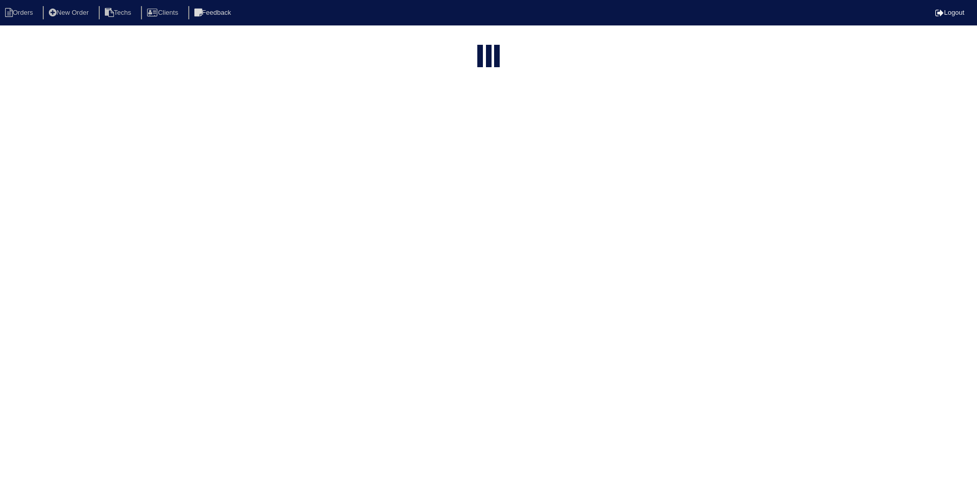
select select "15"
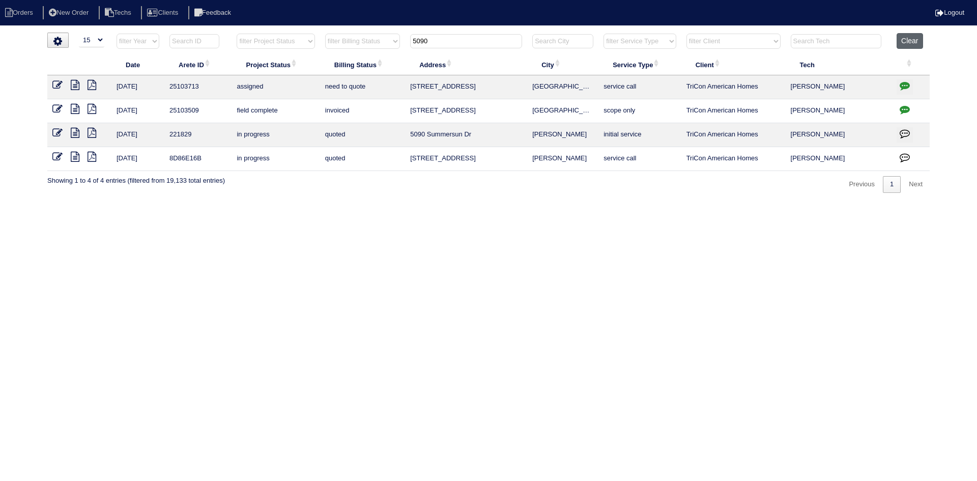
click at [911, 44] on button "Clear" at bounding box center [910, 41] width 26 height 16
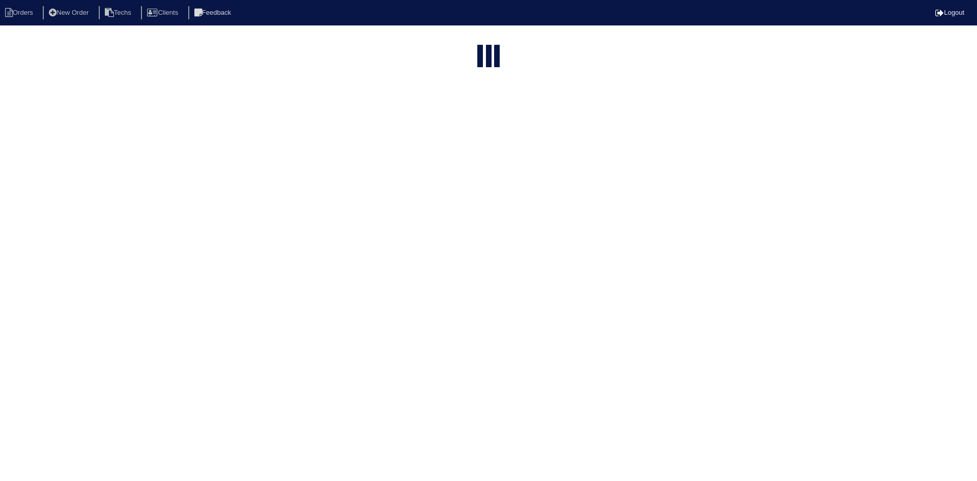
select select "15"
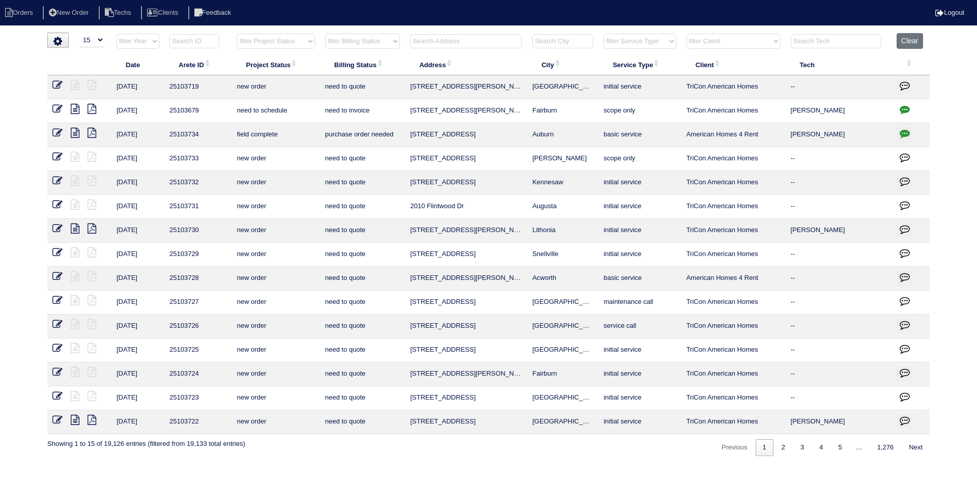
click at [308, 43] on select "filter Project Status -- Any Project Status -- new order assigned in progress f…" at bounding box center [276, 41] width 78 height 15
click at [237, 34] on select "filter Project Status -- Any Project Status -- new order assigned in progress f…" at bounding box center [276, 41] width 78 height 15
select select "field complete"
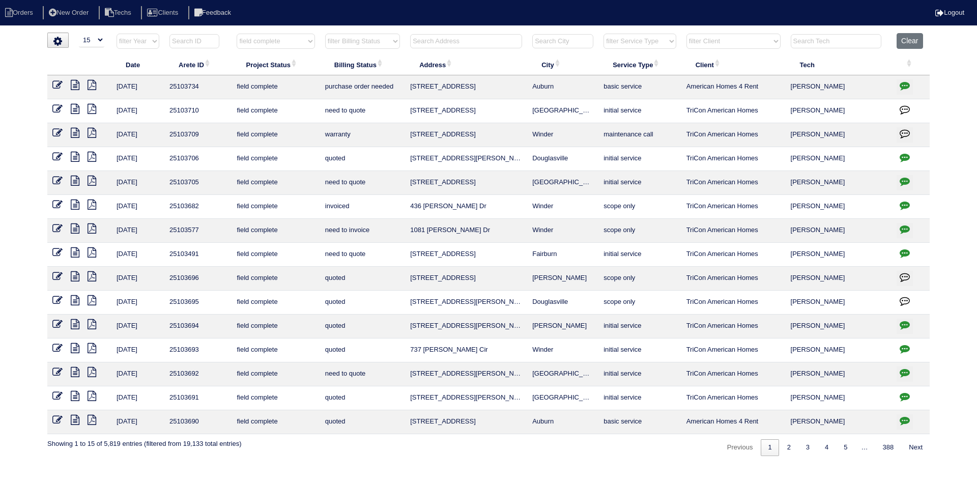
drag, startPoint x: 397, startPoint y: 42, endPoint x: 398, endPoint y: 48, distance: 6.8
click at [397, 42] on select "filter Billing Status -- Any Billing Status -- need to quote quoted need to inv…" at bounding box center [362, 41] width 75 height 15
select select "need to quote"
click at [325, 34] on select "filter Billing Status -- Any Billing Status -- need to quote quoted need to inv…" at bounding box center [362, 41] width 75 height 15
select select "field complete"
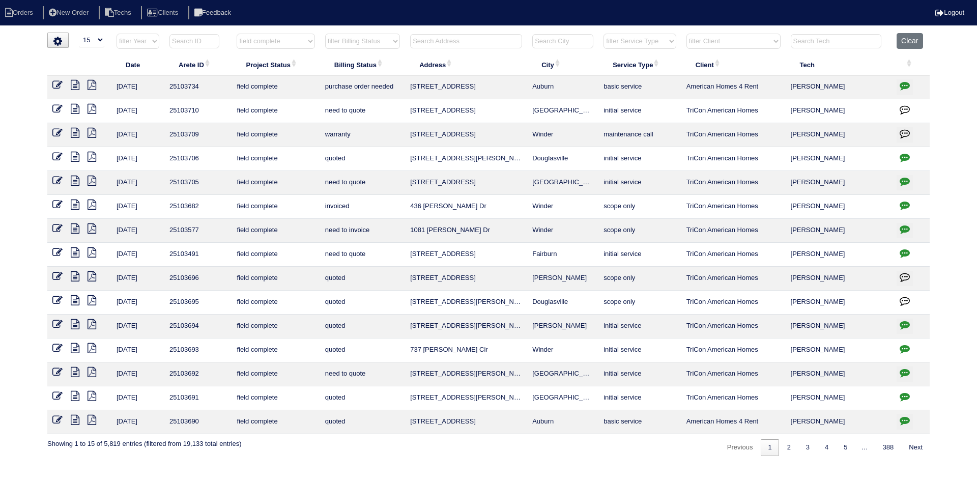
select select "need to quote"
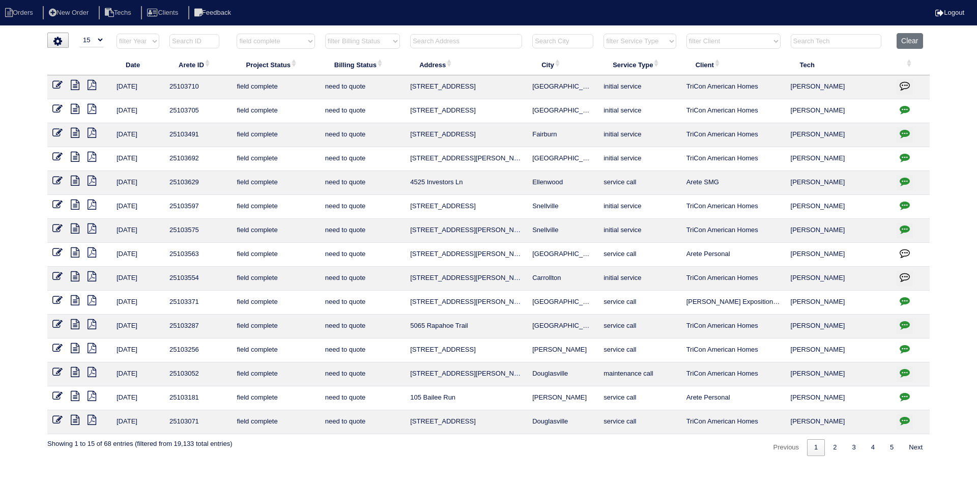
click at [76, 83] on icon at bounding box center [75, 85] width 9 height 10
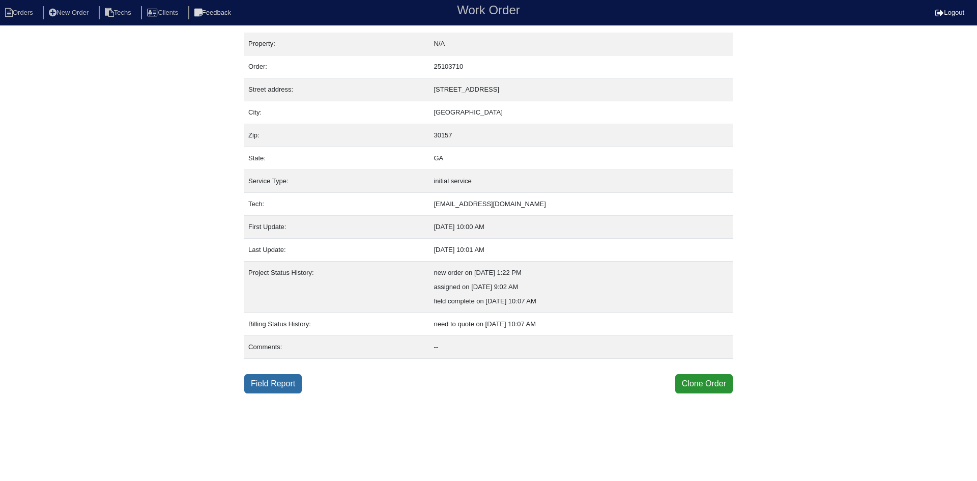
click at [269, 382] on link "Field Report" at bounding box center [273, 383] width 58 height 19
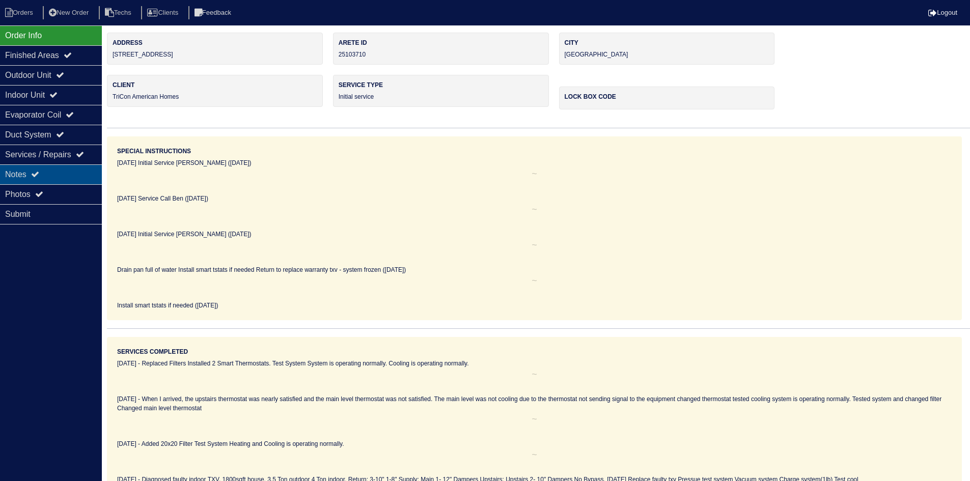
click at [54, 172] on div "Notes" at bounding box center [51, 174] width 102 height 20
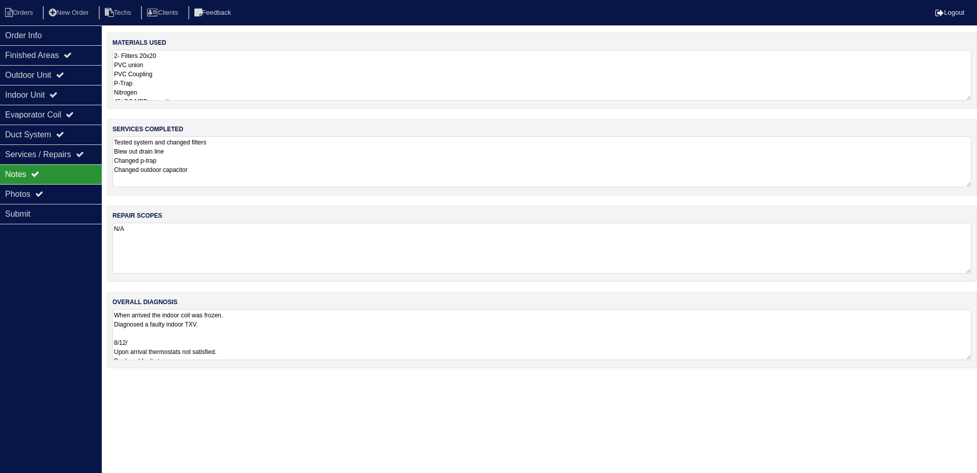
click at [322, 334] on textarea "When arrived the indoor coil was frozen. Diagnosed a faulty indoor TXV. 8/12/ U…" at bounding box center [542, 335] width 859 height 51
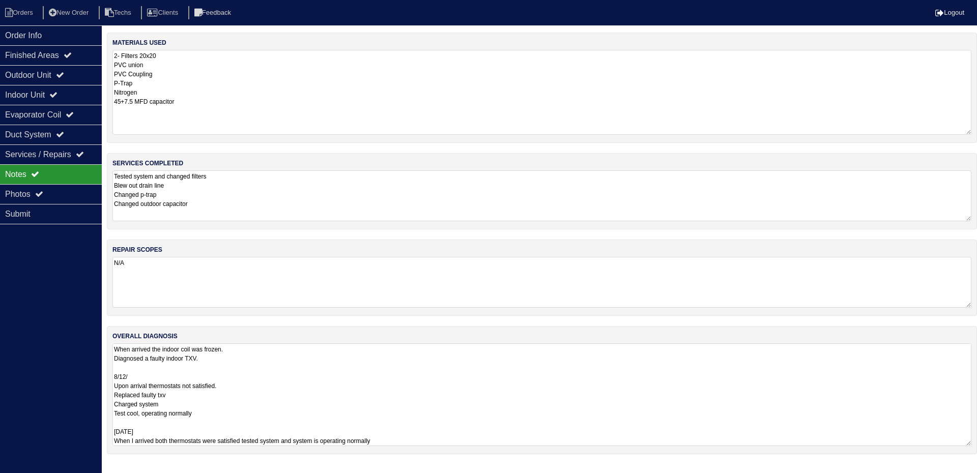
drag, startPoint x: 968, startPoint y: 99, endPoint x: 968, endPoint y: 133, distance: 34.1
click at [968, 133] on textarea "2- Filters 20x20 PVC union PVC Coupling P-Trap Nitrogen 45+7.5 MFD capacitor" at bounding box center [542, 92] width 859 height 85
click at [74, 74] on div "Outdoor Unit" at bounding box center [51, 75] width 102 height 20
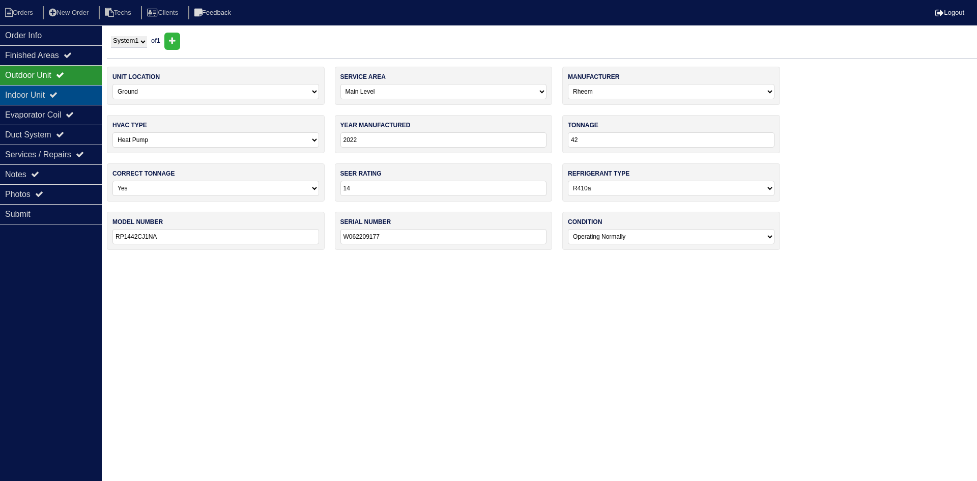
click at [75, 93] on div "Indoor Unit" at bounding box center [51, 95] width 102 height 20
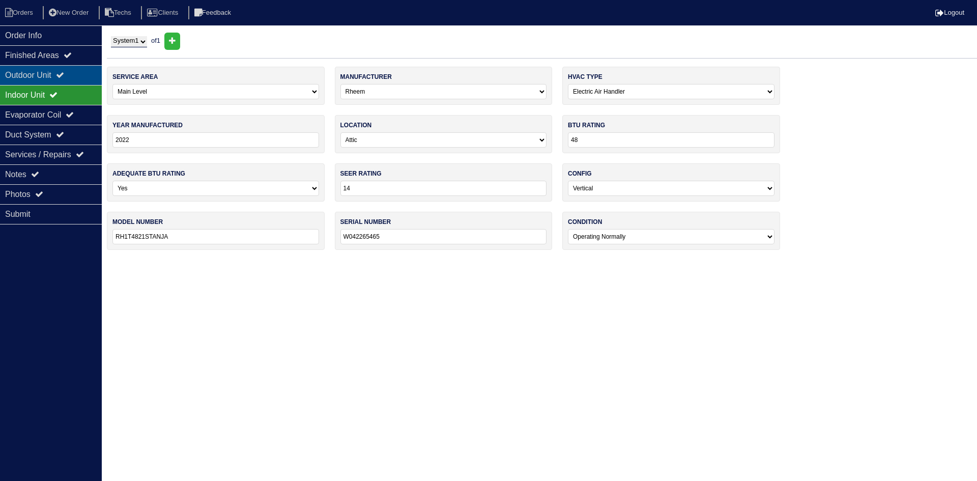
click at [77, 74] on div "Outdoor Unit" at bounding box center [51, 75] width 102 height 20
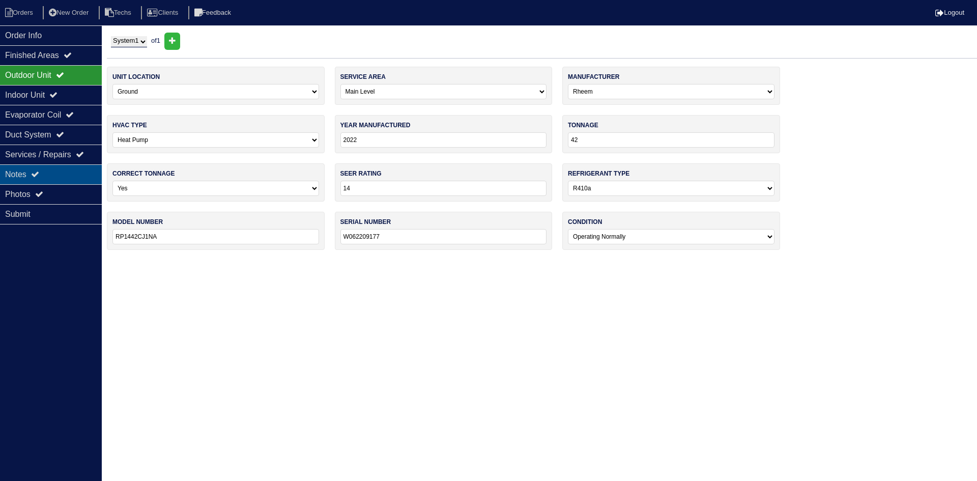
click at [25, 176] on div "Notes" at bounding box center [51, 174] width 102 height 20
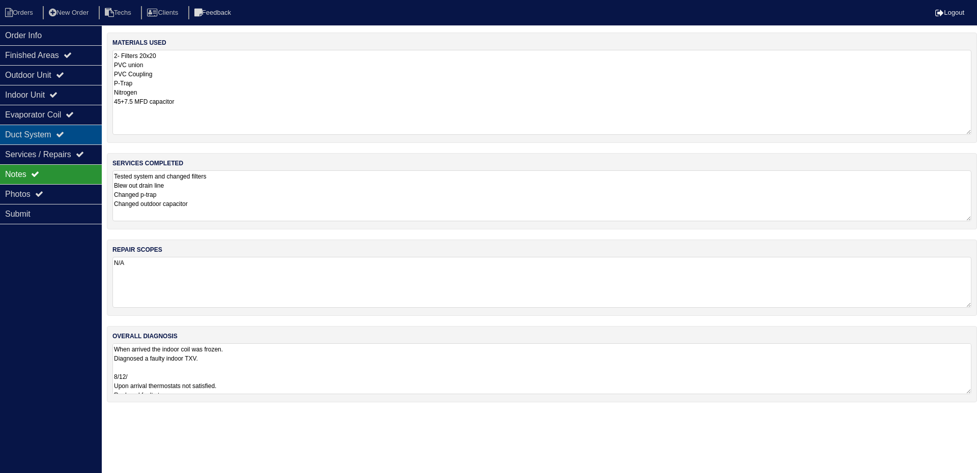
click at [64, 136] on icon at bounding box center [60, 134] width 8 height 8
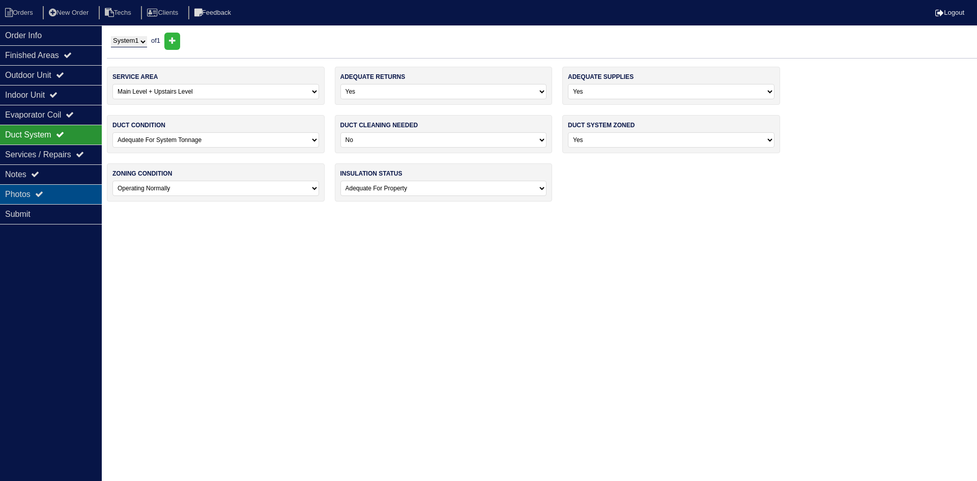
click at [68, 185] on div "Order Info Finished Areas Outdoor Unit Indoor Unit Evaporator Coil Duct System …" at bounding box center [51, 265] width 102 height 481
click at [68, 193] on div "Photos" at bounding box center [51, 194] width 102 height 20
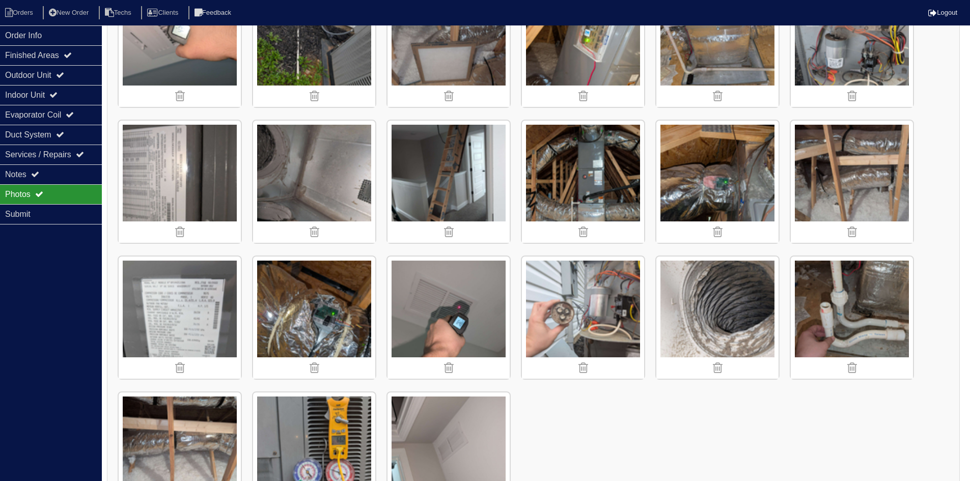
scroll to position [664, 0]
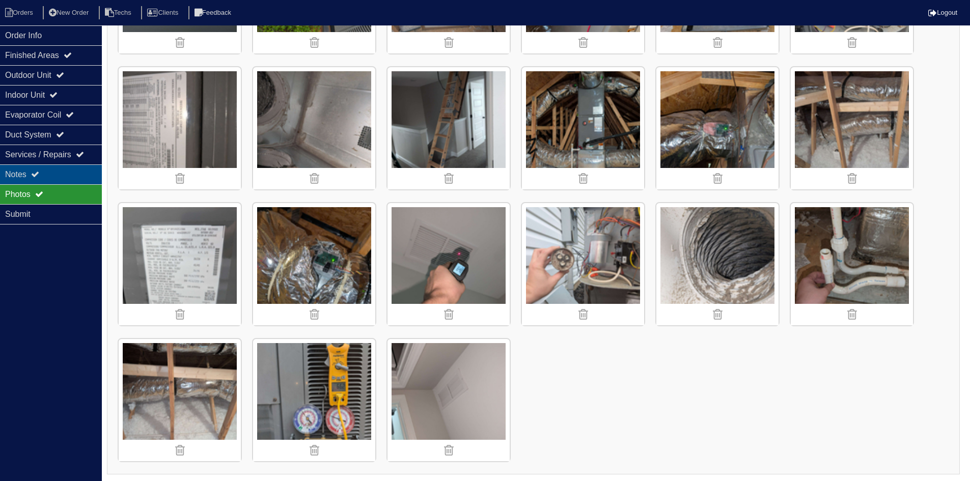
click at [50, 172] on div "Notes" at bounding box center [51, 174] width 102 height 20
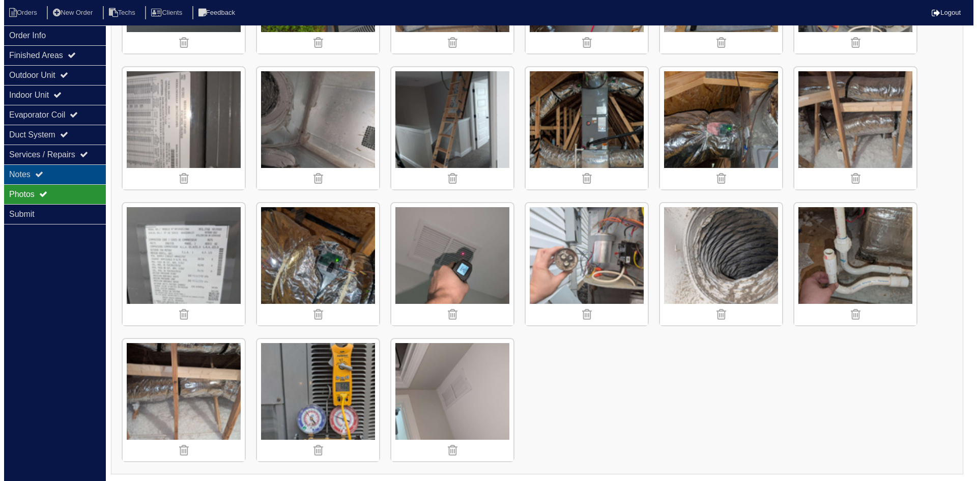
scroll to position [0, 0]
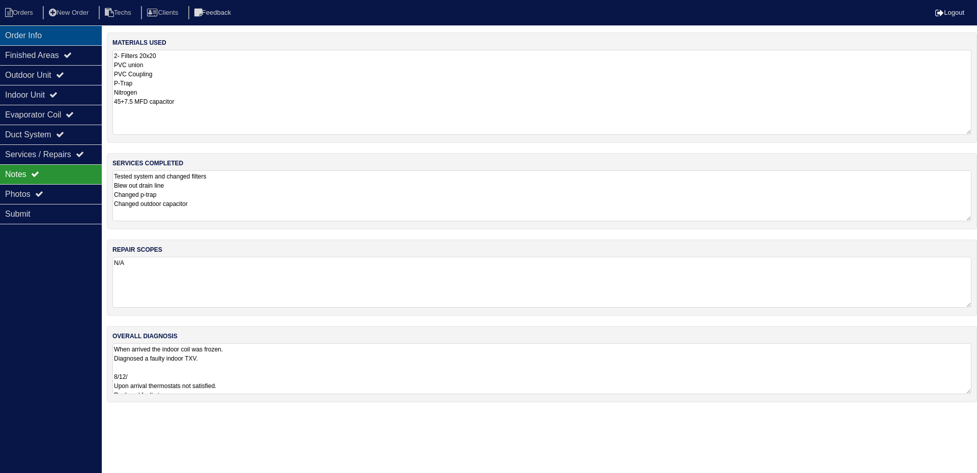
click at [51, 36] on div "Order Info" at bounding box center [51, 35] width 102 height 20
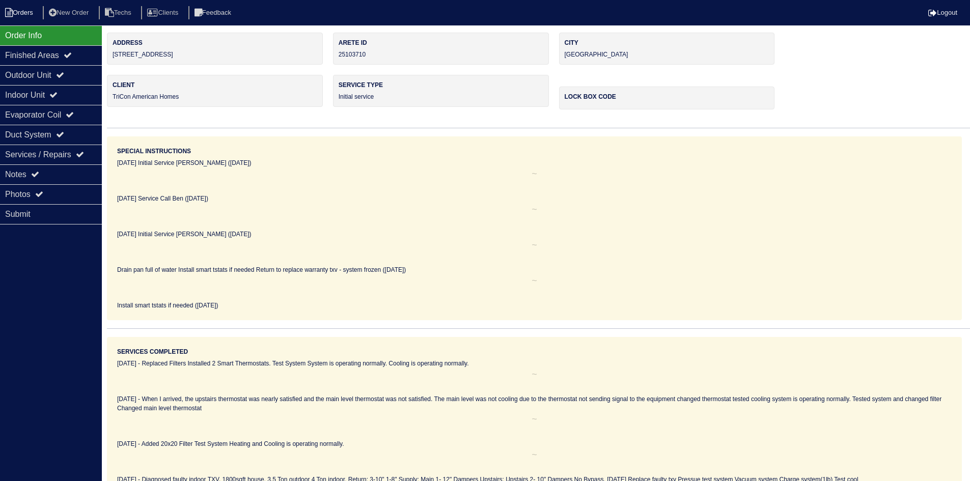
click at [20, 15] on li "Orders" at bounding box center [20, 13] width 41 height 14
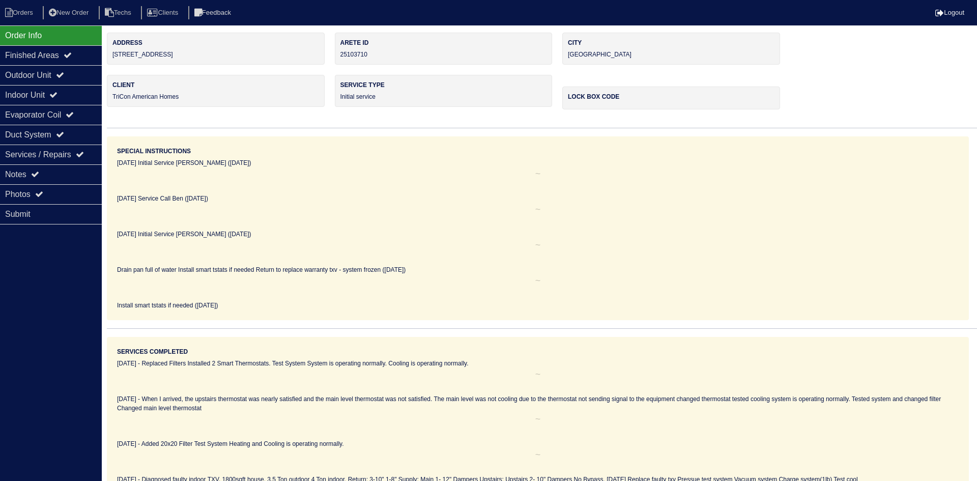
select select "15"
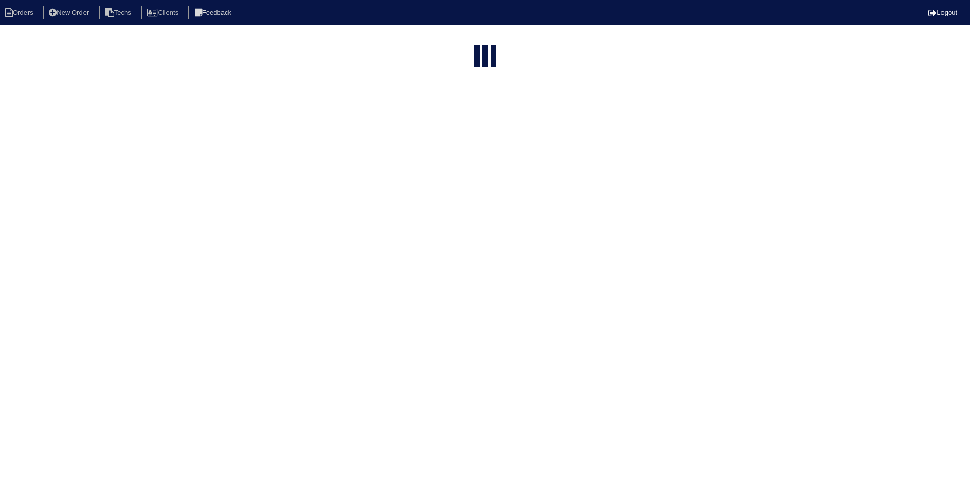
select select "field complete"
select select "need to quote"
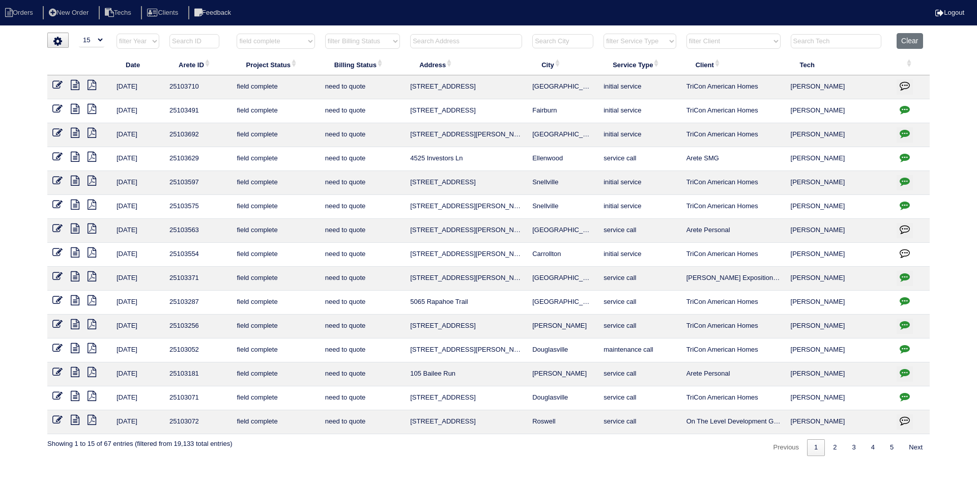
drag, startPoint x: 74, startPoint y: 111, endPoint x: 68, endPoint y: 108, distance: 6.4
click at [74, 111] on icon at bounding box center [75, 109] width 9 height 10
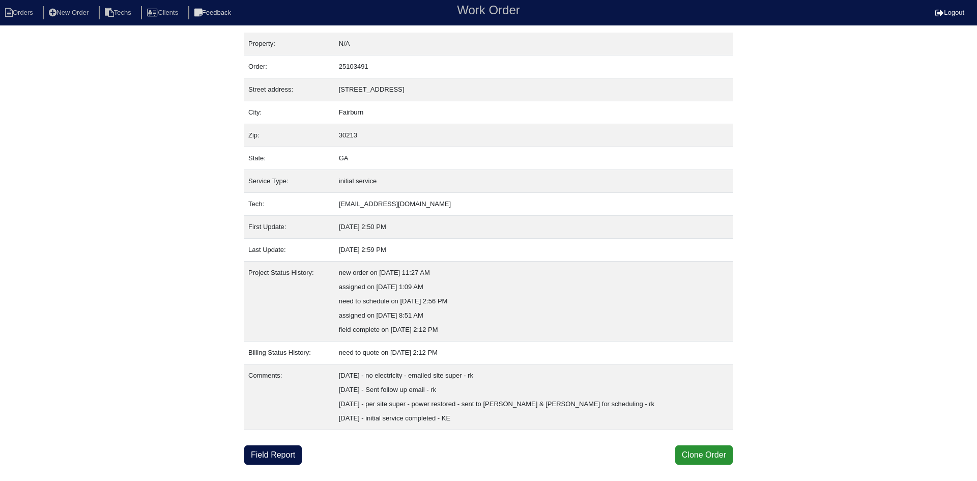
drag, startPoint x: 273, startPoint y: 458, endPoint x: 230, endPoint y: 447, distance: 44.7
click at [273, 458] on link "Field Report" at bounding box center [273, 454] width 58 height 19
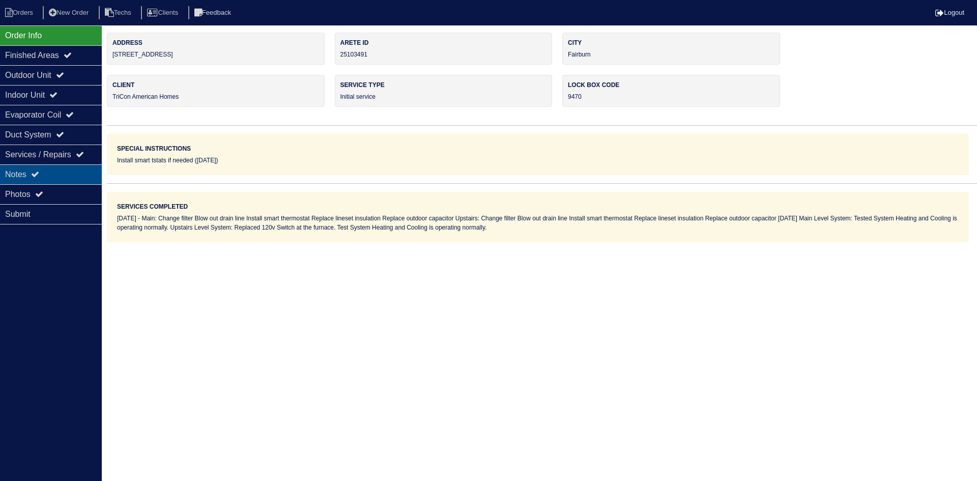
click at [49, 173] on div "Notes" at bounding box center [51, 174] width 102 height 20
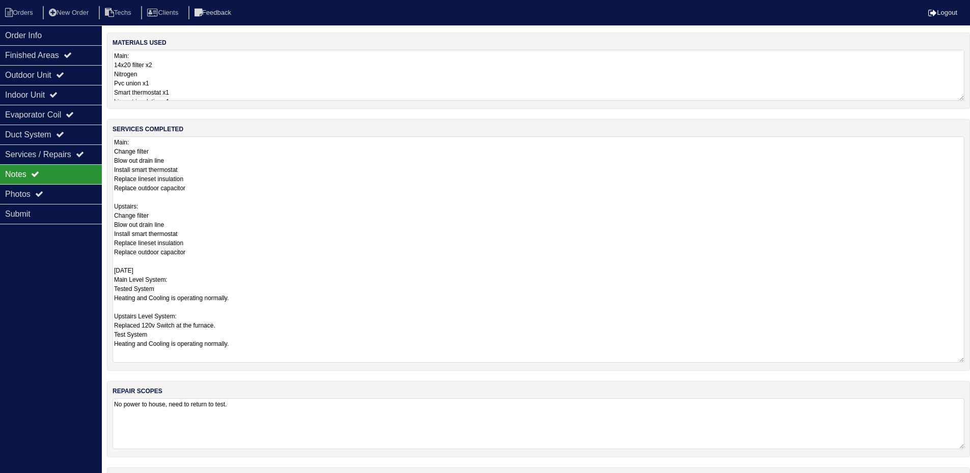
drag, startPoint x: 966, startPoint y: 182, endPoint x: 977, endPoint y: 358, distance: 176.0
click at [970, 358] on html "Orders New Order Techs Clients Feedback Logout Orders New Order Users Clients M…" at bounding box center [485, 277] width 970 height 554
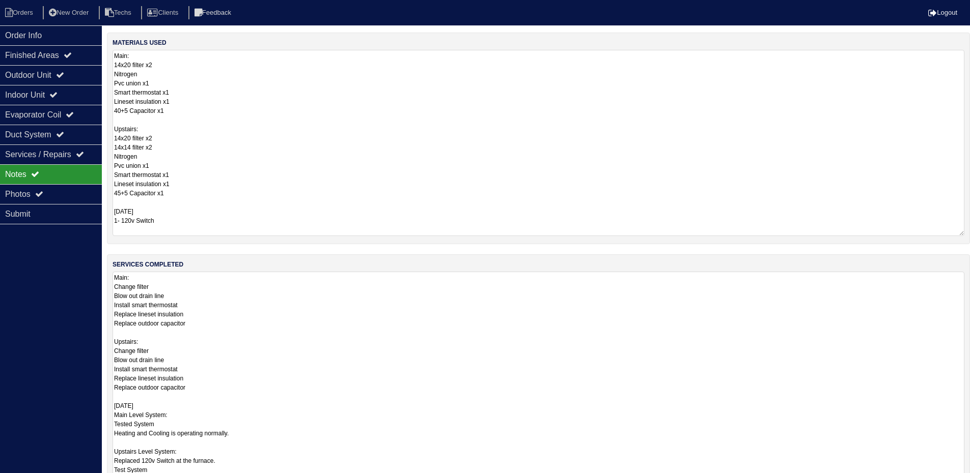
drag, startPoint x: 961, startPoint y: 98, endPoint x: 977, endPoint y: 234, distance: 136.3
click at [970, 234] on html "Orders New Order Techs Clients Feedback Logout Orders New Order Users Clients M…" at bounding box center [485, 345] width 970 height 690
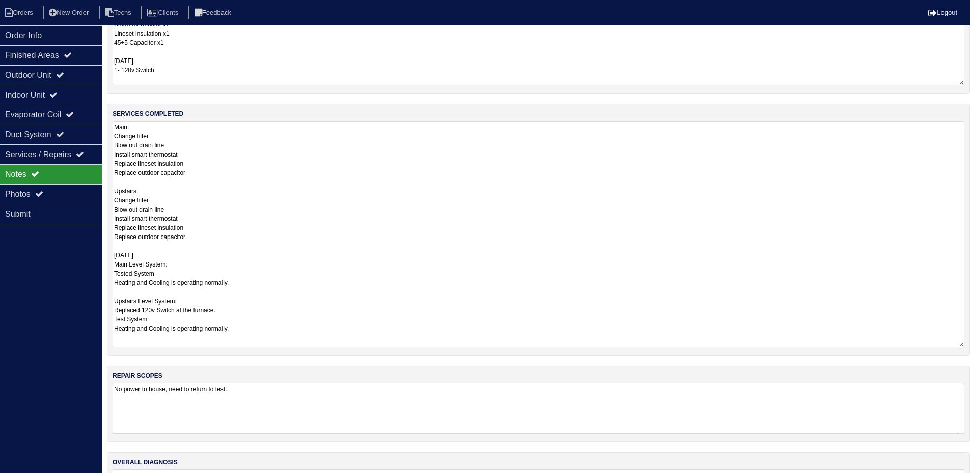
scroll to position [216, 0]
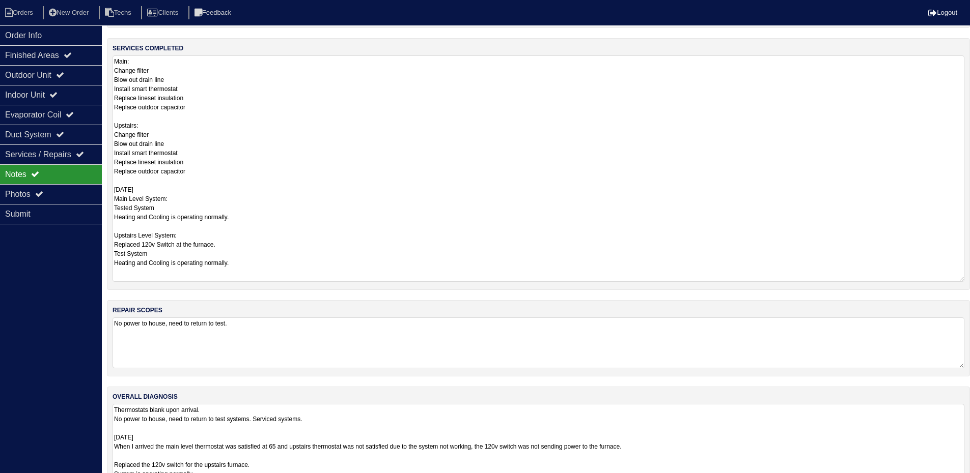
drag, startPoint x: 961, startPoint y: 451, endPoint x: 960, endPoint y: 505, distance: 54.5
click at [960, 481] on html "Orders New Order Techs Clients Feedback Logout Orders New Order Users Clients M…" at bounding box center [485, 156] width 970 height 744
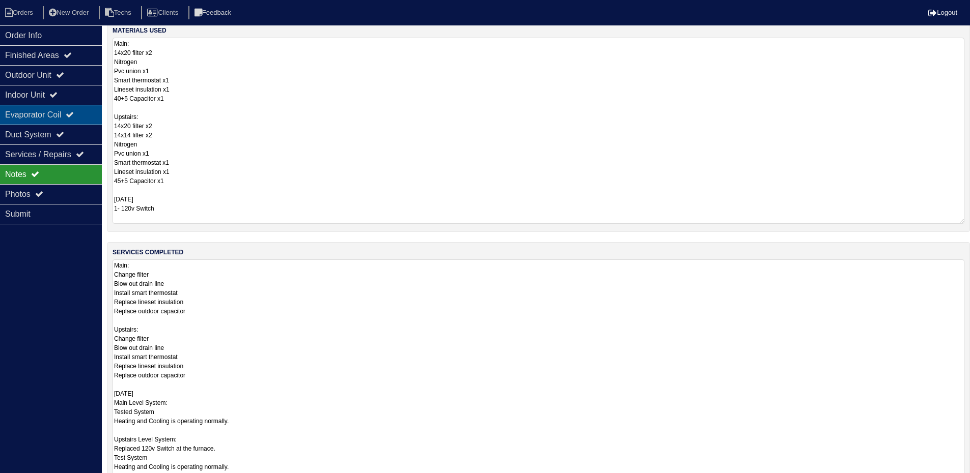
scroll to position [0, 0]
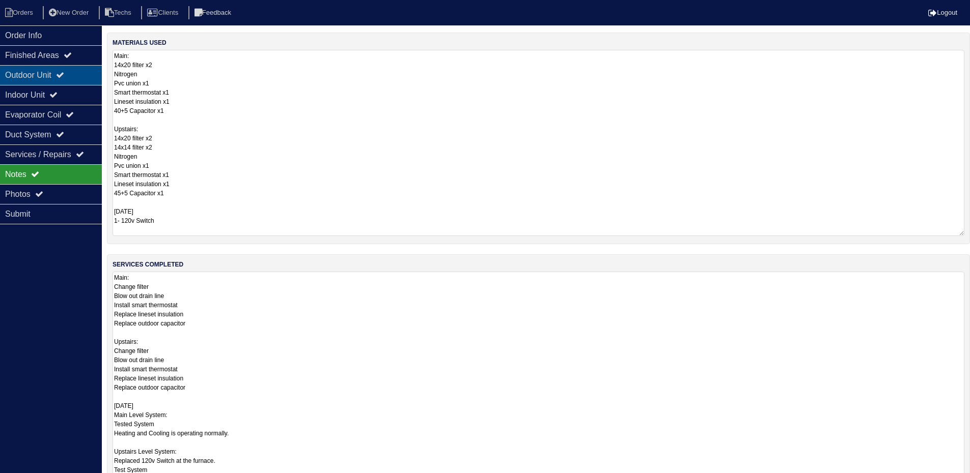
click at [64, 76] on icon at bounding box center [60, 75] width 8 height 8
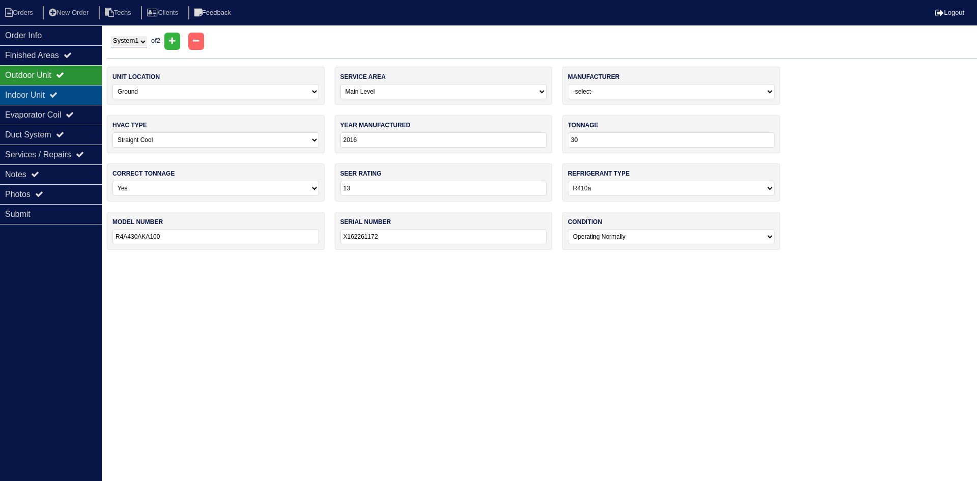
click at [58, 91] on icon at bounding box center [53, 95] width 8 height 8
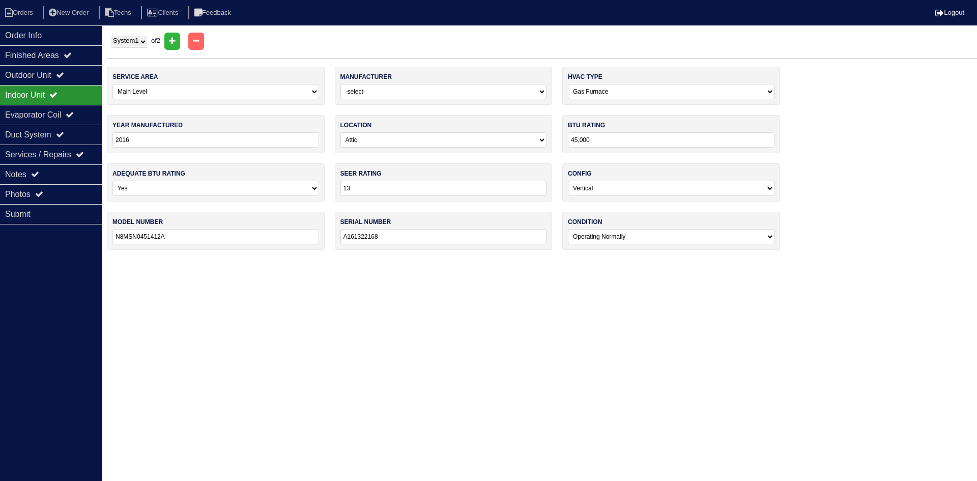
click at [127, 44] on select "System 1 System 2" at bounding box center [129, 41] width 36 height 11
select select "2"
click at [111, 36] on select "System 1 System 2" at bounding box center [129, 41] width 36 height 11
select select "1"
type input "66,000"
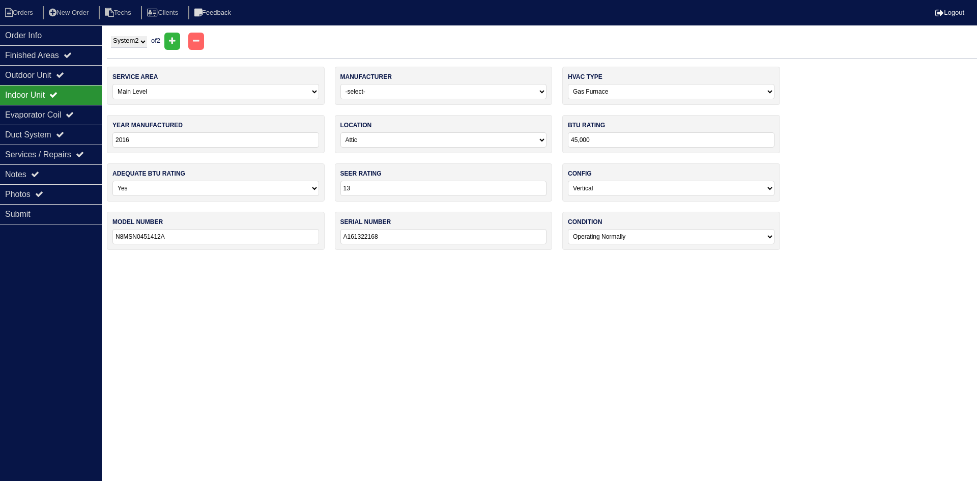
type input "N8MSN0701761A"
type input "A161519806"
click at [96, 68] on div "Outdoor Unit" at bounding box center [51, 75] width 102 height 20
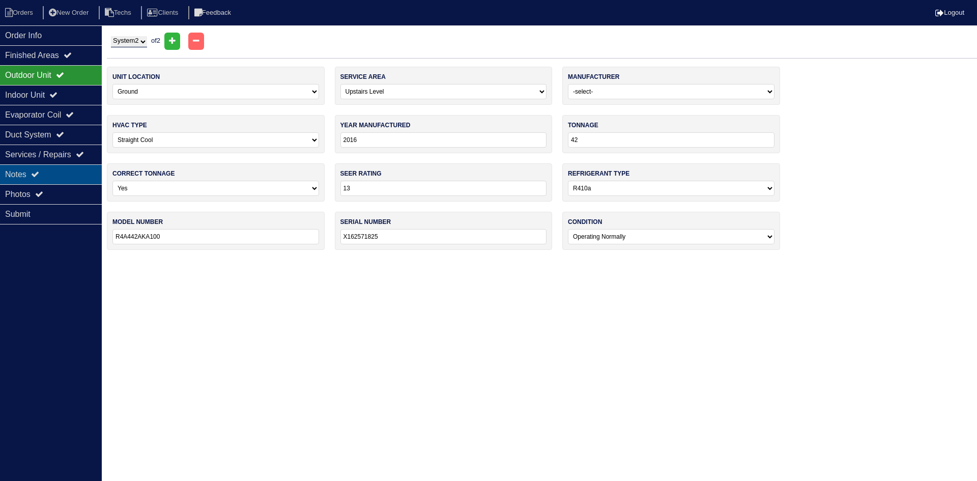
click at [55, 175] on div "Notes" at bounding box center [51, 174] width 102 height 20
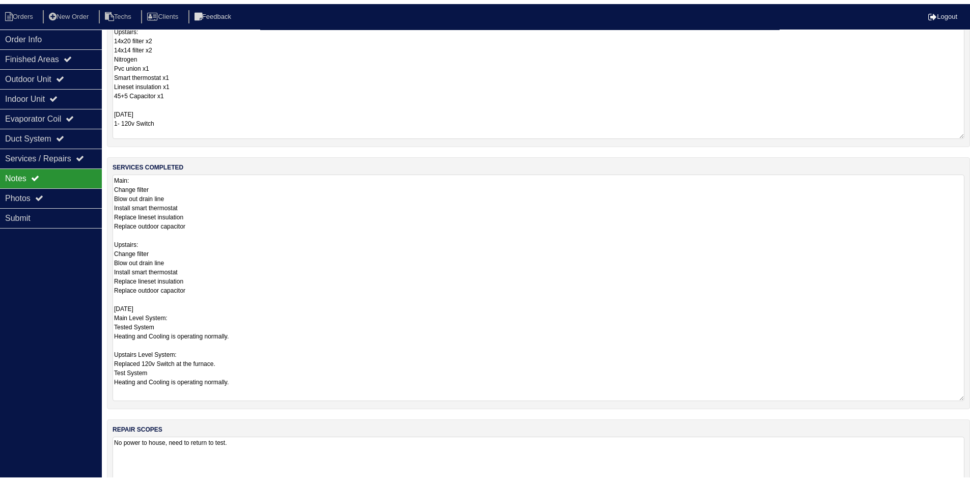
scroll to position [102, 0]
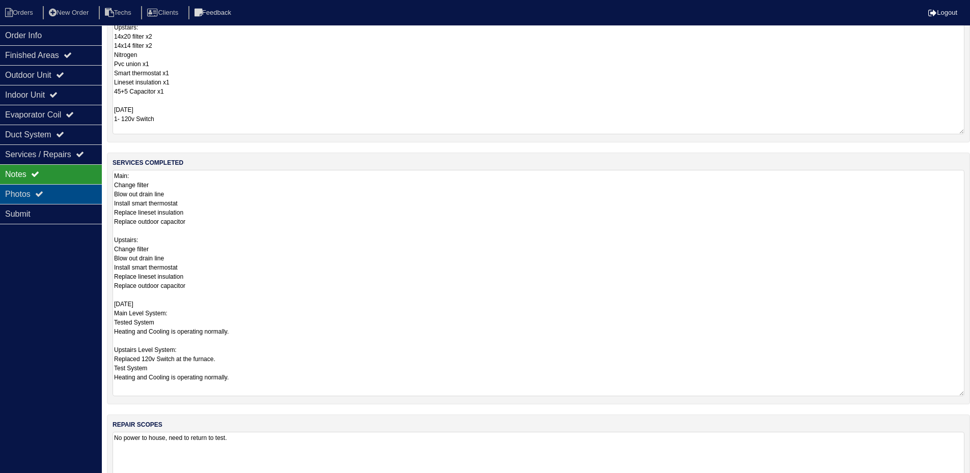
click at [71, 191] on div "Photos" at bounding box center [51, 194] width 102 height 20
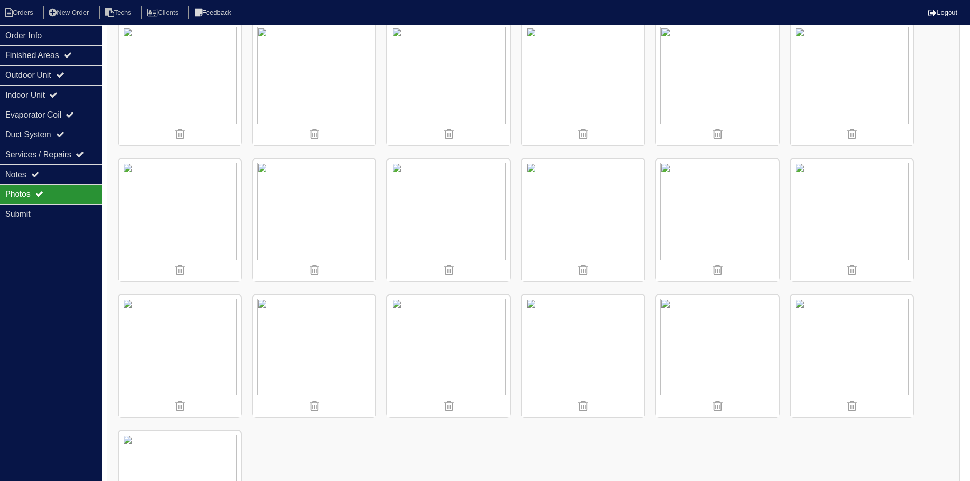
scroll to position [2018, 0]
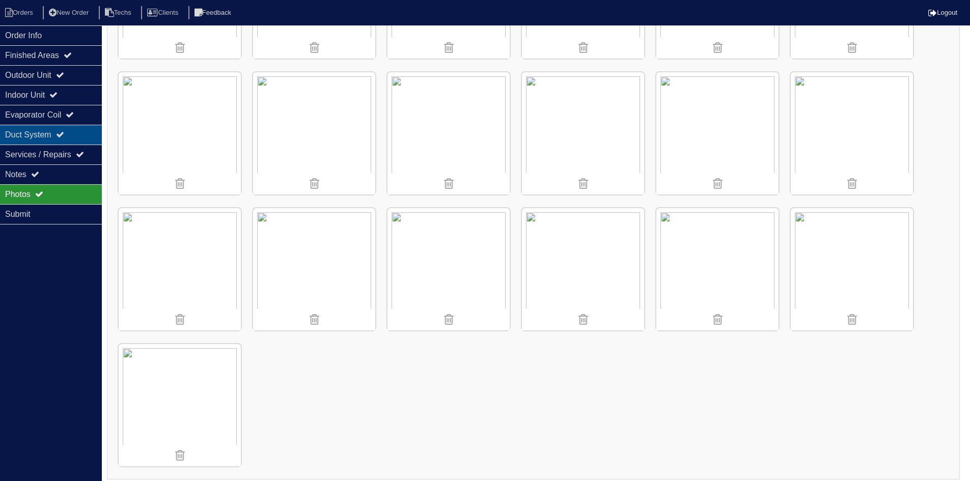
click at [64, 137] on icon at bounding box center [60, 134] width 8 height 8
select select "2"
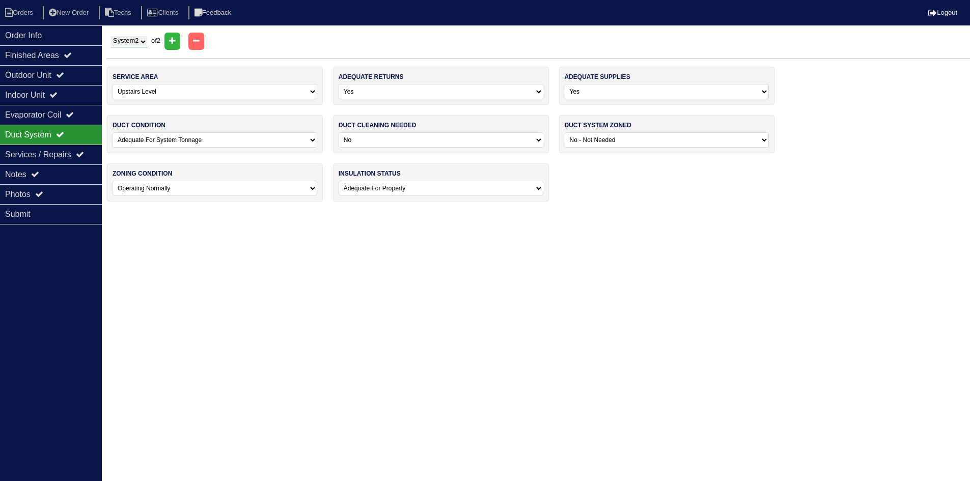
scroll to position [0, 0]
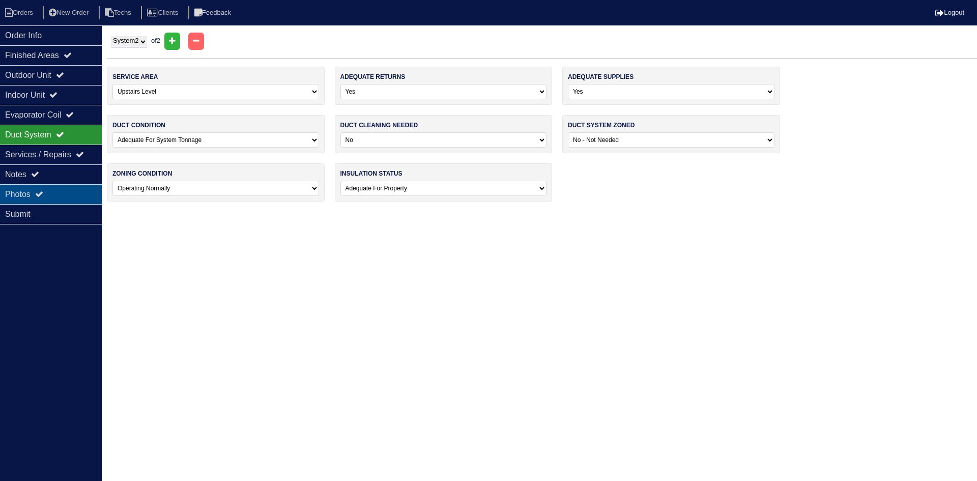
click at [60, 193] on div "Photos" at bounding box center [51, 194] width 102 height 20
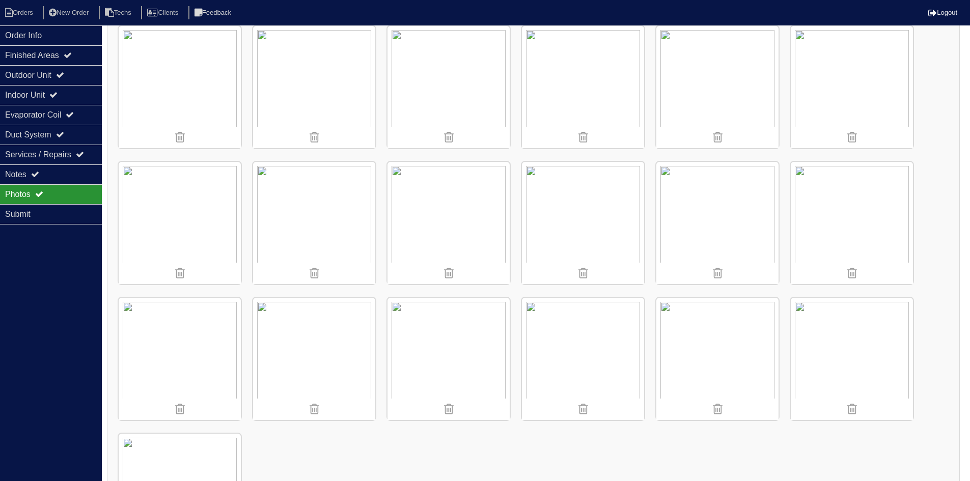
scroll to position [2018, 0]
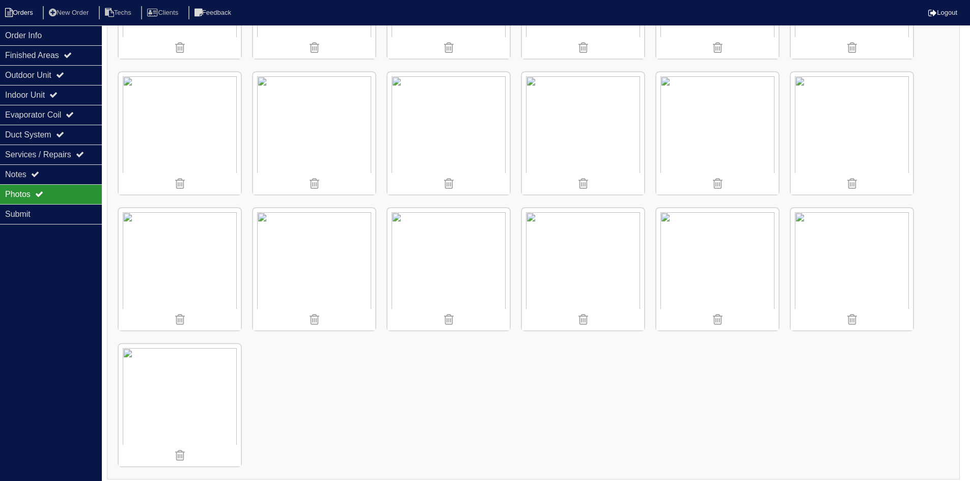
click at [22, 12] on li "Orders" at bounding box center [20, 13] width 41 height 14
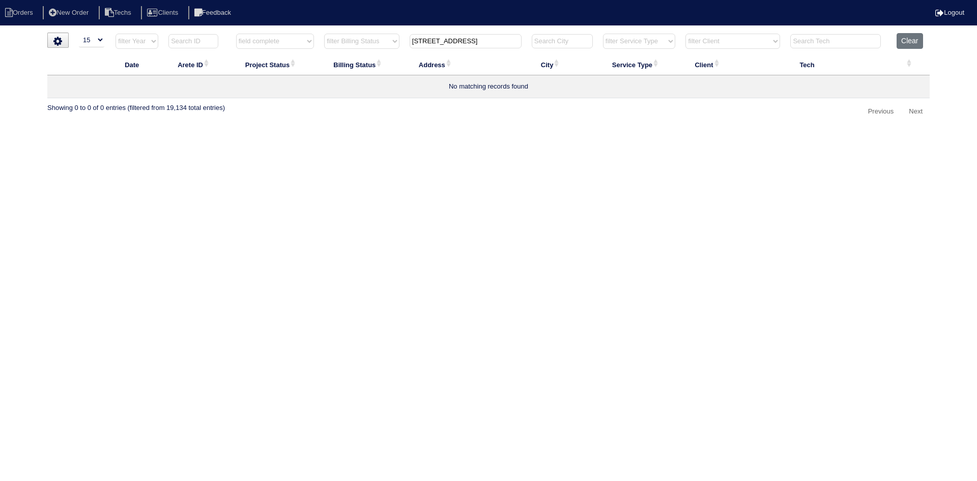
select select "15"
select select "field complete"
select select "need to quote"
type input "257 [PERSON_NAME]"
select select "field complete"
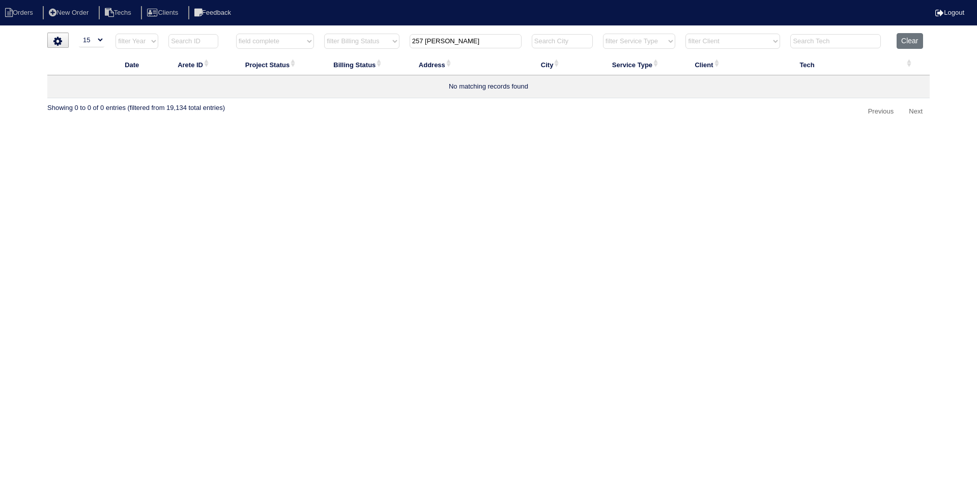
select select "need to quote"
type input "257 [PERSON_NAME]"
click at [917, 36] on button "Clear" at bounding box center [910, 41] width 26 height 16
select select
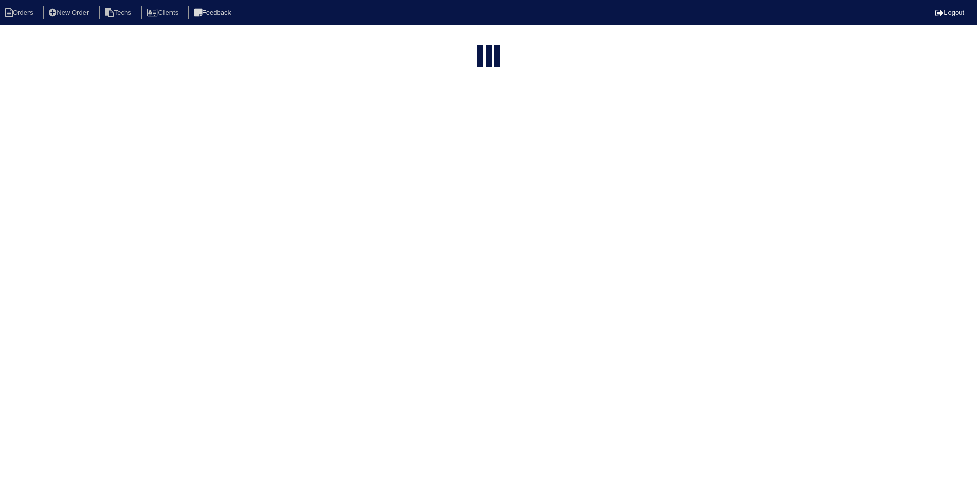
select select "15"
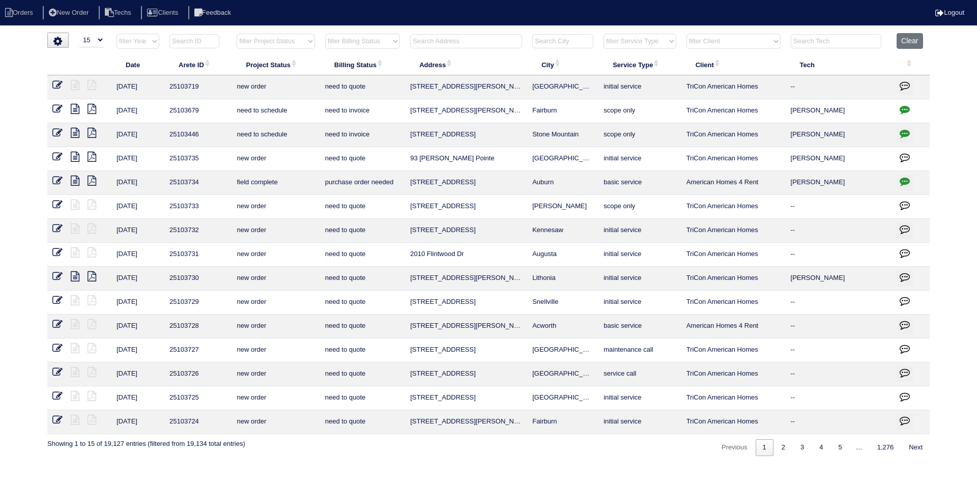
click at [441, 36] on input "text" at bounding box center [466, 41] width 112 height 14
paste input "[STREET_ADDRESS]"
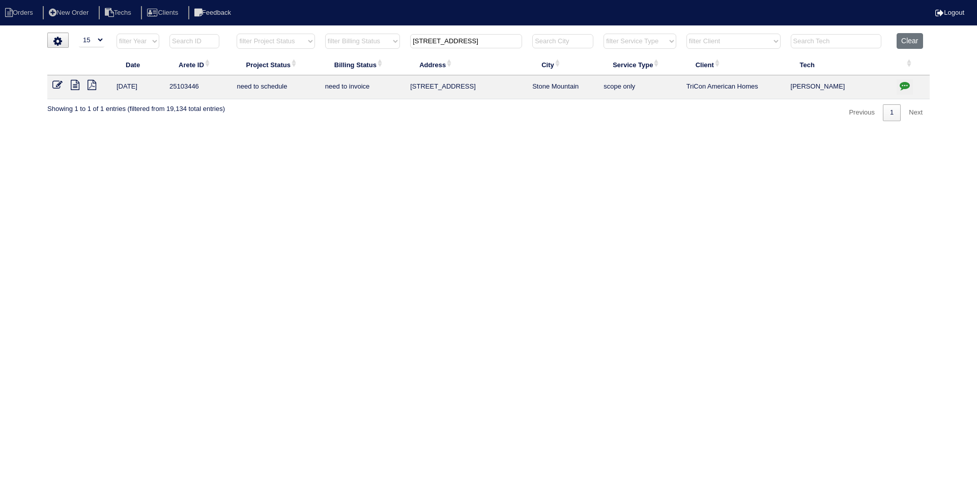
type input "[STREET_ADDRESS]"
click at [74, 82] on icon at bounding box center [75, 85] width 9 height 10
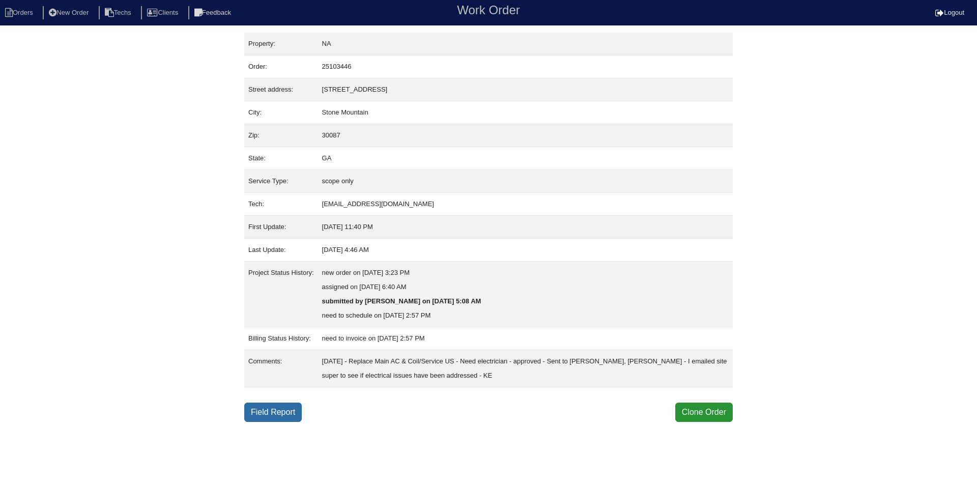
click at [268, 410] on link "Field Report" at bounding box center [273, 412] width 58 height 19
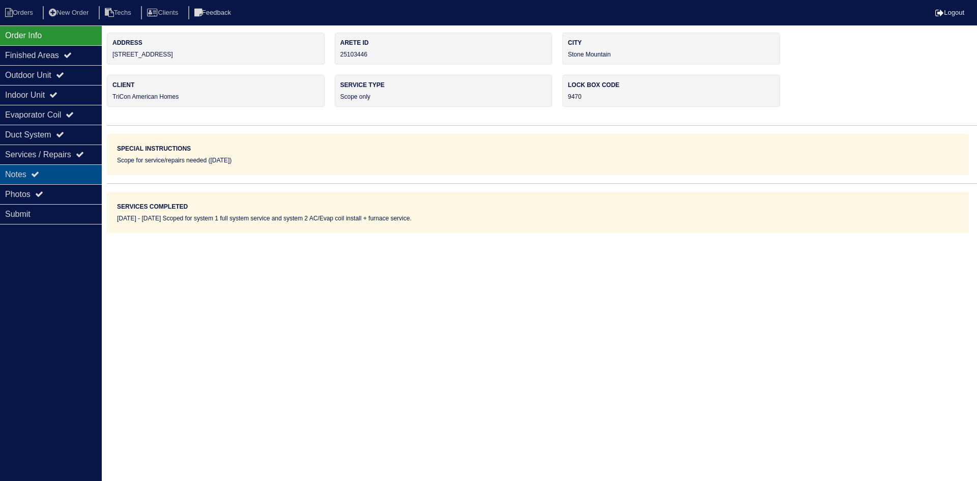
click at [30, 175] on div "Notes" at bounding box center [51, 174] width 102 height 20
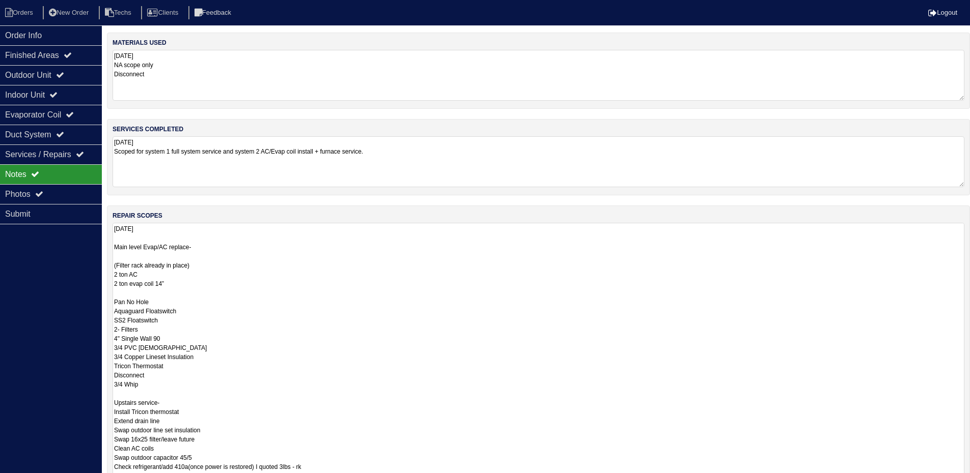
drag, startPoint x: 969, startPoint y: 270, endPoint x: 966, endPoint y: 505, distance: 235.2
click at [966, 481] on html "Orders New Order Techs Clients Feedback Logout Orders New Order Users Clients M…" at bounding box center [485, 307] width 970 height 614
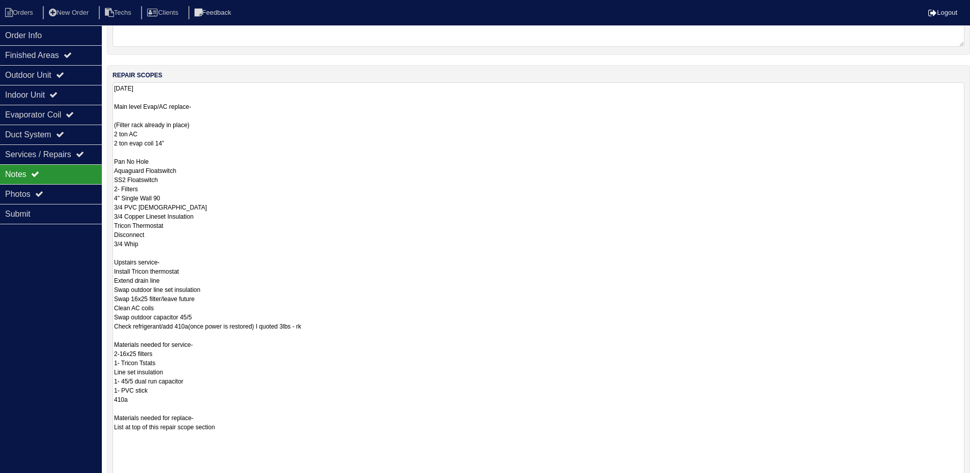
drag, startPoint x: 960, startPoint y: 366, endPoint x: 958, endPoint y: 504, distance: 138.5
click at [958, 481] on html "Orders New Order Techs Clients Feedback Logout Orders New Order Users Clients M…" at bounding box center [485, 235] width 970 height 753
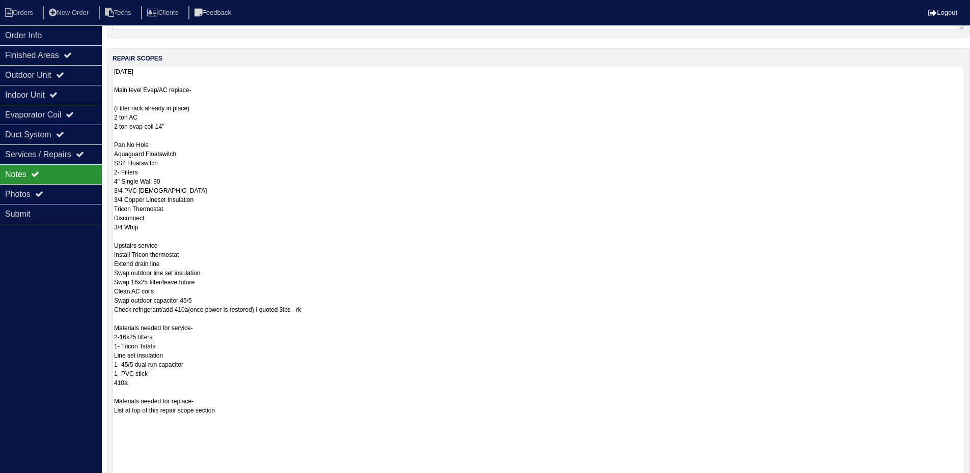
scroll to position [141, 0]
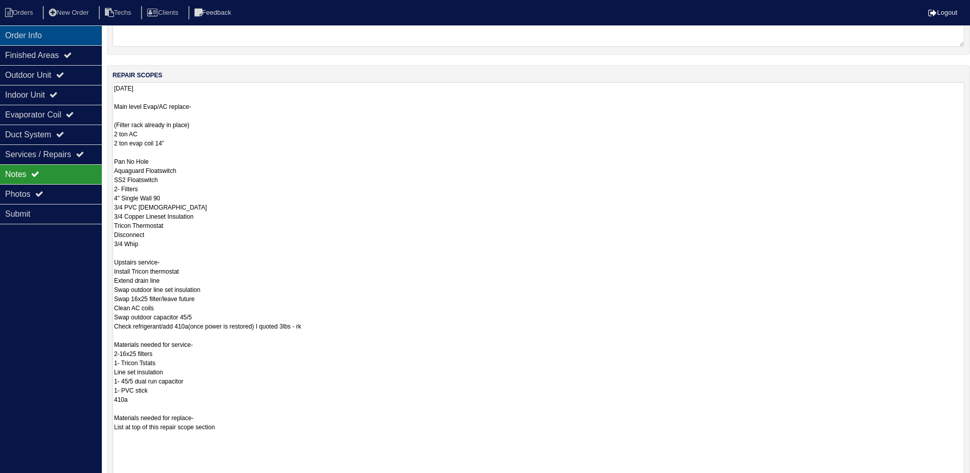
drag, startPoint x: 62, startPoint y: 37, endPoint x: 68, endPoint y: 41, distance: 7.3
click at [62, 37] on div "Order Info" at bounding box center [51, 35] width 102 height 20
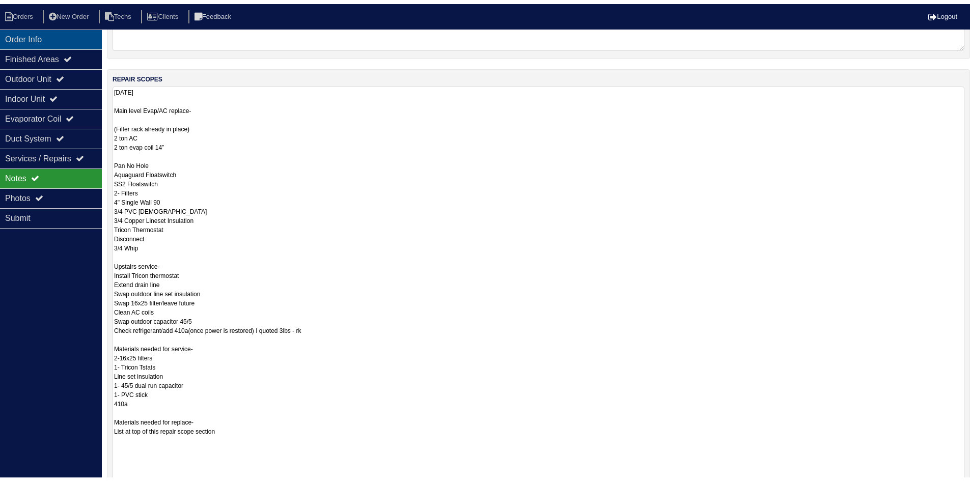
scroll to position [0, 0]
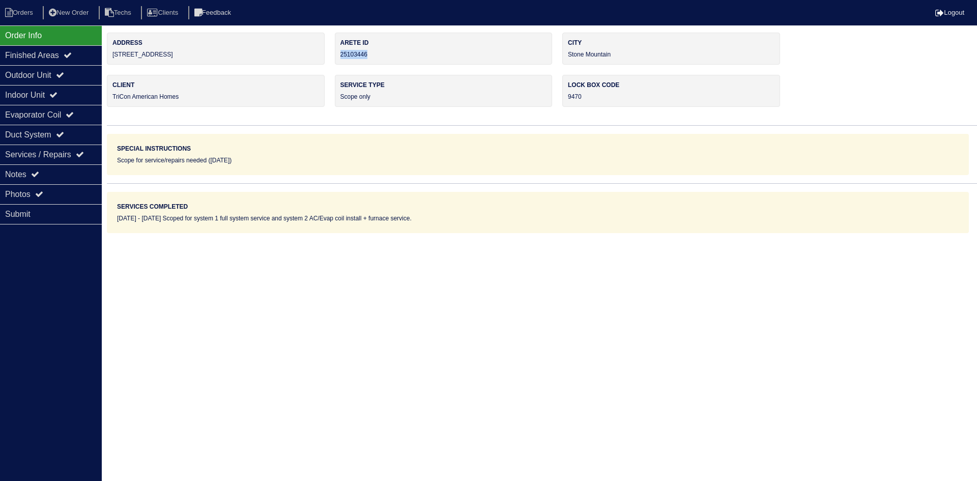
drag, startPoint x: 374, startPoint y: 56, endPoint x: 338, endPoint y: 60, distance: 36.8
click at [338, 60] on div "Arete ID 25103446" at bounding box center [444, 49] width 218 height 32
copy div "25103446"
click at [71, 91] on div "Indoor Unit" at bounding box center [51, 95] width 102 height 20
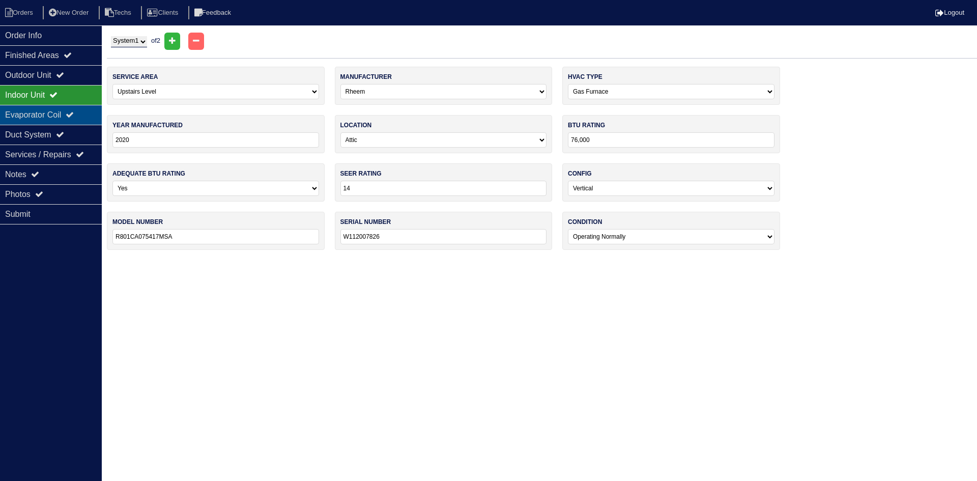
click at [72, 113] on div "Evaporator Coil" at bounding box center [51, 115] width 102 height 20
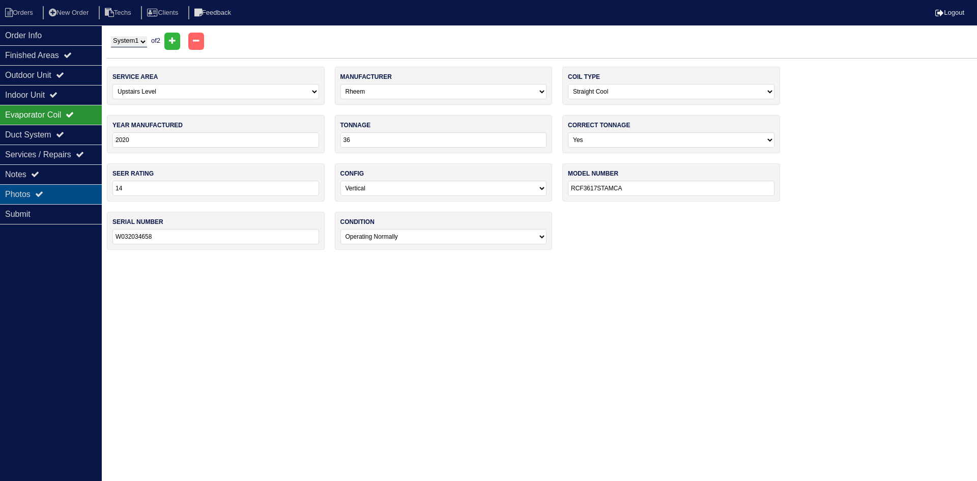
click at [63, 191] on div "Photos" at bounding box center [51, 194] width 102 height 20
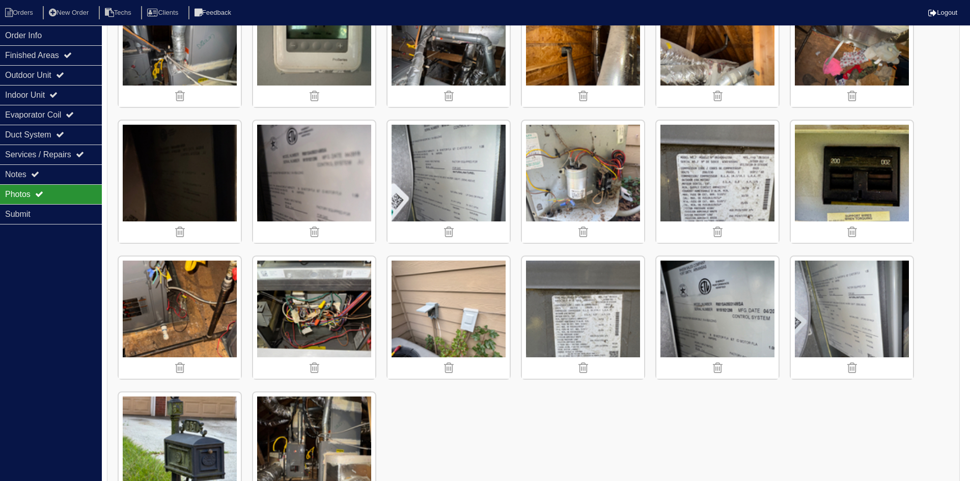
scroll to position [664, 0]
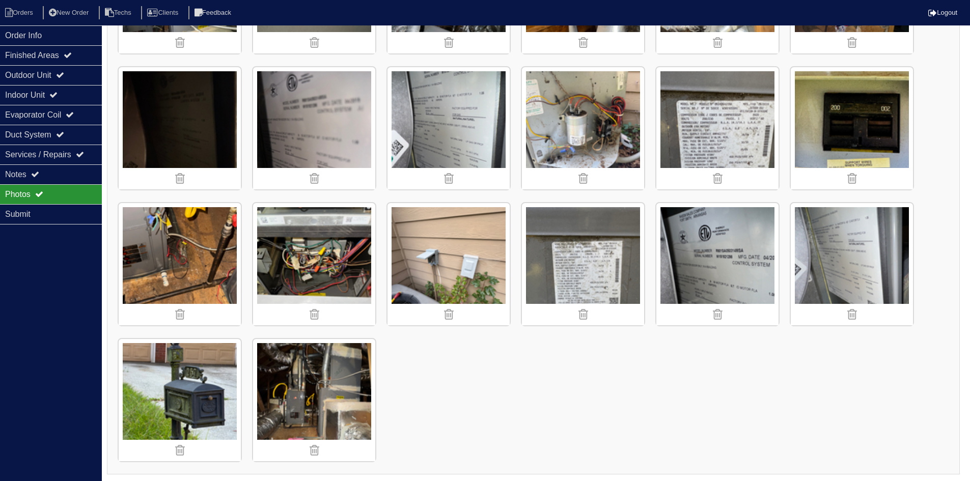
click at [300, 397] on img at bounding box center [314, 400] width 122 height 122
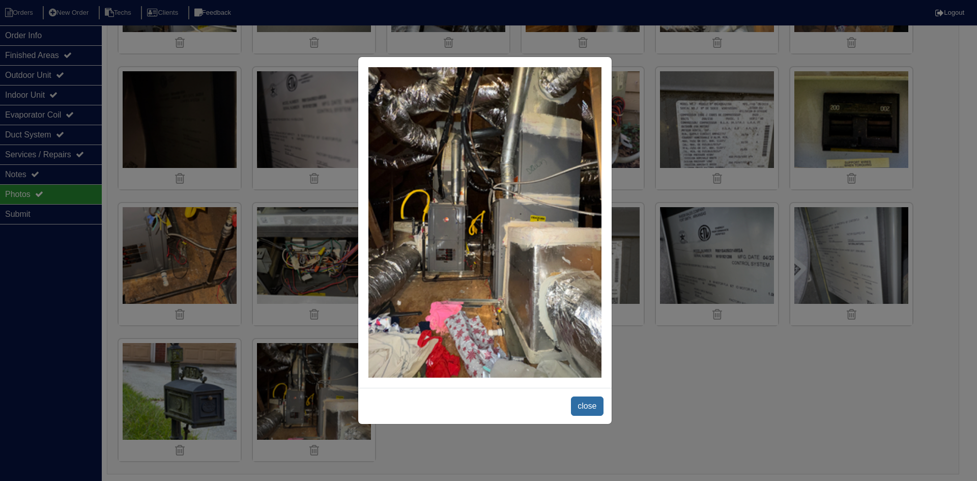
click at [587, 407] on span "close" at bounding box center [587, 406] width 32 height 19
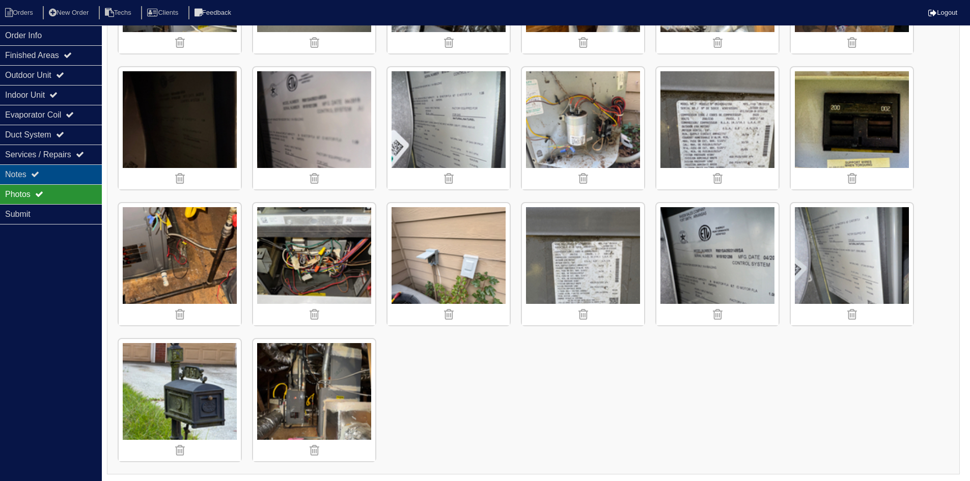
click at [36, 173] on icon at bounding box center [35, 174] width 8 height 8
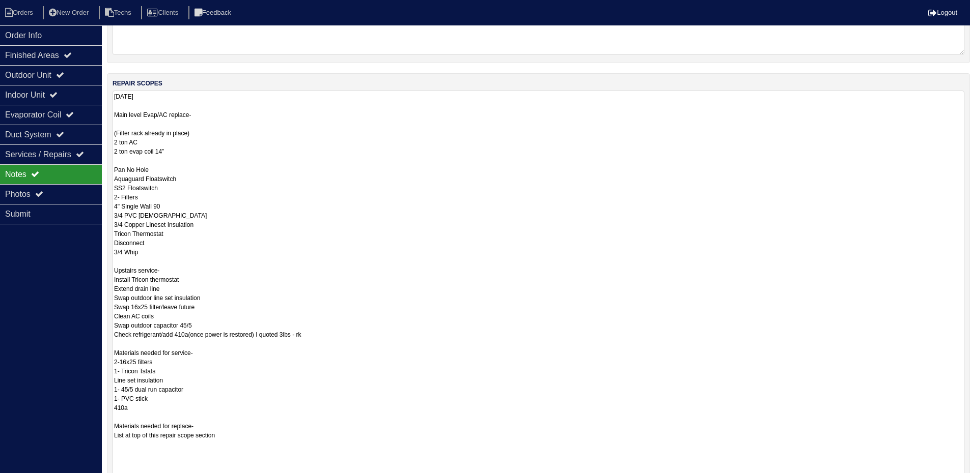
scroll to position [126, 0]
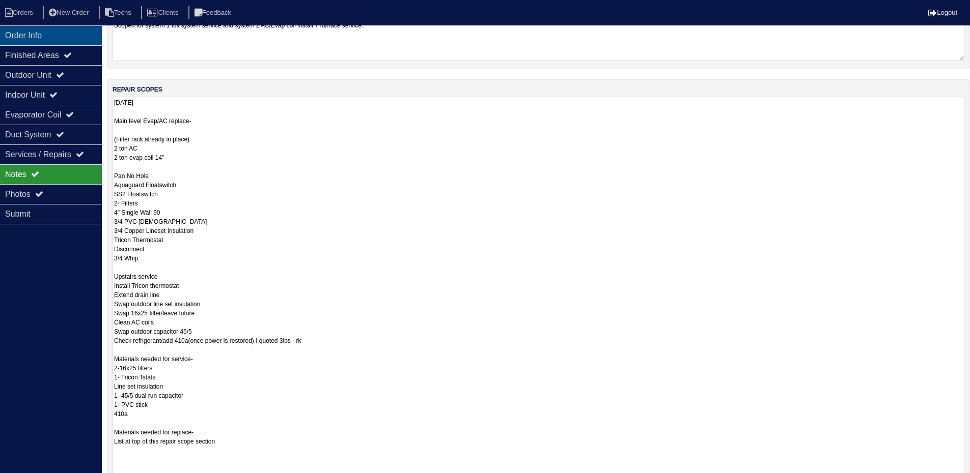
click at [20, 31] on div "Order Info" at bounding box center [51, 35] width 102 height 20
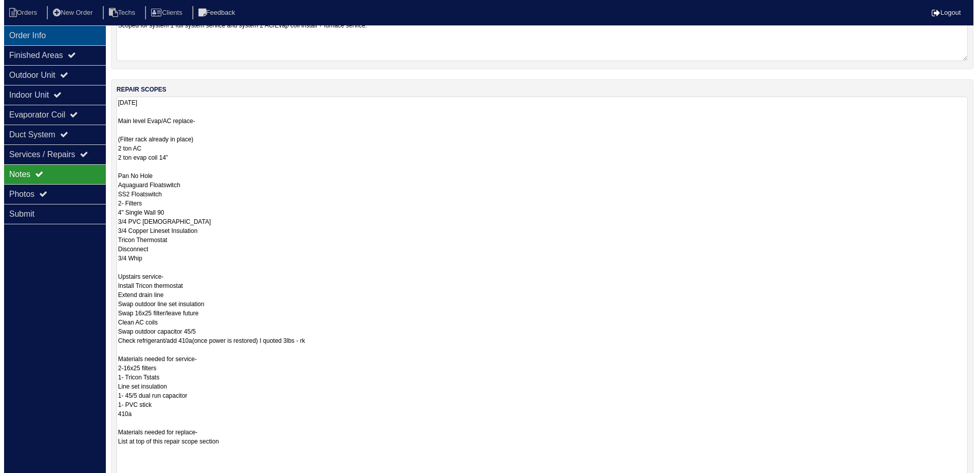
scroll to position [0, 0]
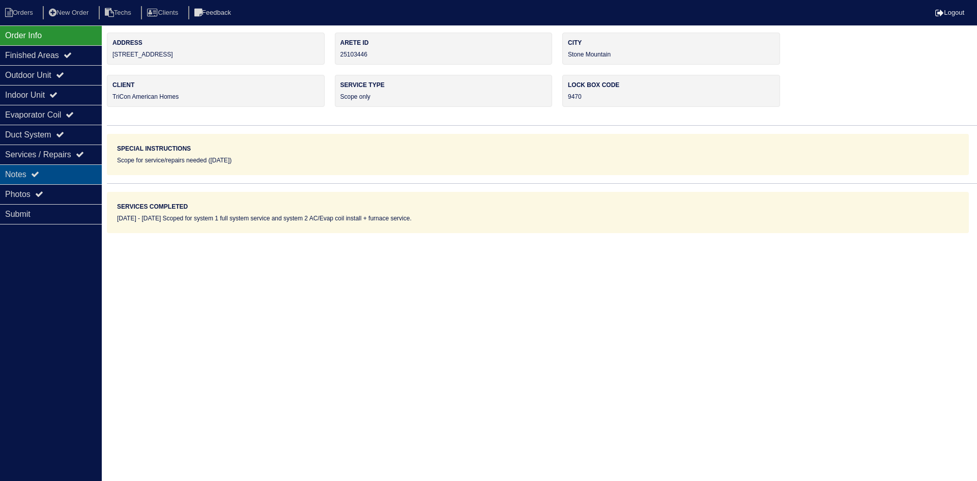
drag, startPoint x: 52, startPoint y: 175, endPoint x: 61, endPoint y: 177, distance: 8.9
click at [52, 175] on div "Notes" at bounding box center [51, 174] width 102 height 20
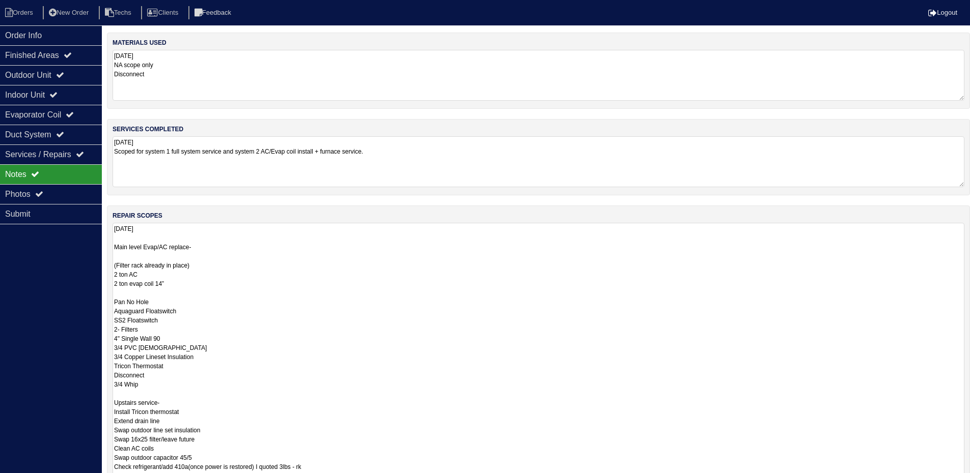
click at [363, 309] on textarea "[DATE] Main level Evap/AC replace- (Filter rack already in place) 2 ton AC 2 to…" at bounding box center [539, 435] width 852 height 425
click at [19, 9] on li "Orders" at bounding box center [20, 13] width 41 height 14
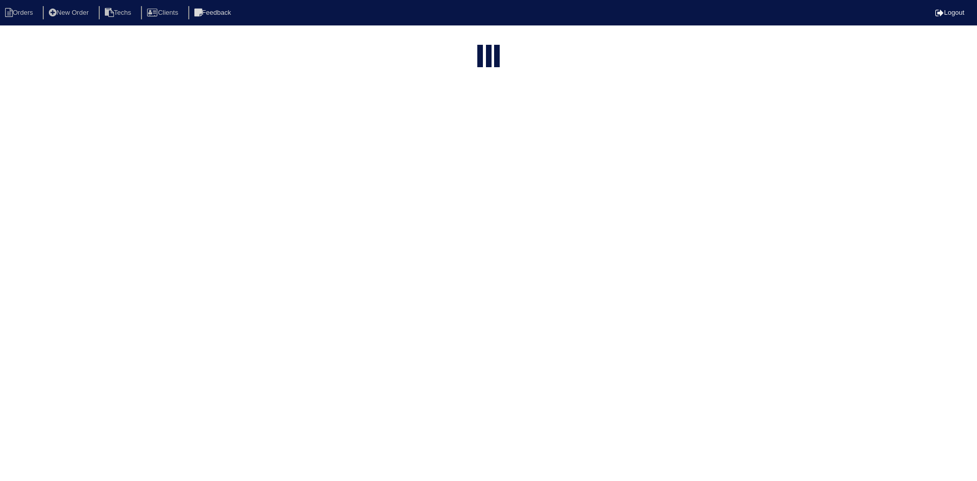
select select "15"
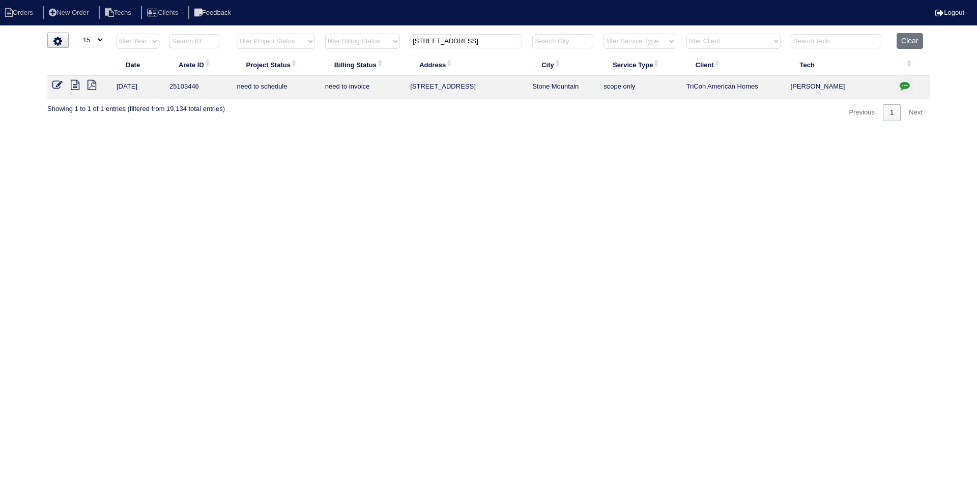
click at [445, 40] on input "[STREET_ADDRESS]" at bounding box center [466, 41] width 112 height 14
paste input "4122 Autumn Lake"
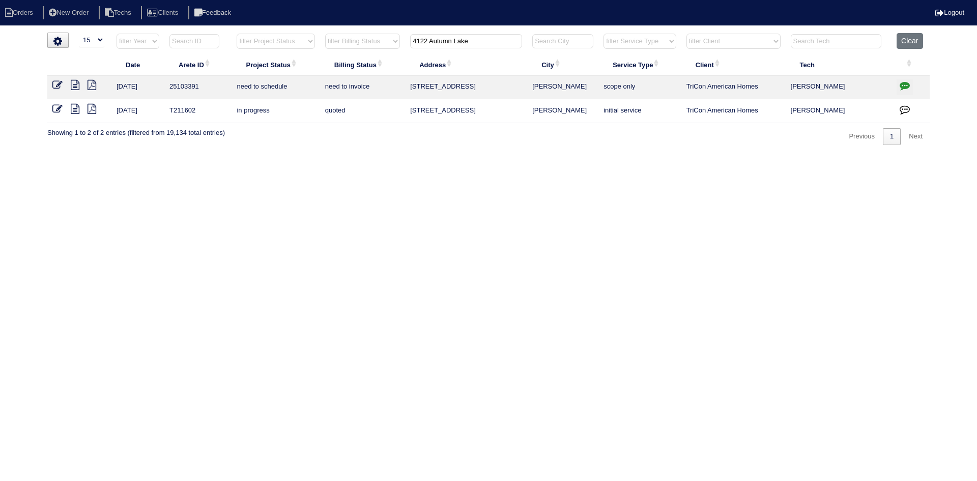
type input "4122 Autumn Lake"
click at [76, 82] on icon at bounding box center [75, 85] width 9 height 10
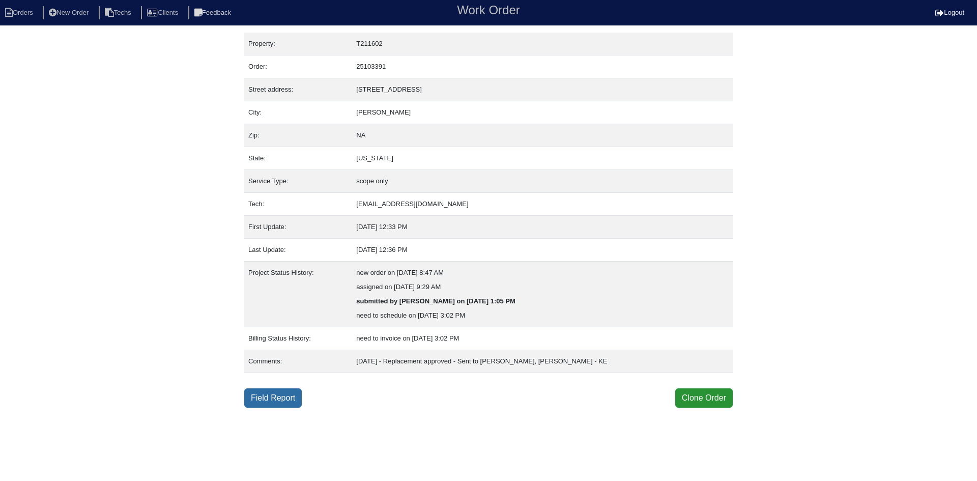
click at [290, 401] on link "Field Report" at bounding box center [273, 397] width 58 height 19
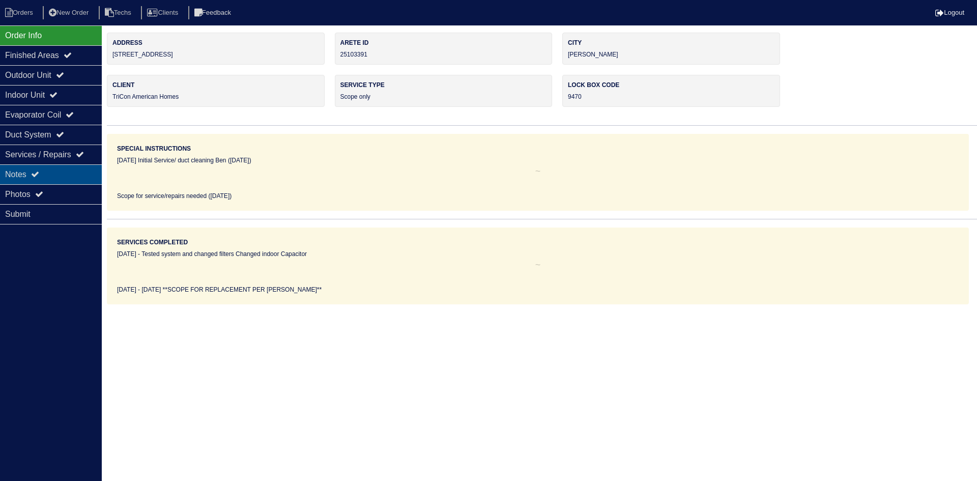
click at [72, 176] on div "Notes" at bounding box center [51, 174] width 102 height 20
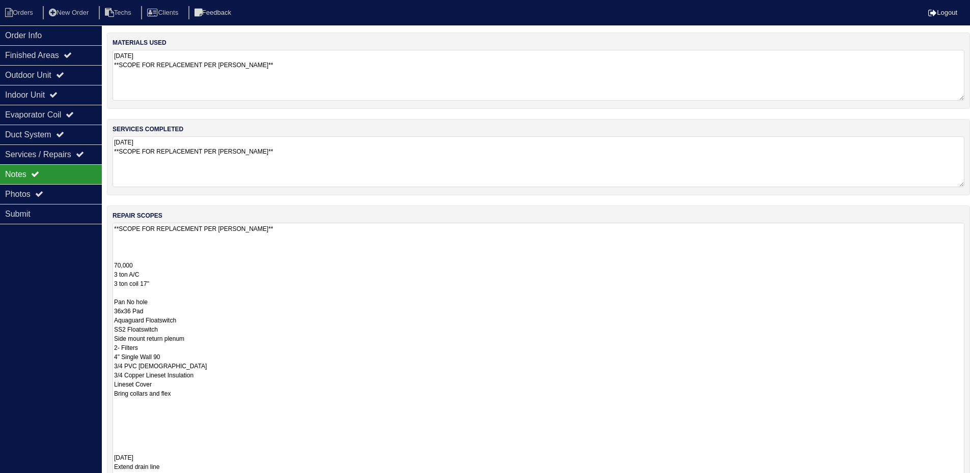
drag, startPoint x: 968, startPoint y: 270, endPoint x: 977, endPoint y: 483, distance: 213.0
click at [970, 481] on html "Orders New Order Techs Clients Feedback Logout Orders New Order Users Clients M…" at bounding box center [485, 296] width 970 height 592
click at [68, 56] on div "Finished Areas" at bounding box center [51, 55] width 102 height 20
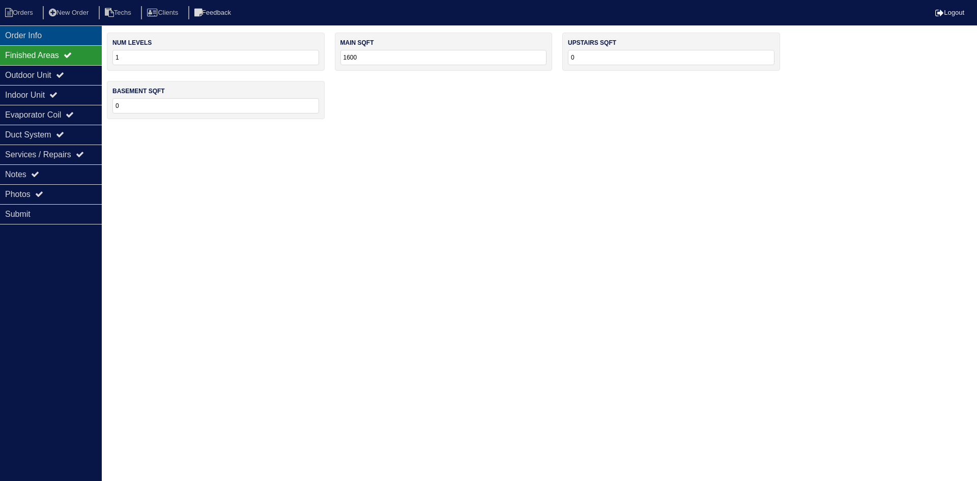
click at [68, 32] on div "Order Info" at bounding box center [51, 35] width 102 height 20
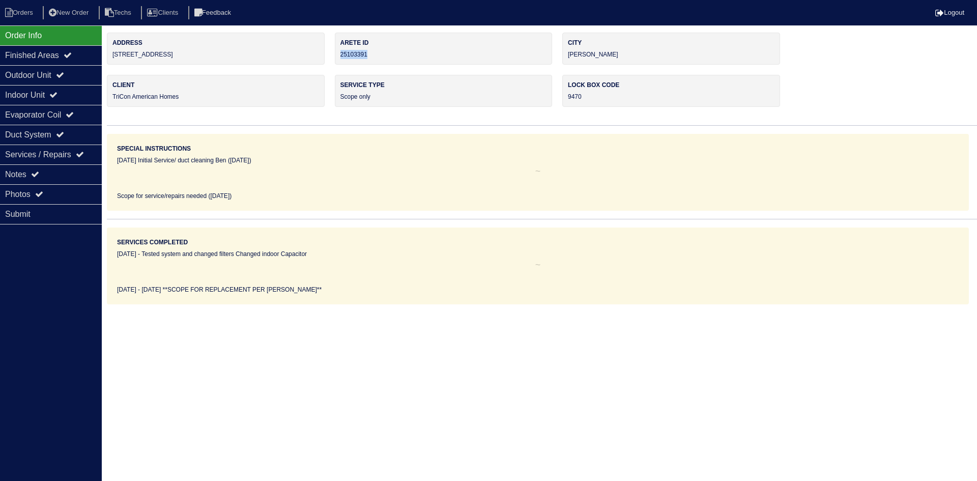
drag, startPoint x: 379, startPoint y: 54, endPoint x: 340, endPoint y: 59, distance: 39.0
click at [340, 59] on div "Arete ID 25103391" at bounding box center [444, 49] width 218 height 32
copy div "25103391"
click at [50, 171] on div "Notes" at bounding box center [51, 174] width 102 height 20
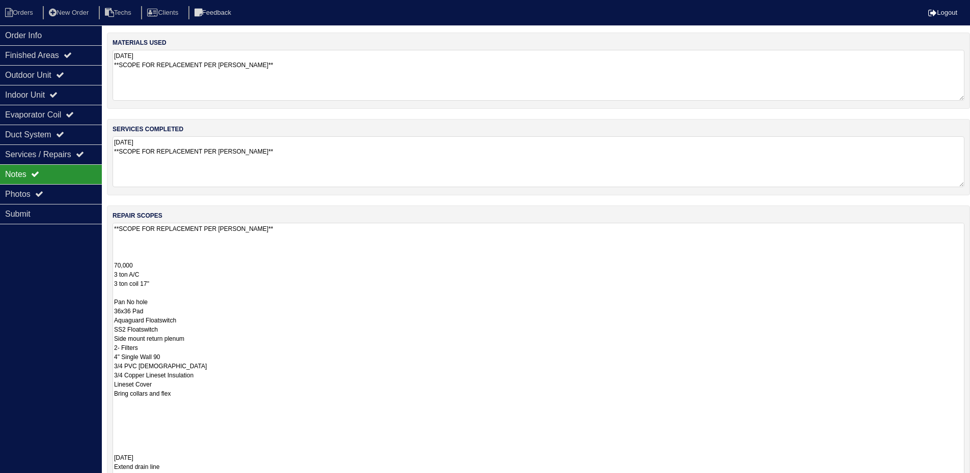
click at [319, 300] on textarea "**SCOPE FOR REPLACEMENT PER [PERSON_NAME]** 70,000 3 ton A/C 3 ton coil 17" Pan…" at bounding box center [539, 355] width 852 height 264
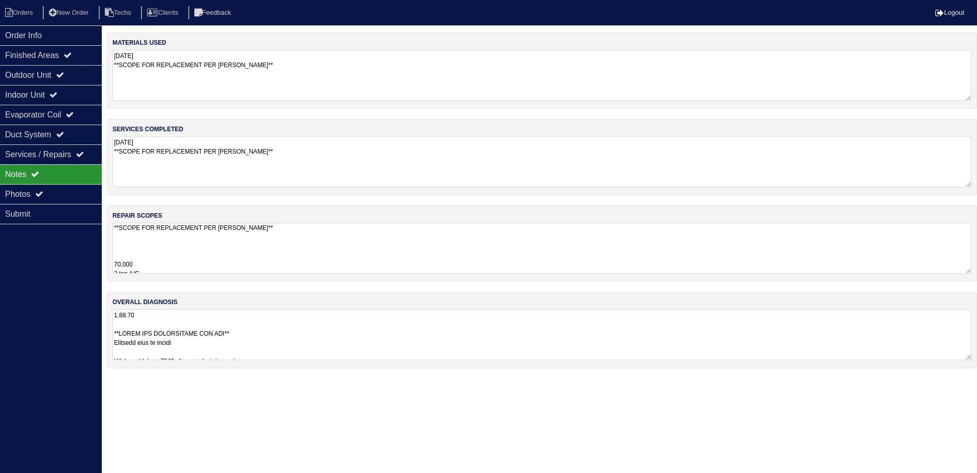
click at [370, 242] on textarea "**SCOPE FOR REPLACEMENT PER [PERSON_NAME]** 70,000 3 ton A/C 3 ton coil 17" Pan…" at bounding box center [542, 248] width 859 height 51
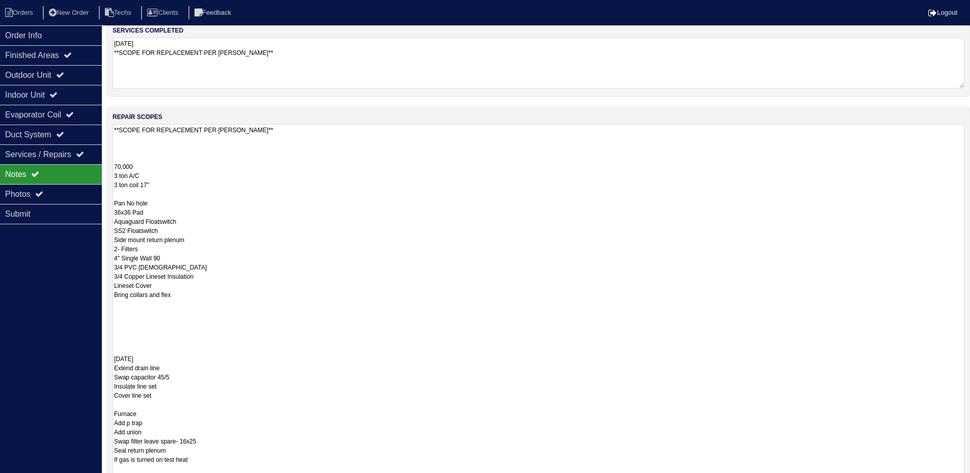
scroll to position [102, 0]
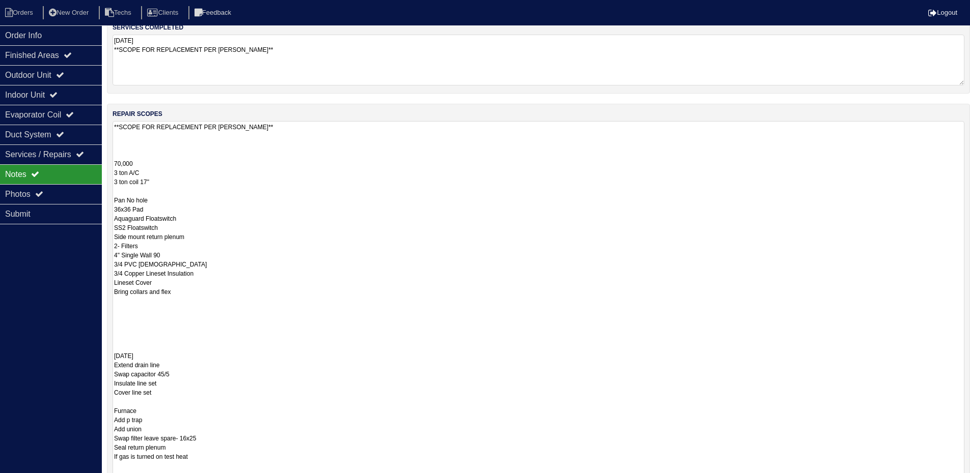
drag, startPoint x: 186, startPoint y: 292, endPoint x: 108, endPoint y: 165, distance: 148.5
click at [108, 165] on div "repair scopes **SCOPE FOR REPLACEMENT PER [PERSON_NAME]** 70,000 3 ton A/C 3 to…" at bounding box center [538, 379] width 863 height 550
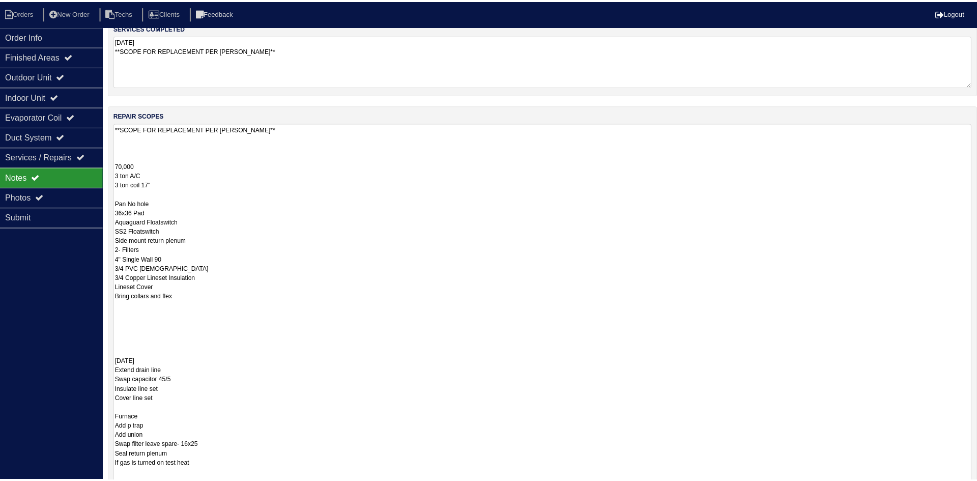
scroll to position [0, 0]
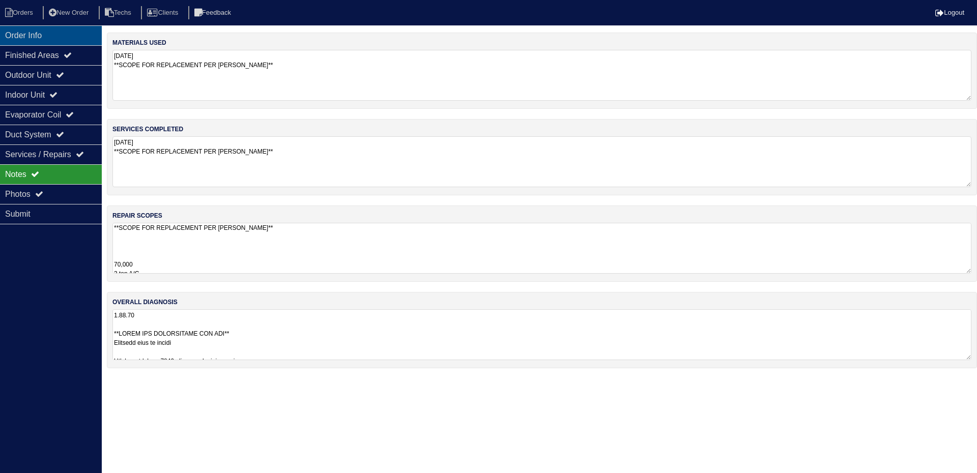
click at [25, 35] on div "Order Info" at bounding box center [51, 35] width 102 height 20
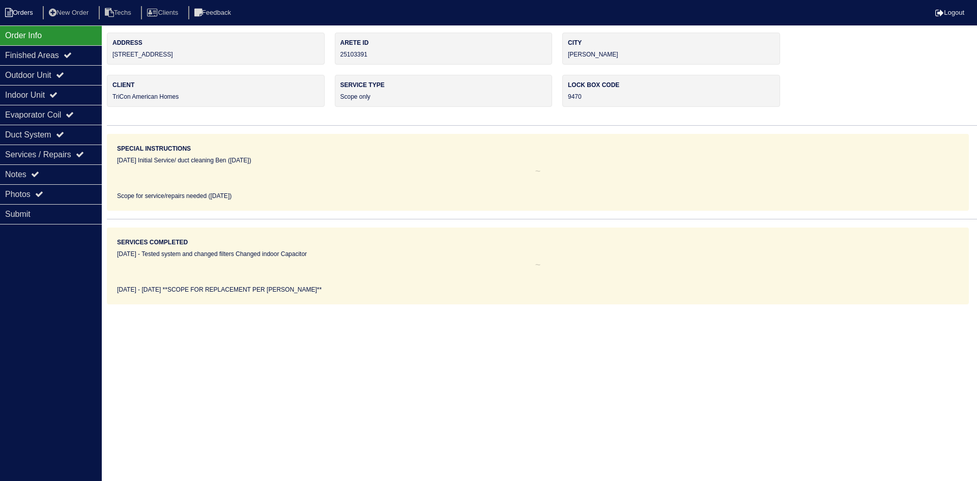
click at [34, 7] on li "Orders" at bounding box center [20, 13] width 41 height 14
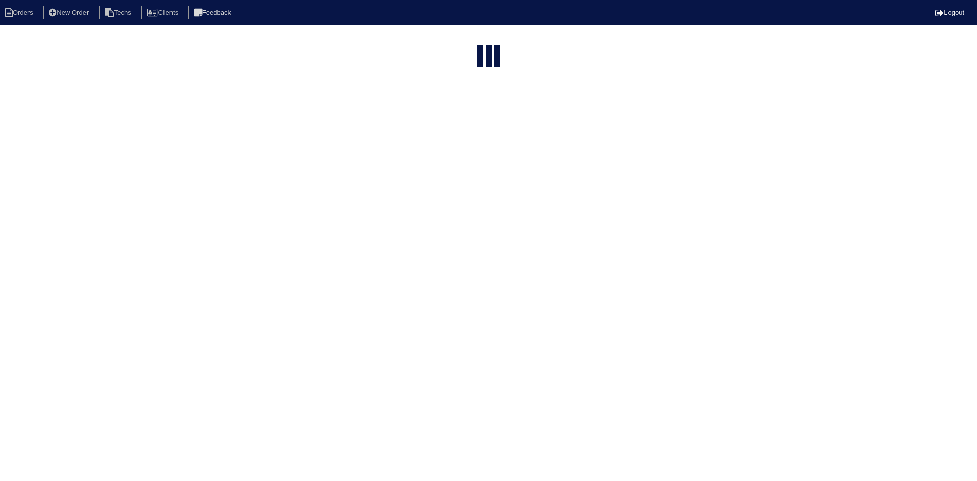
select select "15"
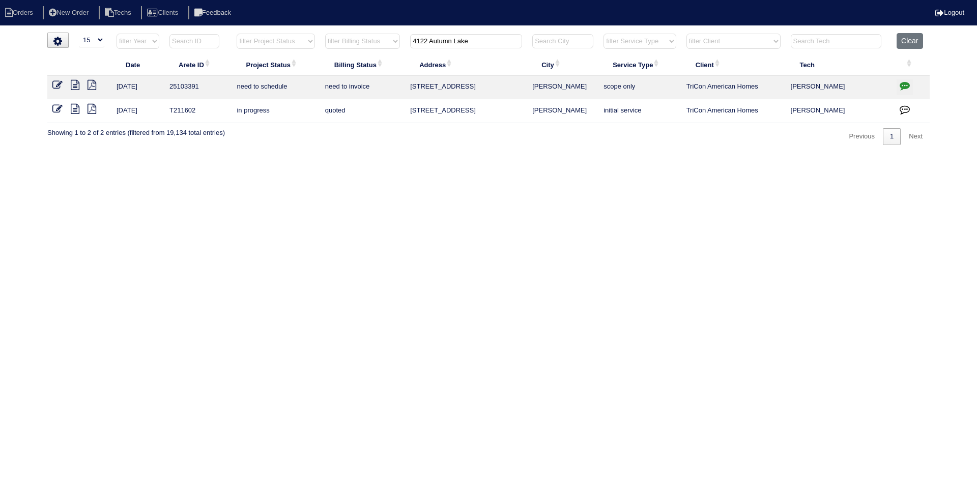
click at [434, 41] on input "4122 Autumn Lake" at bounding box center [466, 41] width 112 height 14
paste input "724 [PERSON_NAME]"
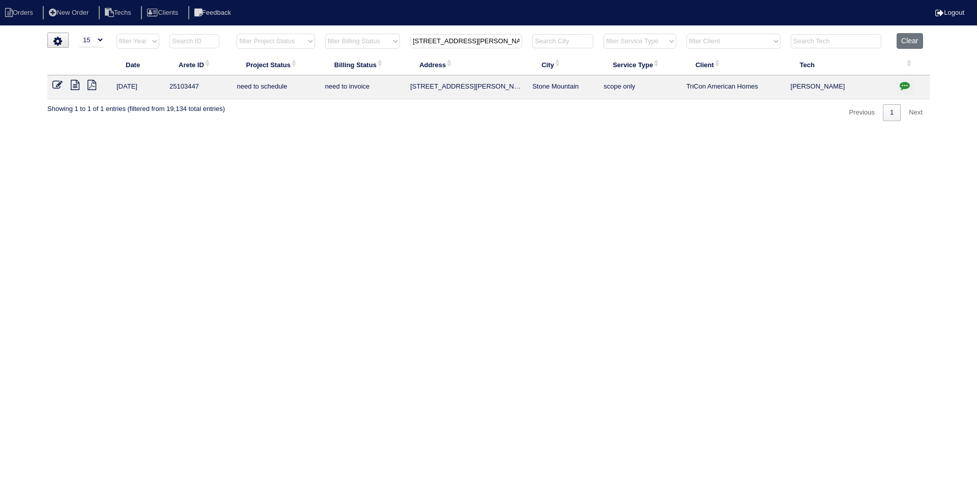
type input "[STREET_ADDRESS][PERSON_NAME]"
click at [75, 84] on icon at bounding box center [75, 85] width 9 height 10
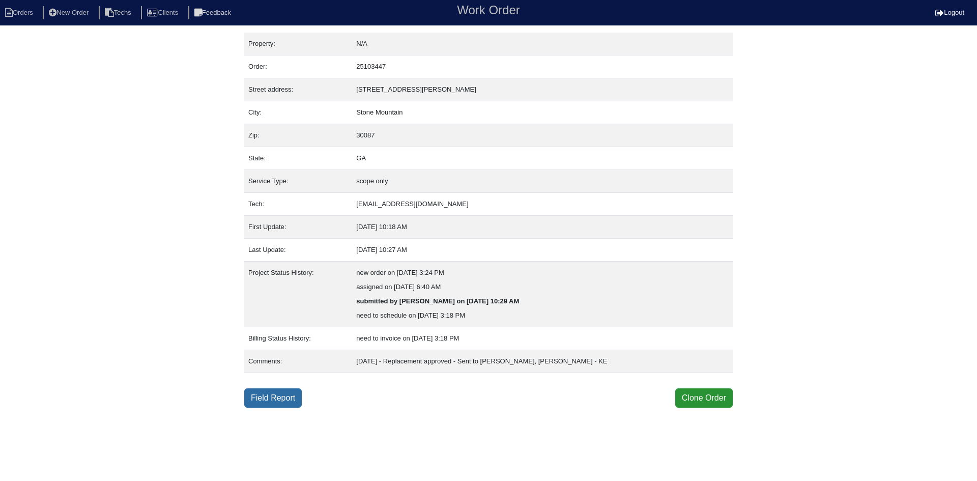
click at [275, 395] on link "Field Report" at bounding box center [273, 397] width 58 height 19
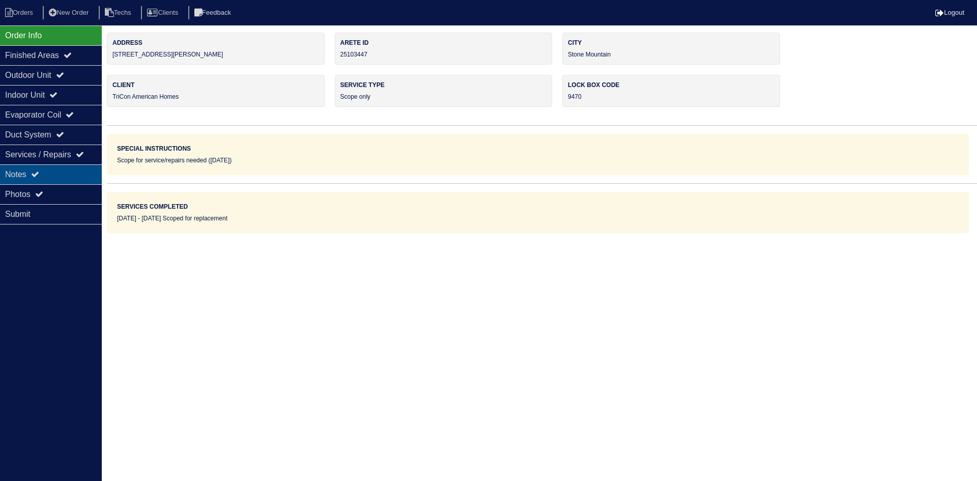
click at [68, 176] on div "Notes" at bounding box center [51, 174] width 102 height 20
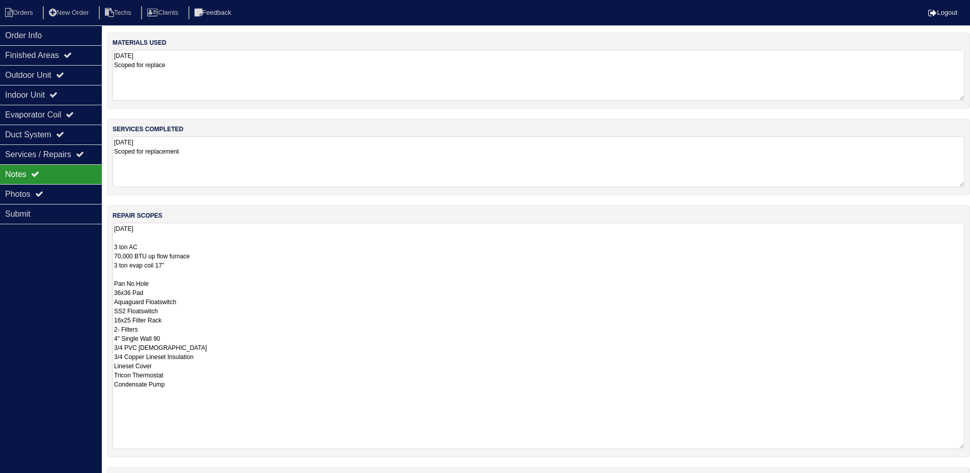
drag, startPoint x: 967, startPoint y: 269, endPoint x: 977, endPoint y: 445, distance: 175.9
click at [970, 445] on html "Orders New Order Techs Clients Feedback Logout Orders New Order Users Clients M…" at bounding box center [485, 277] width 970 height 554
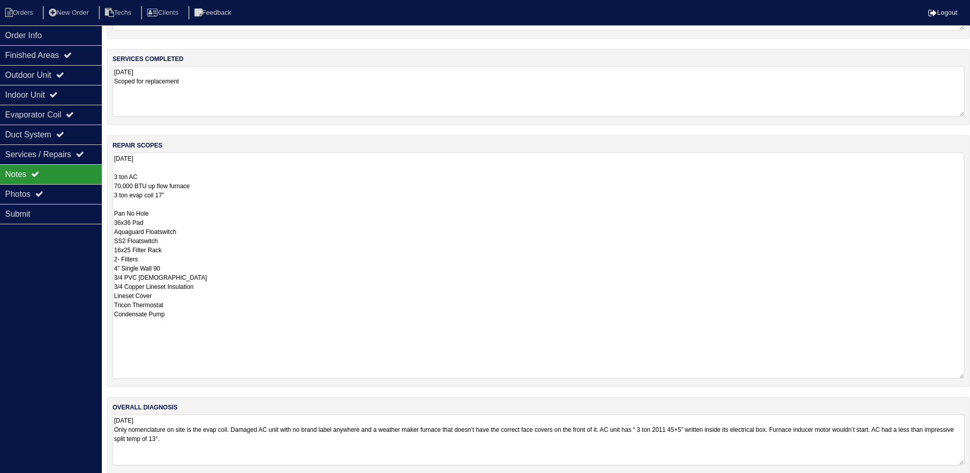
scroll to position [81, 0]
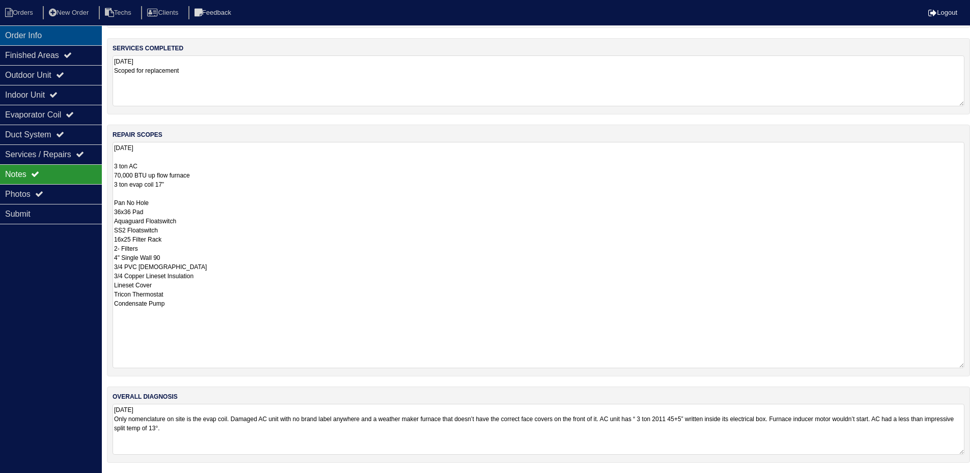
drag, startPoint x: 55, startPoint y: 34, endPoint x: 66, endPoint y: 34, distance: 10.2
click at [55, 34] on div "Order Info" at bounding box center [51, 35] width 102 height 20
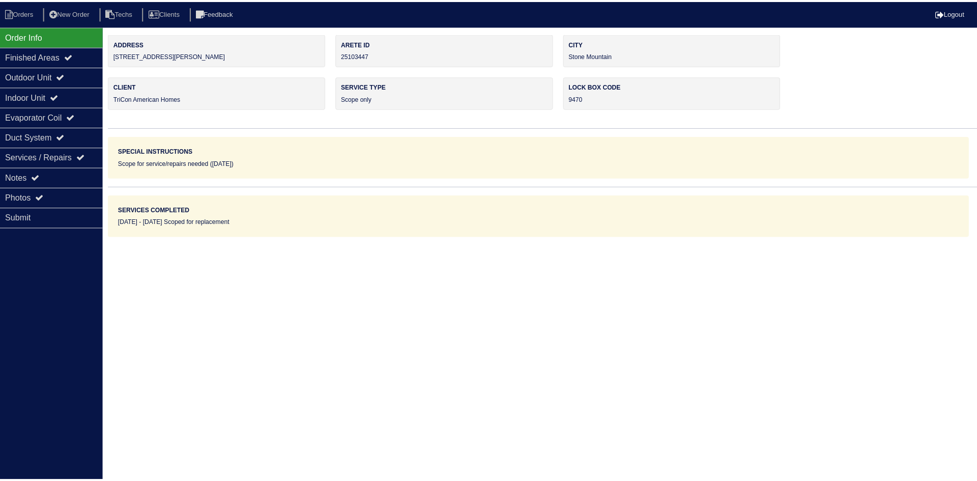
scroll to position [0, 0]
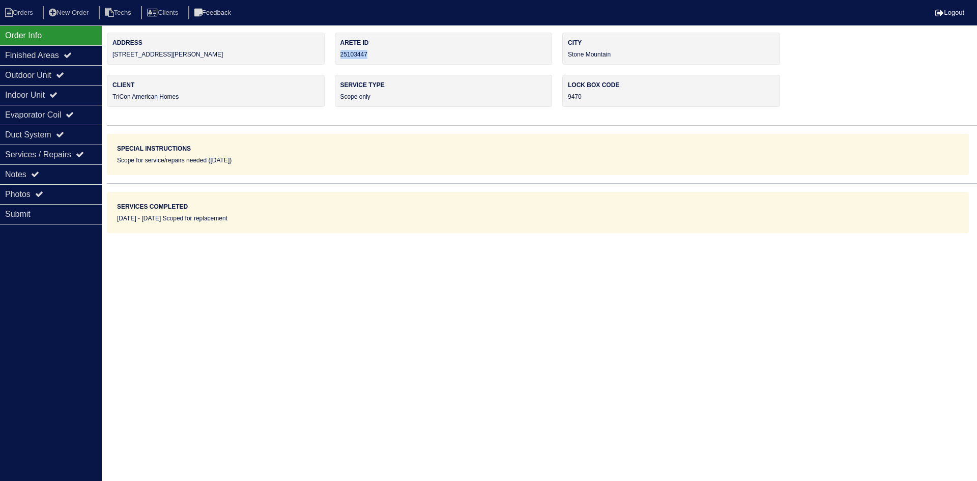
drag, startPoint x: 374, startPoint y: 54, endPoint x: 339, endPoint y: 61, distance: 36.2
click at [341, 58] on div "Arete ID 25103447" at bounding box center [444, 49] width 218 height 32
copy div "25103447"
click at [20, 177] on div "Notes" at bounding box center [51, 174] width 102 height 20
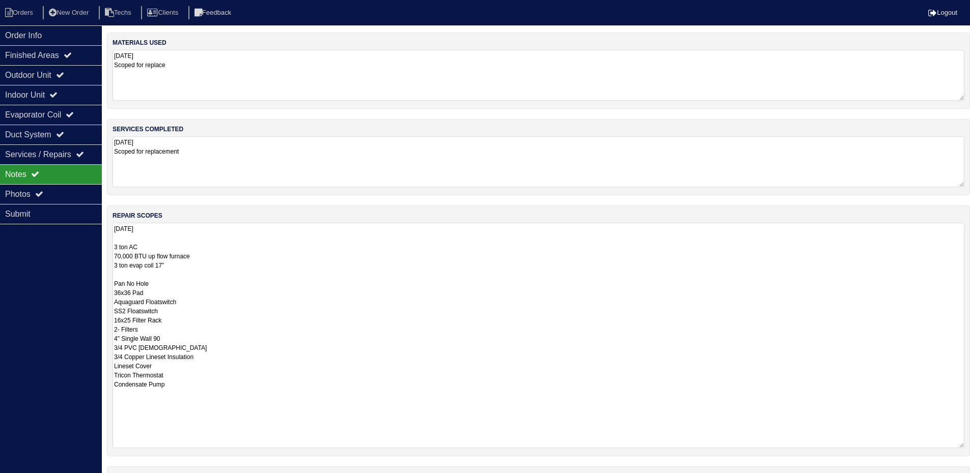
click at [285, 297] on textarea "[DATE] 3 ton AC 70,000 BTU up flow furnace 3 ton evap coil 17” Pan No Hole 36x3…" at bounding box center [539, 336] width 852 height 226
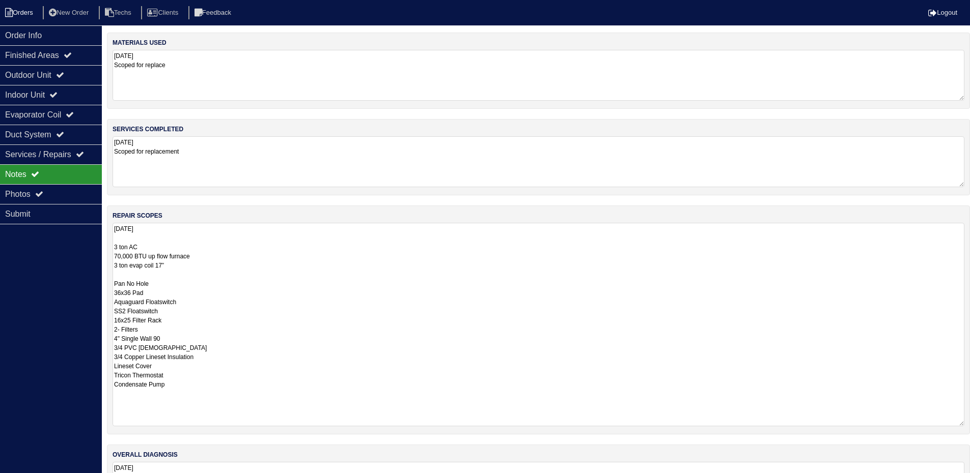
click at [17, 13] on li "Orders" at bounding box center [20, 13] width 41 height 14
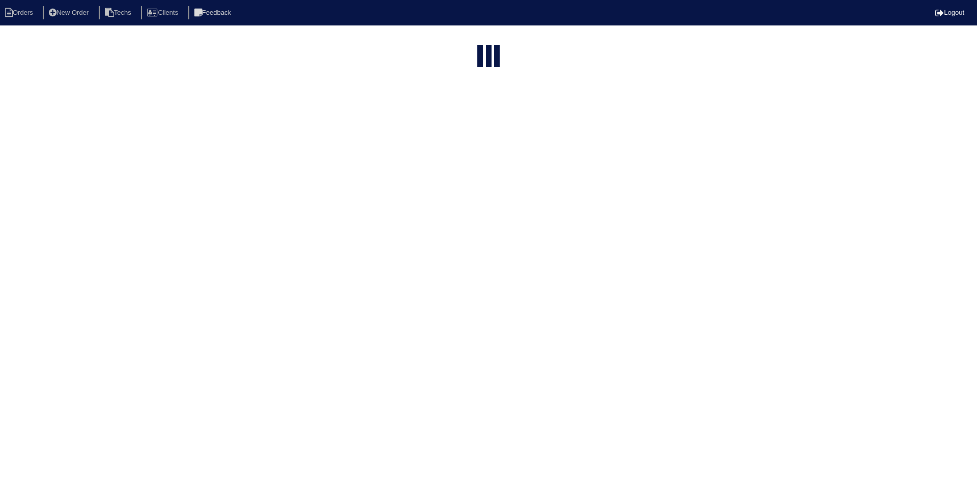
select select "15"
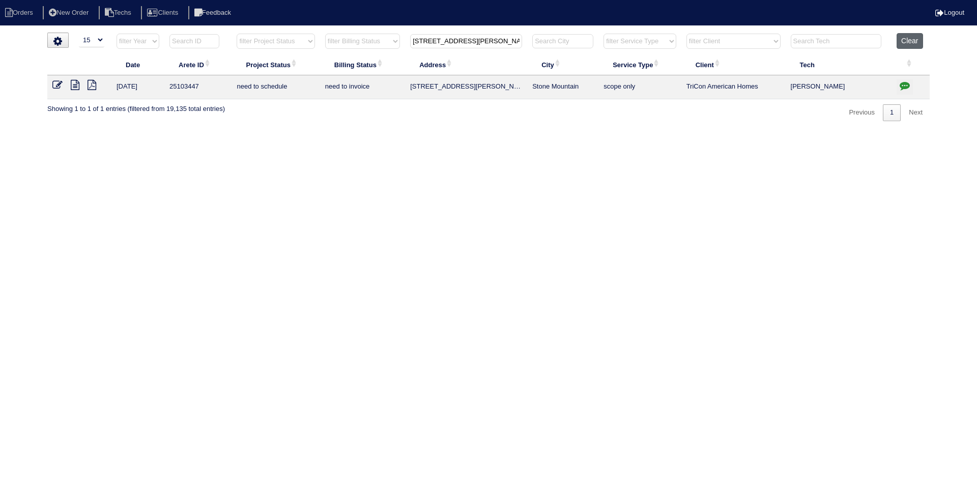
click at [905, 44] on button "Clear" at bounding box center [910, 41] width 26 height 16
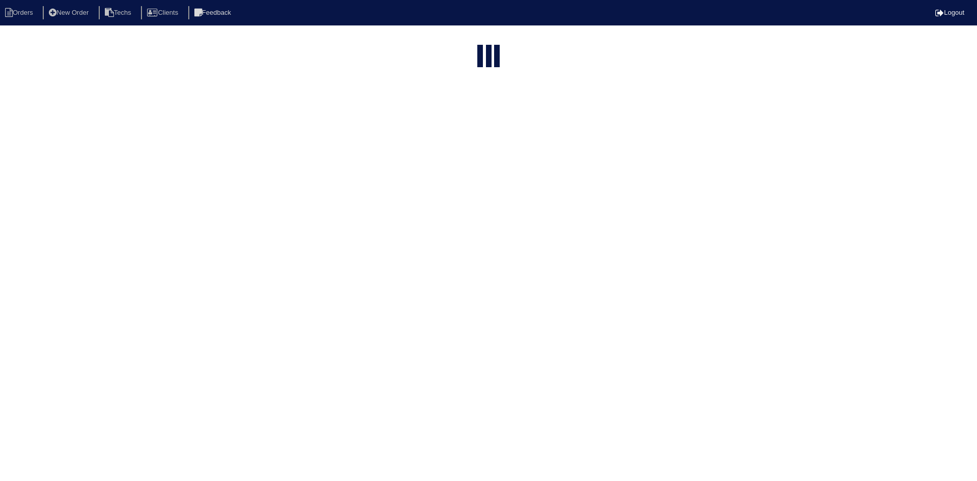
select select "15"
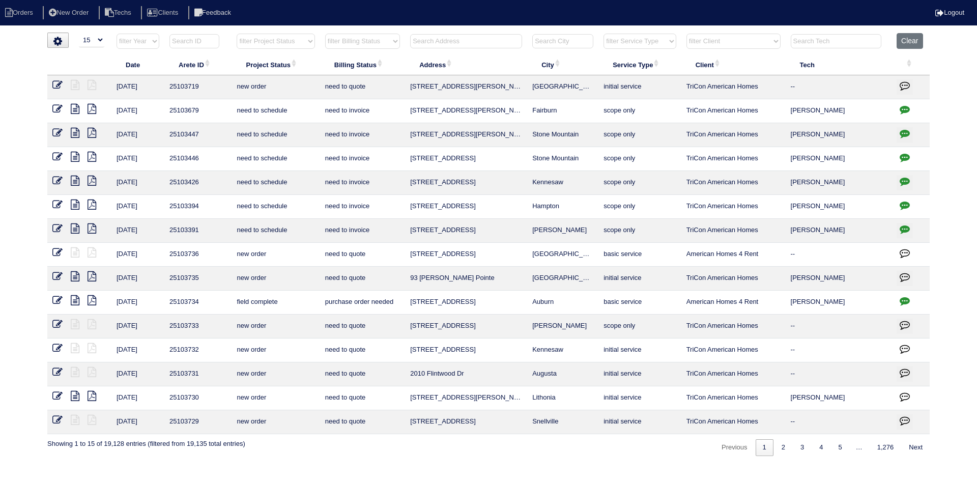
click at [308, 41] on select "filter Project Status -- Any Project Status -- new order assigned in progress f…" at bounding box center [276, 41] width 78 height 15
click at [237, 34] on select "filter Project Status -- Any Project Status -- new order assigned in progress f…" at bounding box center [276, 41] width 78 height 15
select select "field complete"
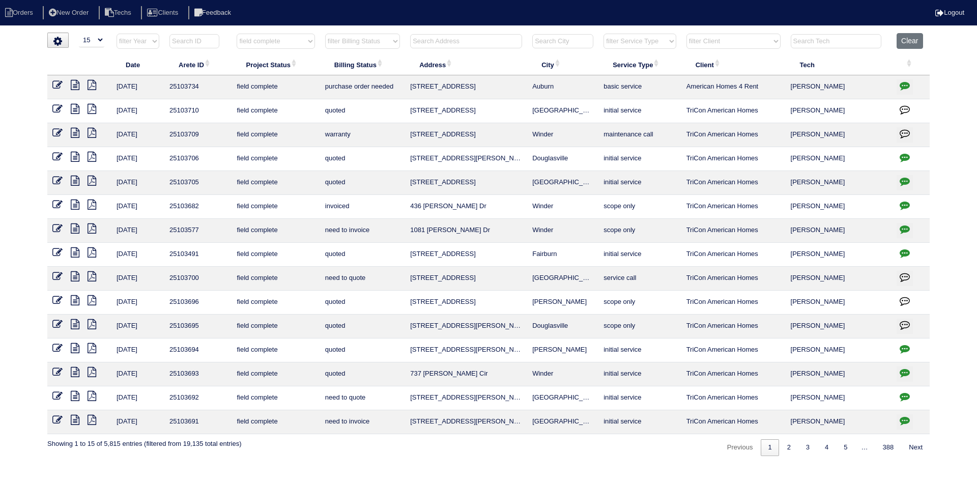
drag, startPoint x: 363, startPoint y: 40, endPoint x: 365, endPoint y: 45, distance: 5.3
click at [363, 40] on select "filter Billing Status -- Any Billing Status -- need to quote quoted need to inv…" at bounding box center [362, 41] width 75 height 15
select select "need to quote"
click at [325, 34] on select "filter Billing Status -- Any Billing Status -- need to quote quoted need to inv…" at bounding box center [362, 41] width 75 height 15
select select "field complete"
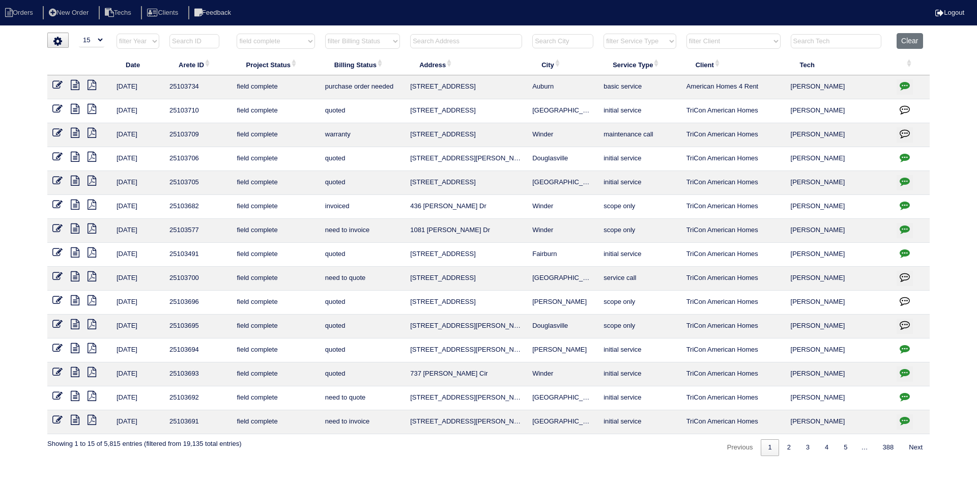
select select "need to quote"
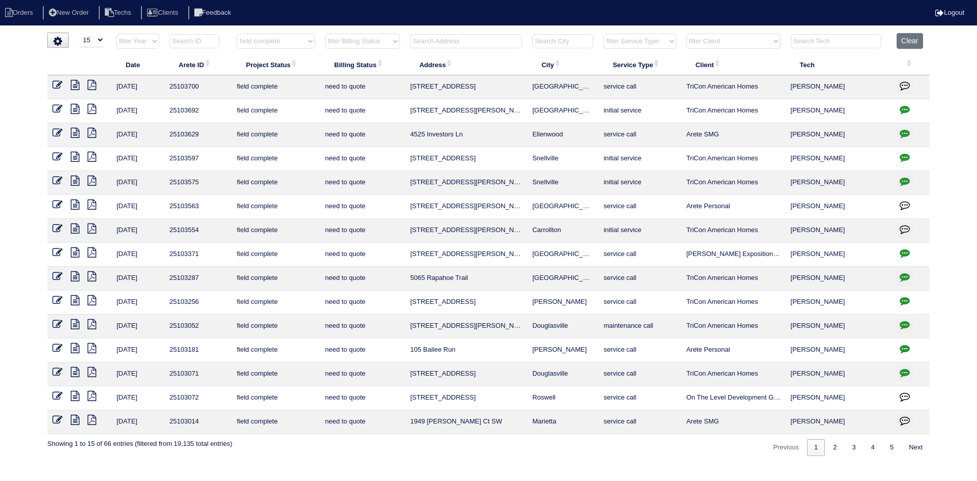
click at [74, 88] on icon at bounding box center [75, 85] width 9 height 10
click at [91, 85] on icon at bounding box center [92, 85] width 9 height 10
click at [75, 83] on icon at bounding box center [75, 85] width 9 height 10
click at [58, 82] on icon at bounding box center [57, 85] width 10 height 10
click at [76, 86] on icon at bounding box center [75, 85] width 9 height 10
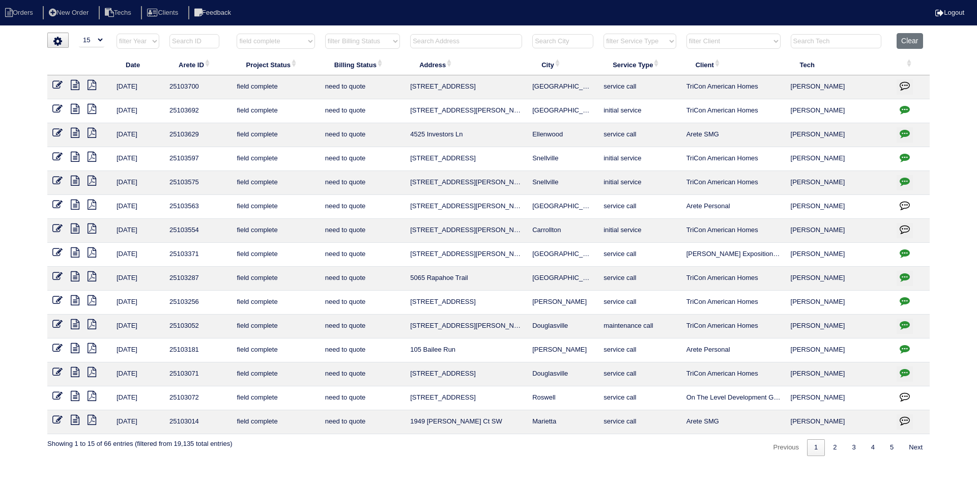
click at [56, 85] on icon at bounding box center [57, 85] width 10 height 10
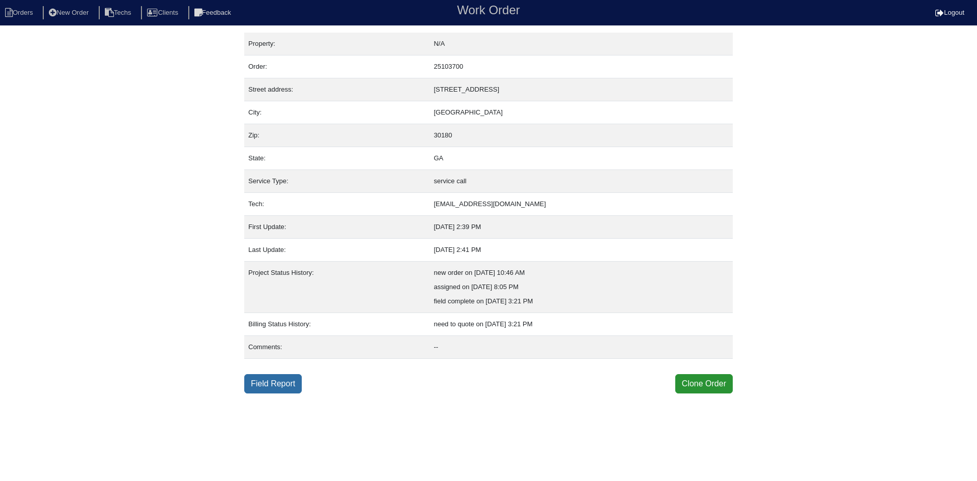
click at [278, 383] on link "Field Report" at bounding box center [273, 383] width 58 height 19
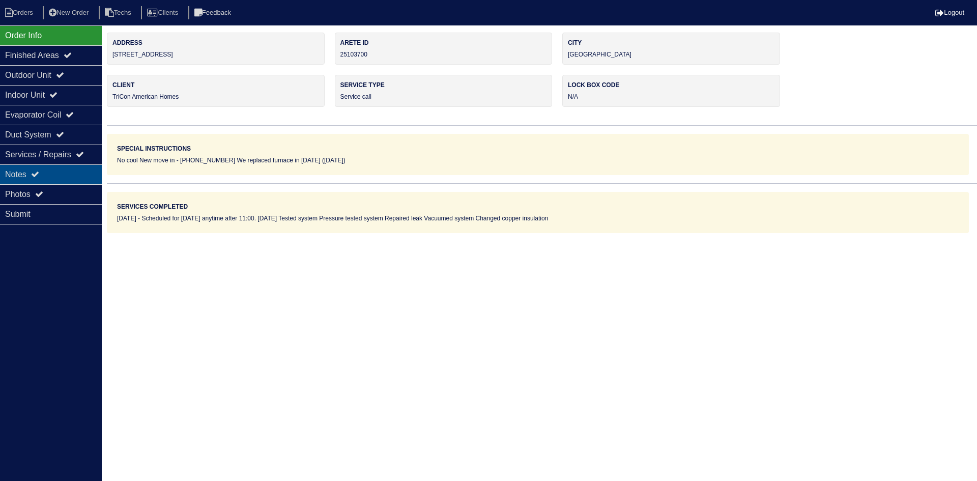
click at [69, 175] on div "Notes" at bounding box center [51, 174] width 102 height 20
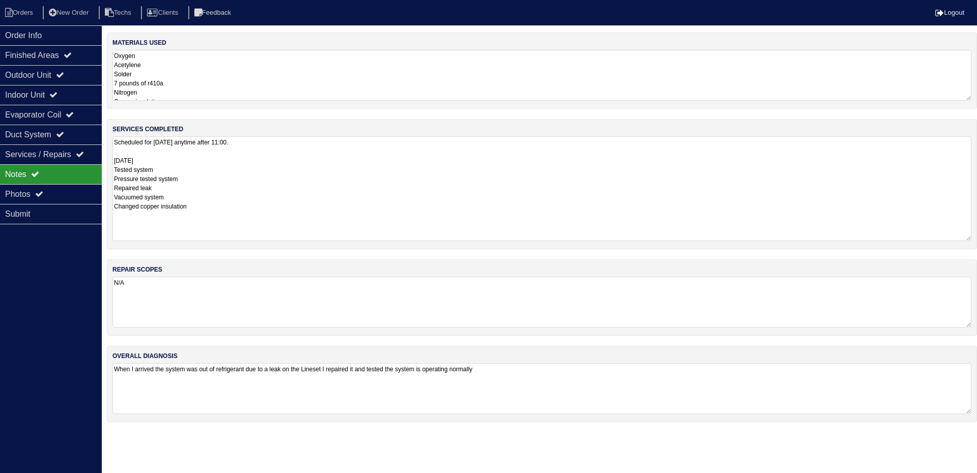
drag, startPoint x: 969, startPoint y: 183, endPoint x: 977, endPoint y: 237, distance: 54.6
click at [977, 237] on div "services completed Scheduled for [DATE] anytime after 11:00. [DATE] Tested syst…" at bounding box center [542, 184] width 871 height 130
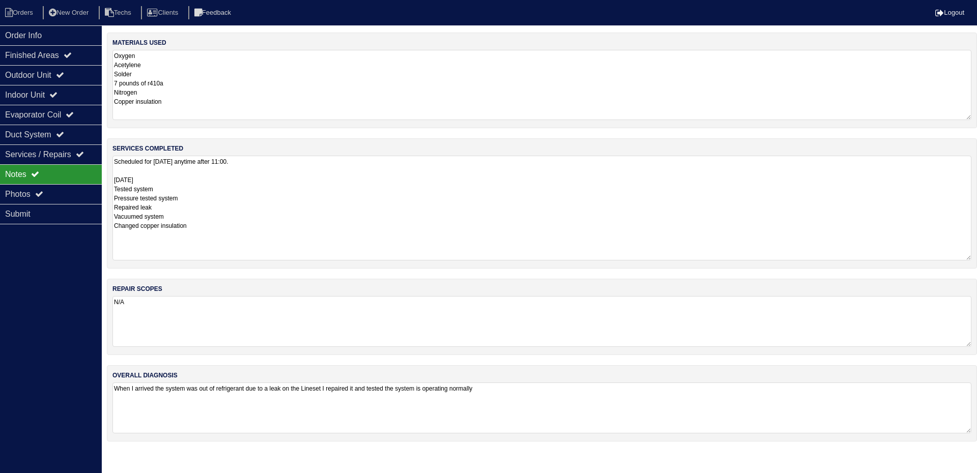
drag, startPoint x: 969, startPoint y: 98, endPoint x: 975, endPoint y: 118, distance: 20.4
click at [975, 118] on div "materials used Oxygen Acetylene Solder 7 pounds of r410a Nitrogen Copper insula…" at bounding box center [542, 81] width 871 height 96
click at [79, 74] on div "Outdoor Unit" at bounding box center [51, 75] width 102 height 20
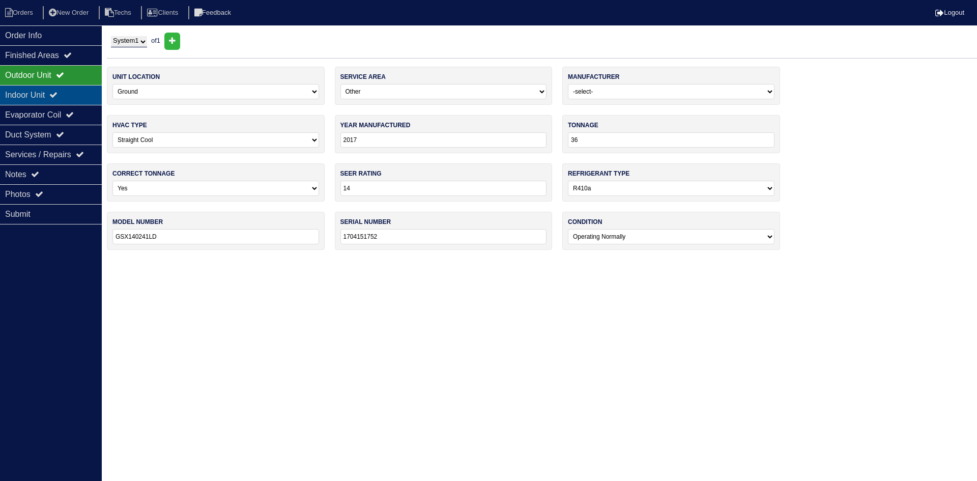
click at [78, 88] on div "Indoor Unit" at bounding box center [51, 95] width 102 height 20
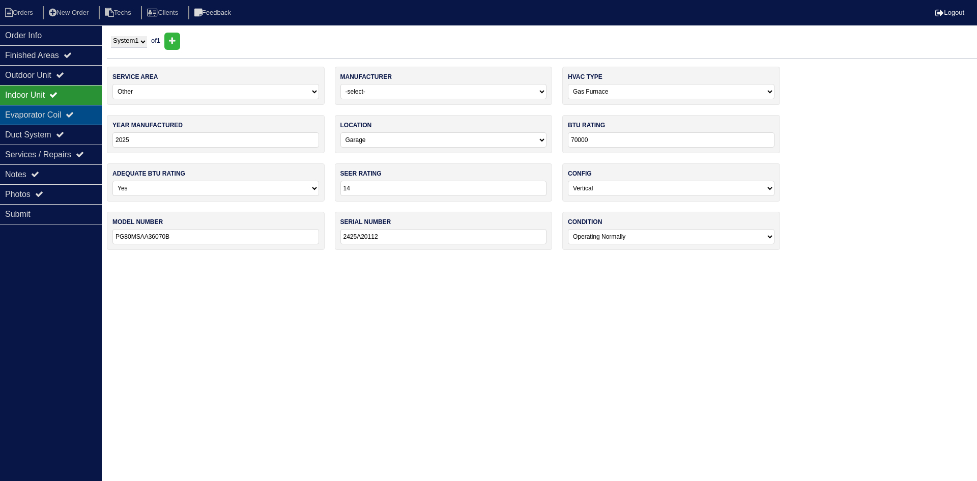
click at [71, 110] on div "Evaporator Coil" at bounding box center [51, 115] width 102 height 20
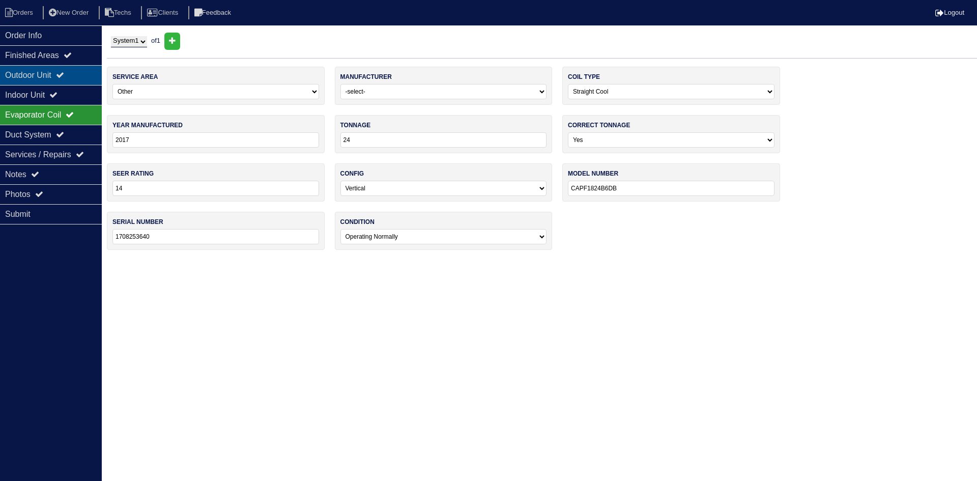
click at [75, 81] on div "Outdoor Unit" at bounding box center [51, 75] width 102 height 20
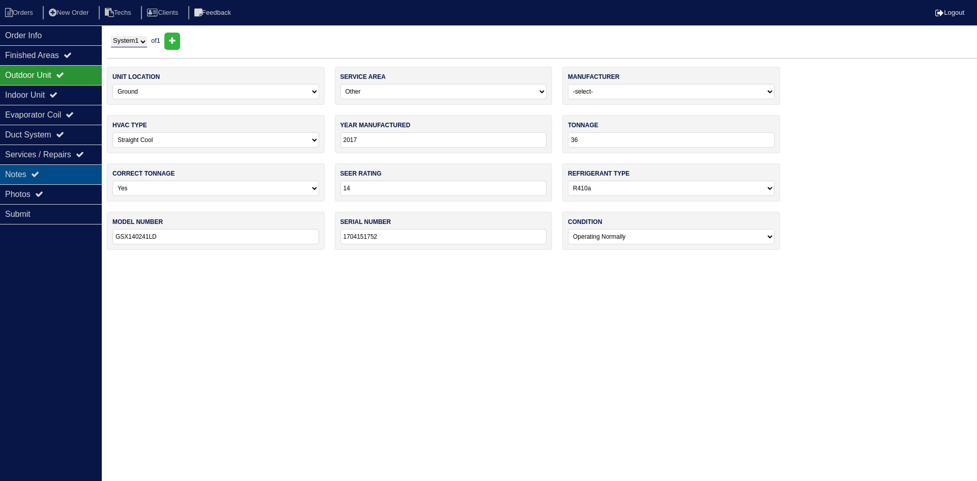
click at [61, 173] on div "Notes" at bounding box center [51, 174] width 102 height 20
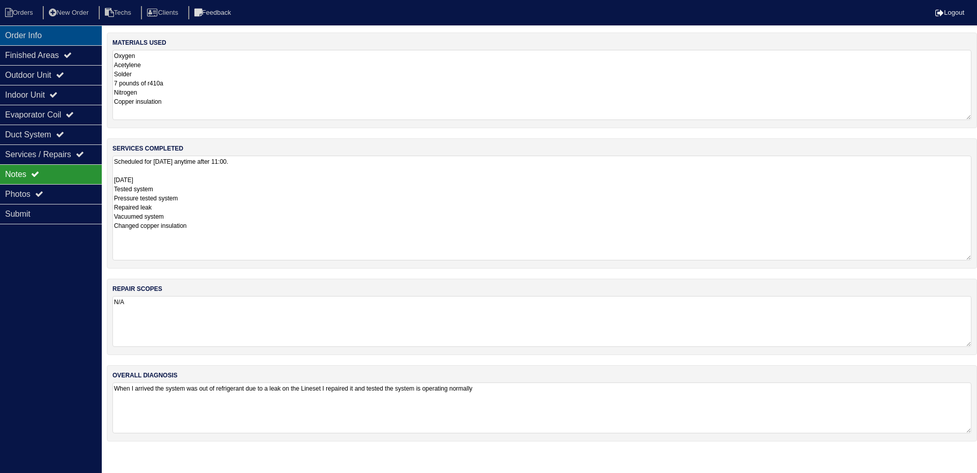
click at [47, 33] on div "Order Info" at bounding box center [51, 35] width 102 height 20
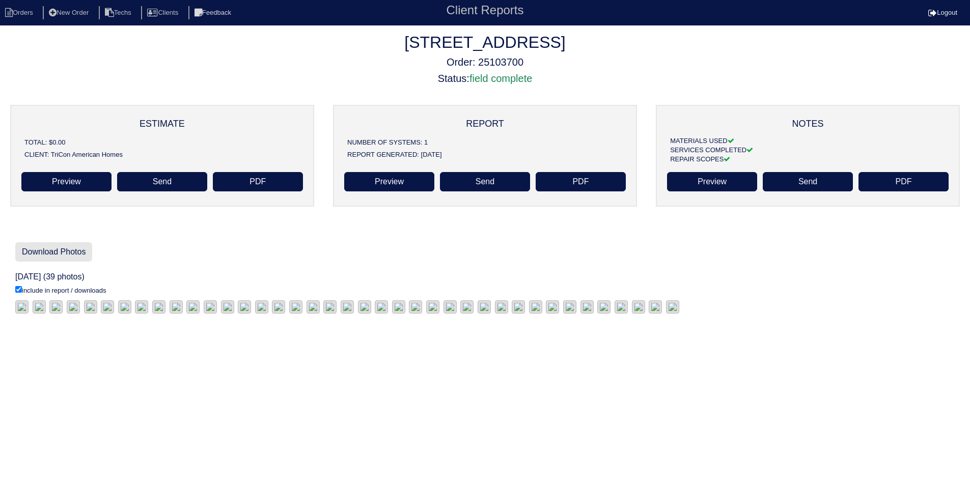
click at [56, 249] on link "Download Photos" at bounding box center [53, 251] width 77 height 19
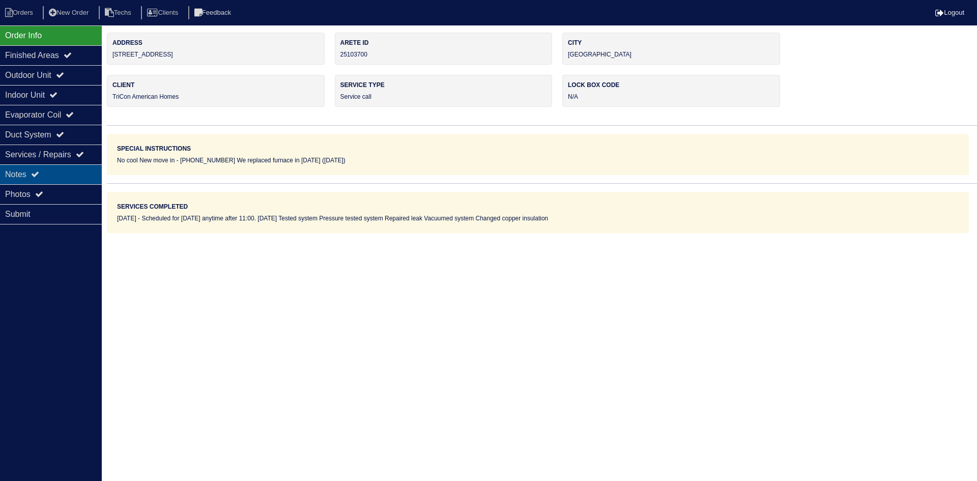
click at [46, 176] on div "Notes" at bounding box center [51, 174] width 102 height 20
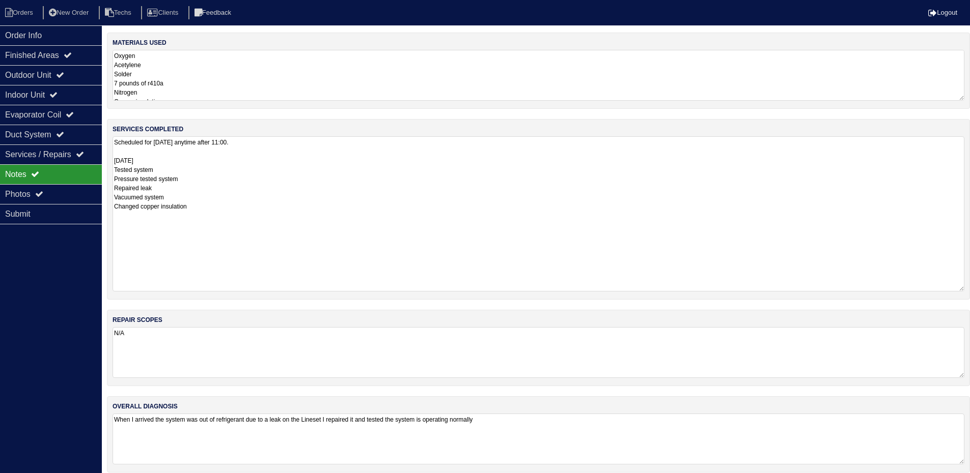
drag, startPoint x: 968, startPoint y: 185, endPoint x: 967, endPoint y: 289, distance: 104.4
click at [967, 289] on div "services completed Scheduled for [DATE] anytime after 11:00. [DATE] Tested syst…" at bounding box center [538, 209] width 863 height 181
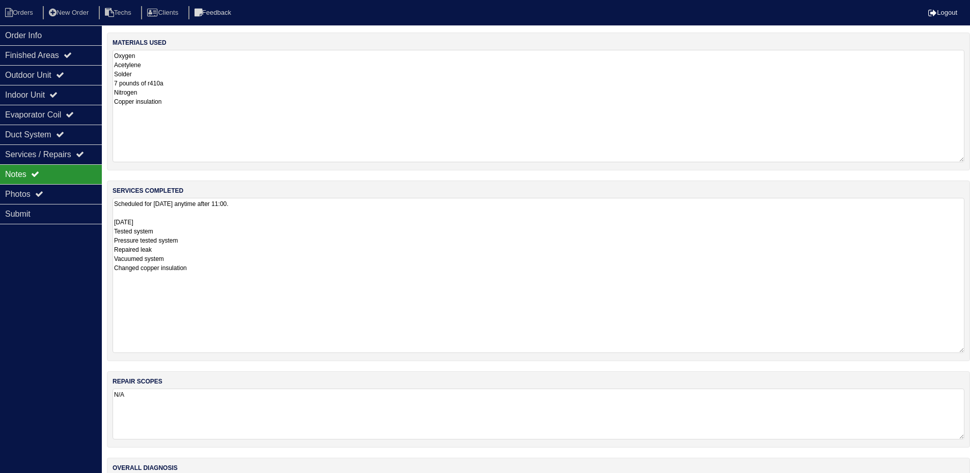
drag, startPoint x: 959, startPoint y: 97, endPoint x: 963, endPoint y: 159, distance: 61.8
click at [963, 159] on textarea "Oxygen Acetylene Solder 7 pounds of r410a Nitrogen Copper insulation" at bounding box center [539, 106] width 852 height 113
click at [58, 73] on div "Outdoor Unit" at bounding box center [51, 75] width 102 height 20
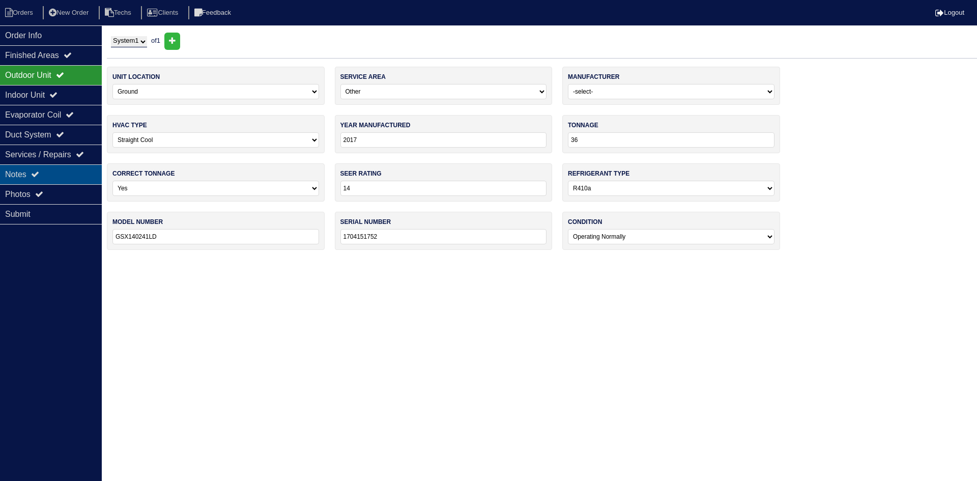
click at [50, 167] on div "Notes" at bounding box center [51, 174] width 102 height 20
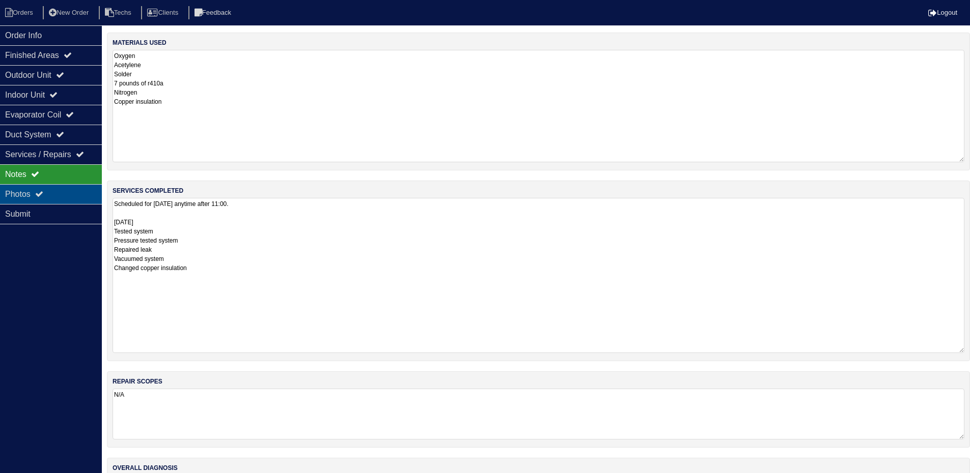
click at [67, 191] on div "Photos" at bounding box center [51, 194] width 102 height 20
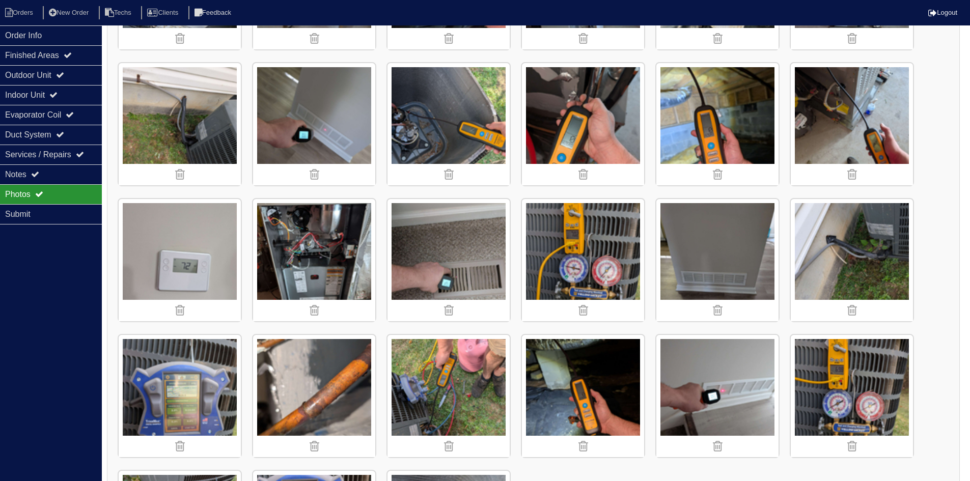
scroll to position [410, 0]
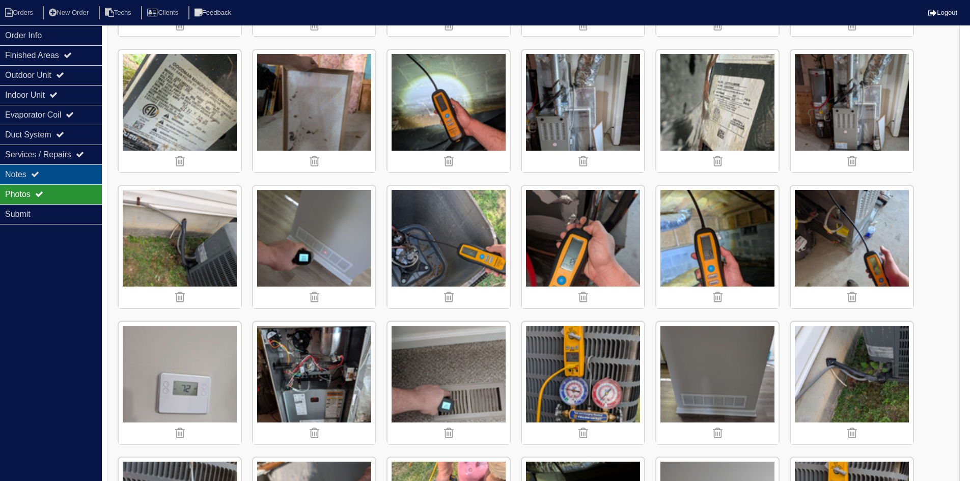
click at [53, 177] on div "Notes" at bounding box center [51, 174] width 102 height 20
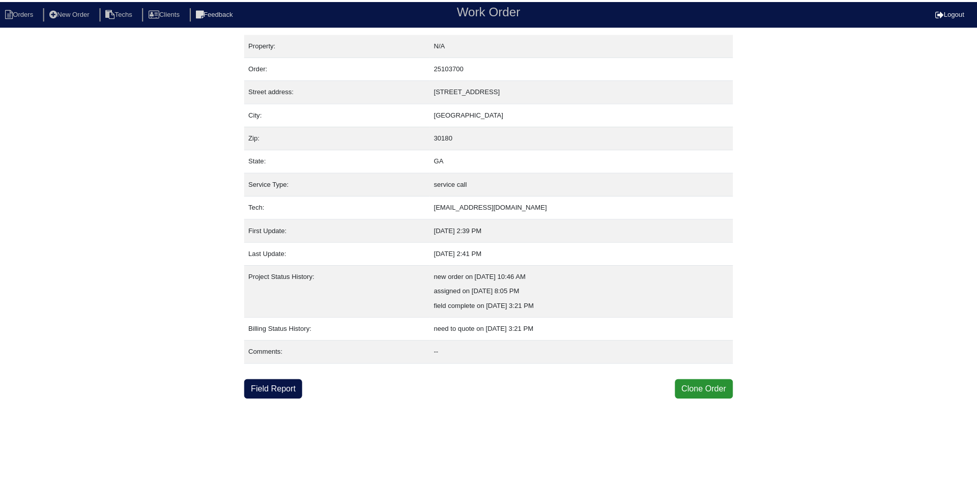
scroll to position [0, 0]
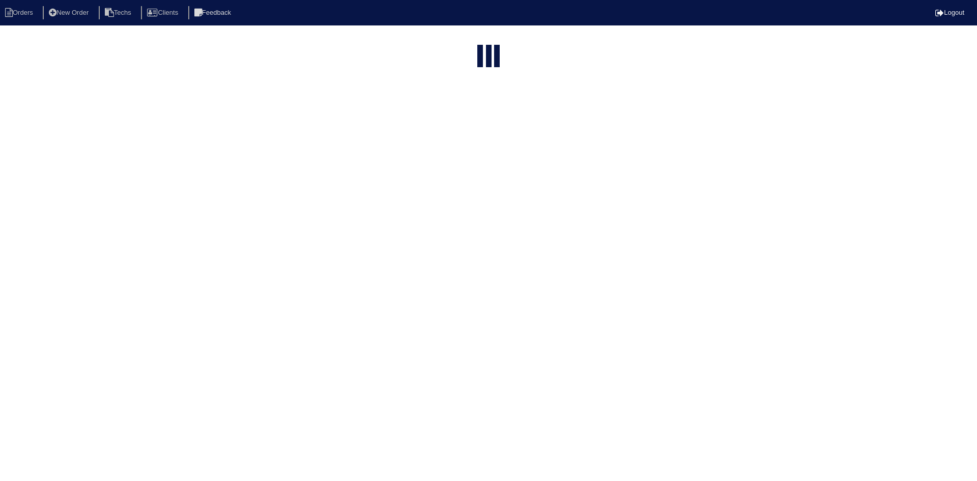
select select "15"
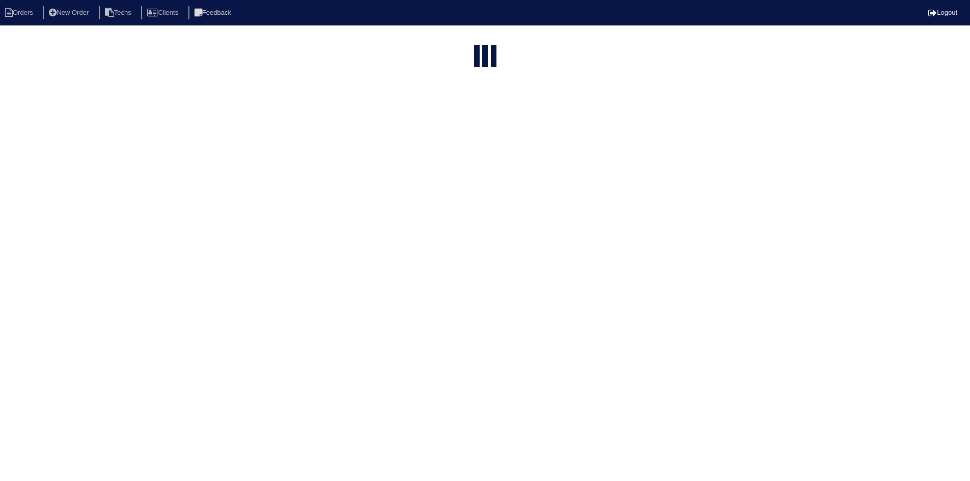
select select "field complete"
select select "need to quote"
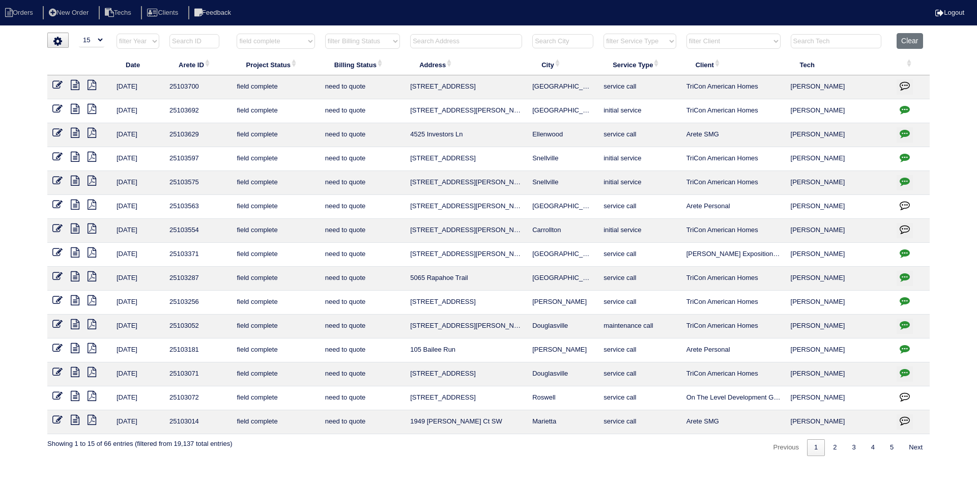
click at [438, 41] on input "text" at bounding box center [466, 41] width 112 height 14
type input "372"
select select "field complete"
select select "need to quote"
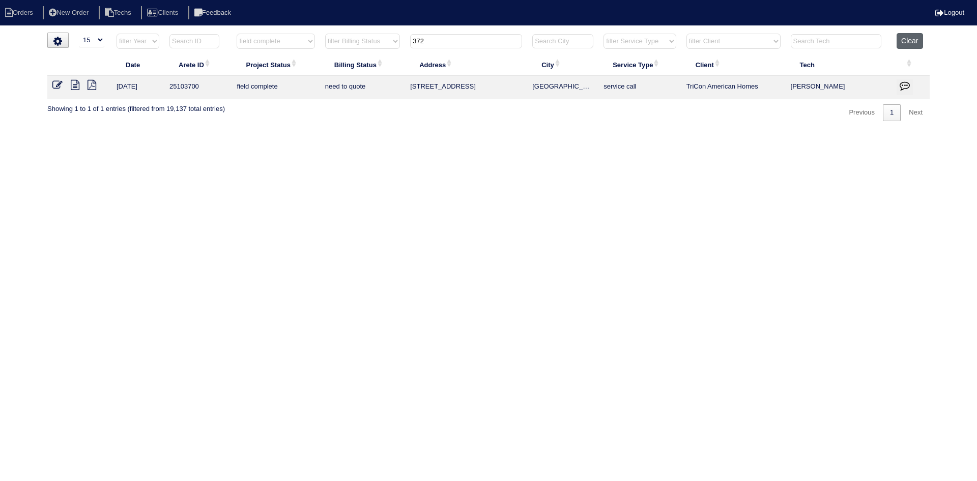
type input "372"
click at [906, 44] on button "Clear" at bounding box center [910, 41] width 26 height 16
select select
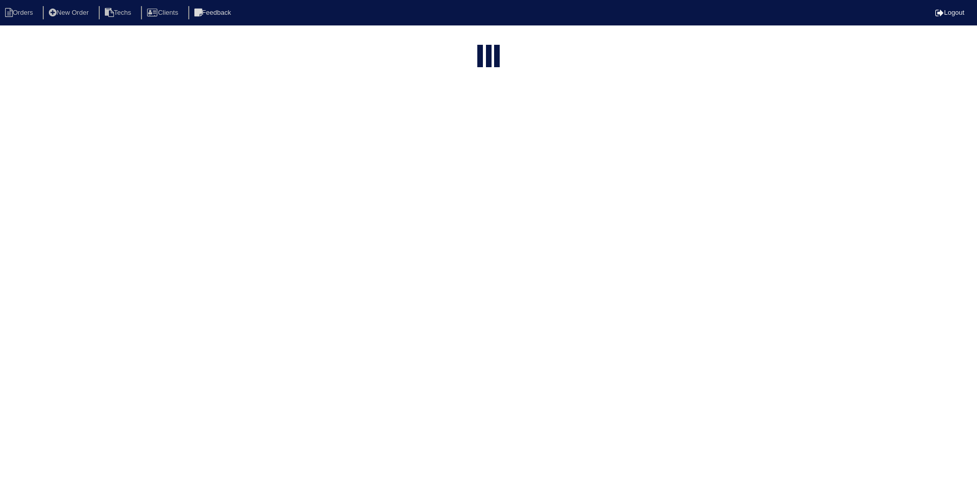
select select "15"
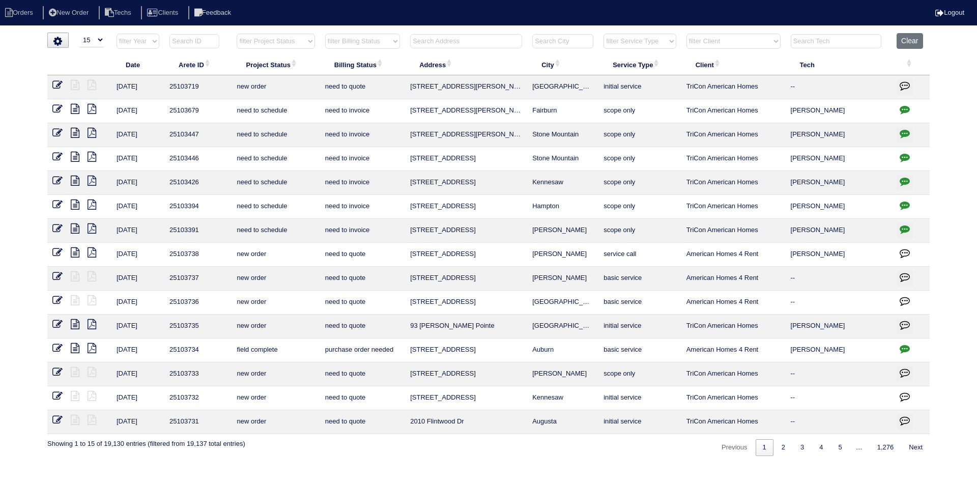
click at [418, 41] on input "text" at bounding box center [466, 41] width 112 height 14
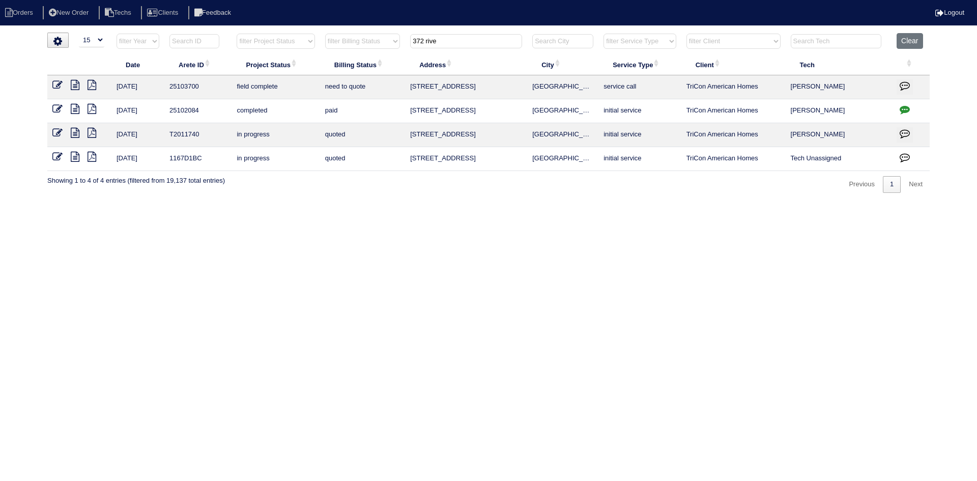
type input "372 rive"
click at [74, 108] on icon at bounding box center [75, 109] width 9 height 10
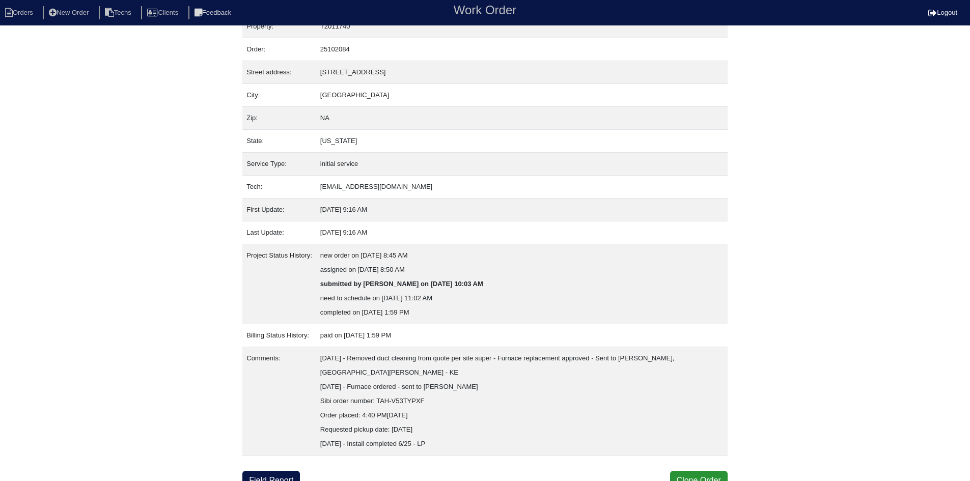
scroll to position [26, 0]
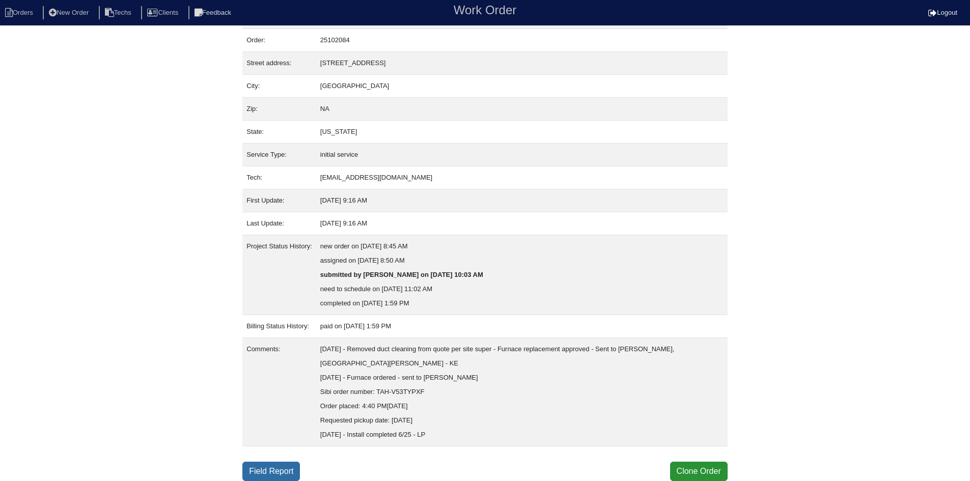
click at [260, 468] on link "Field Report" at bounding box center [271, 471] width 58 height 19
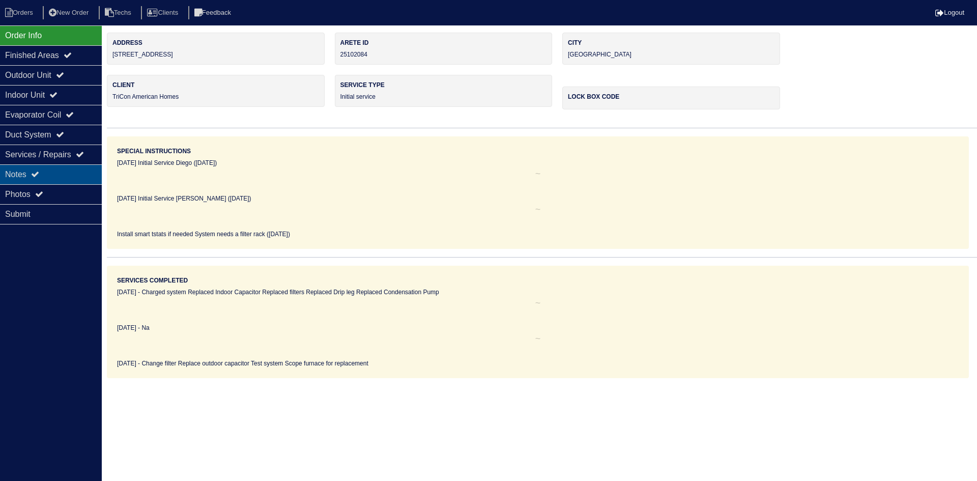
click at [53, 169] on div "Notes" at bounding box center [51, 174] width 102 height 20
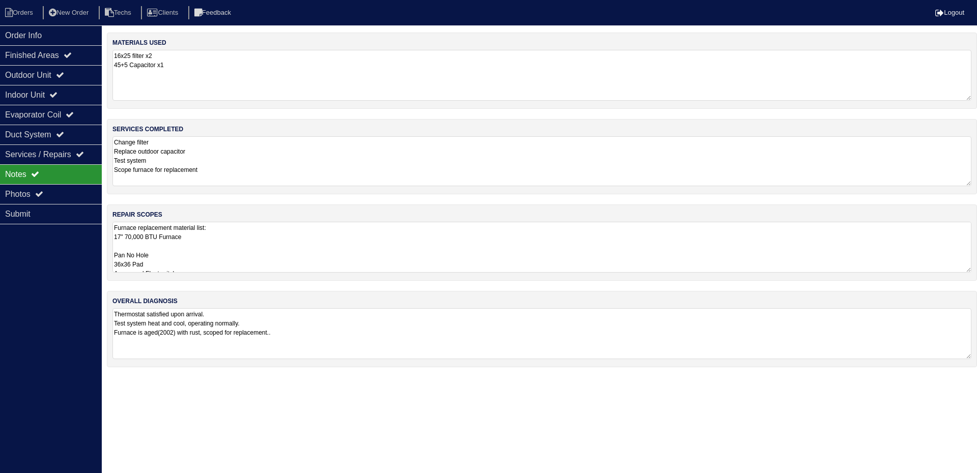
click at [299, 145] on textarea "Change filter Replace outdoor capacitor Test system Scope furnace for replaceme…" at bounding box center [542, 161] width 859 height 50
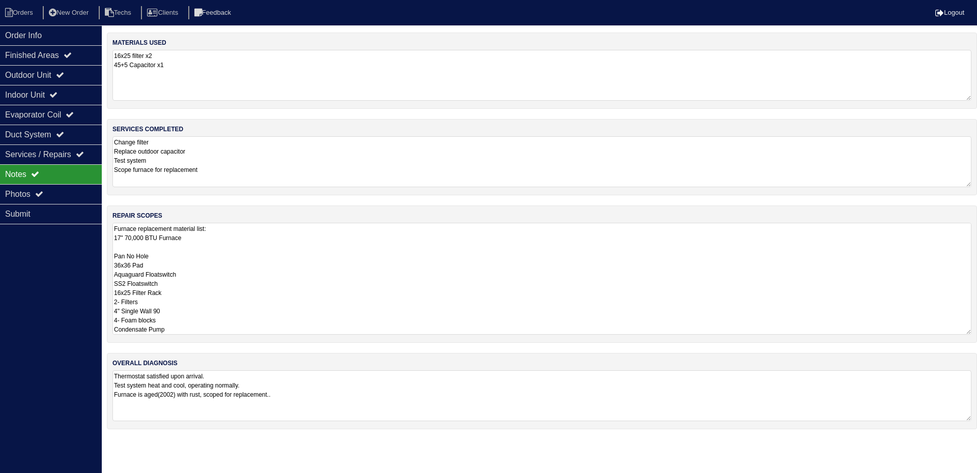
click at [293, 242] on textarea "Furnace replacement material list: 17" 70,000 BTU Furnace Pan No Hole 36x36 Pad…" at bounding box center [542, 279] width 859 height 112
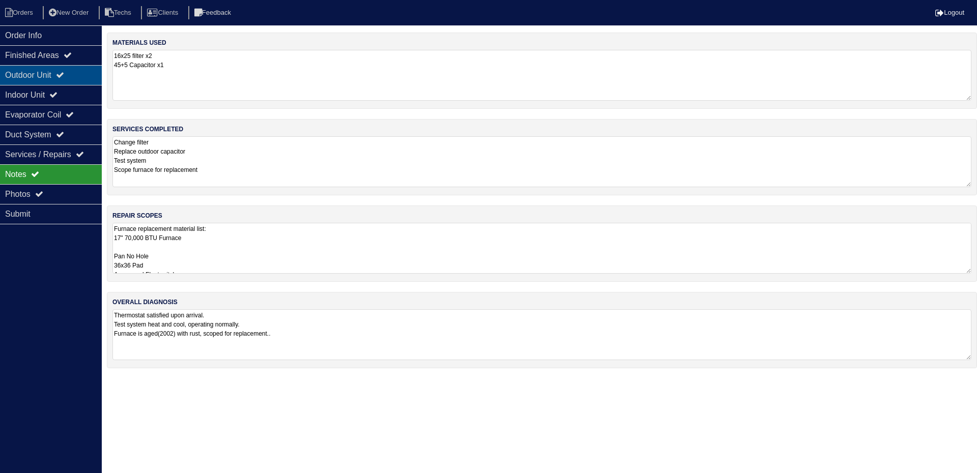
click at [85, 81] on div "Outdoor Unit" at bounding box center [51, 75] width 102 height 20
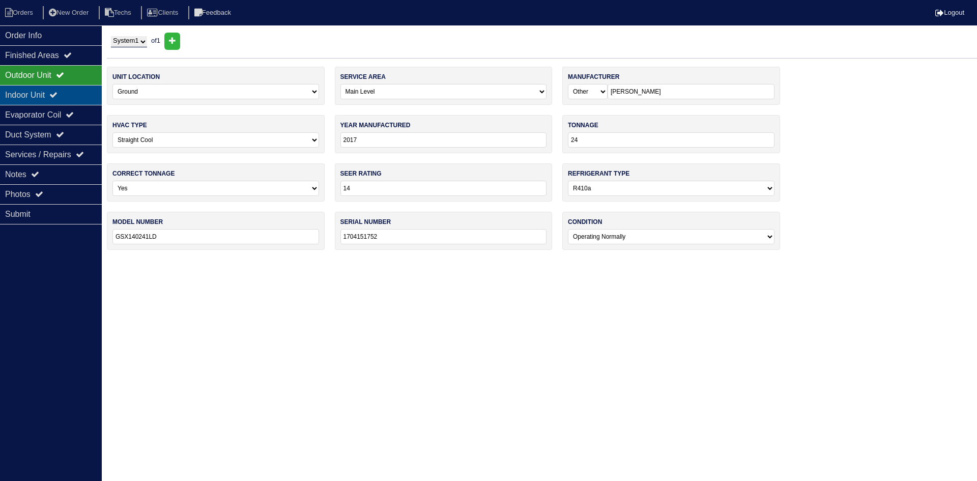
click at [86, 92] on div "Indoor Unit" at bounding box center [51, 95] width 102 height 20
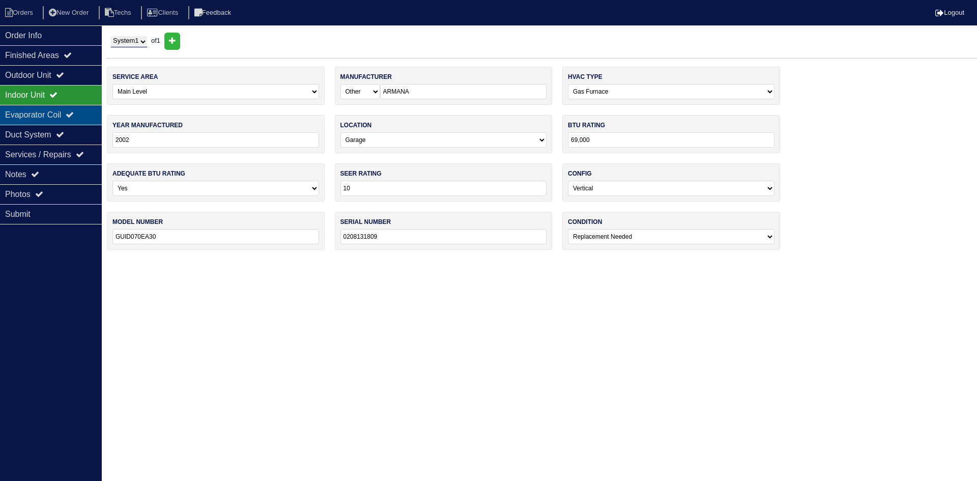
click at [82, 117] on div "Evaporator Coil" at bounding box center [51, 115] width 102 height 20
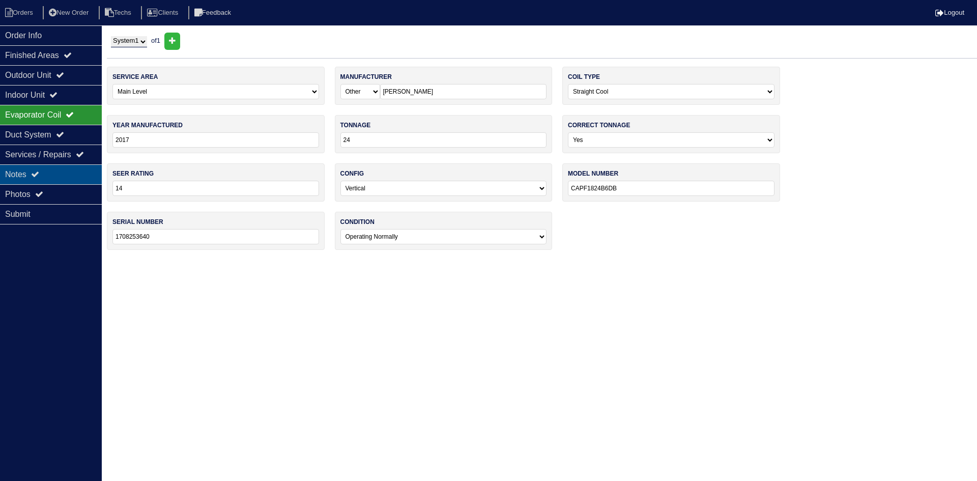
click at [89, 171] on div "Notes" at bounding box center [51, 174] width 102 height 20
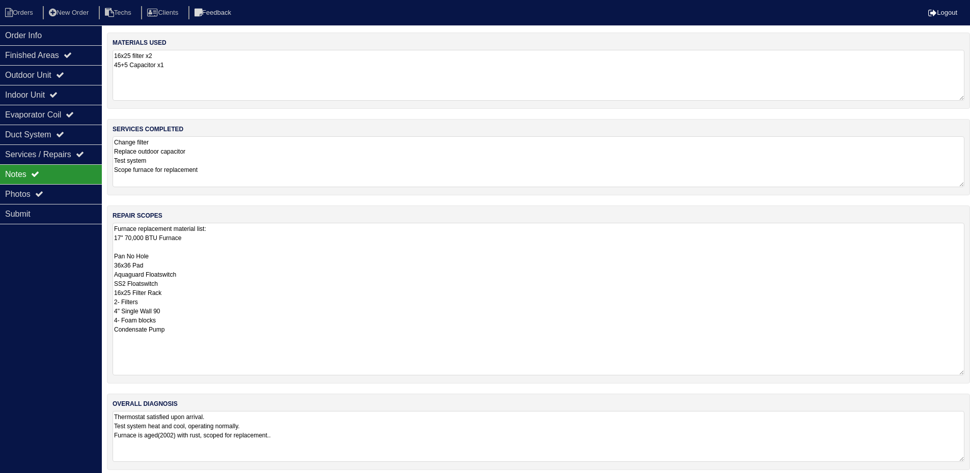
drag, startPoint x: 964, startPoint y: 271, endPoint x: 897, endPoint y: 364, distance: 115.0
click at [969, 373] on html "Orders New Order Techs Clients Feedback Logout Orders New Order Users Clients M…" at bounding box center [485, 240] width 970 height 481
click at [73, 187] on div "Photos" at bounding box center [51, 194] width 102 height 20
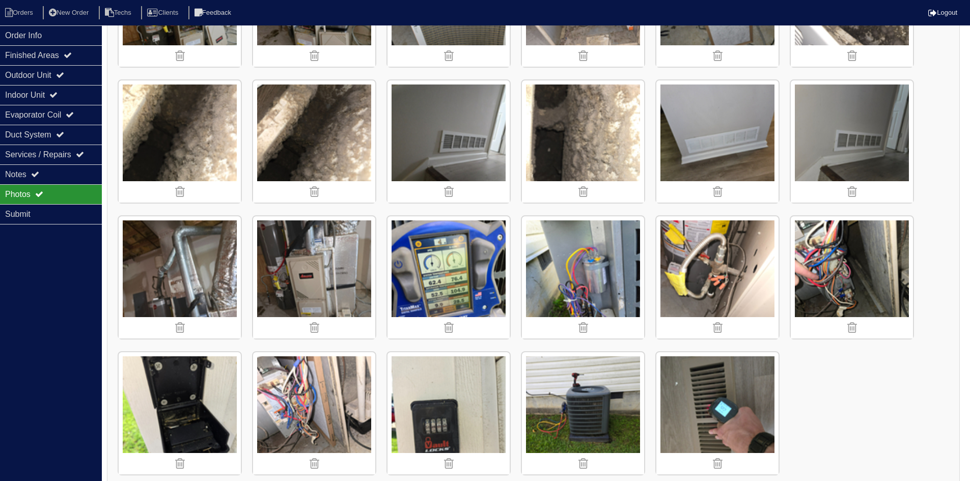
scroll to position [800, 0]
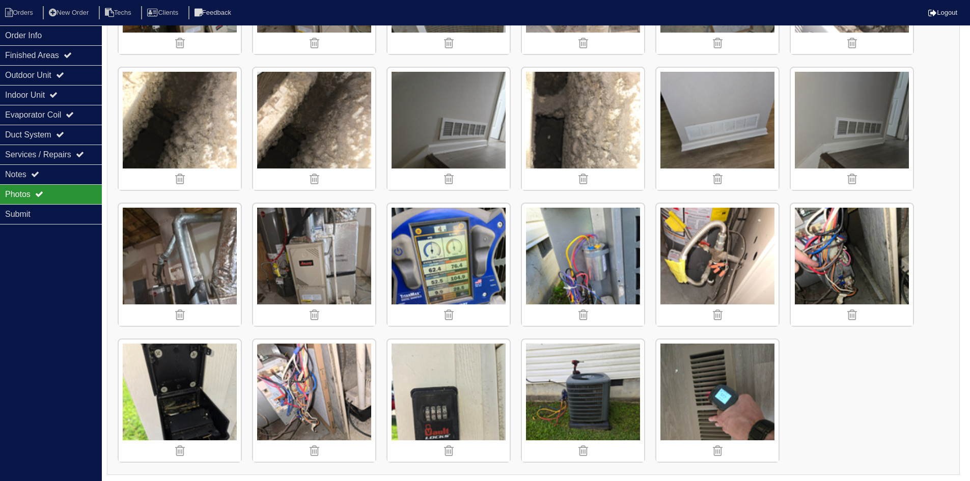
click at [448, 250] on img at bounding box center [448, 265] width 122 height 122
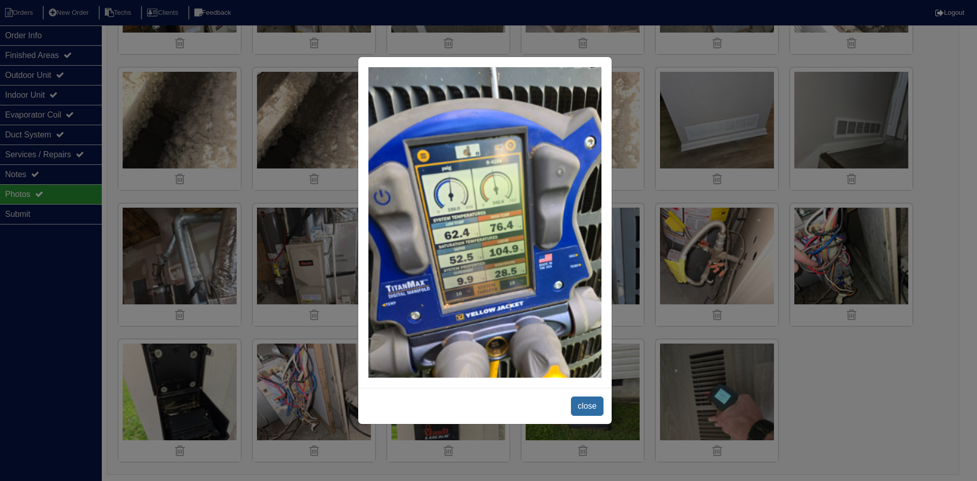
click at [583, 397] on span "close" at bounding box center [587, 406] width 32 height 19
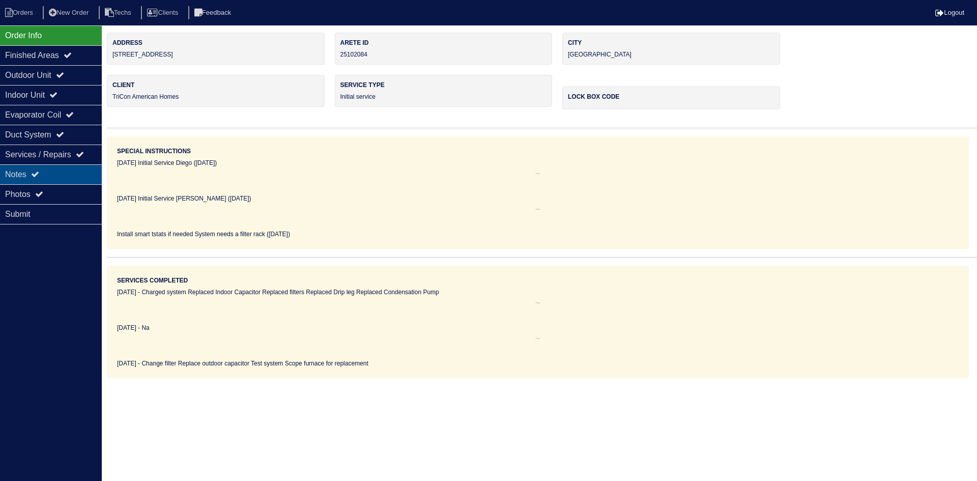
click at [37, 175] on icon at bounding box center [35, 174] width 8 height 8
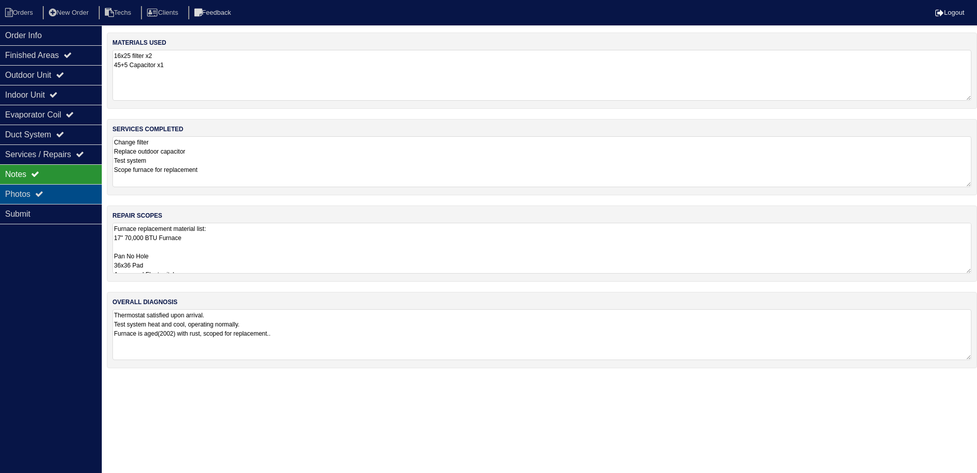
click at [67, 188] on div "Photos" at bounding box center [51, 194] width 102 height 20
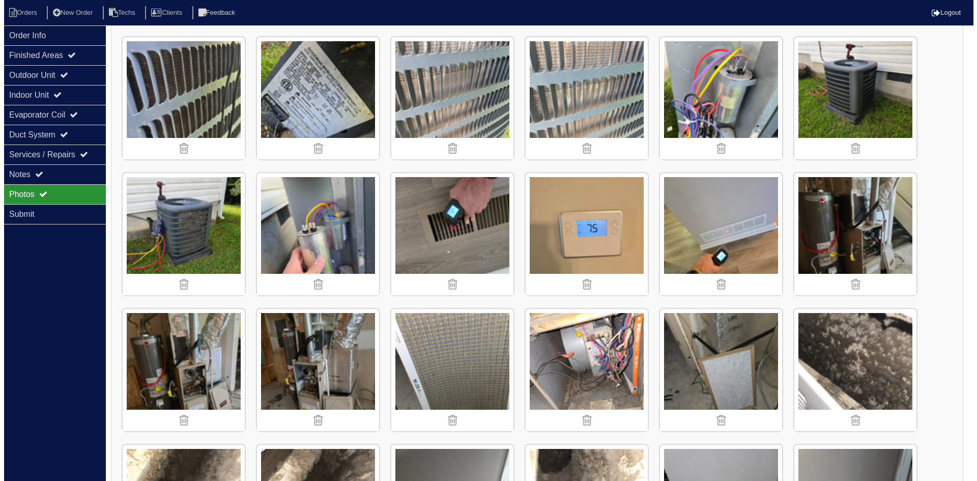
scroll to position [458, 0]
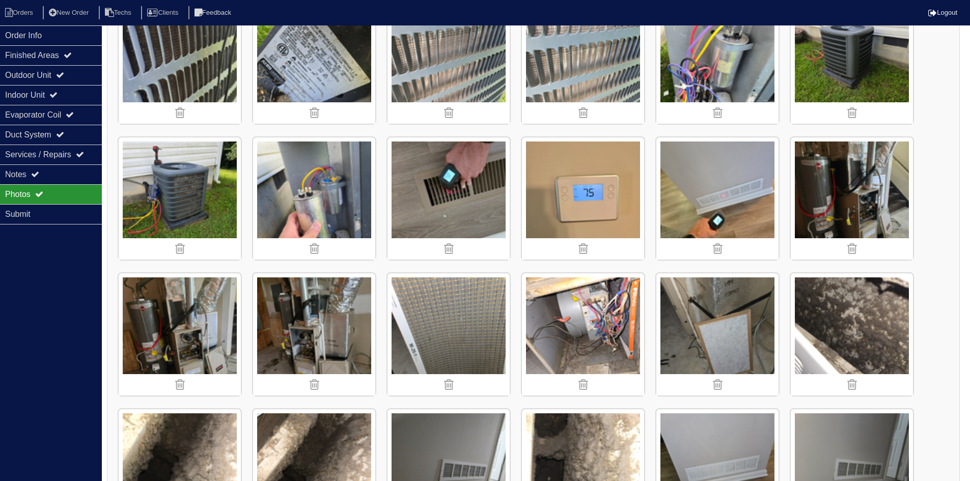
click at [481, 206] on img at bounding box center [448, 198] width 122 height 122
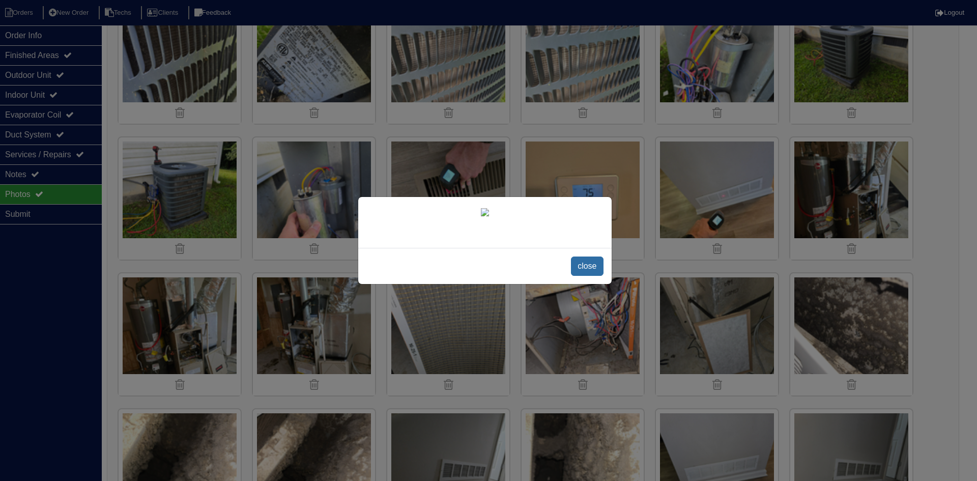
click at [585, 269] on span "close" at bounding box center [587, 266] width 32 height 19
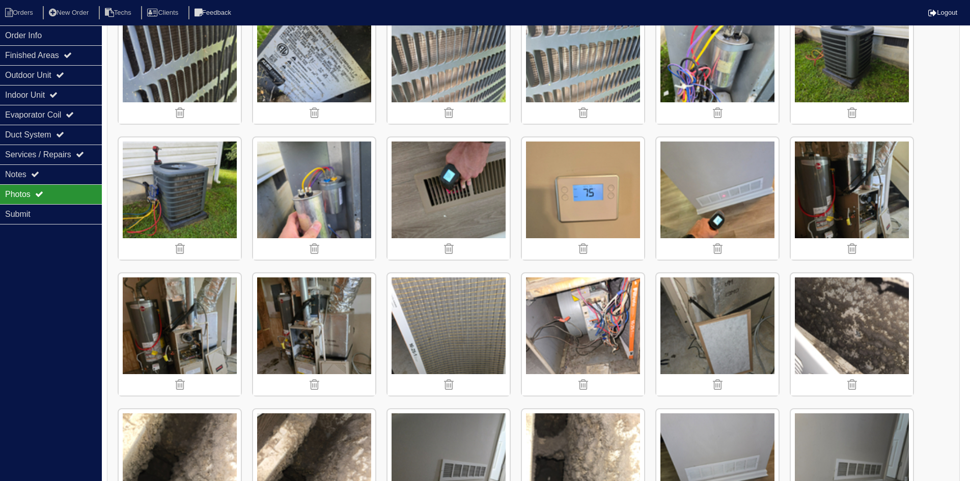
click at [444, 186] on img at bounding box center [448, 198] width 122 height 122
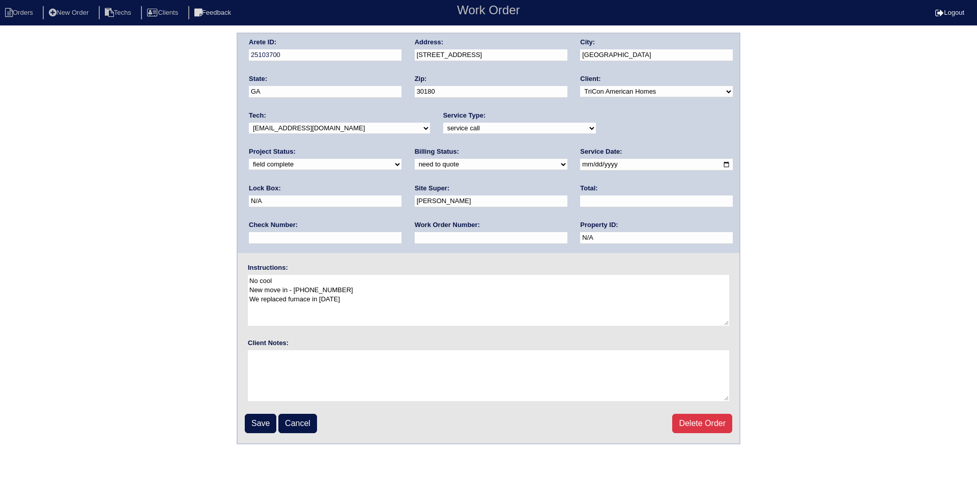
click at [580, 164] on input "2025-10-08" at bounding box center [656, 165] width 153 height 12
type input "2025-10-09"
click at [265, 425] on input "Save" at bounding box center [261, 423] width 32 height 19
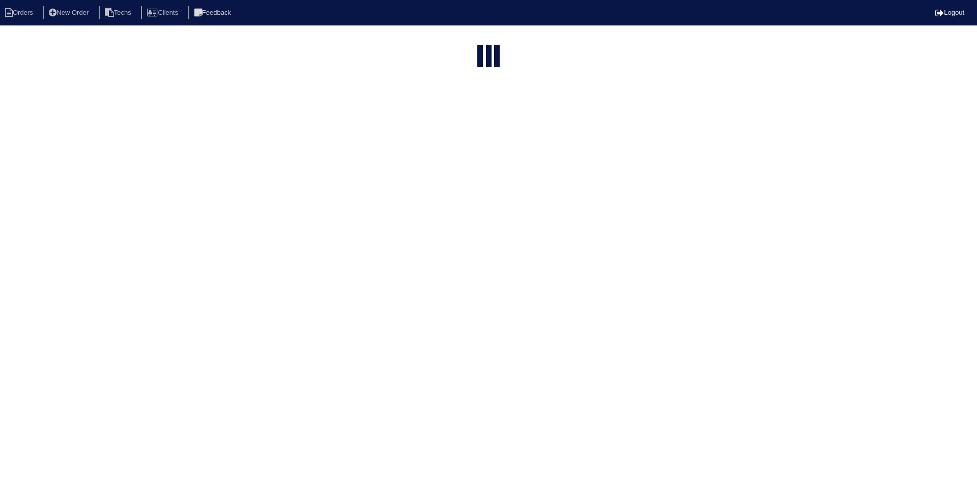
select select "15"
type input "372 rive"
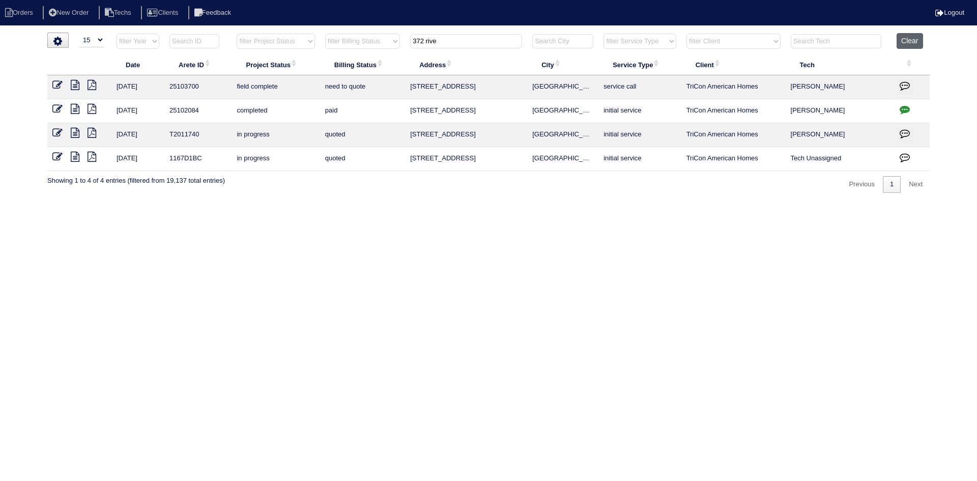
click at [907, 41] on button "Clear" at bounding box center [910, 41] width 26 height 16
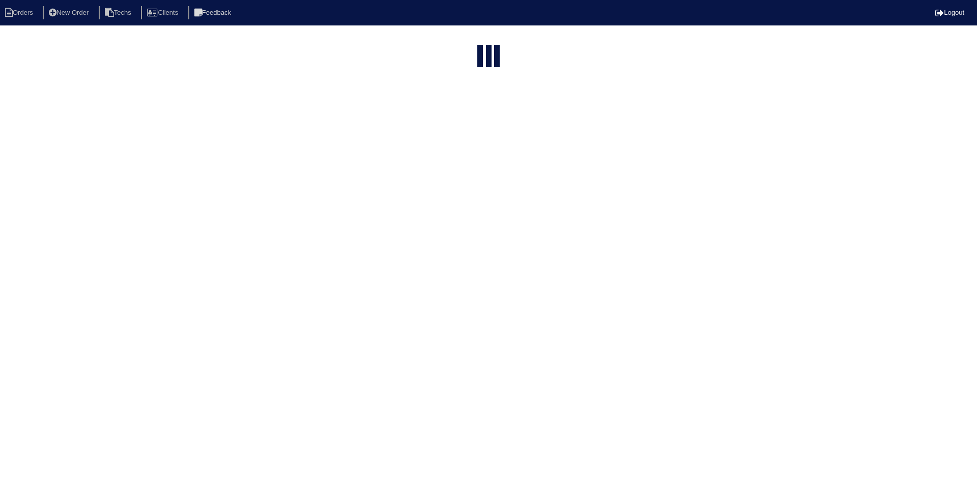
select select "15"
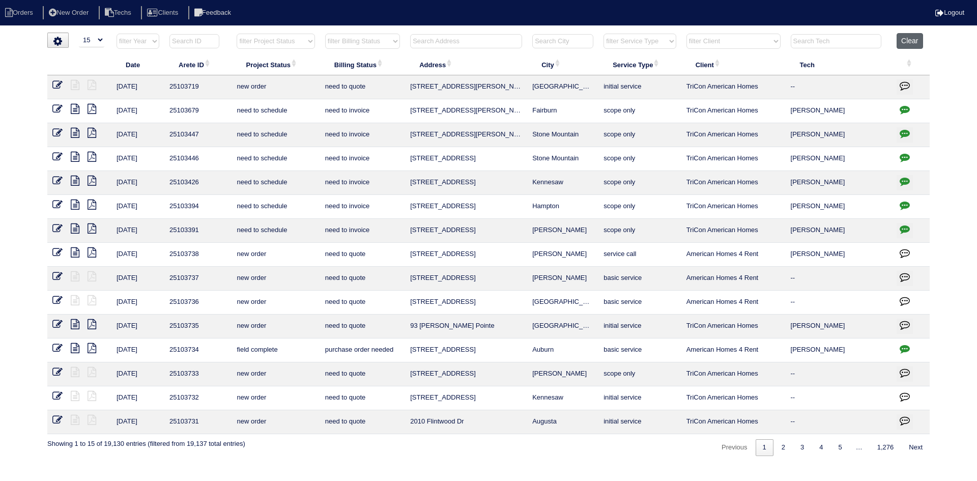
click at [906, 43] on button "Clear" at bounding box center [910, 41] width 26 height 16
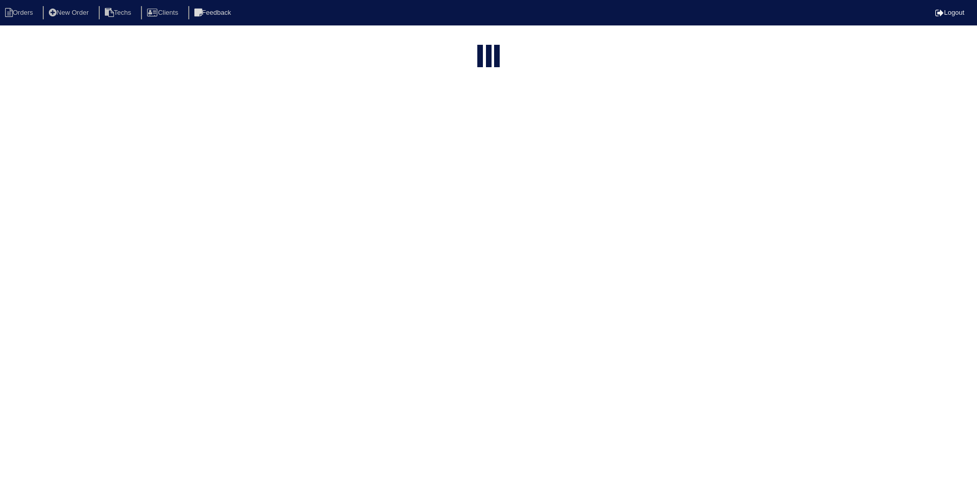
select select "15"
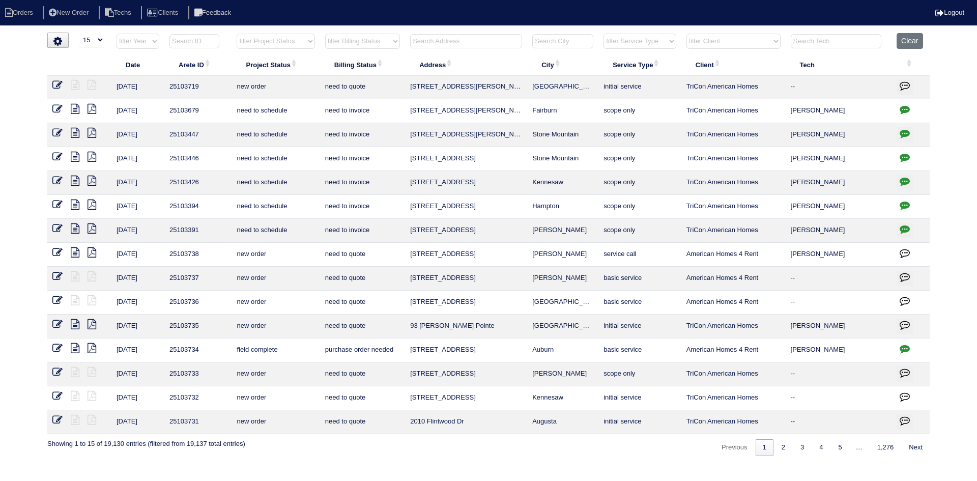
click at [302, 40] on select "filter Project Status -- Any Project Status -- new order assigned in progress f…" at bounding box center [276, 41] width 78 height 15
click at [237, 34] on select "filter Project Status -- Any Project Status -- new order assigned in progress f…" at bounding box center [276, 41] width 78 height 15
select select "field complete"
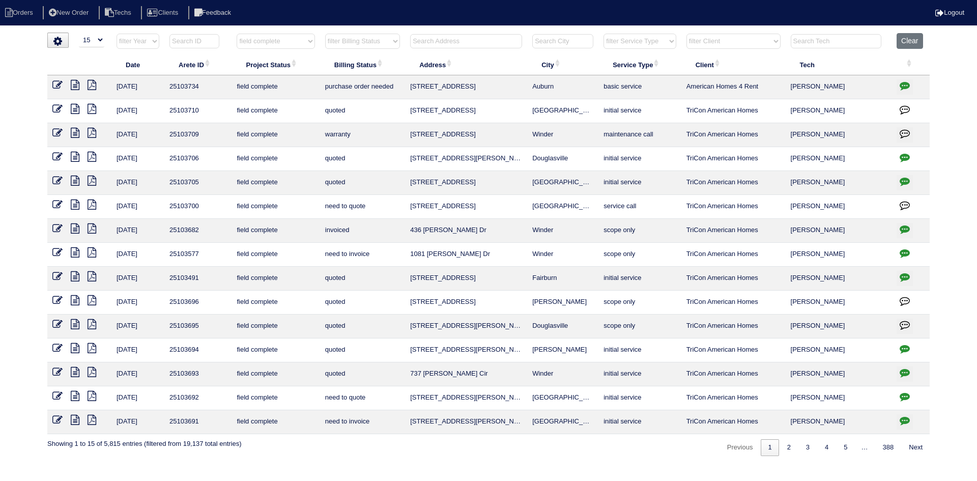
click at [369, 40] on select "filter Billing Status -- Any Billing Status -- need to quote quoted need to inv…" at bounding box center [362, 41] width 75 height 15
select select "need to quote"
click at [325, 34] on select "filter Billing Status -- Any Billing Status -- need to quote quoted need to inv…" at bounding box center [362, 41] width 75 height 15
select select "field complete"
select select "need to quote"
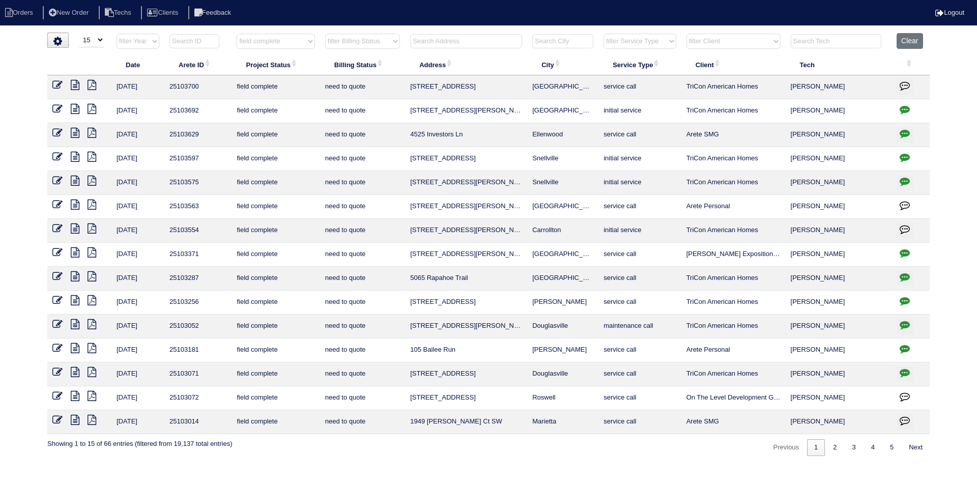
click at [76, 395] on icon at bounding box center [75, 396] width 9 height 10
click at [77, 87] on icon at bounding box center [75, 85] width 9 height 10
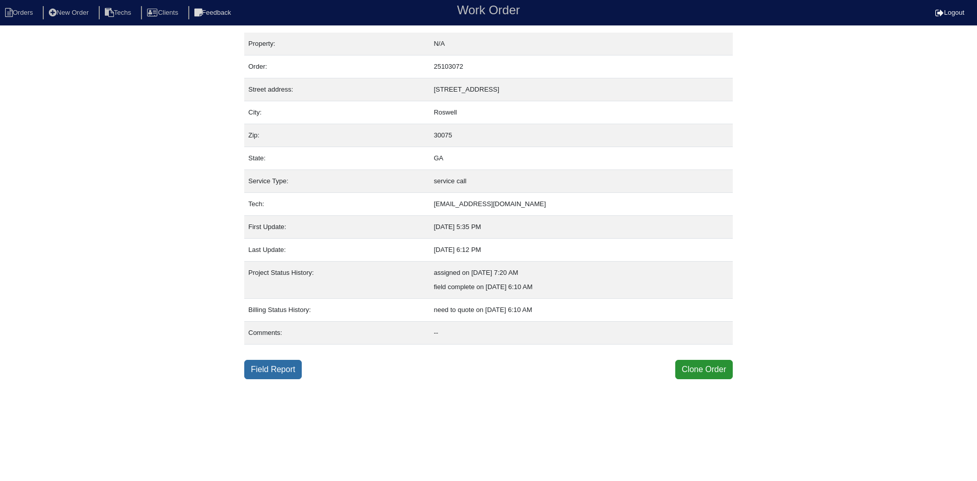
click at [264, 370] on link "Field Report" at bounding box center [273, 369] width 58 height 19
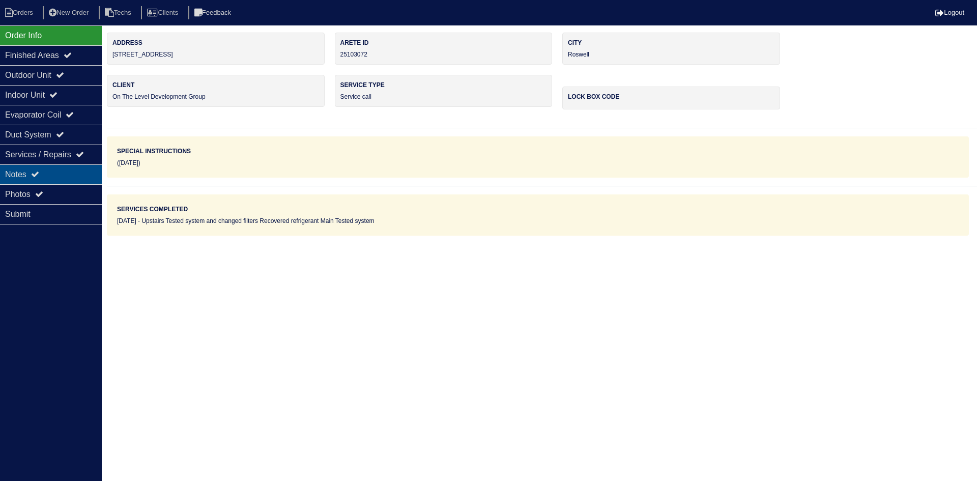
click at [72, 165] on div "Notes" at bounding box center [51, 174] width 102 height 20
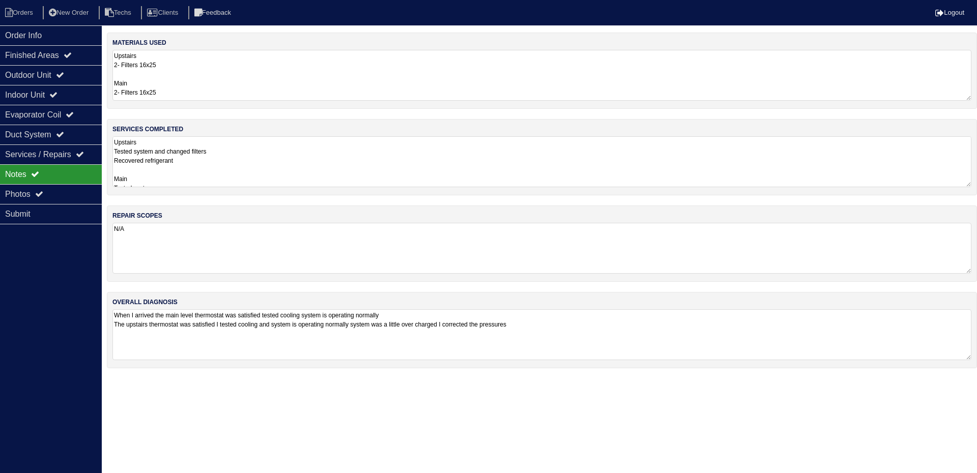
click at [316, 158] on textarea "Upstairs Tested system and changed filters Recovered refrigerant Main Tested sy…" at bounding box center [542, 161] width 859 height 51
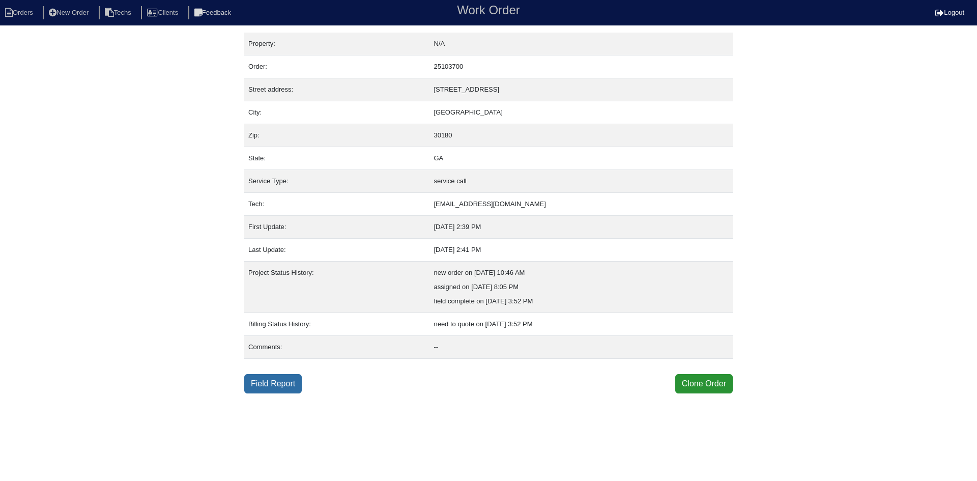
click at [263, 381] on link "Field Report" at bounding box center [273, 383] width 58 height 19
select select "0"
select select "3"
select select "[PERSON_NAME]"
select select "0"
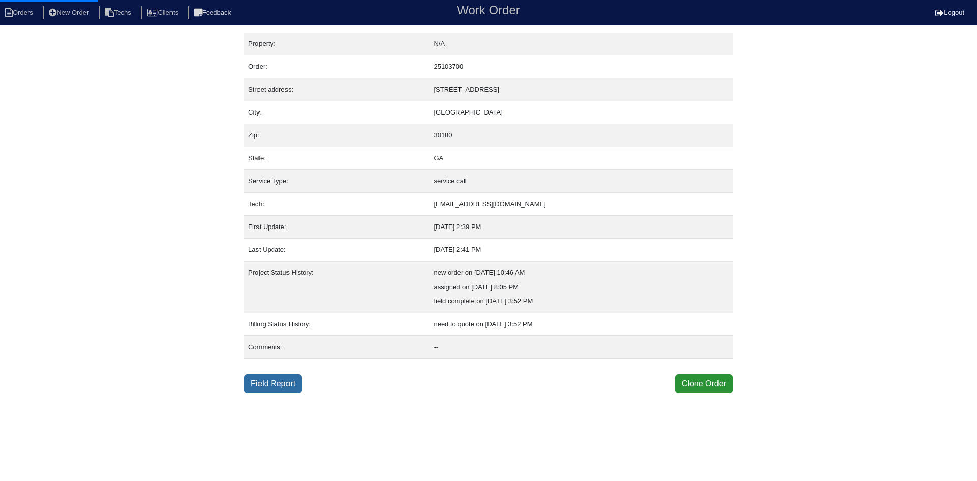
select select "0"
select select "1"
select select "0"
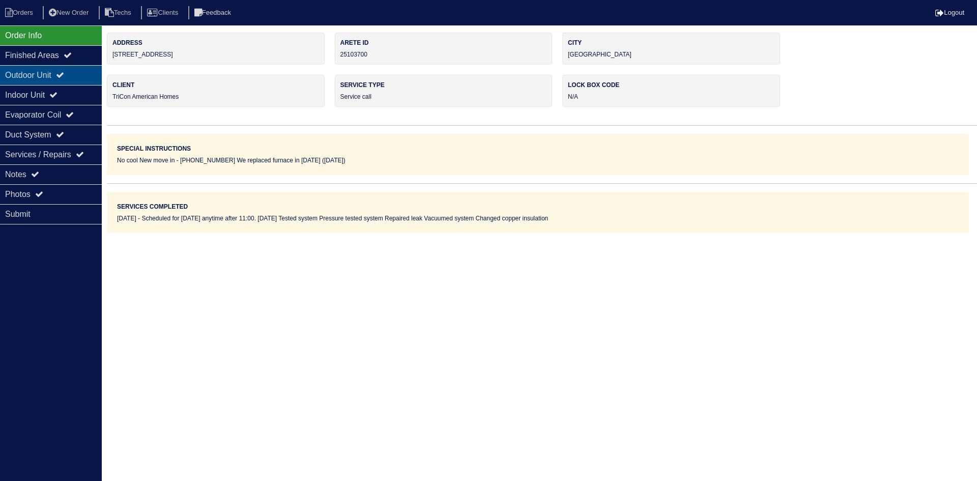
click at [64, 81] on div "Outdoor Unit" at bounding box center [51, 75] width 102 height 20
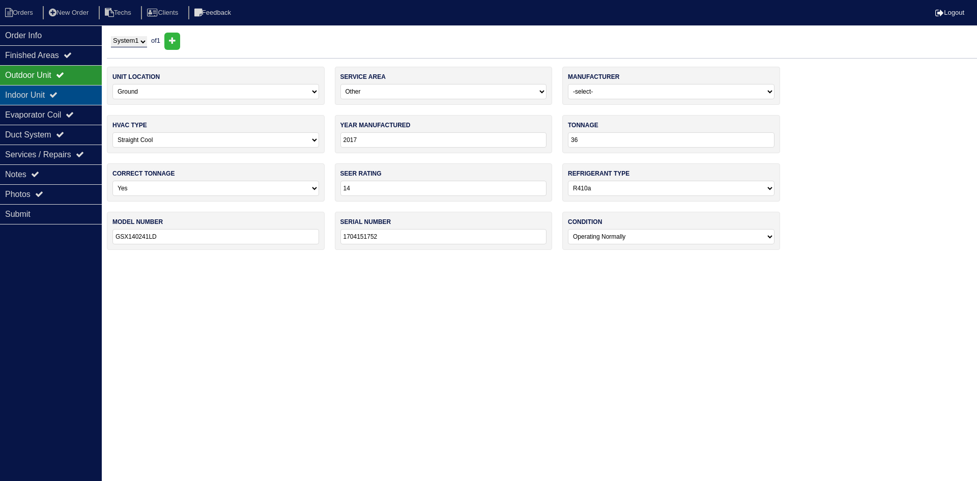
click at [73, 100] on div "Indoor Unit" at bounding box center [51, 95] width 102 height 20
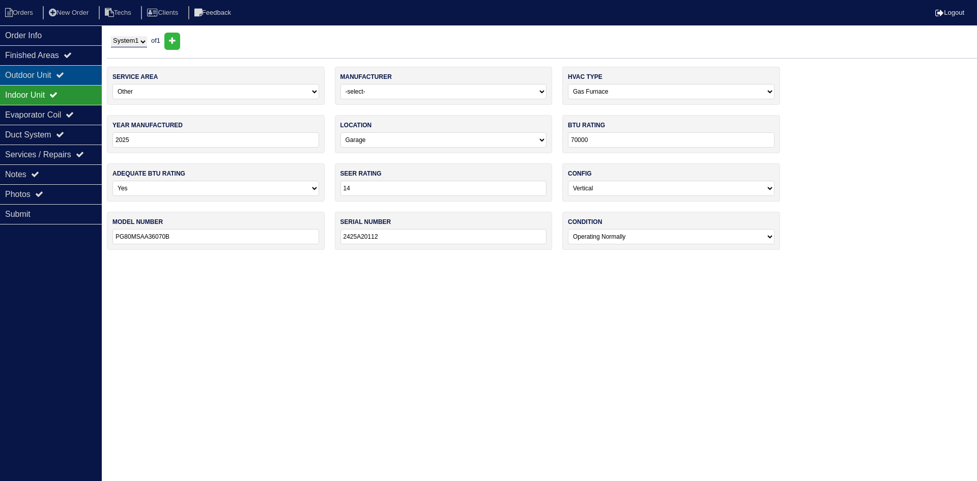
click at [80, 77] on div "Outdoor Unit" at bounding box center [51, 75] width 102 height 20
